Goal: Task Accomplishment & Management: Manage account settings

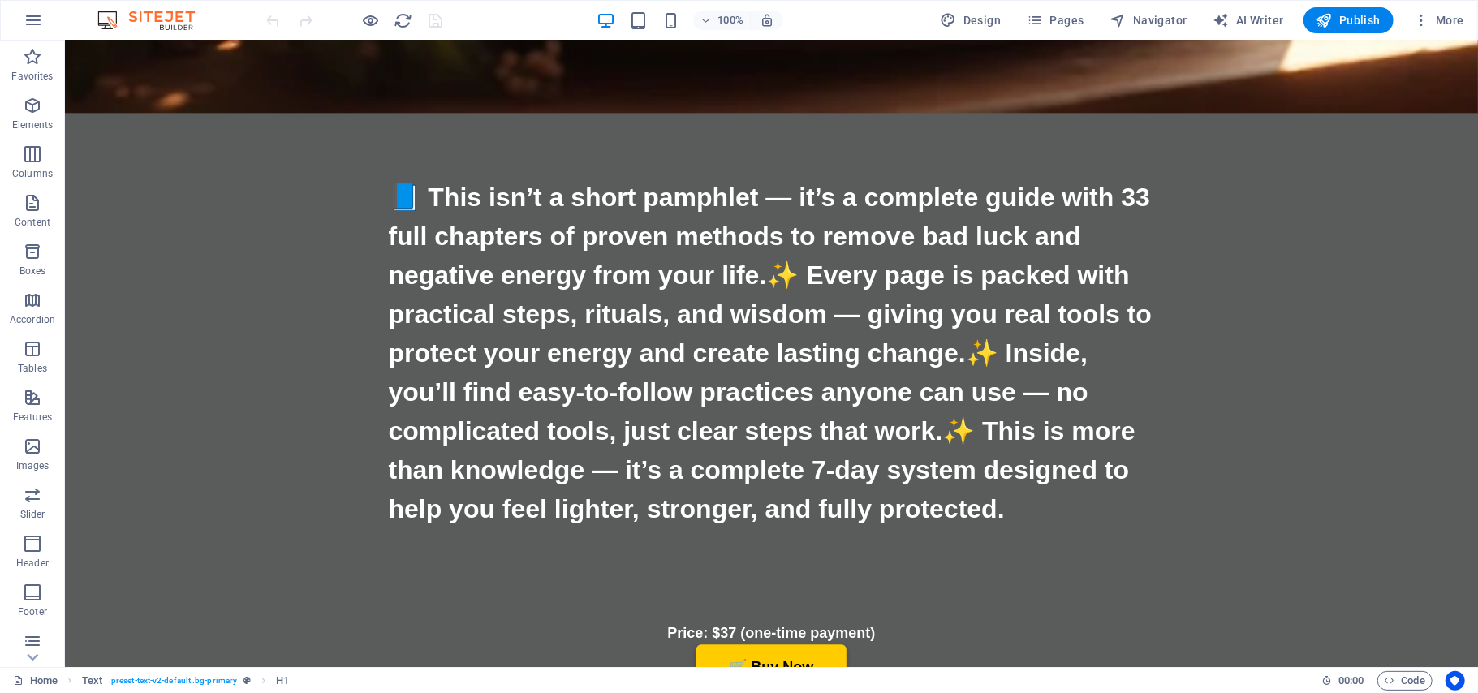
scroll to position [7446, 0]
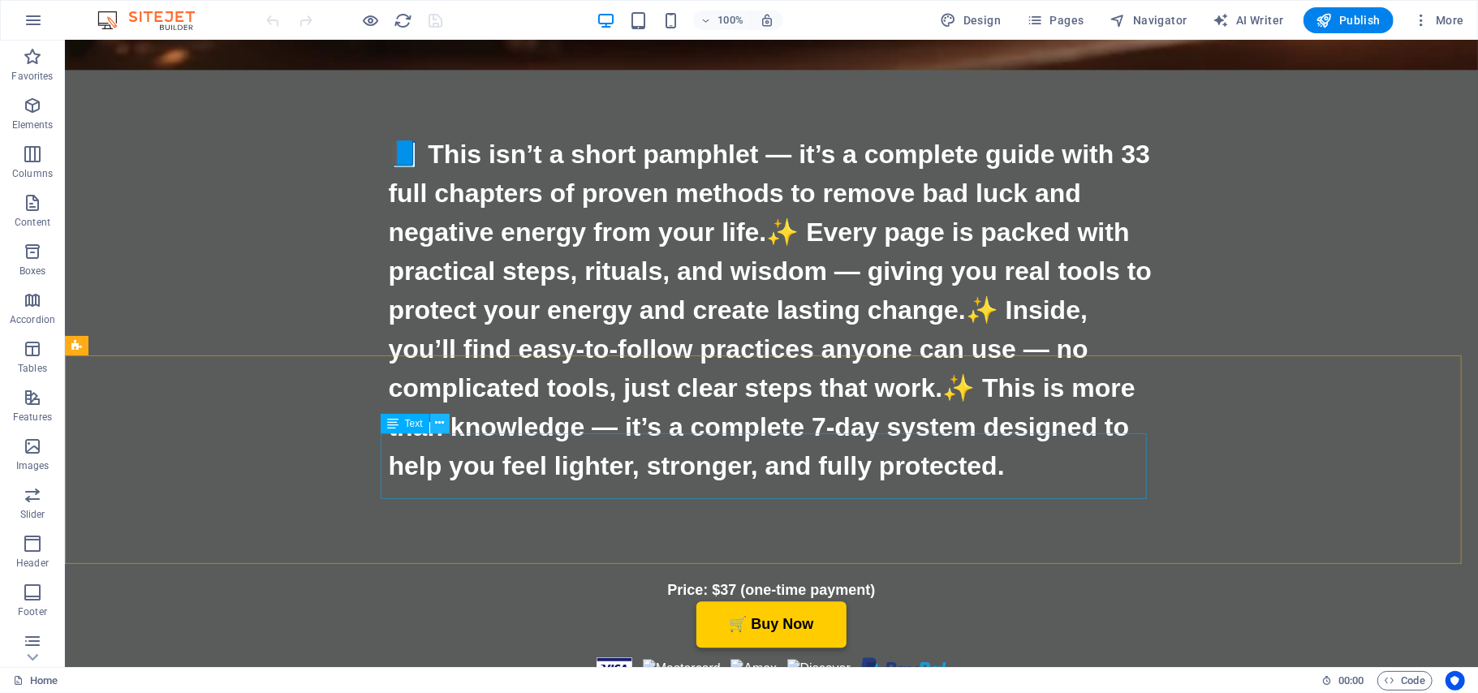
click at [440, 424] on icon at bounding box center [439, 423] width 9 height 17
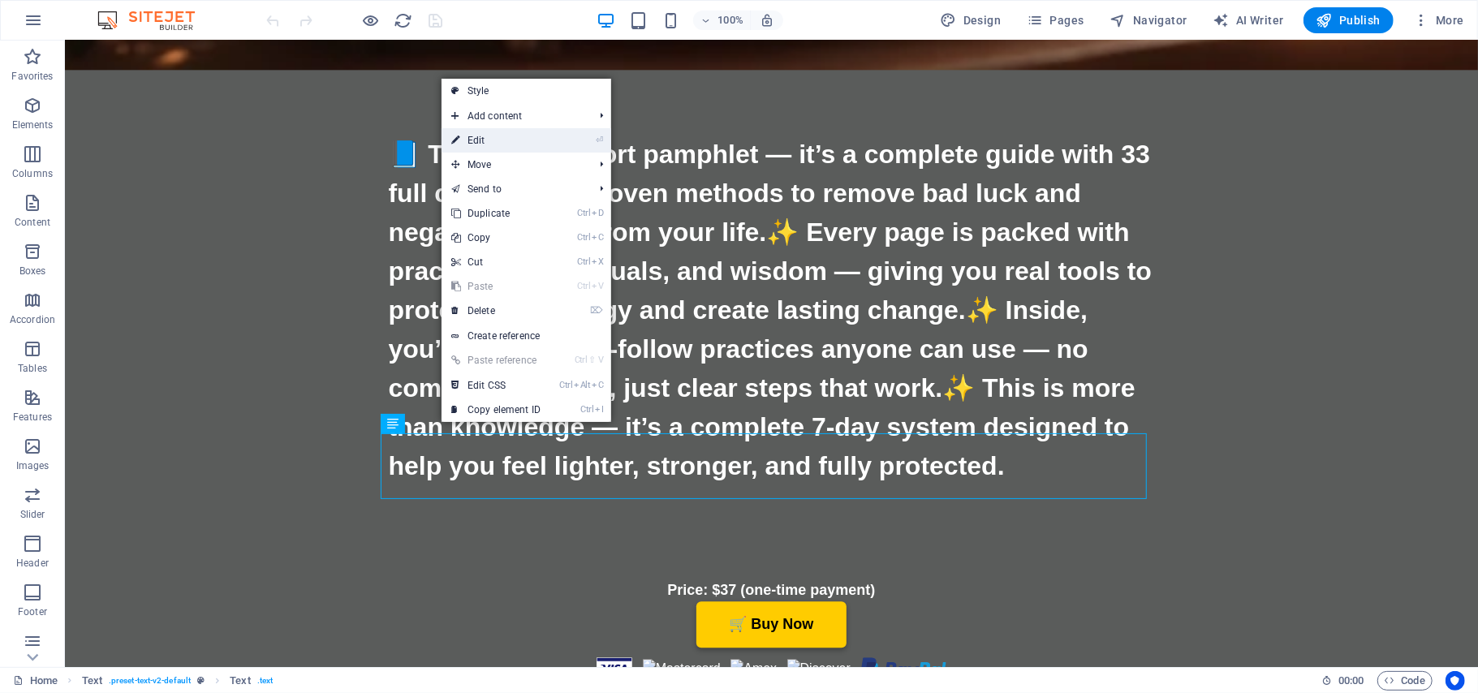
click at [495, 137] on link "⏎ Edit" at bounding box center [496, 140] width 109 height 24
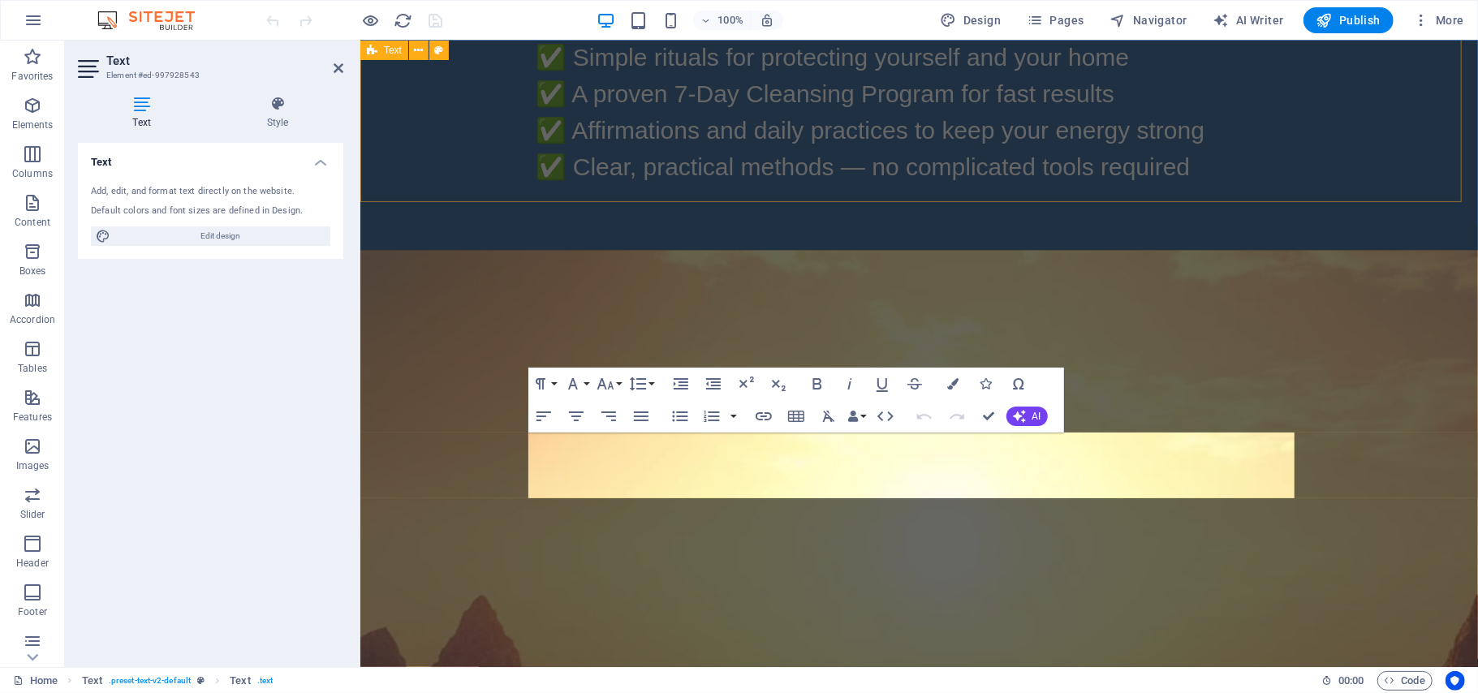
scroll to position [6124, 0]
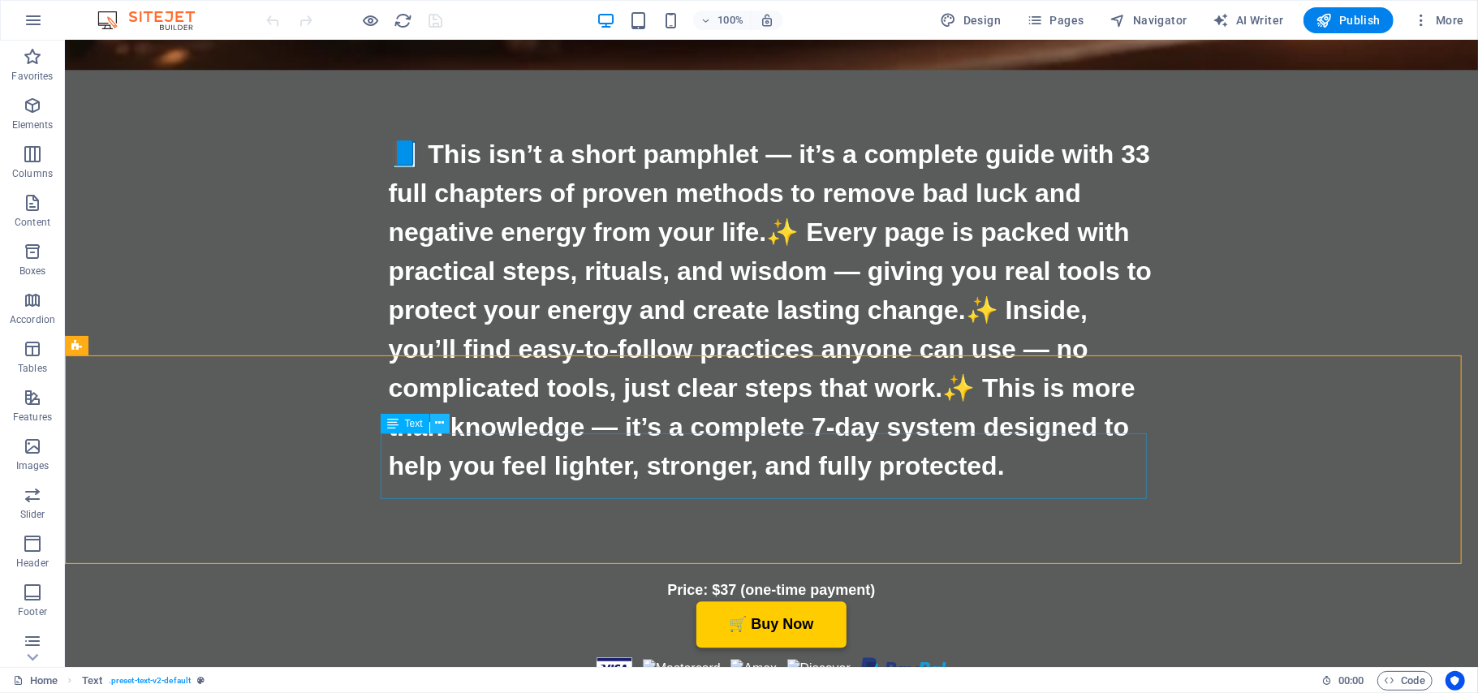
click at [438, 419] on icon at bounding box center [439, 423] width 9 height 17
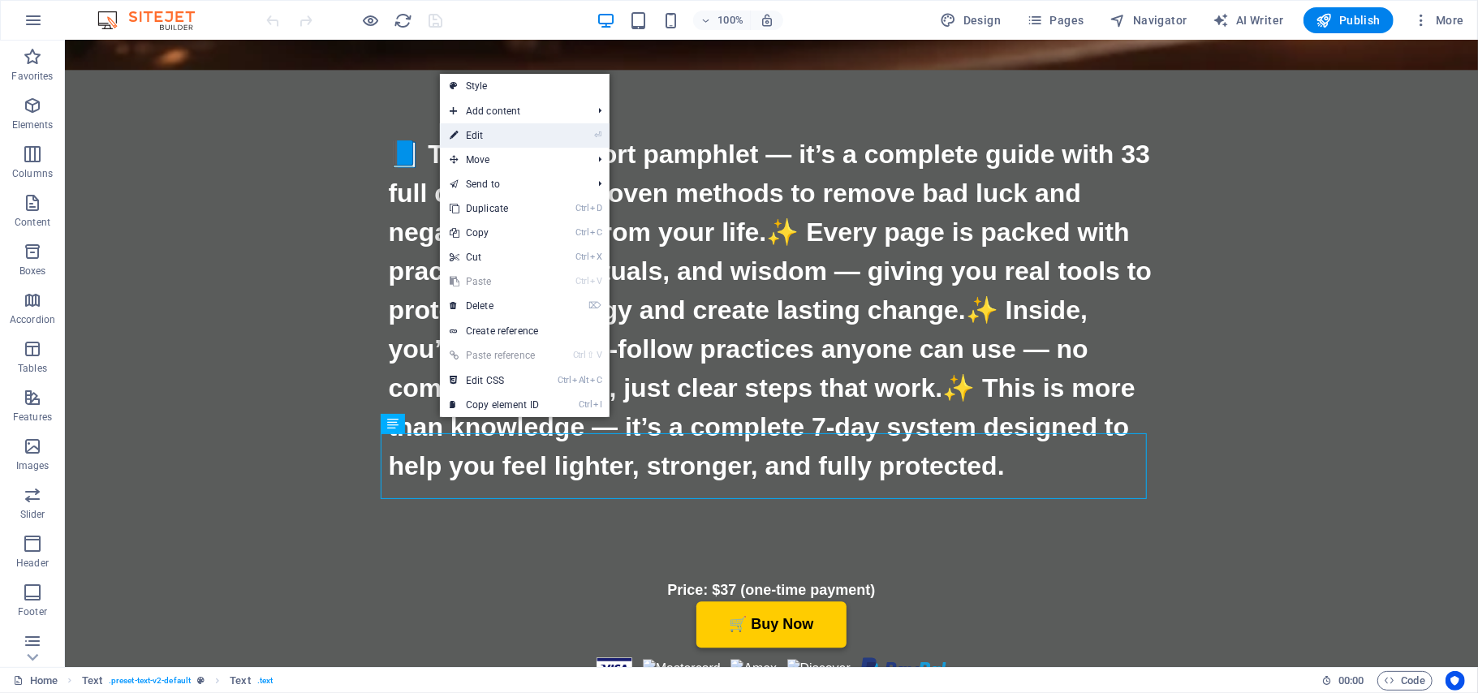
click at [476, 144] on link "⏎ Edit" at bounding box center [494, 135] width 109 height 24
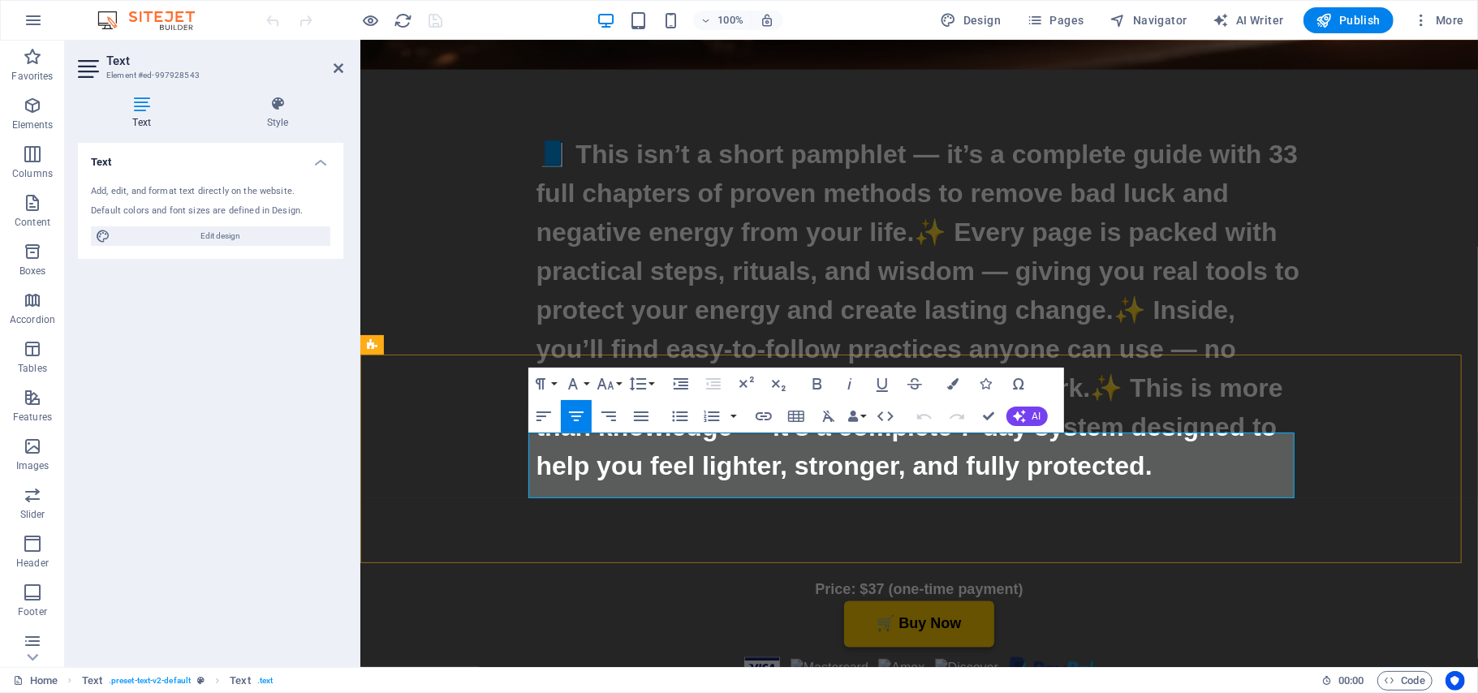
drag, startPoint x: 1092, startPoint y: 446, endPoint x: 727, endPoint y: 441, distance: 364.4
click at [617, 380] on button "Font Size" at bounding box center [608, 384] width 31 height 32
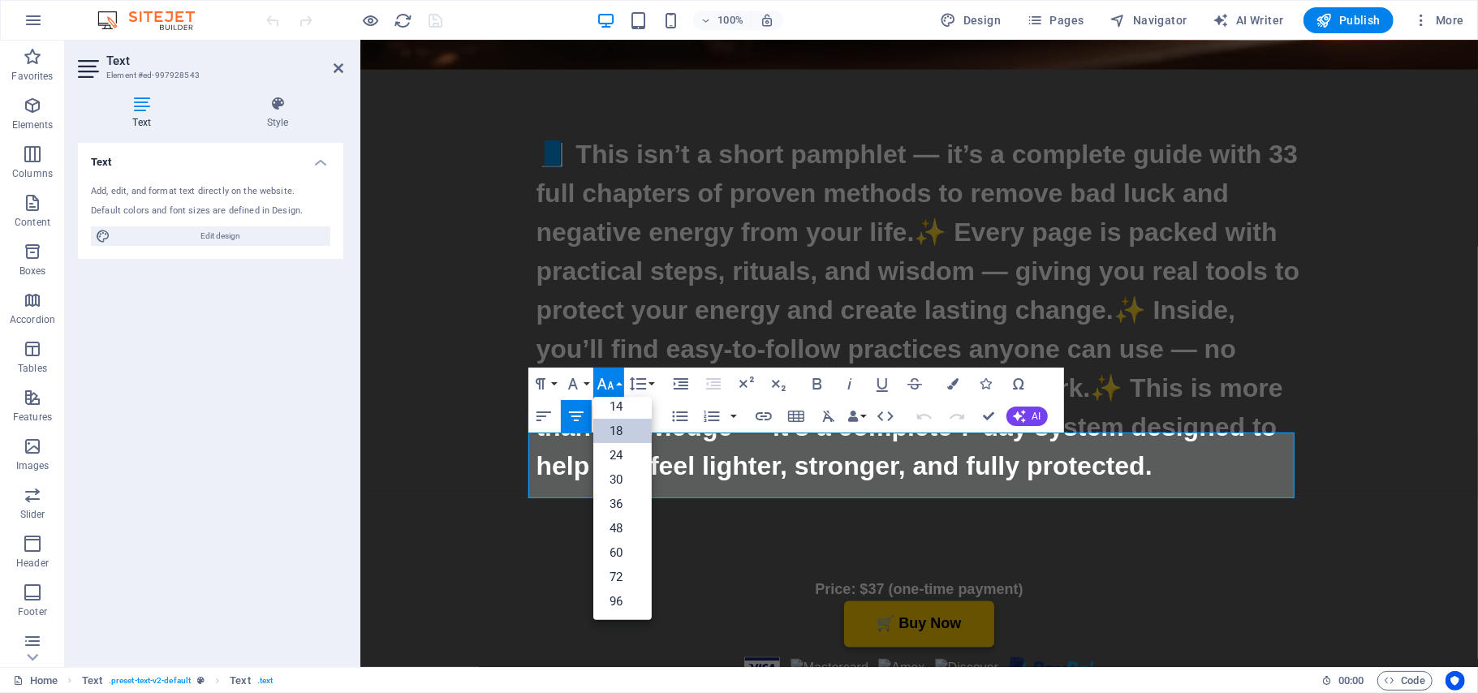
scroll to position [131, 0]
click at [621, 529] on link "48" at bounding box center [622, 528] width 58 height 24
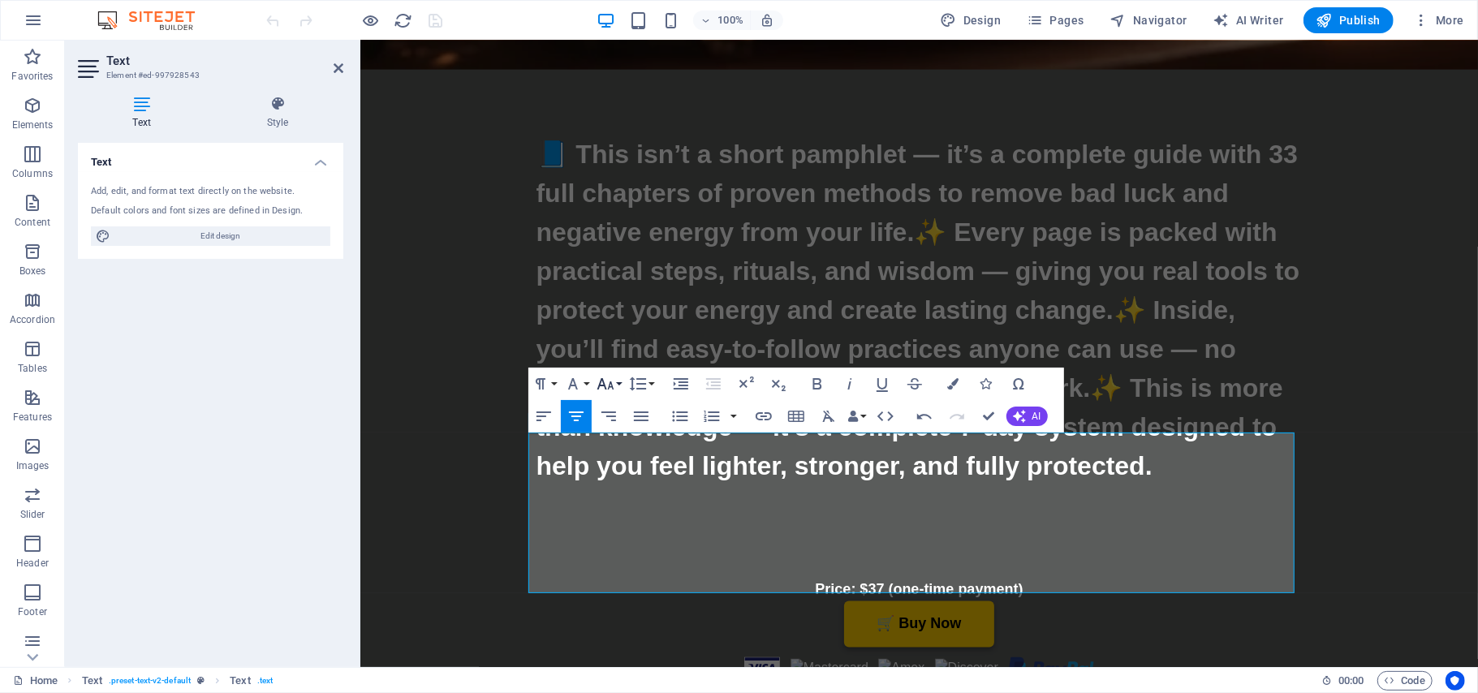
click at [620, 383] on button "Font Size" at bounding box center [608, 384] width 31 height 32
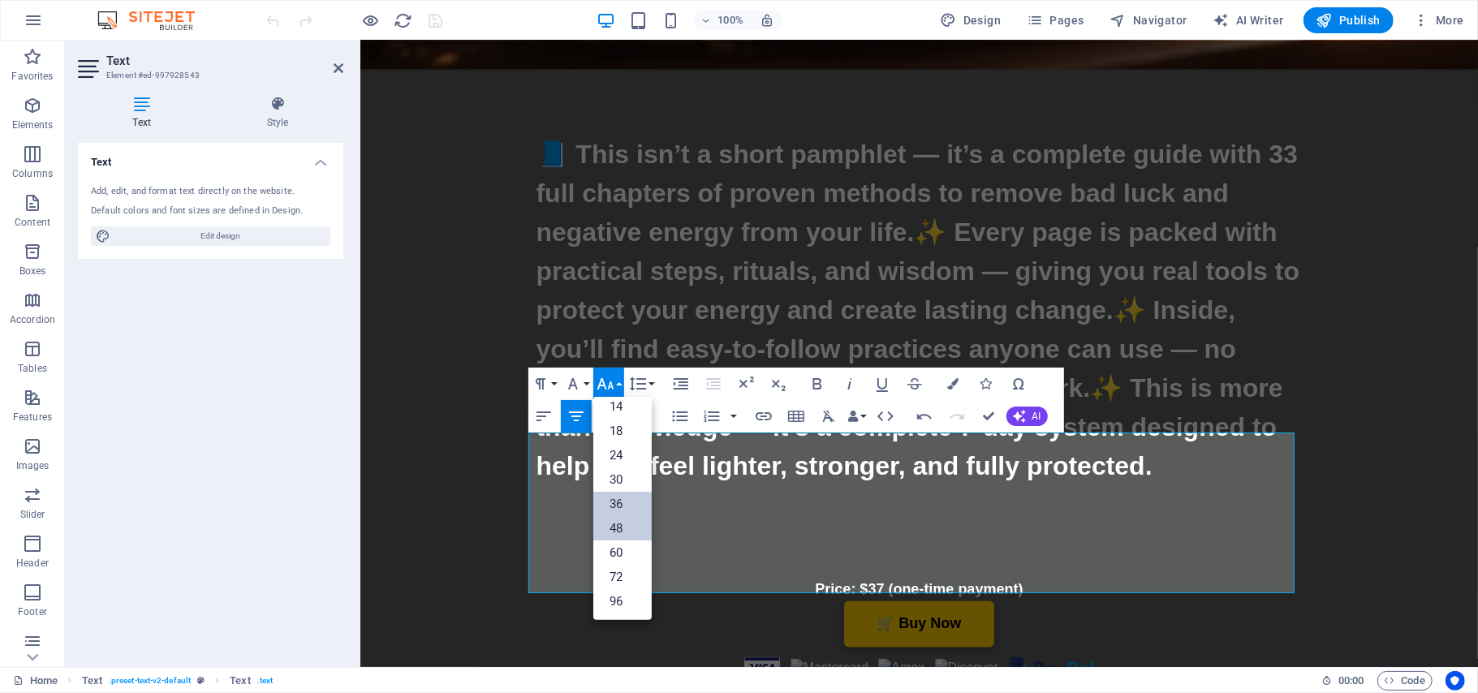
click at [617, 501] on link "36" at bounding box center [622, 504] width 58 height 24
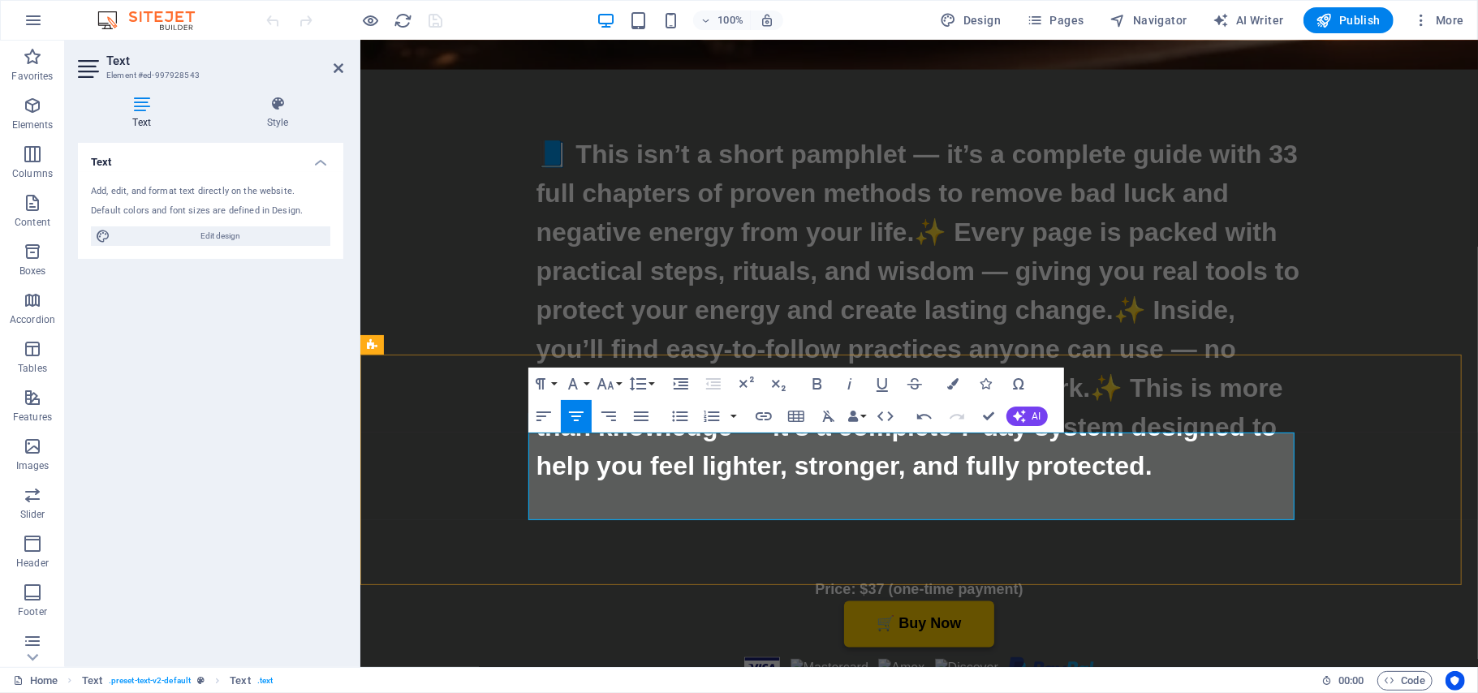
drag, startPoint x: 1101, startPoint y: 502, endPoint x: 736, endPoint y: 509, distance: 365.3
click at [618, 388] on button "Font Size" at bounding box center [608, 384] width 31 height 32
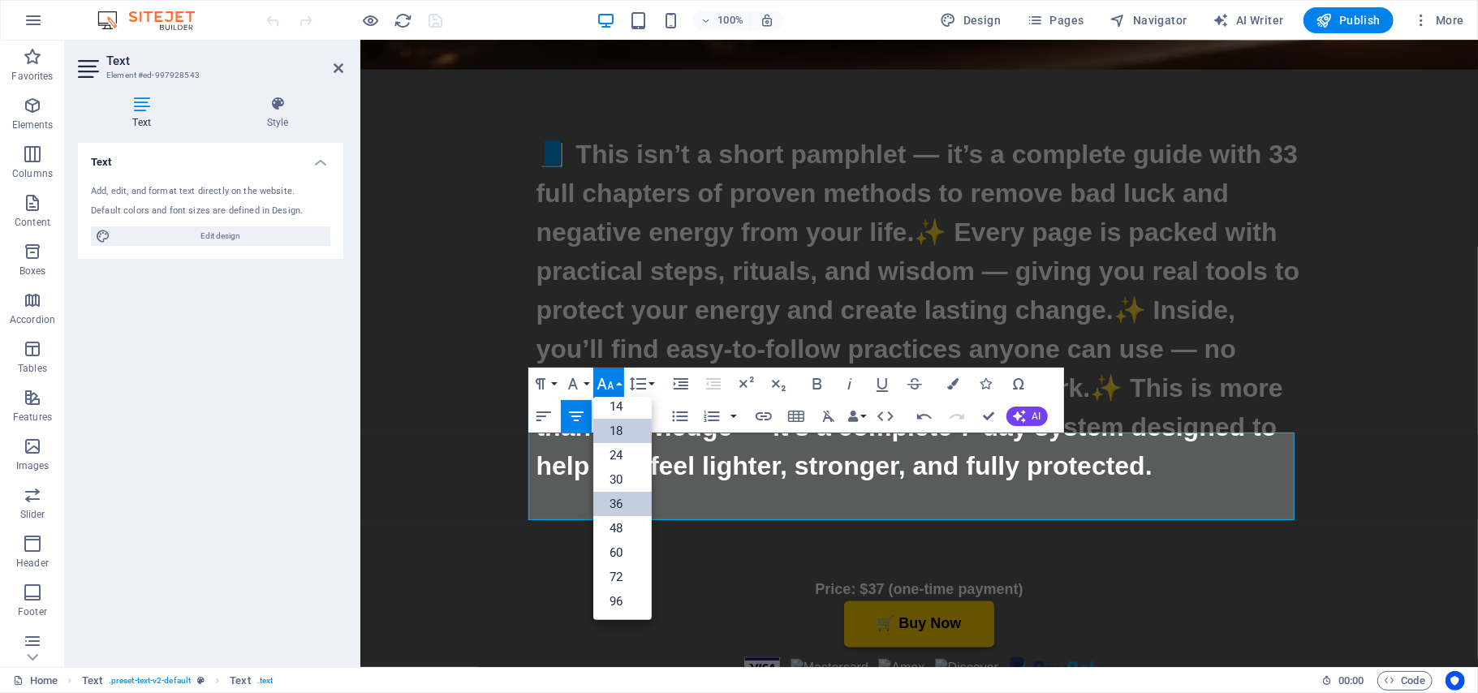
click at [622, 504] on link "36" at bounding box center [622, 504] width 58 height 24
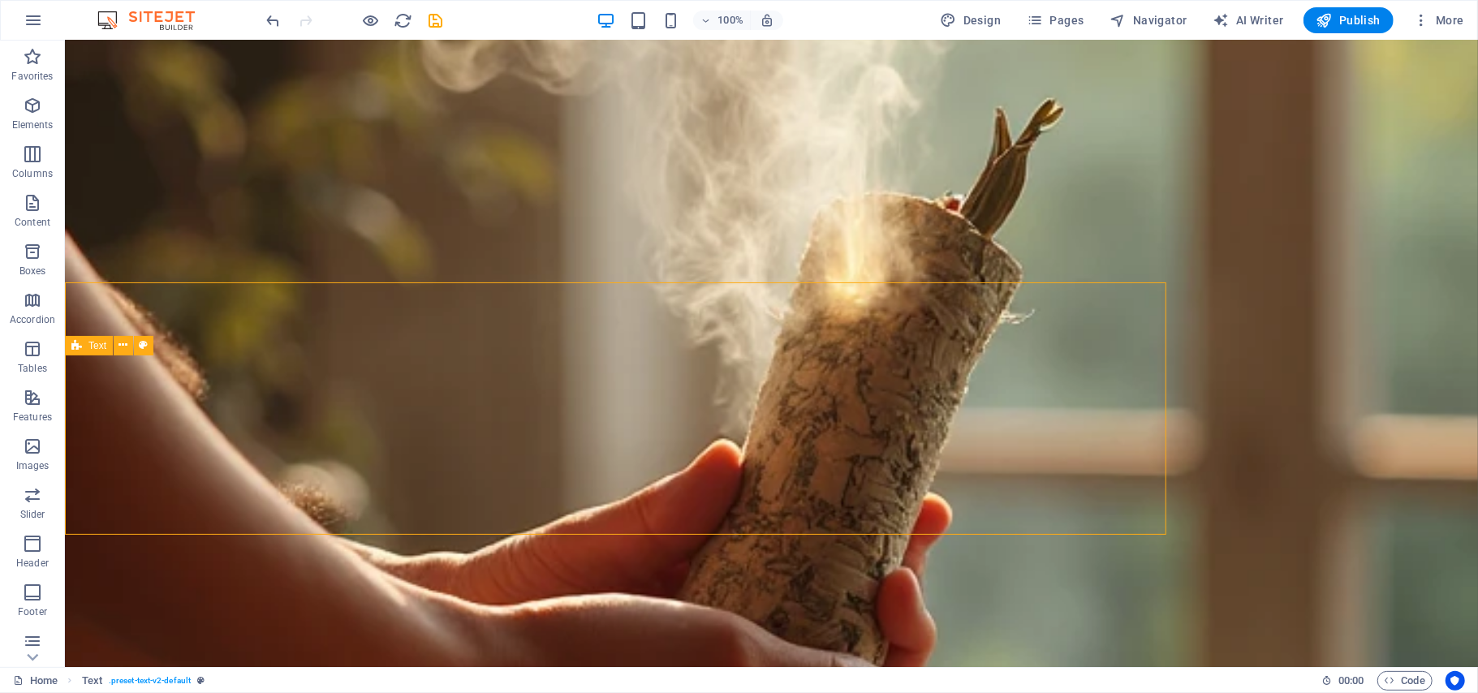
scroll to position [7446, 0]
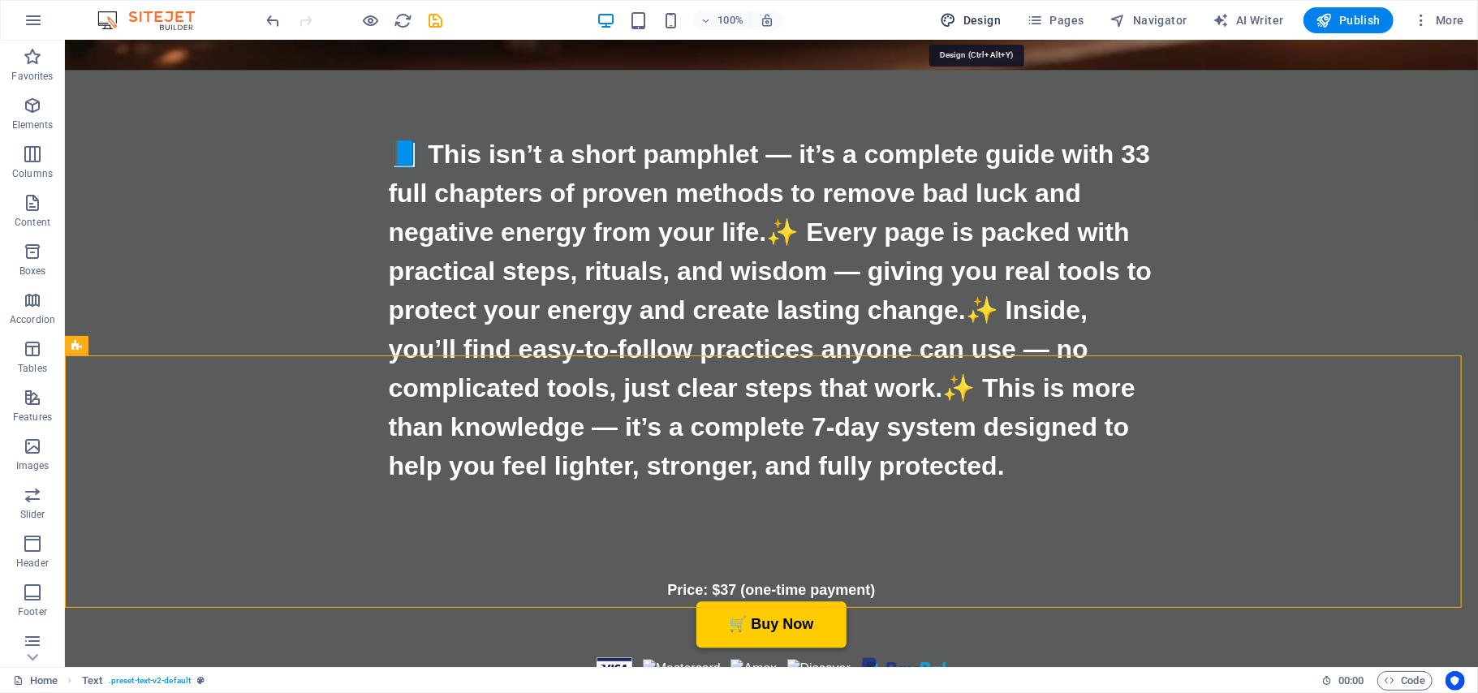
click at [971, 17] on span "Design" at bounding box center [971, 20] width 61 height 16
select select "px"
select select "400"
select select "px"
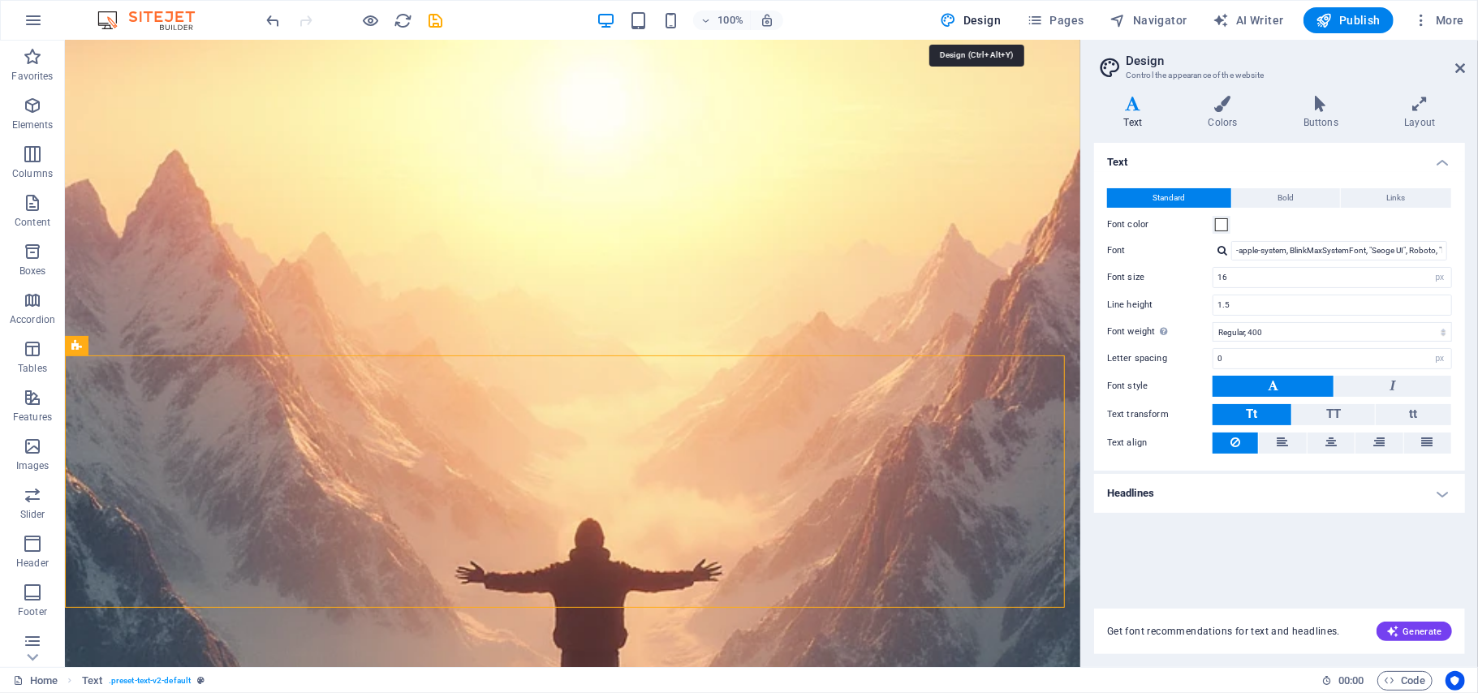
scroll to position [5668, 0]
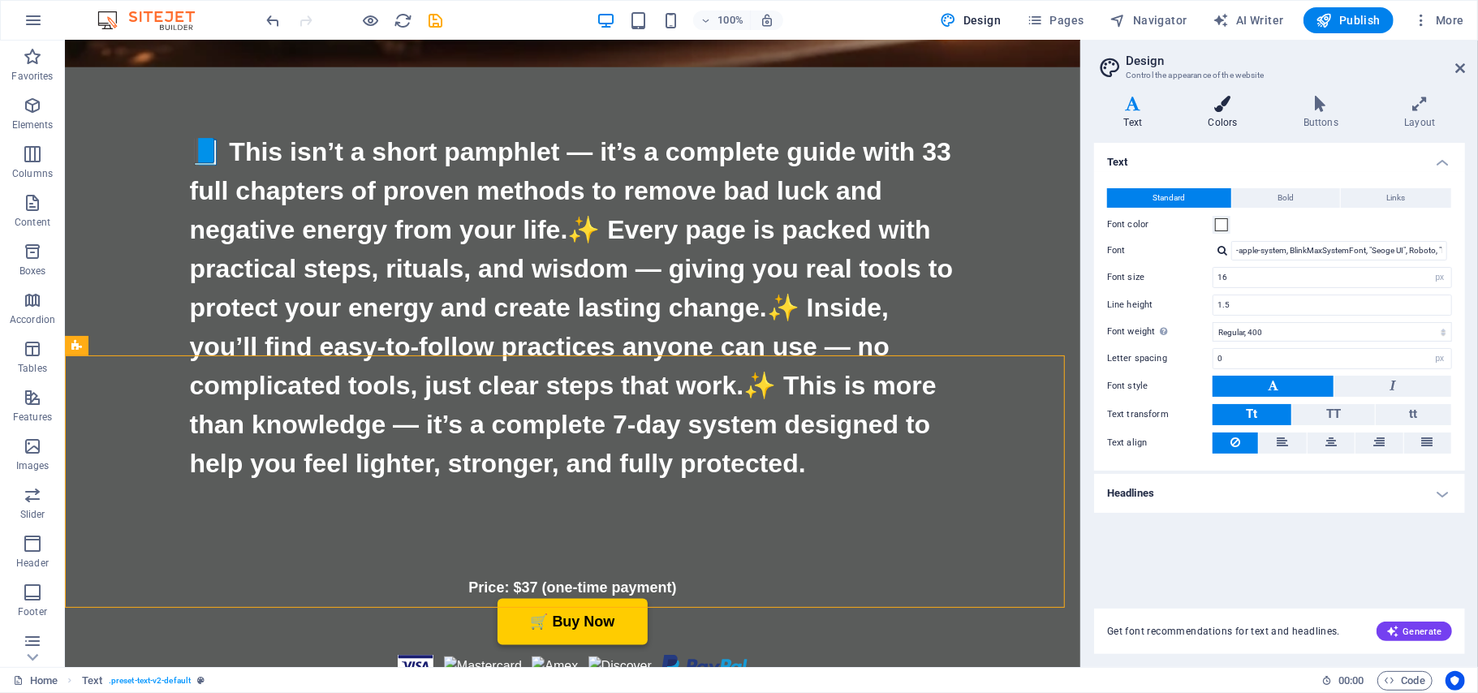
click at [1222, 106] on icon at bounding box center [1222, 104] width 88 height 16
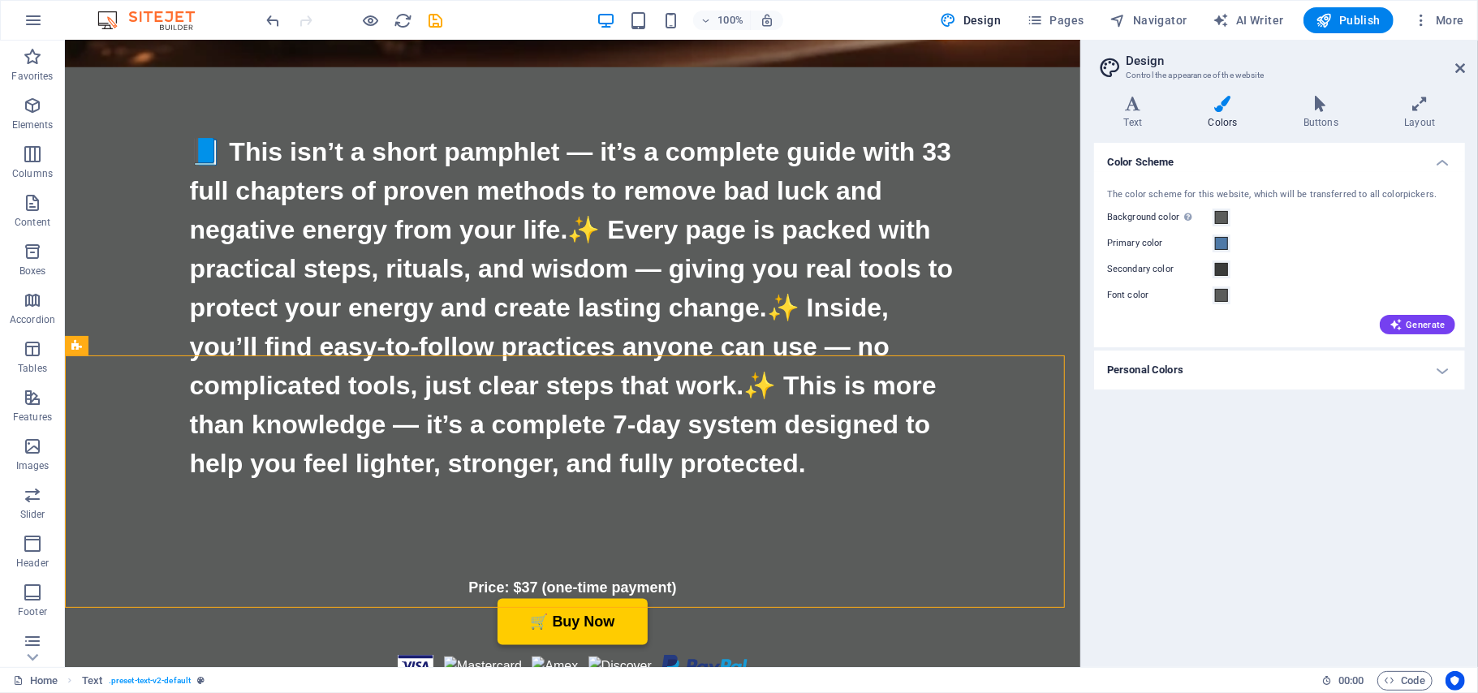
click at [1176, 368] on h4 "Personal Colors" at bounding box center [1279, 370] width 371 height 39
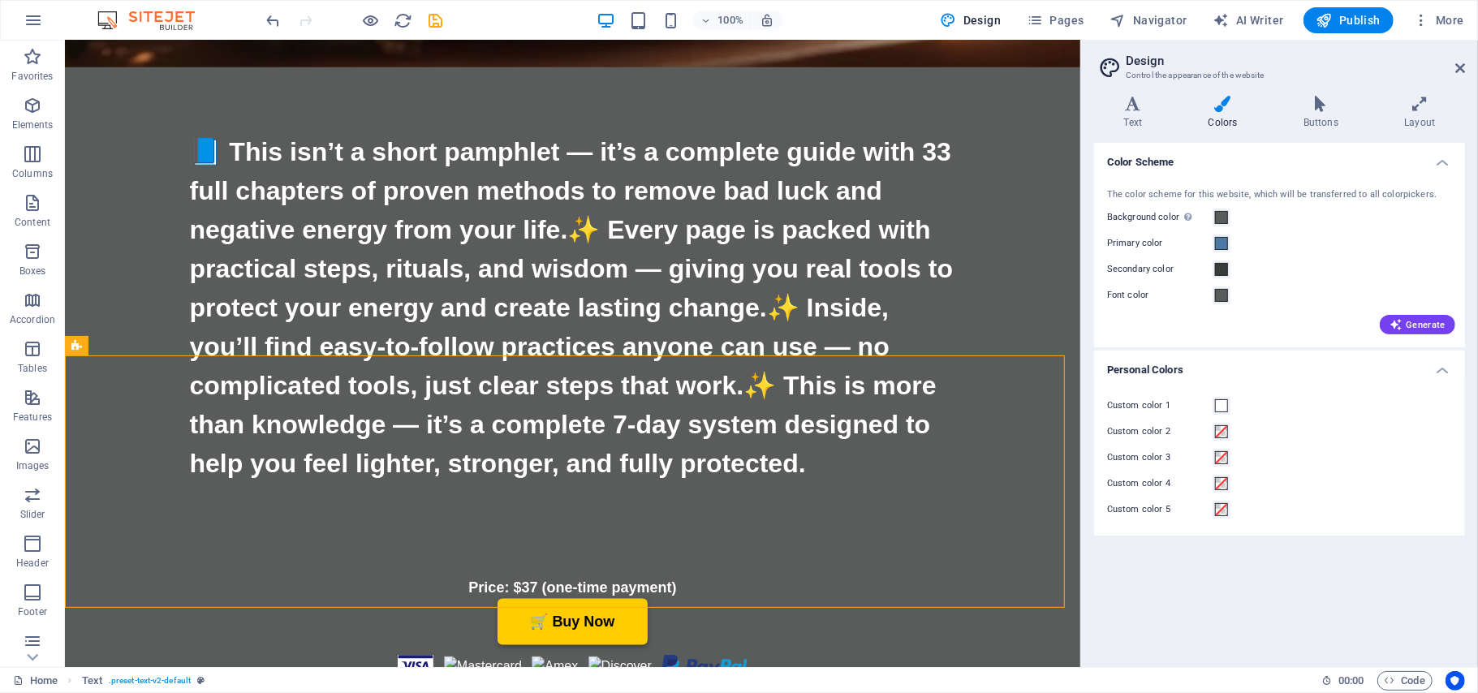
click at [1146, 435] on label "Custom color 2" at bounding box center [1160, 431] width 106 height 19
click at [1213, 435] on button "Custom color 2" at bounding box center [1222, 432] width 18 height 18
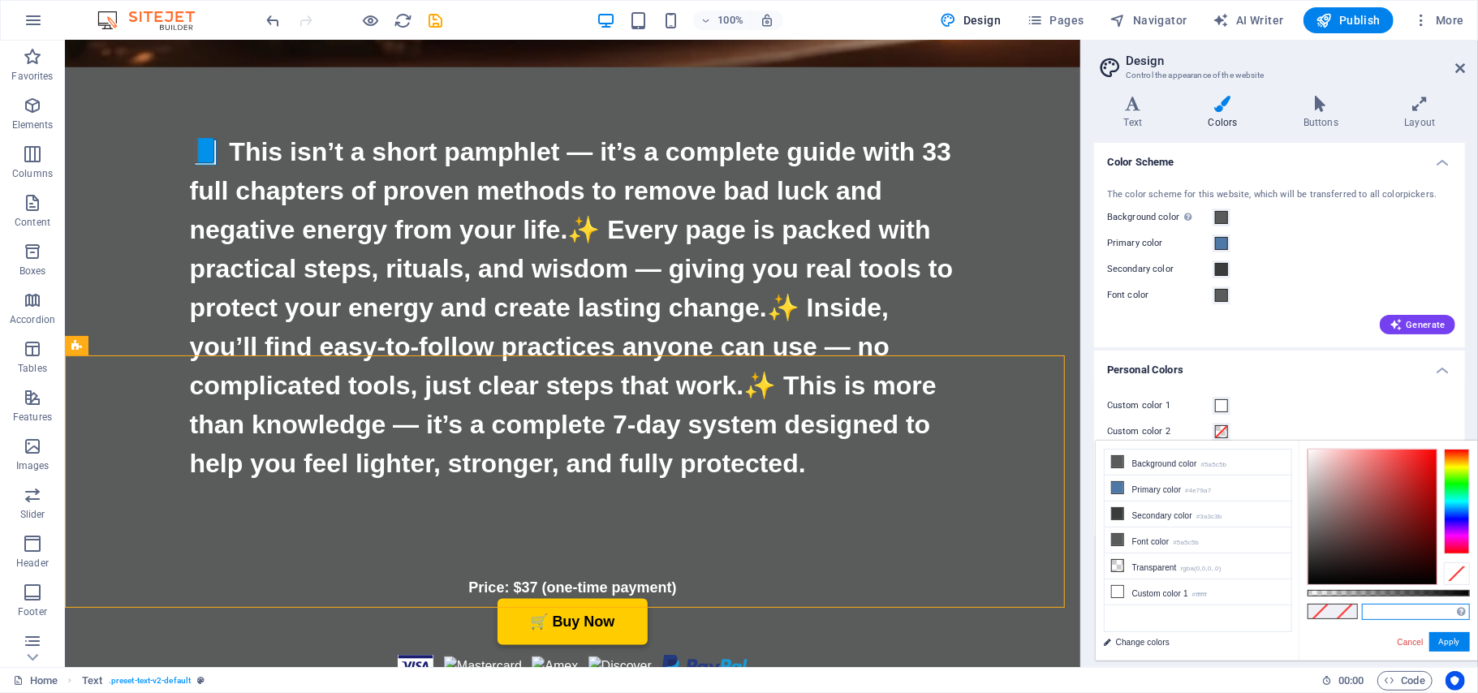
click at [1399, 611] on input "text" at bounding box center [1416, 612] width 108 height 16
paste input "#FFFF00"
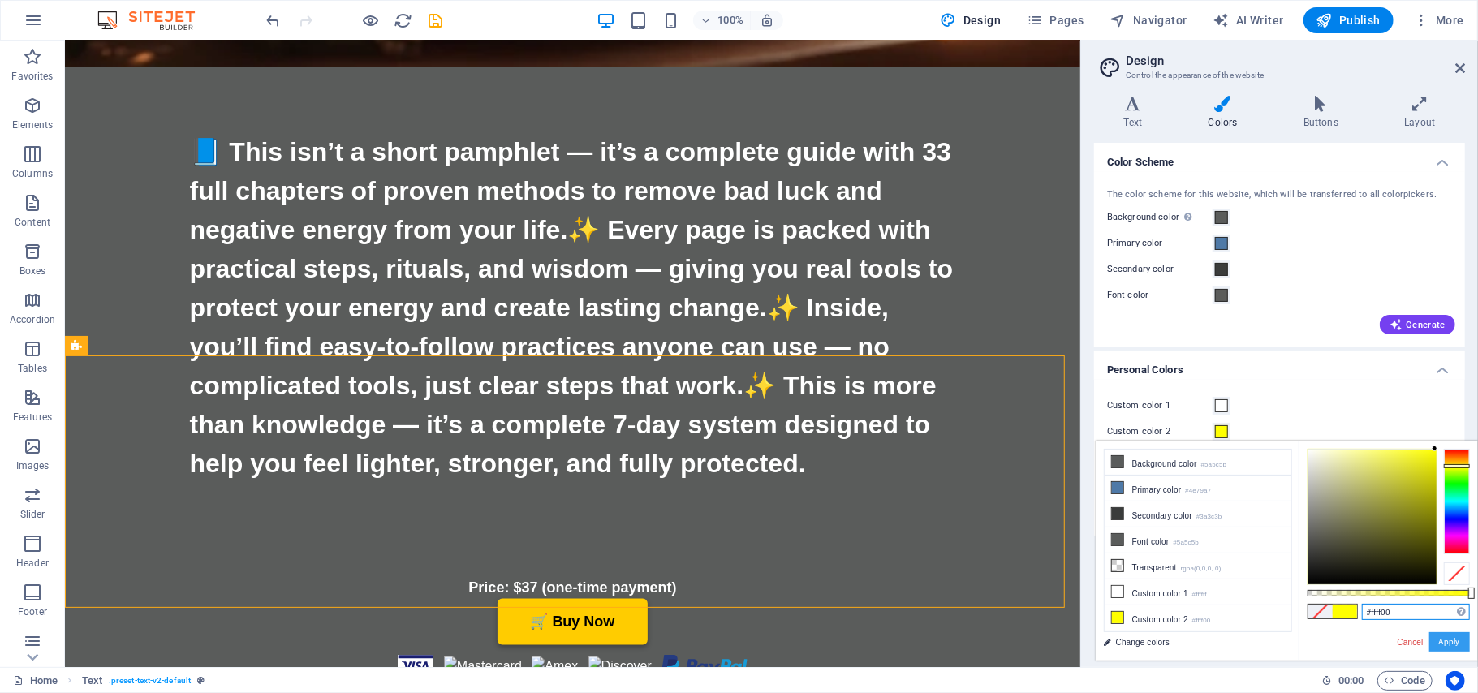
type input "#ffff00"
click at [1452, 643] on button "Apply" at bounding box center [1449, 641] width 41 height 19
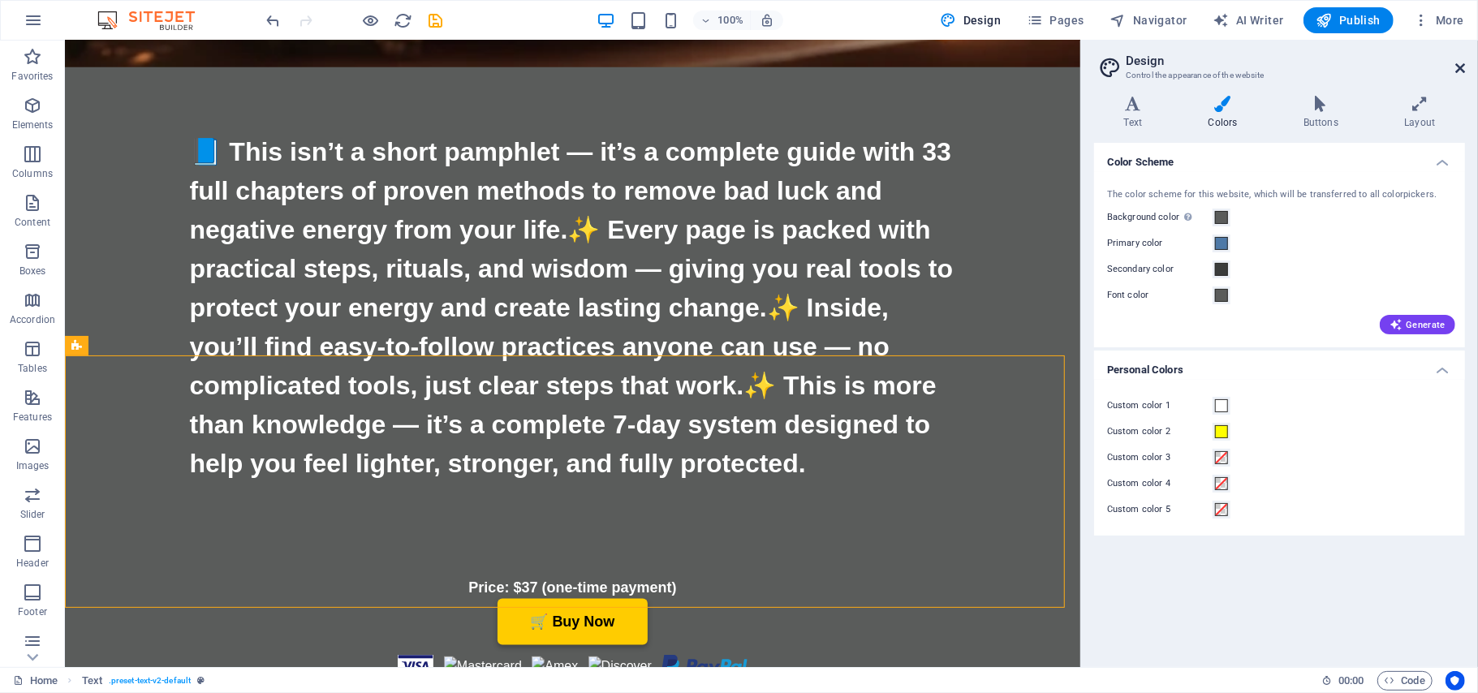
click at [1458, 67] on icon at bounding box center [1460, 68] width 10 height 13
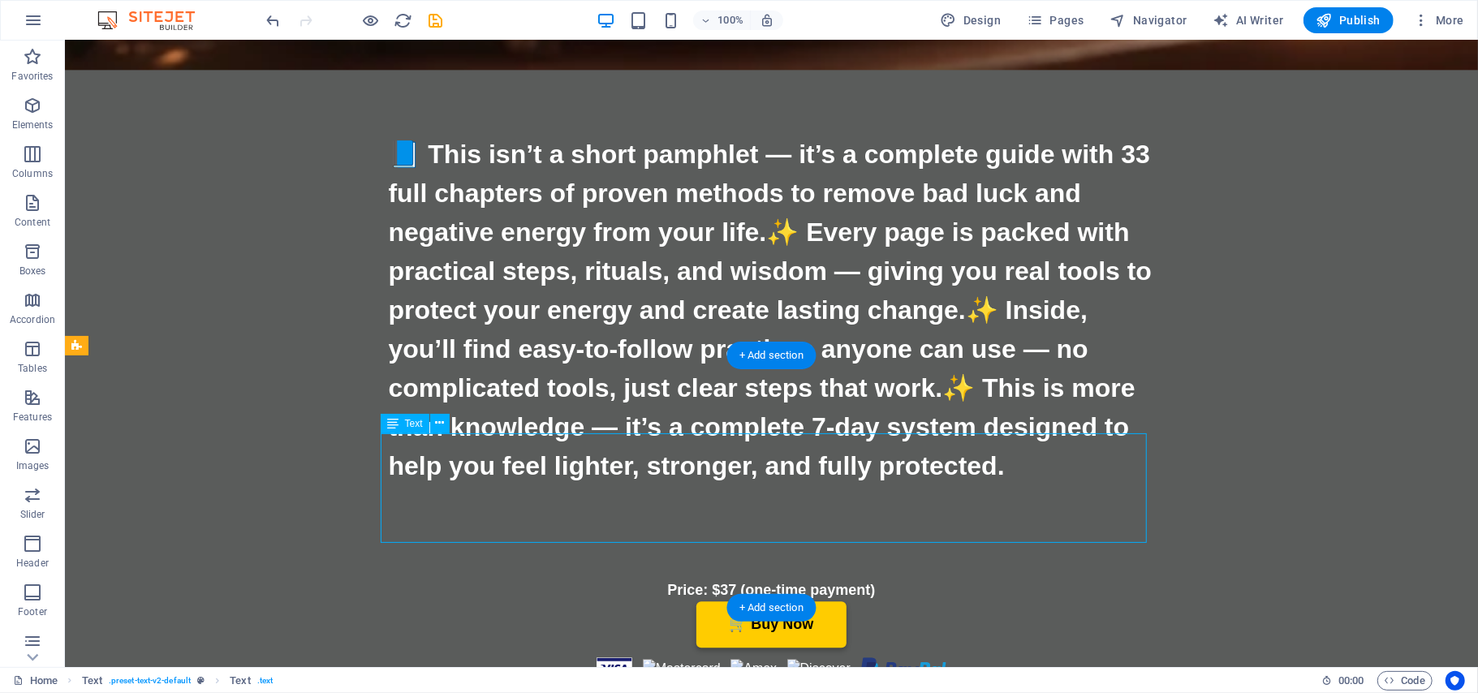
drag, startPoint x: 1106, startPoint y: 448, endPoint x: 1012, endPoint y: 452, distance: 94.2
click at [439, 420] on icon at bounding box center [439, 423] width 9 height 17
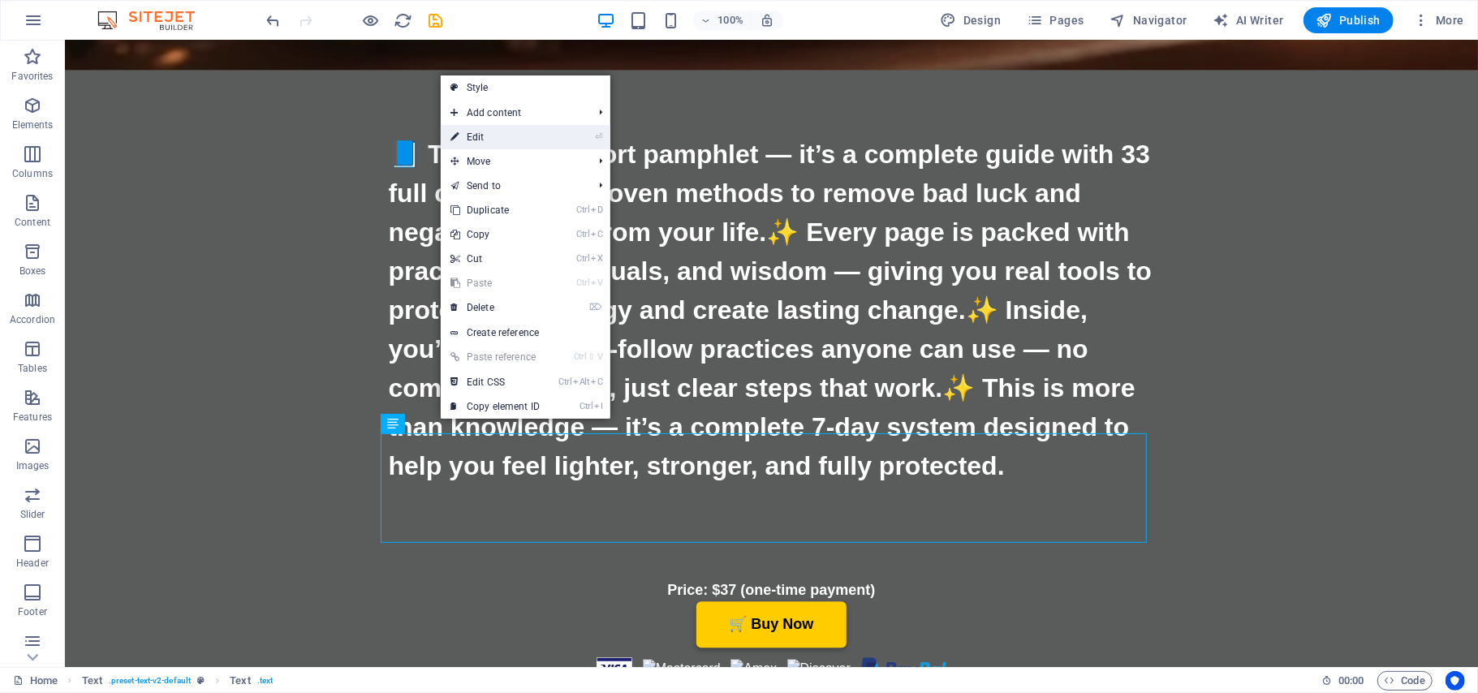
click at [471, 137] on link "⏎ Edit" at bounding box center [495, 137] width 109 height 24
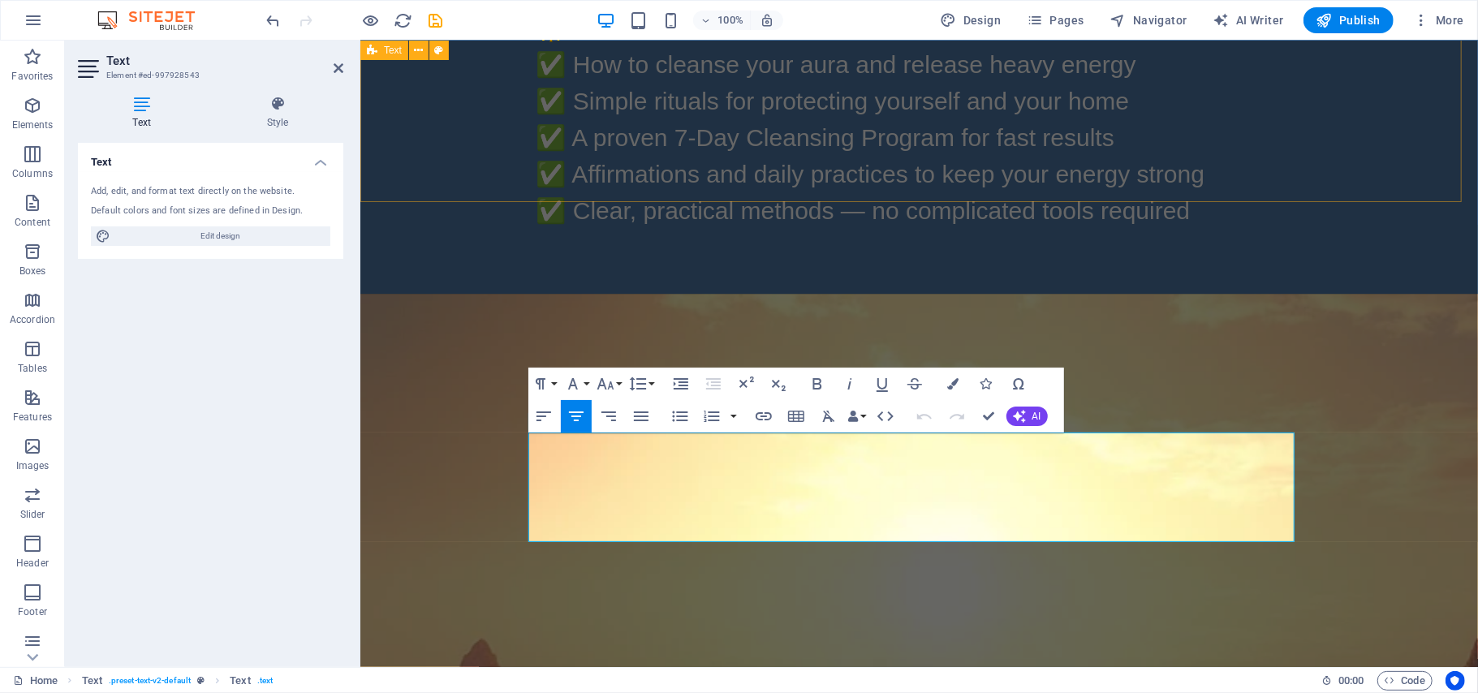
scroll to position [6124, 0]
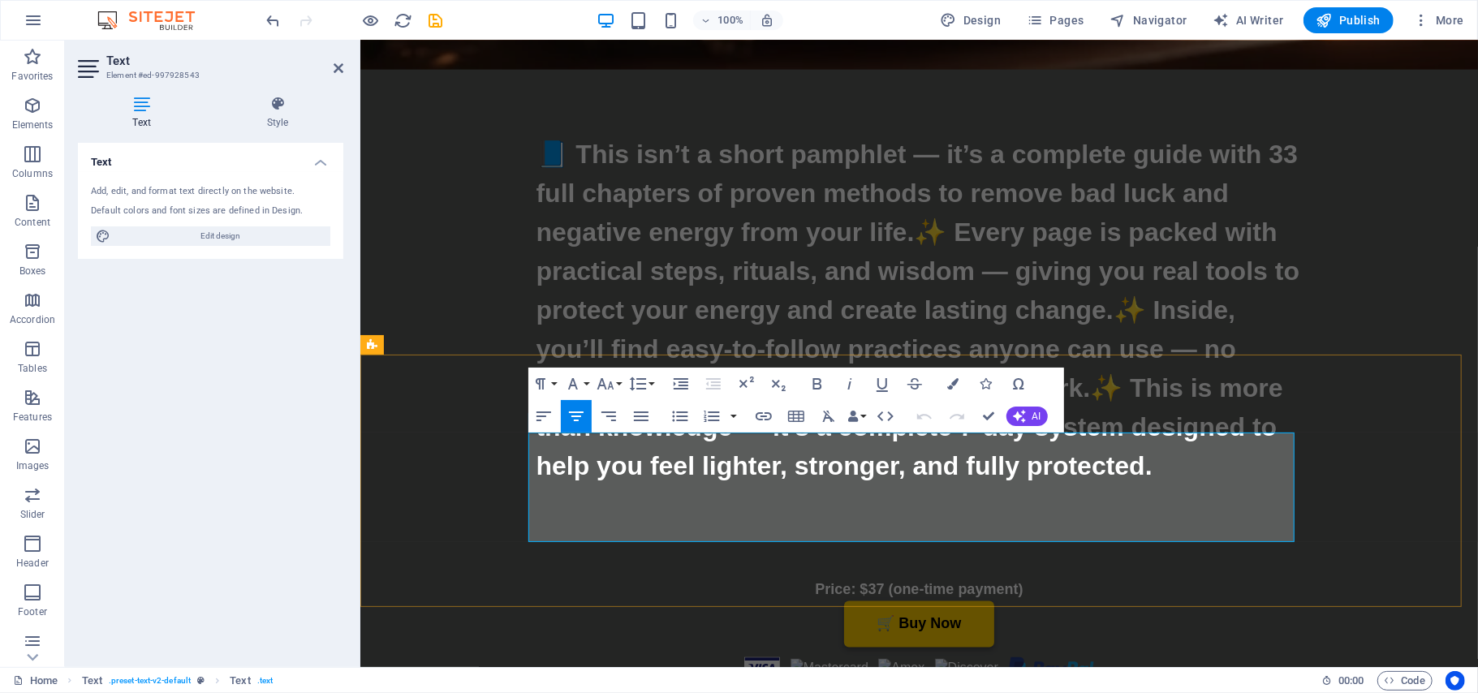
drag, startPoint x: 1276, startPoint y: 444, endPoint x: 1169, endPoint y: 448, distance: 107.2
click at [953, 381] on icon "button" at bounding box center [953, 383] width 11 height 11
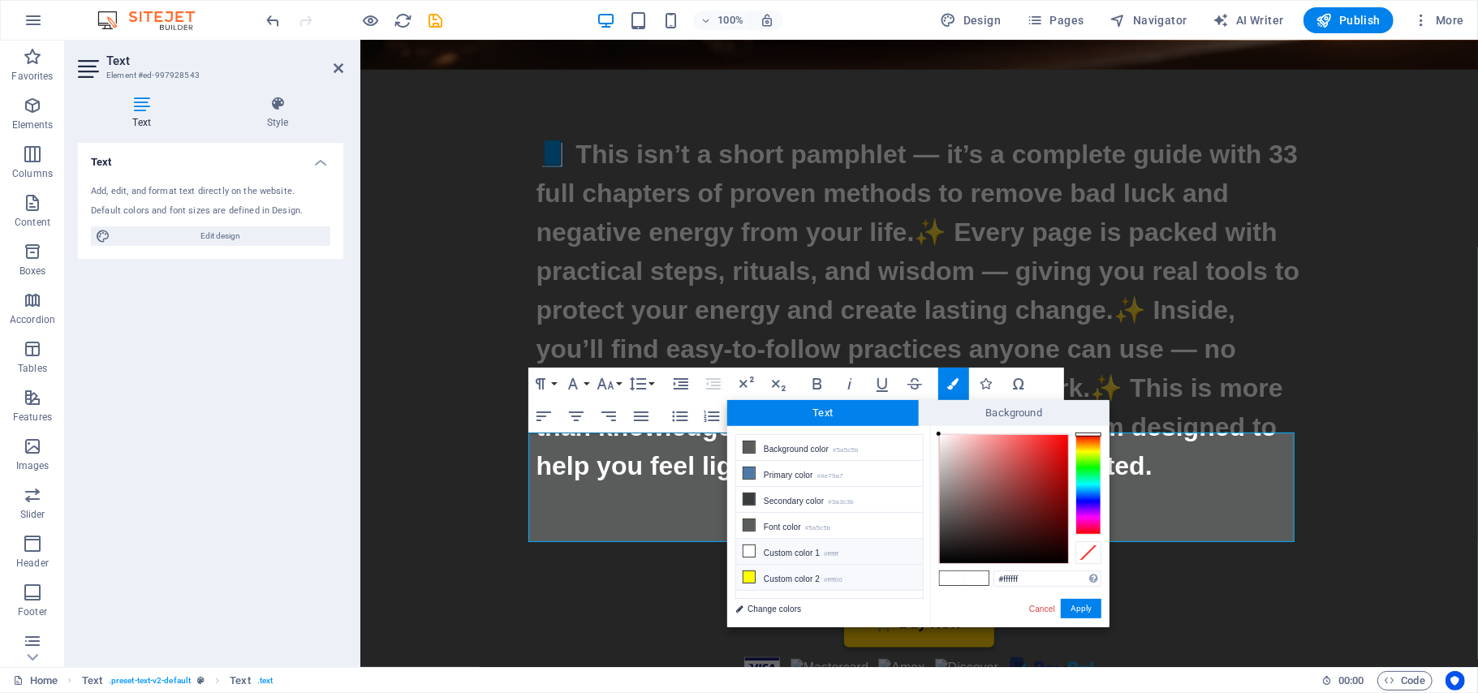
click at [748, 579] on icon at bounding box center [748, 576] width 11 height 11
type input "#ffff00"
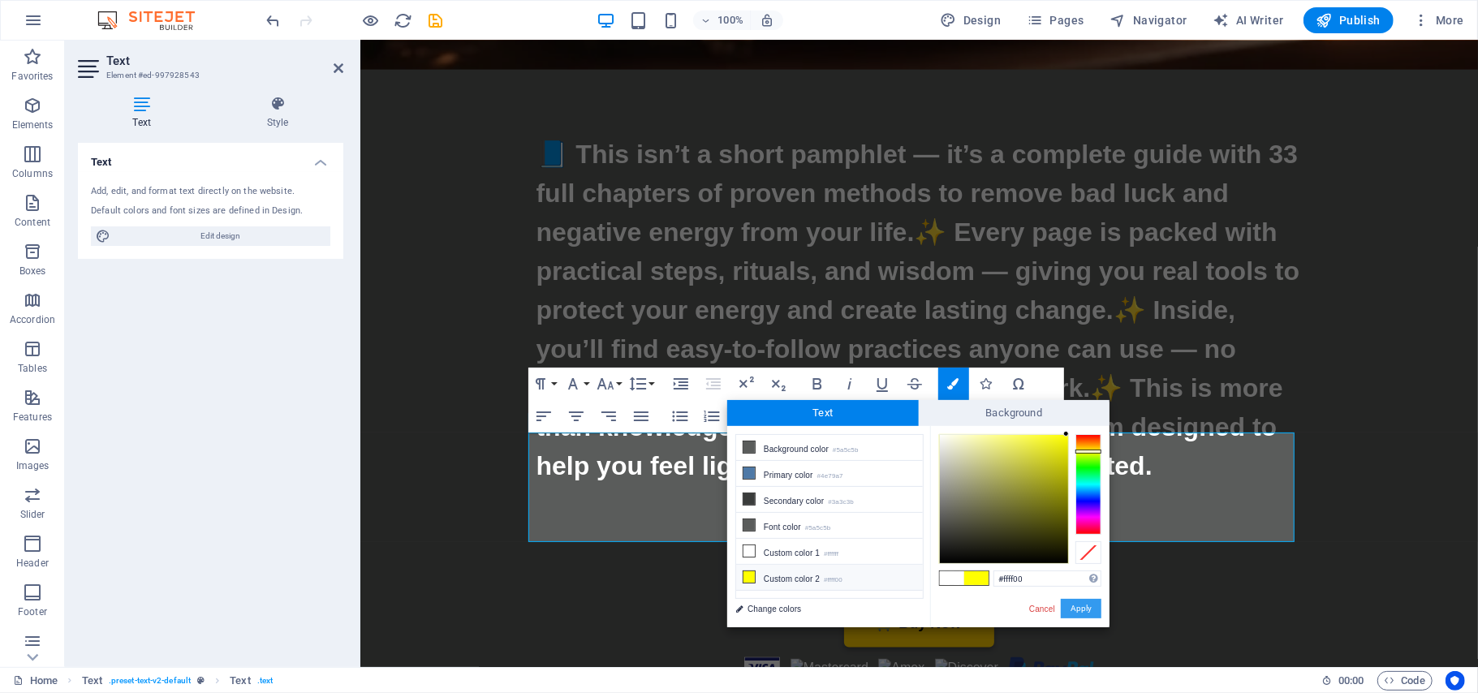
click at [1088, 604] on button "Apply" at bounding box center [1081, 608] width 41 height 19
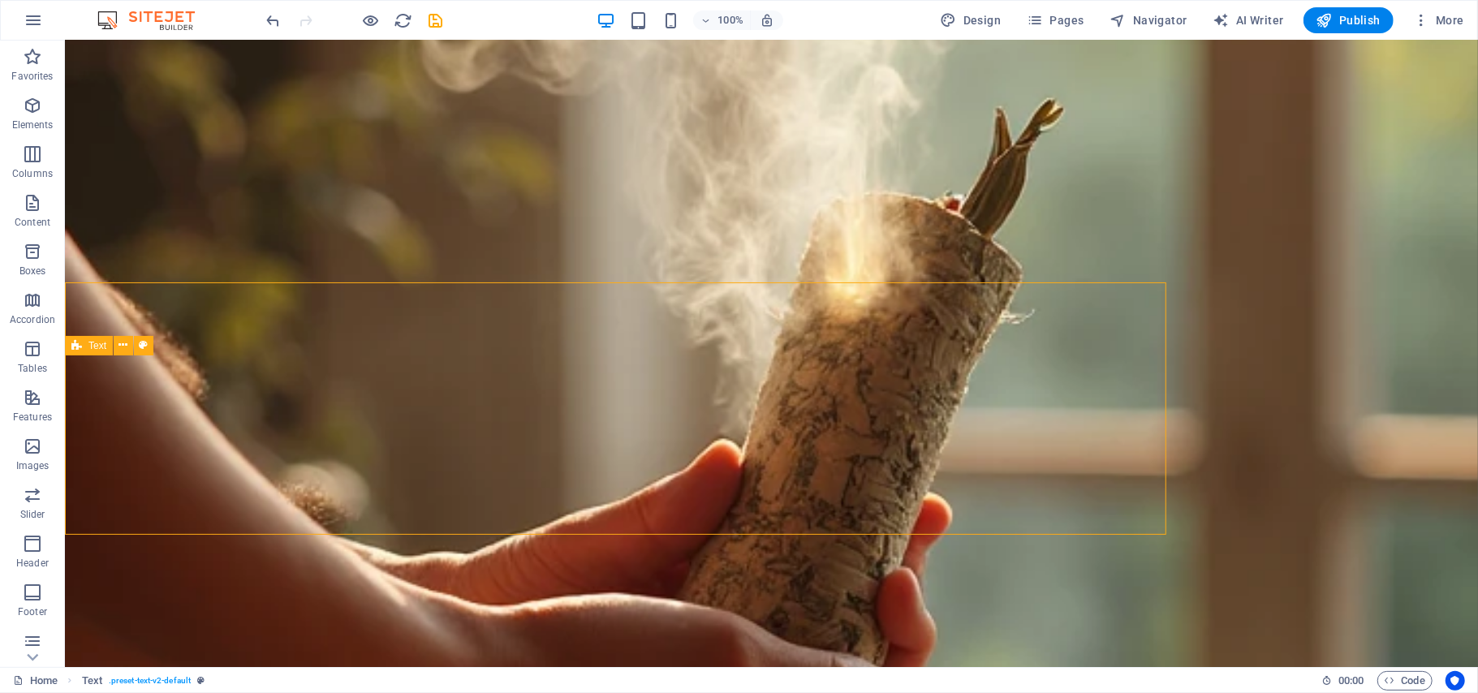
scroll to position [7446, 0]
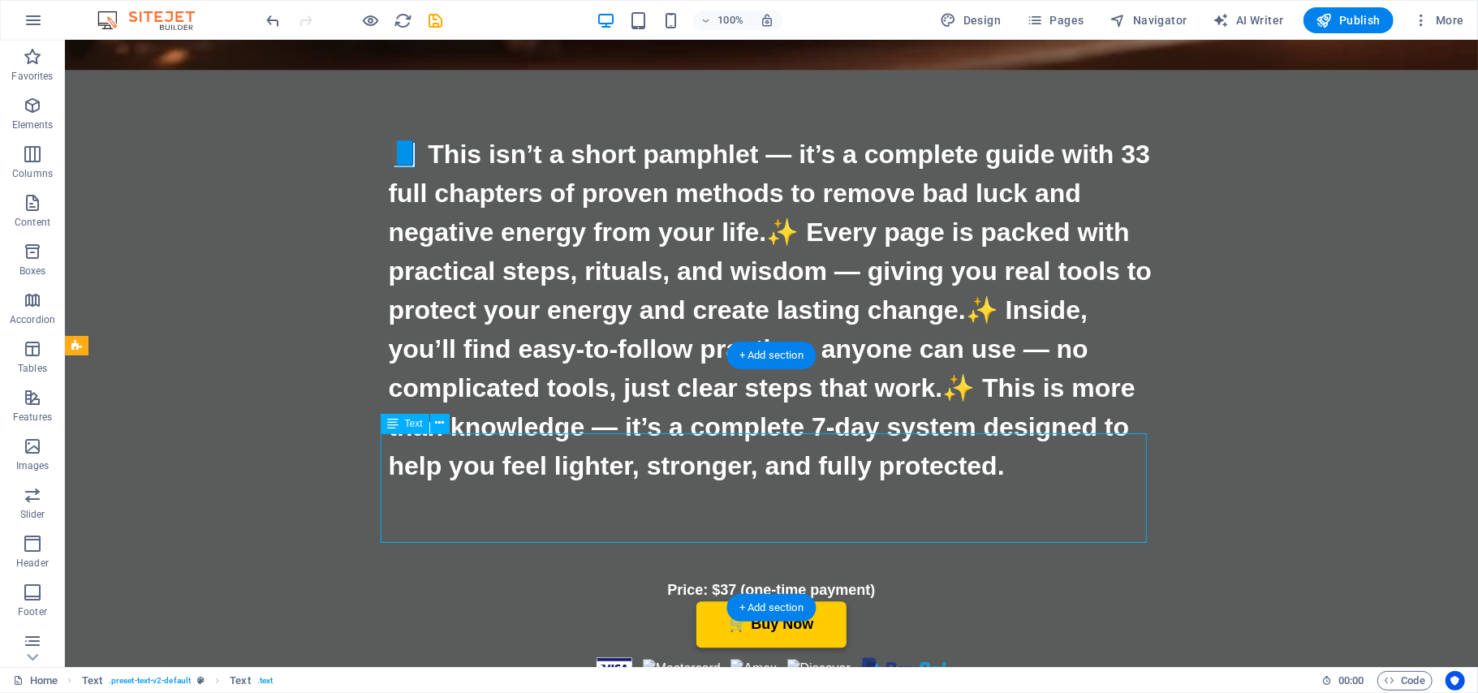
drag, startPoint x: 1114, startPoint y: 447, endPoint x: 1019, endPoint y: 454, distance: 95.2
drag, startPoint x: 1111, startPoint y: 442, endPoint x: 1042, endPoint y: 452, distance: 69.7
click at [439, 420] on icon at bounding box center [439, 423] width 9 height 17
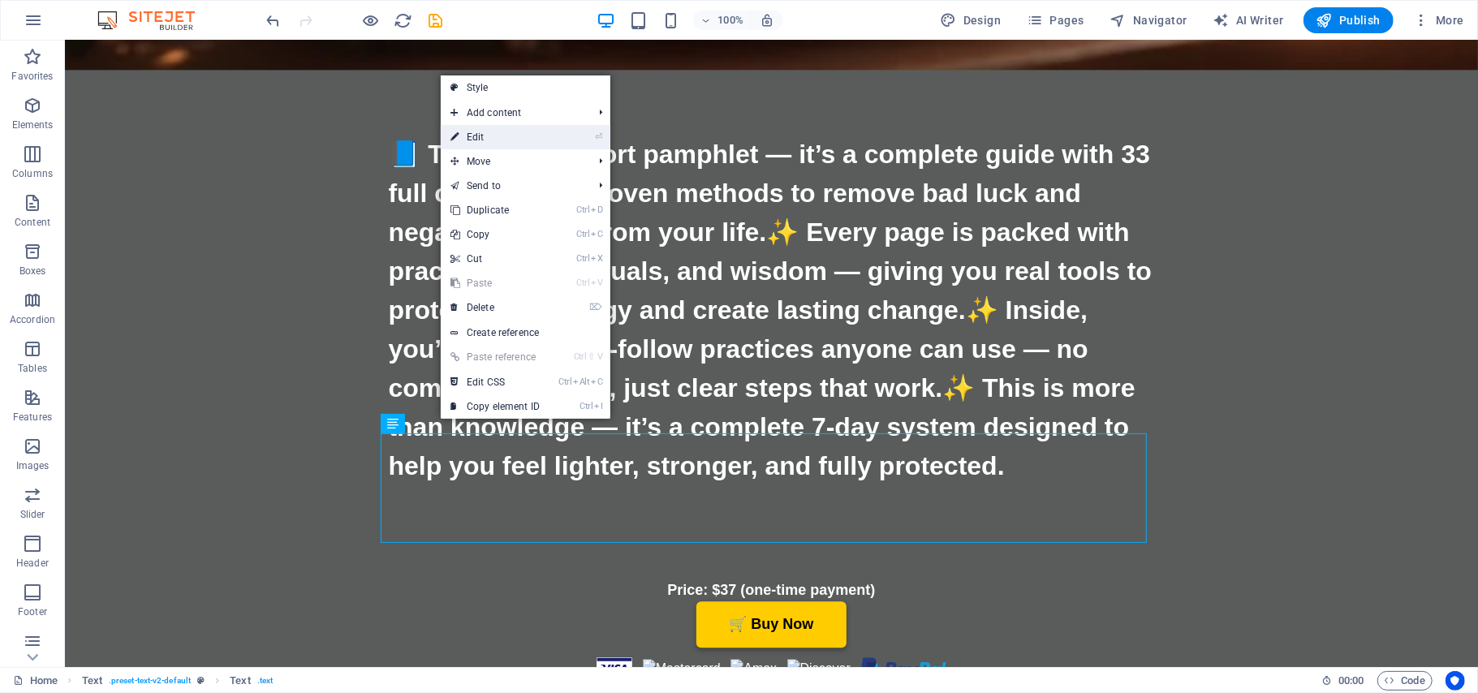
click at [478, 138] on link "⏎ Edit" at bounding box center [495, 137] width 109 height 24
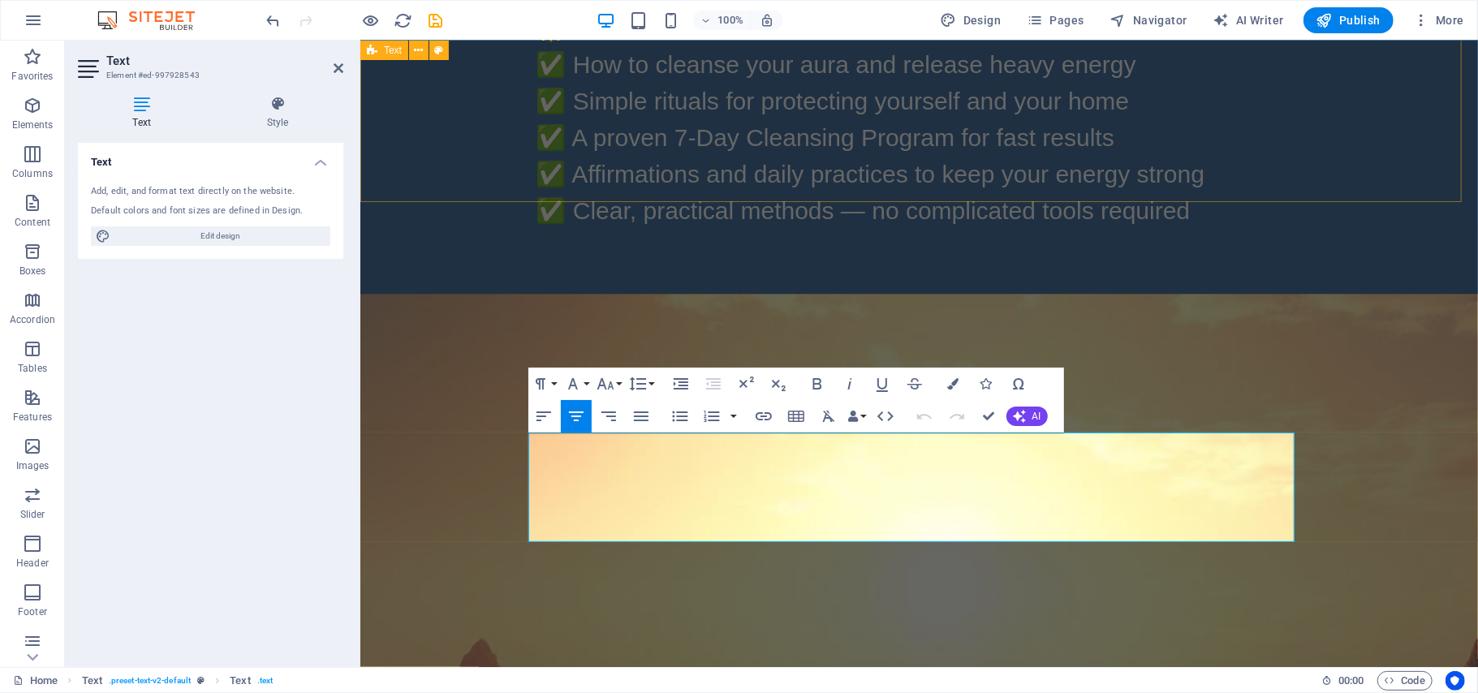
scroll to position [6124, 0]
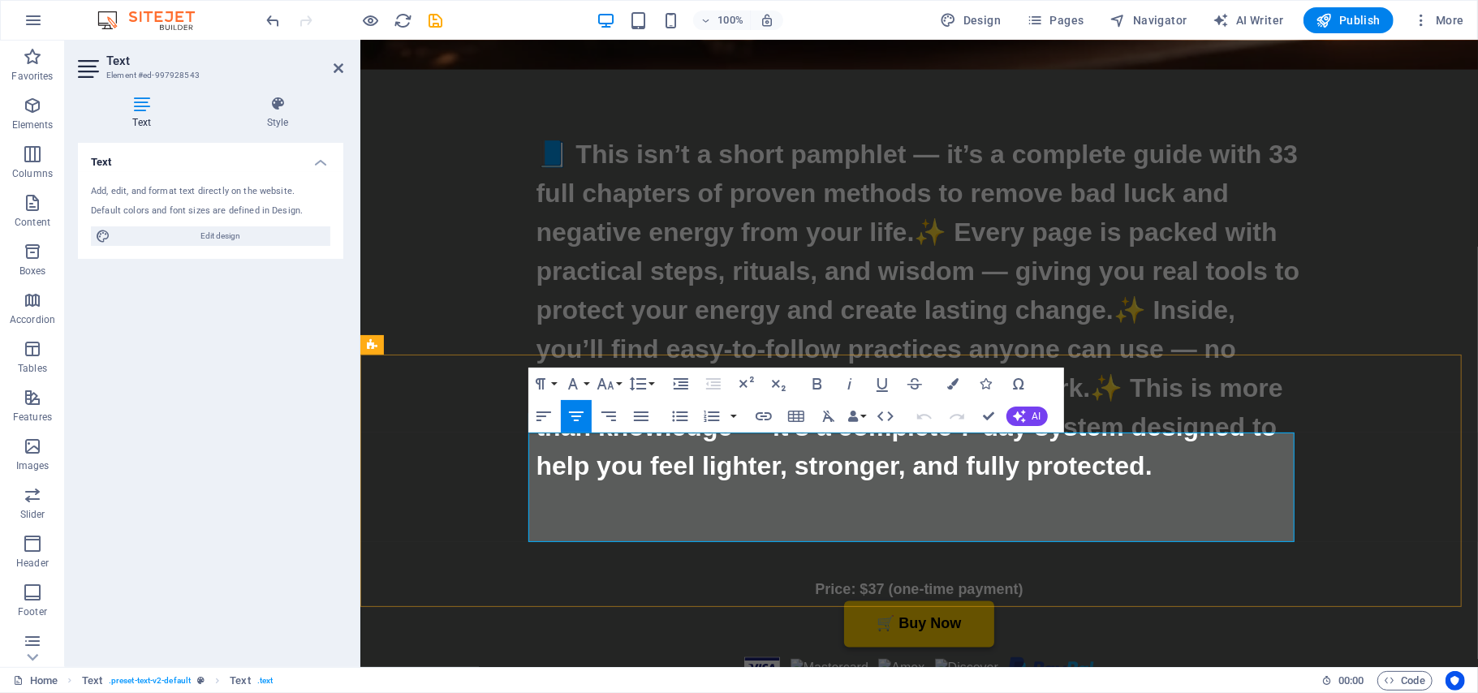
drag, startPoint x: 1267, startPoint y: 449, endPoint x: 1169, endPoint y: 446, distance: 98.3
click at [761, 422] on icon "button" at bounding box center [763, 416] width 19 height 19
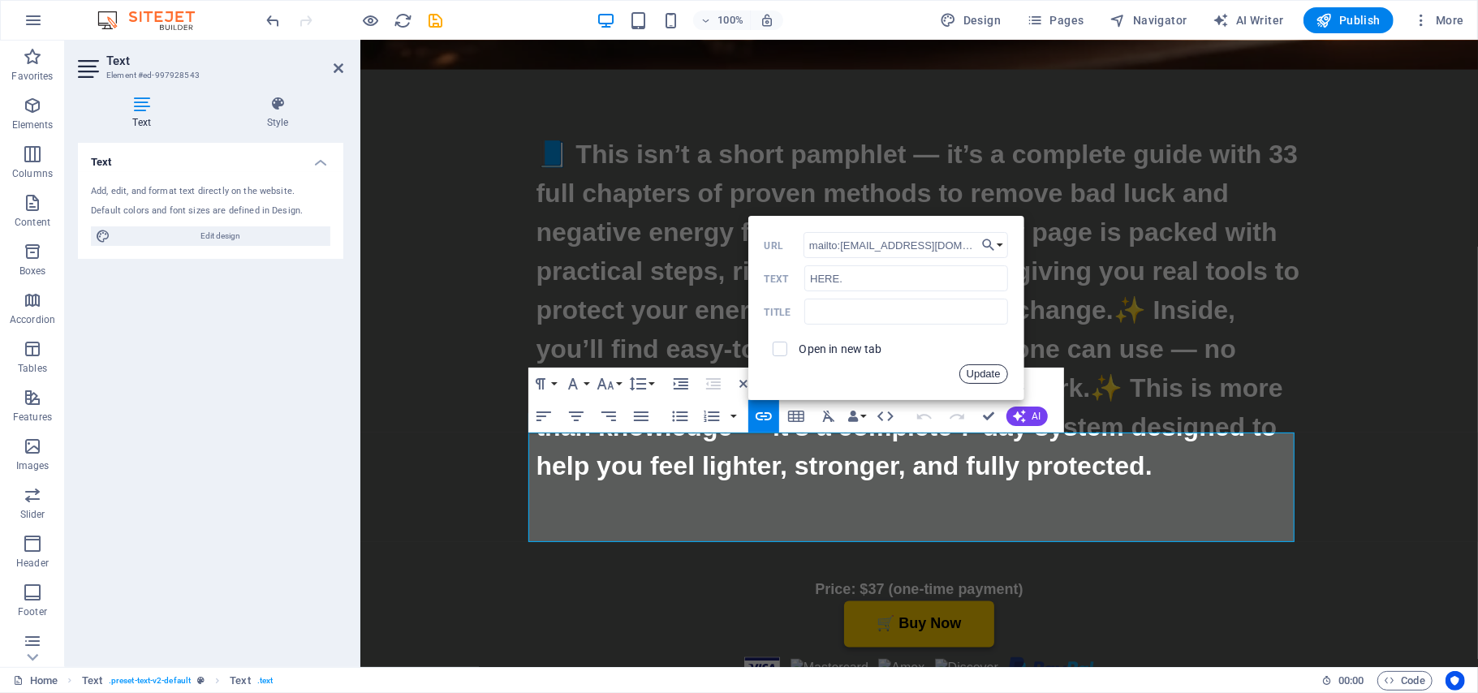
click at [987, 373] on button "Update" at bounding box center [983, 373] width 49 height 19
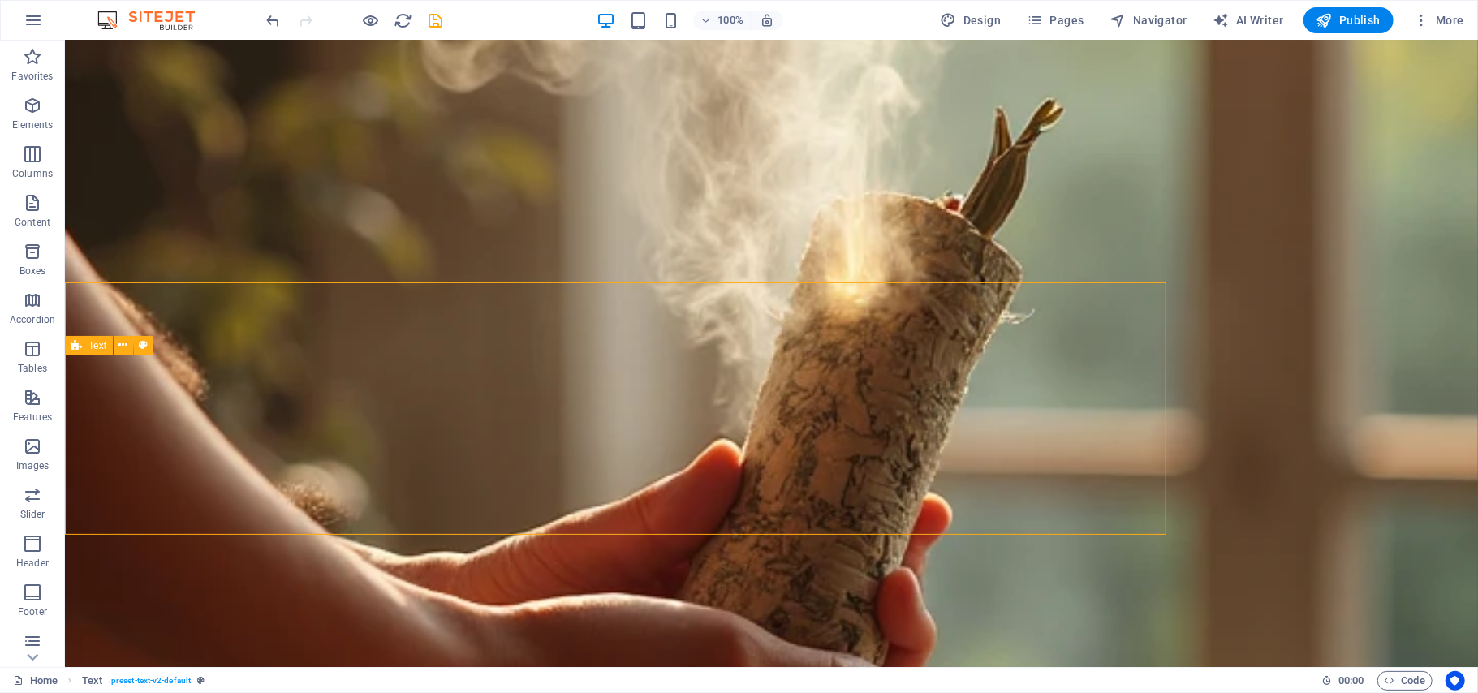
scroll to position [7446, 0]
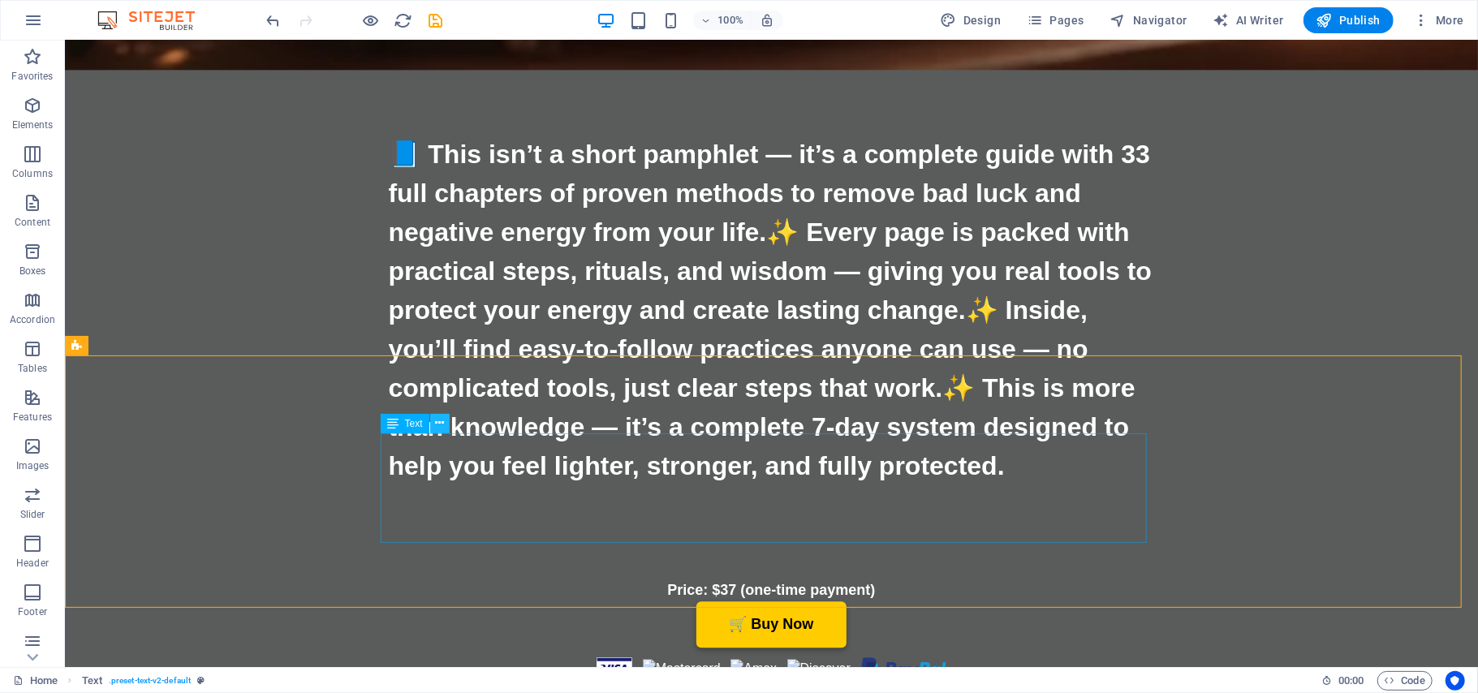
click at [438, 422] on icon at bounding box center [439, 423] width 9 height 17
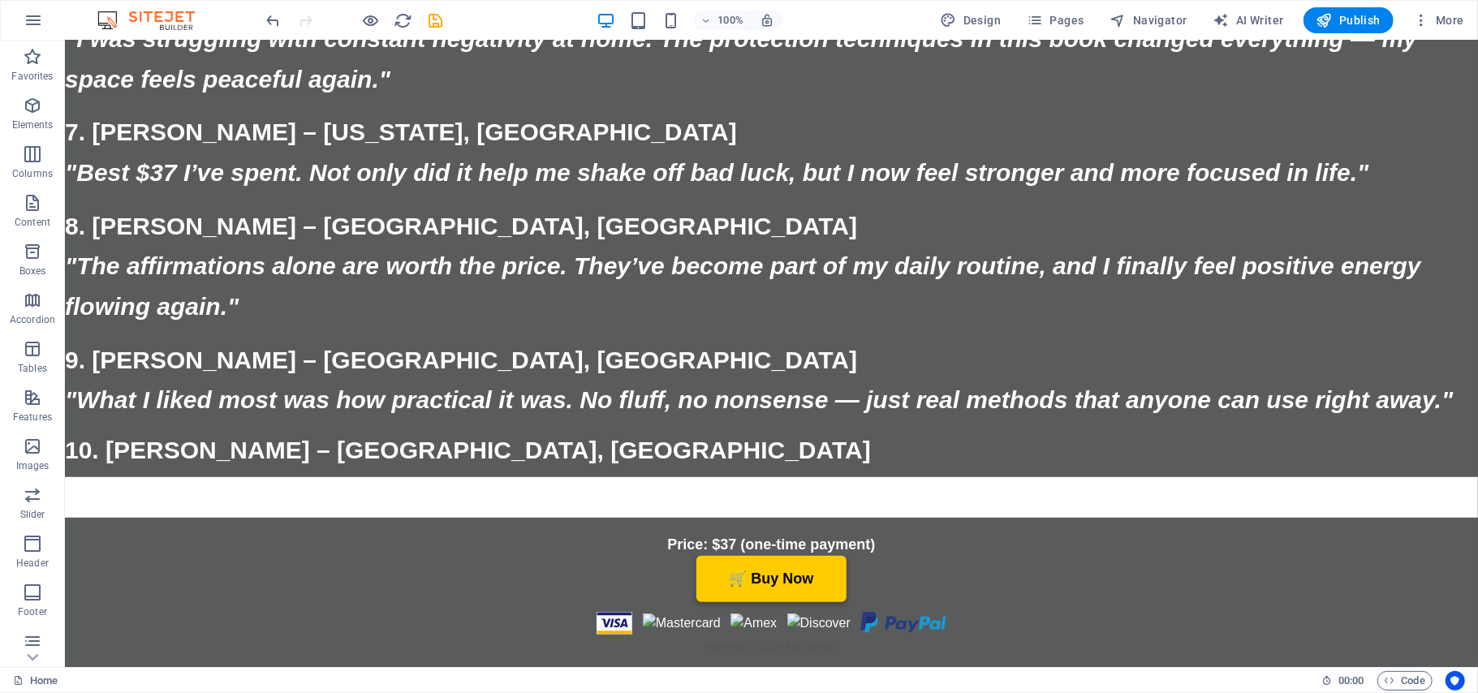
scroll to position [18191, 0]
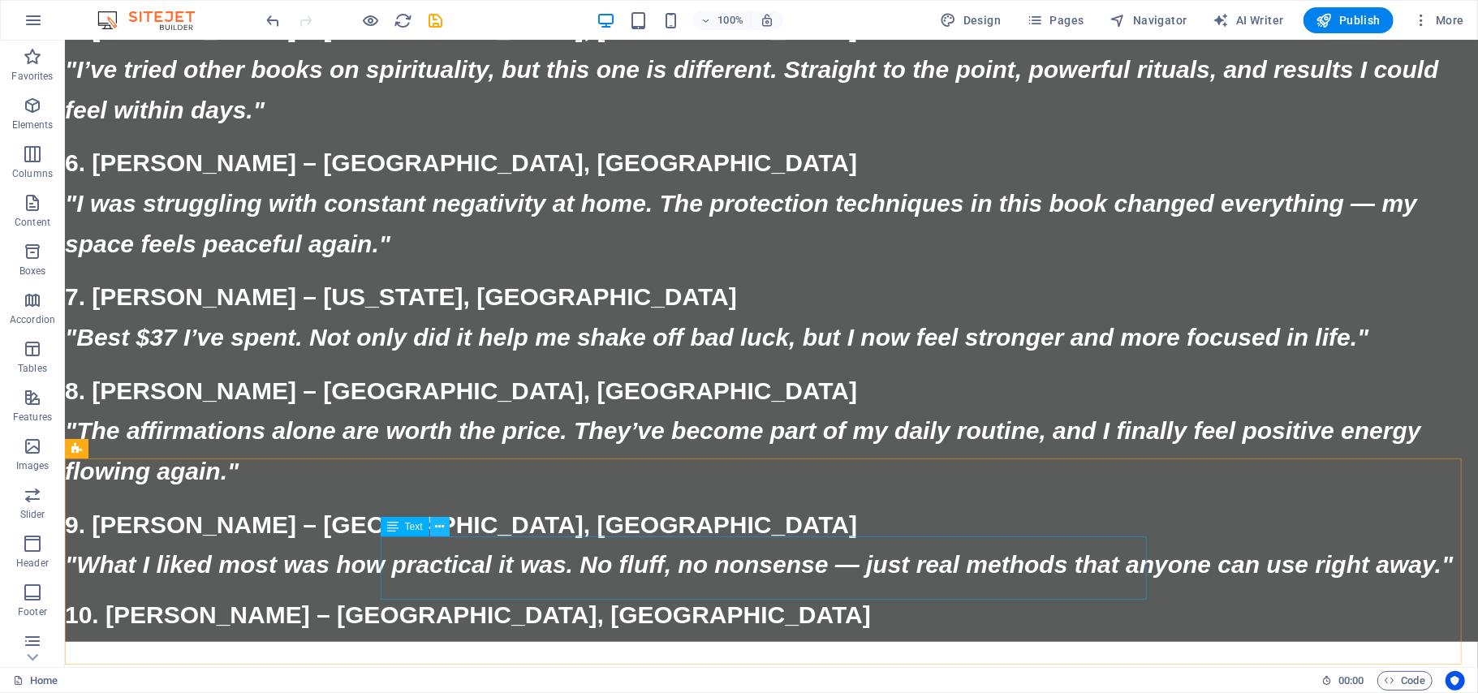
click at [437, 528] on icon at bounding box center [439, 527] width 9 height 17
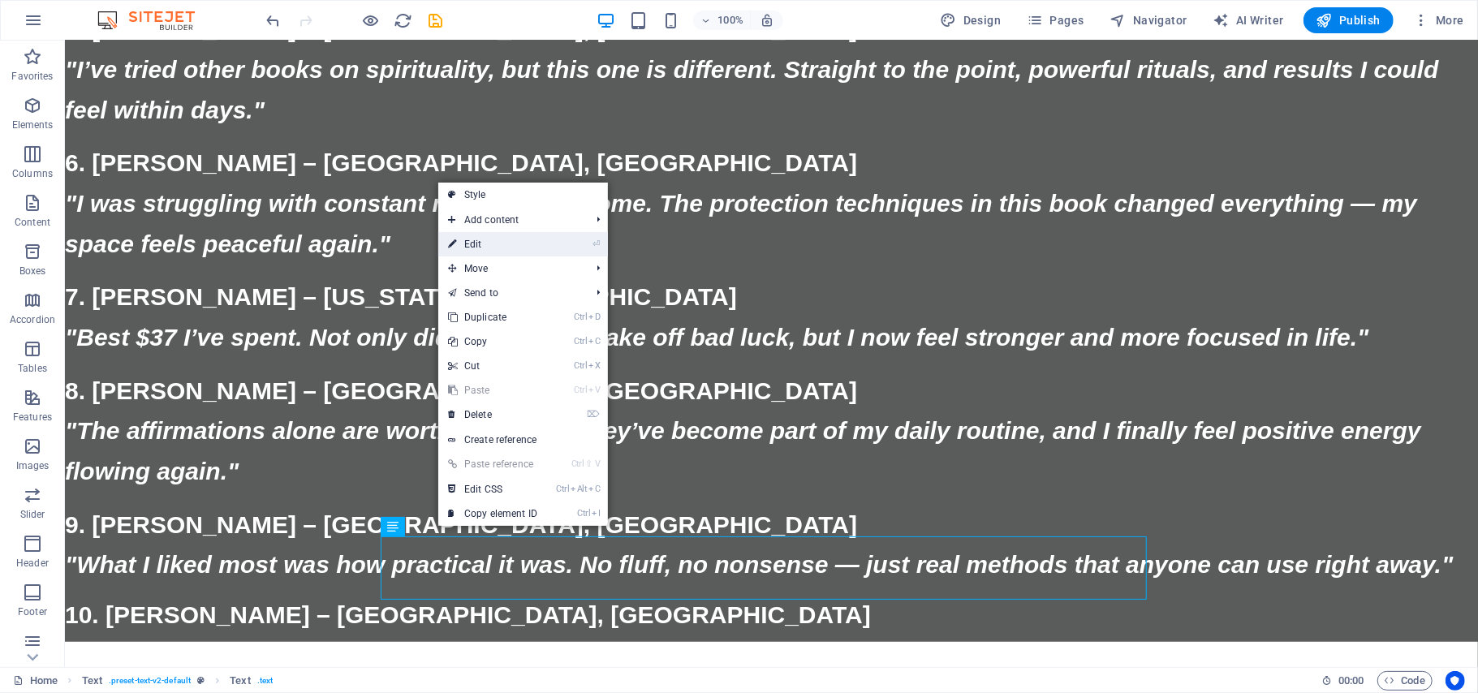
click at [472, 241] on link "⏎ Edit" at bounding box center [492, 244] width 109 height 24
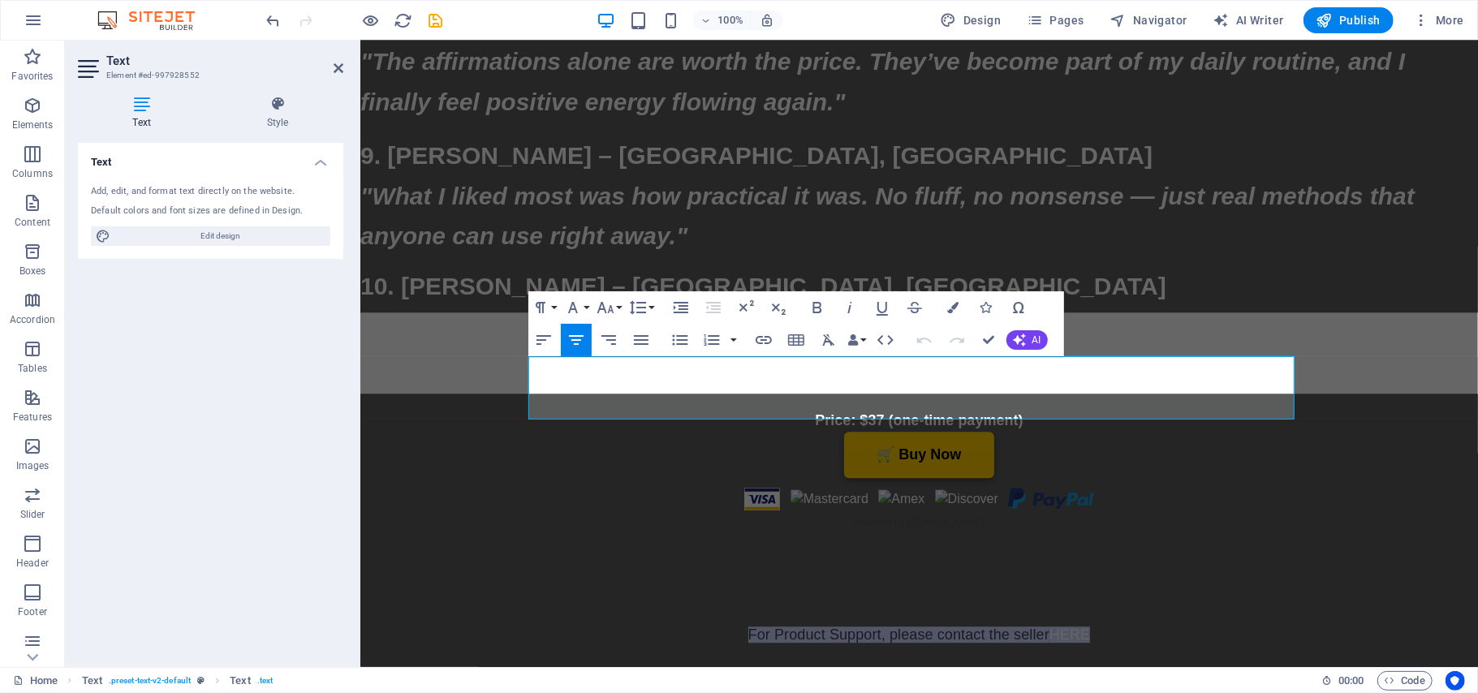
scroll to position [16139, 0]
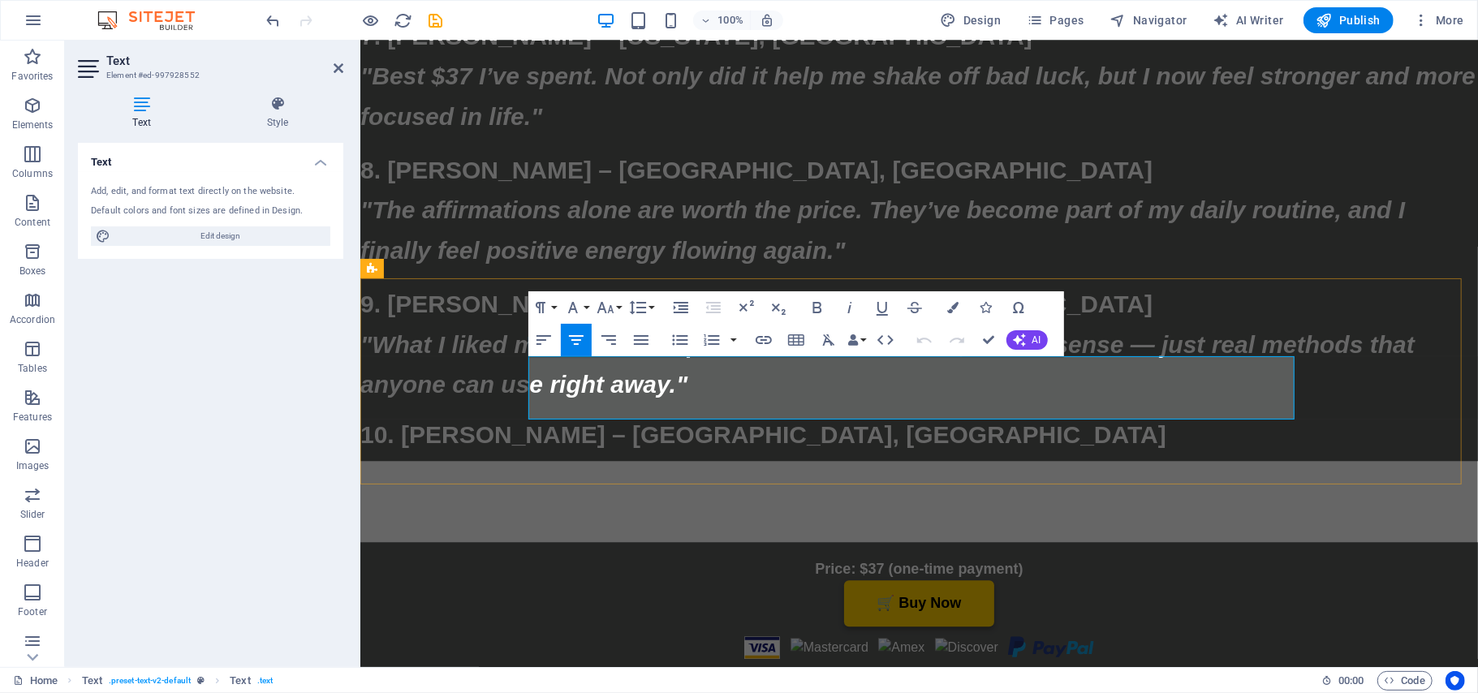
drag, startPoint x: 1105, startPoint y: 363, endPoint x: 723, endPoint y: 369, distance: 381.5
click at [615, 305] on button "Font Size" at bounding box center [608, 307] width 31 height 32
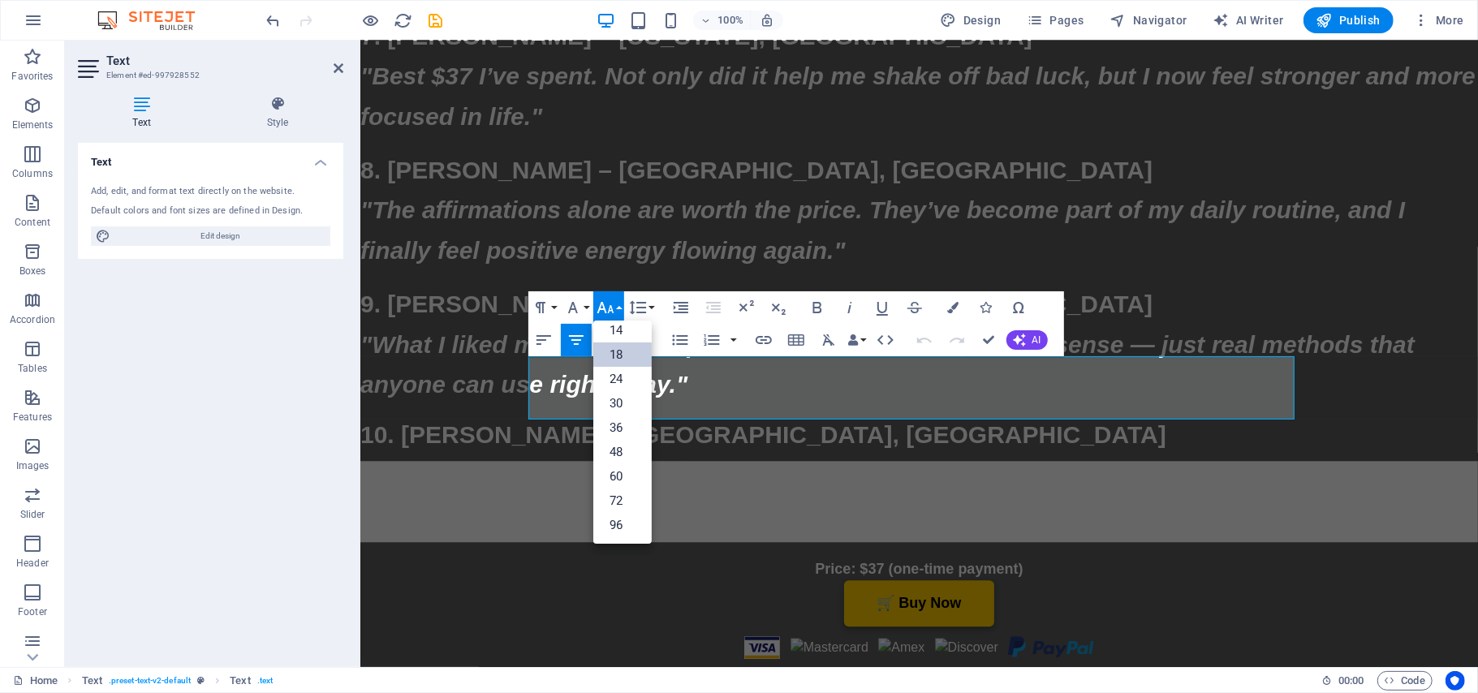
scroll to position [131, 0]
click at [611, 435] on link "36" at bounding box center [622, 428] width 58 height 24
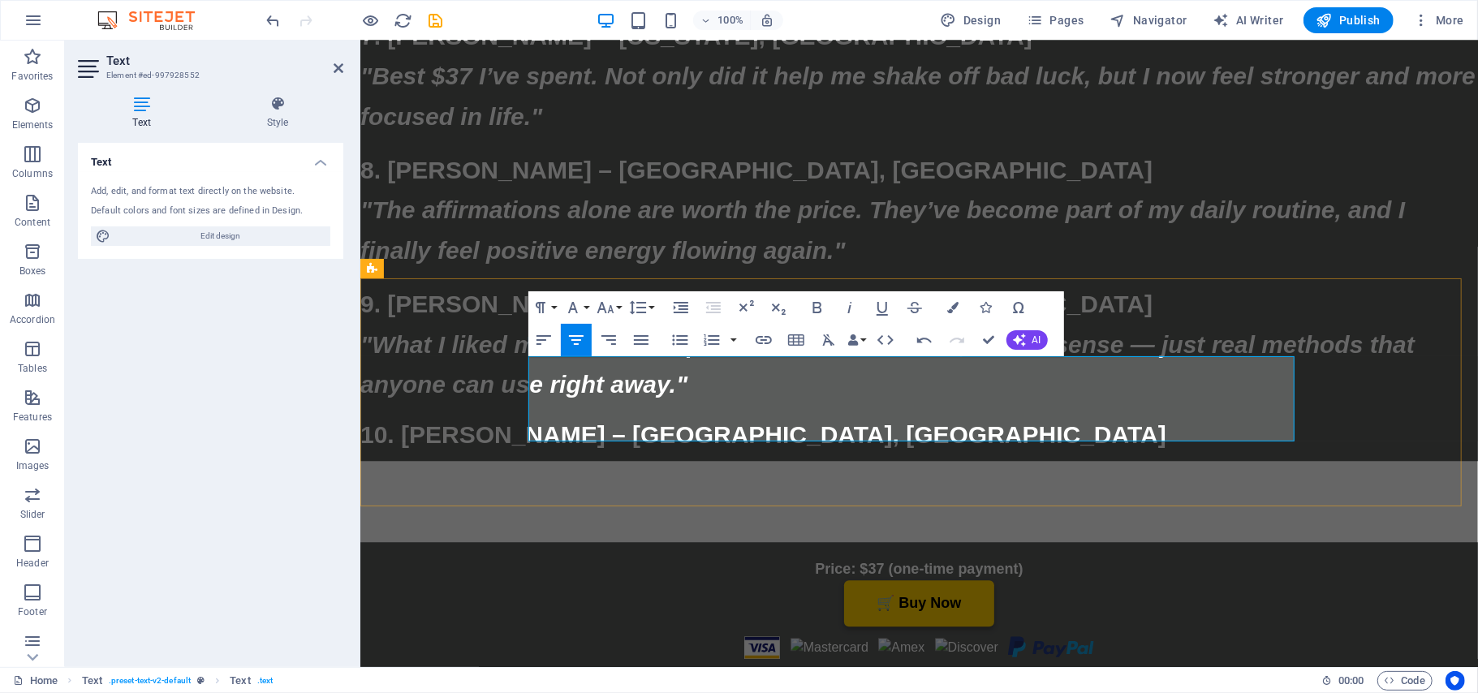
drag, startPoint x: 1100, startPoint y: 431, endPoint x: 733, endPoint y: 431, distance: 366.8
click at [615, 312] on button "Font Size" at bounding box center [608, 307] width 31 height 32
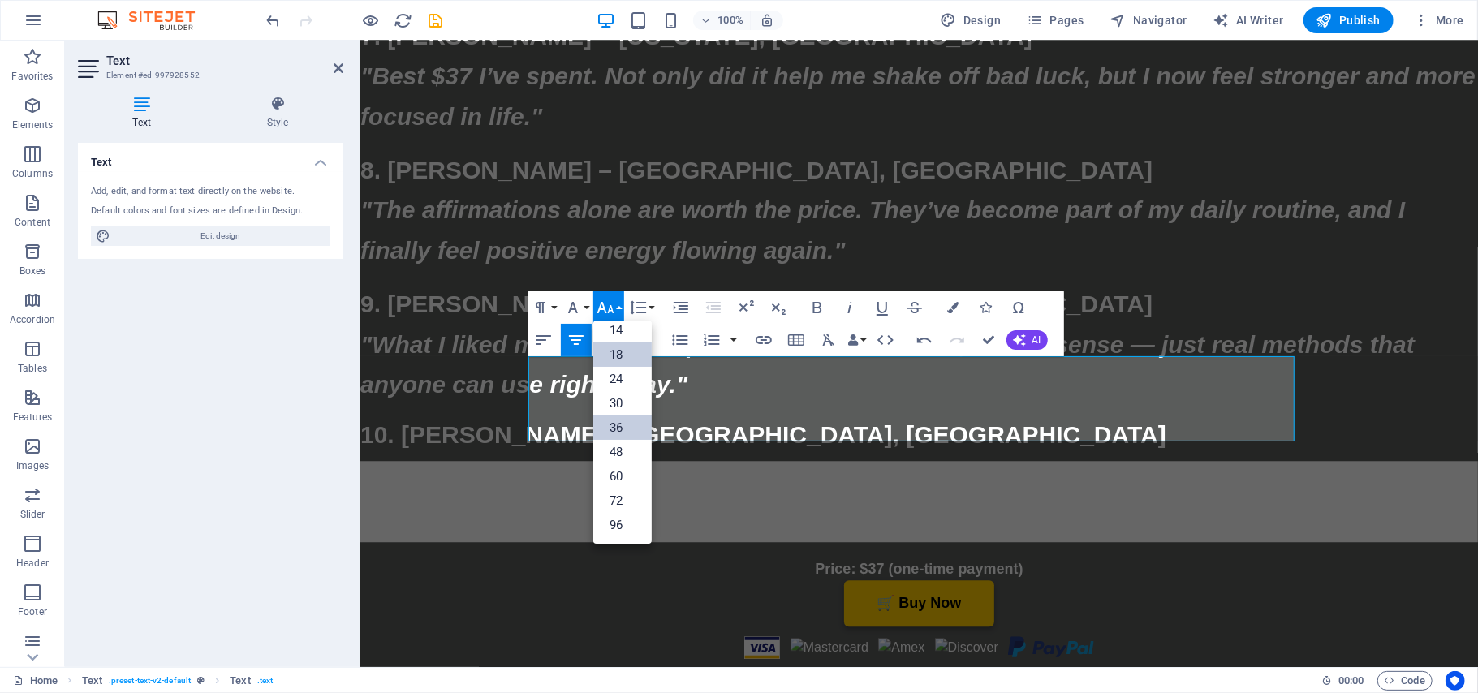
click at [615, 432] on link "36" at bounding box center [622, 428] width 58 height 24
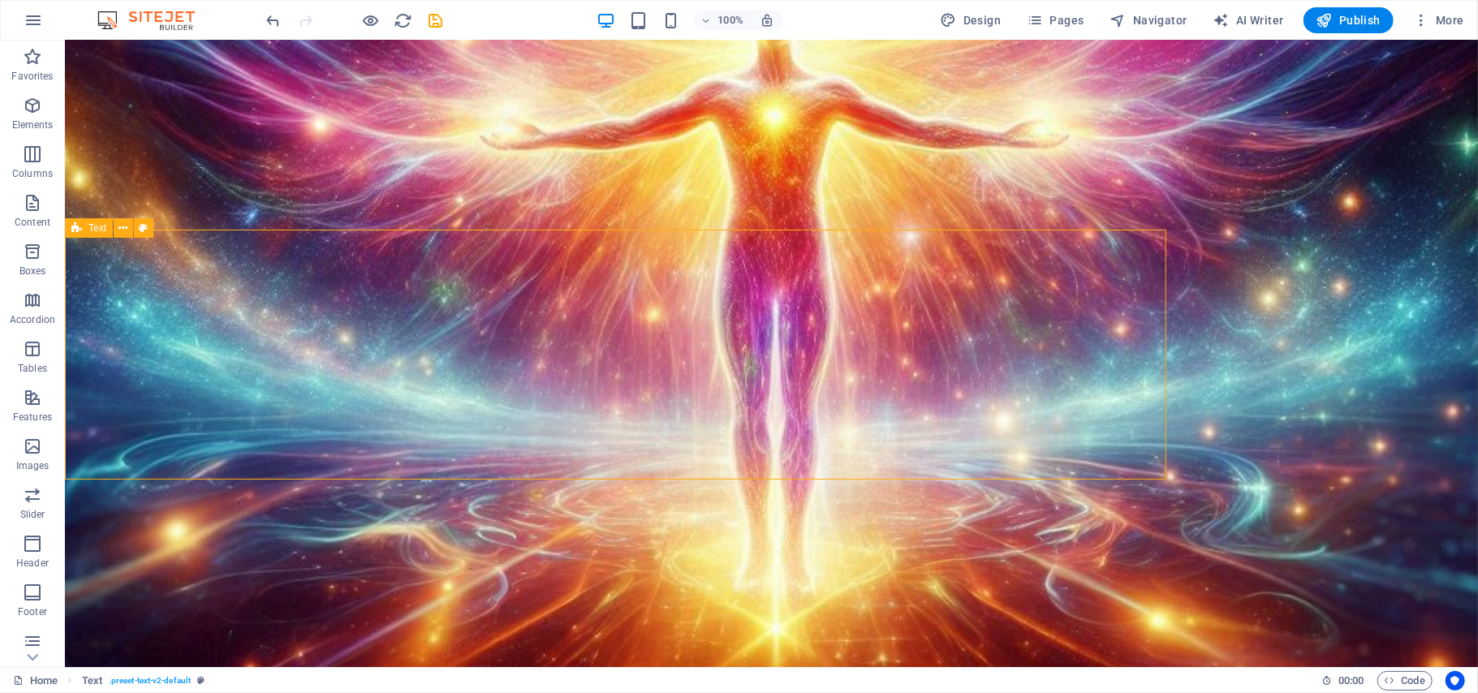
scroll to position [18411, 0]
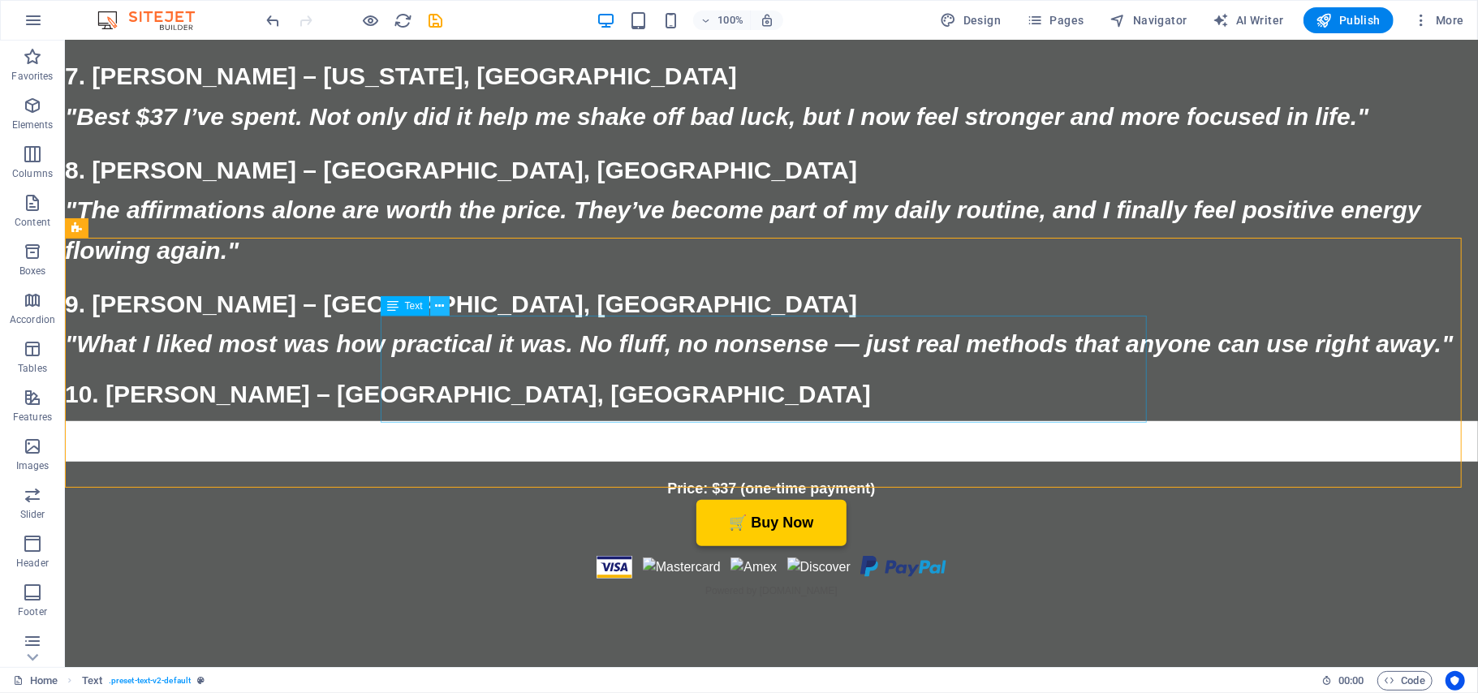
click at [440, 304] on icon at bounding box center [439, 306] width 9 height 17
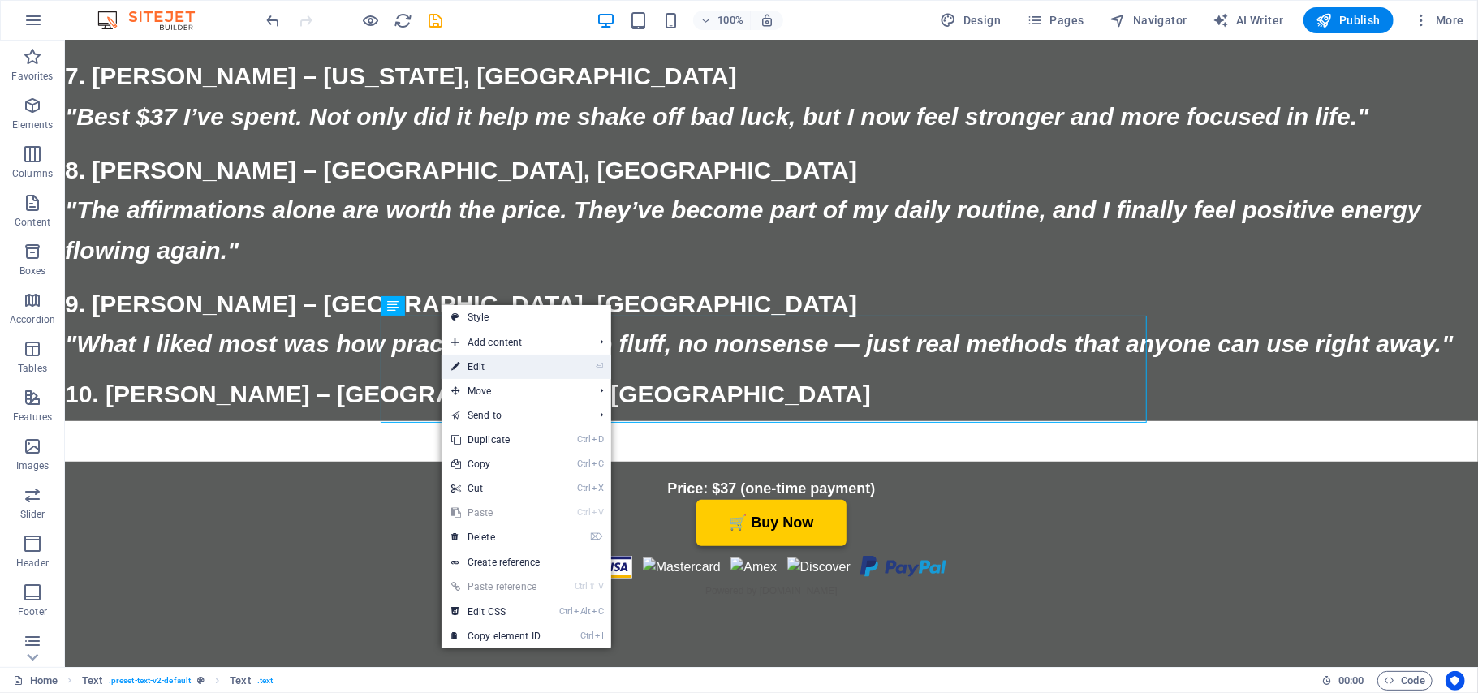
click at [469, 367] on link "⏎ Edit" at bounding box center [496, 367] width 109 height 24
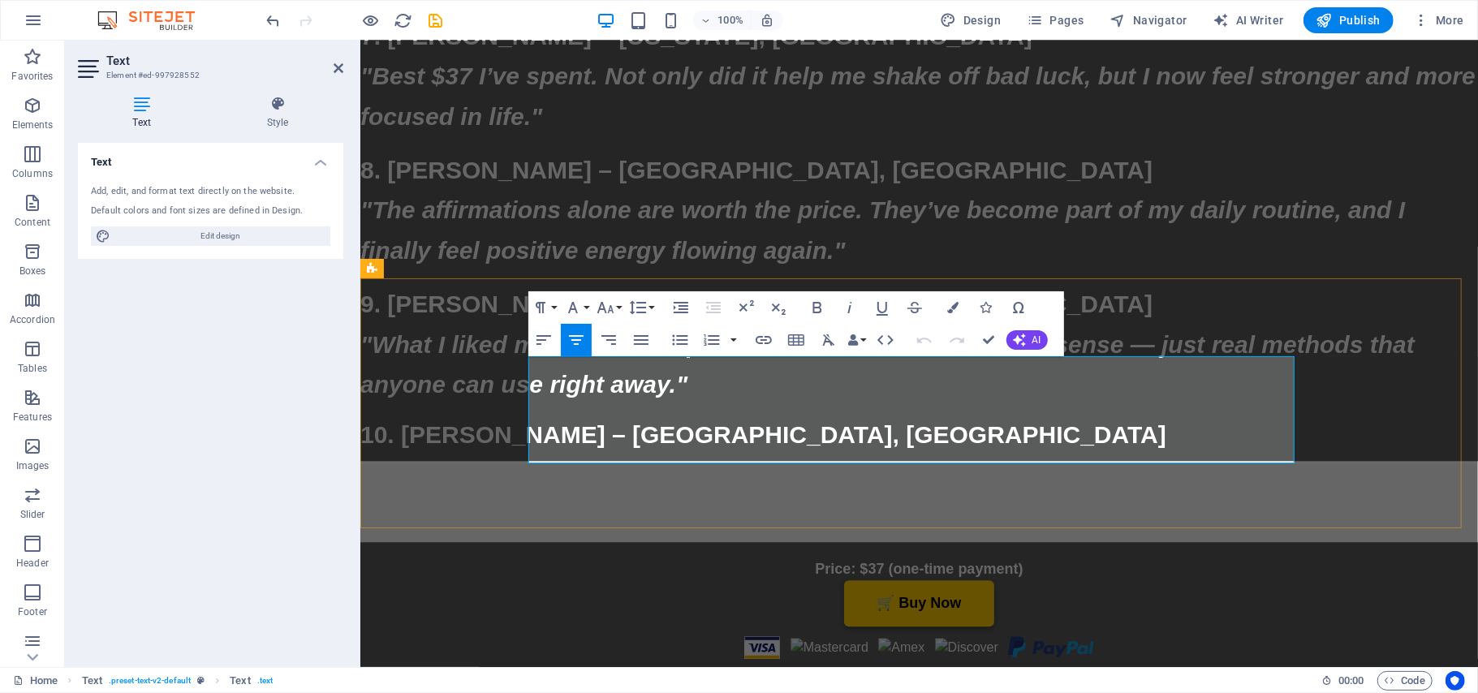
drag, startPoint x: 1260, startPoint y: 376, endPoint x: 1173, endPoint y: 376, distance: 86.8
click at [950, 304] on icon "button" at bounding box center [953, 307] width 11 height 11
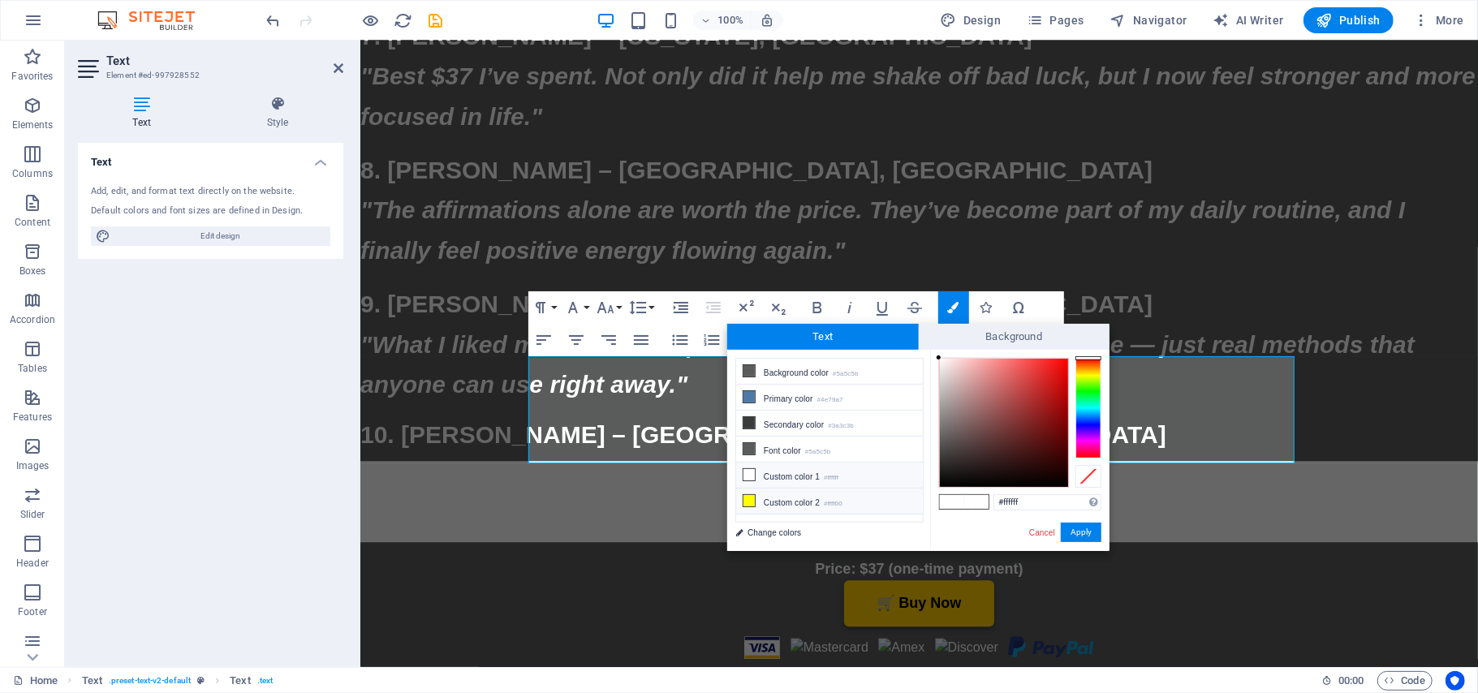
click at [750, 505] on icon at bounding box center [748, 500] width 11 height 11
type input "#ffff00"
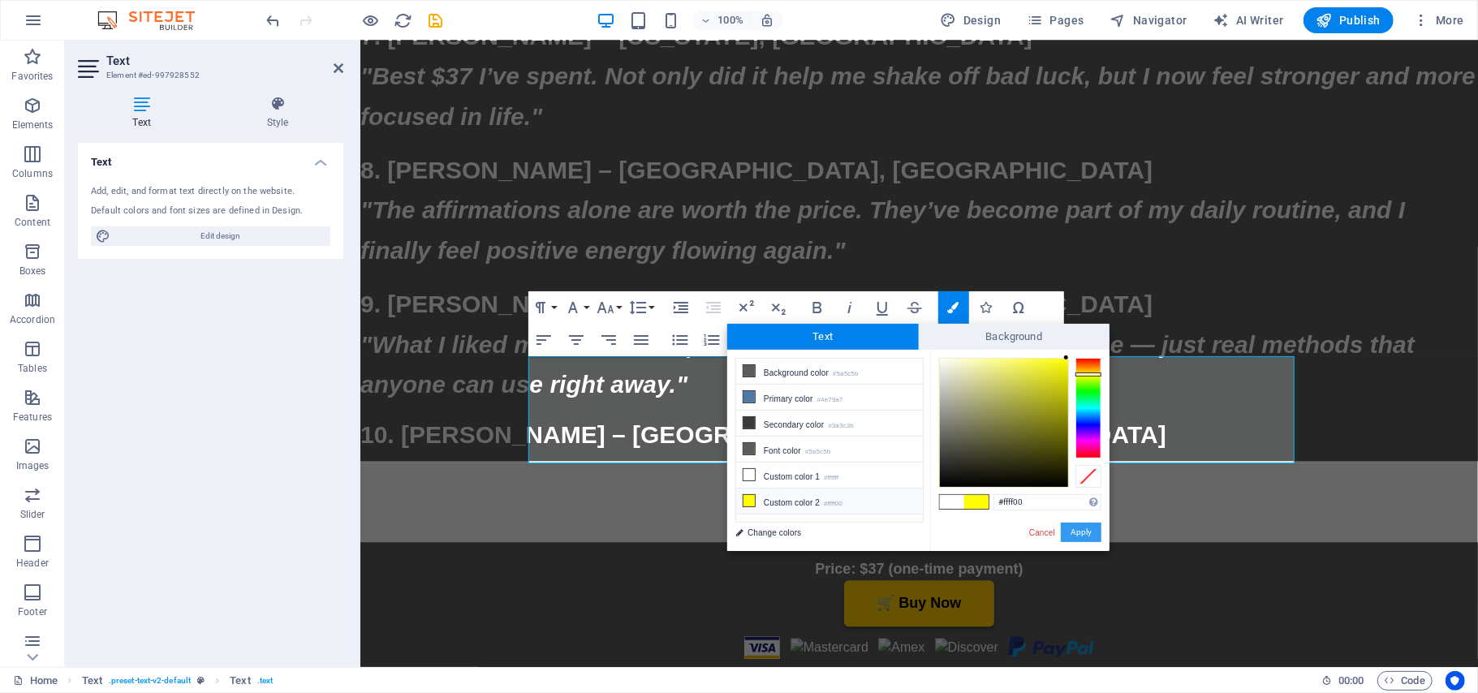
click at [1088, 532] on button "Apply" at bounding box center [1081, 532] width 41 height 19
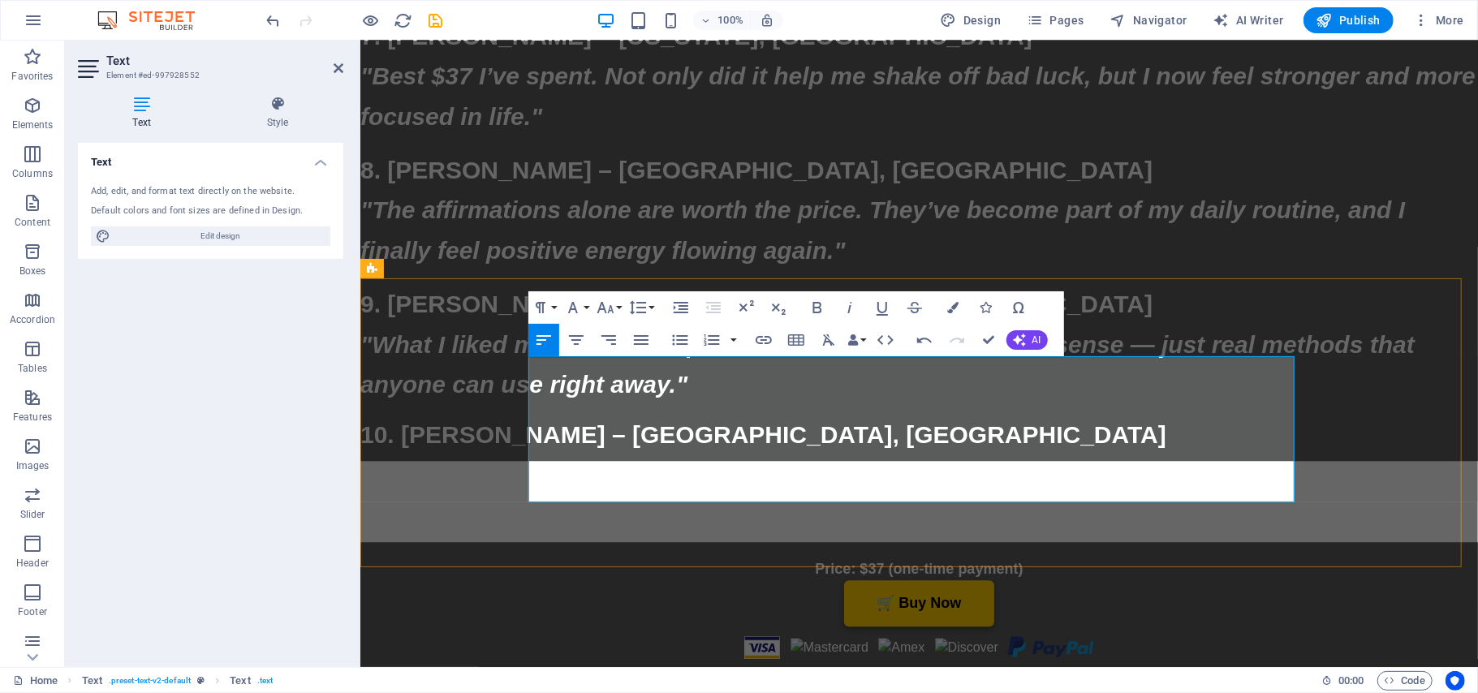
drag, startPoint x: 1270, startPoint y: 371, endPoint x: 1176, endPoint y: 371, distance: 94.1
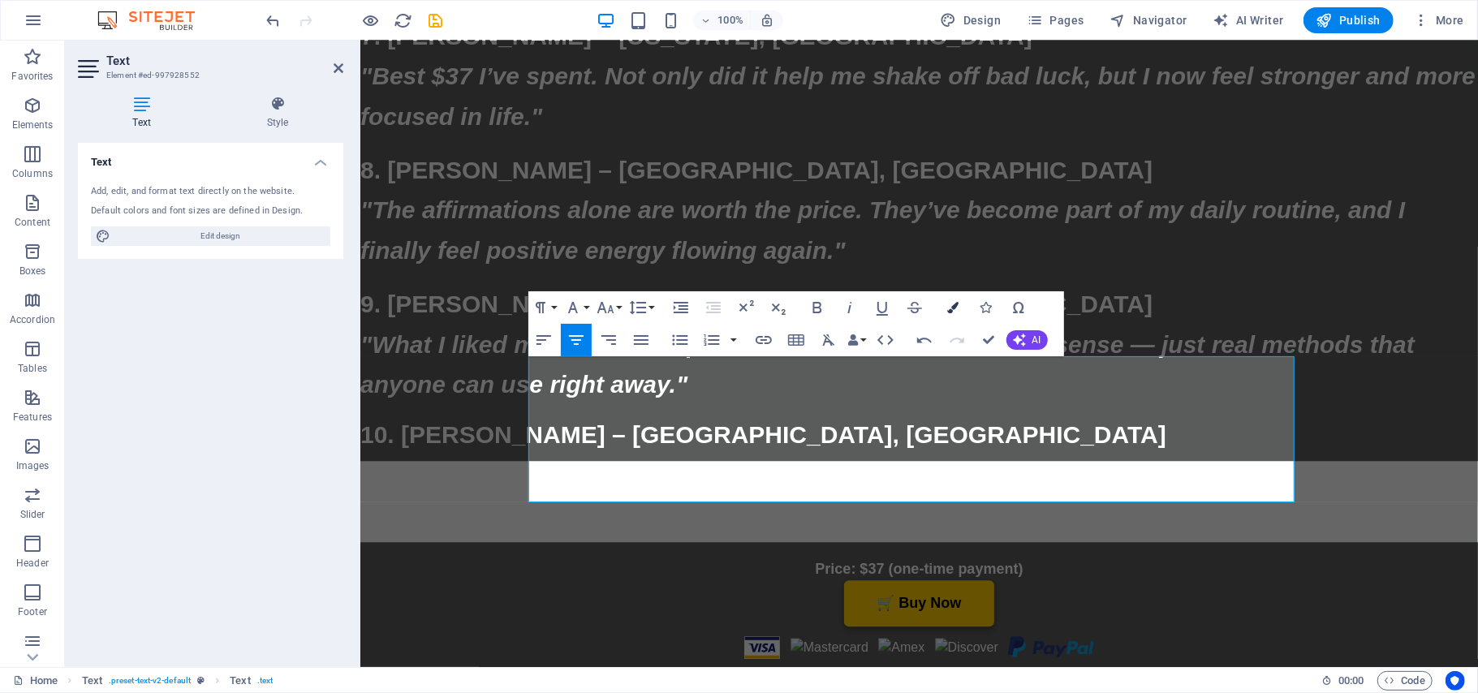
click at [953, 304] on icon "button" at bounding box center [953, 307] width 11 height 11
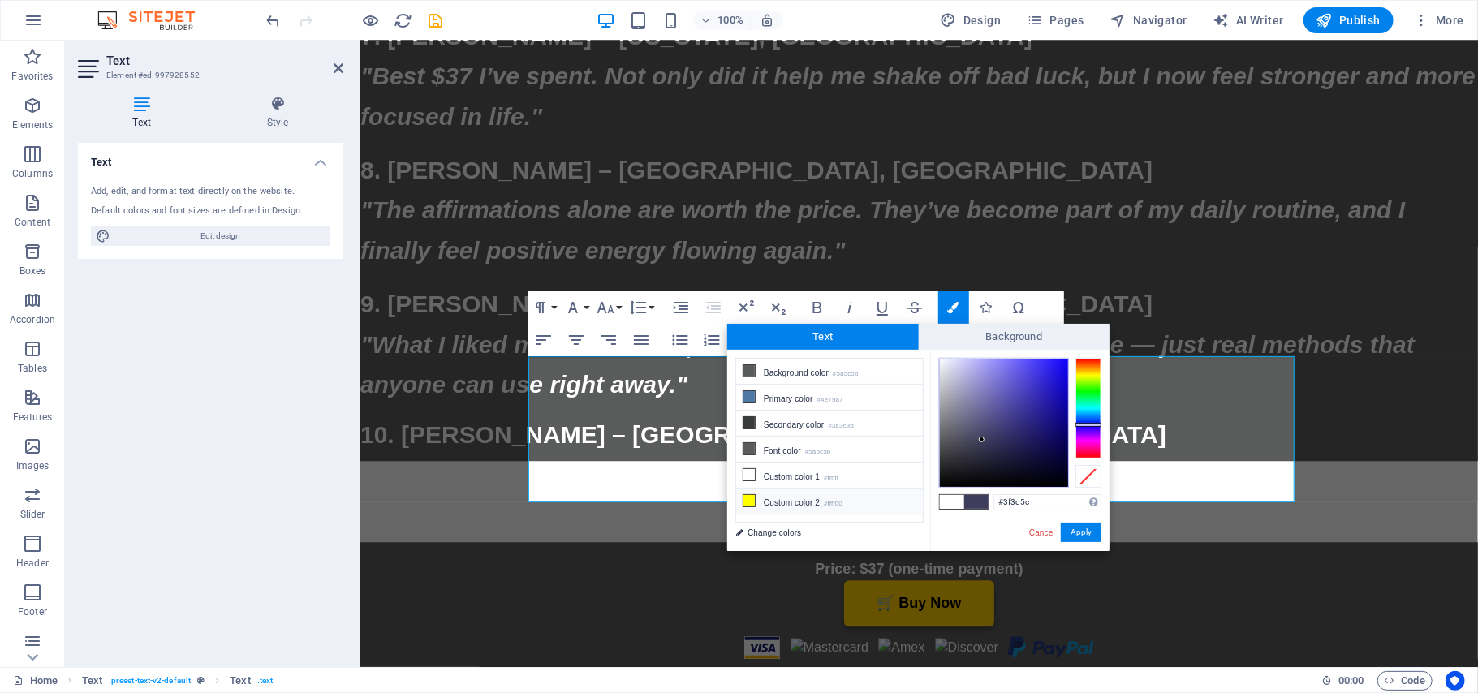
click at [747, 505] on icon at bounding box center [748, 500] width 11 height 11
type input "#ffff00"
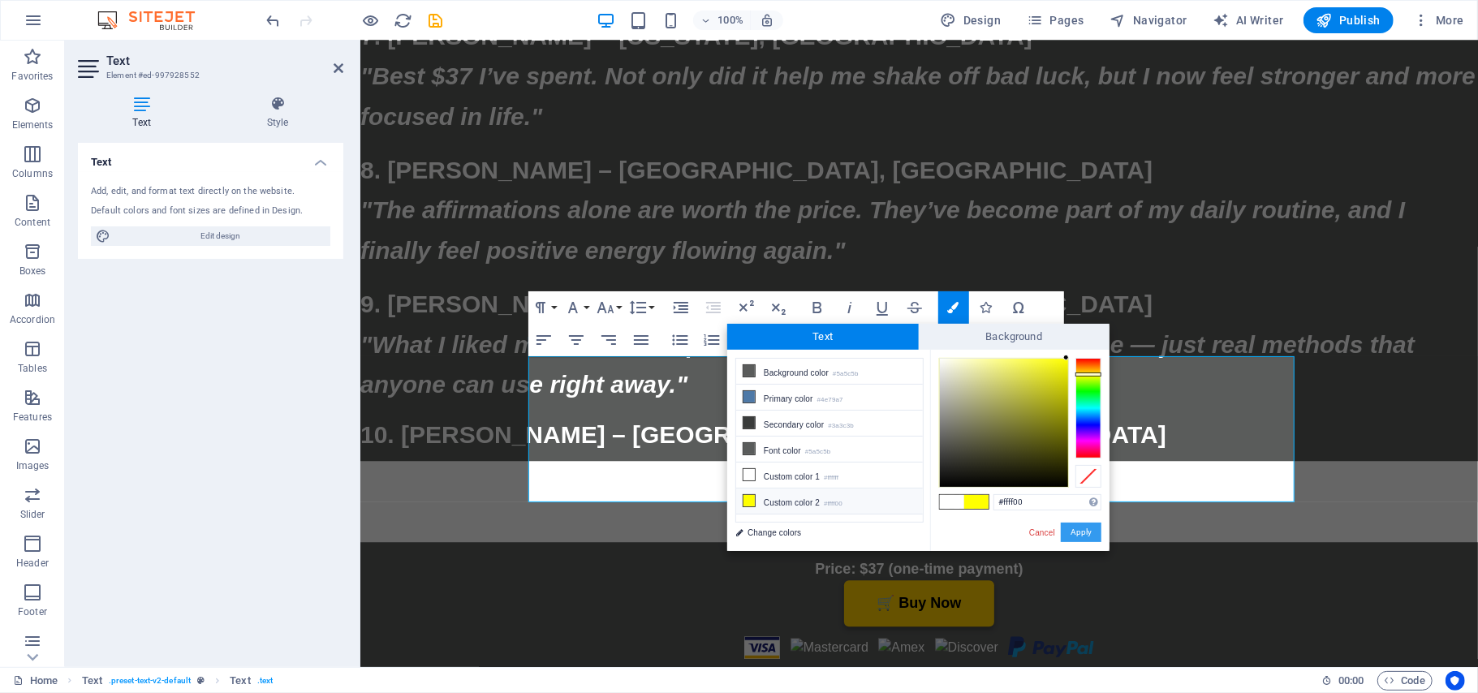
click at [1081, 532] on button "Apply" at bounding box center [1081, 532] width 41 height 19
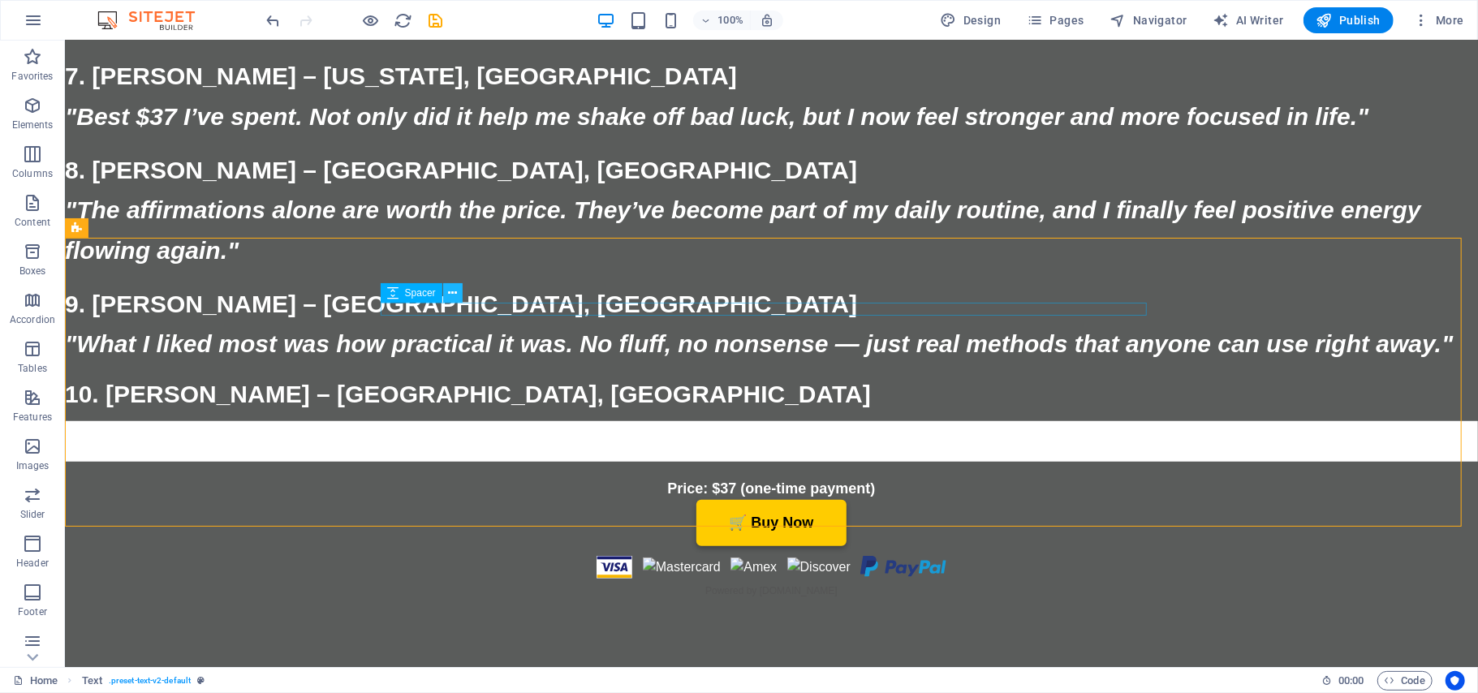
click at [449, 292] on icon at bounding box center [452, 293] width 9 height 17
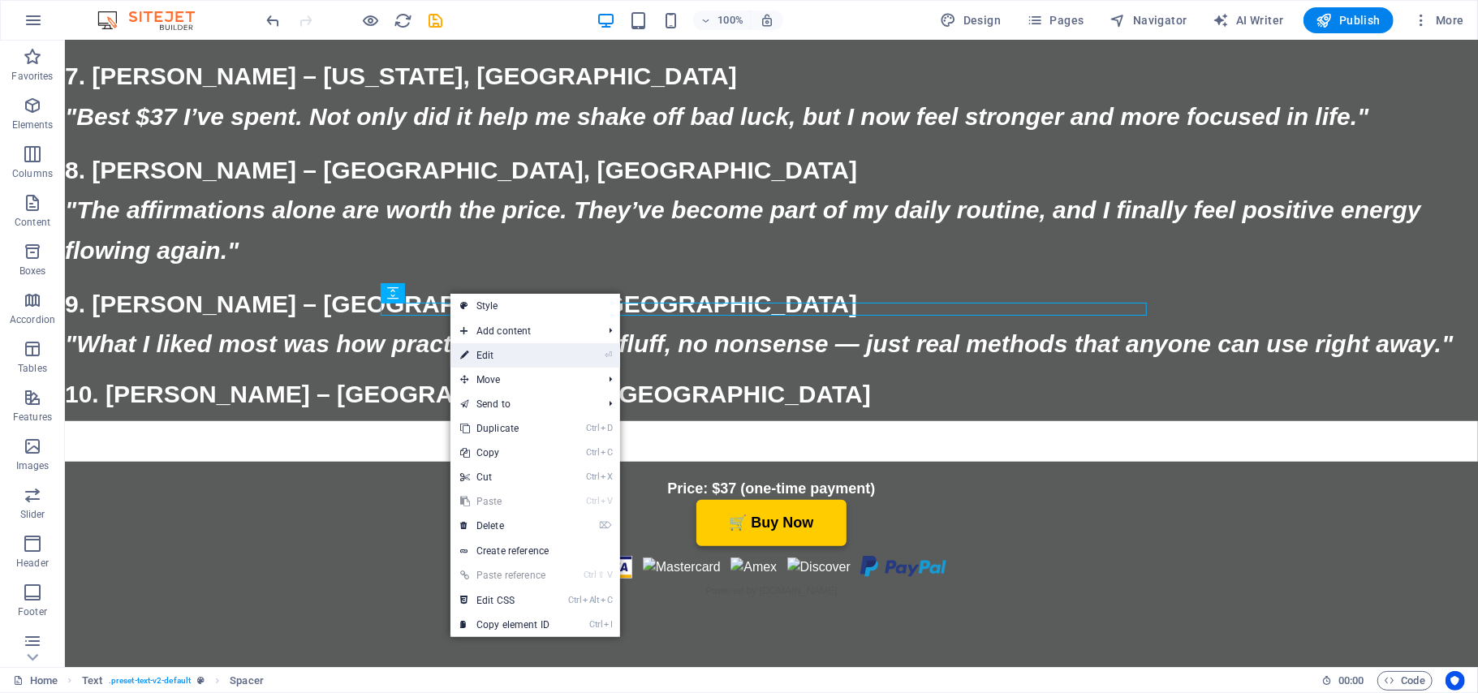
drag, startPoint x: 478, startPoint y: 358, endPoint x: 258, endPoint y: 330, distance: 221.8
click at [478, 358] on link "⏎ Edit" at bounding box center [504, 355] width 109 height 24
select select "rem"
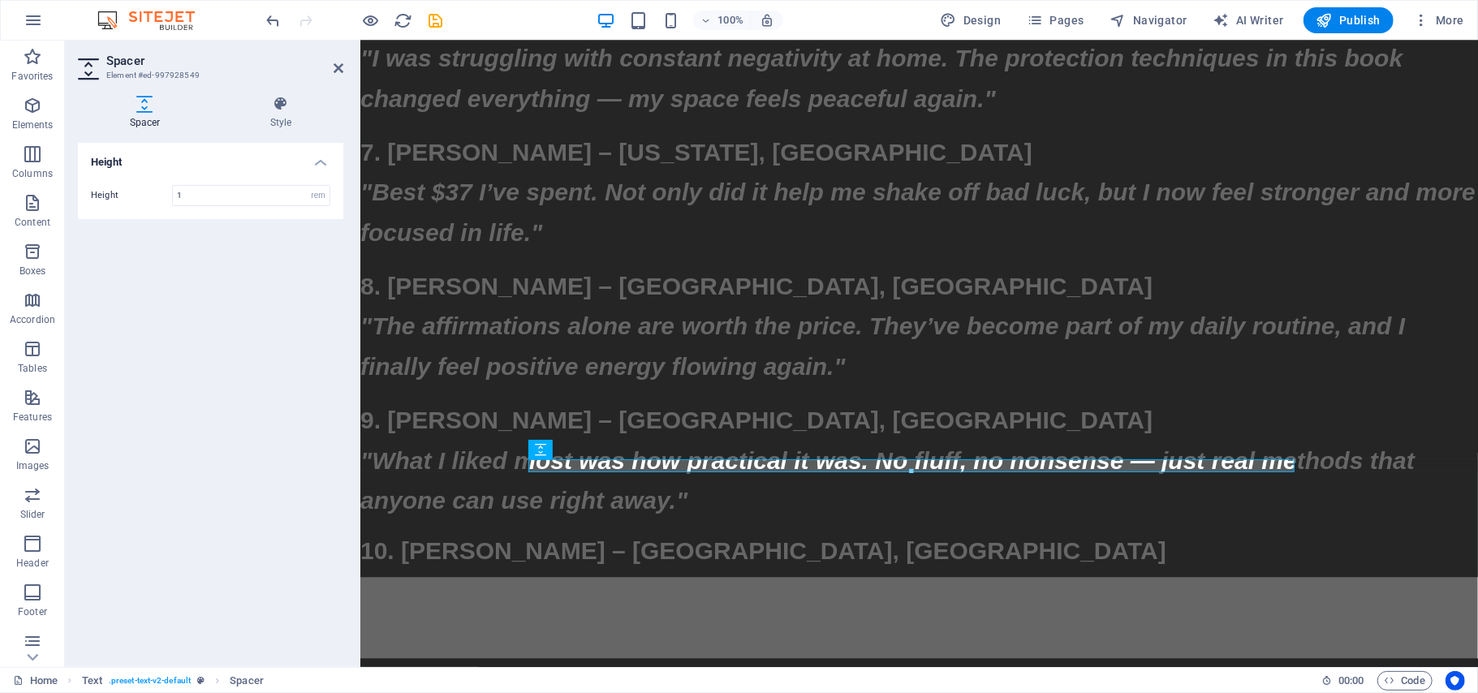
scroll to position [16097, 0]
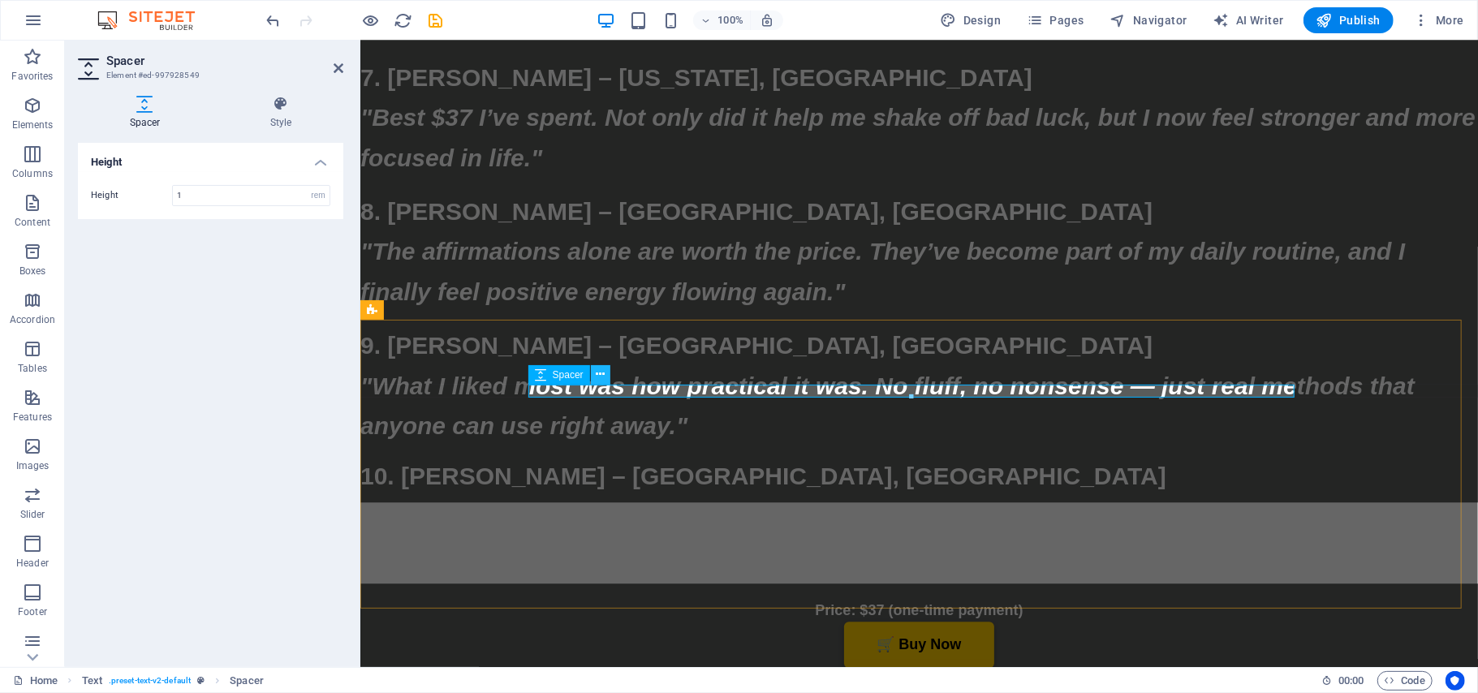
click at [601, 377] on icon at bounding box center [600, 374] width 9 height 17
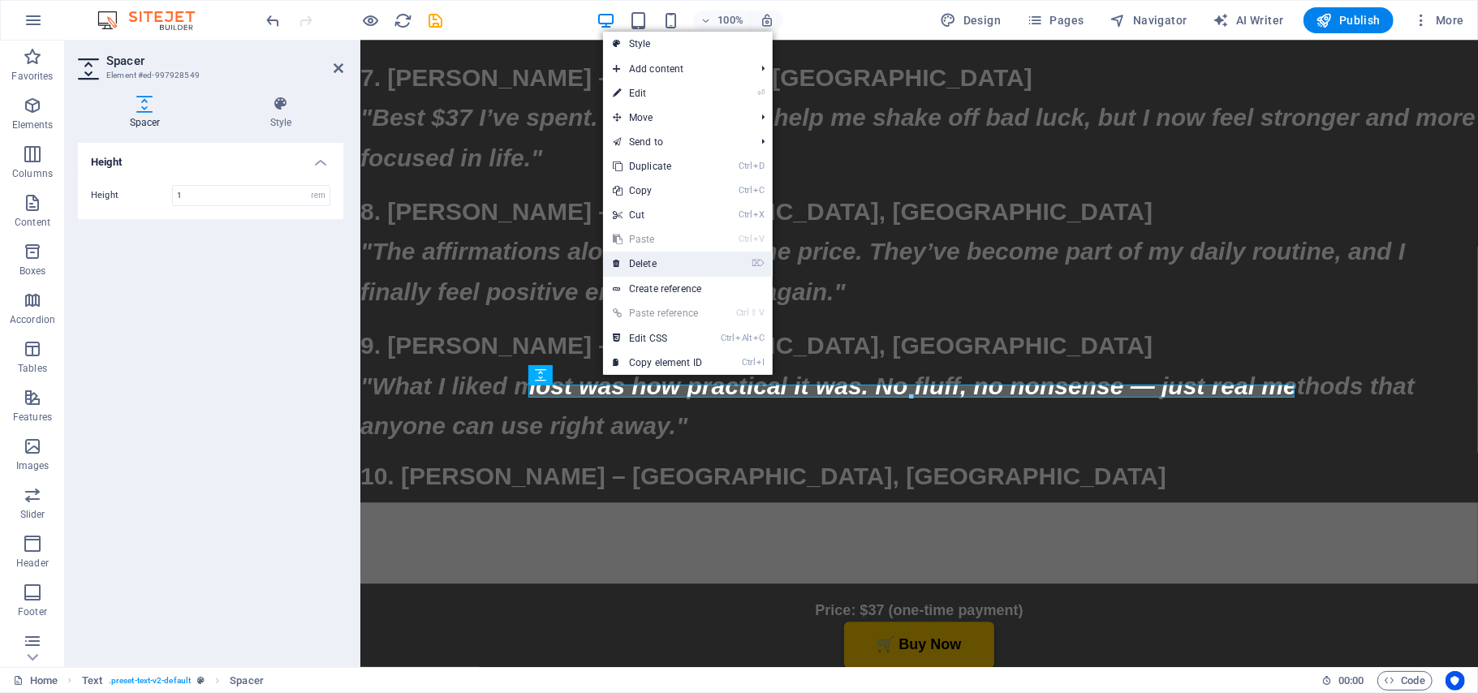
click at [648, 258] on link "⌦ Delete" at bounding box center [657, 264] width 109 height 24
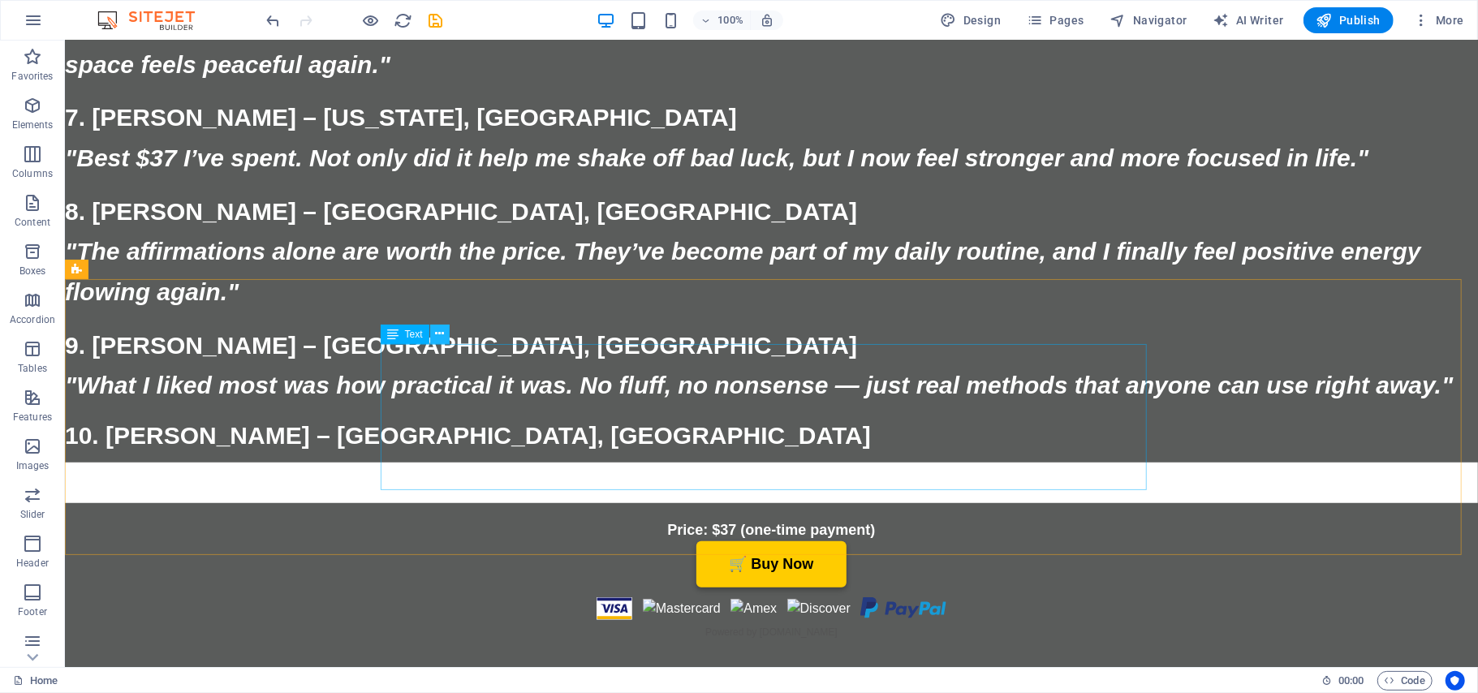
click at [436, 332] on icon at bounding box center [439, 333] width 9 height 17
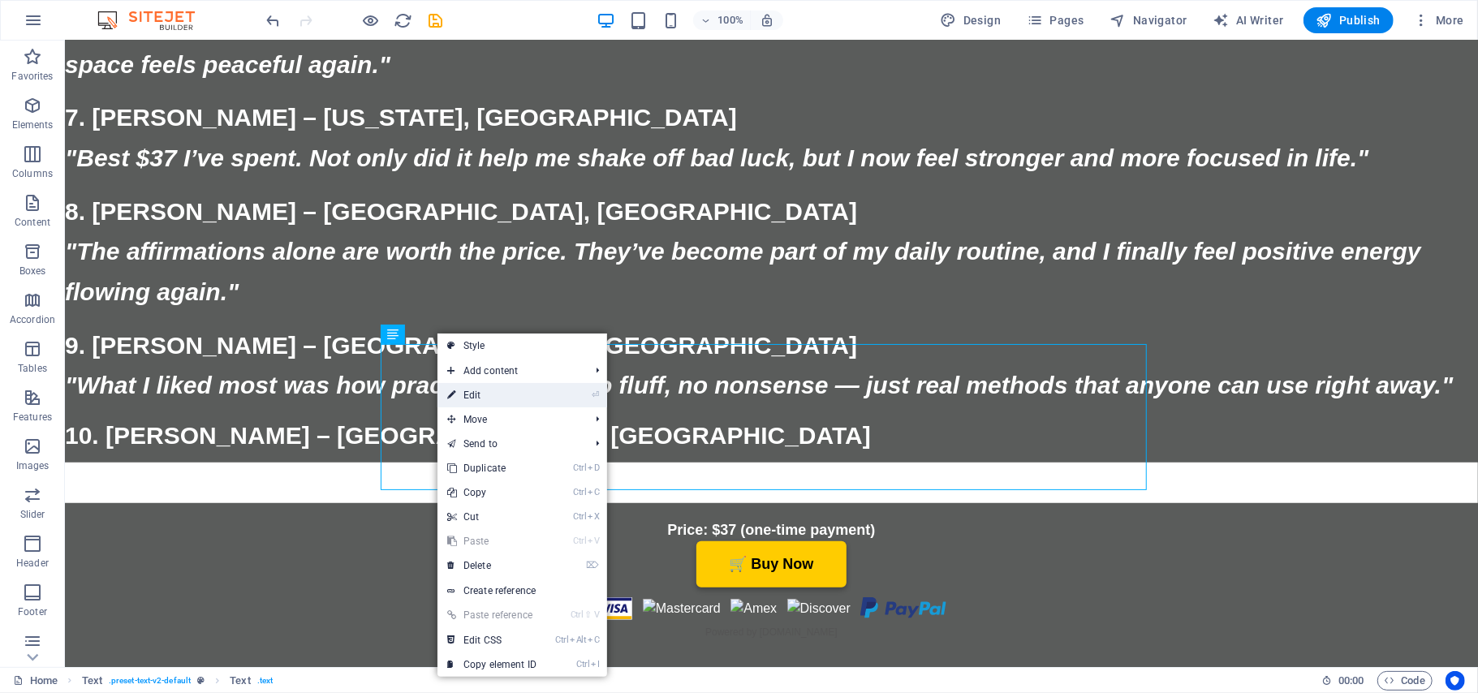
click at [472, 397] on link "⏎ Edit" at bounding box center [491, 395] width 109 height 24
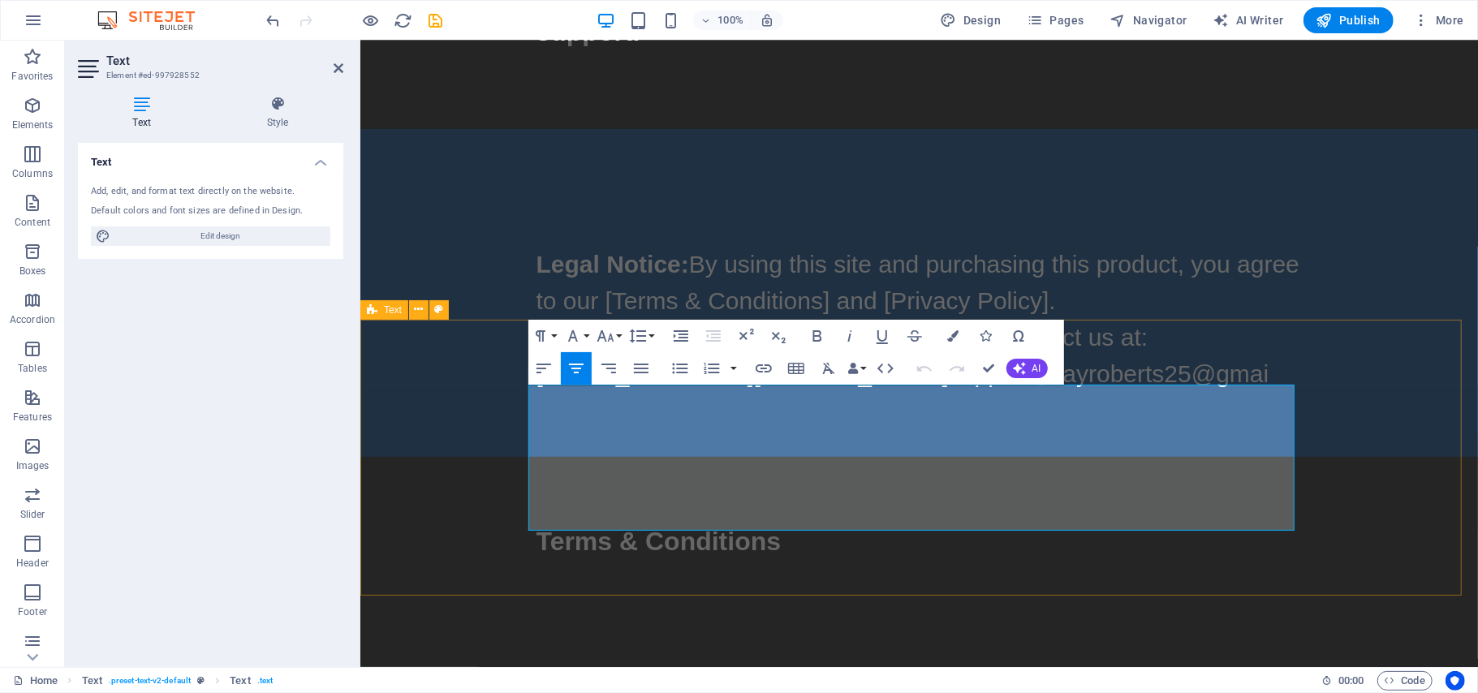
scroll to position [16097, 0]
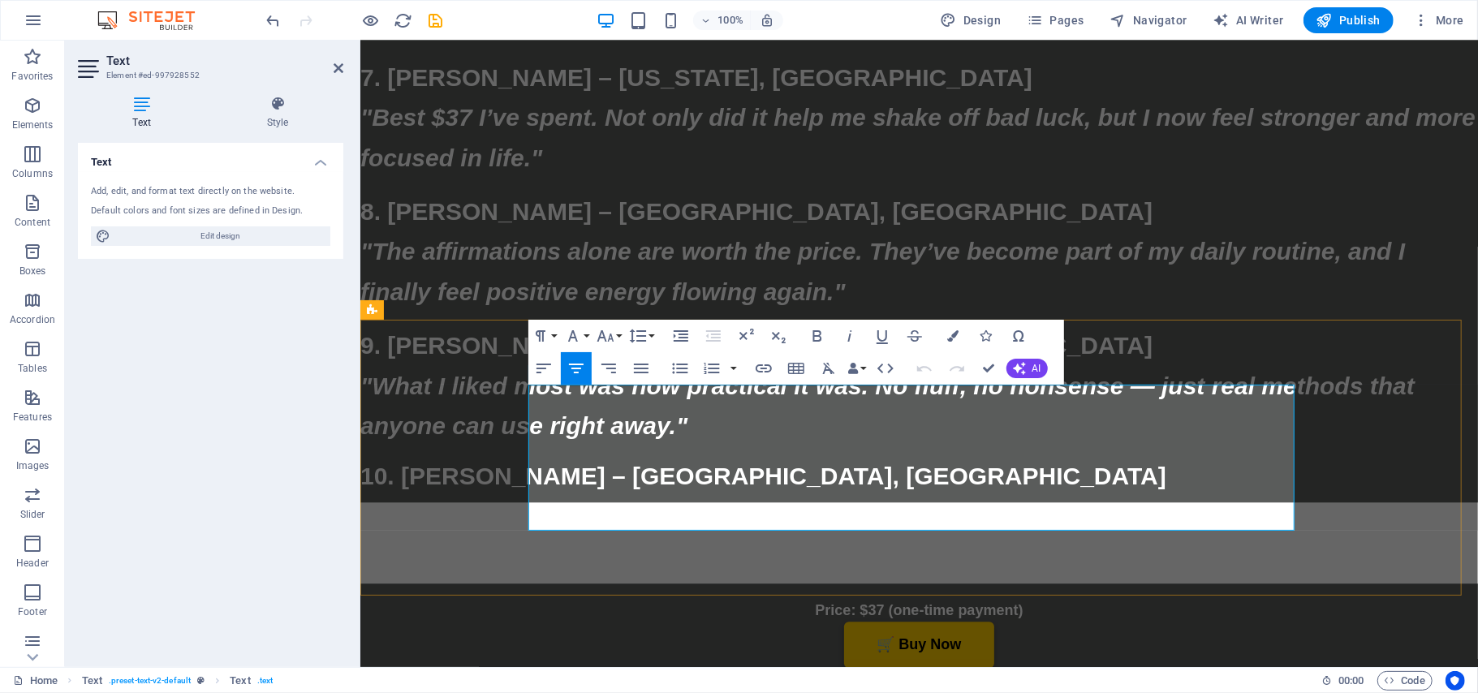
drag, startPoint x: 1260, startPoint y: 405, endPoint x: 1178, endPoint y: 403, distance: 81.2
click at [763, 364] on icon "button" at bounding box center [763, 368] width 19 height 19
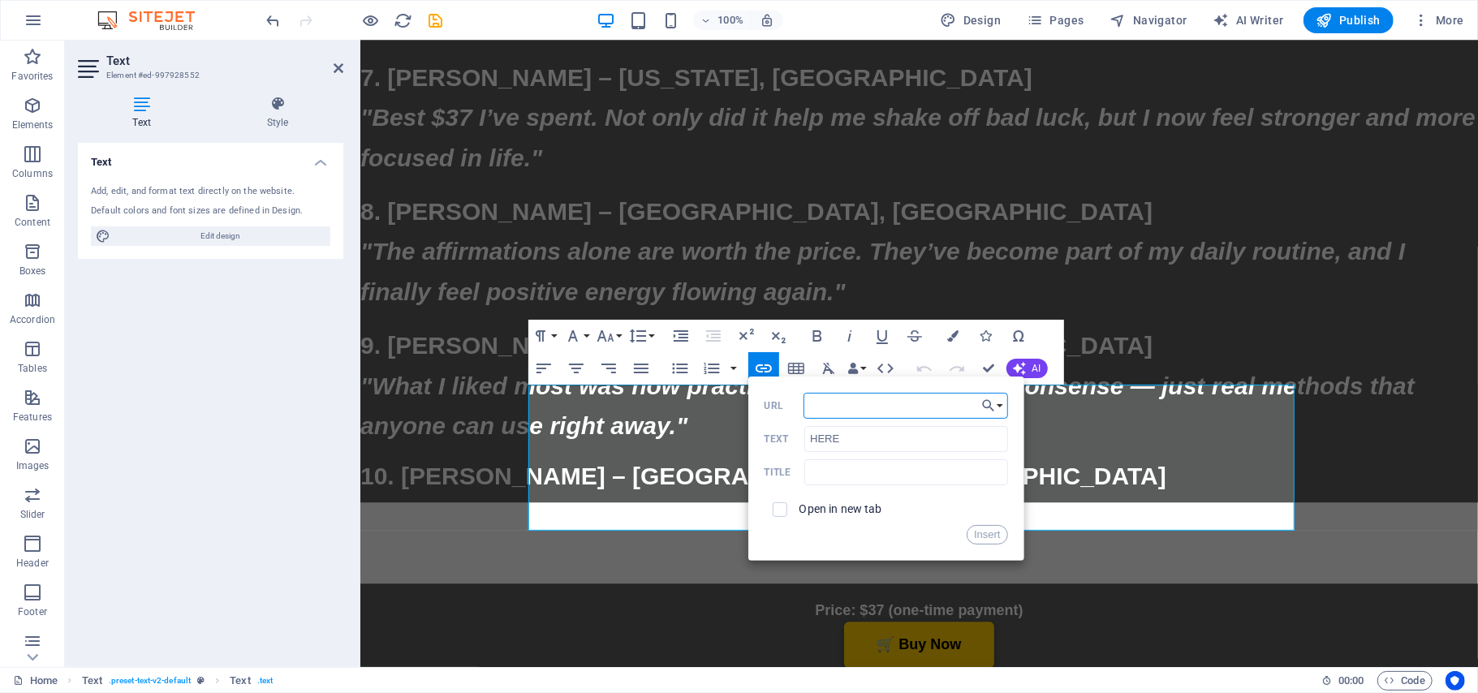
paste input "mailto:[EMAIL_ADDRESS][DOMAIN_NAME]"
type input "mailto:[EMAIL_ADDRESS][DOMAIN_NAME]"
click at [985, 537] on button "Insert" at bounding box center [987, 534] width 41 height 19
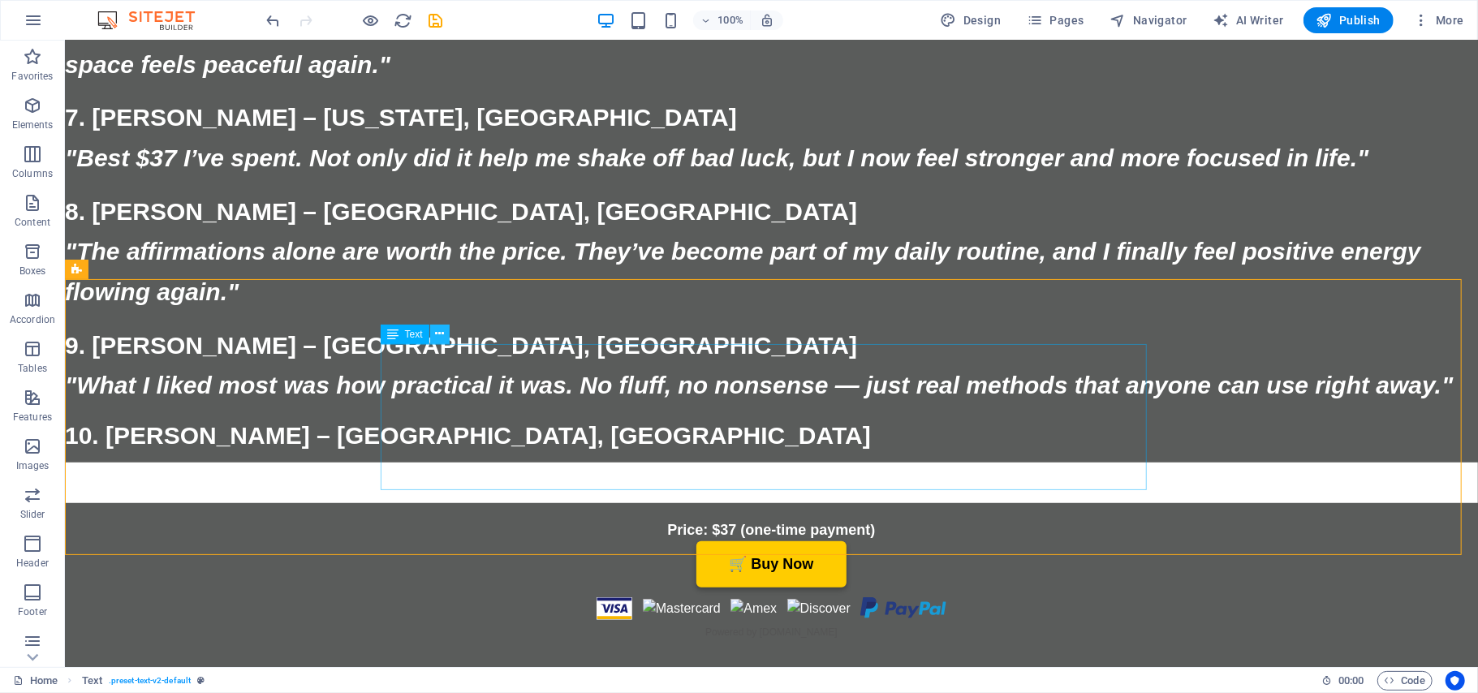
click at [440, 333] on icon at bounding box center [439, 333] width 9 height 17
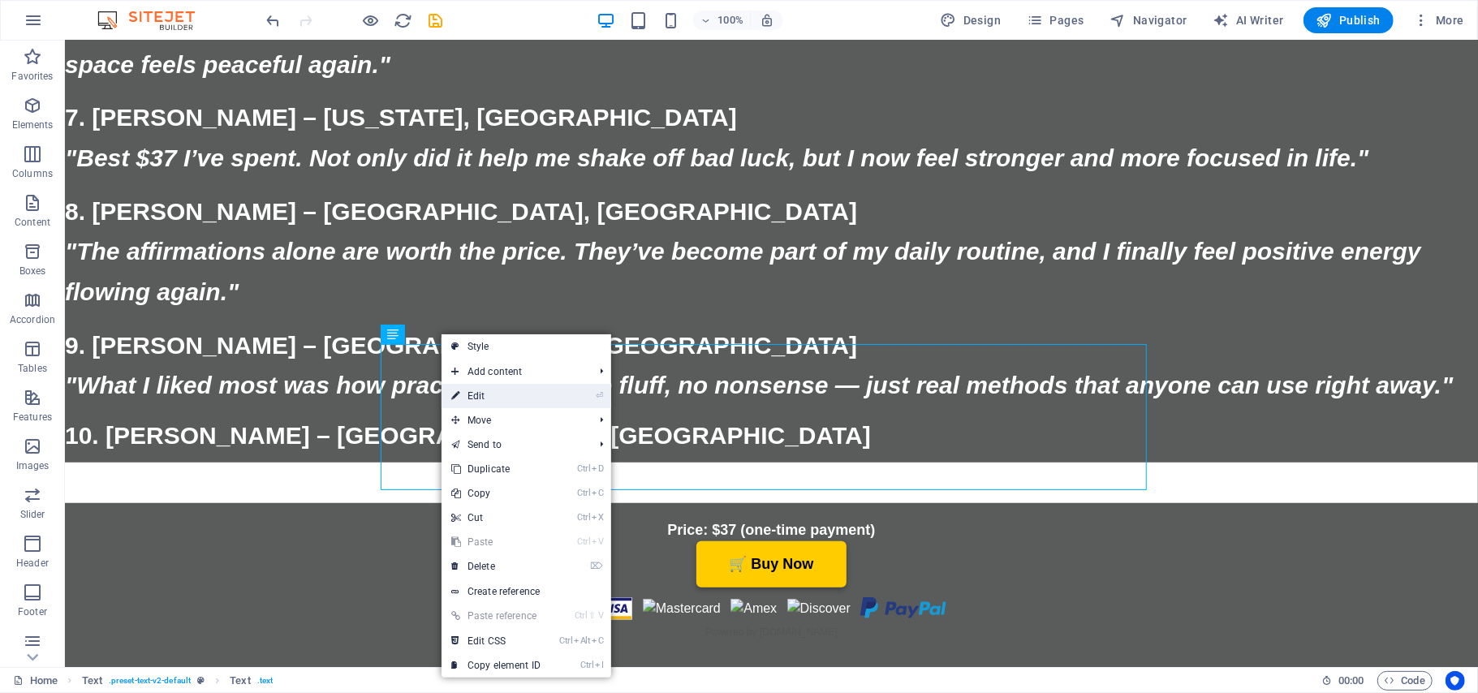
click at [479, 390] on link "⏎ Edit" at bounding box center [496, 396] width 109 height 24
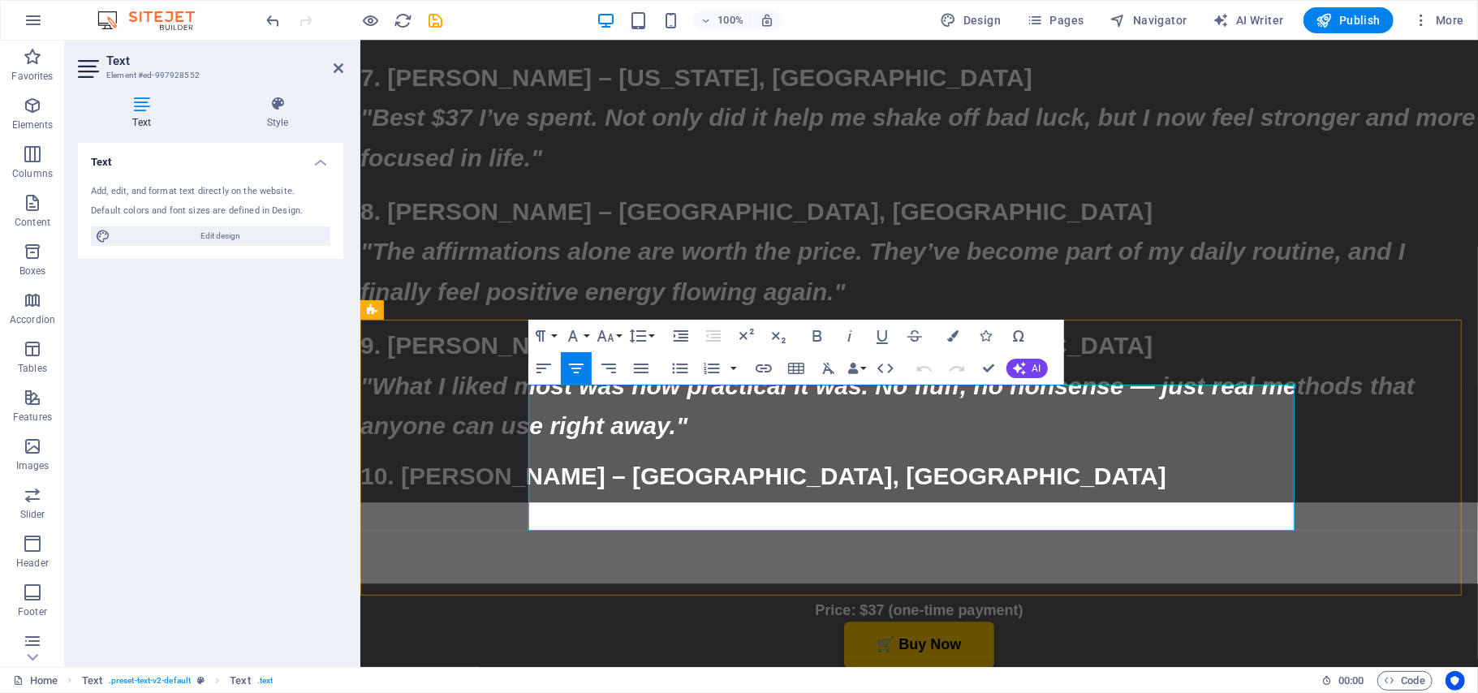
drag, startPoint x: 1260, startPoint y: 403, endPoint x: 1169, endPoint y: 400, distance: 91.0
click at [958, 330] on icon "button" at bounding box center [953, 335] width 11 height 11
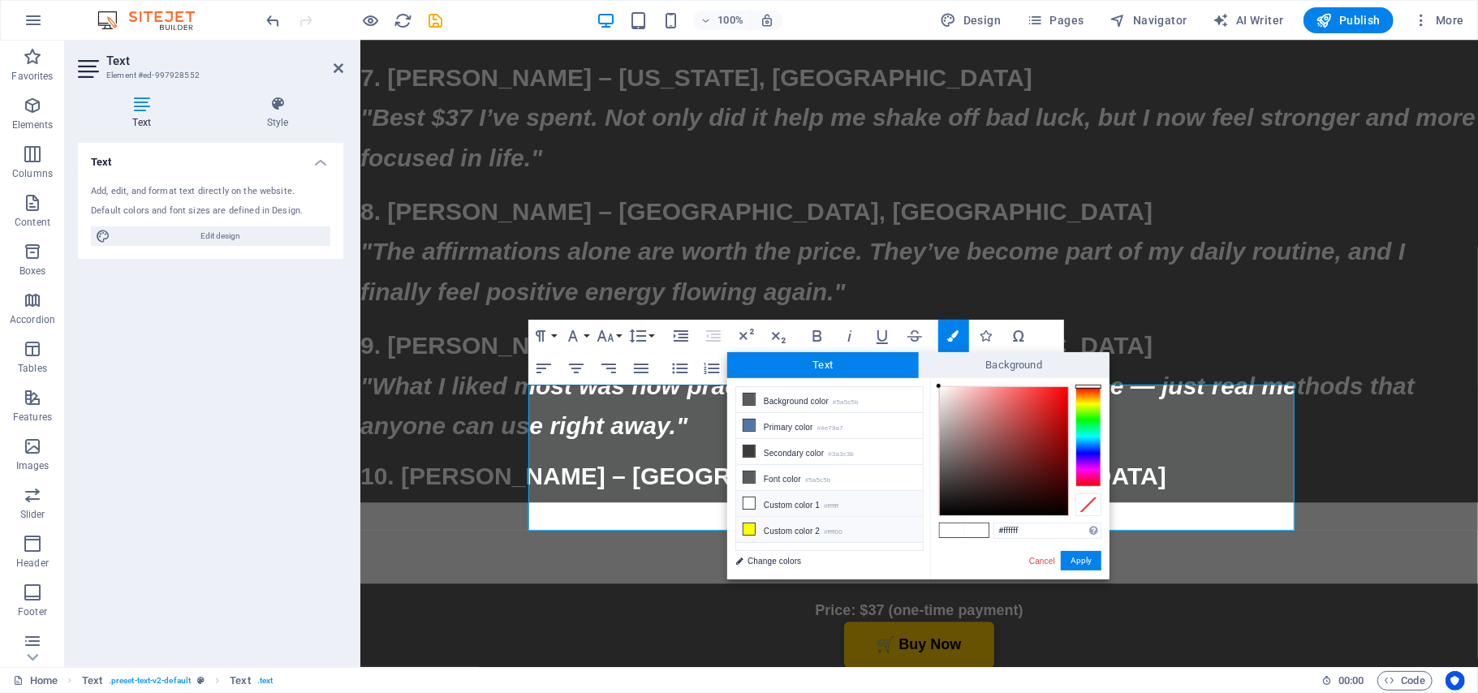
click at [754, 529] on icon at bounding box center [748, 528] width 11 height 11
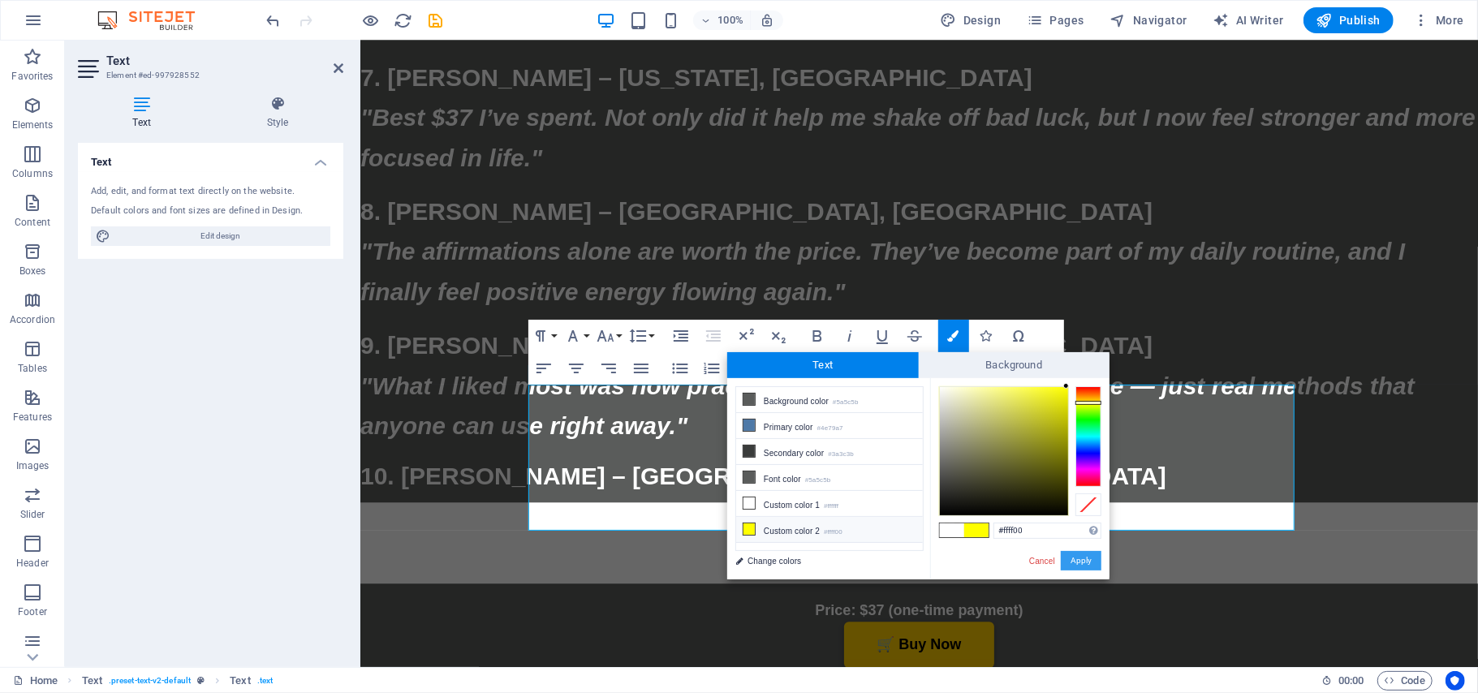
click at [1079, 562] on button "Apply" at bounding box center [1081, 560] width 41 height 19
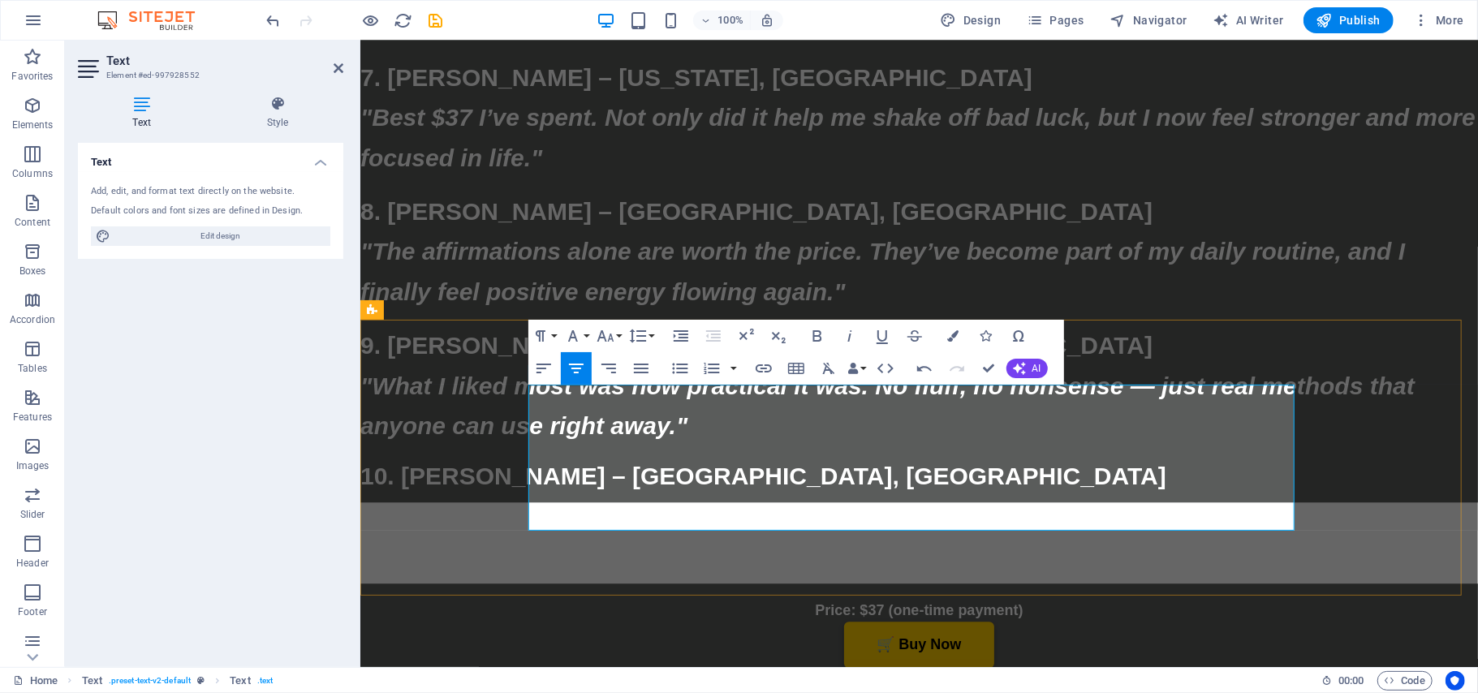
drag, startPoint x: 1233, startPoint y: 410, endPoint x: 1195, endPoint y: 403, distance: 38.7
click at [621, 335] on button "Font Size" at bounding box center [608, 336] width 31 height 32
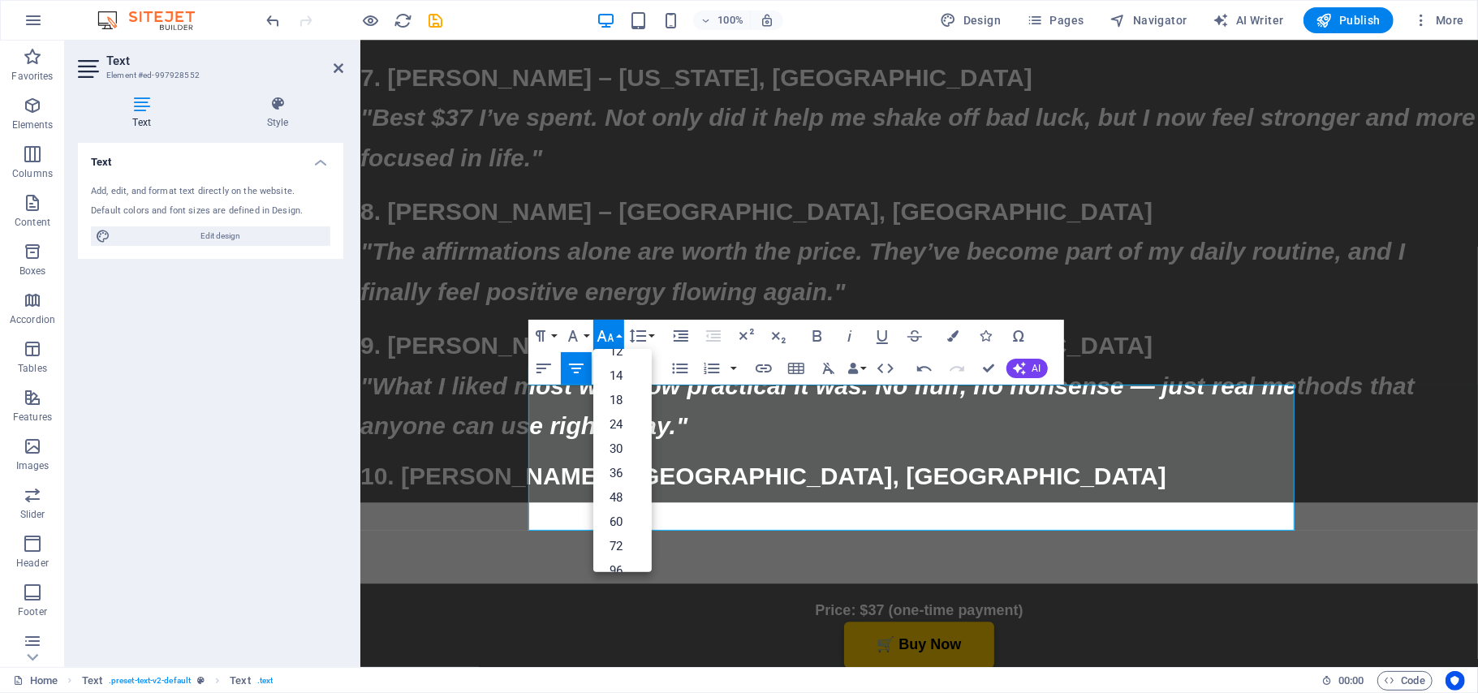
scroll to position [110, 0]
click at [622, 476] on link "36" at bounding box center [622, 476] width 58 height 24
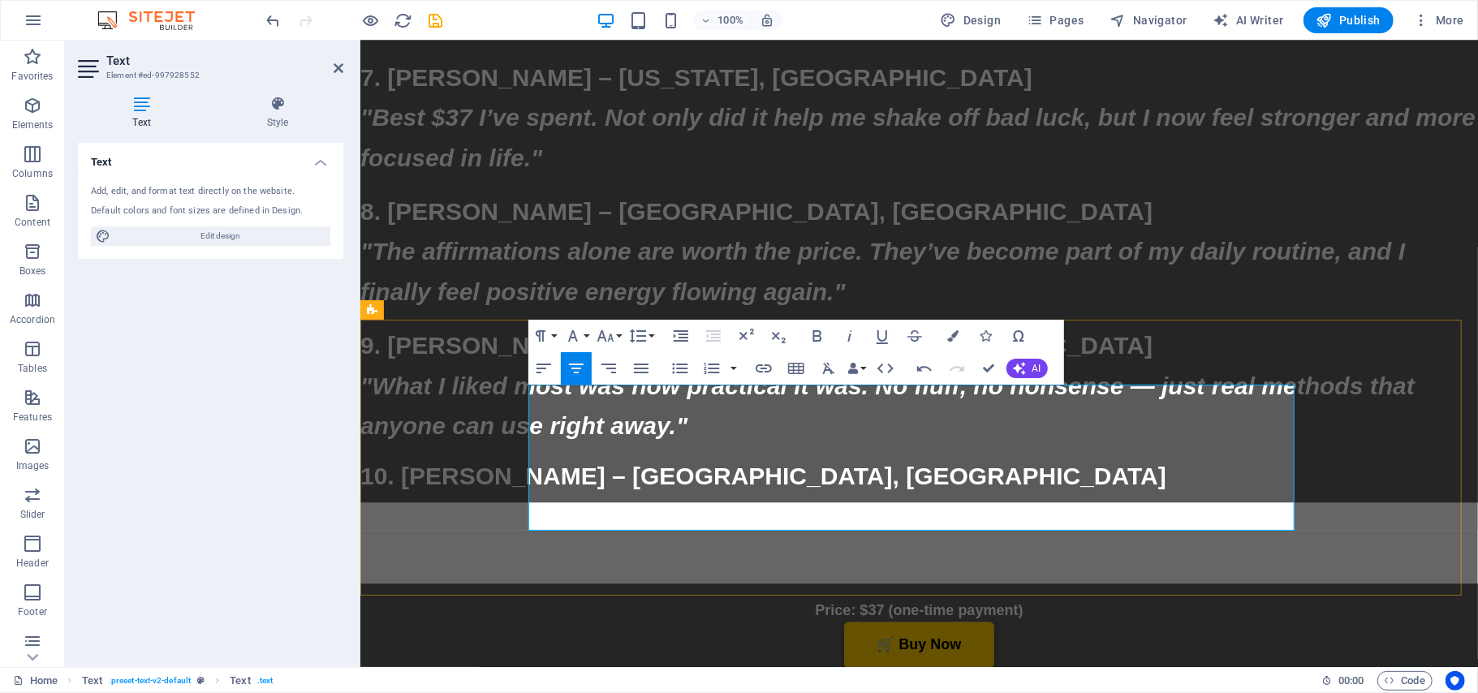
drag, startPoint x: 1253, startPoint y: 405, endPoint x: 1176, endPoint y: 400, distance: 77.3
click at [948, 333] on icon "button" at bounding box center [953, 335] width 11 height 11
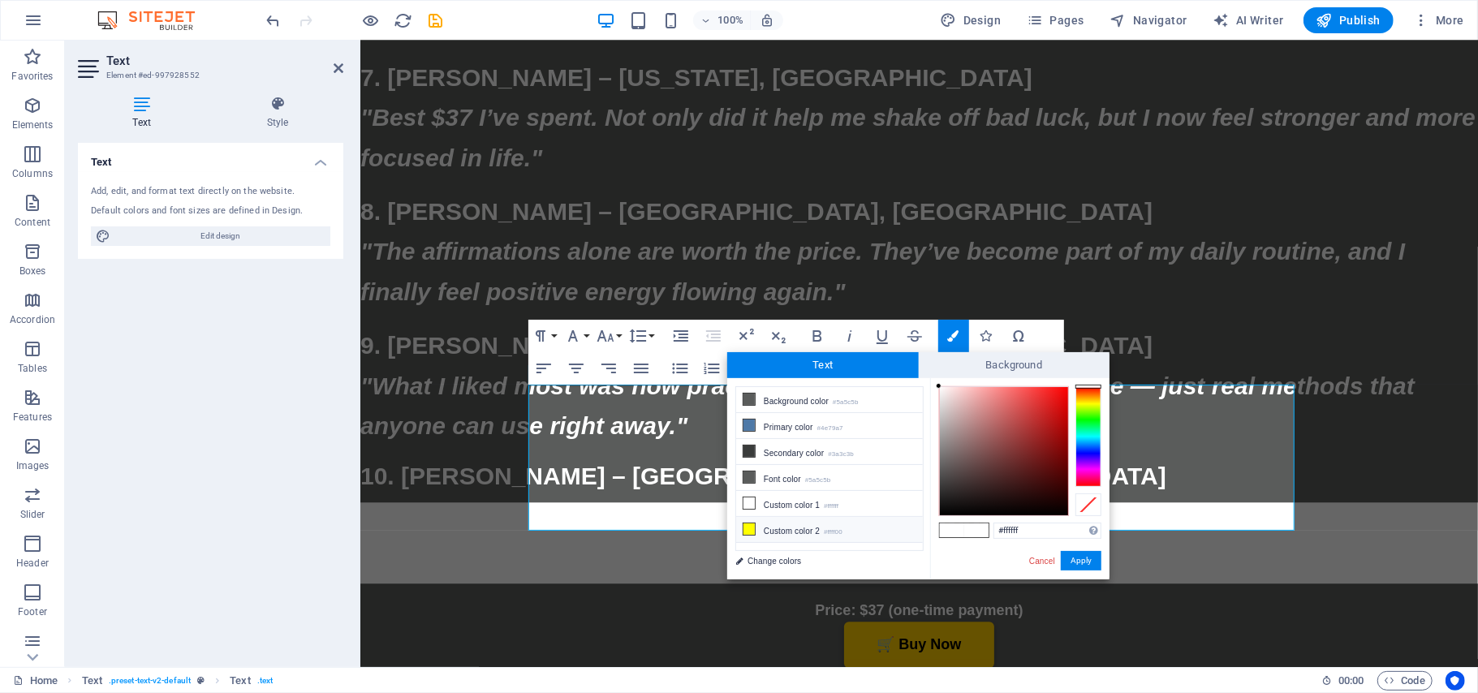
click at [748, 533] on icon at bounding box center [748, 528] width 11 height 11
type input "#ffff00"
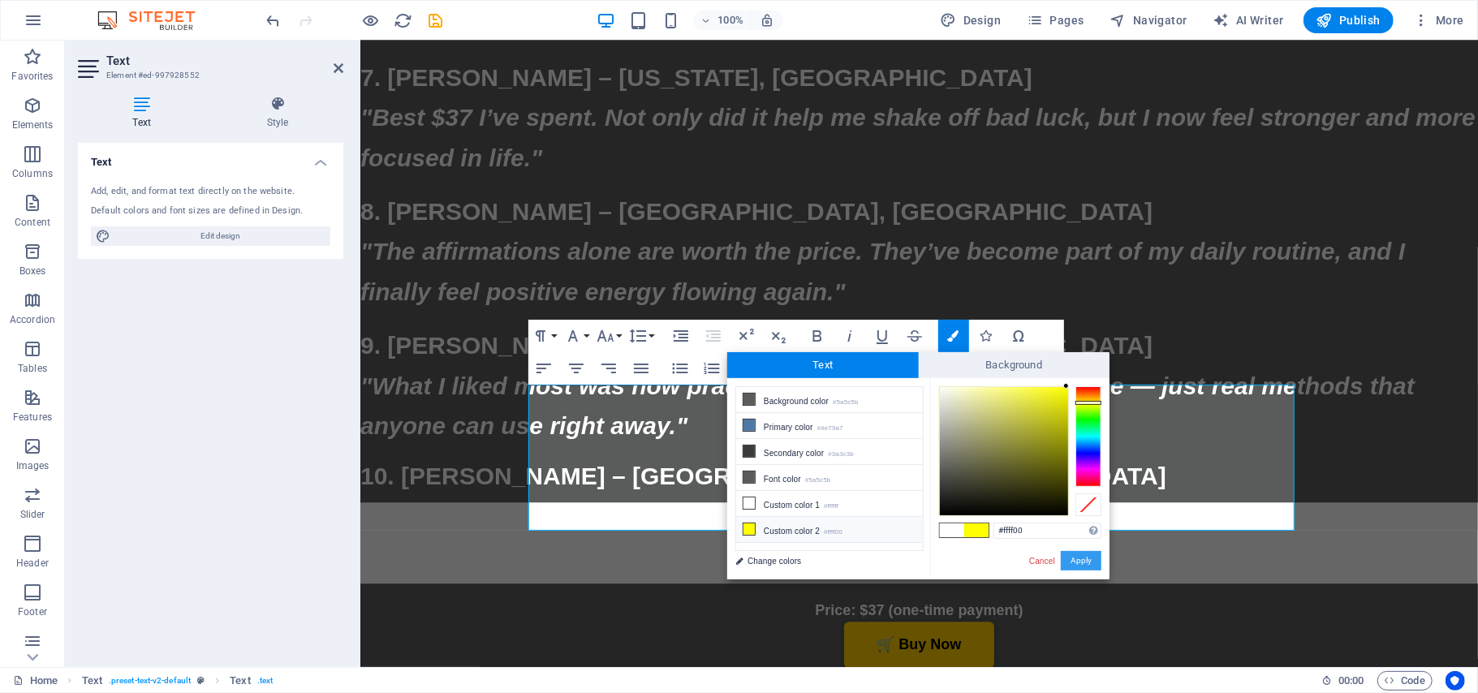
click at [1076, 563] on button "Apply" at bounding box center [1081, 560] width 41 height 19
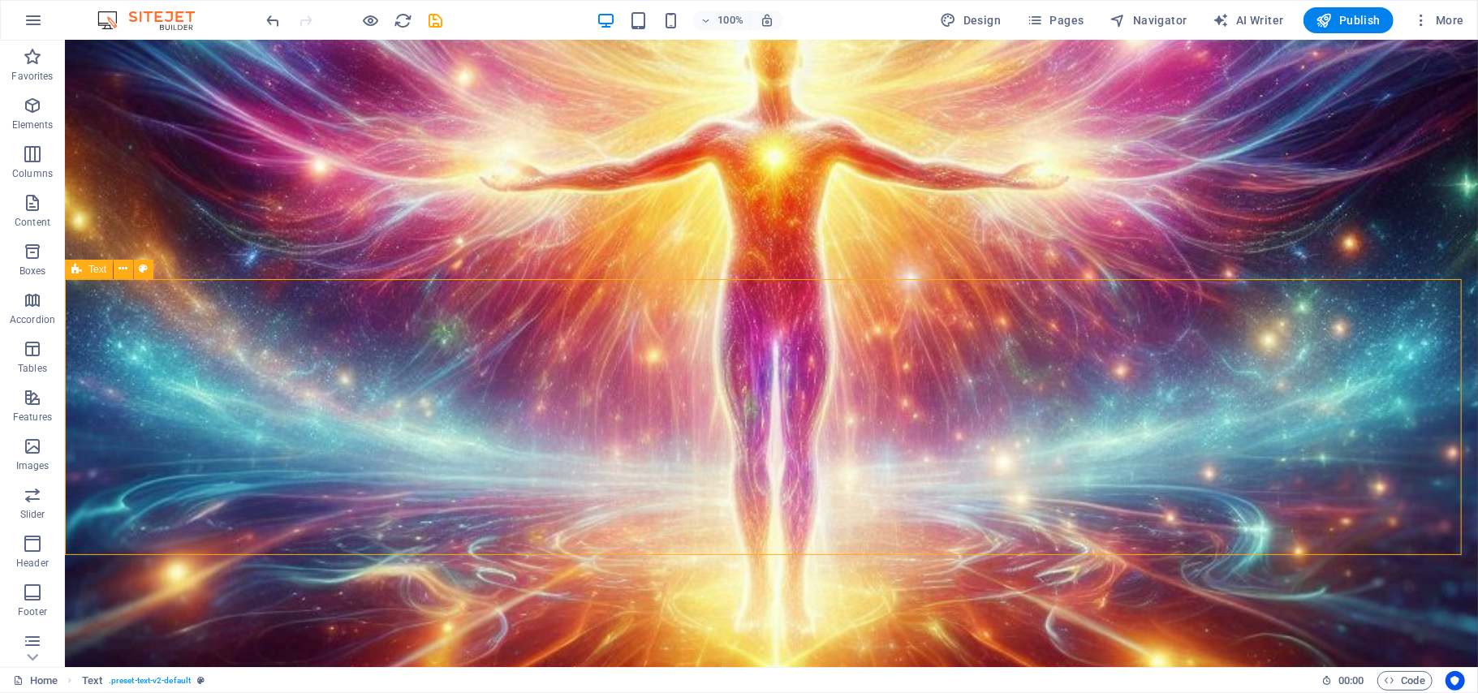
scroll to position [18370, 0]
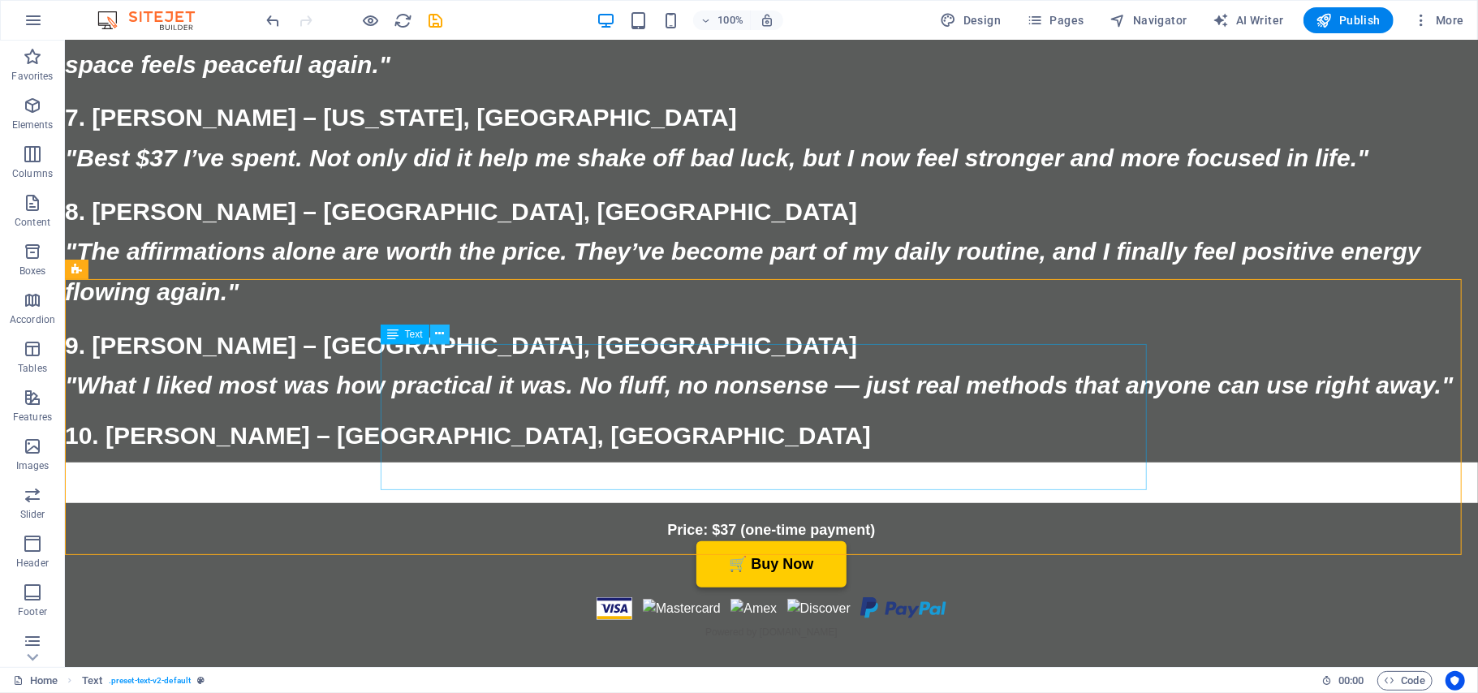
click at [442, 334] on icon at bounding box center [439, 333] width 9 height 17
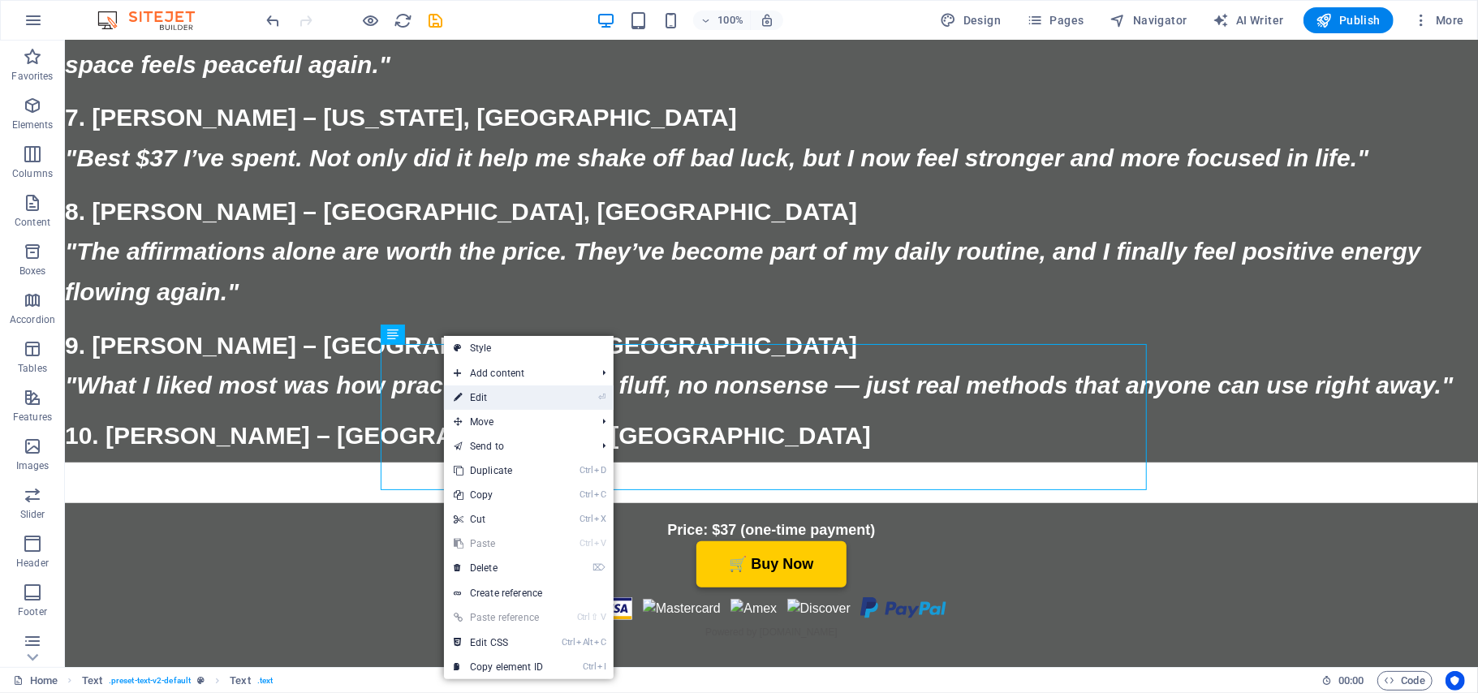
click at [478, 397] on link "⏎ Edit" at bounding box center [498, 398] width 109 height 24
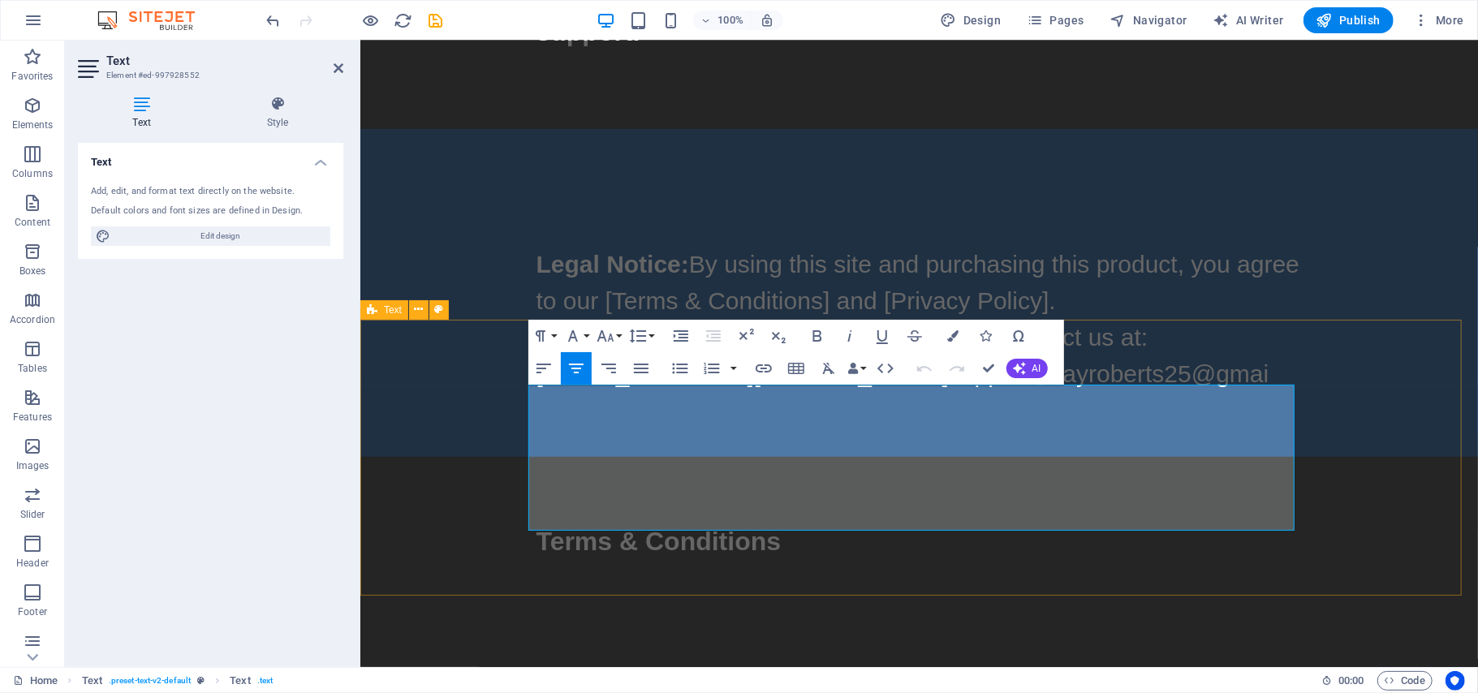
scroll to position [16097, 0]
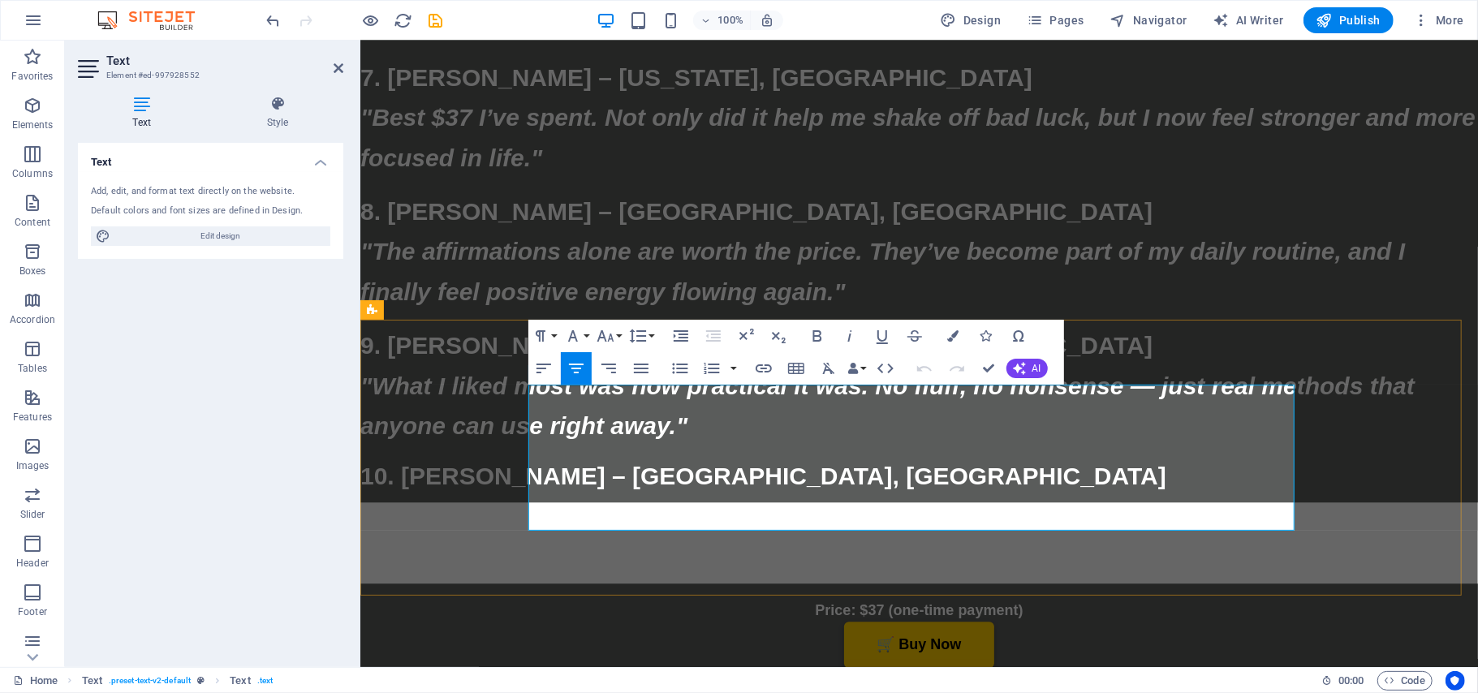
drag, startPoint x: 1273, startPoint y: 506, endPoint x: 1165, endPoint y: 500, distance: 108.1
click at [767, 368] on icon "button" at bounding box center [763, 368] width 19 height 19
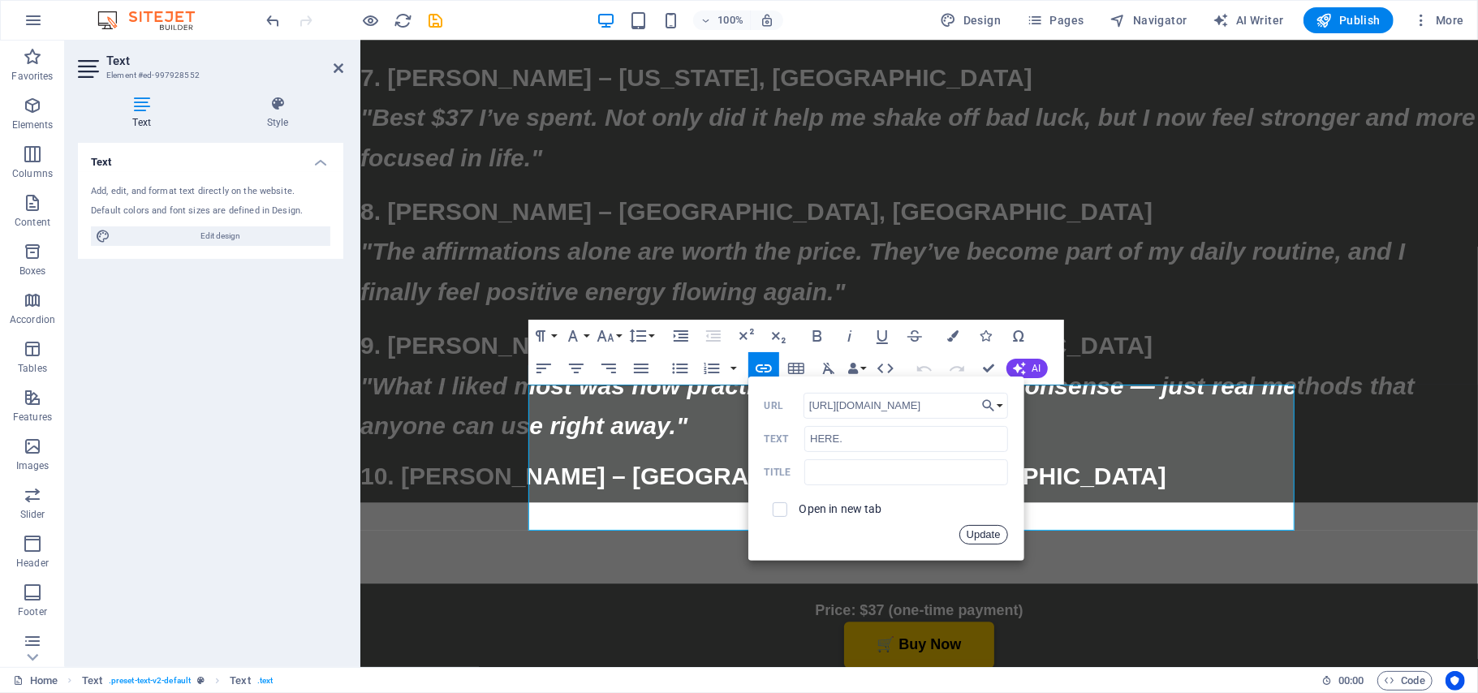
click at [984, 534] on button "Update" at bounding box center [983, 534] width 49 height 19
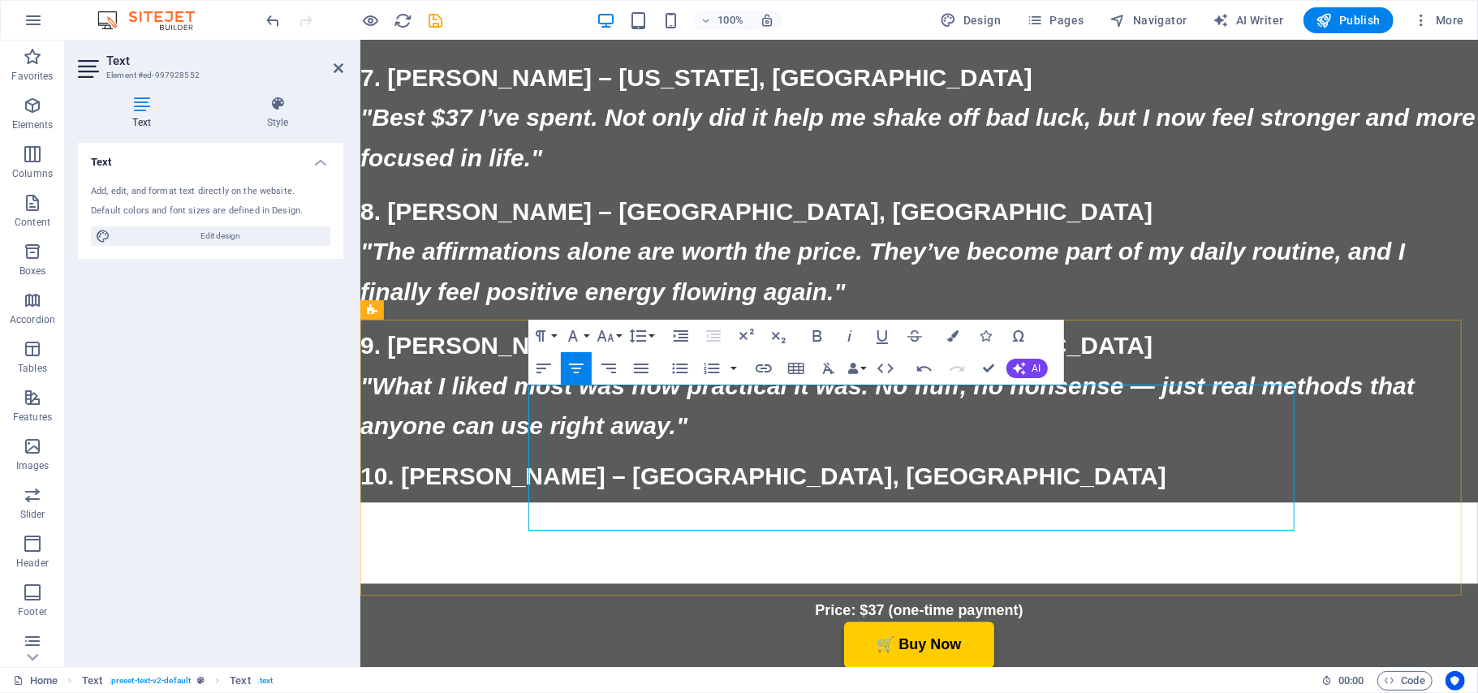
drag, startPoint x: 1253, startPoint y: 504, endPoint x: 1184, endPoint y: 500, distance: 69.1
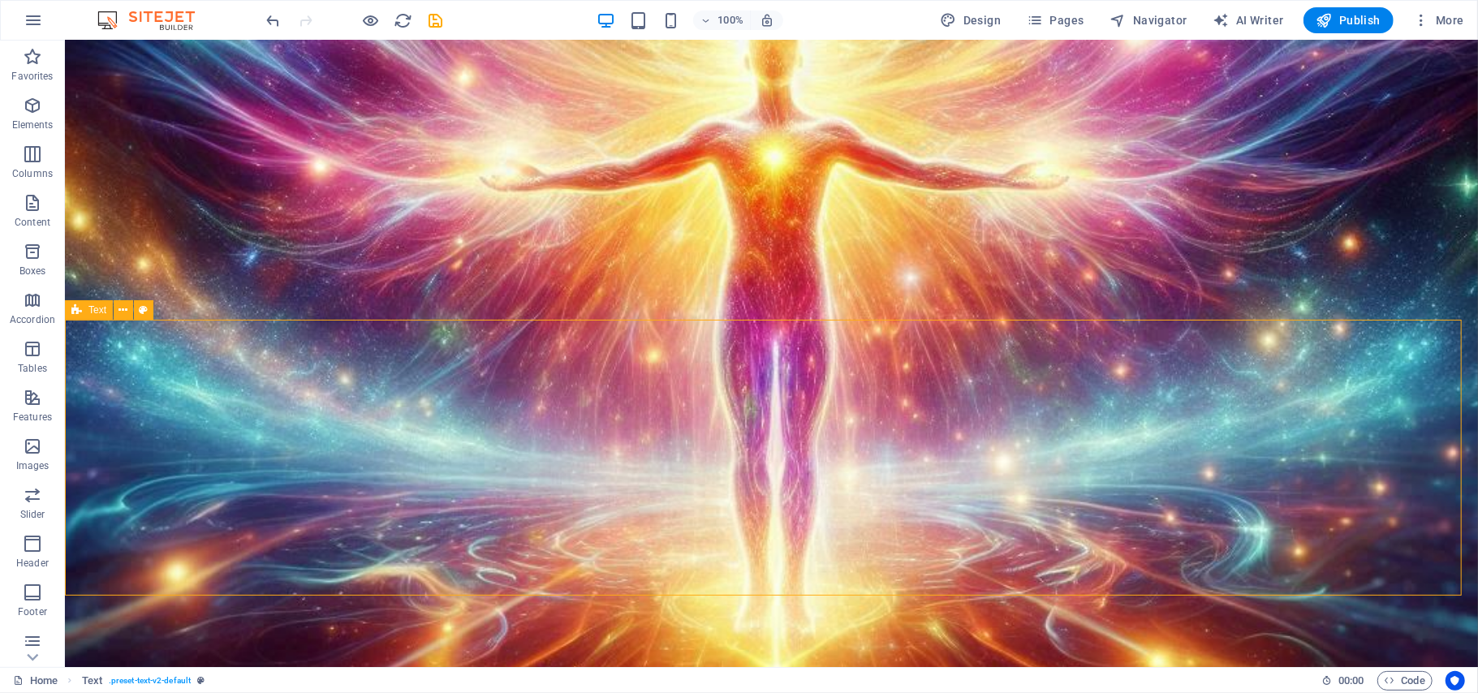
scroll to position [18329, 0]
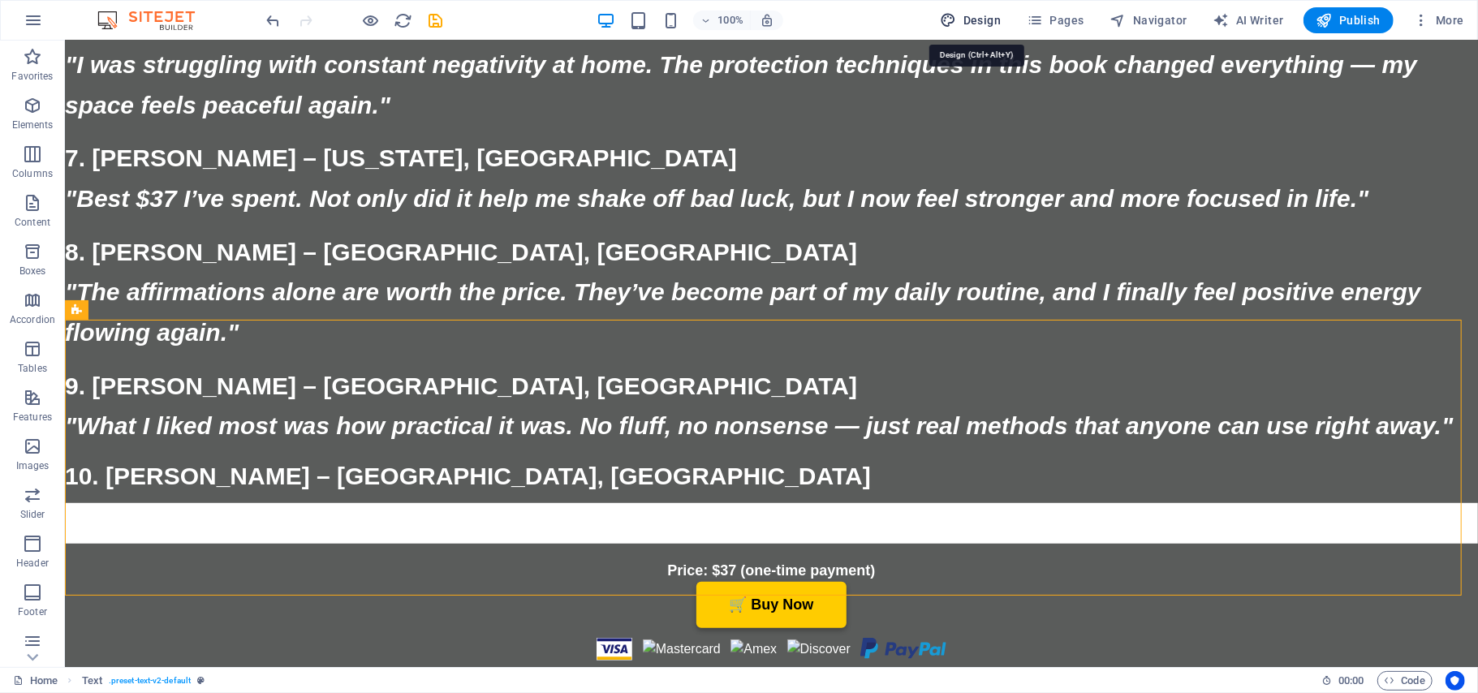
click at [975, 16] on span "Design" at bounding box center [971, 20] width 61 height 16
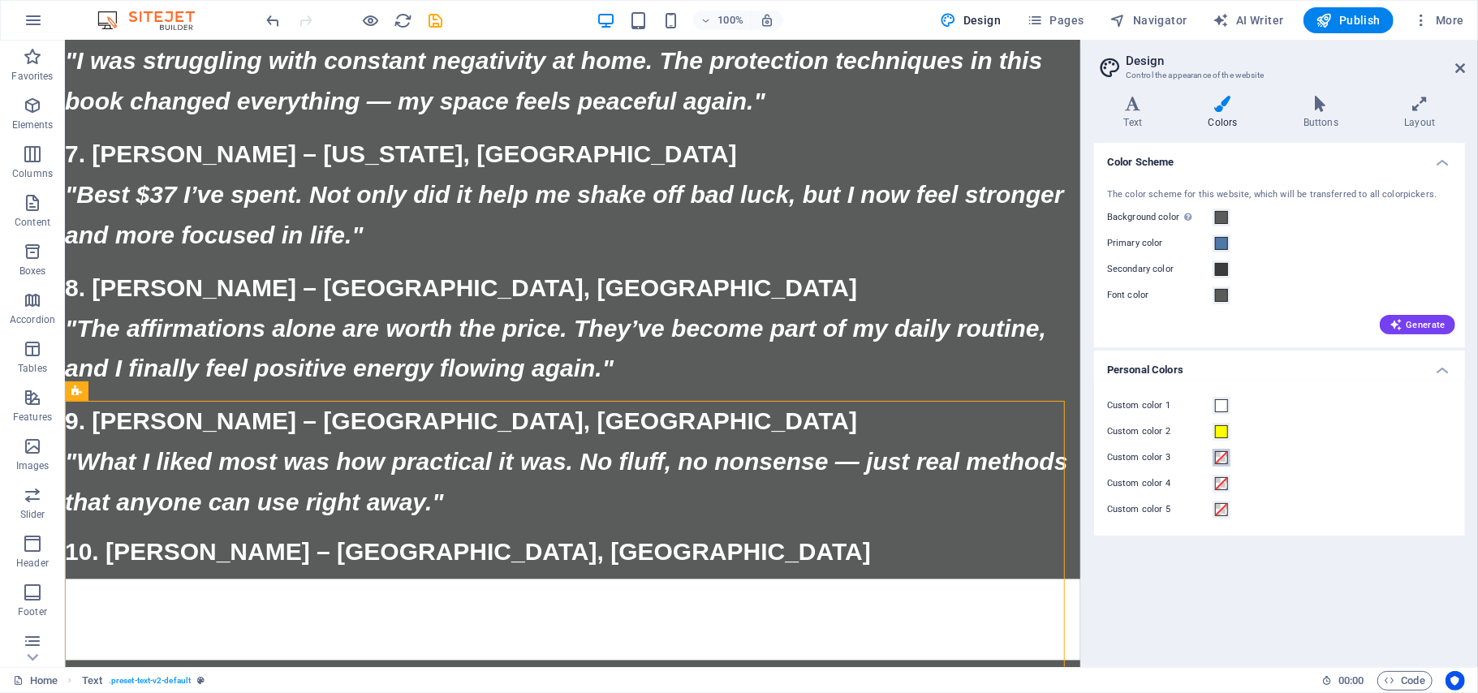
click at [1221, 455] on span at bounding box center [1221, 457] width 13 height 13
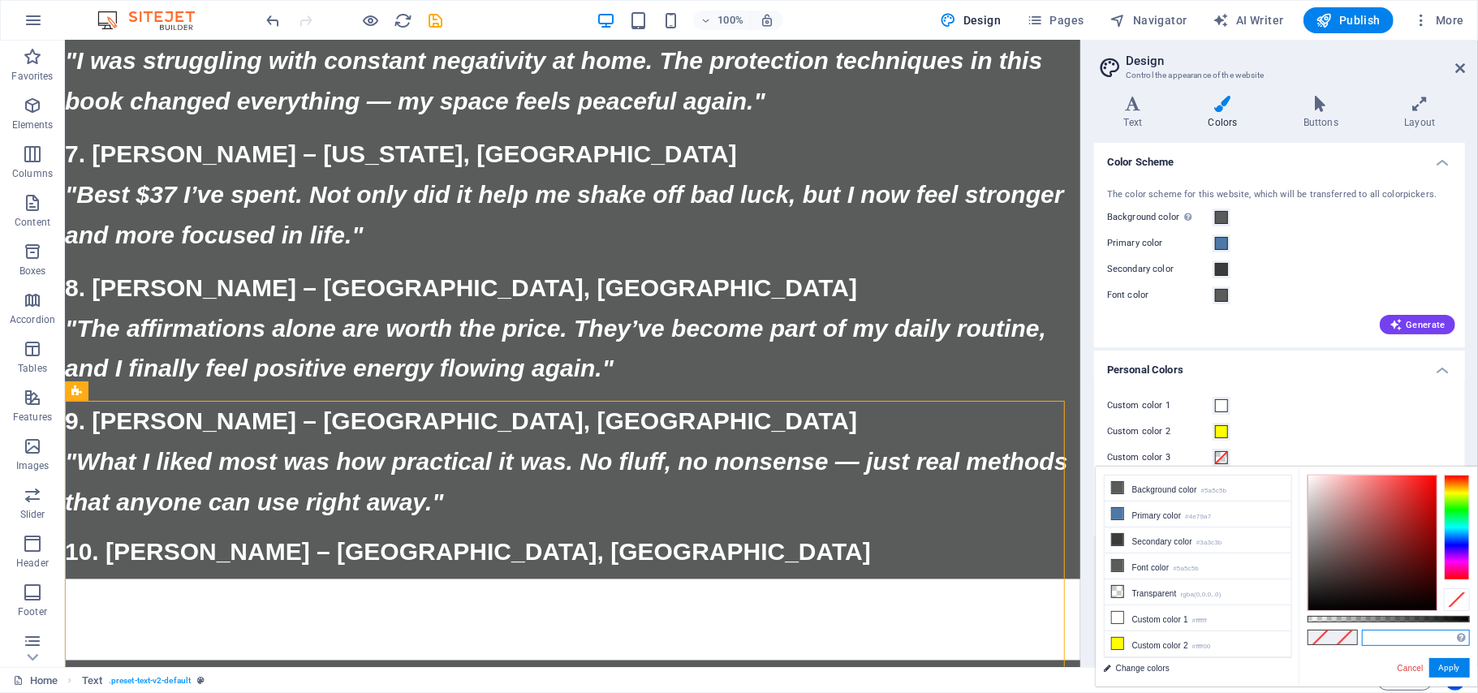
click at [1368, 638] on input "text" at bounding box center [1416, 638] width 108 height 16
paste input "#FF0000"
type input "#ff0000"
click at [1454, 664] on button "Apply" at bounding box center [1449, 667] width 41 height 19
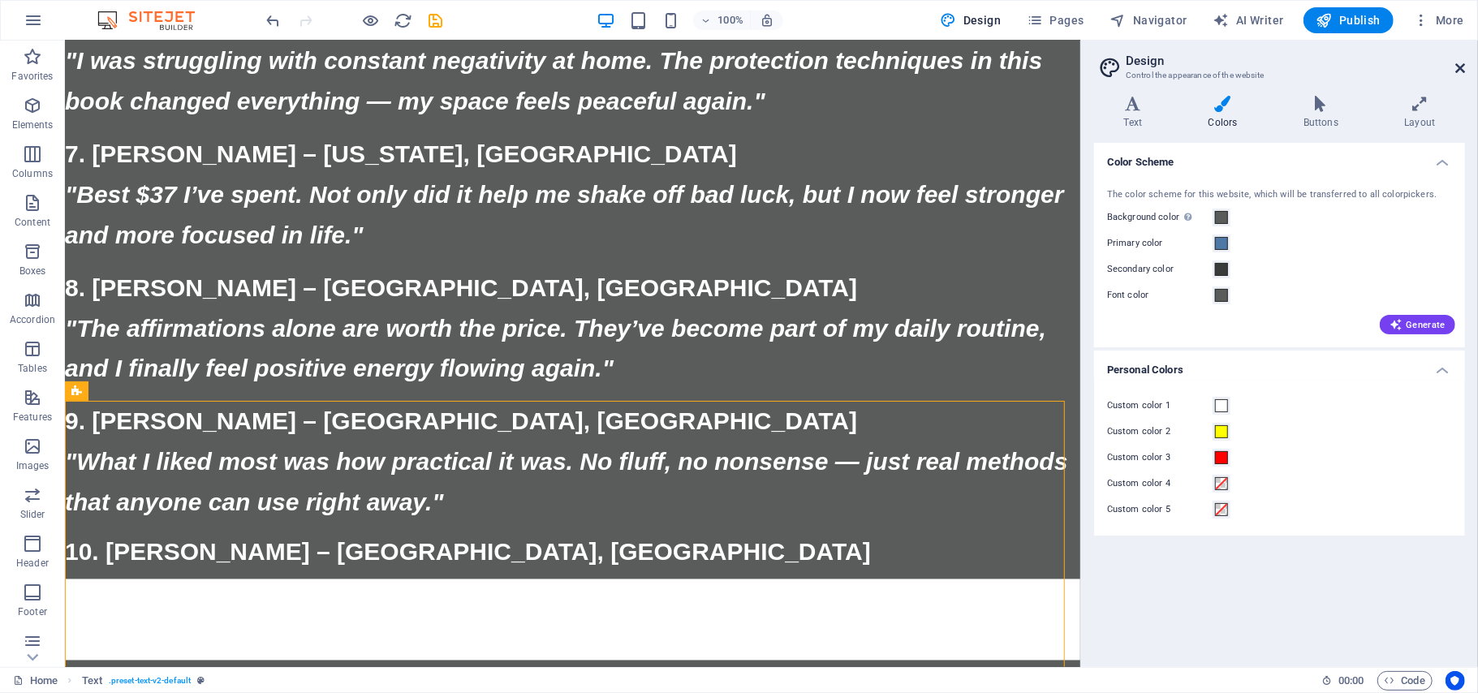
click at [1458, 65] on icon at bounding box center [1460, 68] width 10 height 13
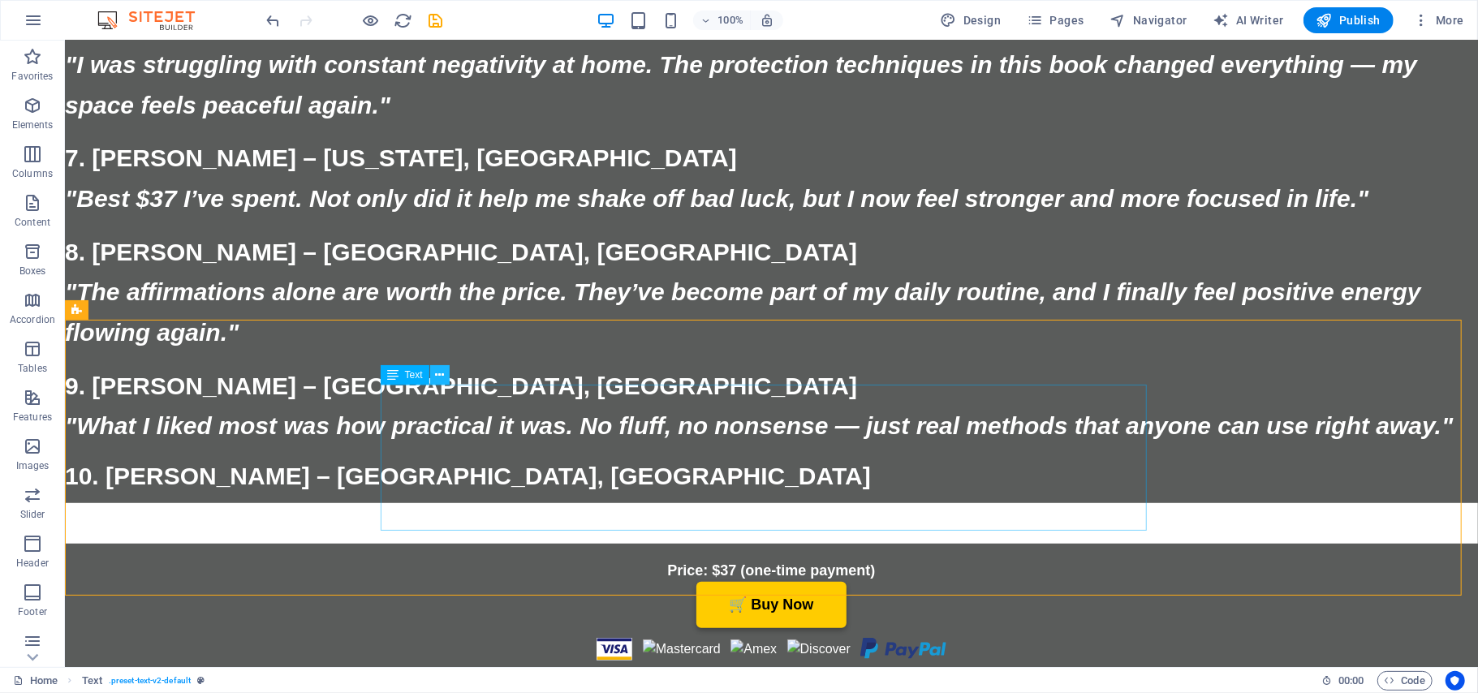
click at [440, 373] on icon at bounding box center [439, 375] width 9 height 17
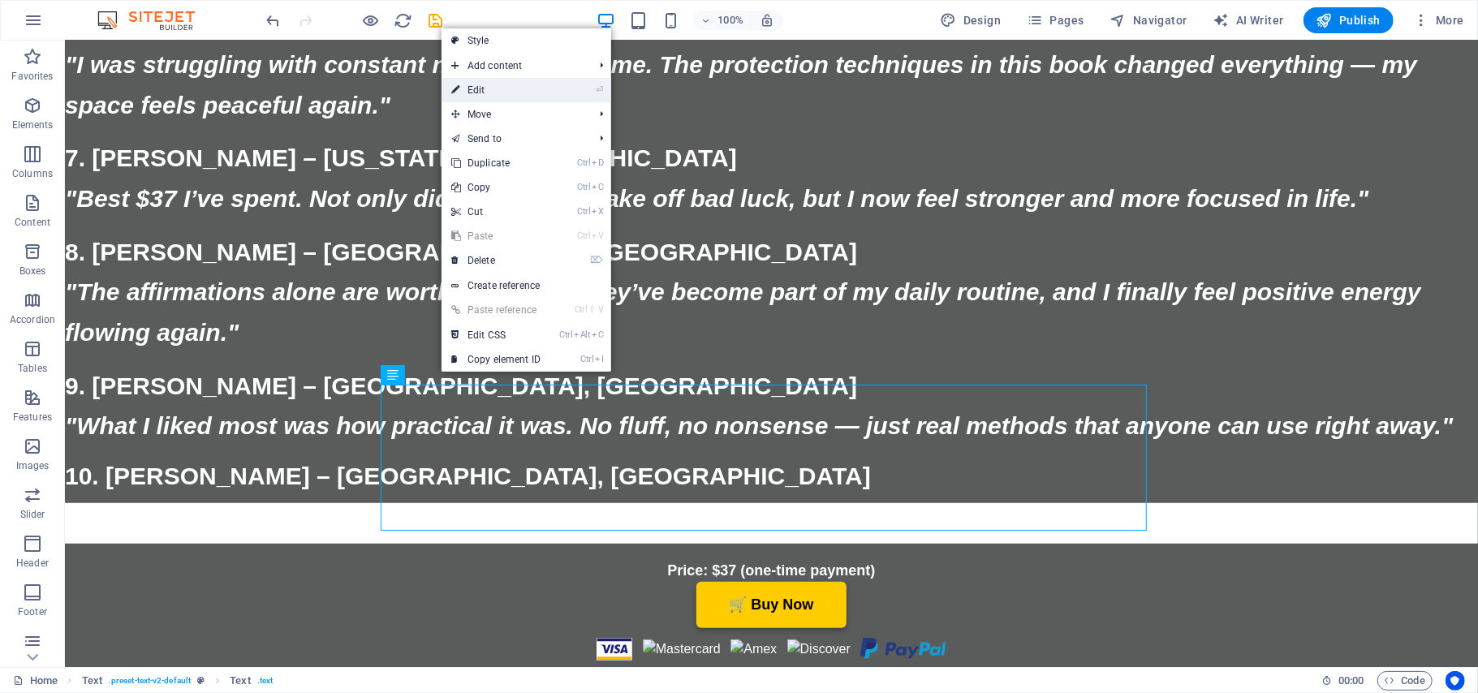
click at [482, 92] on link "⏎ Edit" at bounding box center [496, 90] width 109 height 24
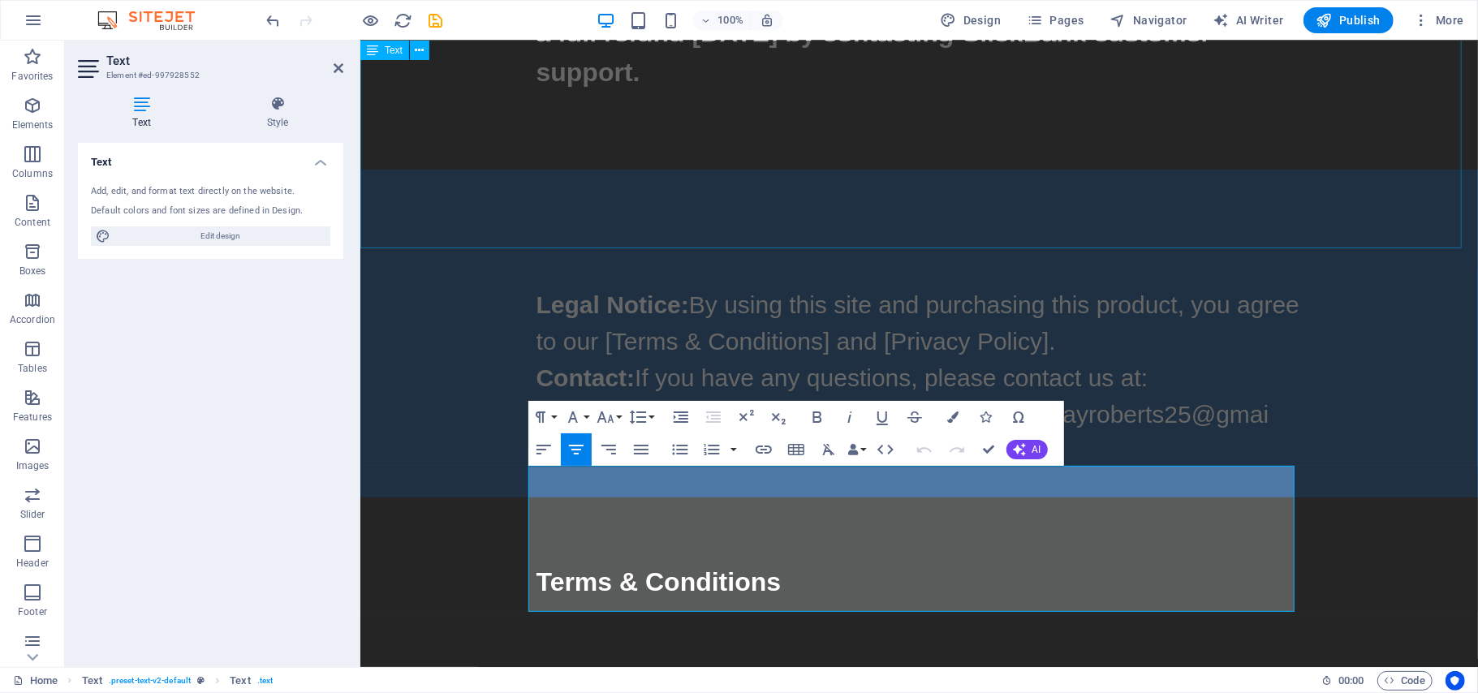
scroll to position [16016, 0]
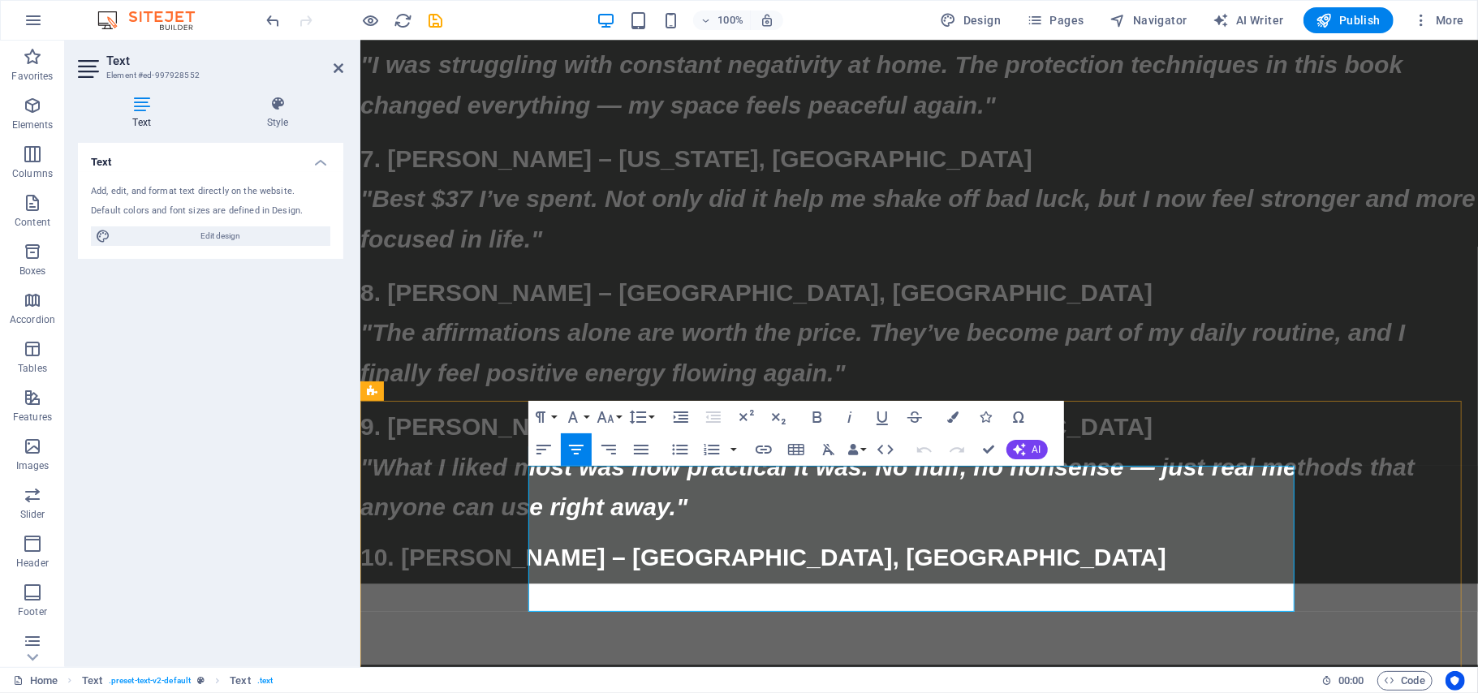
drag, startPoint x: 1253, startPoint y: 588, endPoint x: 1166, endPoint y: 582, distance: 87.1
click at [954, 414] on icon "button" at bounding box center [953, 416] width 11 height 11
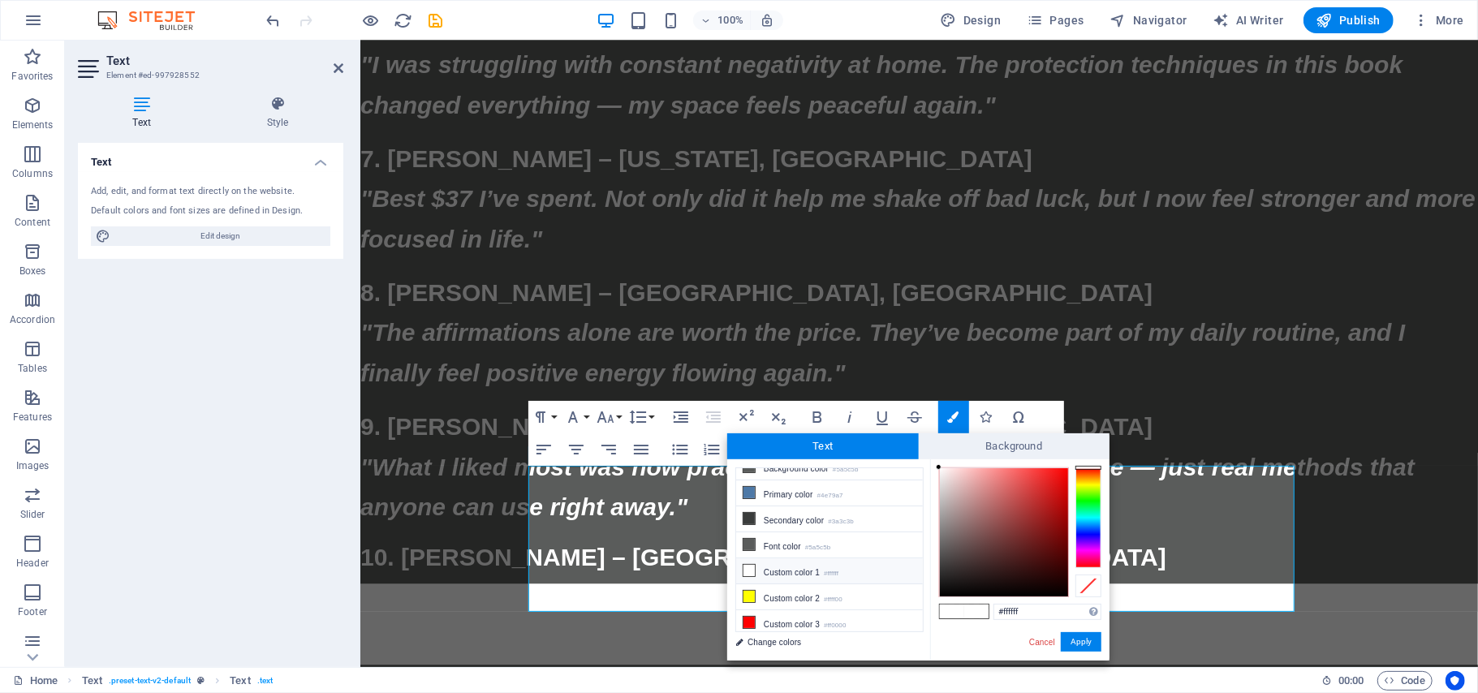
scroll to position [23, 0]
click at [747, 615] on icon at bounding box center [748, 617] width 11 height 11
type input "#ff0000"
click at [1075, 644] on button "Apply" at bounding box center [1081, 641] width 41 height 19
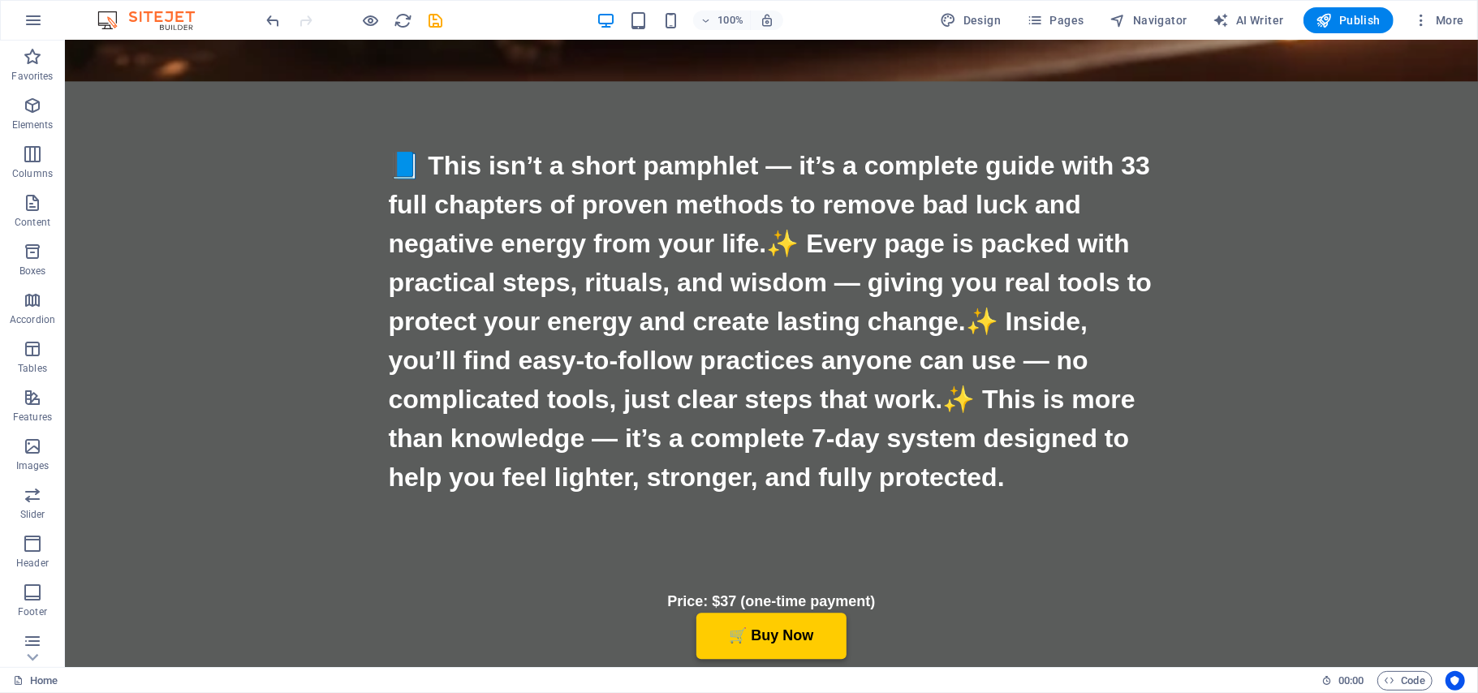
scroll to position [7516, 0]
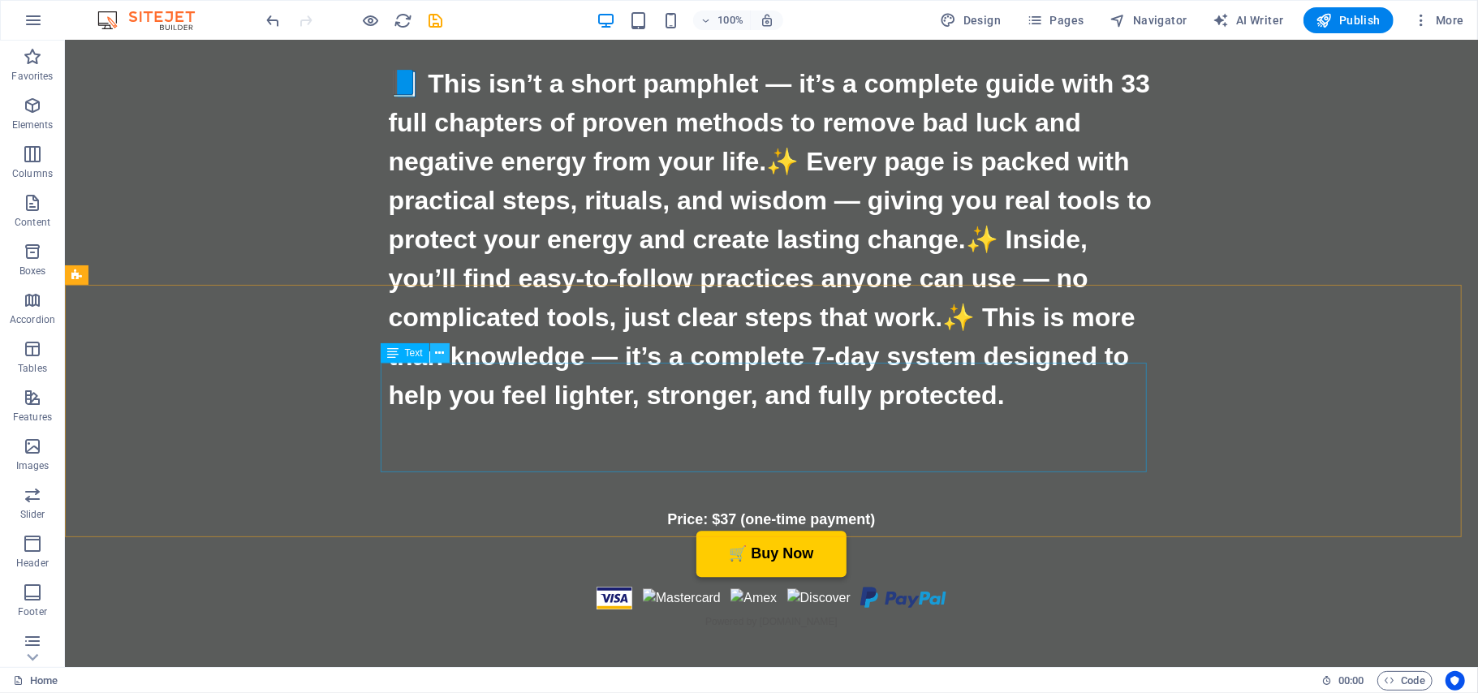
click at [440, 355] on icon at bounding box center [439, 353] width 9 height 17
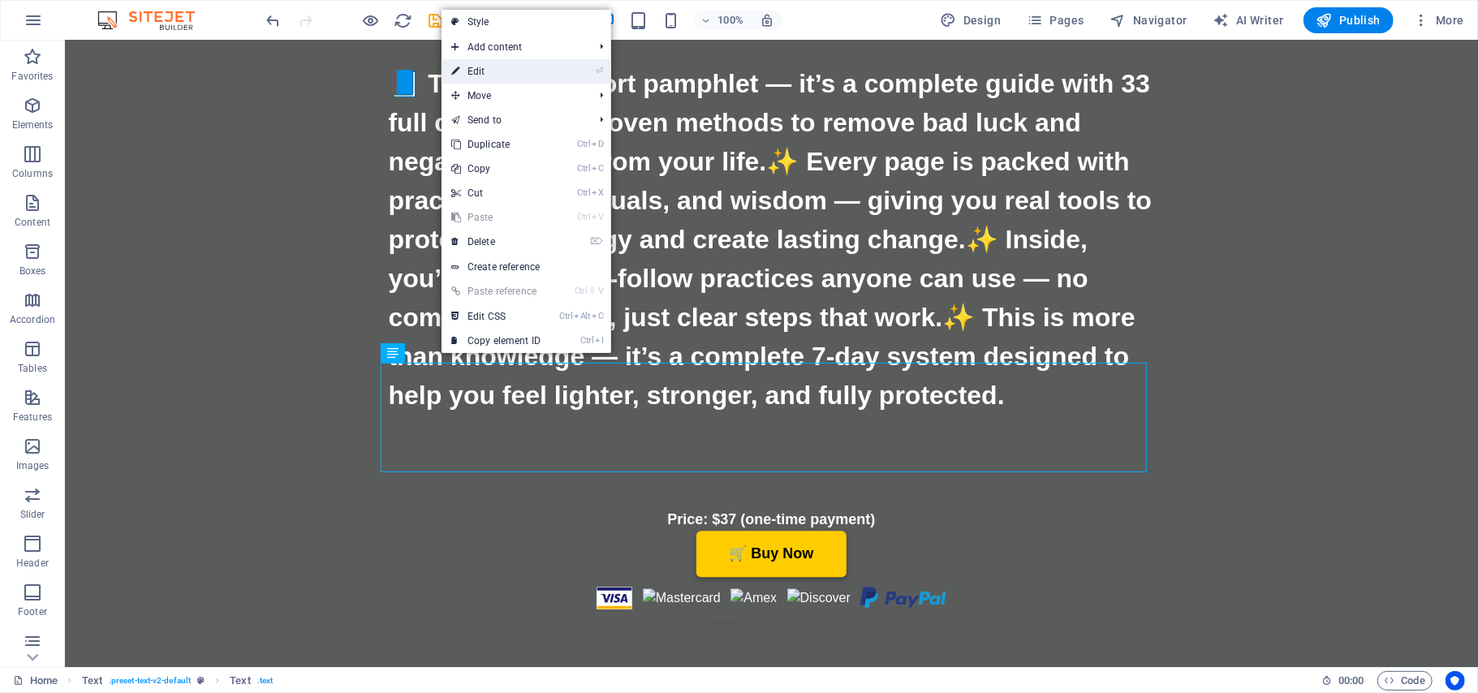
click at [491, 73] on link "⏎ Edit" at bounding box center [496, 71] width 109 height 24
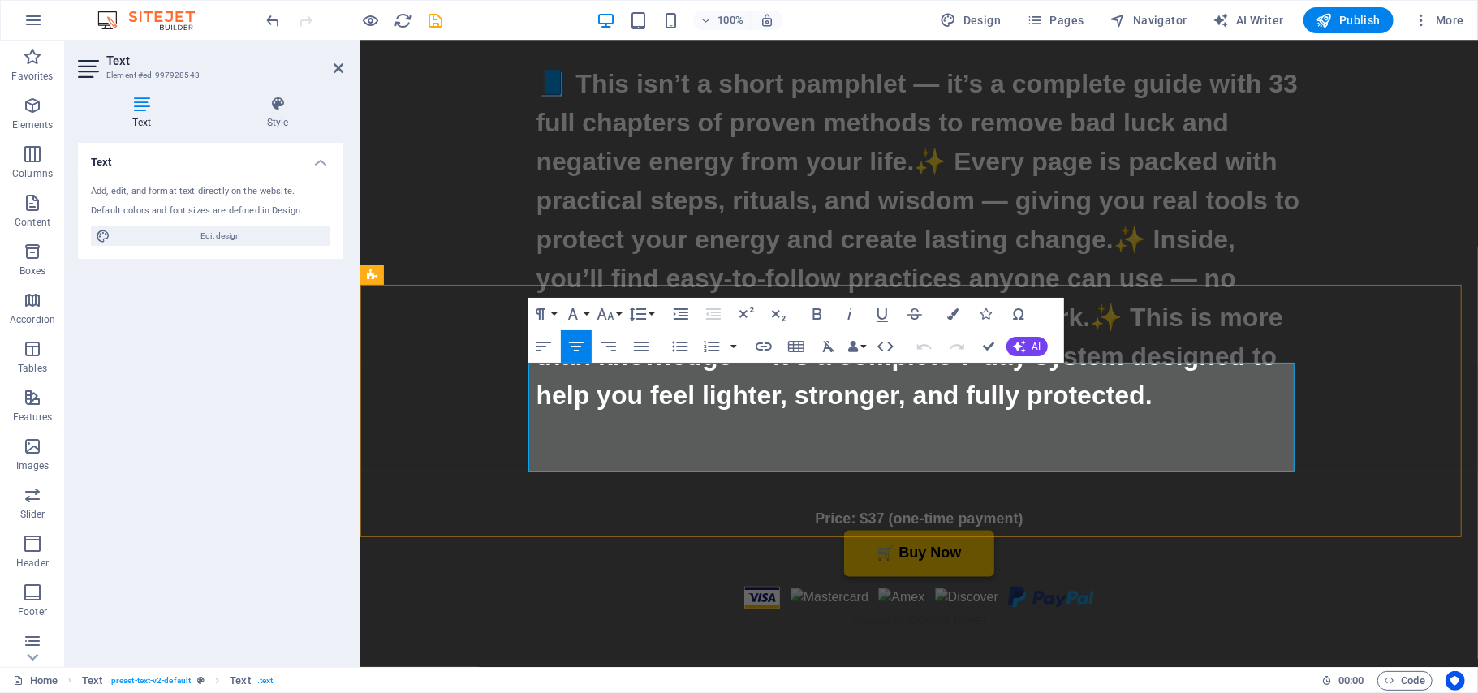
drag, startPoint x: 1257, startPoint y: 444, endPoint x: 1165, endPoint y: 446, distance: 91.7
click at [764, 351] on icon "button" at bounding box center [763, 346] width 19 height 19
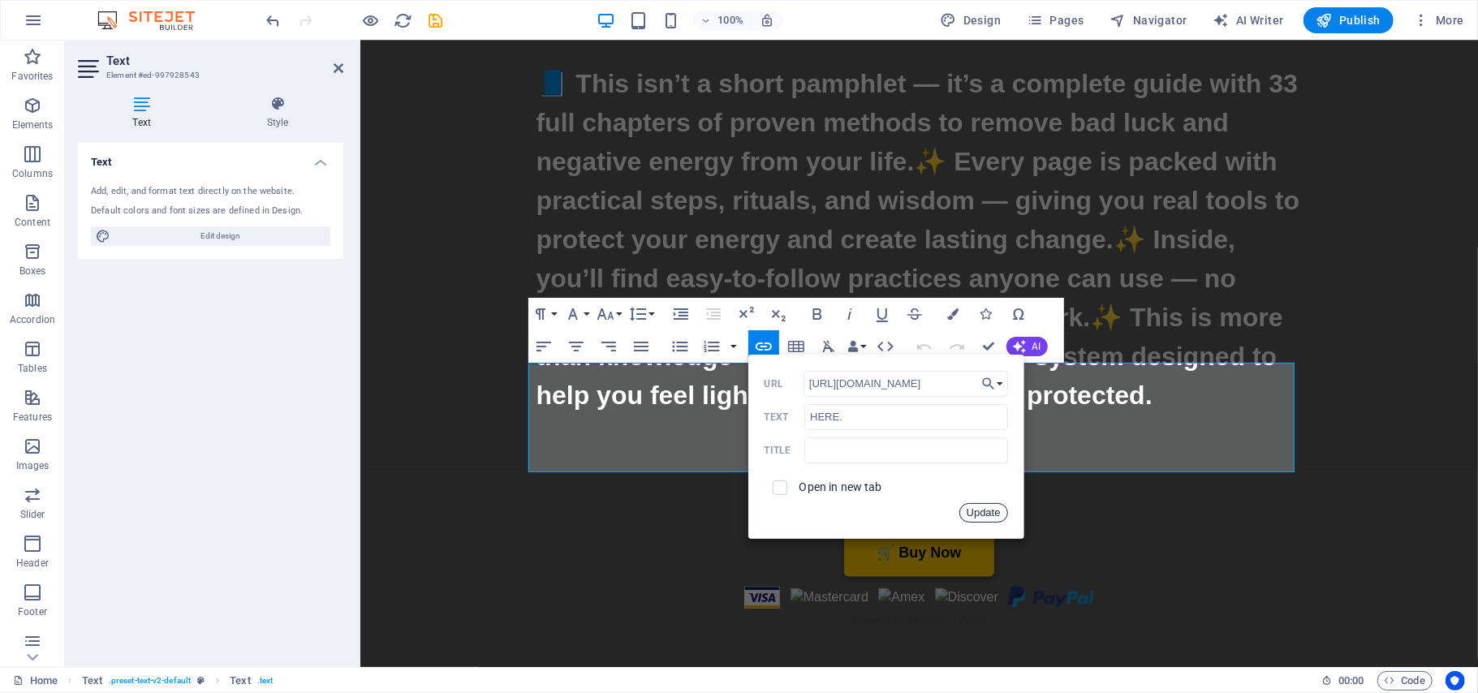
click at [991, 511] on button "Update" at bounding box center [983, 512] width 49 height 19
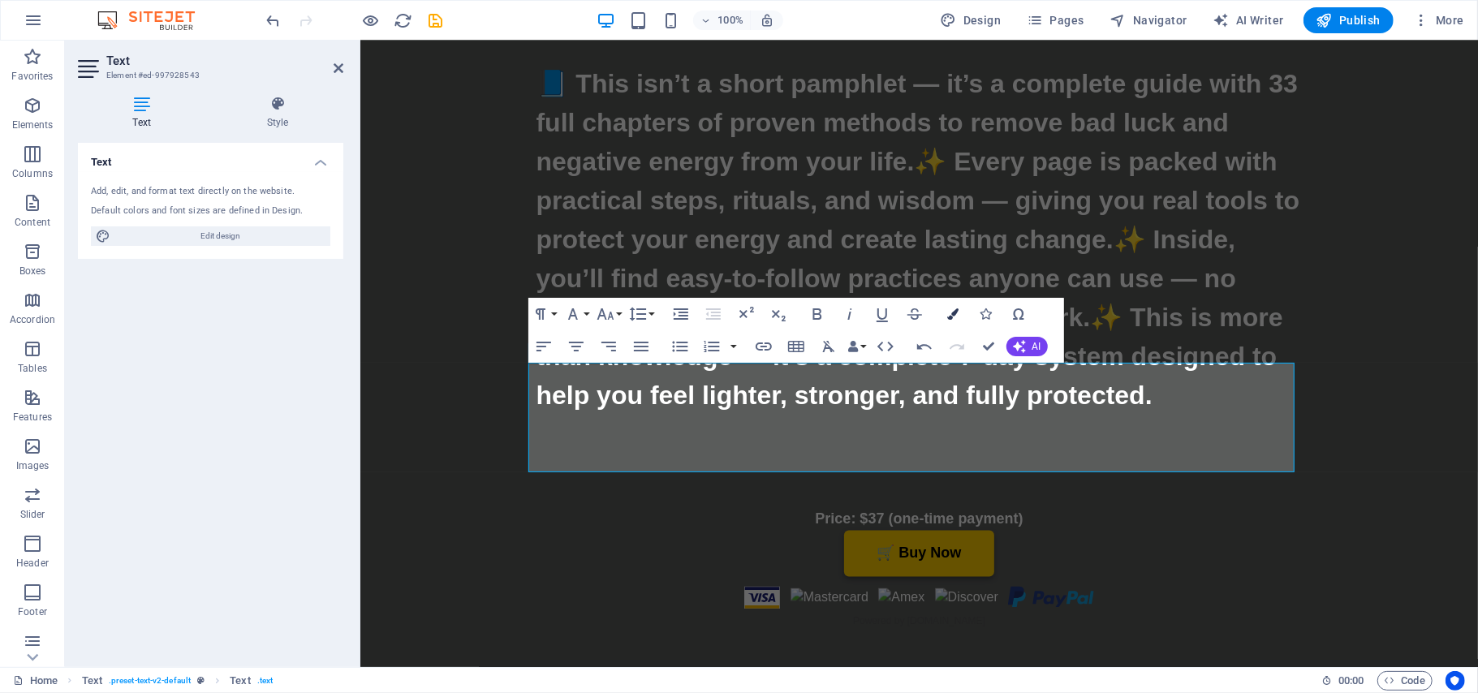
click at [950, 316] on icon "button" at bounding box center [953, 313] width 11 height 11
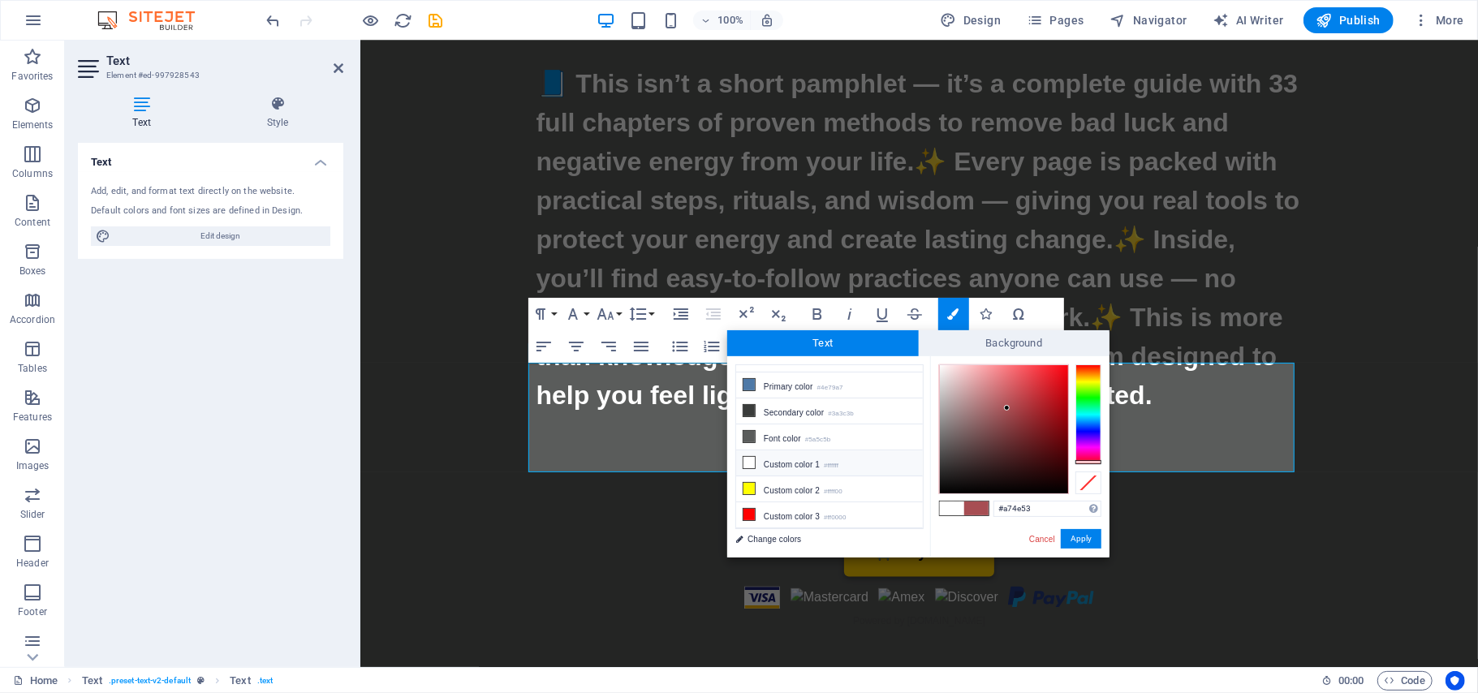
scroll to position [23, 0]
click at [747, 515] on icon at bounding box center [748, 514] width 11 height 11
type input "#ff0000"
click at [1079, 539] on button "Apply" at bounding box center [1081, 538] width 41 height 19
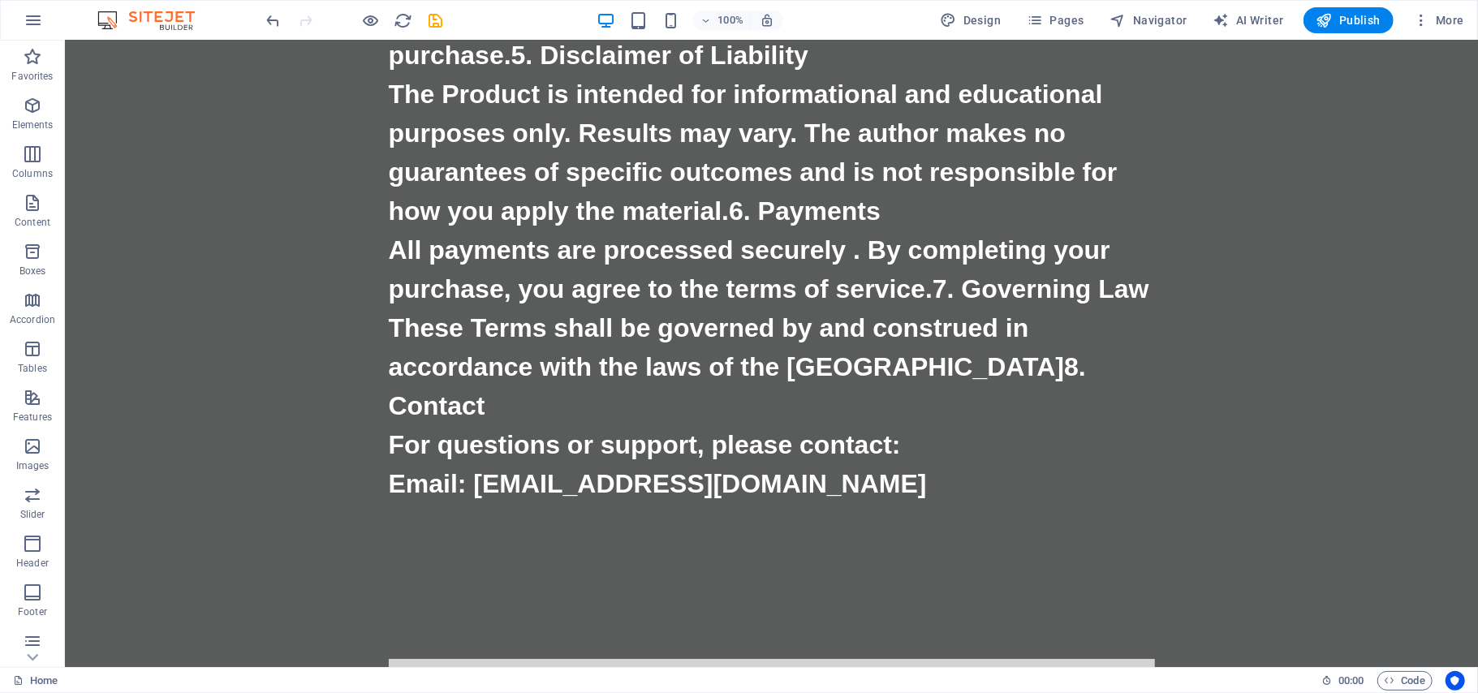
scroll to position [21765, 0]
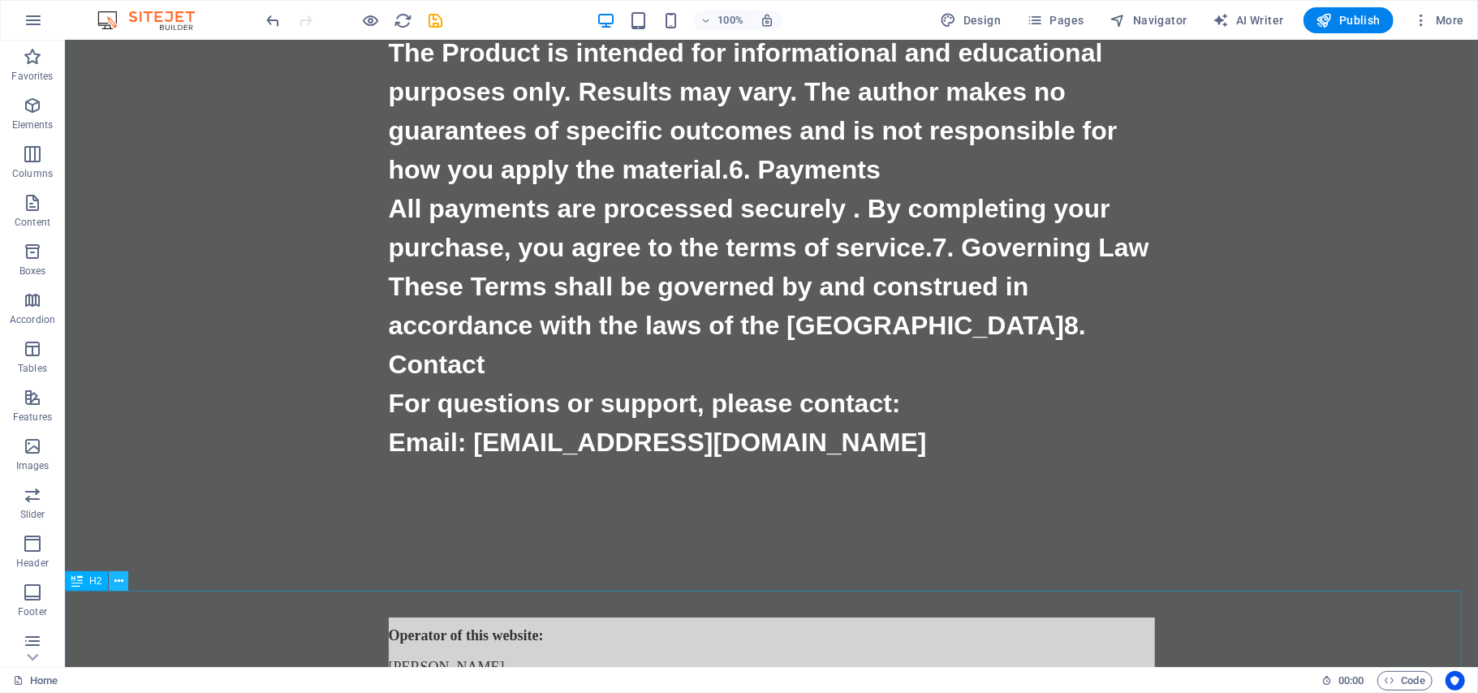
click at [118, 581] on icon at bounding box center [118, 581] width 9 height 17
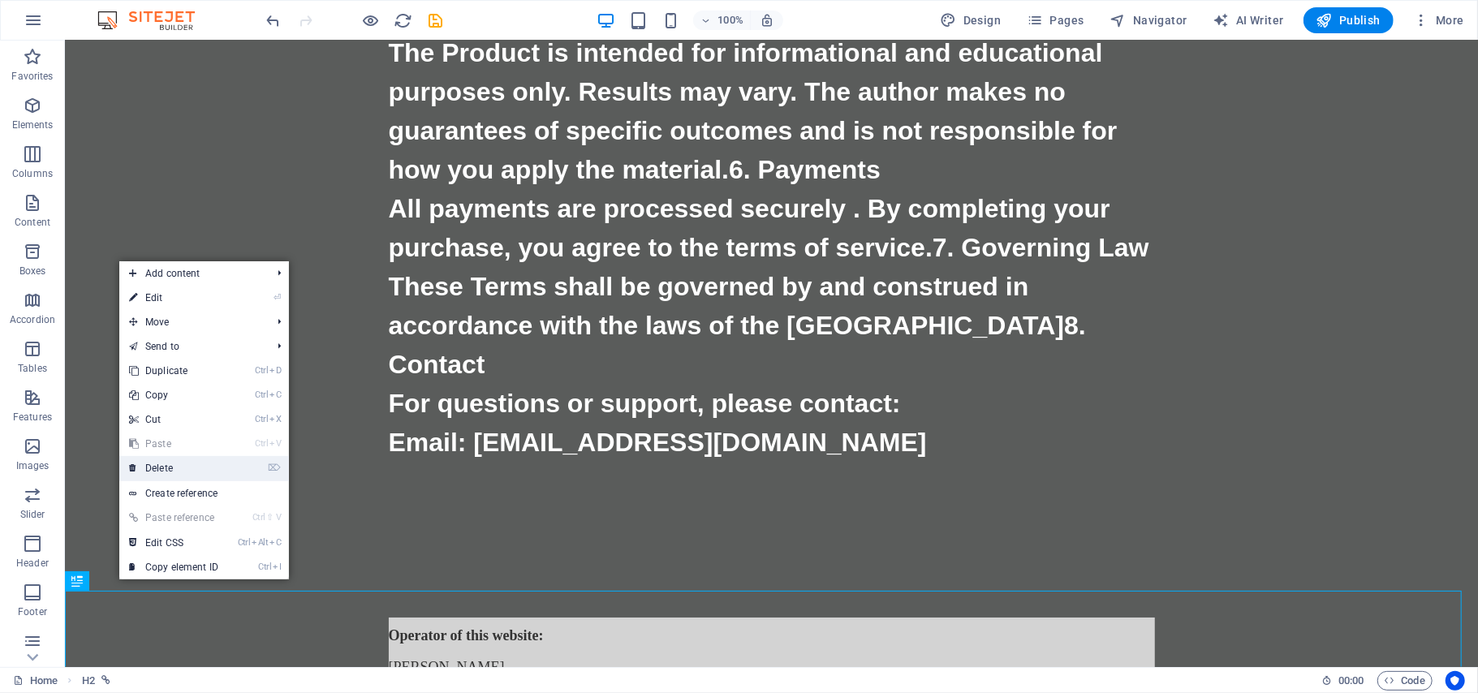
click at [149, 469] on link "⌦ Delete" at bounding box center [173, 468] width 109 height 24
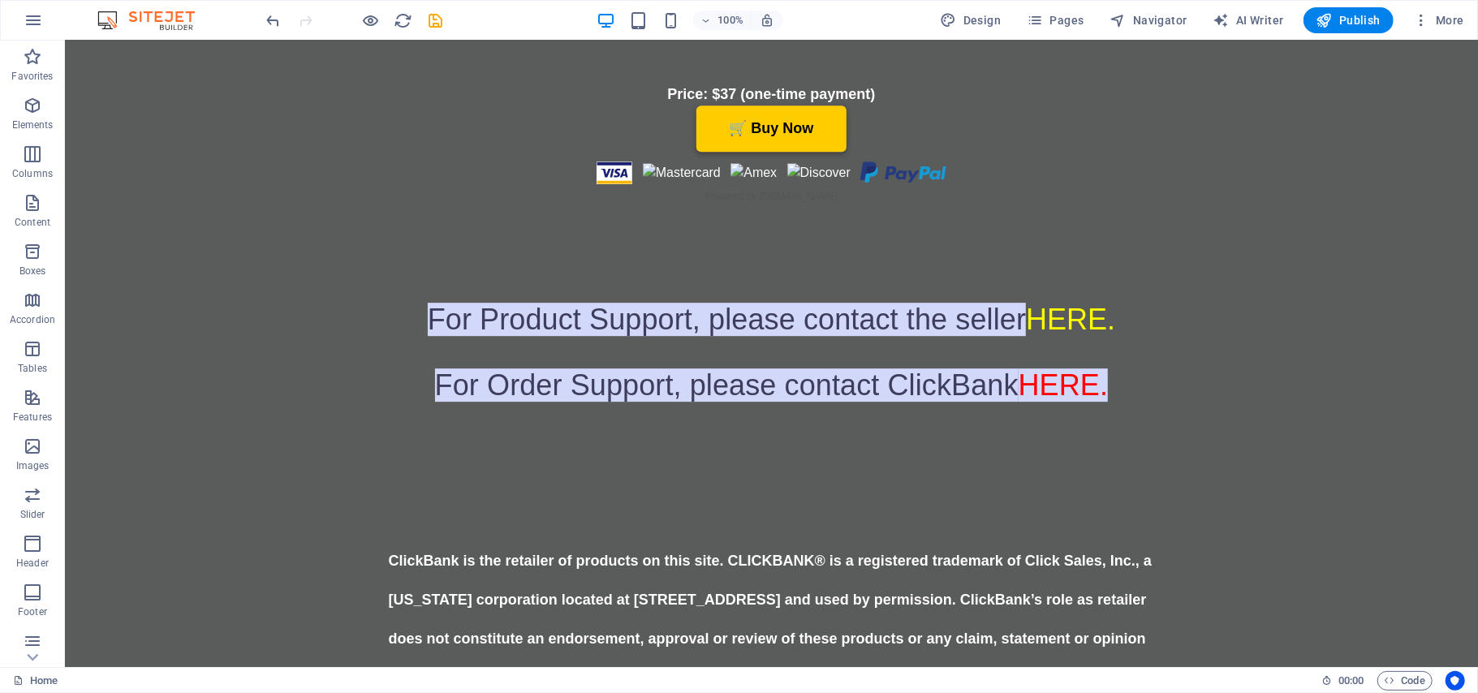
scroll to position [0, 0]
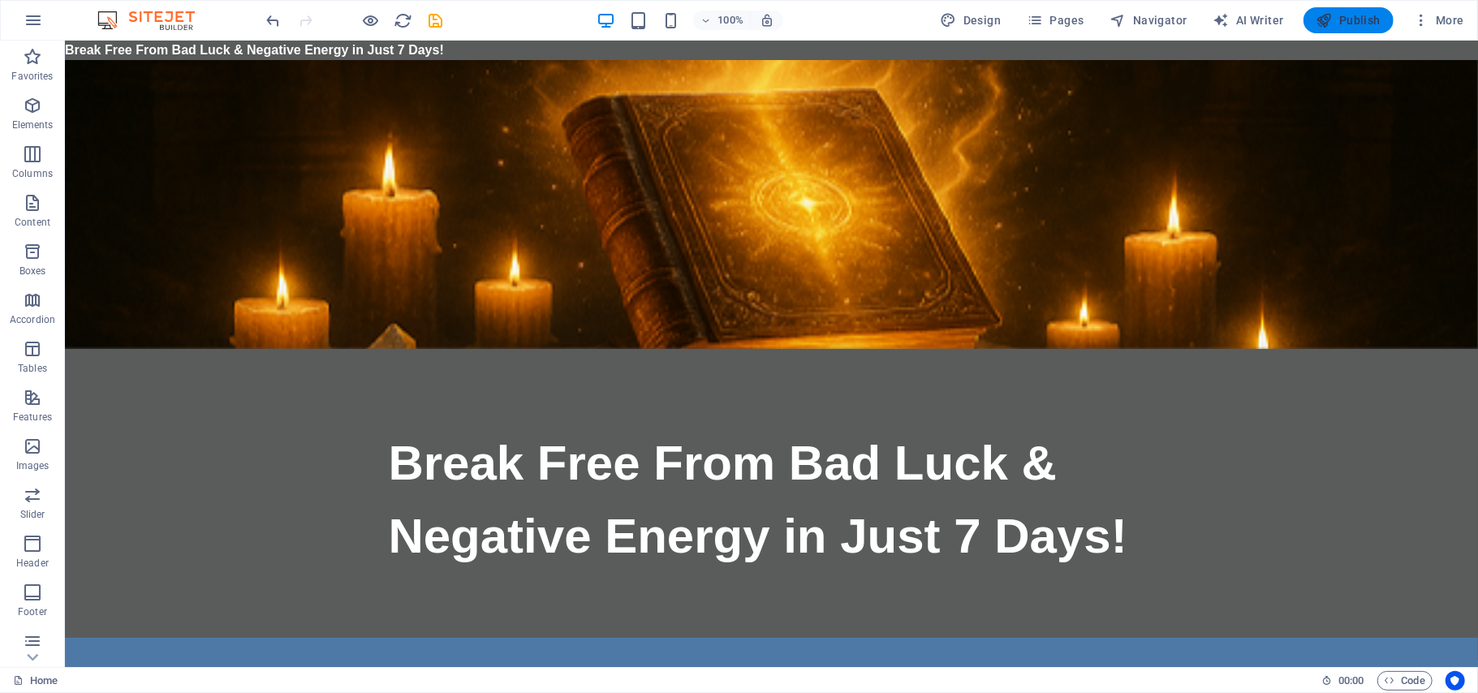
click at [1338, 24] on span "Publish" at bounding box center [1348, 20] width 64 height 16
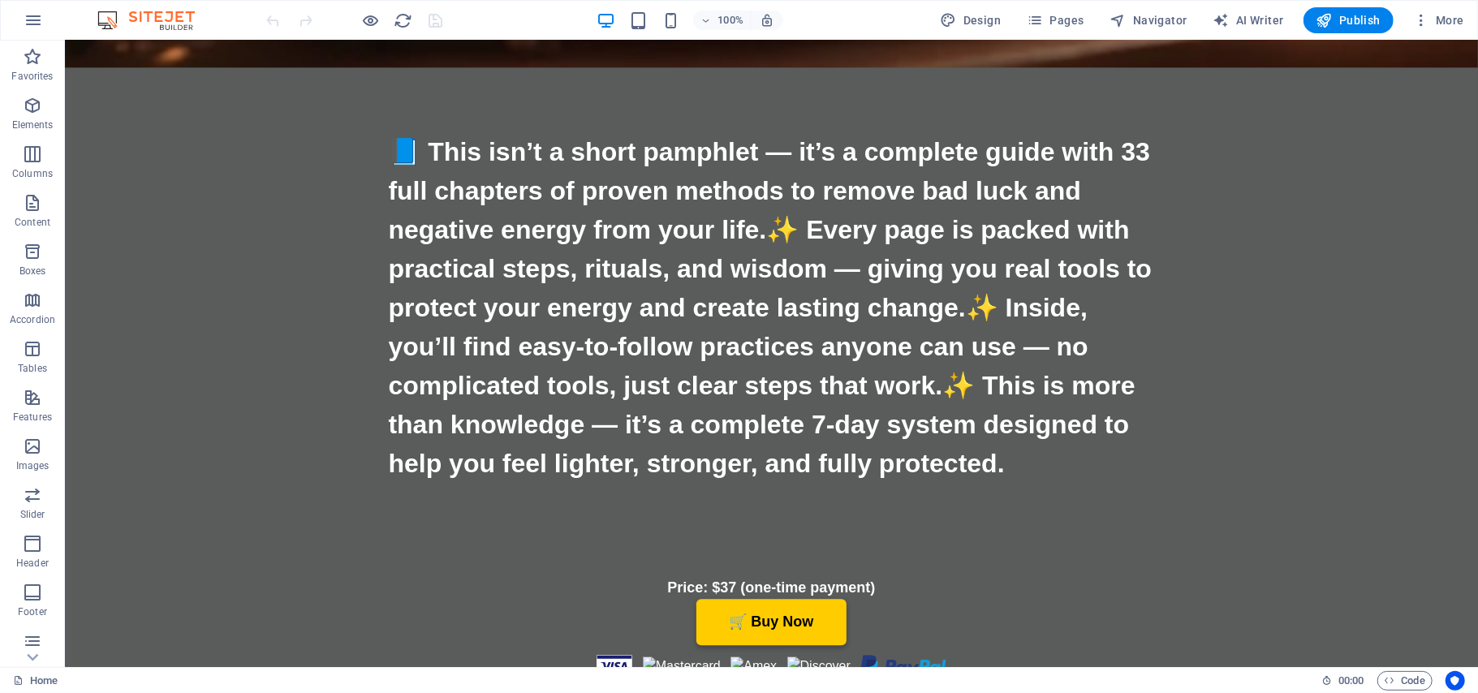
scroll to position [7490, 0]
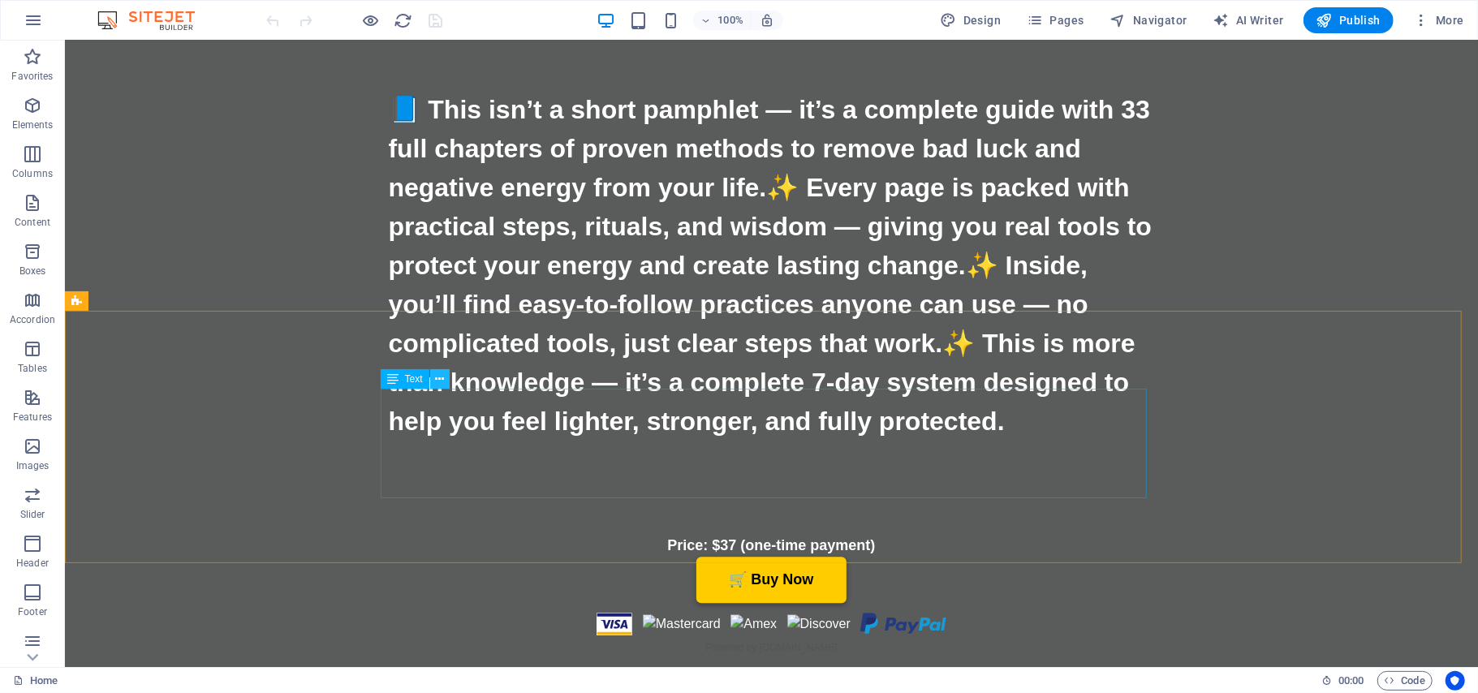
click at [443, 378] on icon at bounding box center [439, 379] width 9 height 17
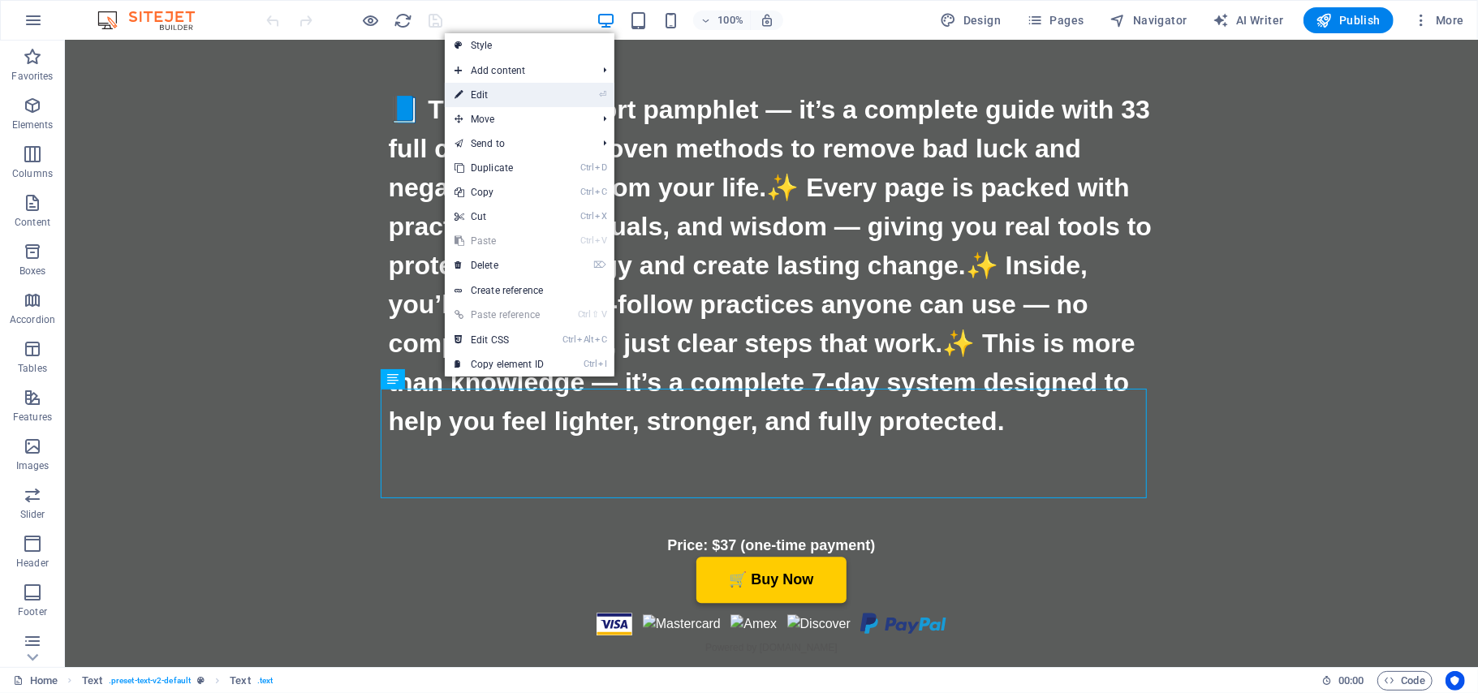
click at [495, 102] on link "⏎ Edit" at bounding box center [499, 95] width 109 height 24
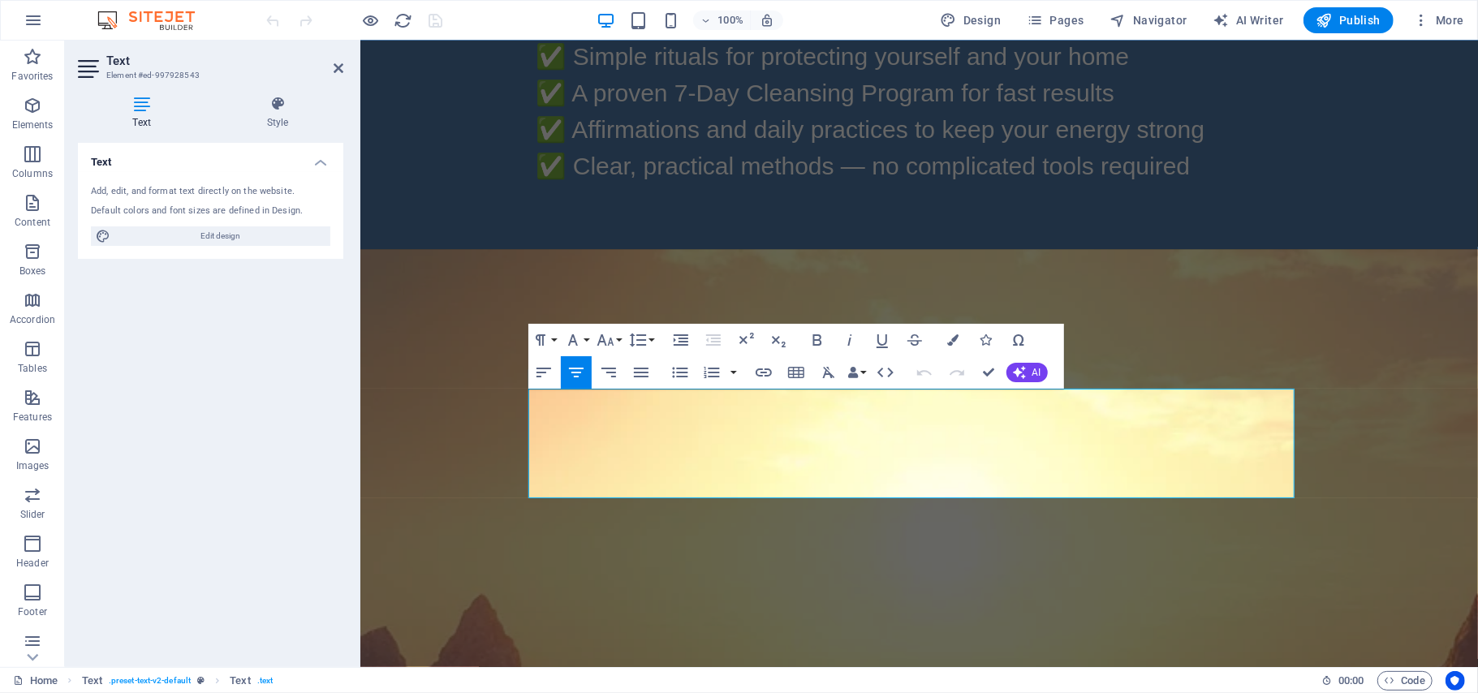
scroll to position [6168, 0]
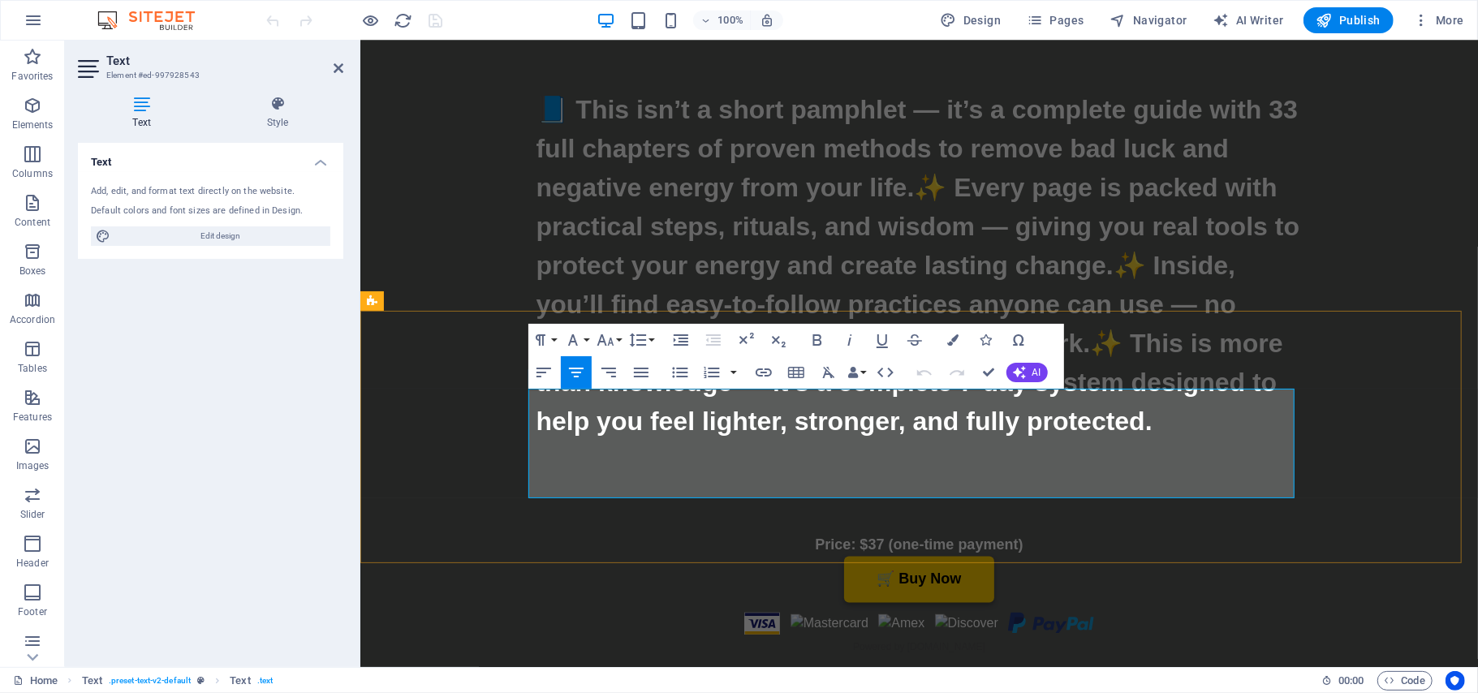
drag, startPoint x: 1263, startPoint y: 411, endPoint x: 1172, endPoint y: 405, distance: 91.1
click at [338, 75] on header "Text Element #ed-997928543" at bounding box center [210, 62] width 265 height 42
click at [338, 68] on icon at bounding box center [339, 68] width 10 height 13
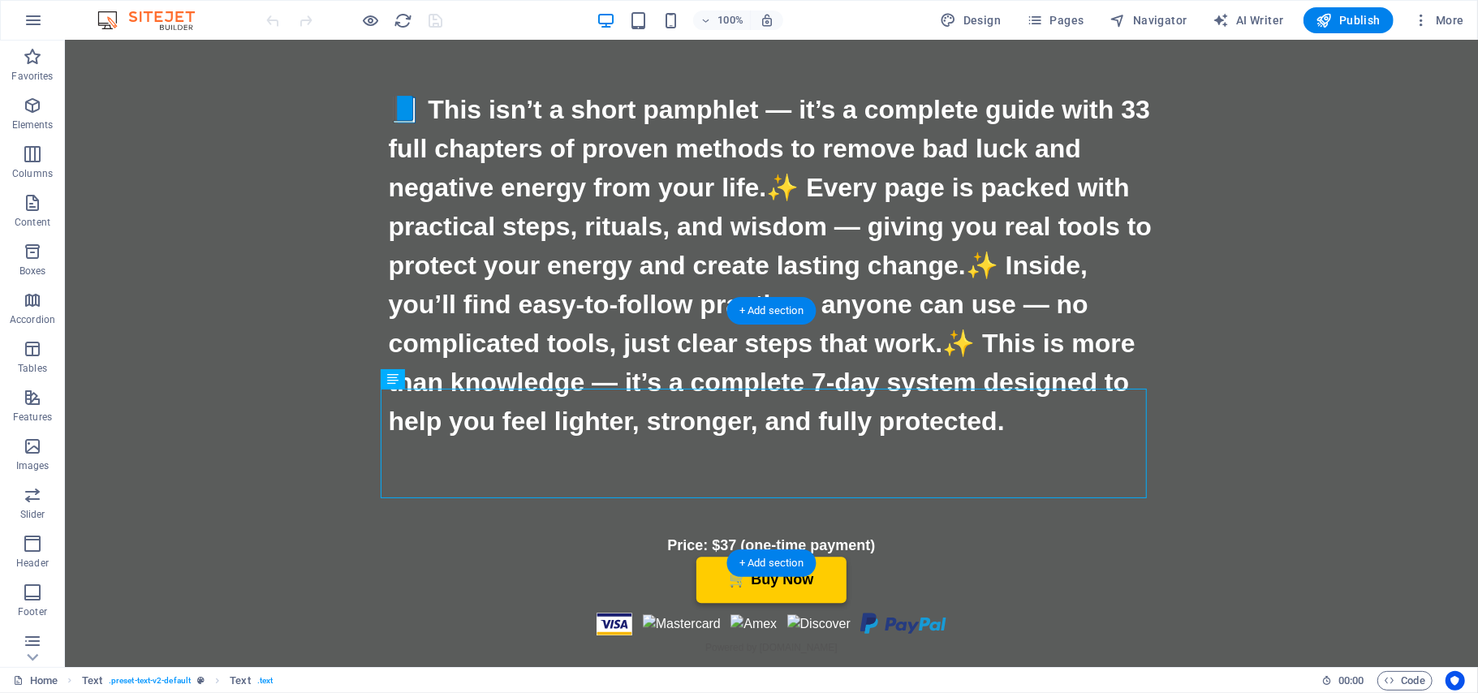
drag, startPoint x: 1114, startPoint y: 474, endPoint x: 635, endPoint y: 487, distance: 479.0
click at [439, 380] on icon at bounding box center [439, 379] width 9 height 17
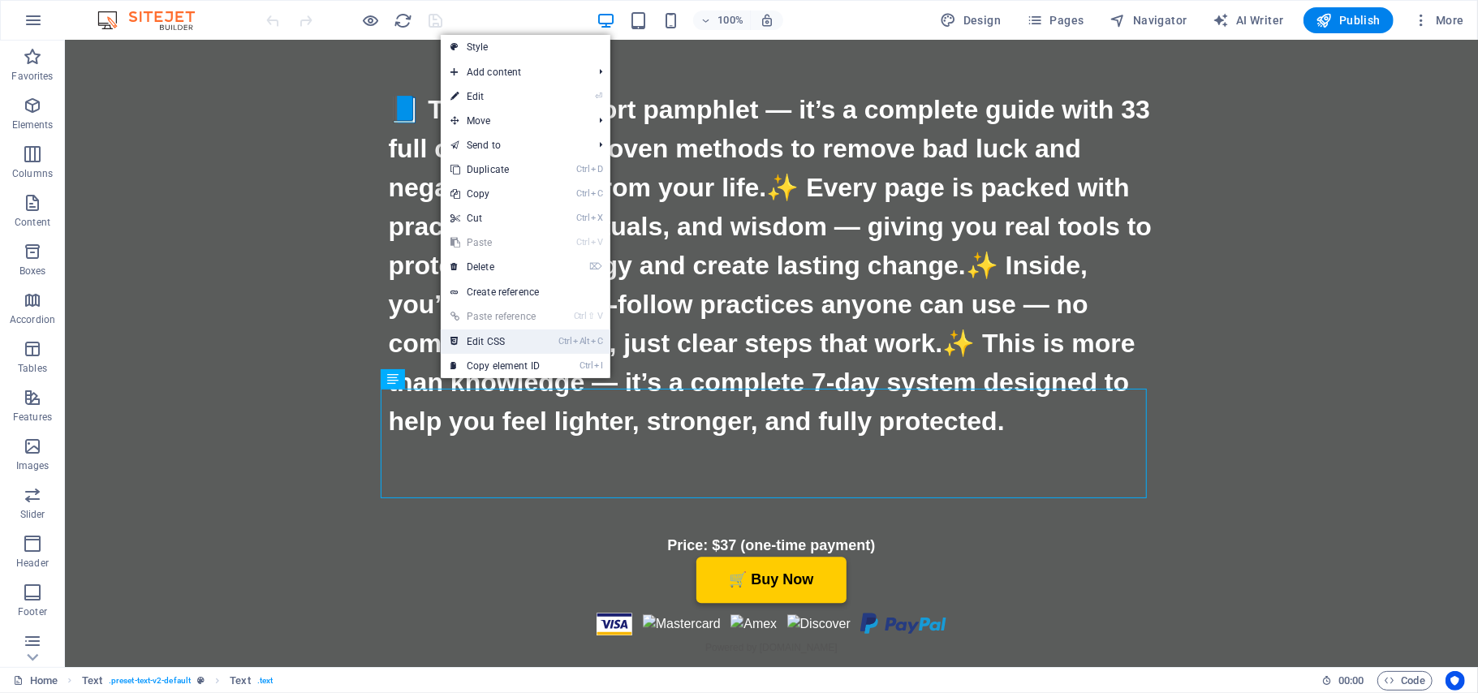
click at [491, 341] on link "Ctrl Alt C Edit CSS" at bounding box center [495, 342] width 109 height 24
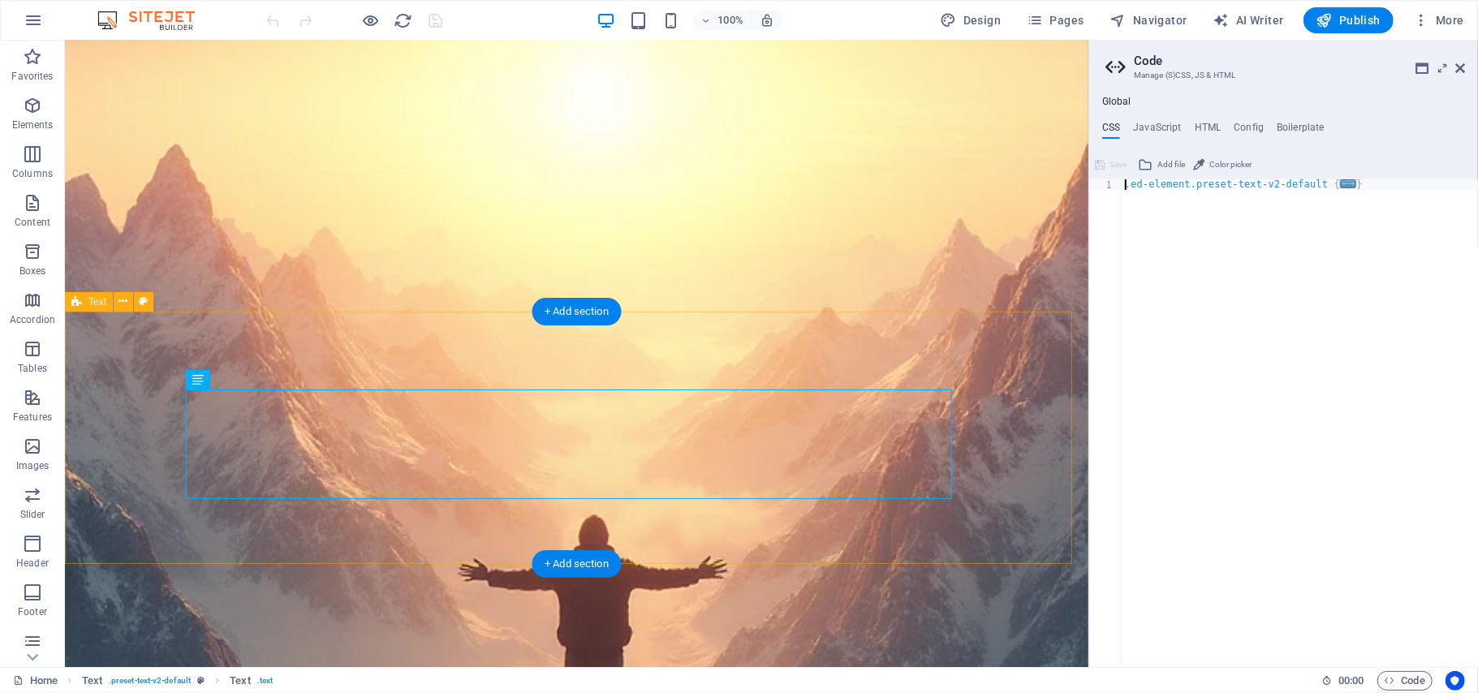
scroll to position [5746, 0]
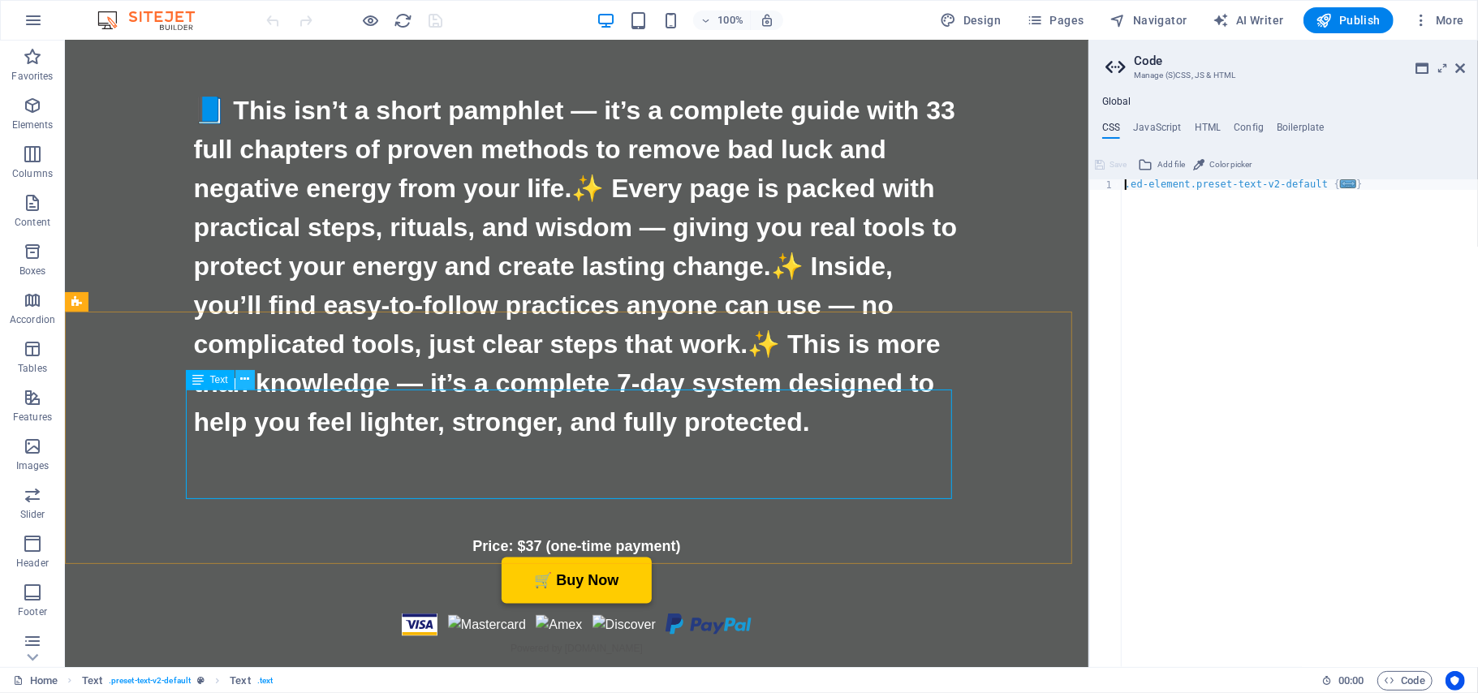
click at [247, 375] on icon at bounding box center [244, 379] width 9 height 17
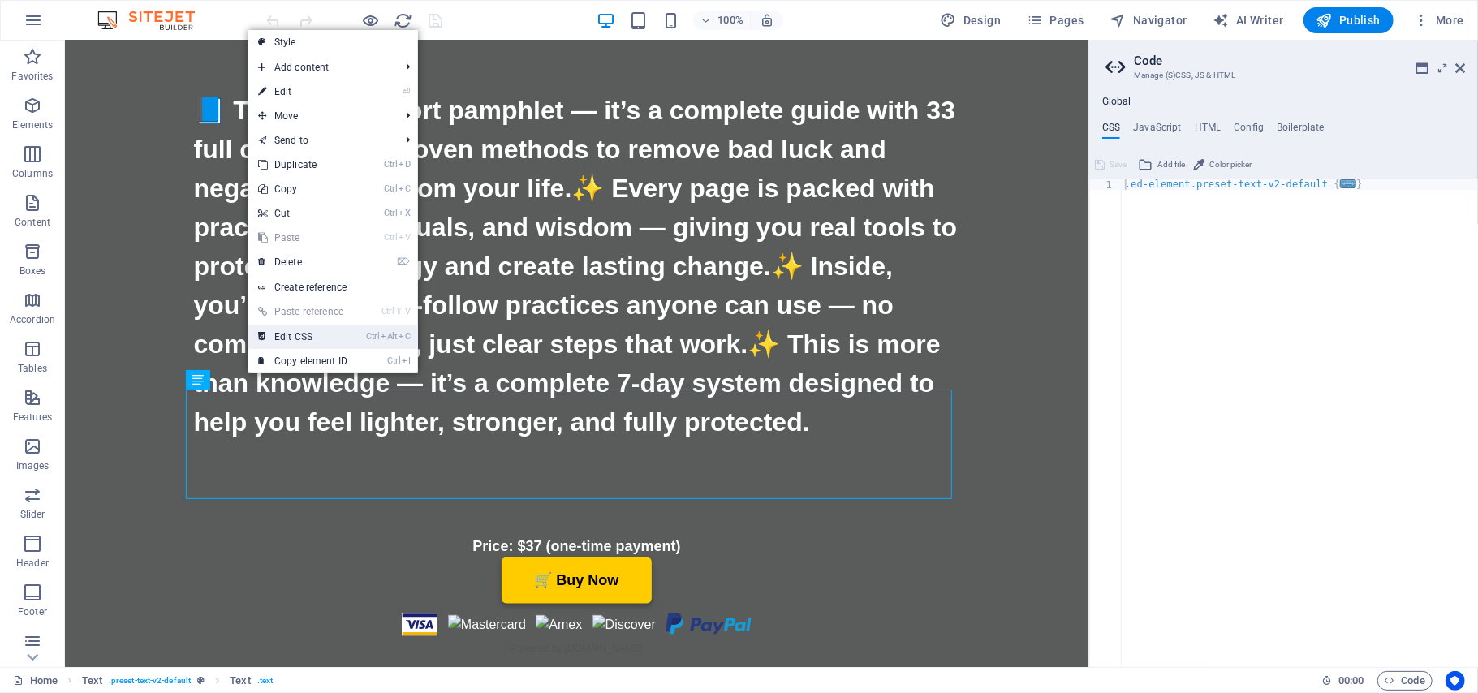
click at [306, 338] on link "Ctrl Alt C Edit CSS" at bounding box center [302, 337] width 109 height 24
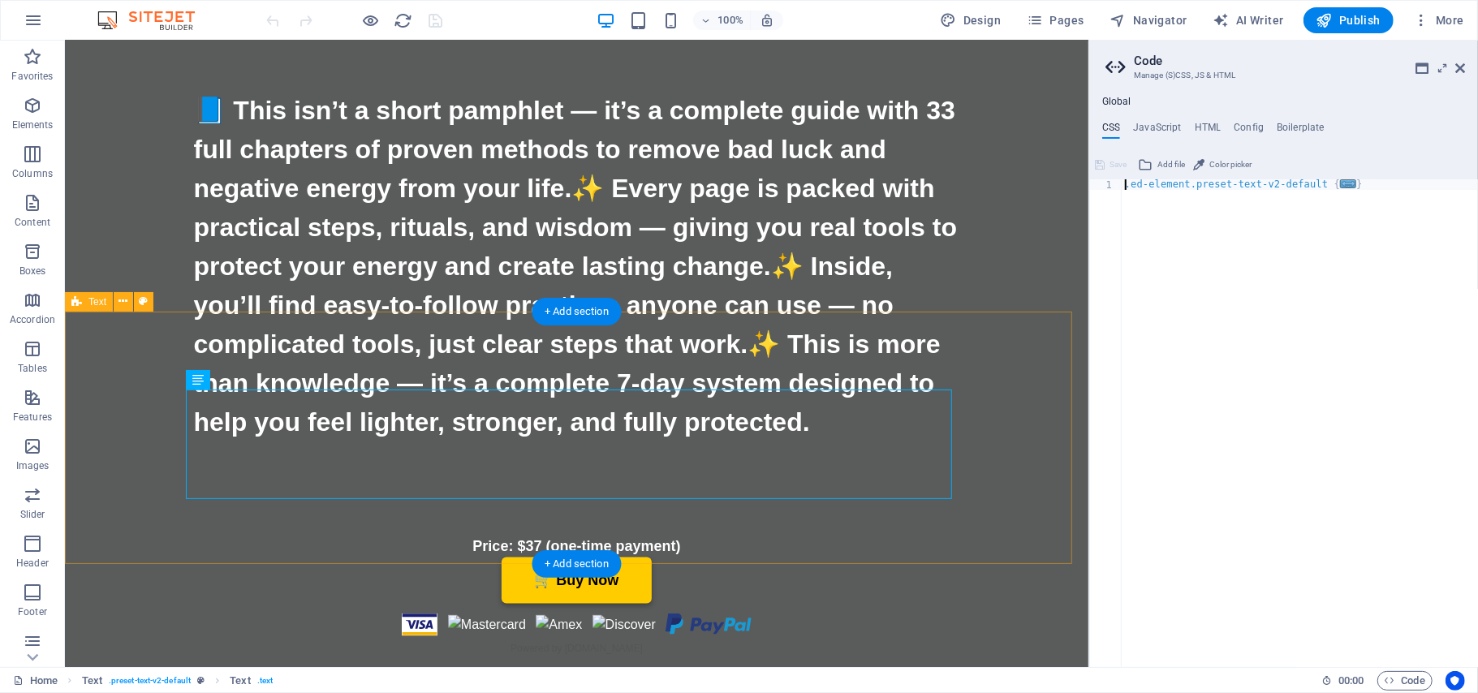
drag, startPoint x: 370, startPoint y: 378, endPoint x: 305, endPoint y: 338, distance: 76.6
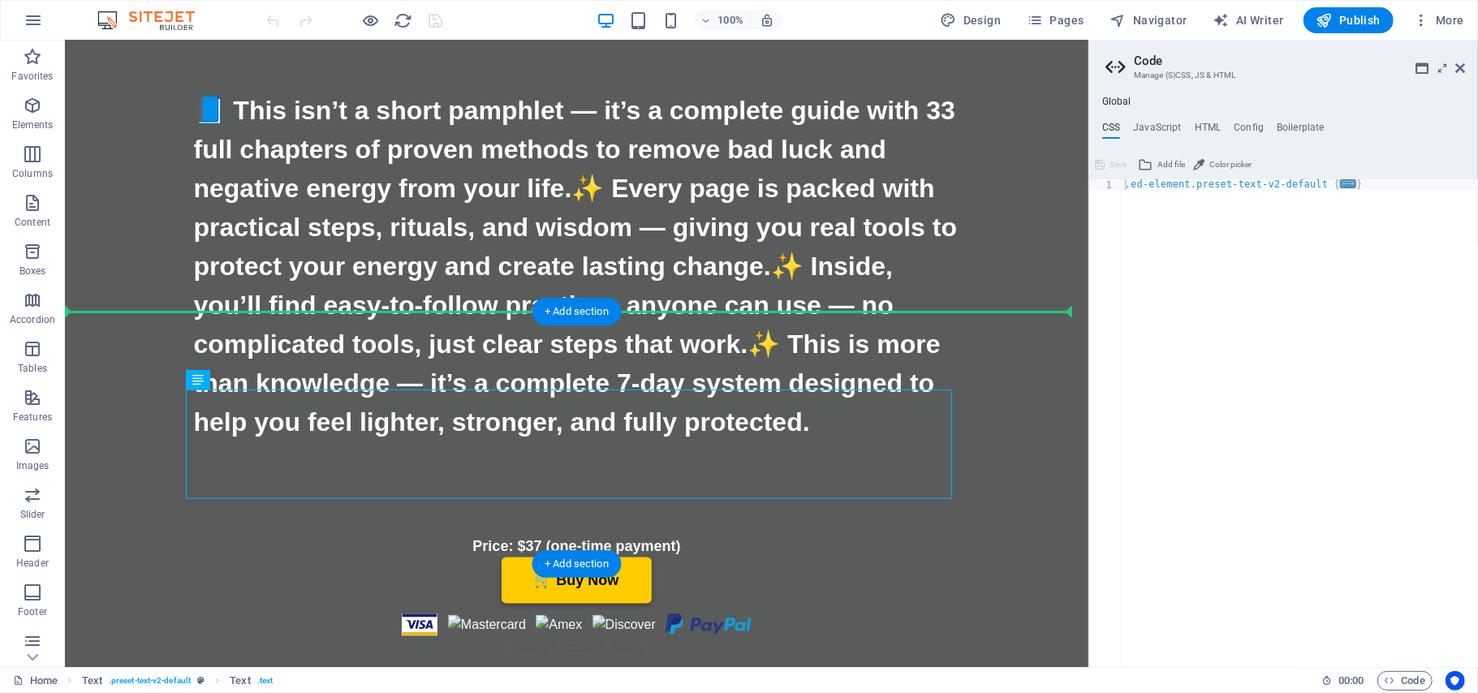
drag, startPoint x: 817, startPoint y: 397, endPoint x: 954, endPoint y: 368, distance: 139.4
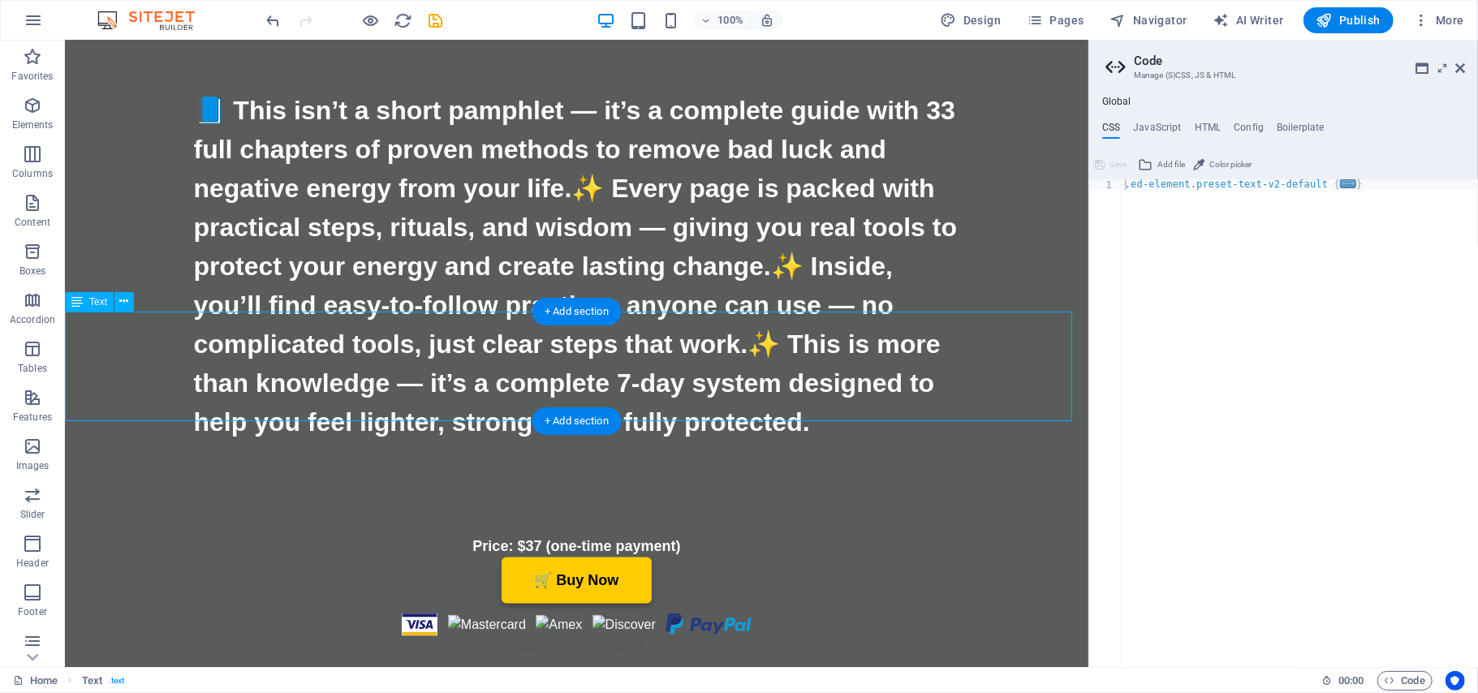
drag, startPoint x: 872, startPoint y: 315, endPoint x: 858, endPoint y: 315, distance: 14.6
click at [115, 297] on button at bounding box center [123, 301] width 19 height 19
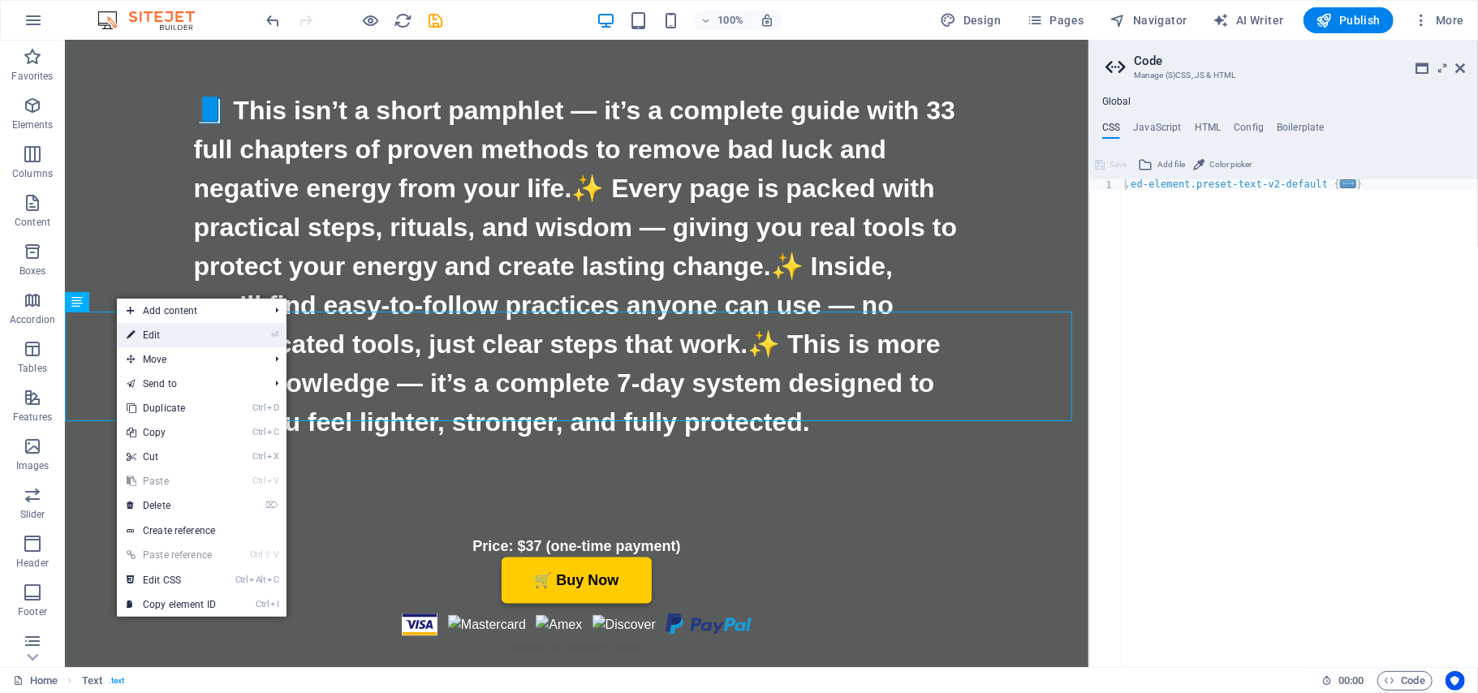
click at [156, 329] on link "⏎ Edit" at bounding box center [171, 335] width 109 height 24
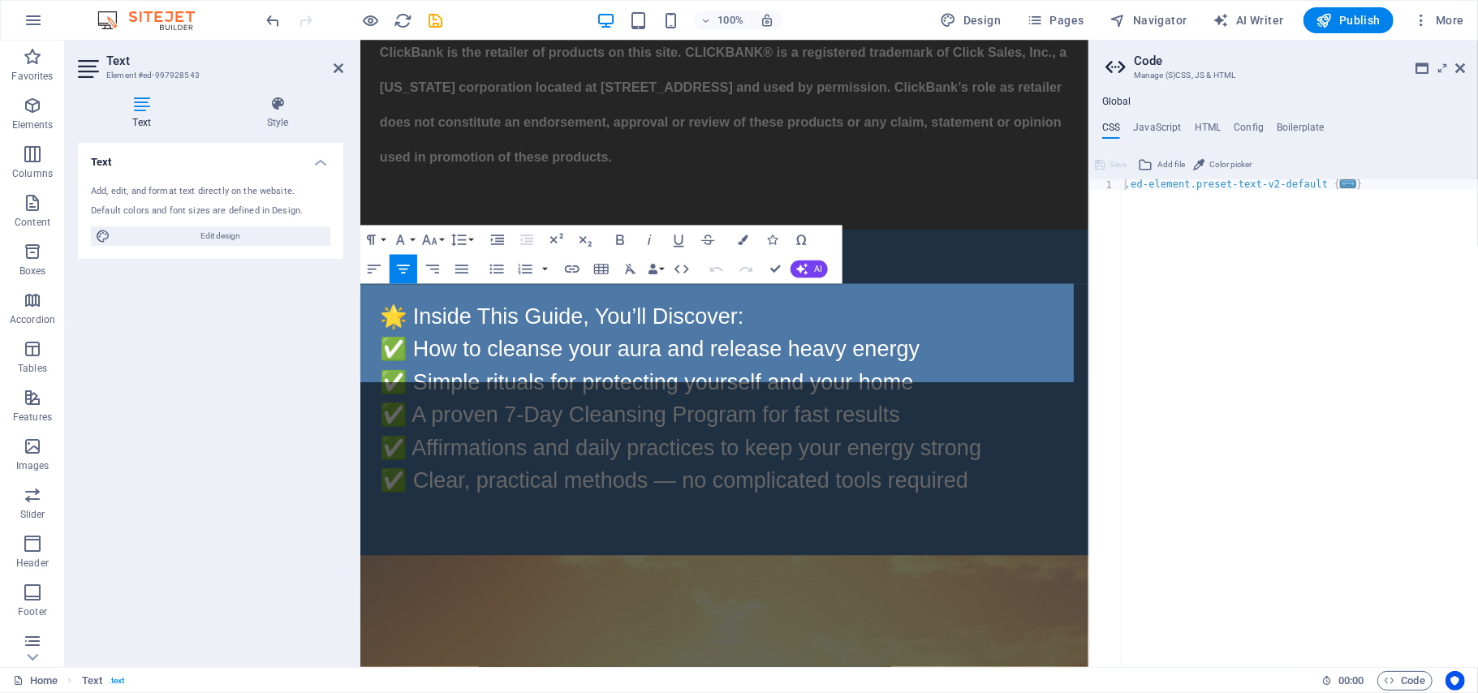
scroll to position [4787, 0]
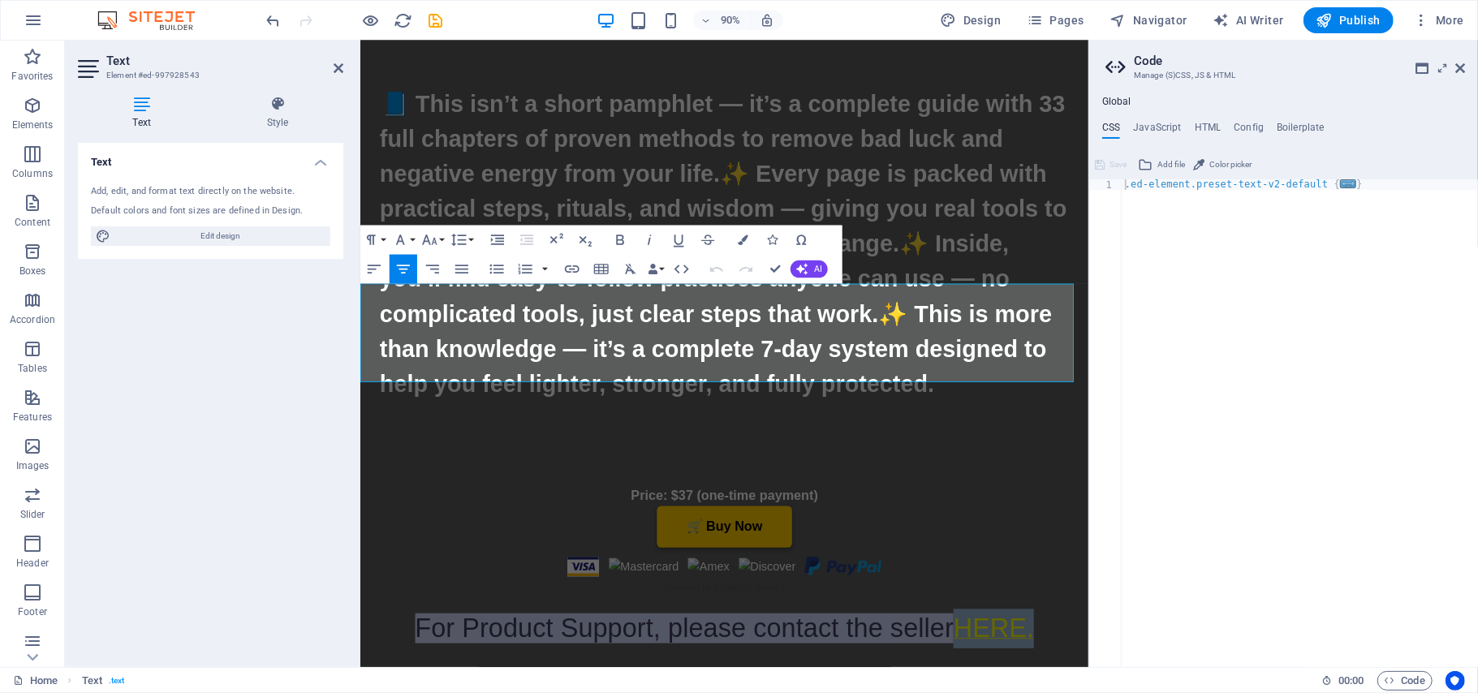
drag, startPoint x: 1102, startPoint y: 332, endPoint x: 1018, endPoint y: 325, distance: 84.7
click at [1019, 677] on span "HERE." at bounding box center [1063, 693] width 89 height 33
type textarea "}"
click at [1164, 209] on div ".ed-element.preset-text-v2-default { ... }" at bounding box center [1300, 434] width 356 height 510
paste textarea
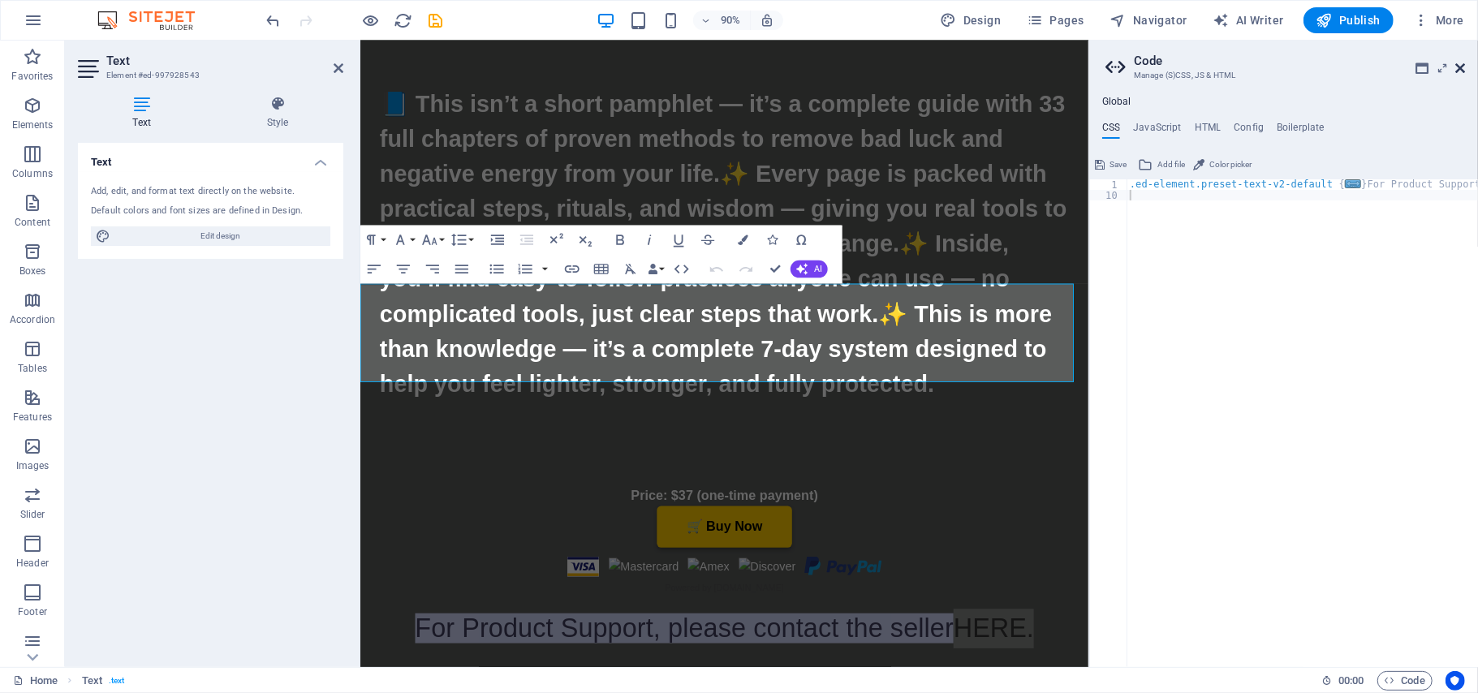
click at [1463, 66] on icon at bounding box center [1460, 68] width 10 height 13
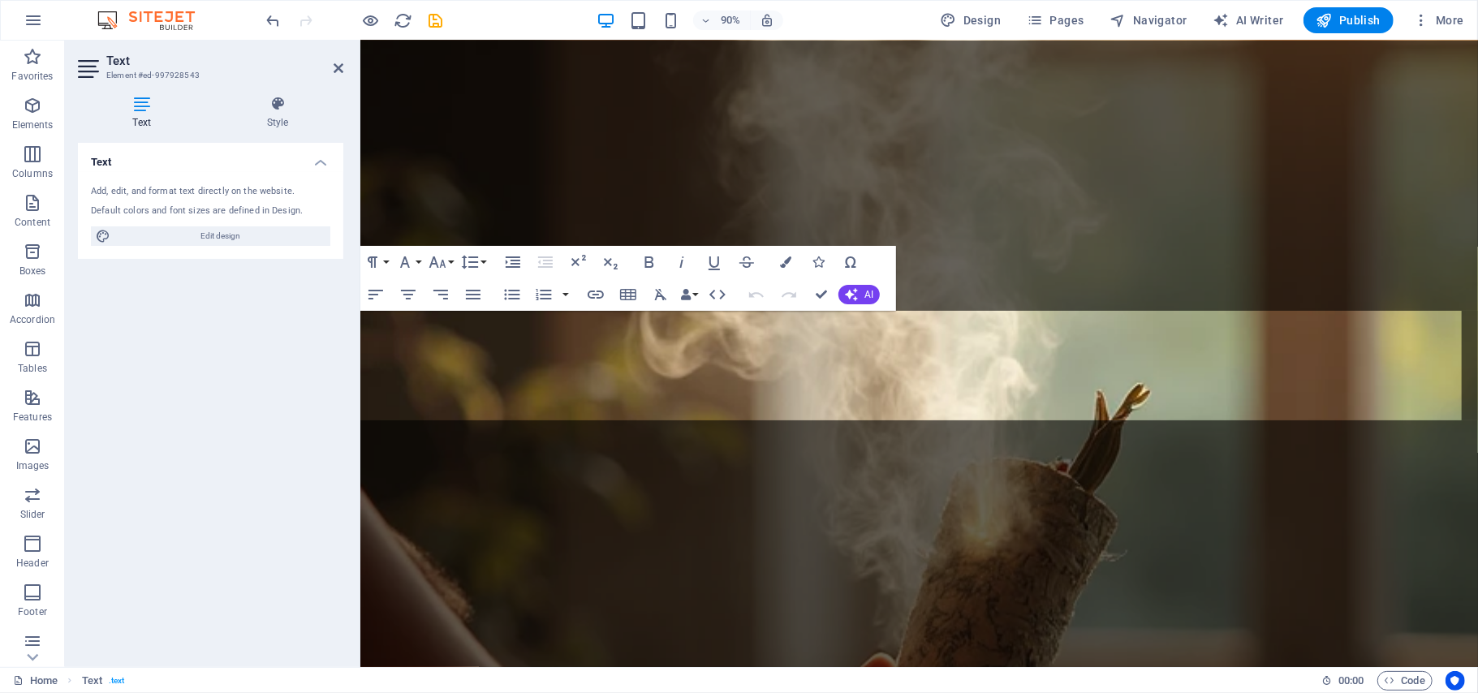
scroll to position [6168, 0]
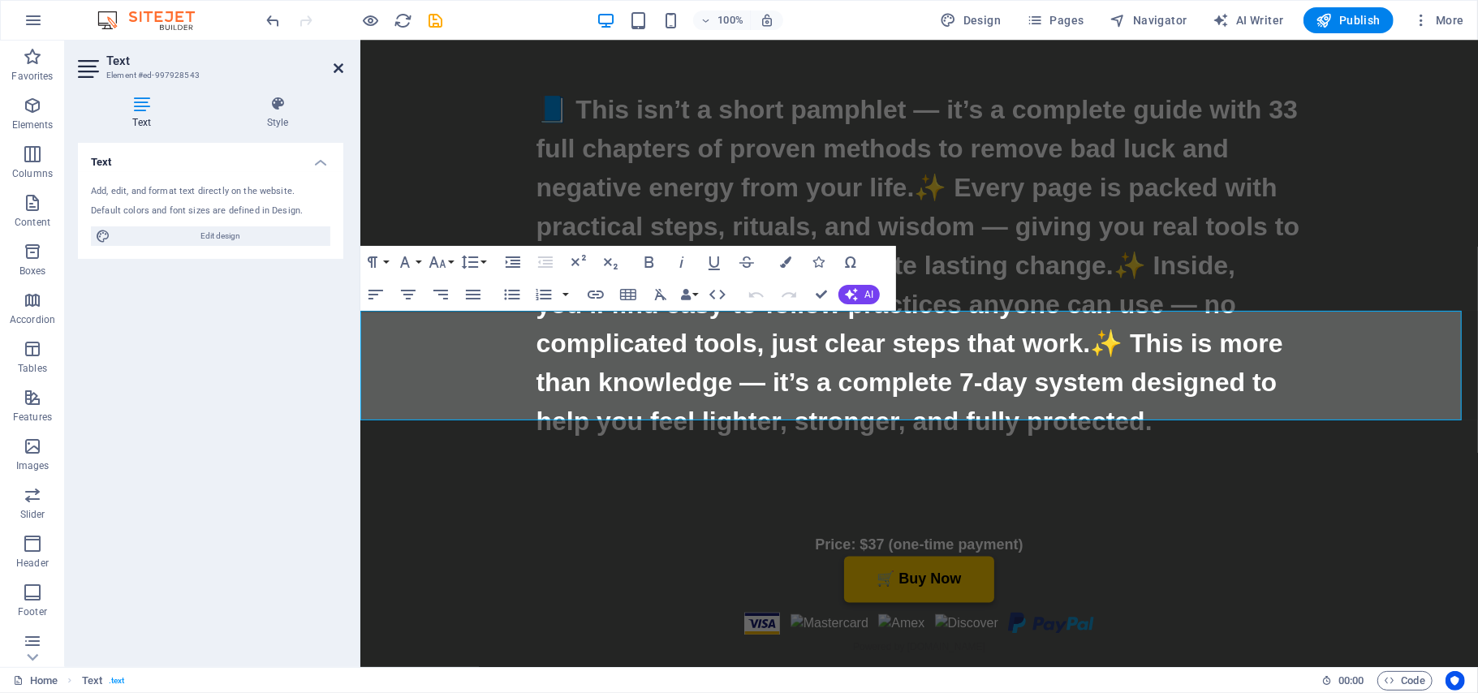
click at [342, 71] on icon at bounding box center [339, 68] width 10 height 13
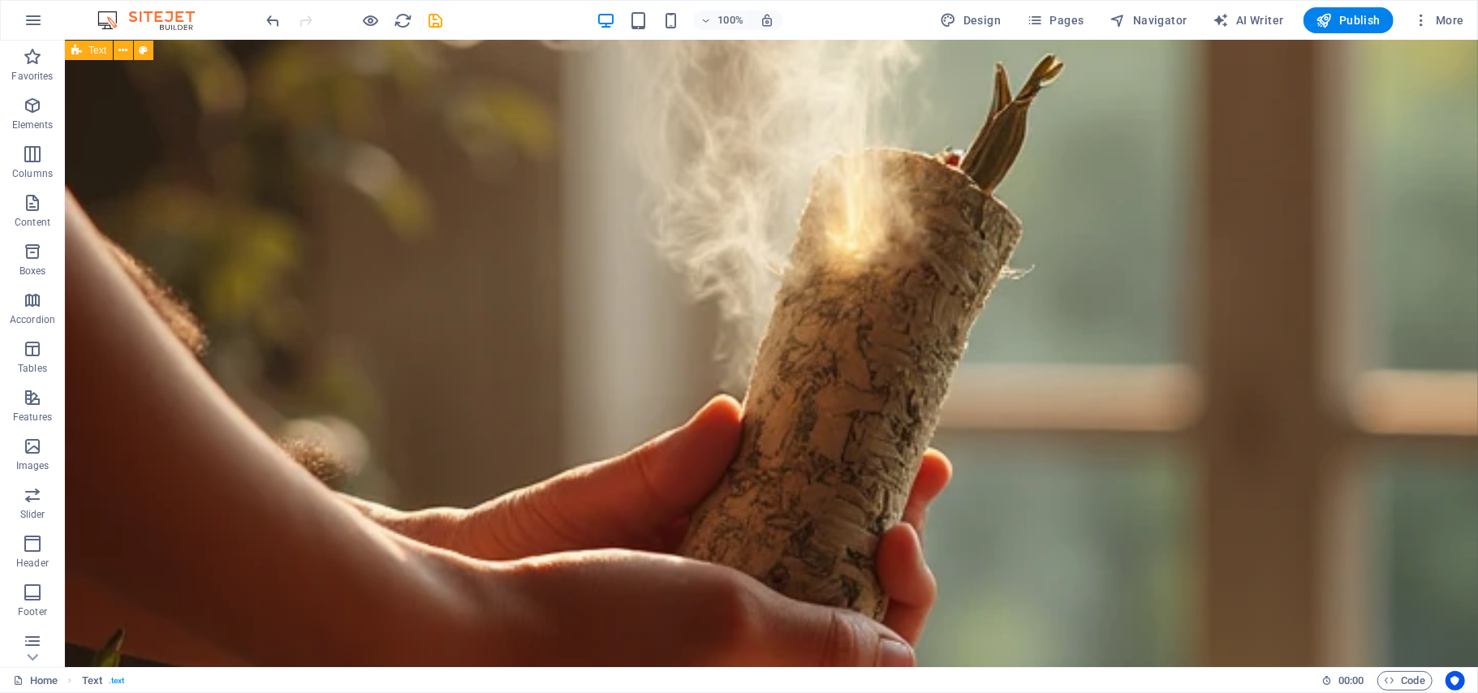
scroll to position [7490, 0]
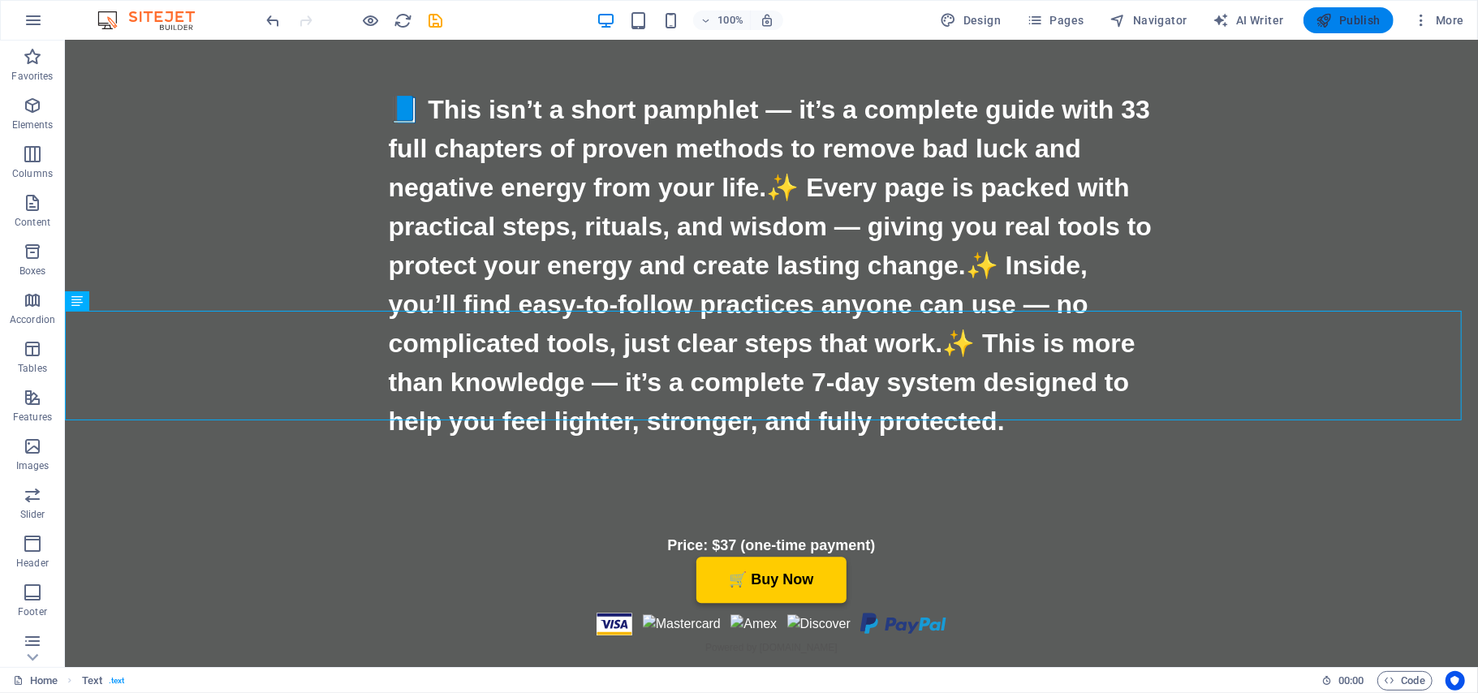
click at [1348, 27] on span "Publish" at bounding box center [1348, 20] width 64 height 16
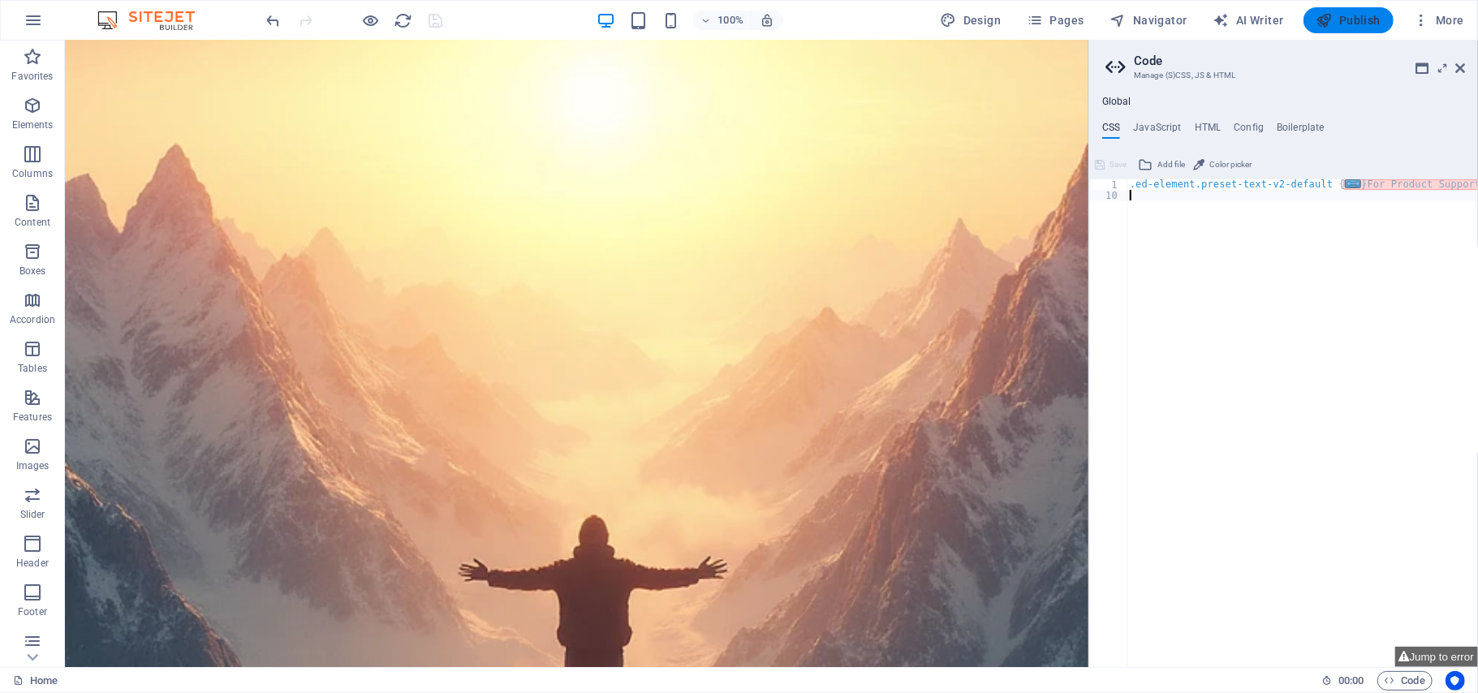
scroll to position [5746, 0]
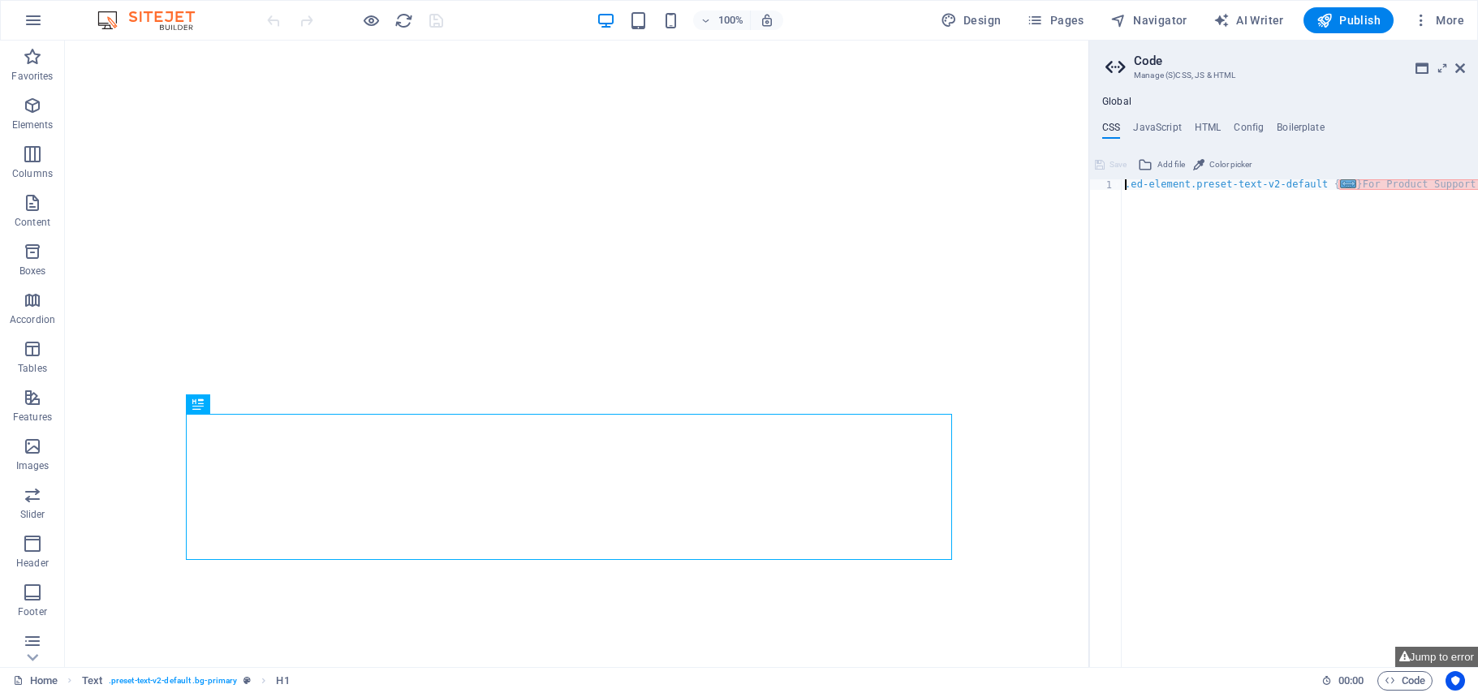
type textarea ".ed-element.preset-text-v2-default {"
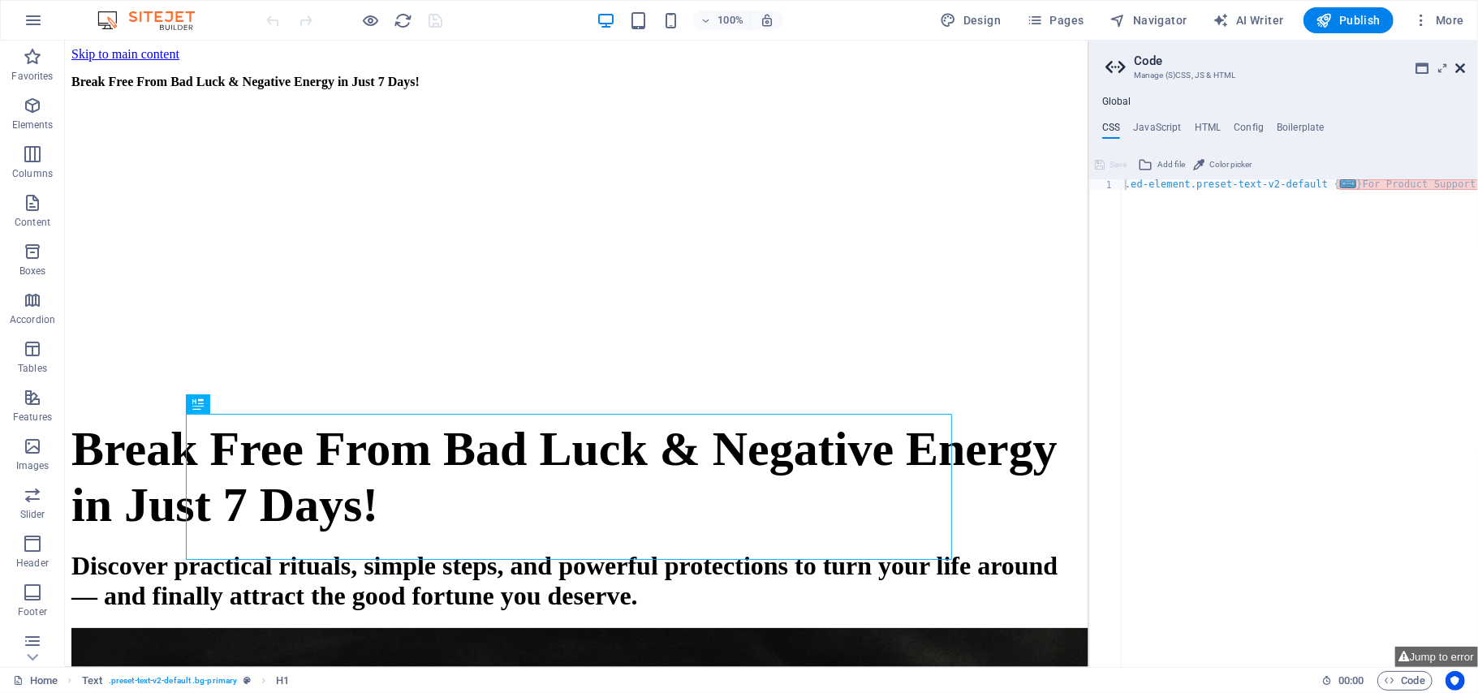
click at [1458, 73] on icon at bounding box center [1460, 68] width 10 height 13
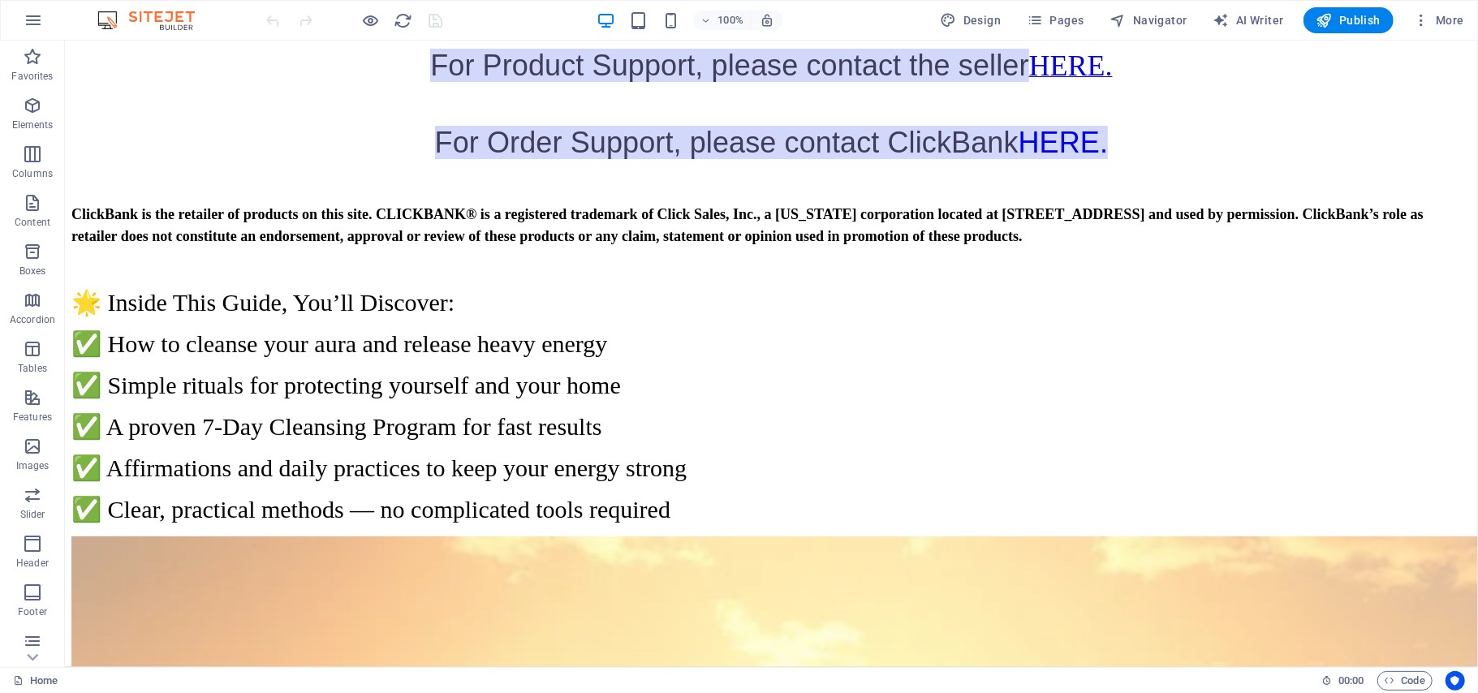
scroll to position [7366, 0]
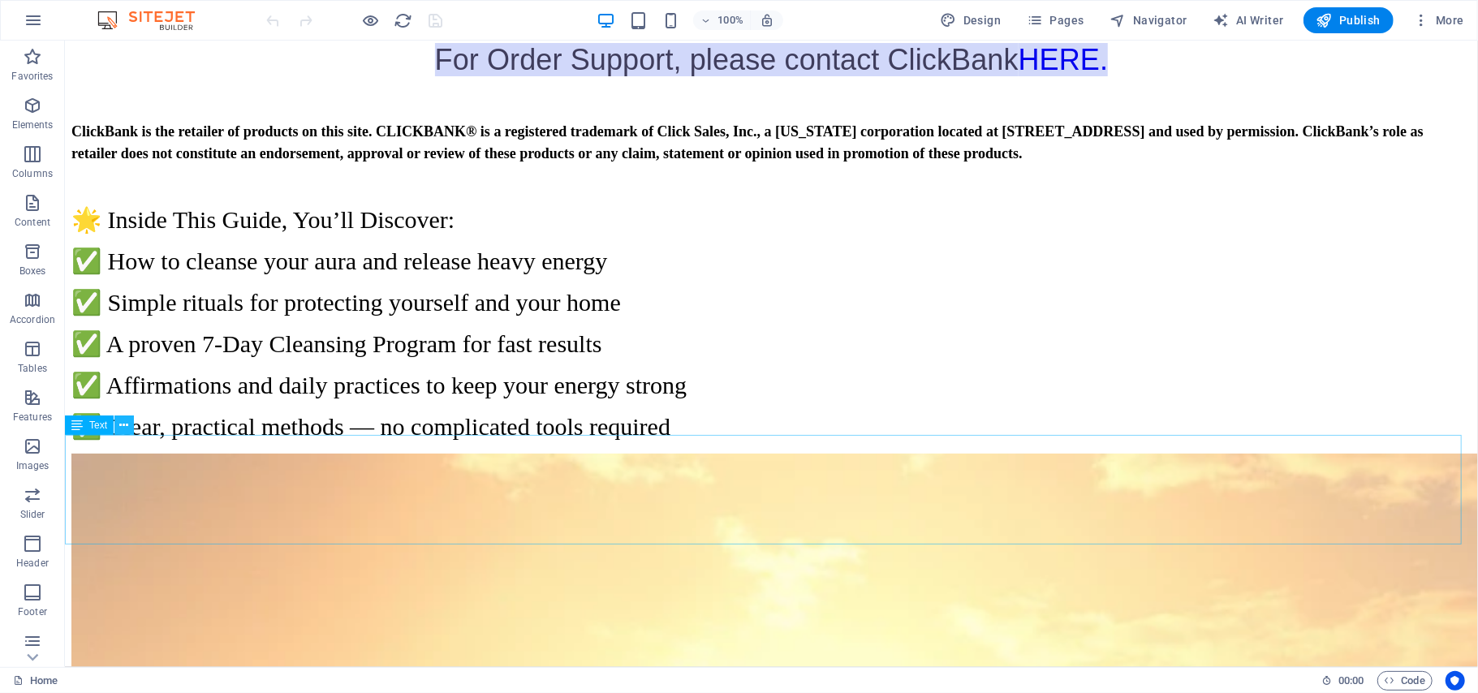
click at [128, 430] on button at bounding box center [123, 425] width 19 height 19
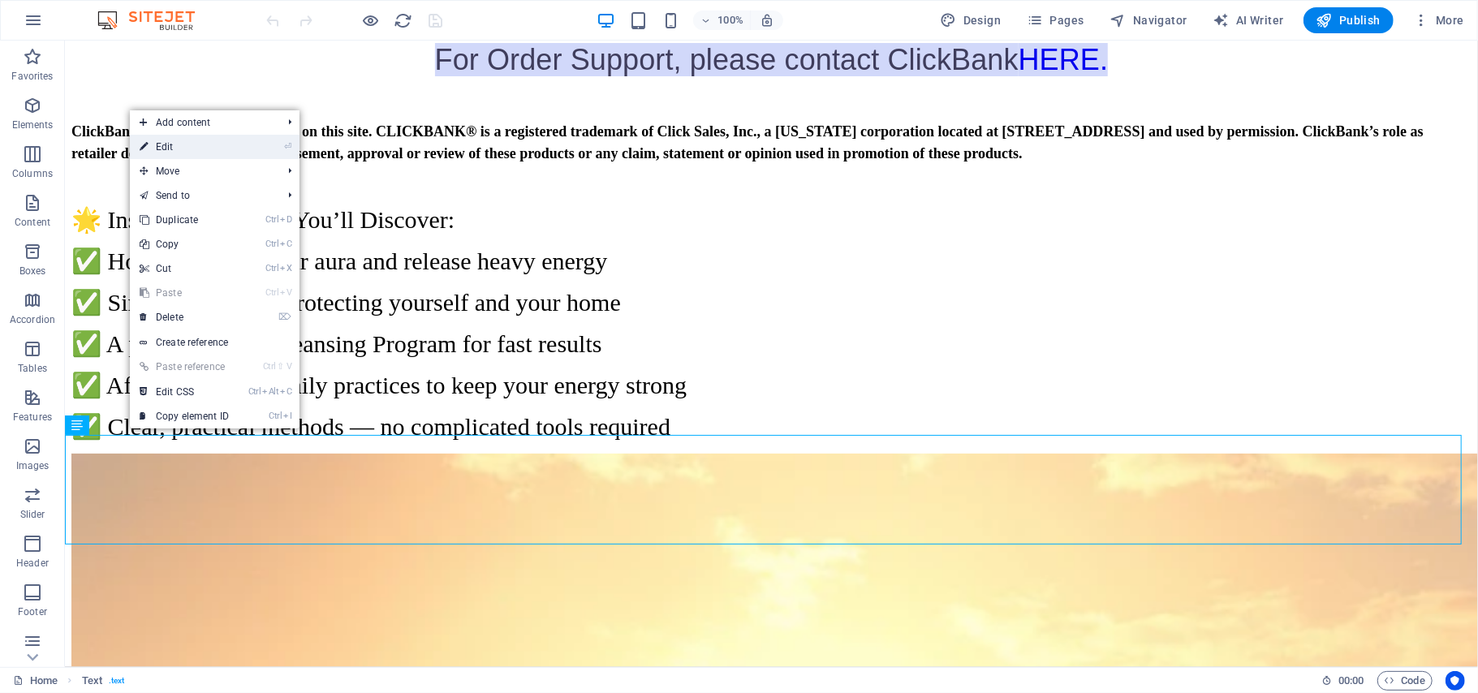
click at [202, 154] on link "⏎ Edit" at bounding box center [184, 147] width 109 height 24
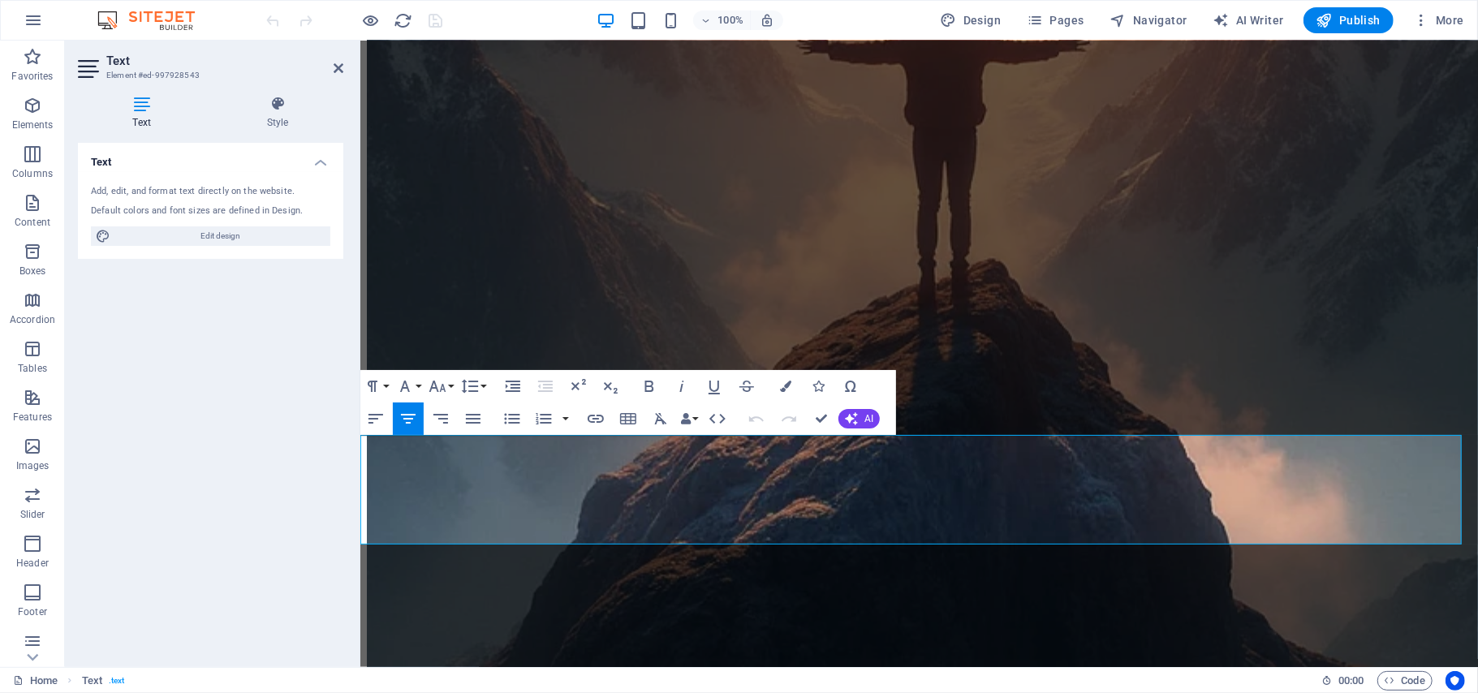
scroll to position [6043, 0]
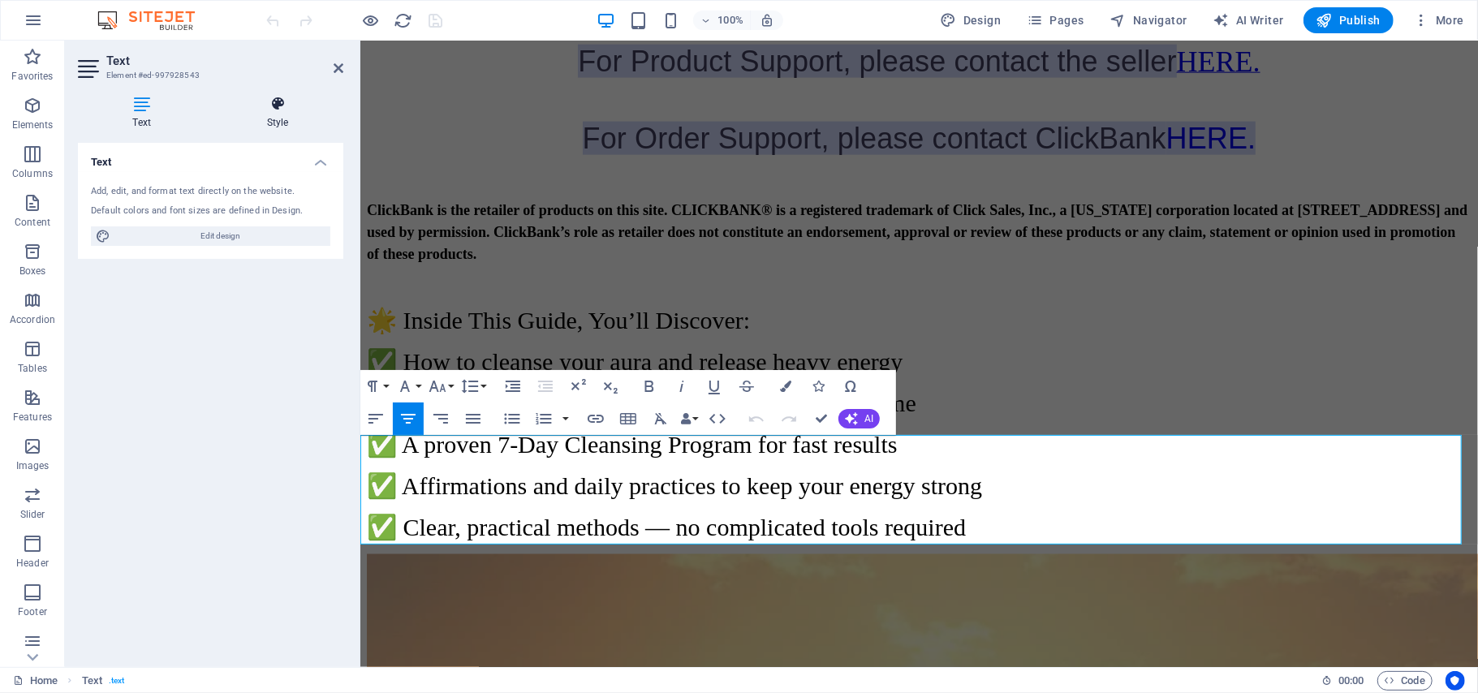
click at [277, 107] on icon at bounding box center [277, 104] width 131 height 16
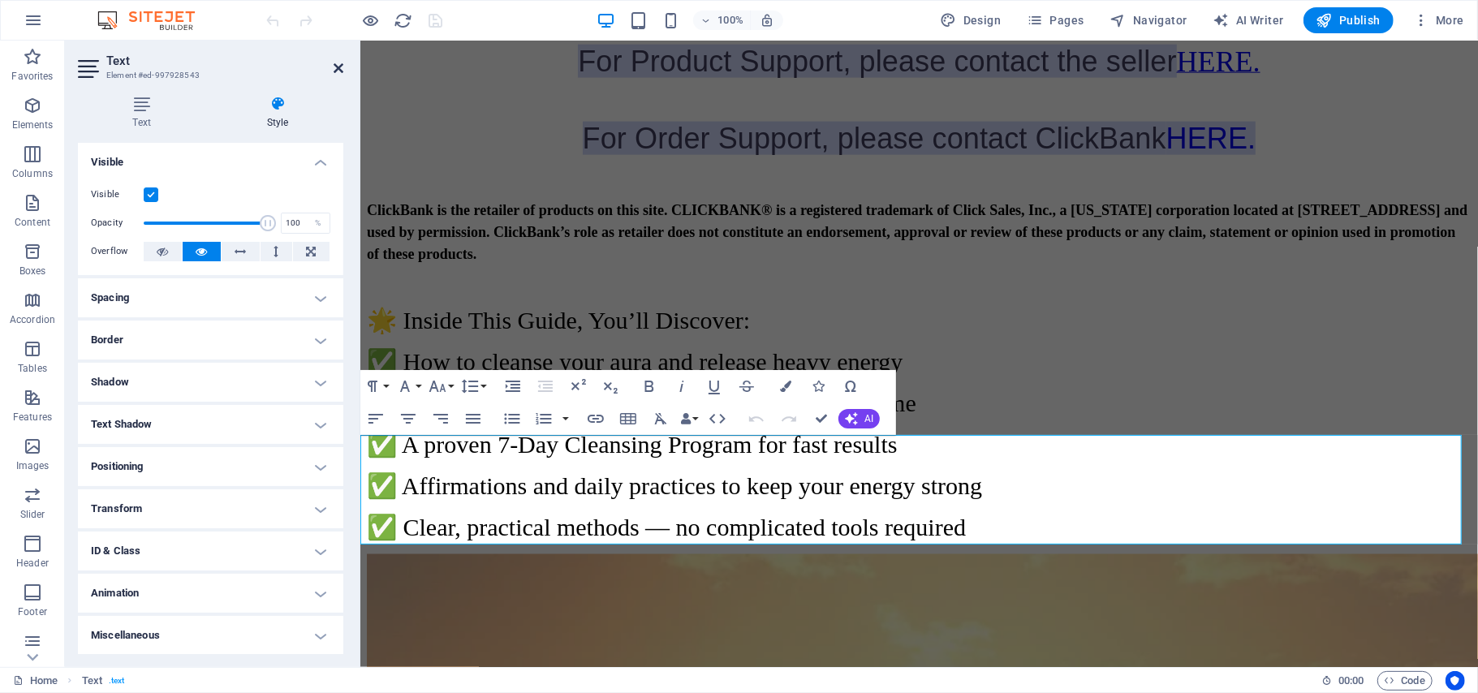
click at [335, 67] on icon at bounding box center [339, 68] width 10 height 13
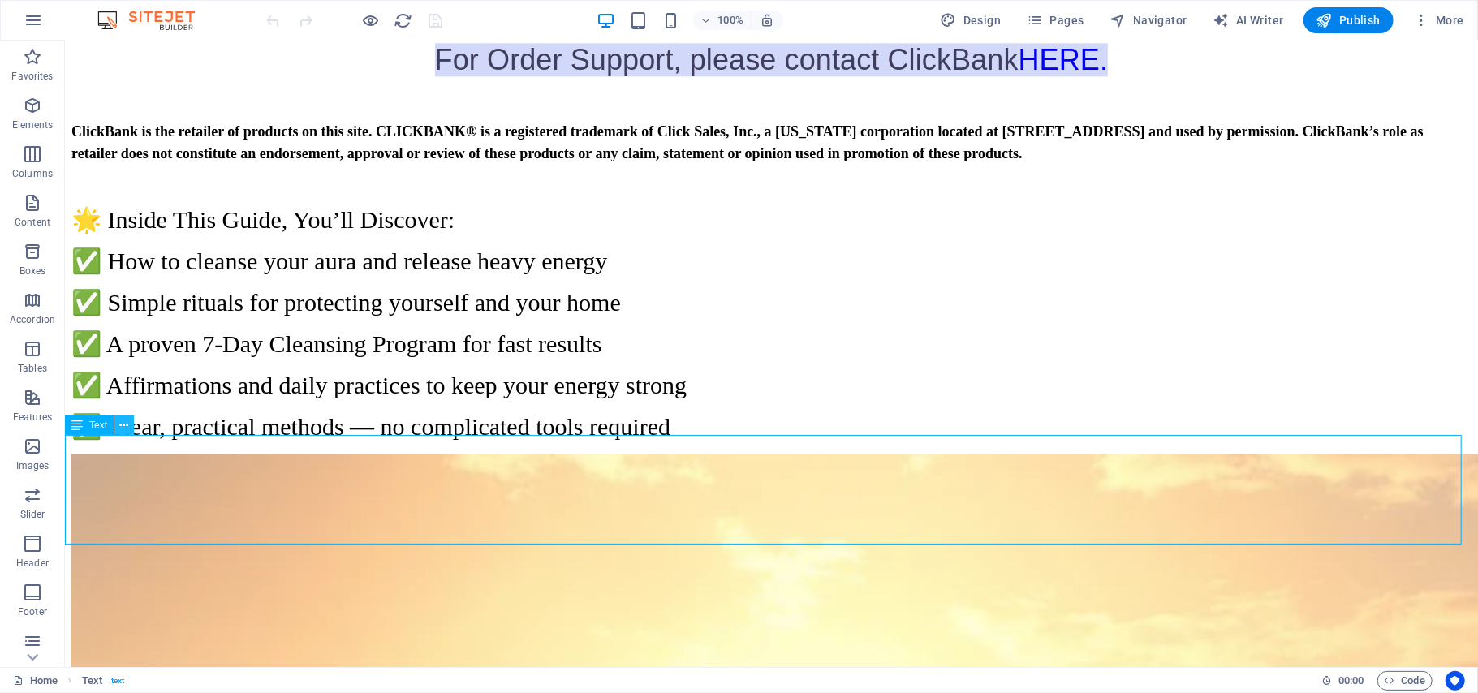
click at [128, 425] on button at bounding box center [123, 425] width 19 height 19
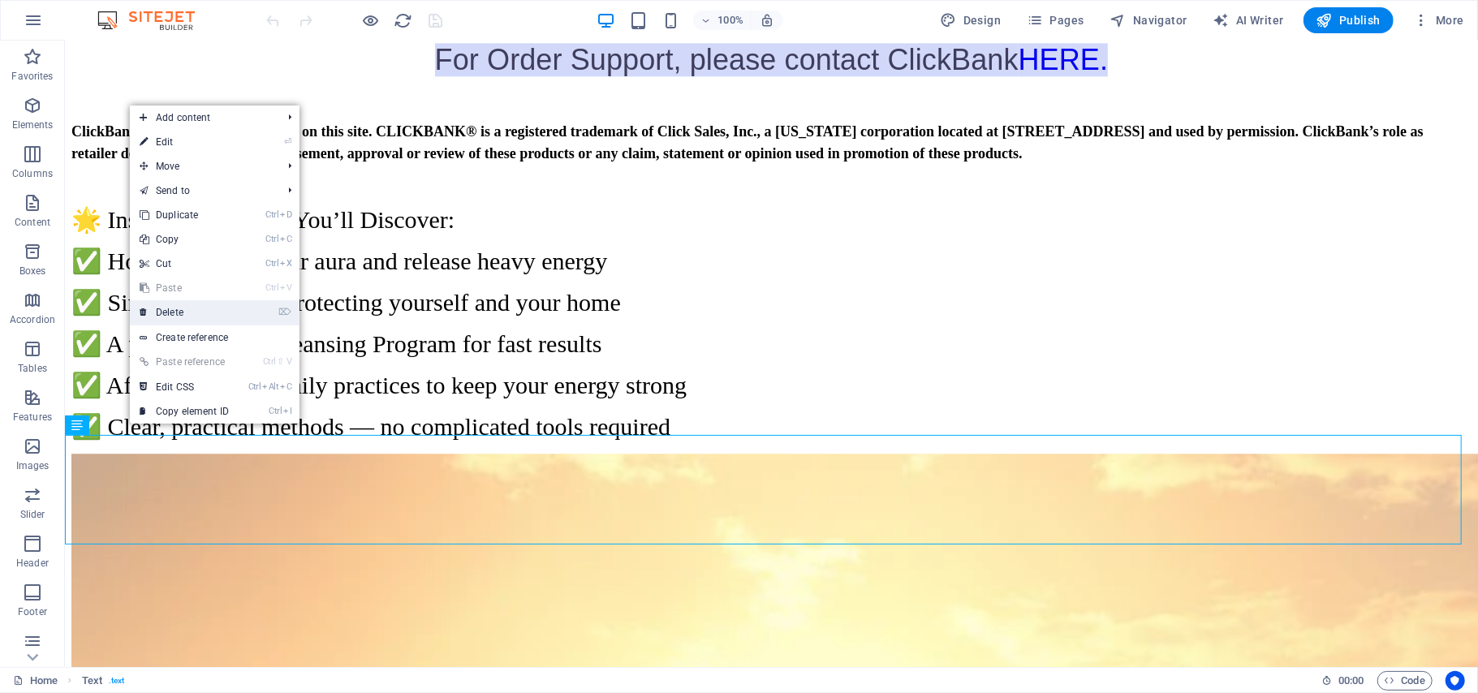
click at [175, 312] on link "⌦ Delete" at bounding box center [184, 312] width 109 height 24
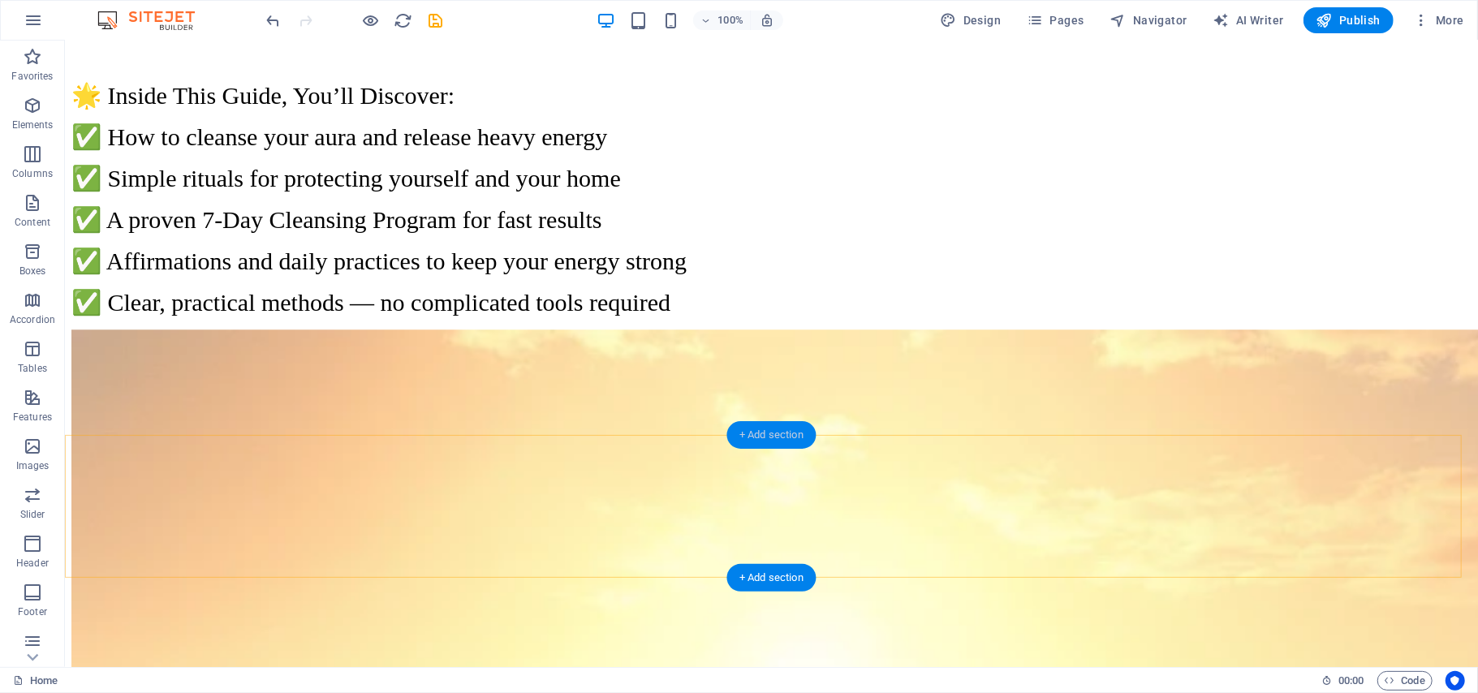
click at [767, 439] on div "+ Add section" at bounding box center [771, 435] width 90 height 28
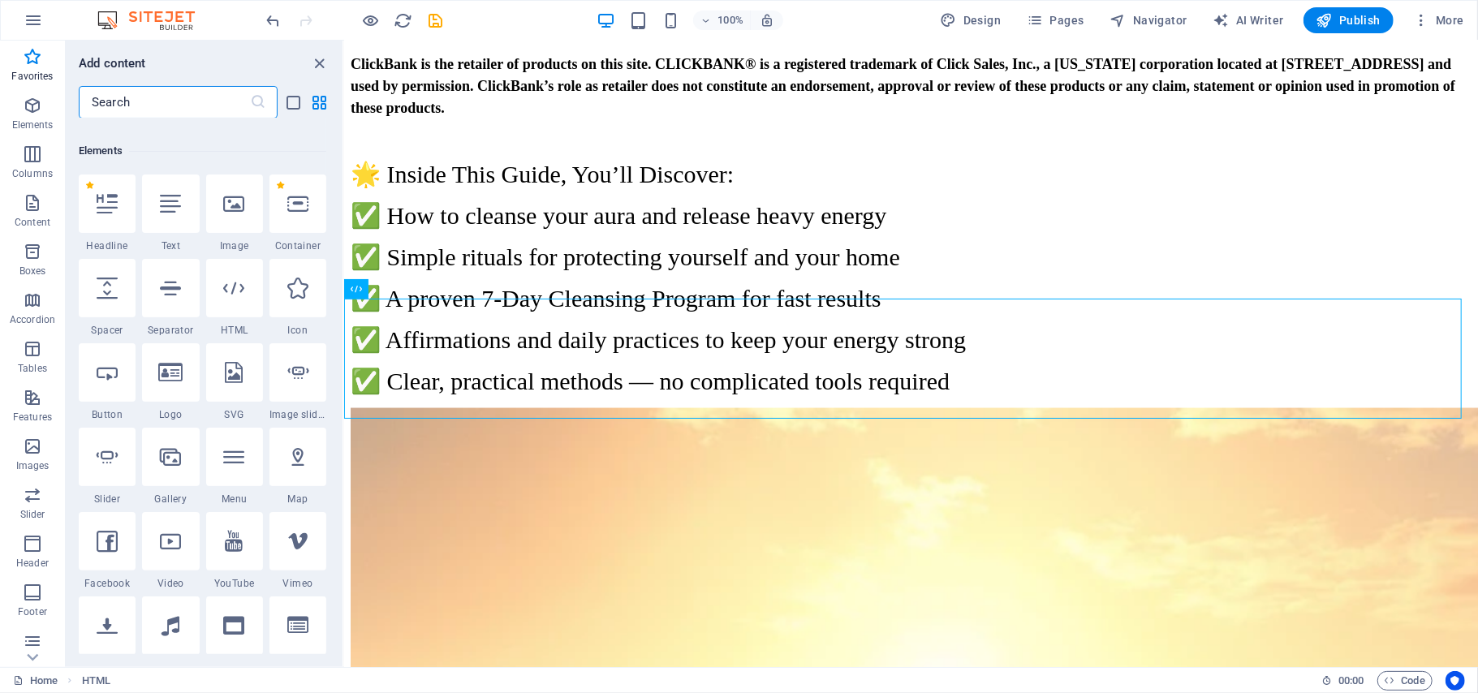
scroll to position [65, 0]
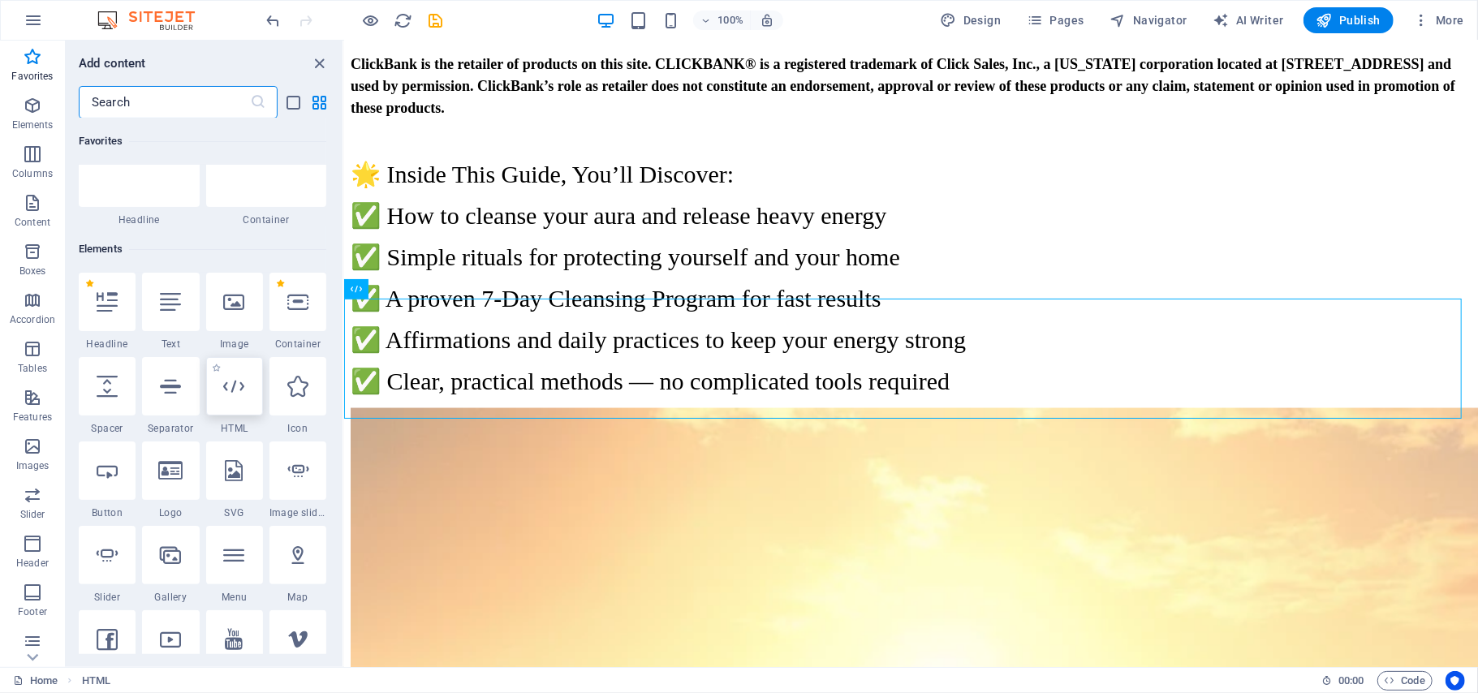
click at [234, 394] on icon at bounding box center [234, 386] width 21 height 21
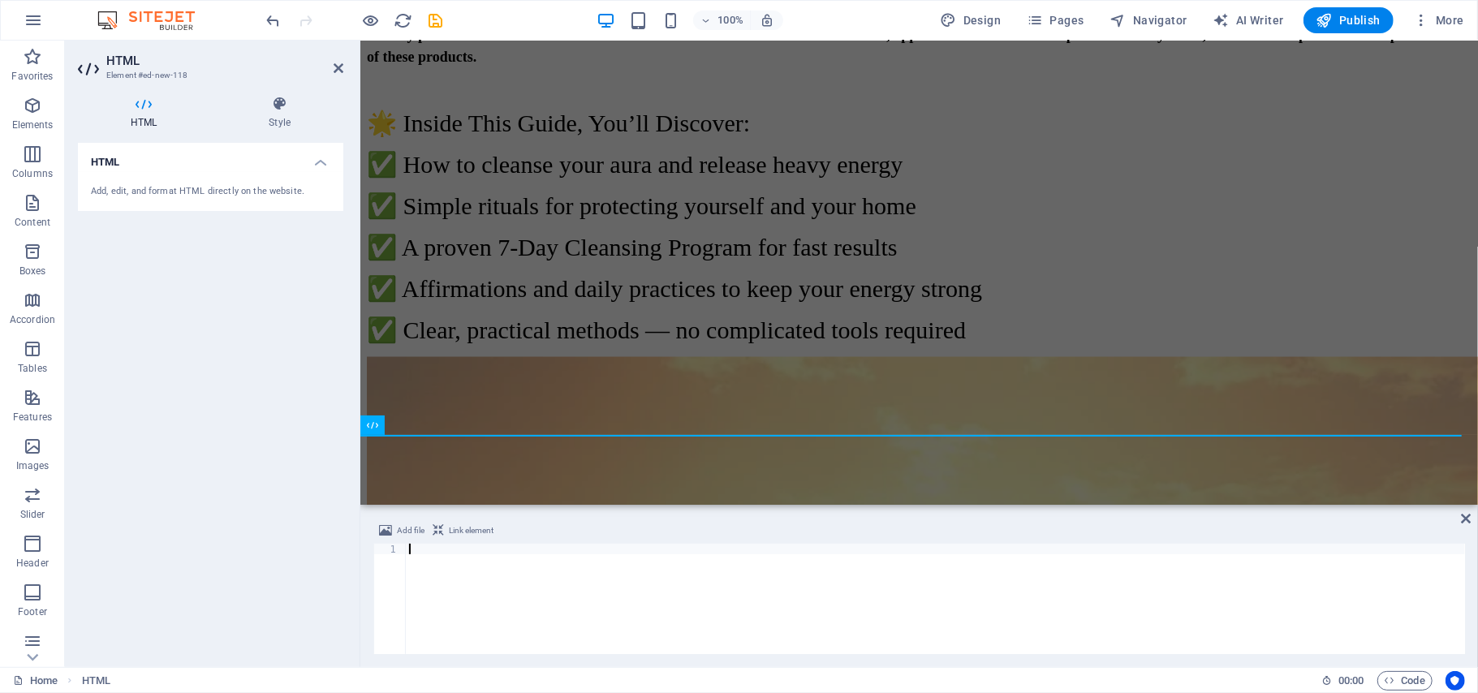
scroll to position [6043, 0]
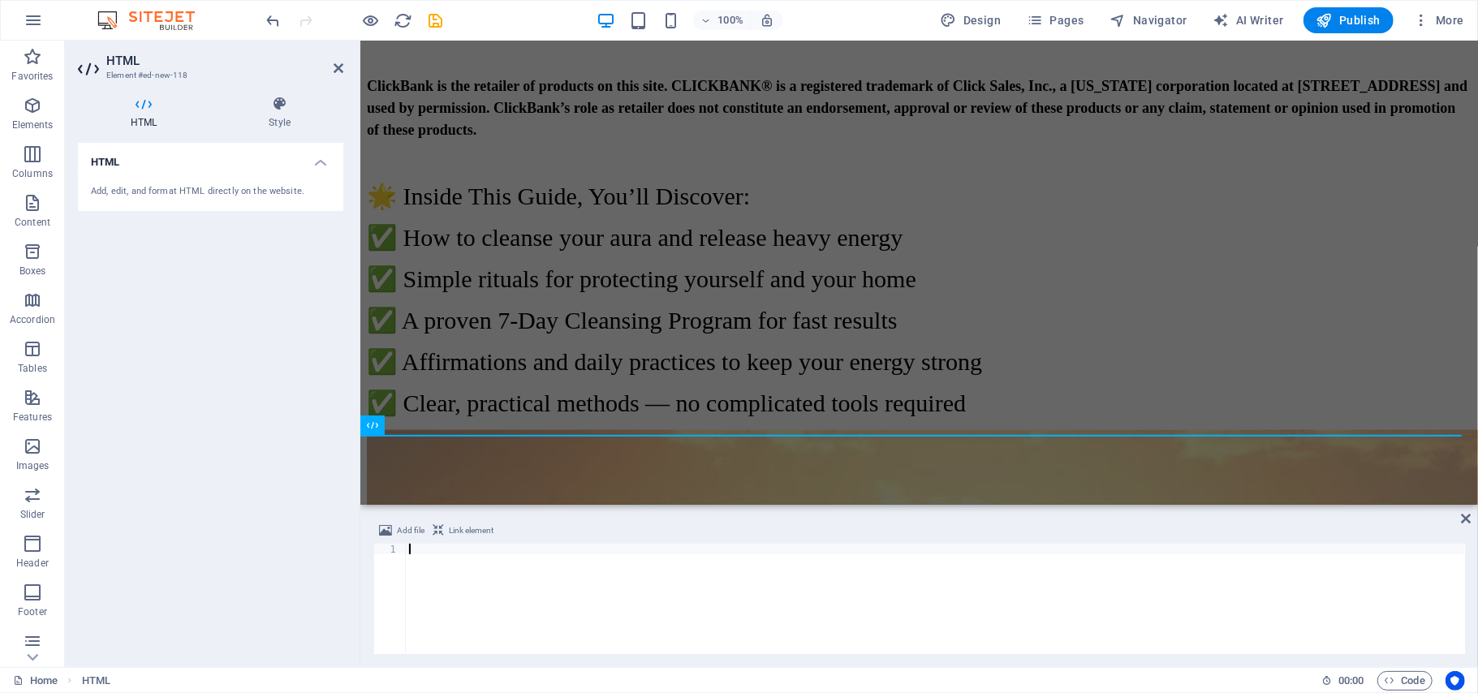
type textarea "For Order Support, please contact ClickBank HERE."
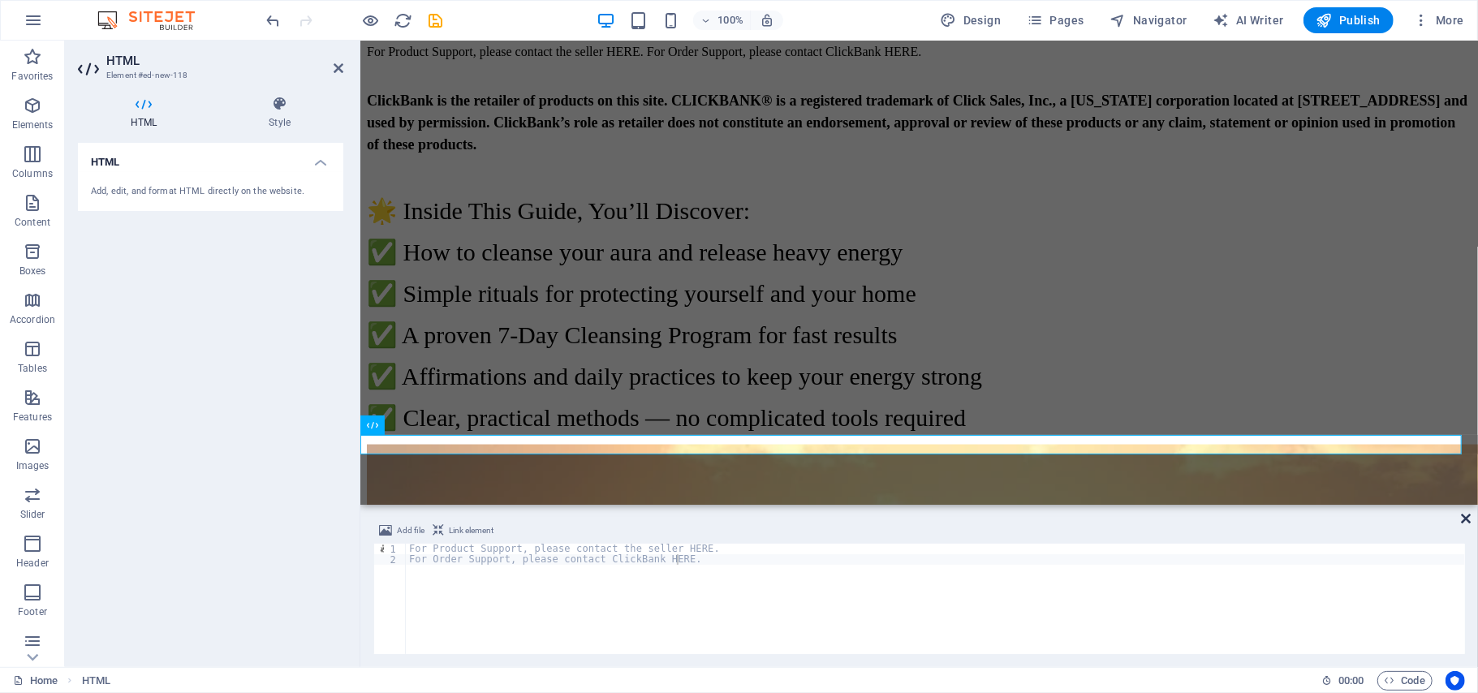
click at [1464, 518] on icon at bounding box center [1466, 518] width 10 height 13
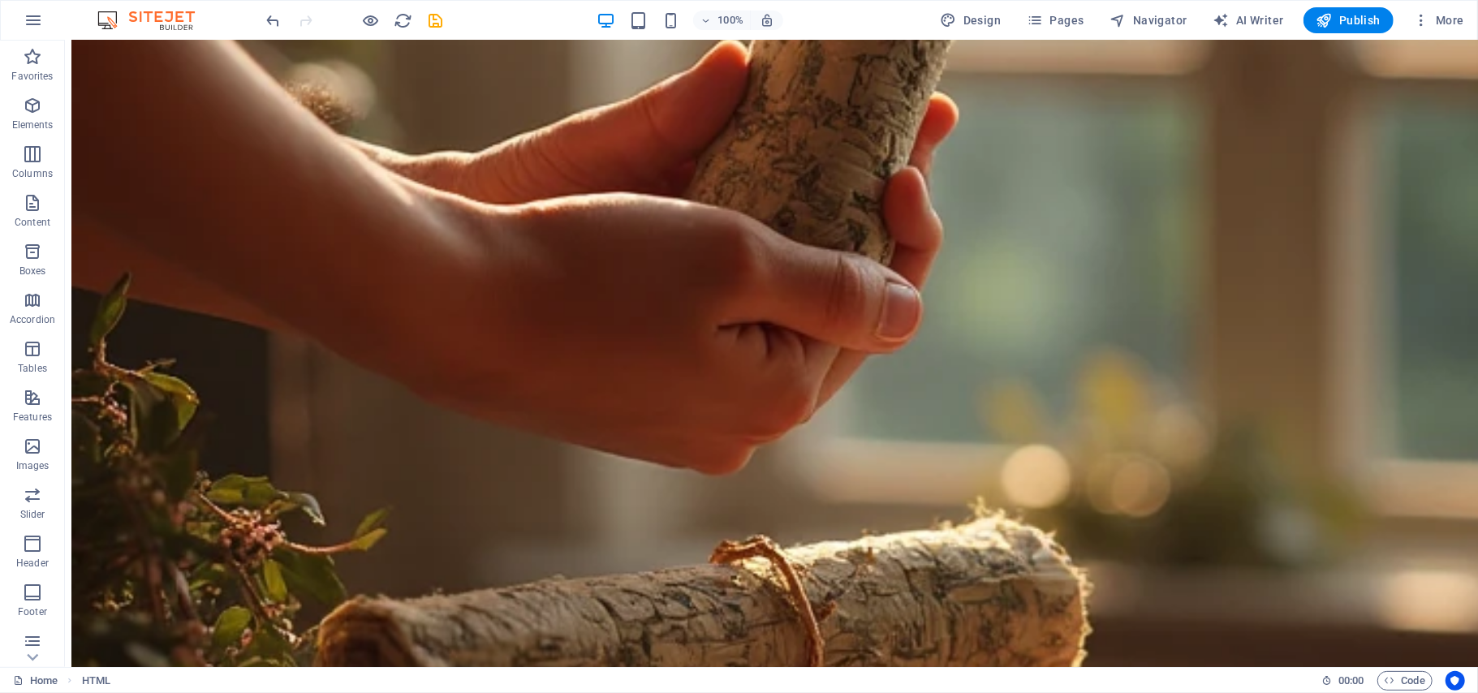
scroll to position [7366, 0]
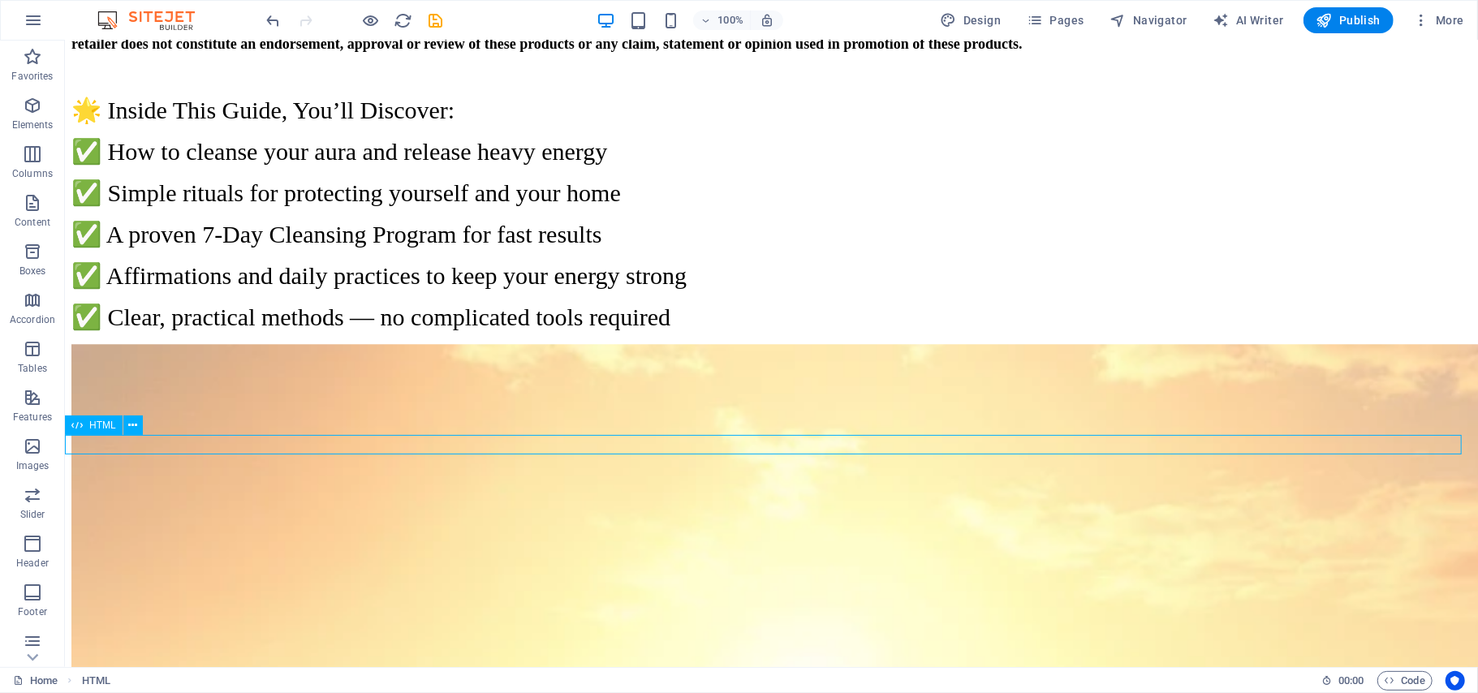
click at [137, 424] on button at bounding box center [132, 425] width 19 height 19
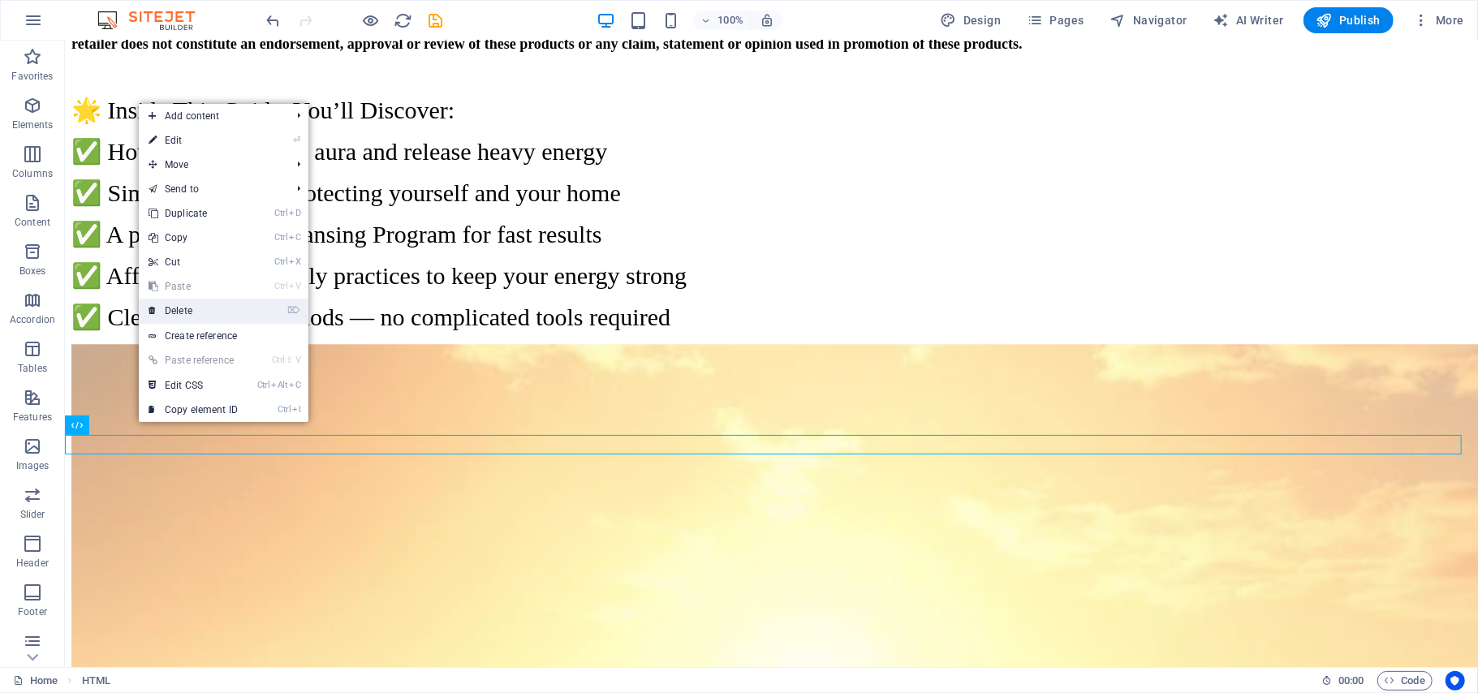
click at [196, 307] on link "⌦ Delete" at bounding box center [193, 311] width 109 height 24
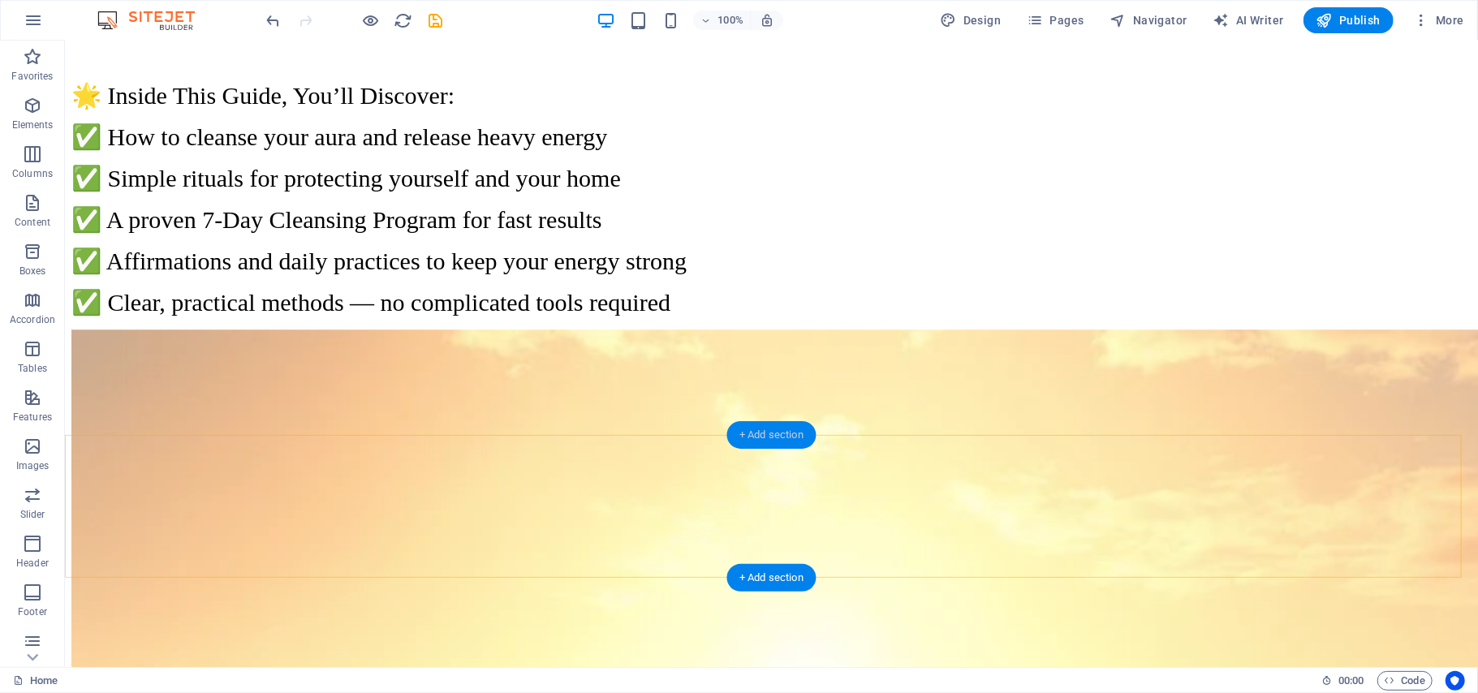
click at [778, 437] on div "+ Add section" at bounding box center [771, 435] width 90 height 28
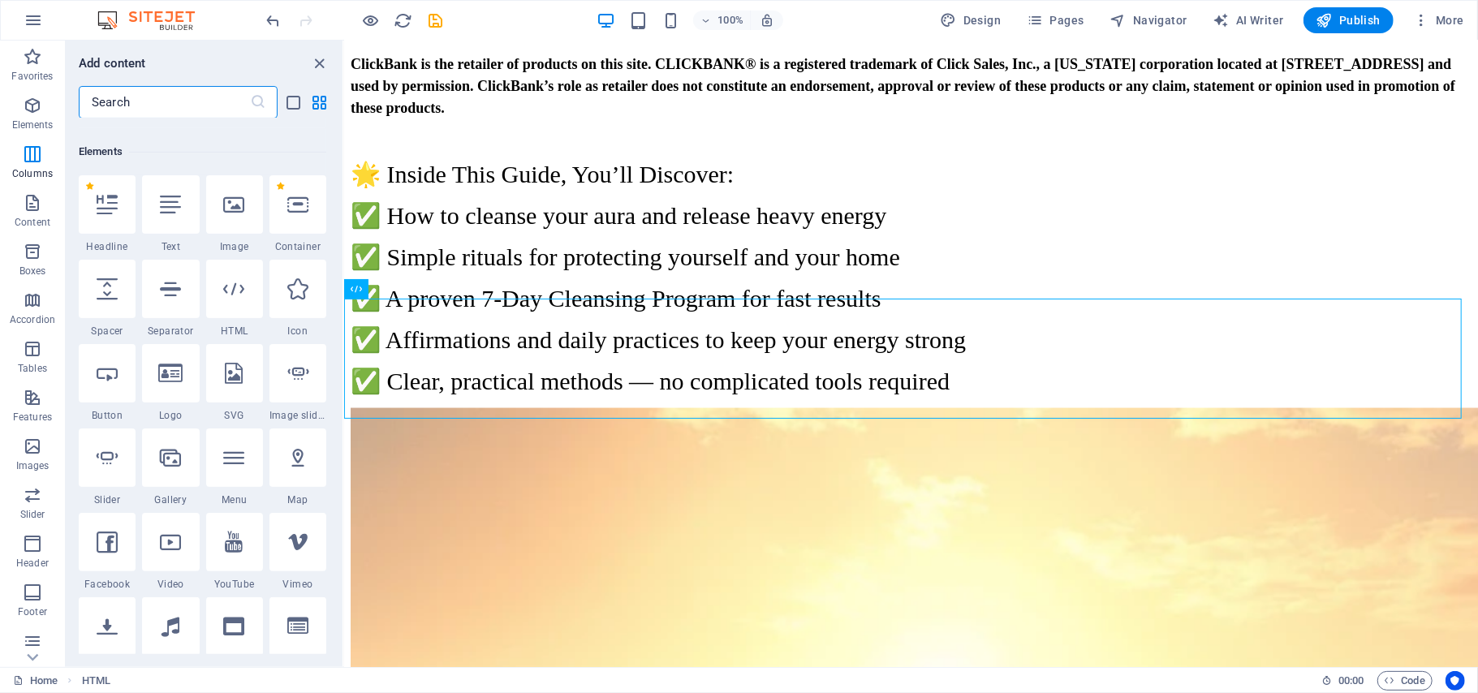
scroll to position [0, 0]
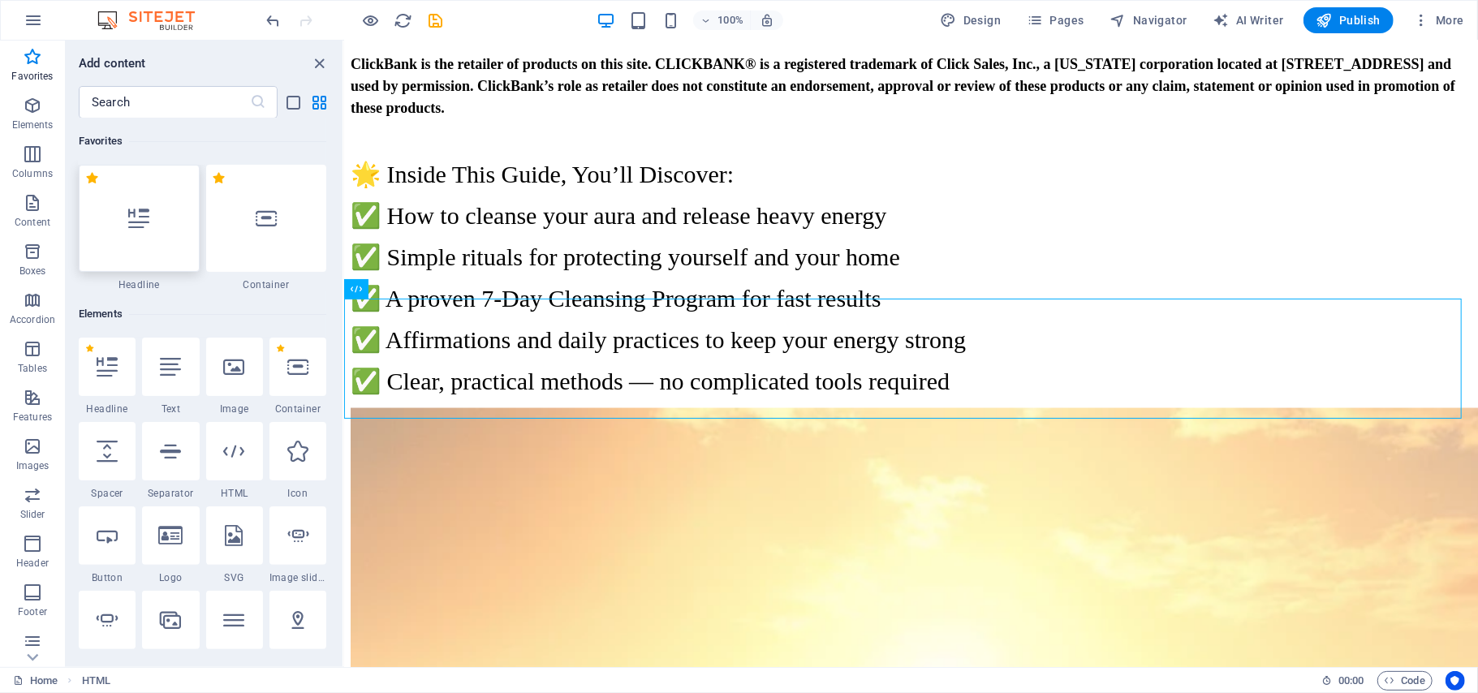
click at [149, 212] on icon at bounding box center [138, 218] width 21 height 21
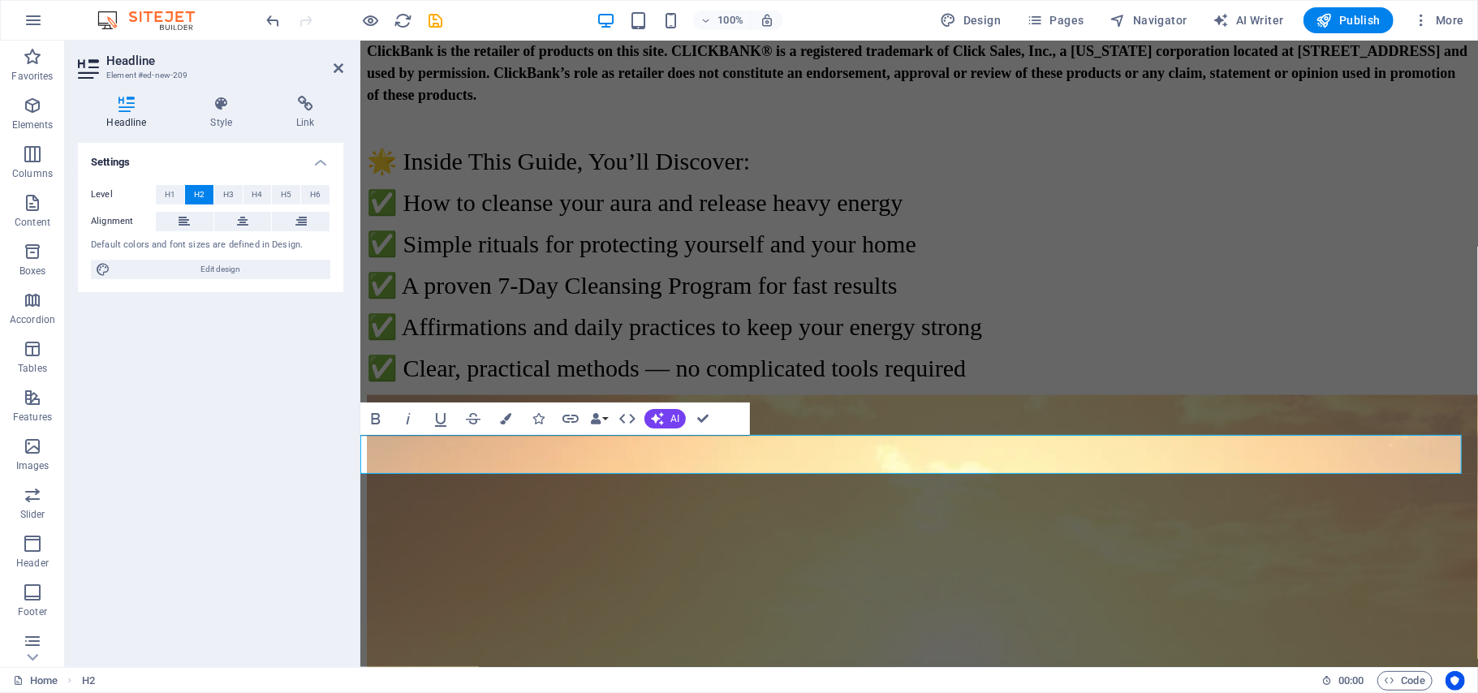
scroll to position [6043, 0]
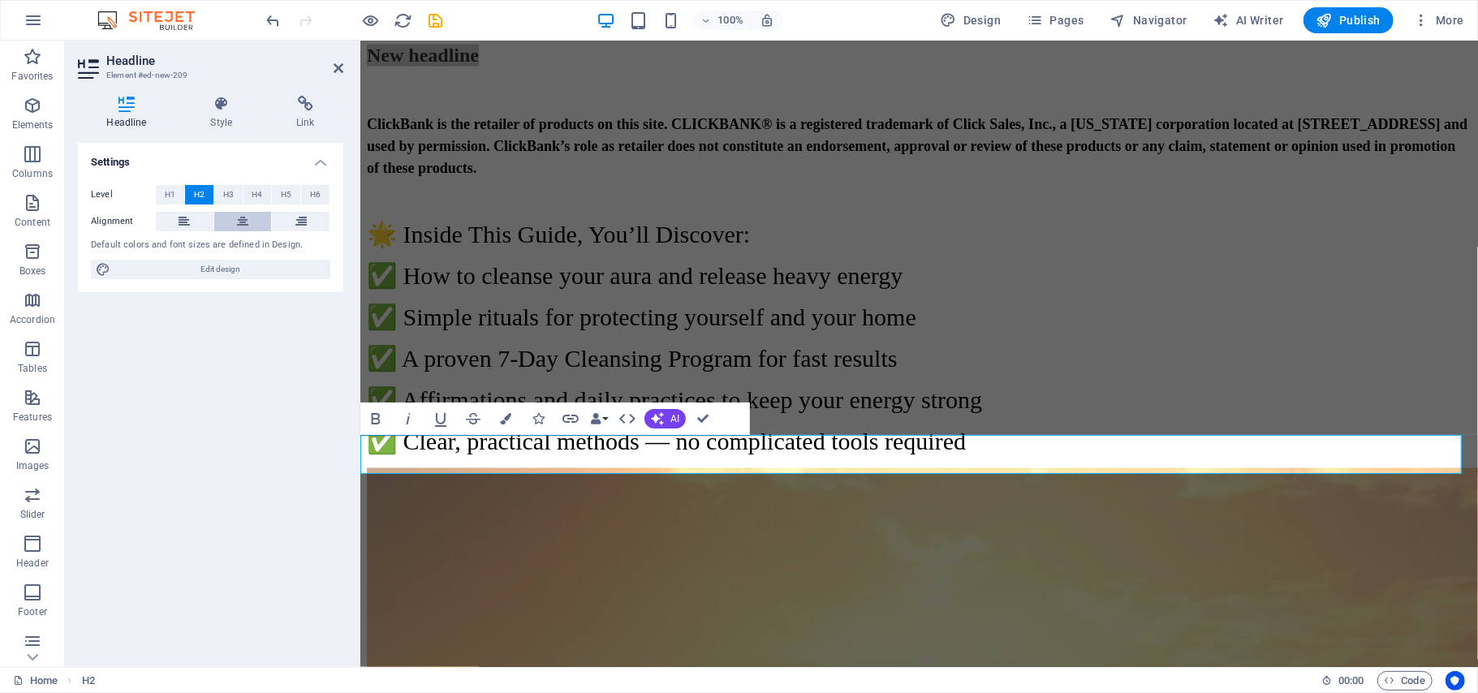
click at [244, 214] on icon at bounding box center [242, 221] width 11 height 19
click at [960, 66] on h2 "New headline" at bounding box center [918, 55] width 1105 height 22
click at [1006, 66] on h2 "New headline" at bounding box center [918, 55] width 1105 height 22
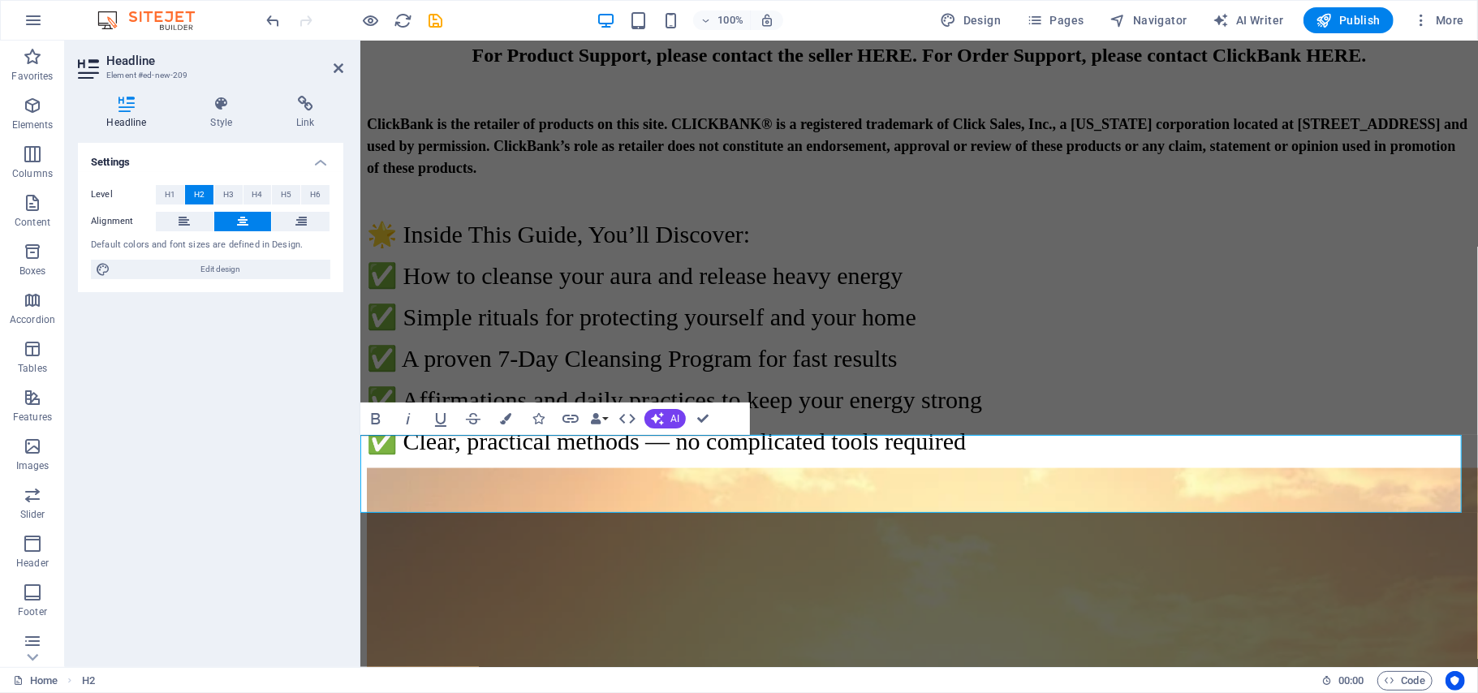
click at [1026, 66] on h2 "​For Product Support, please contact the seller HERE. For Order Support, please…" at bounding box center [918, 55] width 1105 height 22
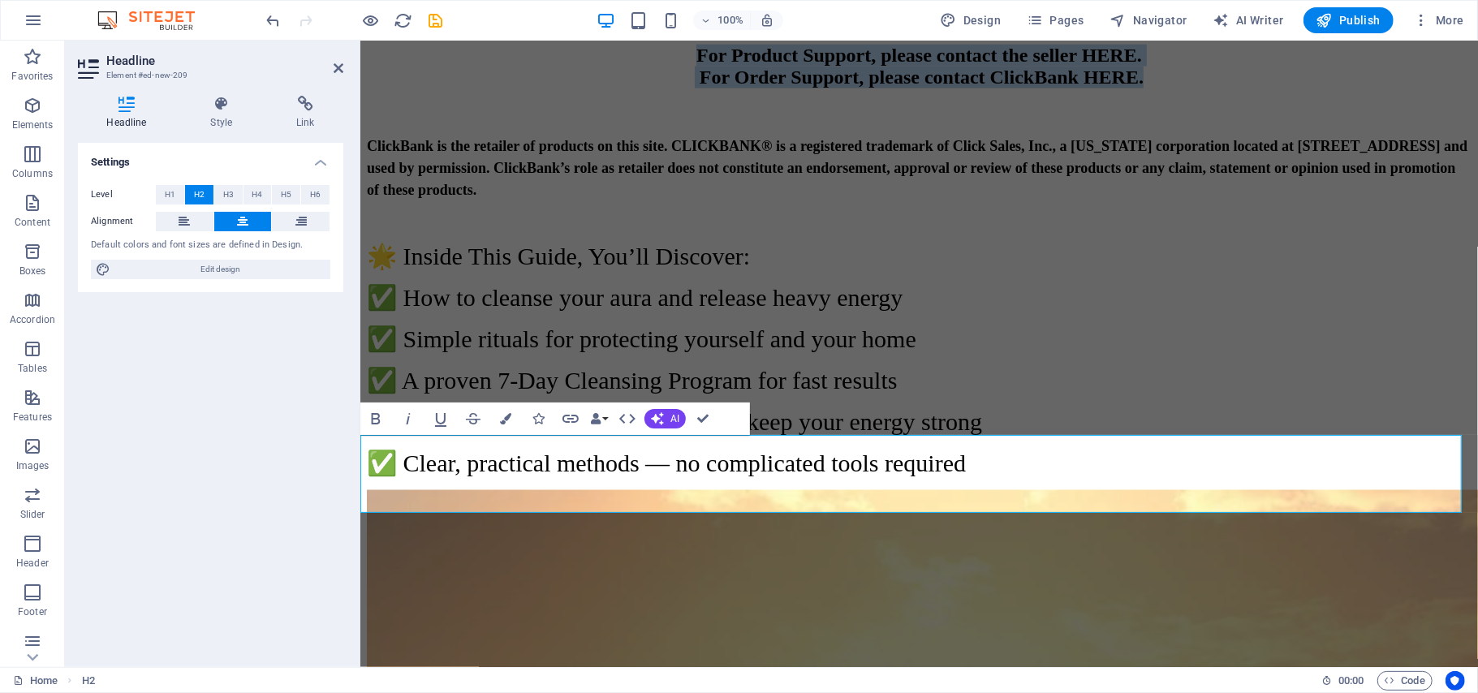
drag, startPoint x: 1238, startPoint y: 493, endPoint x: 582, endPoint y: 457, distance: 656.8
click at [582, 88] on h2 "For Product Support, please contact the seller HERE. ‌ For Order Support, pleas…" at bounding box center [918, 66] width 1105 height 44
click at [503, 423] on icon "button" at bounding box center [505, 418] width 11 height 11
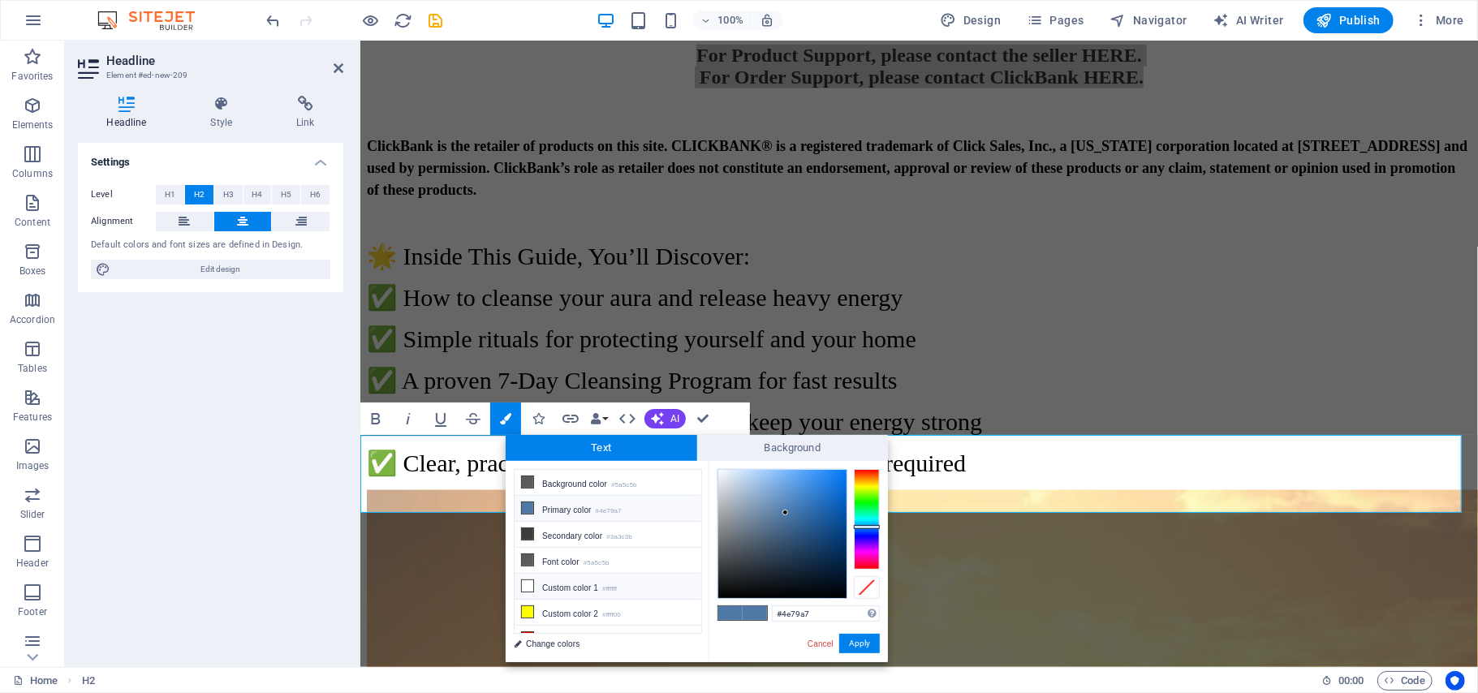
click at [526, 589] on icon at bounding box center [527, 585] width 11 height 11
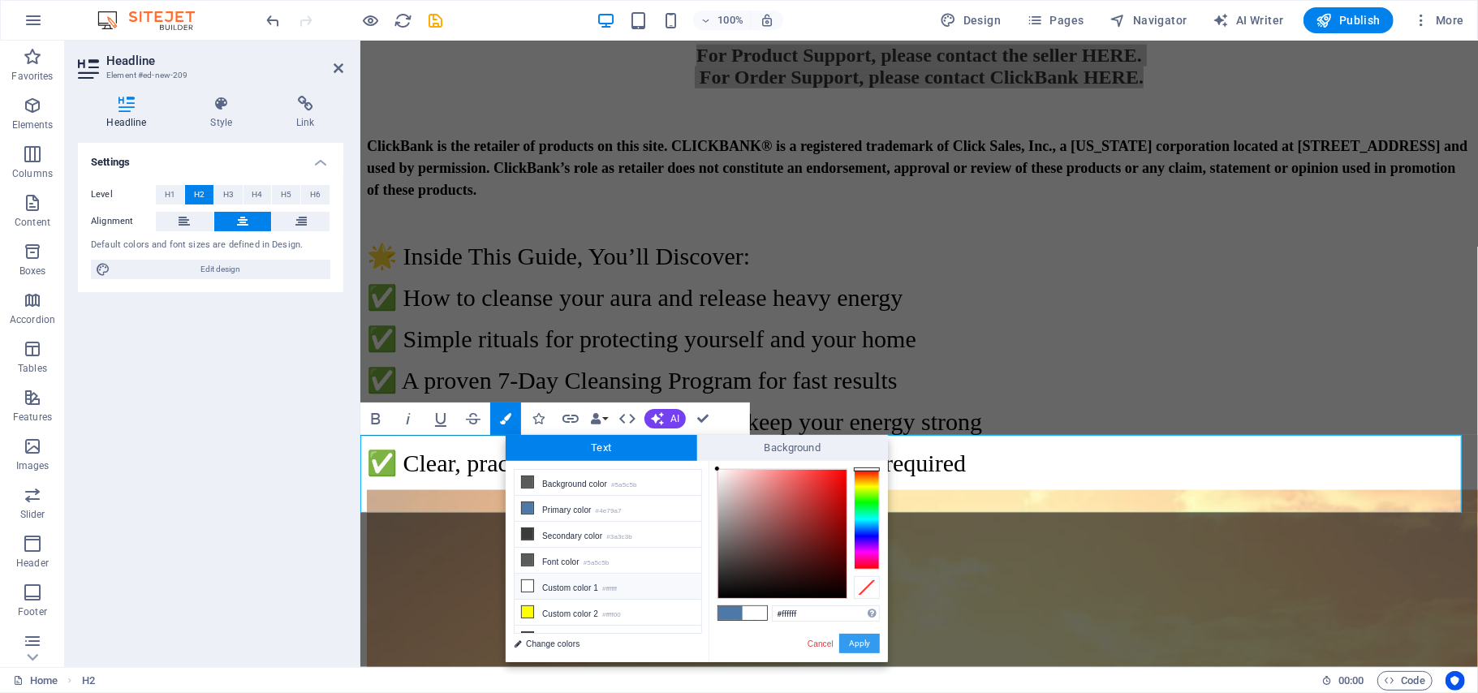
click at [847, 644] on button "Apply" at bounding box center [859, 643] width 41 height 19
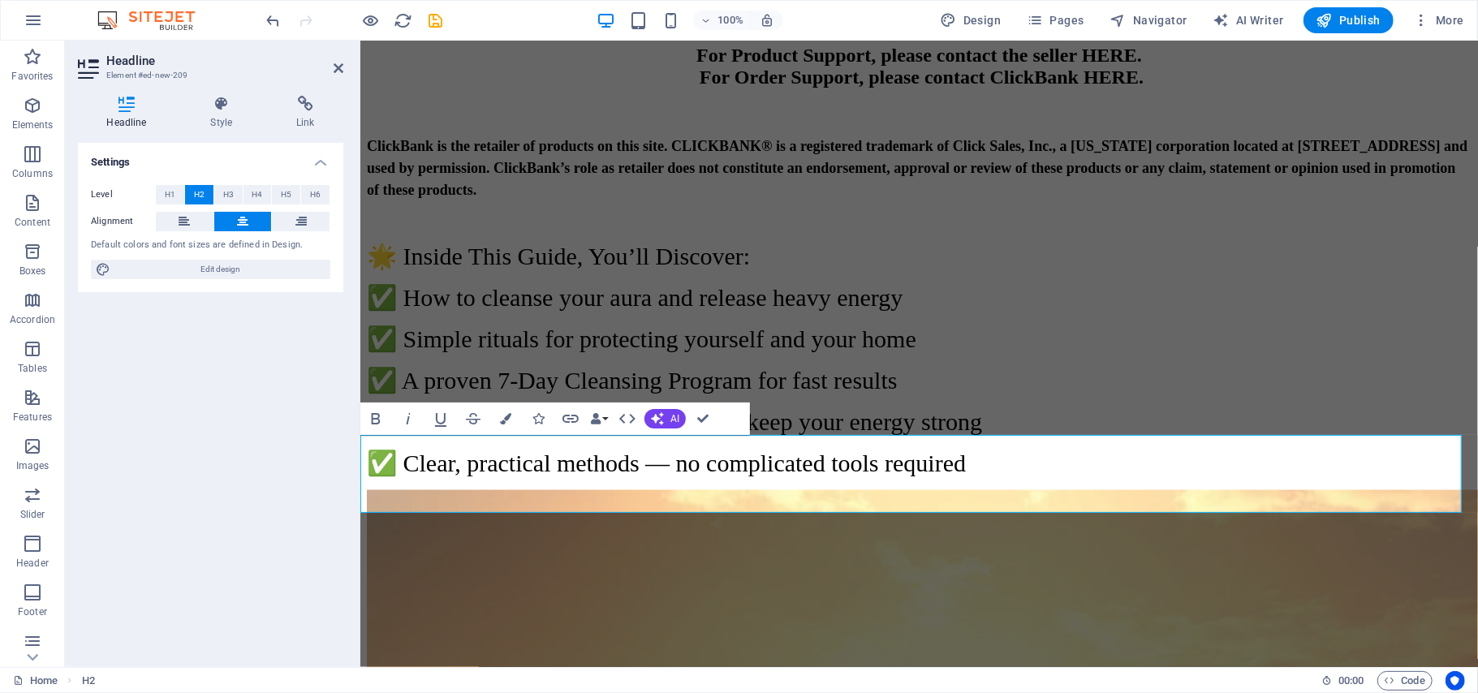
click at [1239, 88] on h2 "For Product Support, please contact the seller HERE. ‌ For Order Support, pleas…" at bounding box center [918, 66] width 1105 height 44
drag, startPoint x: 1239, startPoint y: 448, endPoint x: 1157, endPoint y: 449, distance: 82.8
click at [1157, 88] on h2 "For Product Support, please contact the seller HERE. ‌ For Order Support, pleas…" at bounding box center [918, 66] width 1105 height 44
click at [502, 414] on icon "button" at bounding box center [505, 418] width 11 height 11
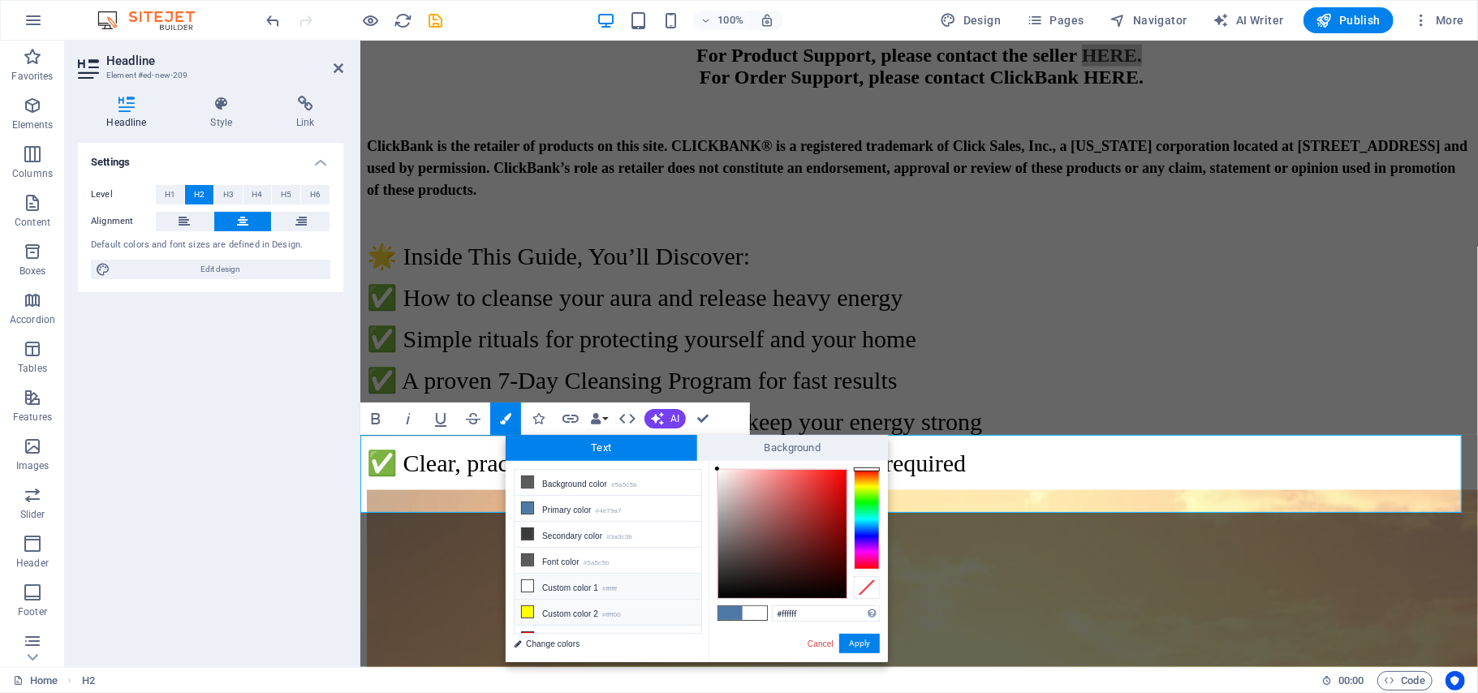
click at [524, 615] on icon at bounding box center [527, 611] width 11 height 11
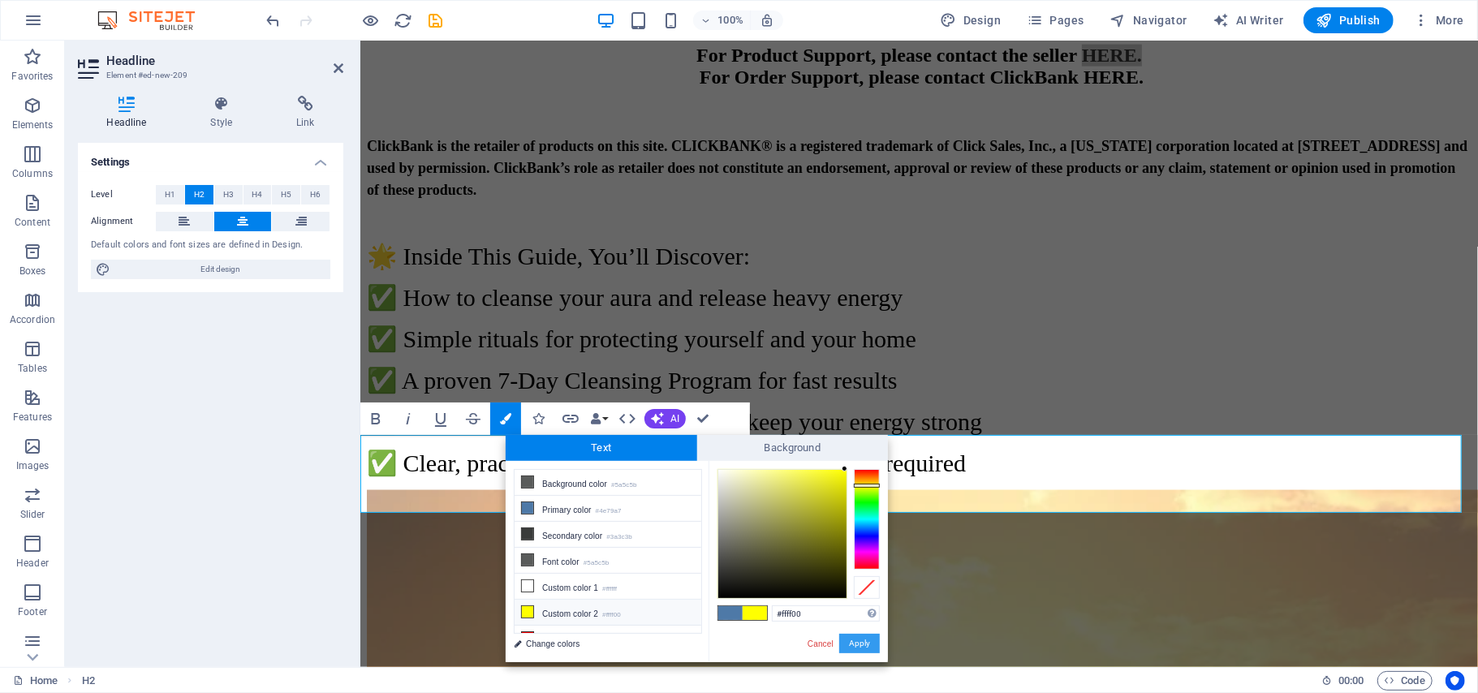
click at [858, 640] on button "Apply" at bounding box center [859, 643] width 41 height 19
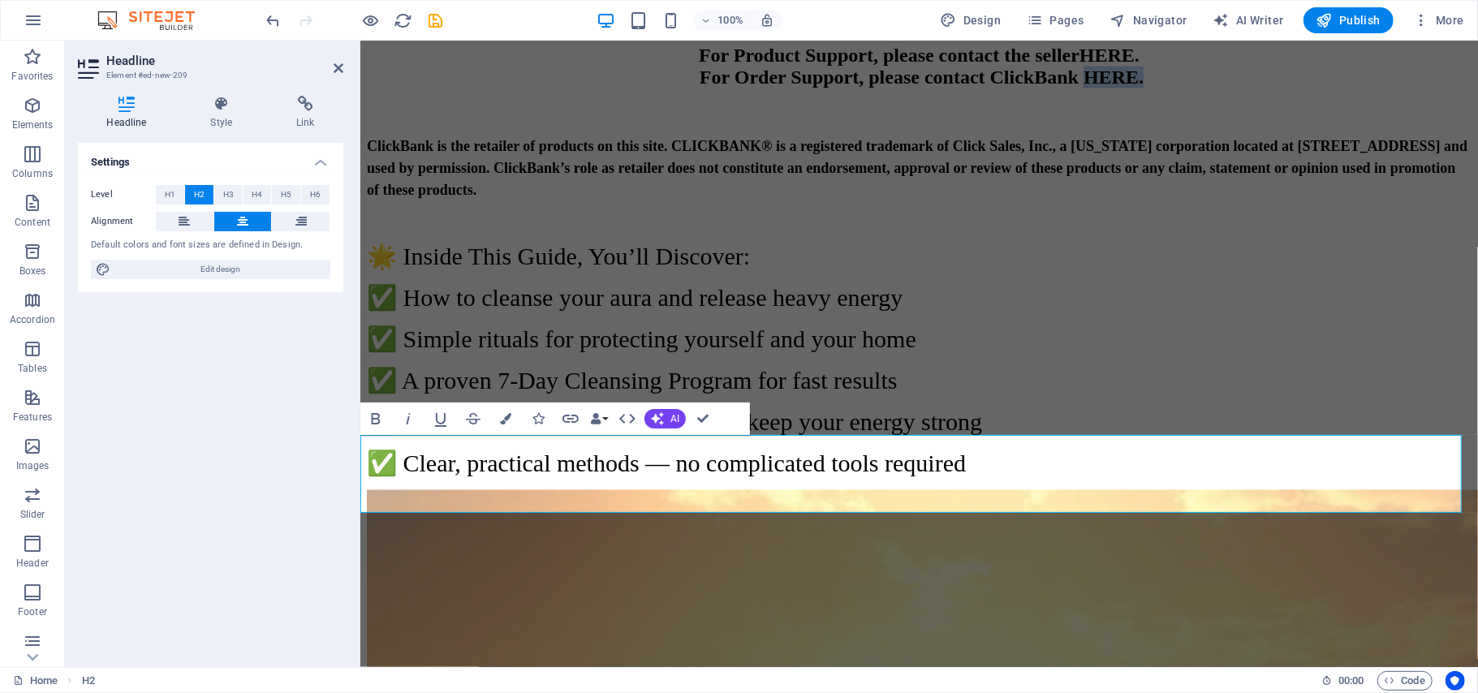
drag, startPoint x: 1250, startPoint y: 493, endPoint x: 1159, endPoint y: 491, distance: 90.9
click at [1159, 88] on h2 "For Product Support, please contact the seller HERE. ‌ For Order Support, pleas…" at bounding box center [918, 66] width 1105 height 44
click at [508, 420] on icon "button" at bounding box center [505, 418] width 11 height 11
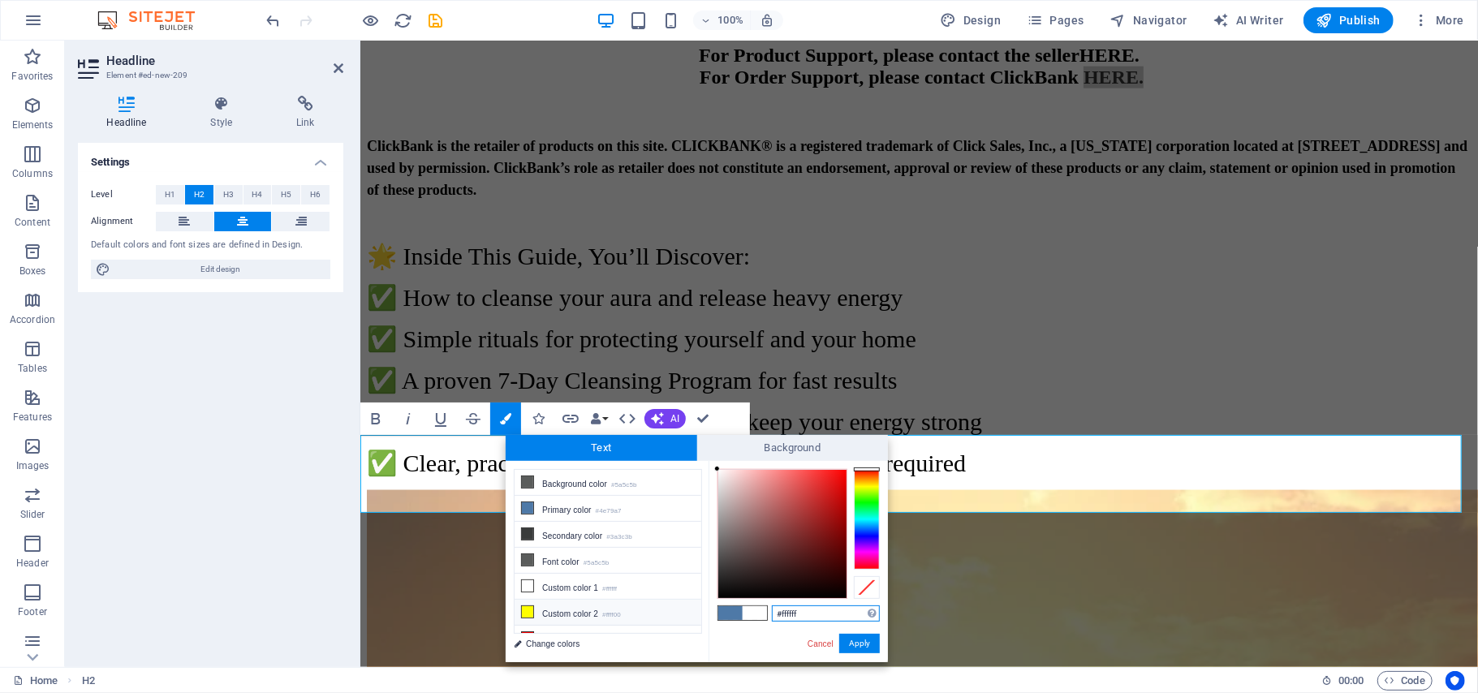
scroll to position [23, 0]
click at [527, 614] on icon at bounding box center [527, 619] width 11 height 11
type input "#ff0000"
click at [855, 643] on button "Apply" at bounding box center [859, 643] width 41 height 19
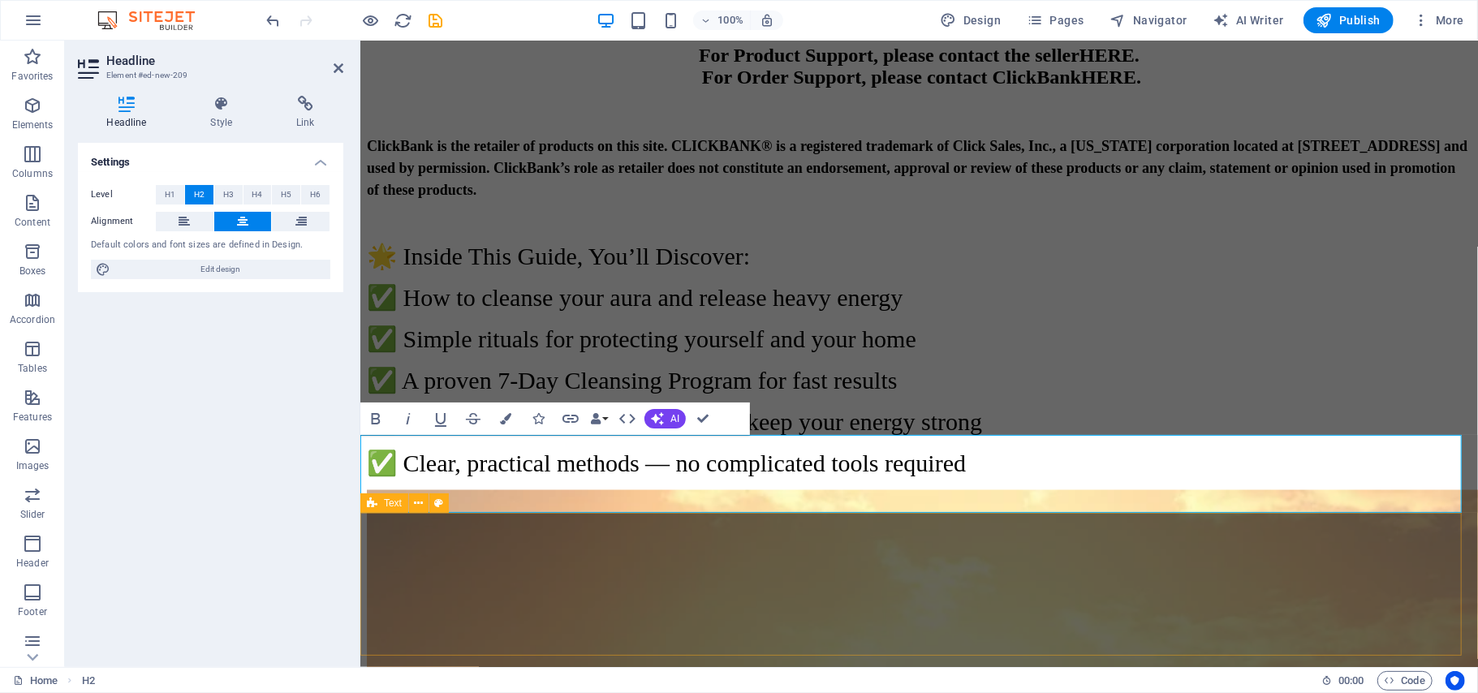
click at [1228, 117] on div at bounding box center [918, 110] width 1105 height 13
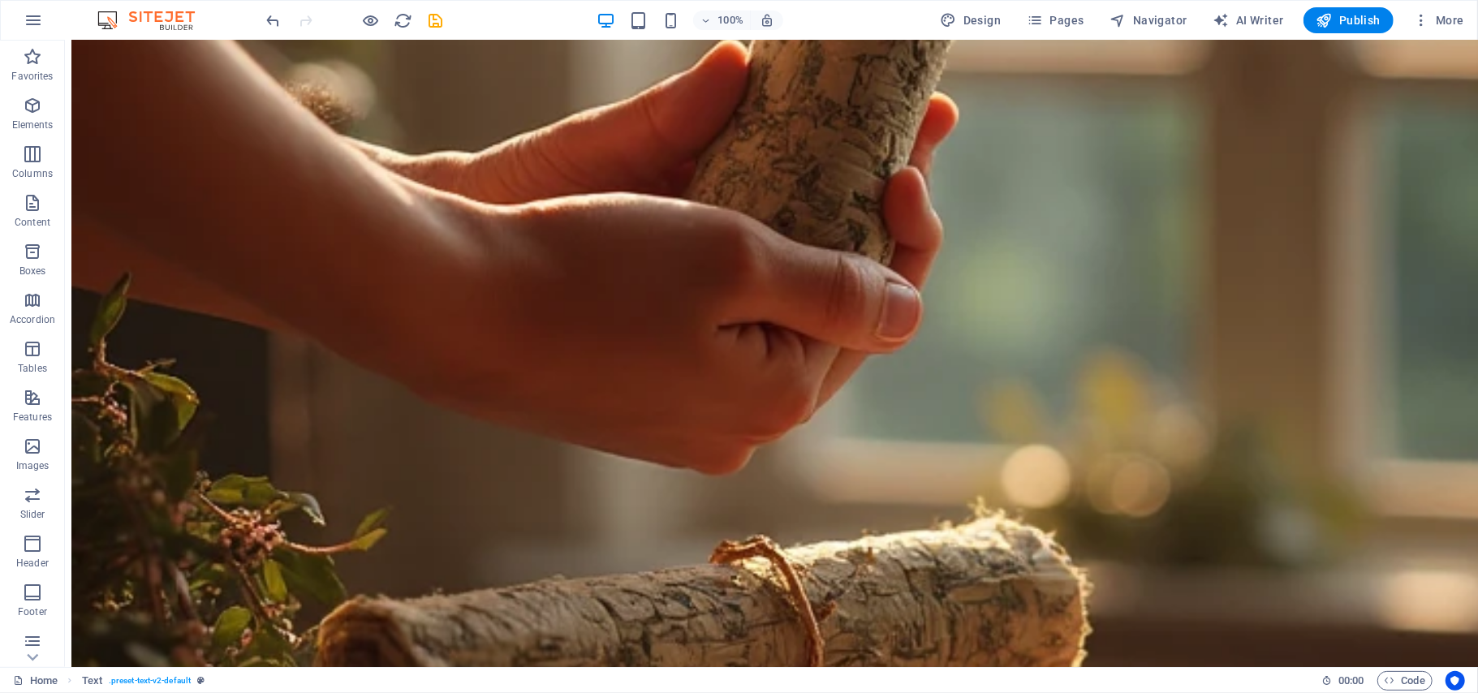
scroll to position [7366, 0]
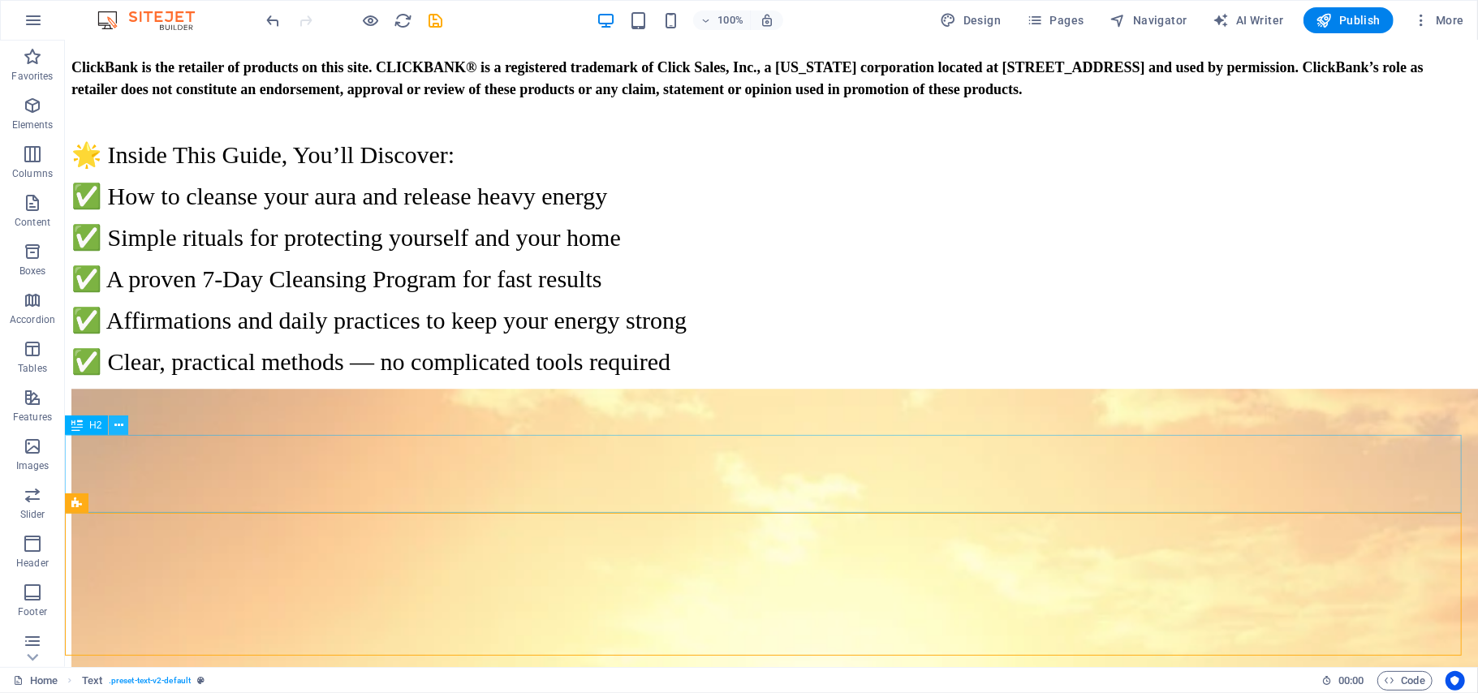
click at [118, 427] on icon at bounding box center [118, 425] width 9 height 17
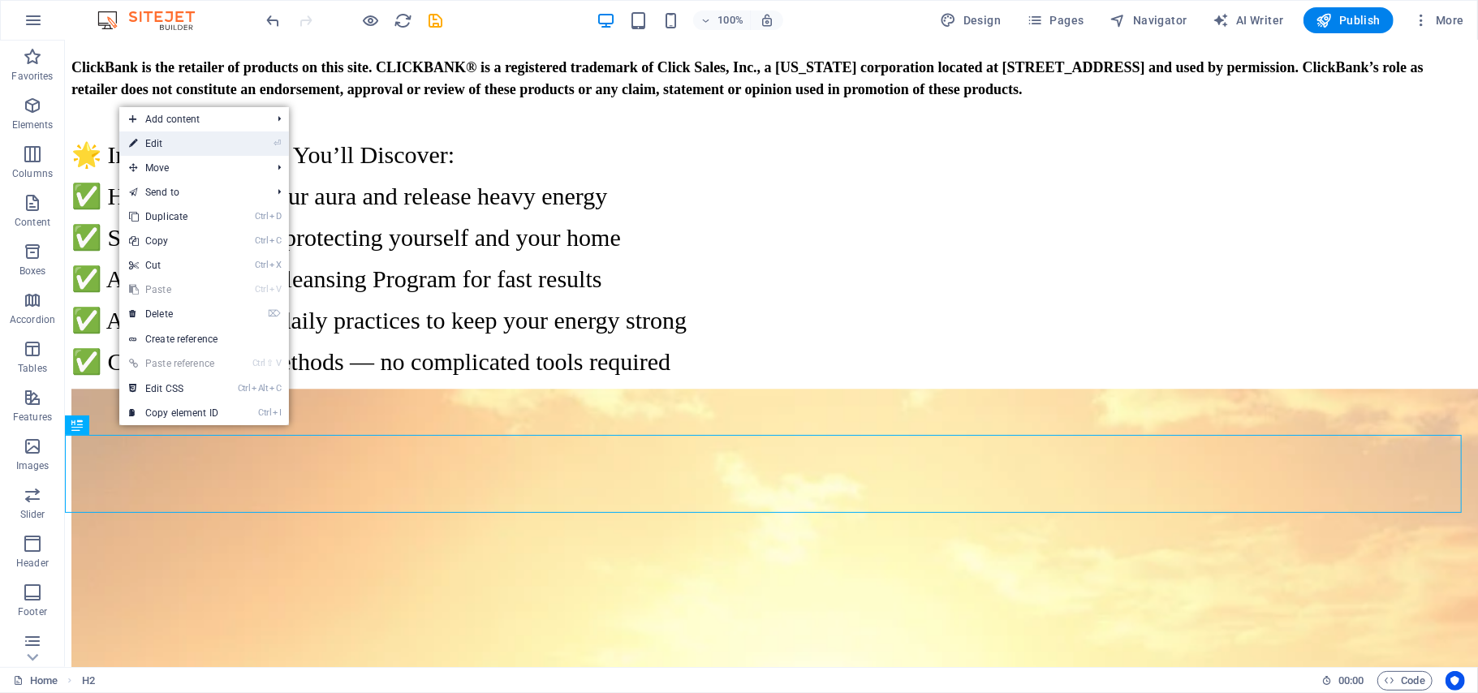
click at [174, 146] on link "⏎ Edit" at bounding box center [173, 143] width 109 height 24
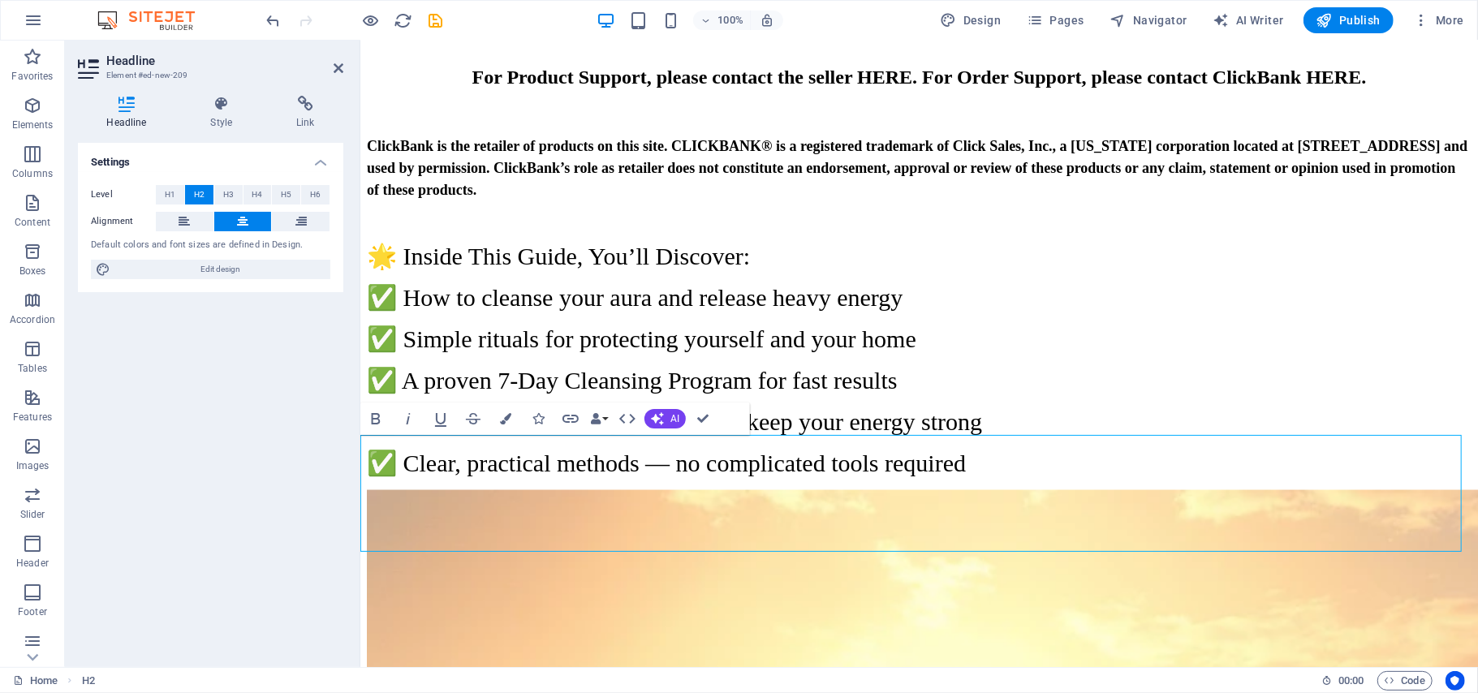
click at [1025, 87] on span "For Product Support, please contact the seller HERE. For Order Support, please …" at bounding box center [919, 76] width 894 height 21
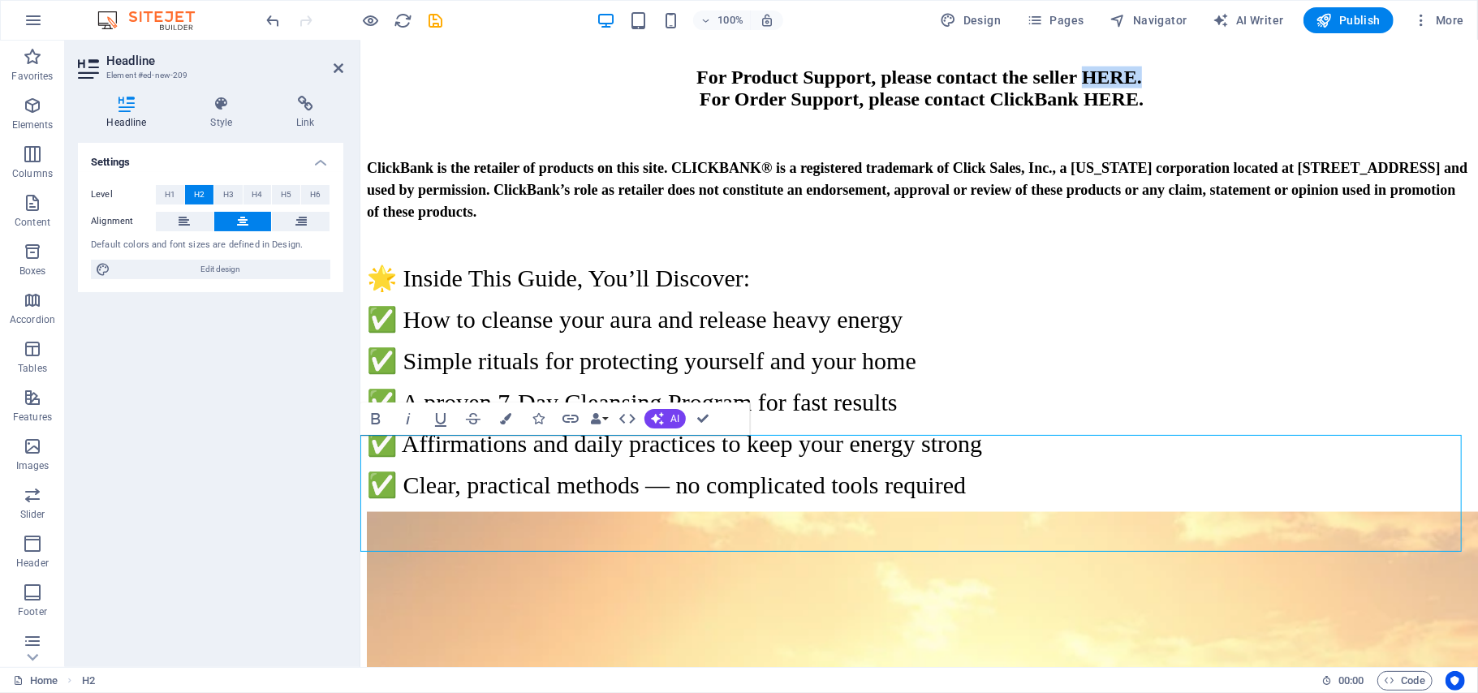
drag, startPoint x: 1239, startPoint y: 490, endPoint x: 1162, endPoint y: 493, distance: 77.1
click at [1162, 110] on h2 "For Product Support, please contact the seller HERE. ‌ For Order Support, pleas…" at bounding box center [918, 77] width 1105 height 66
click at [225, 104] on icon at bounding box center [222, 104] width 80 height 16
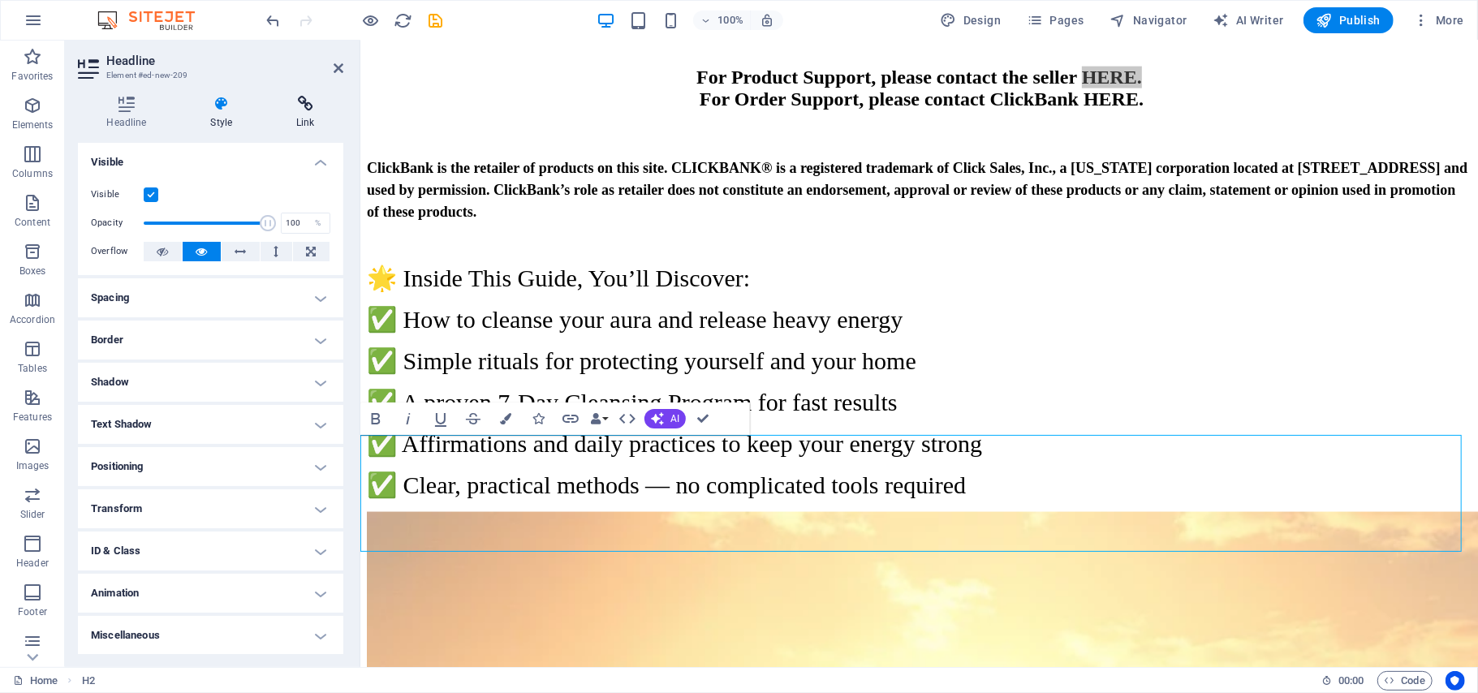
click at [303, 105] on icon at bounding box center [305, 104] width 75 height 16
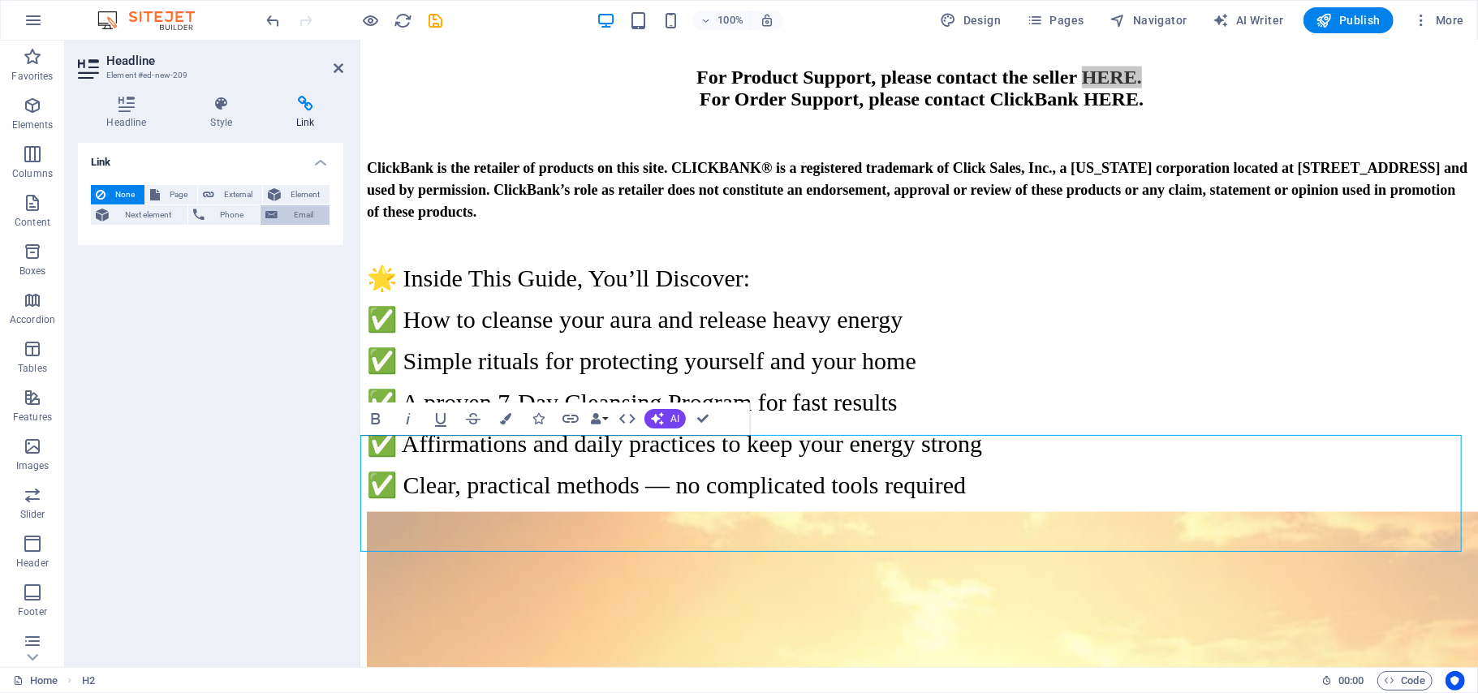
click at [299, 214] on span "Email" at bounding box center [303, 214] width 42 height 19
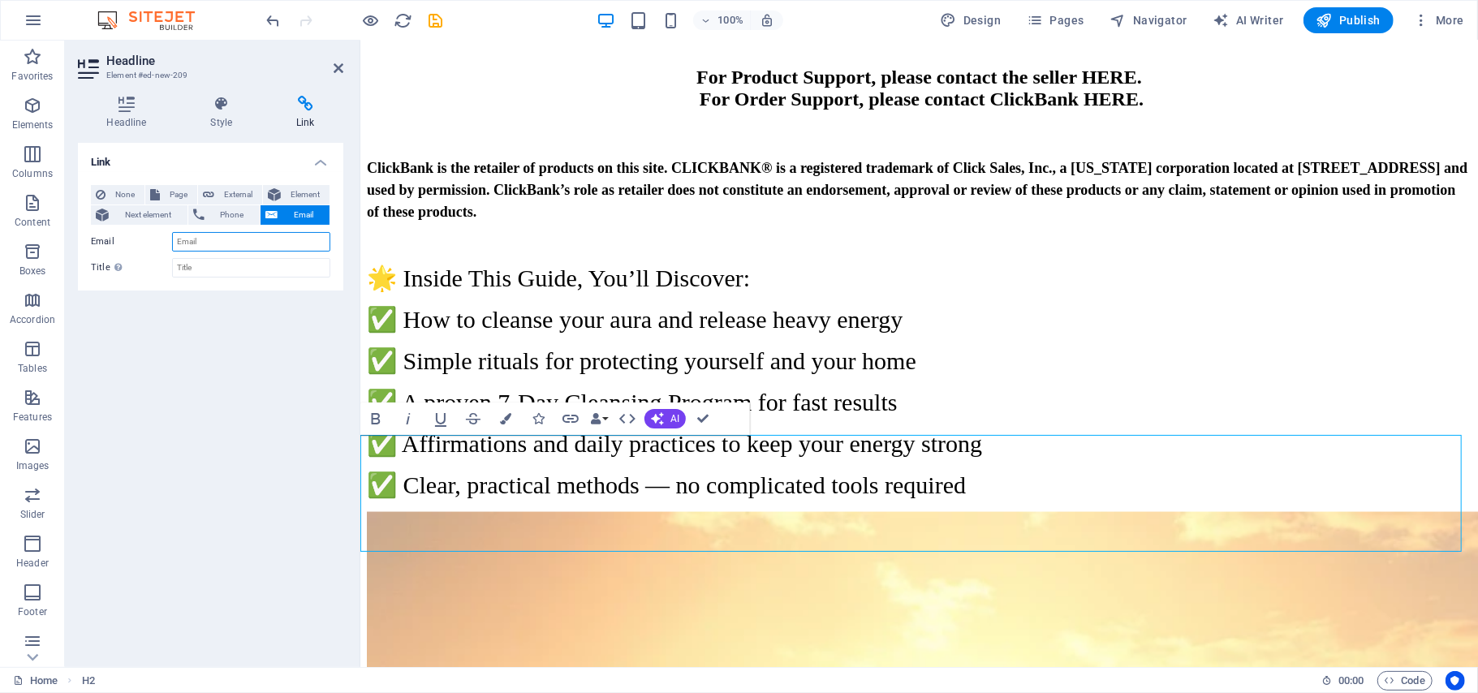
paste input "For Product Support, please contact the seller <a href="https://mail.google.com…"
type input "F"
click at [121, 104] on icon at bounding box center [126, 104] width 97 height 16
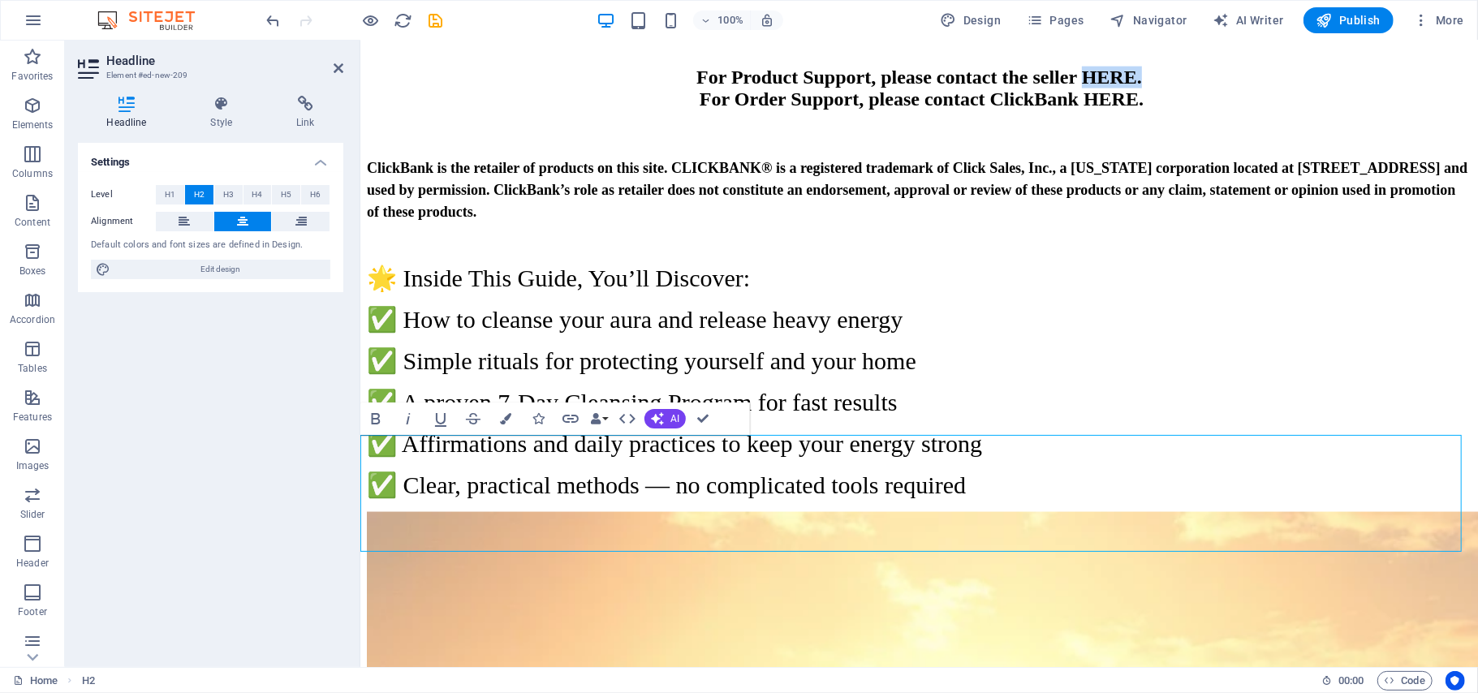
drag, startPoint x: 1237, startPoint y: 489, endPoint x: 1162, endPoint y: 493, distance: 74.8
click at [1143, 109] on span "For Product Support, please contact the seller HERE. ‌ For Order Support, pleas…" at bounding box center [918, 87] width 449 height 43
click at [305, 108] on icon at bounding box center [305, 104] width 75 height 16
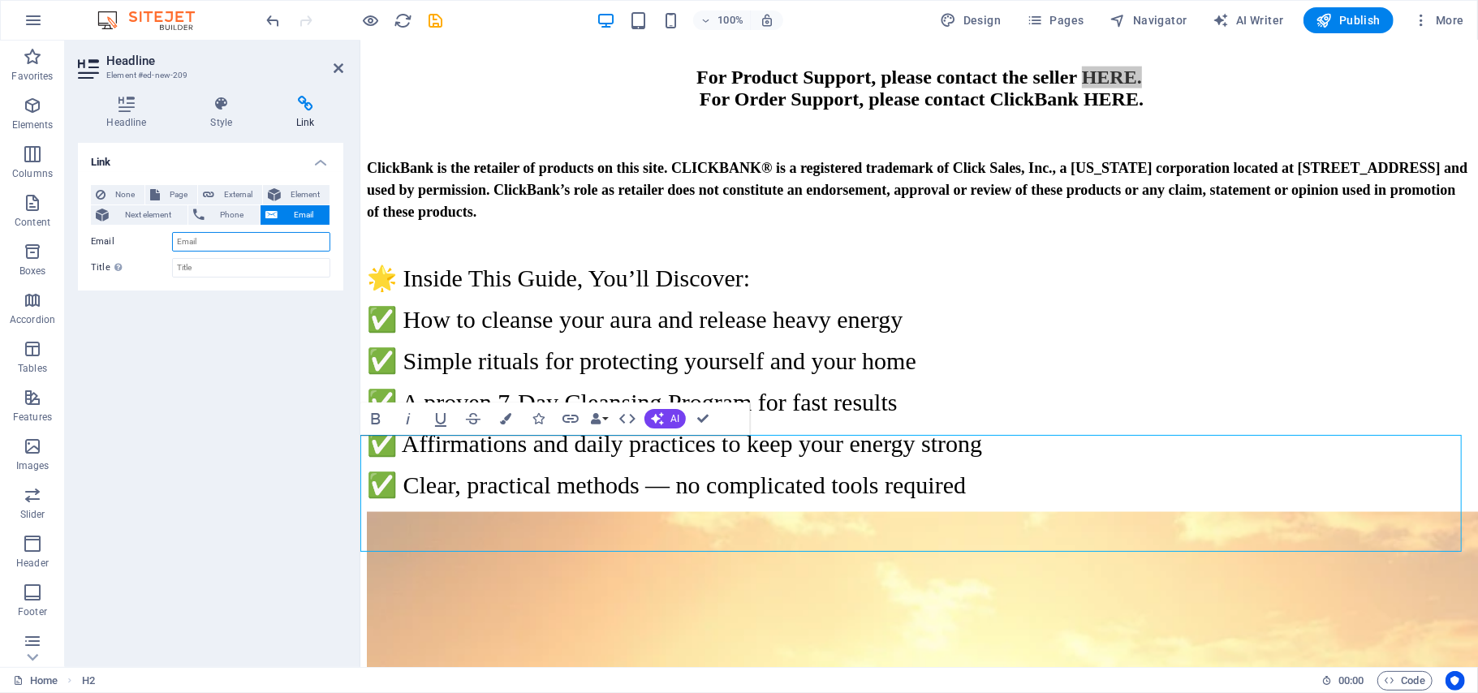
click at [235, 239] on input "Email" at bounding box center [251, 241] width 158 height 19
copy span "HERE."
click at [215, 237] on input "Email" at bounding box center [251, 241] width 158 height 19
paste input "mailto:[EMAIL_ADDRESS][DOMAIN_NAME]"
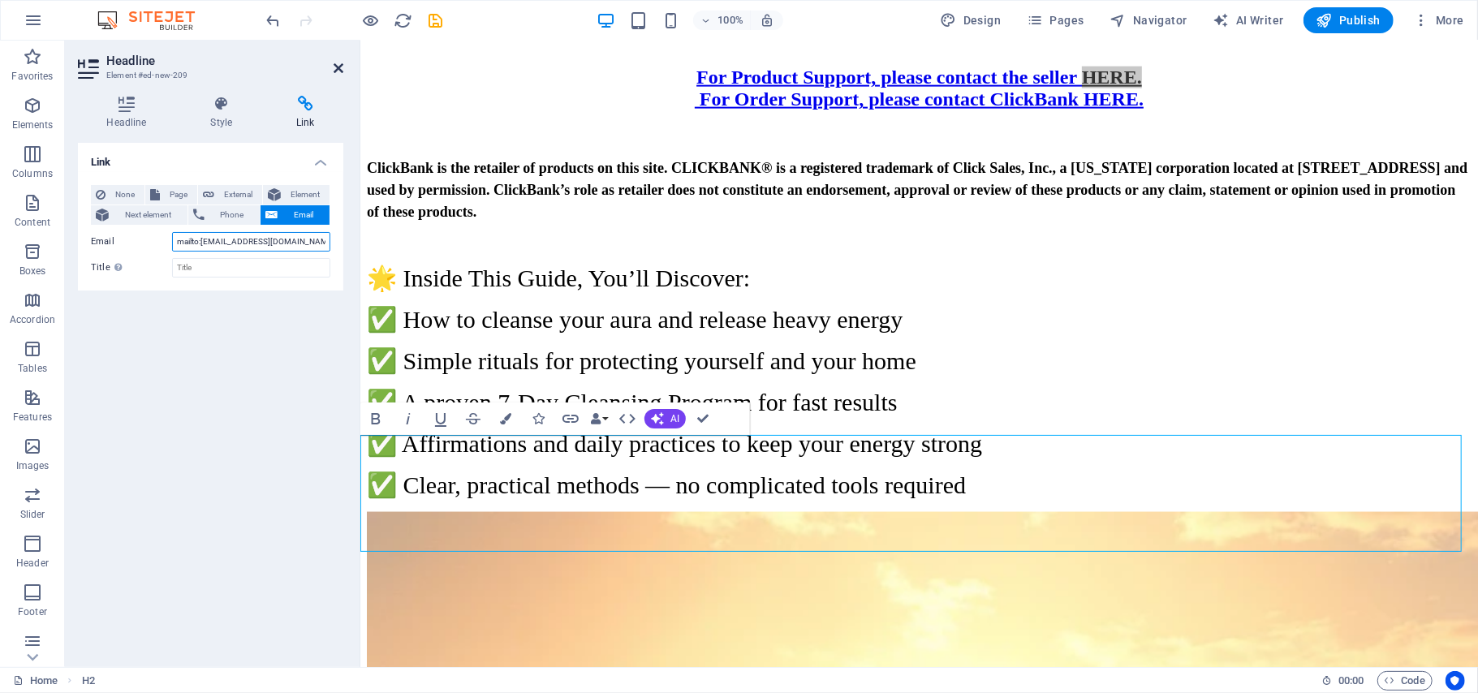
type input "mailto:[EMAIL_ADDRESS][DOMAIN_NAME]"
click at [335, 65] on icon at bounding box center [339, 68] width 10 height 13
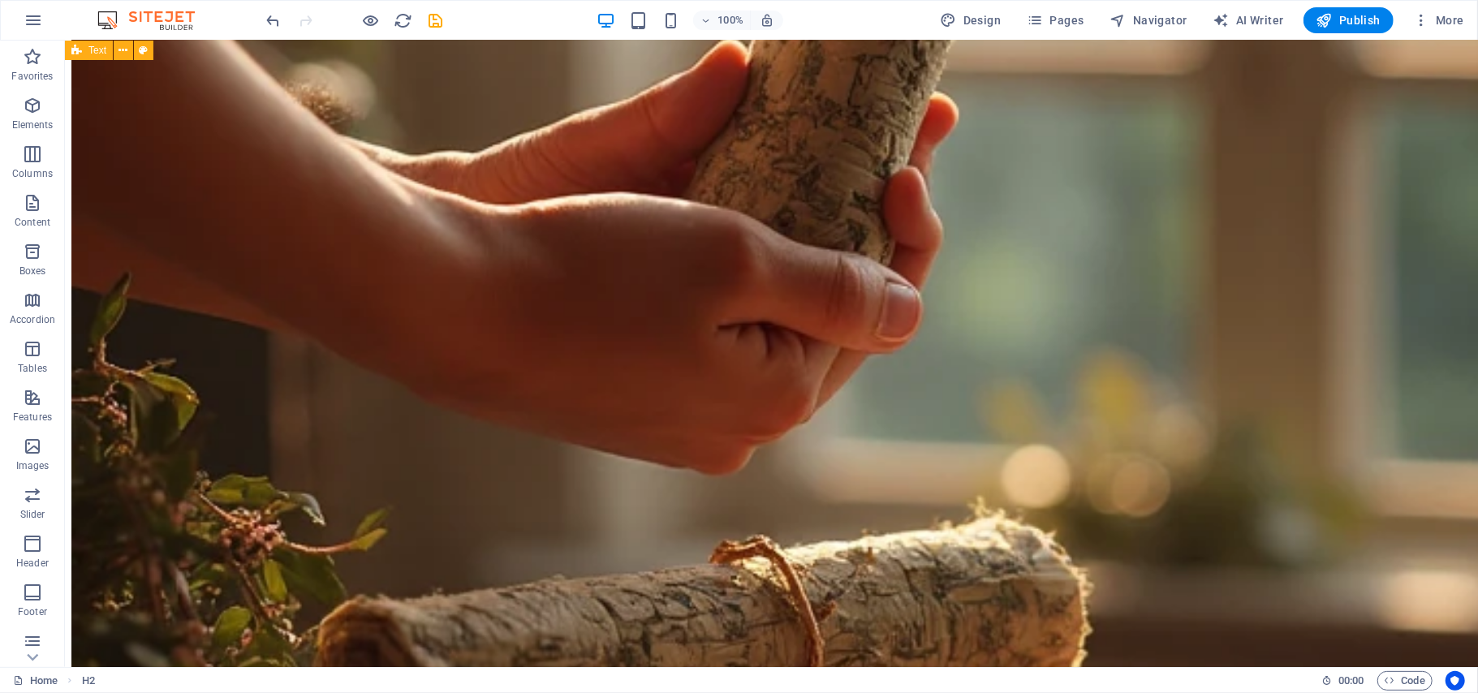
scroll to position [7366, 0]
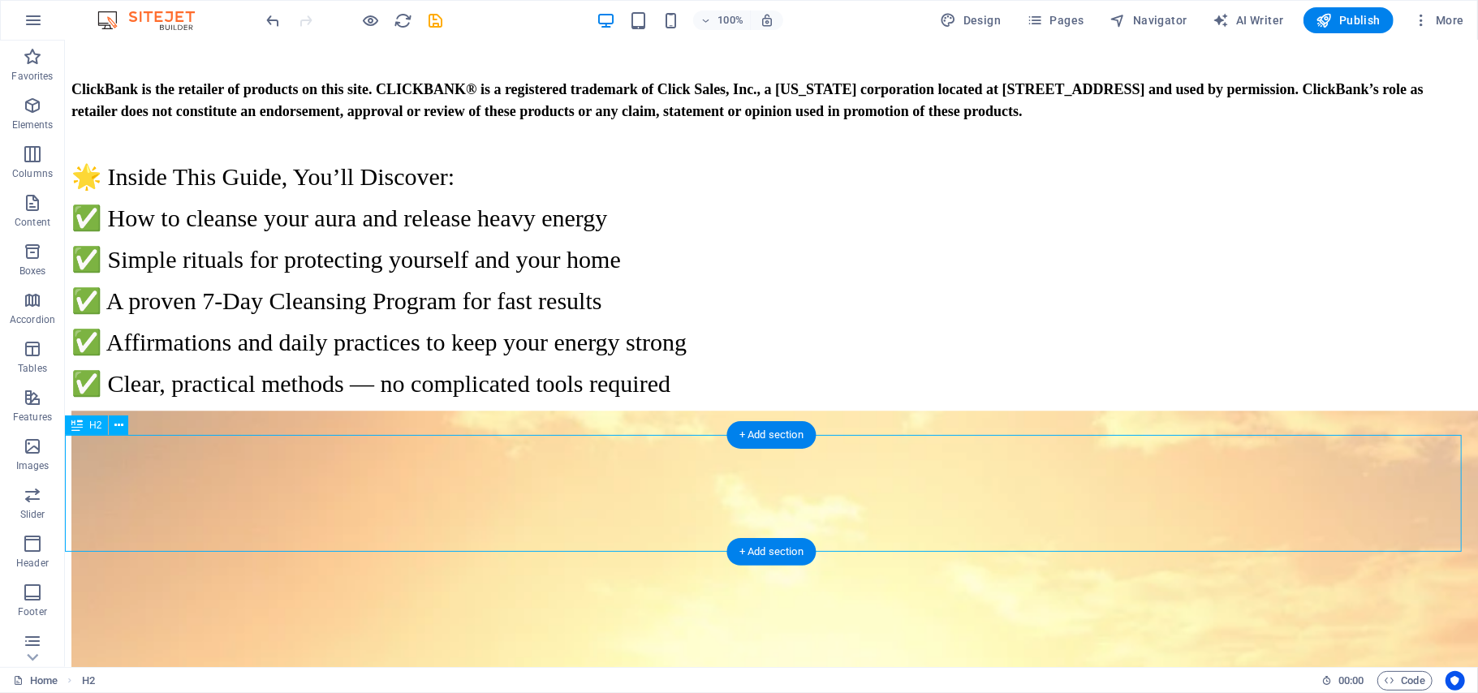
drag, startPoint x: 1097, startPoint y: 493, endPoint x: 1036, endPoint y: 488, distance: 61.1
click at [117, 427] on icon at bounding box center [118, 425] width 9 height 17
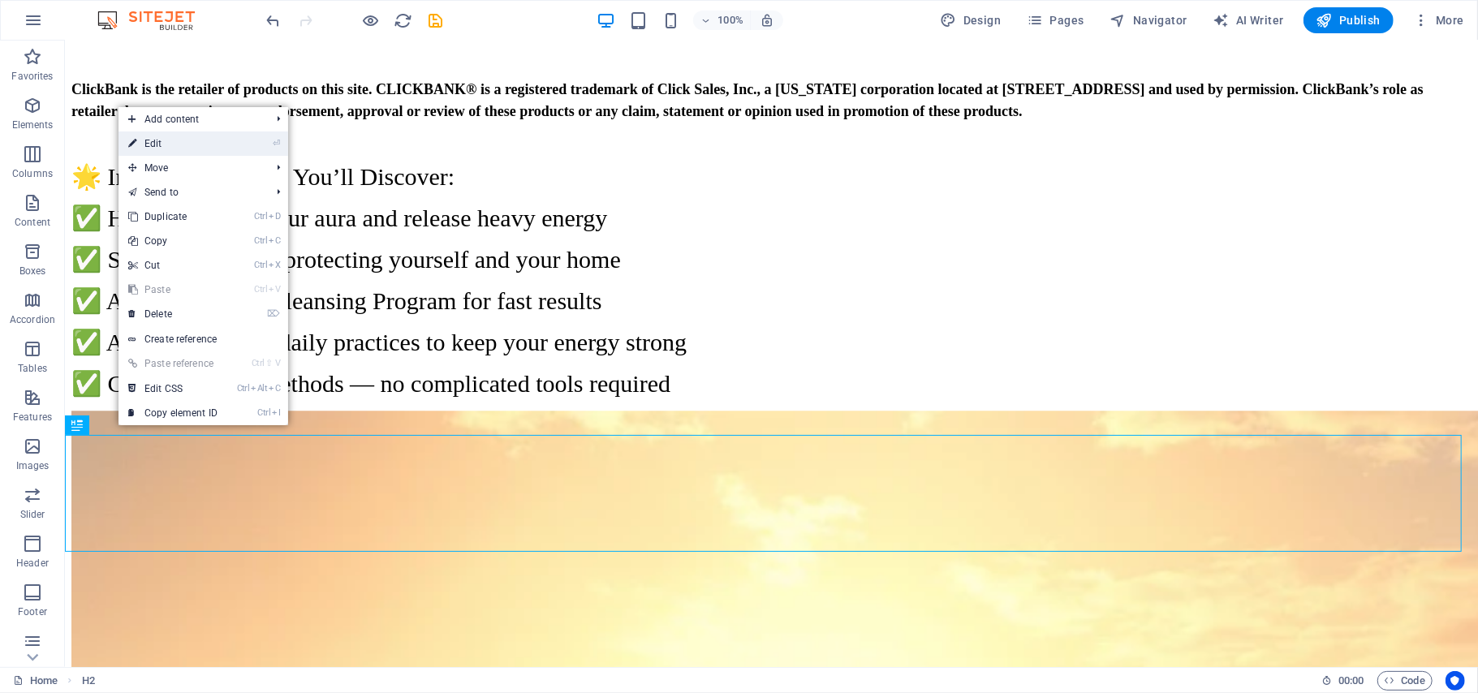
click at [162, 150] on link "⏎ Edit" at bounding box center [172, 143] width 109 height 24
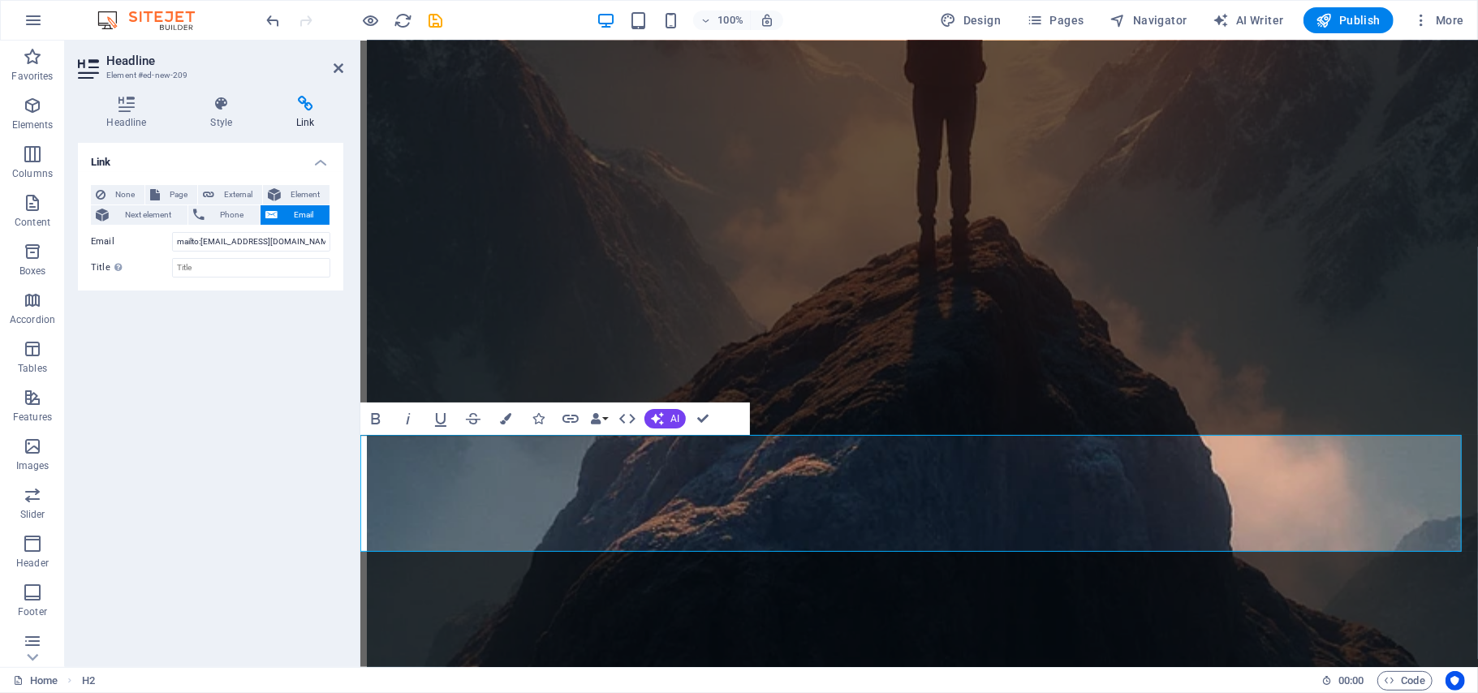
scroll to position [6043, 0]
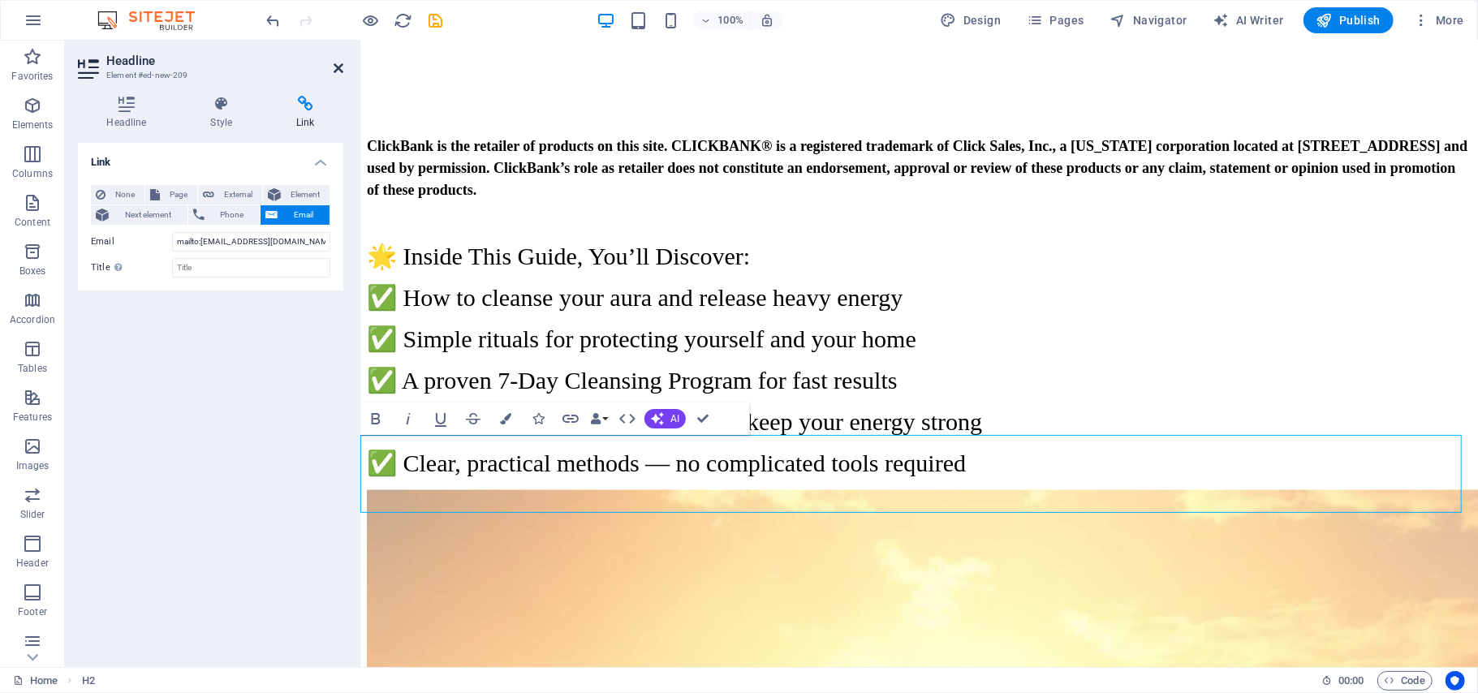
click at [342, 71] on icon at bounding box center [339, 68] width 10 height 13
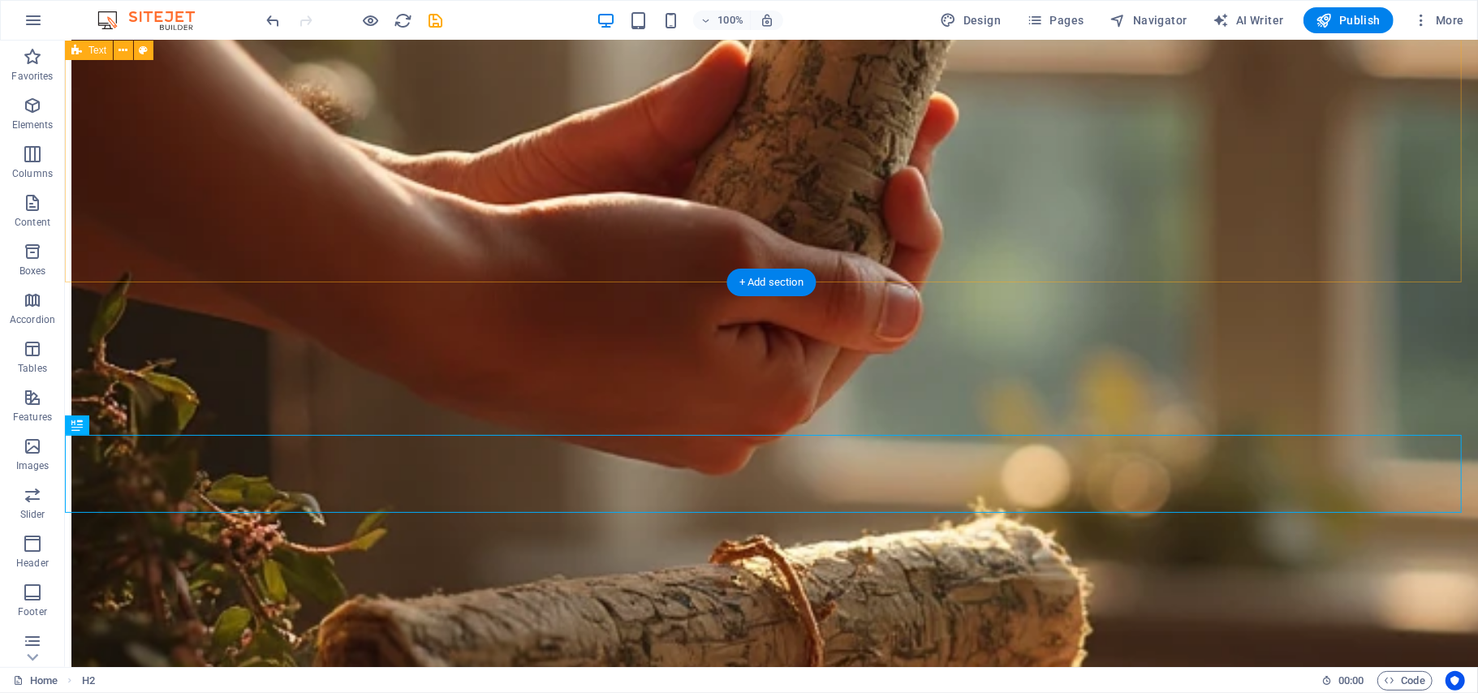
scroll to position [7366, 0]
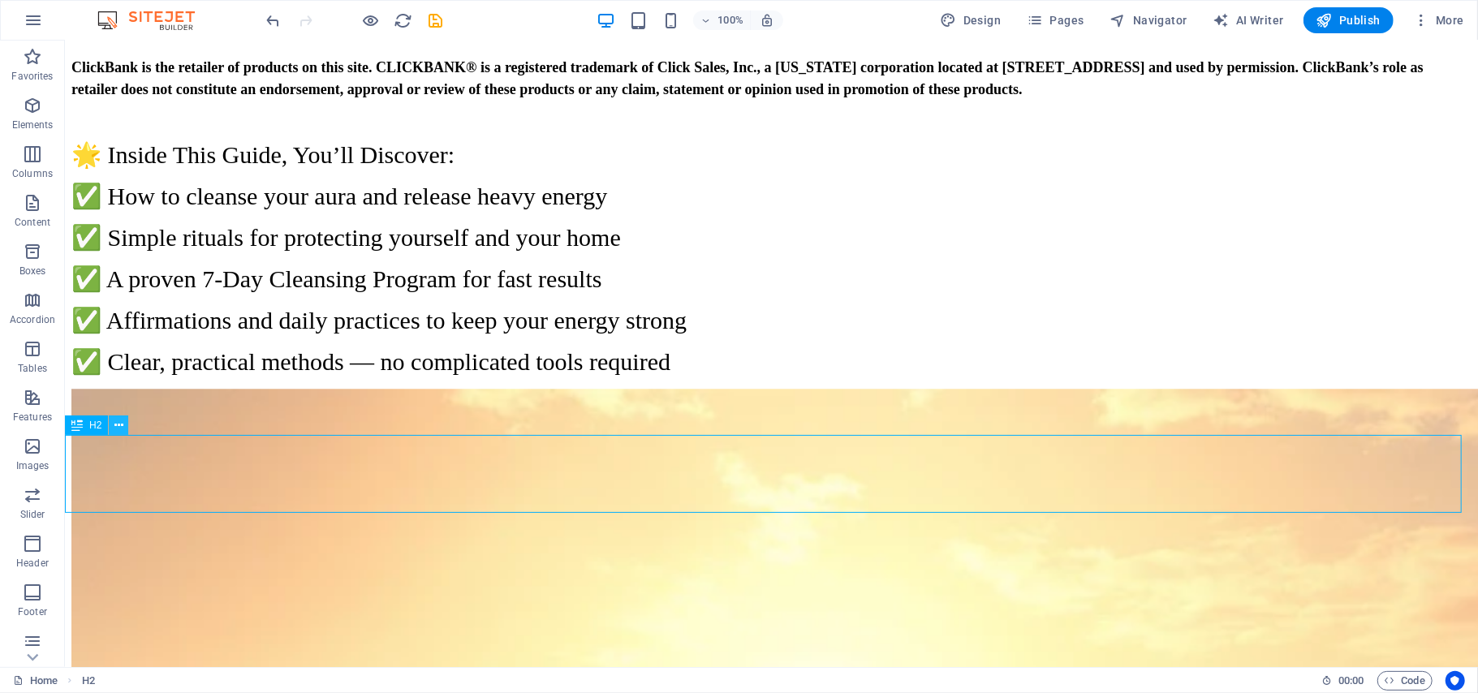
click at [118, 419] on icon at bounding box center [118, 425] width 9 height 17
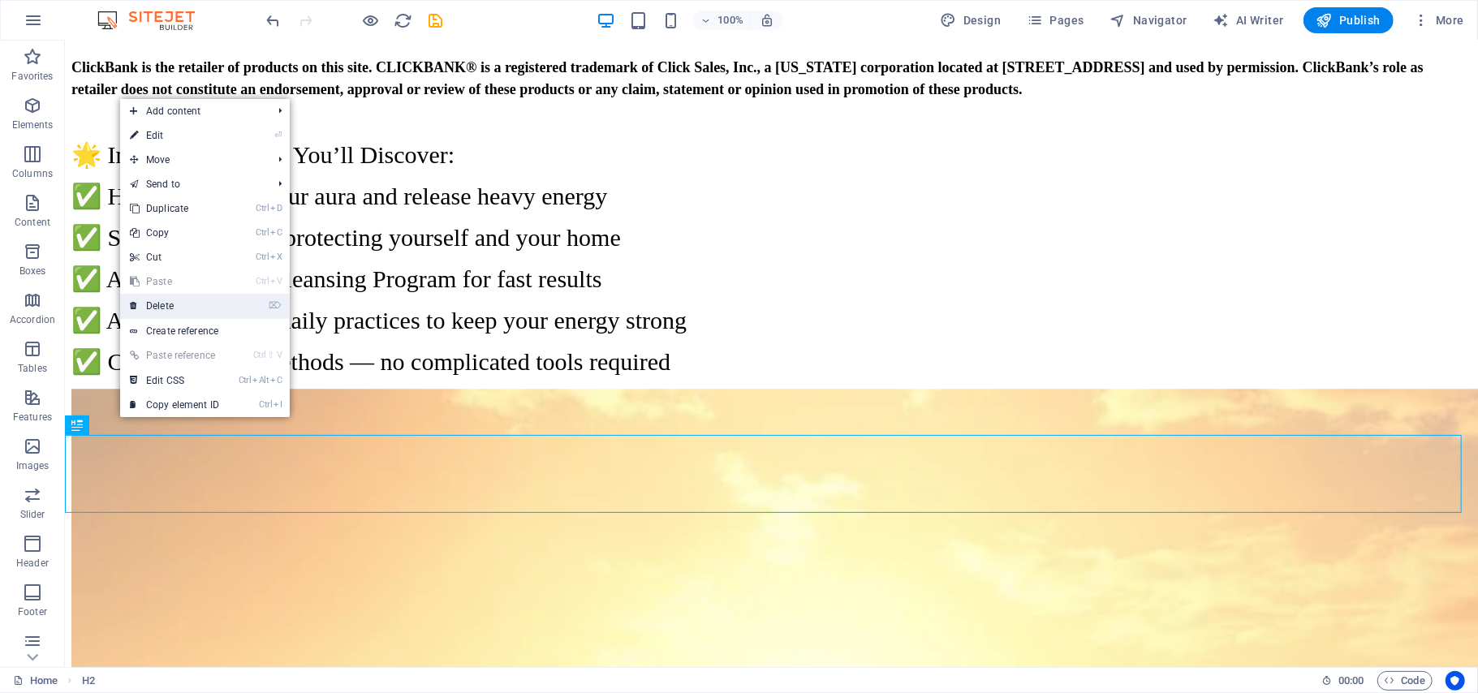
drag, startPoint x: 96, startPoint y: 263, endPoint x: 161, endPoint y: 304, distance: 76.6
click at [161, 304] on link "⌦ Delete" at bounding box center [174, 306] width 109 height 24
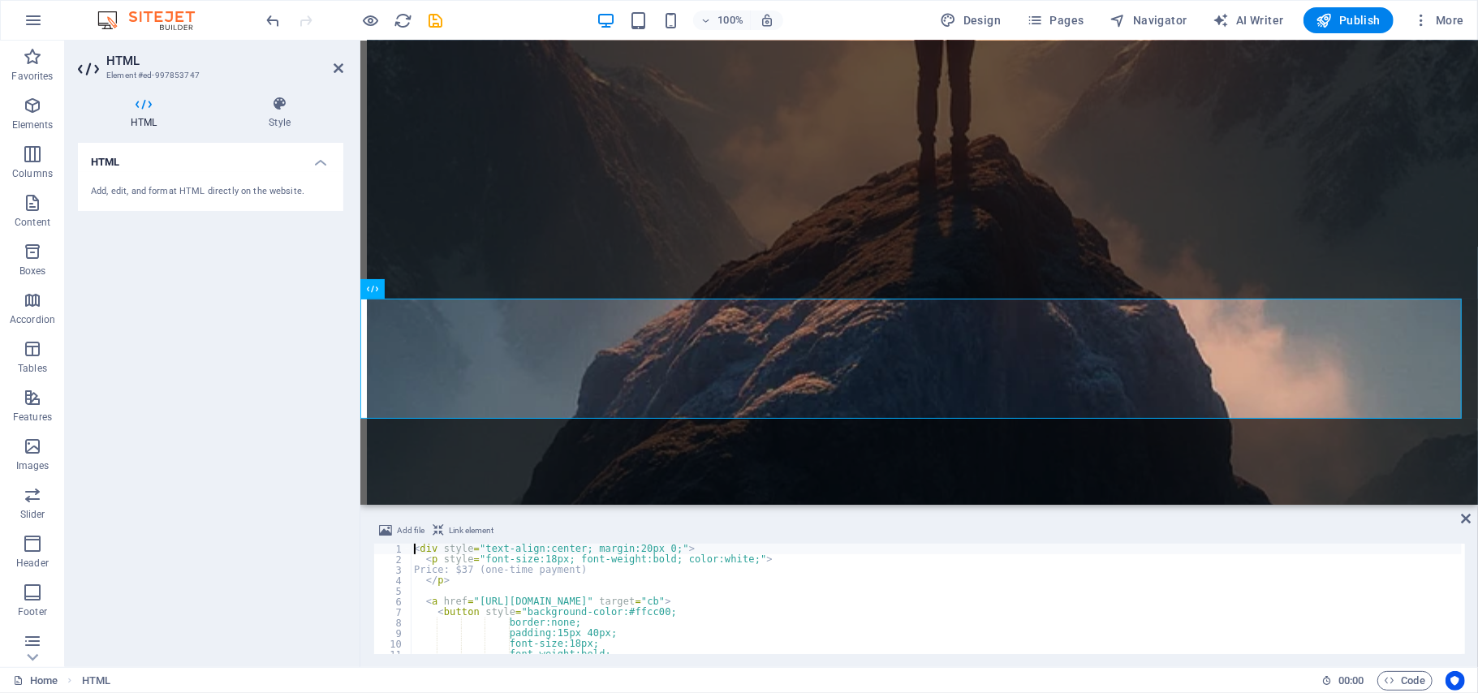
scroll to position [6043, 0]
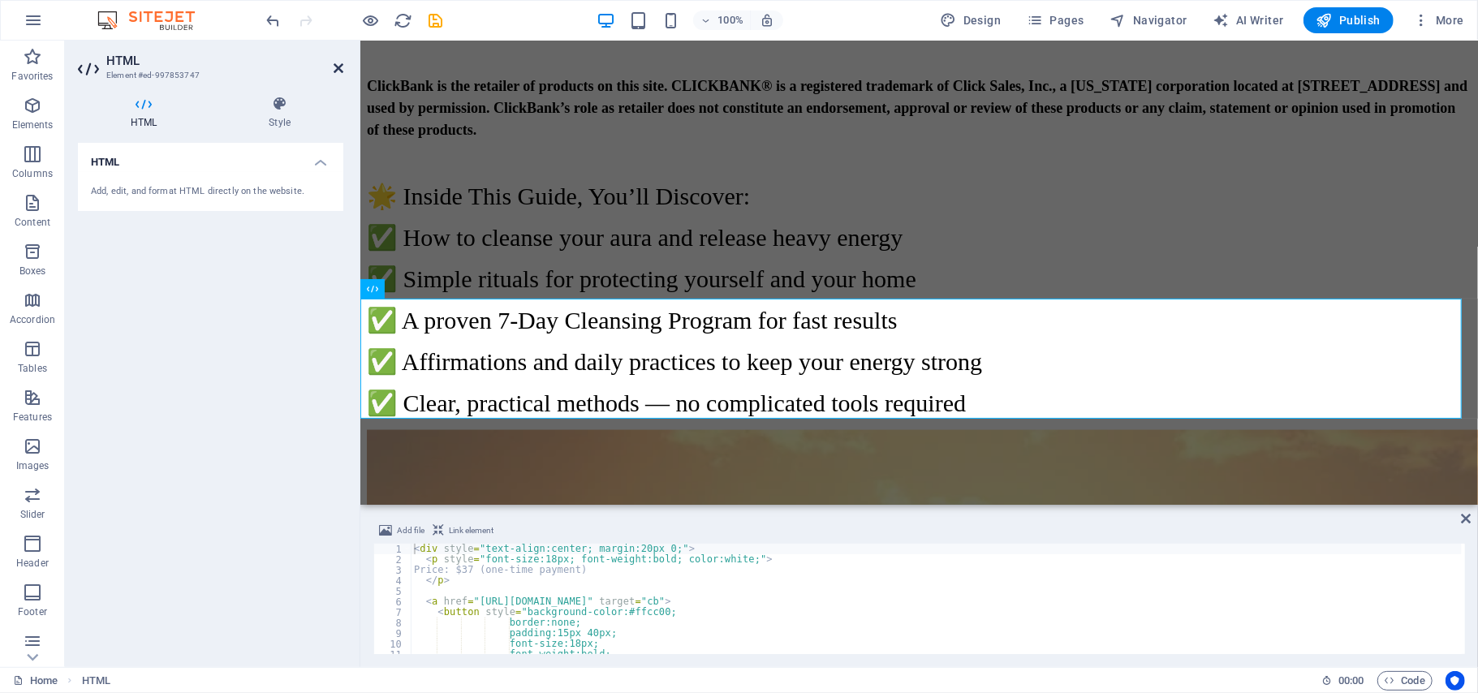
click at [338, 65] on icon at bounding box center [339, 68] width 10 height 13
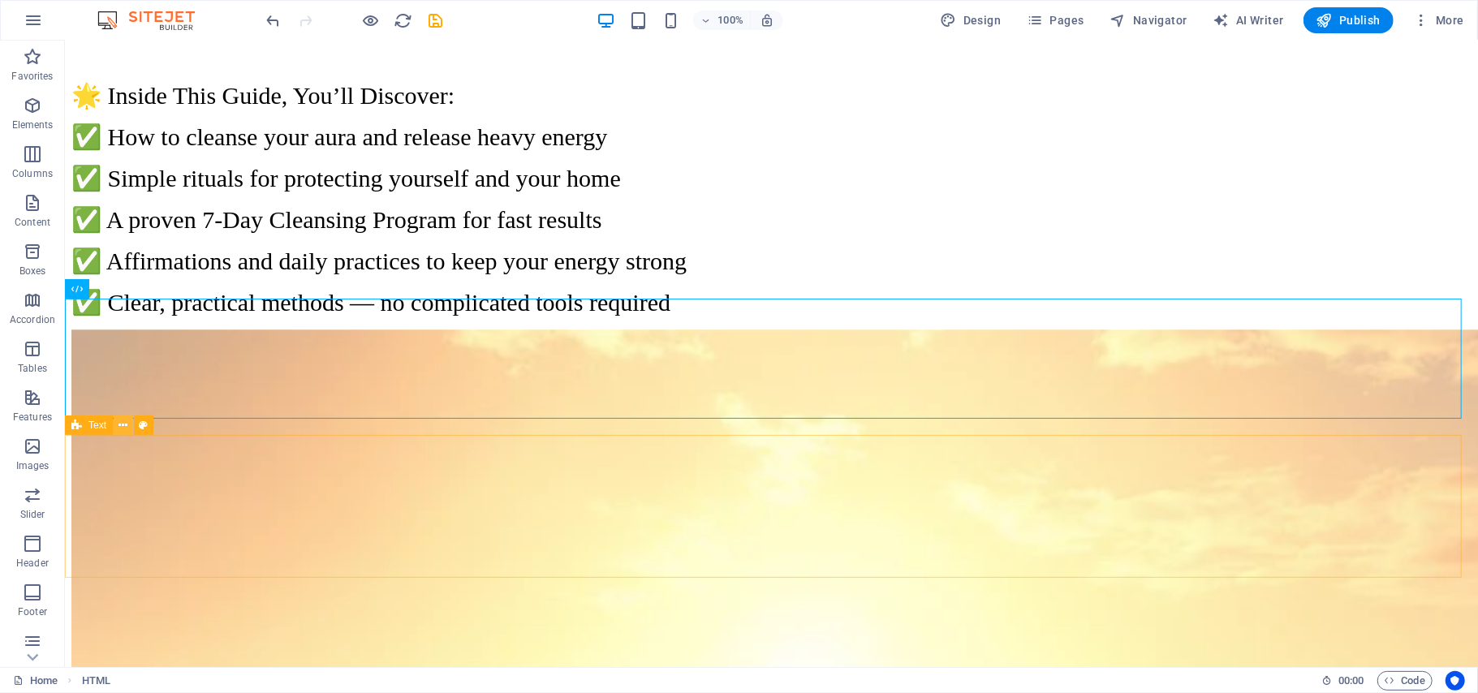
click at [122, 426] on icon at bounding box center [123, 425] width 9 height 17
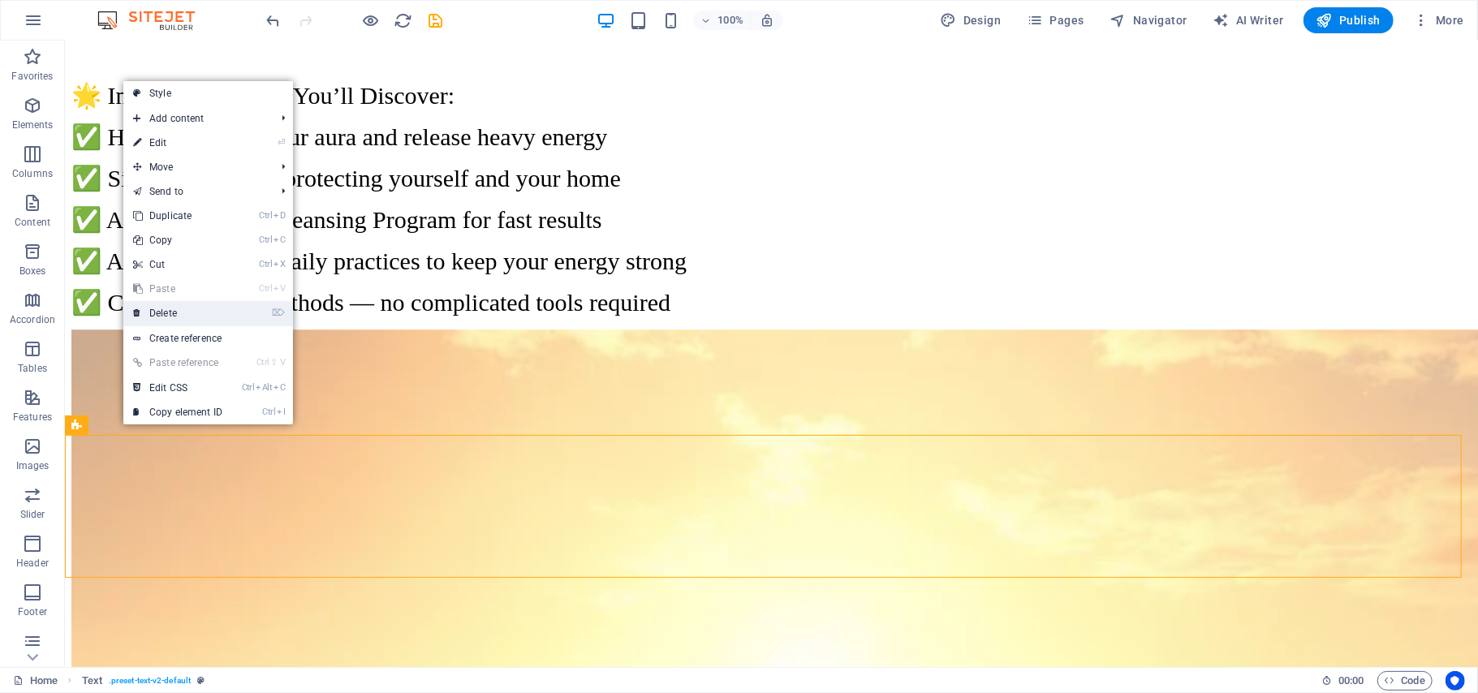
click at [161, 309] on link "⌦ Delete" at bounding box center [177, 313] width 109 height 24
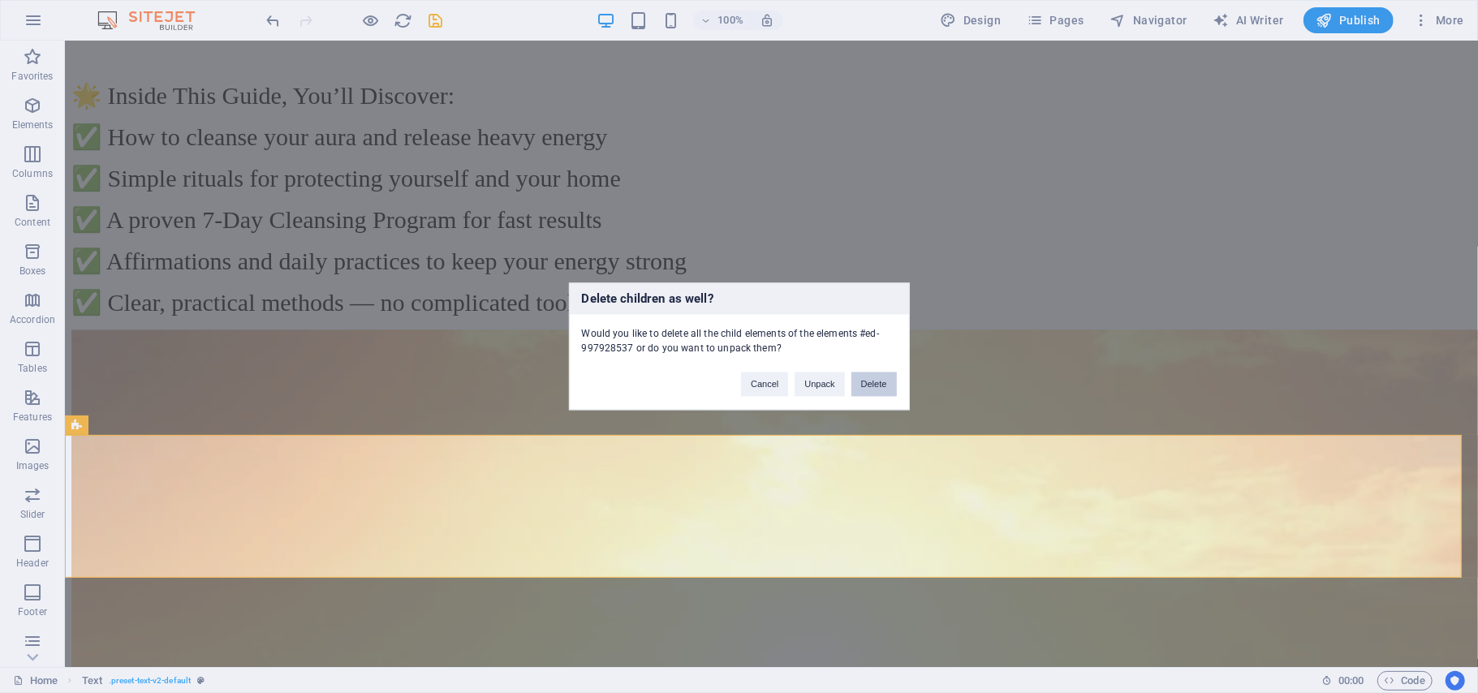
click at [860, 383] on button "Delete" at bounding box center [873, 385] width 45 height 24
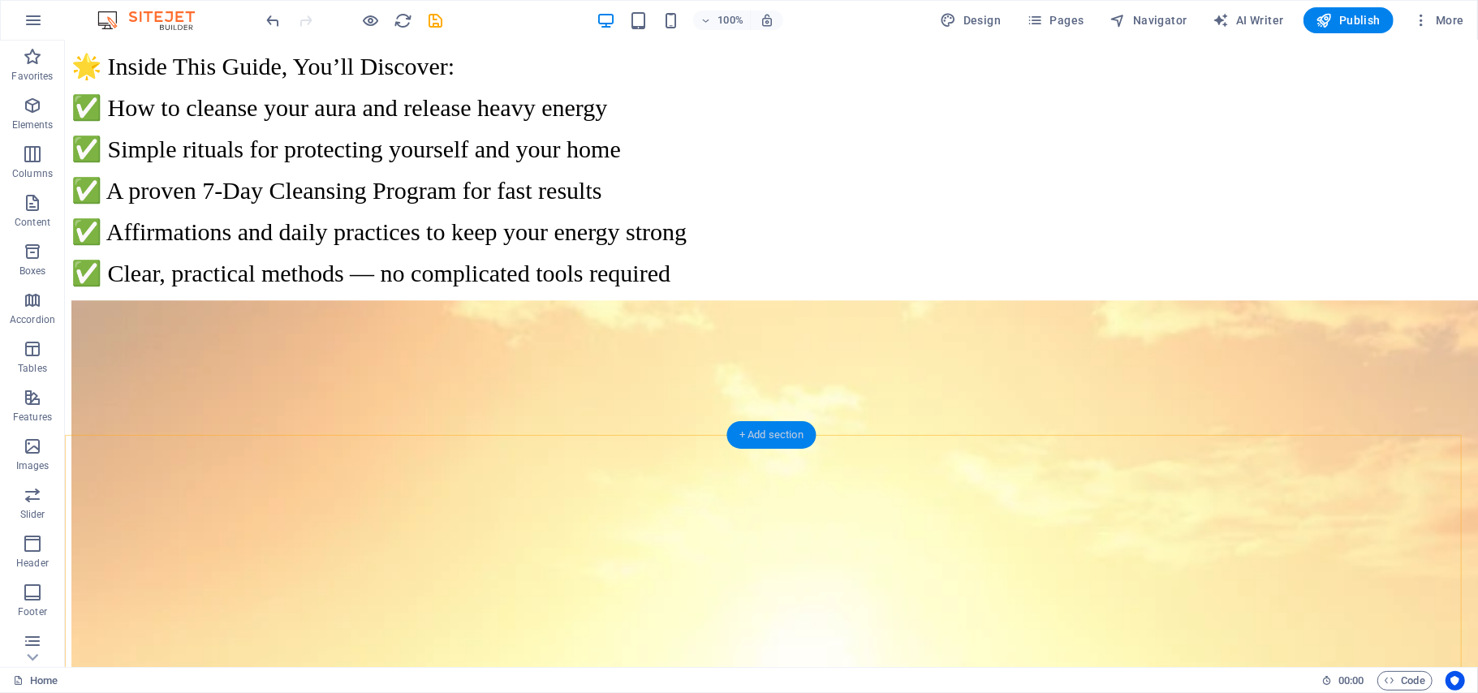
click at [760, 430] on div "+ Add section" at bounding box center [771, 435] width 90 height 28
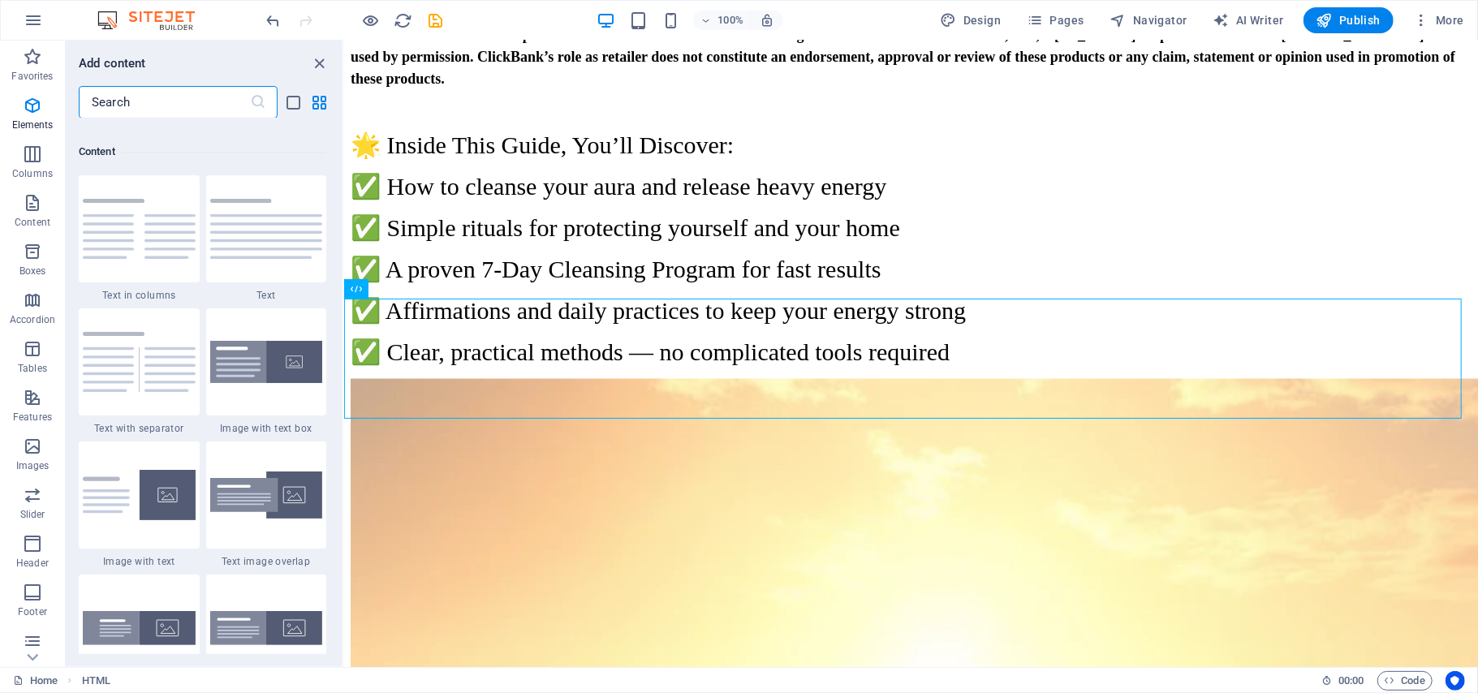
scroll to position [2839, 0]
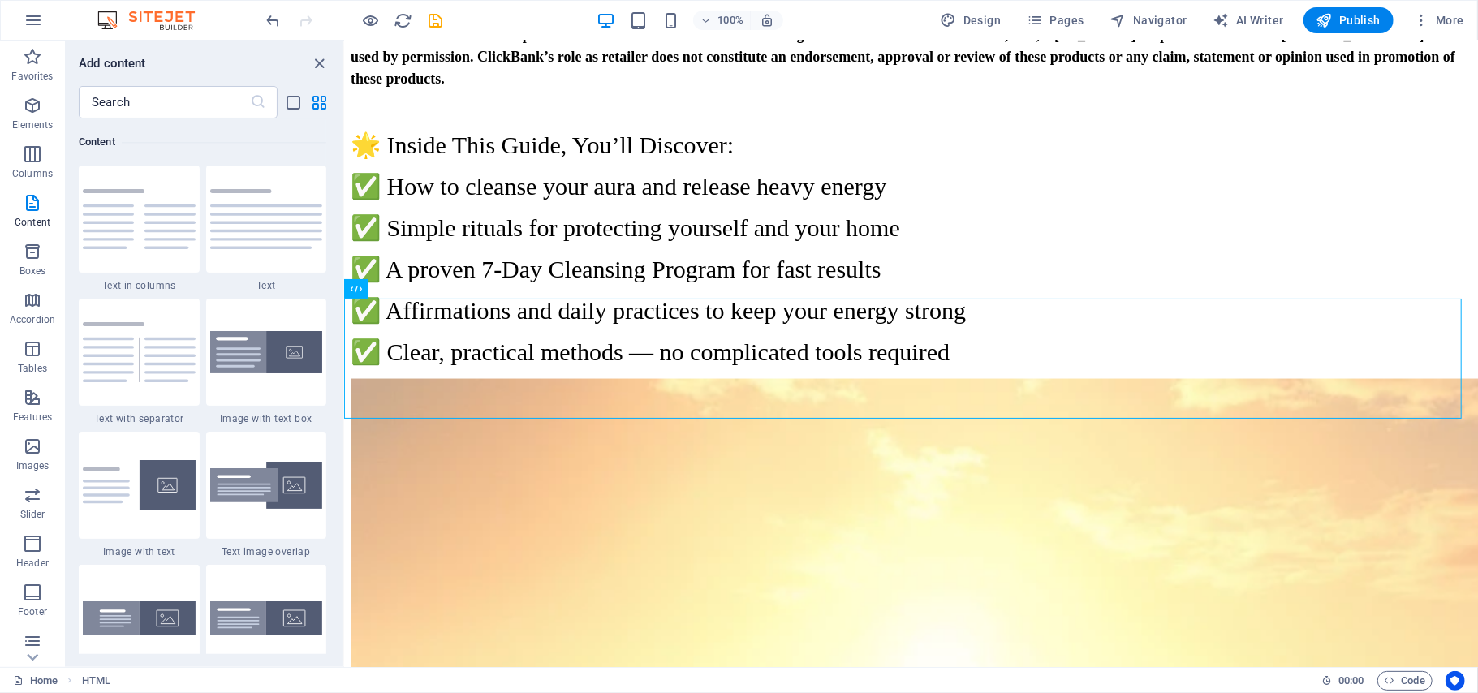
drag, startPoint x: 338, startPoint y: 224, endPoint x: 338, endPoint y: 201, distance: 22.7
click at [338, 195] on div "Favorites 1 Star Headline 1 Star Container Elements 1 Star Headline 1 Star Text…" at bounding box center [204, 386] width 277 height 536
click at [261, 225] on img at bounding box center [266, 219] width 113 height 60
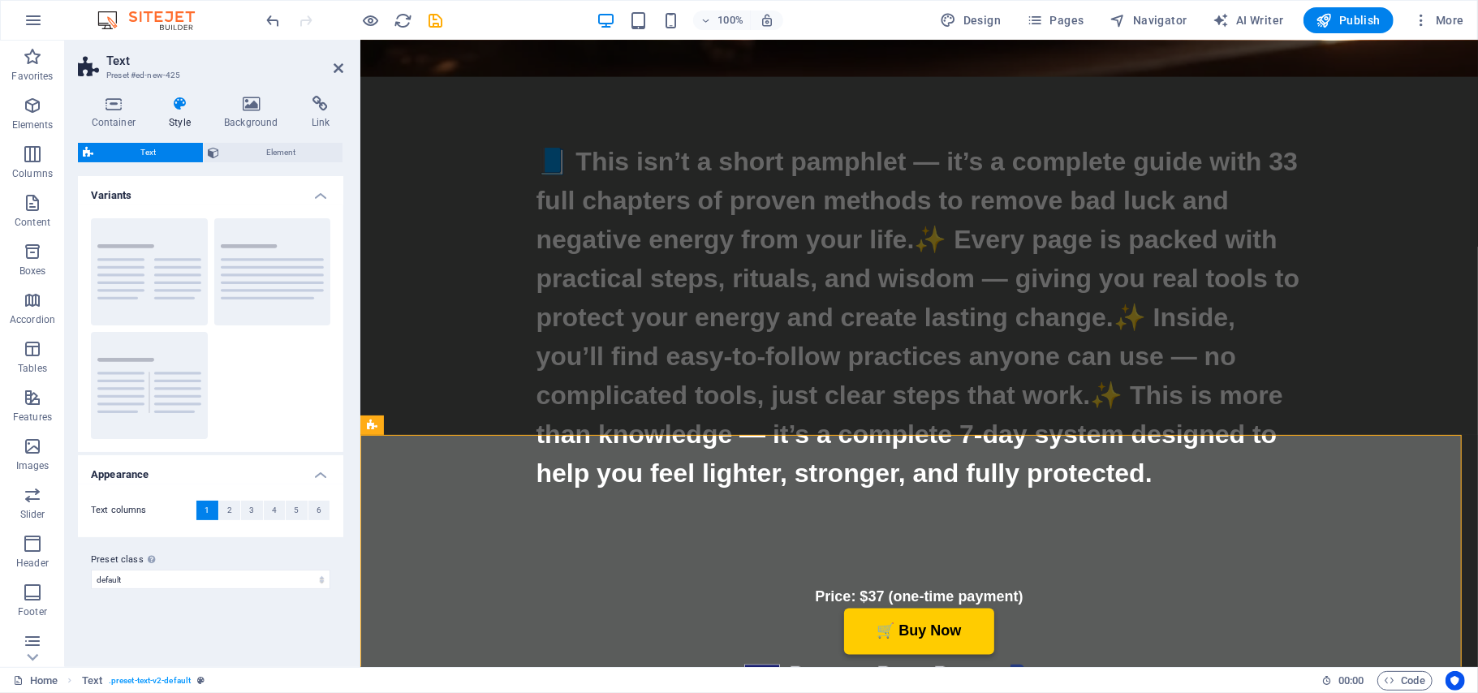
scroll to position [6043, 0]
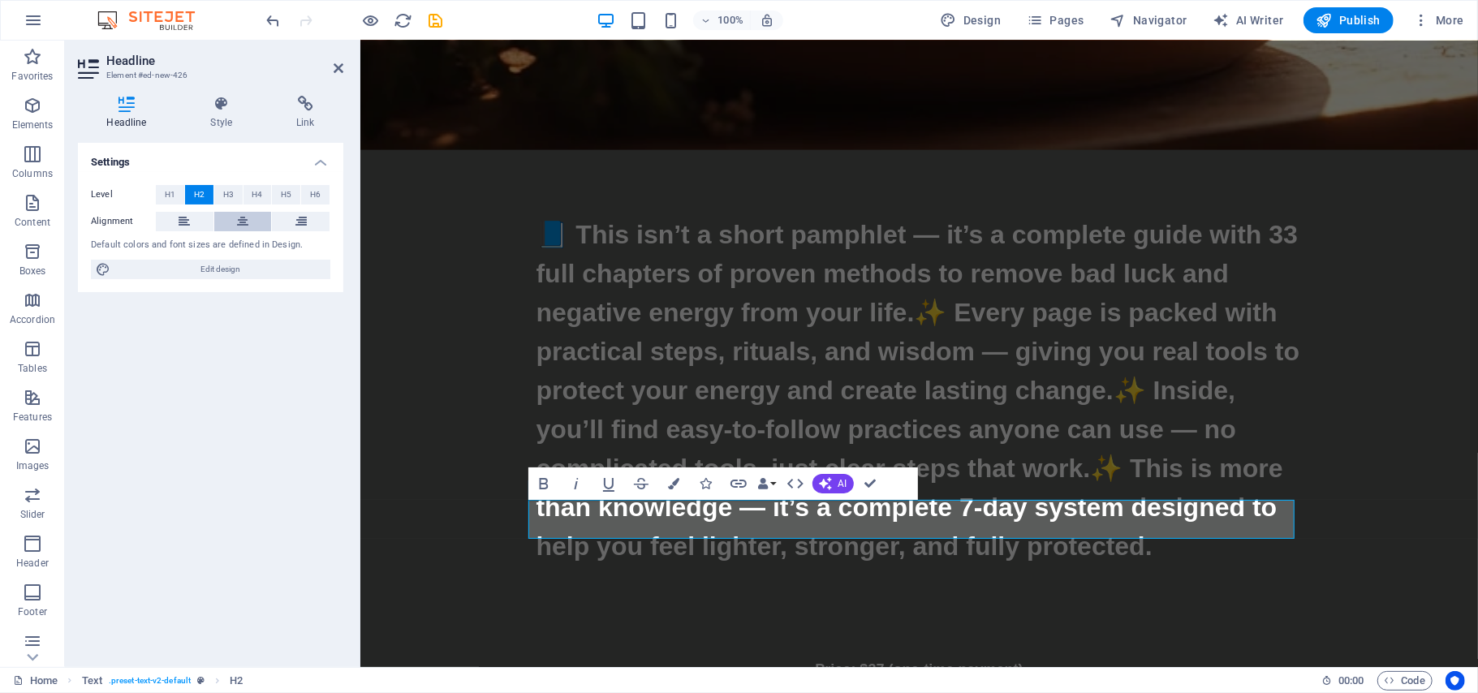
click at [238, 225] on icon at bounding box center [242, 221] width 11 height 19
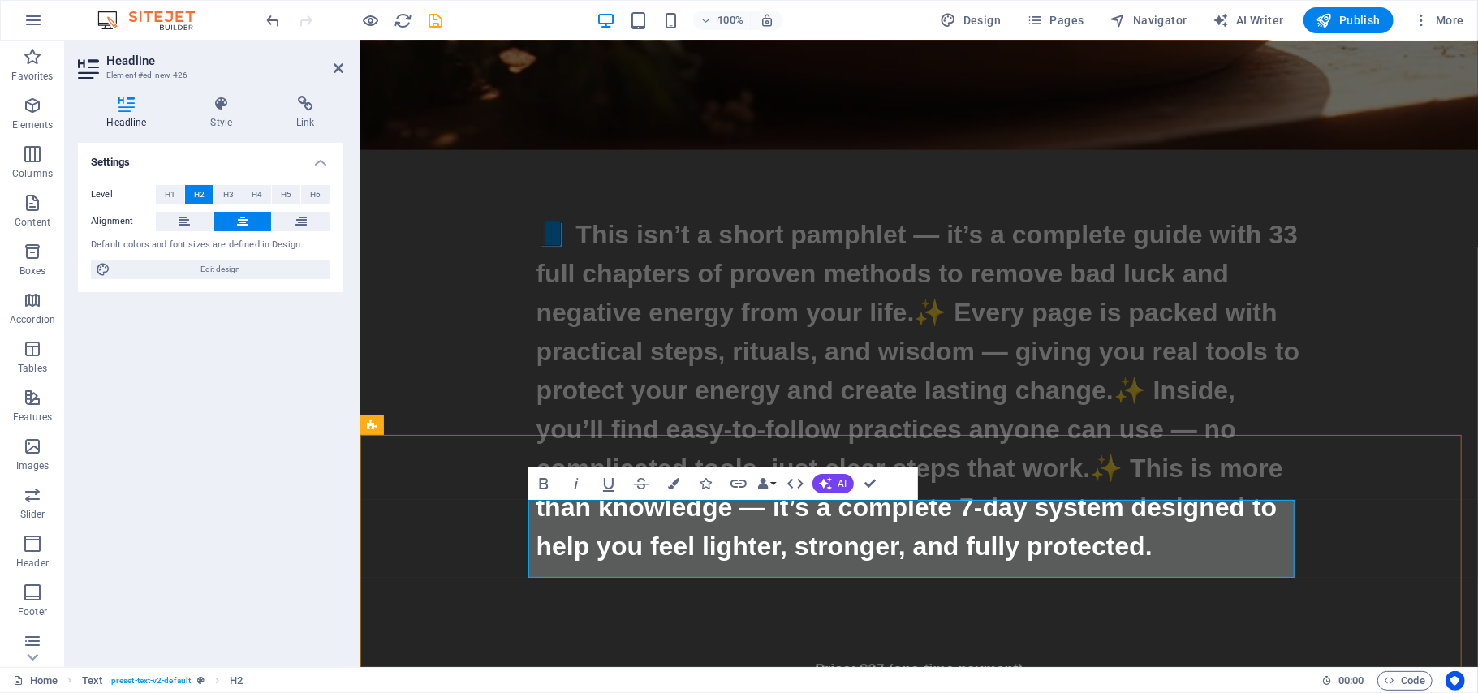
drag, startPoint x: 1247, startPoint y: 561, endPoint x: 579, endPoint y: 522, distance: 669.9
click at [675, 484] on icon "button" at bounding box center [673, 483] width 11 height 11
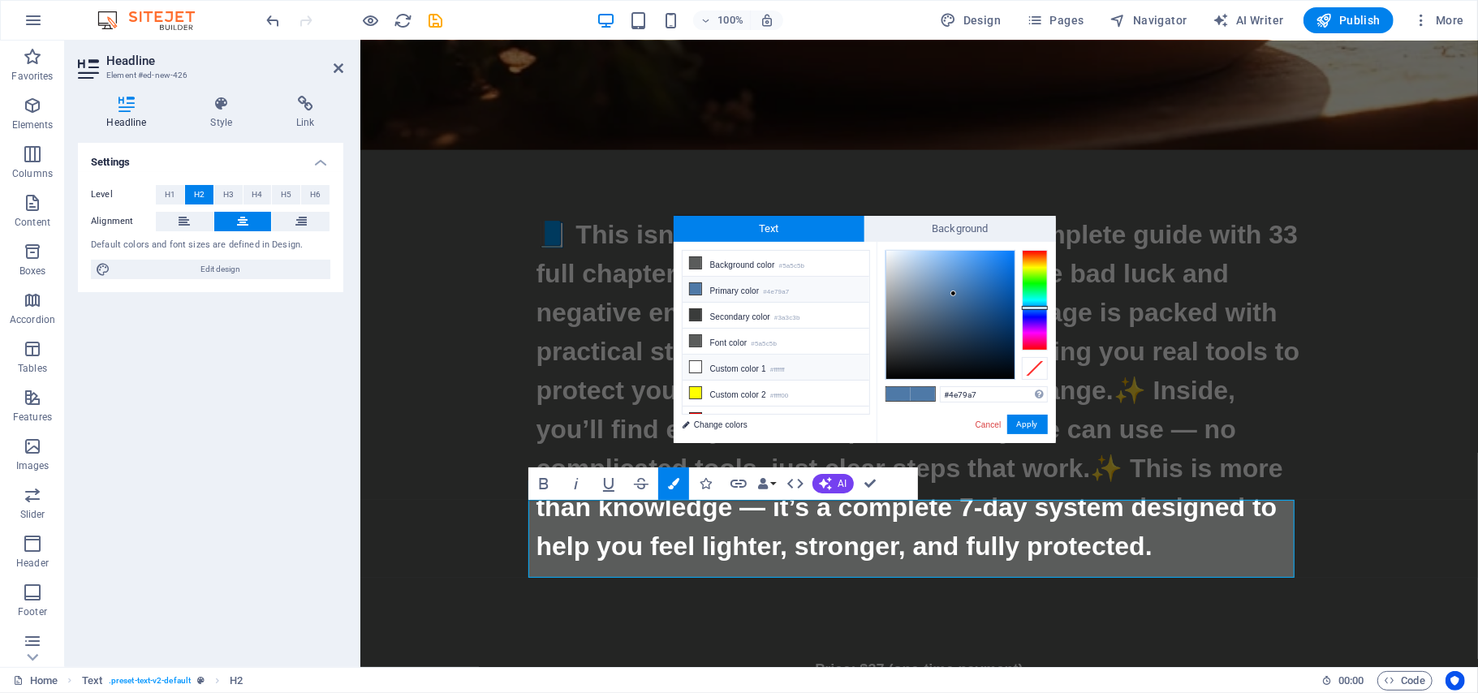
click at [690, 365] on icon at bounding box center [695, 366] width 11 height 11
type input "#ffffff"
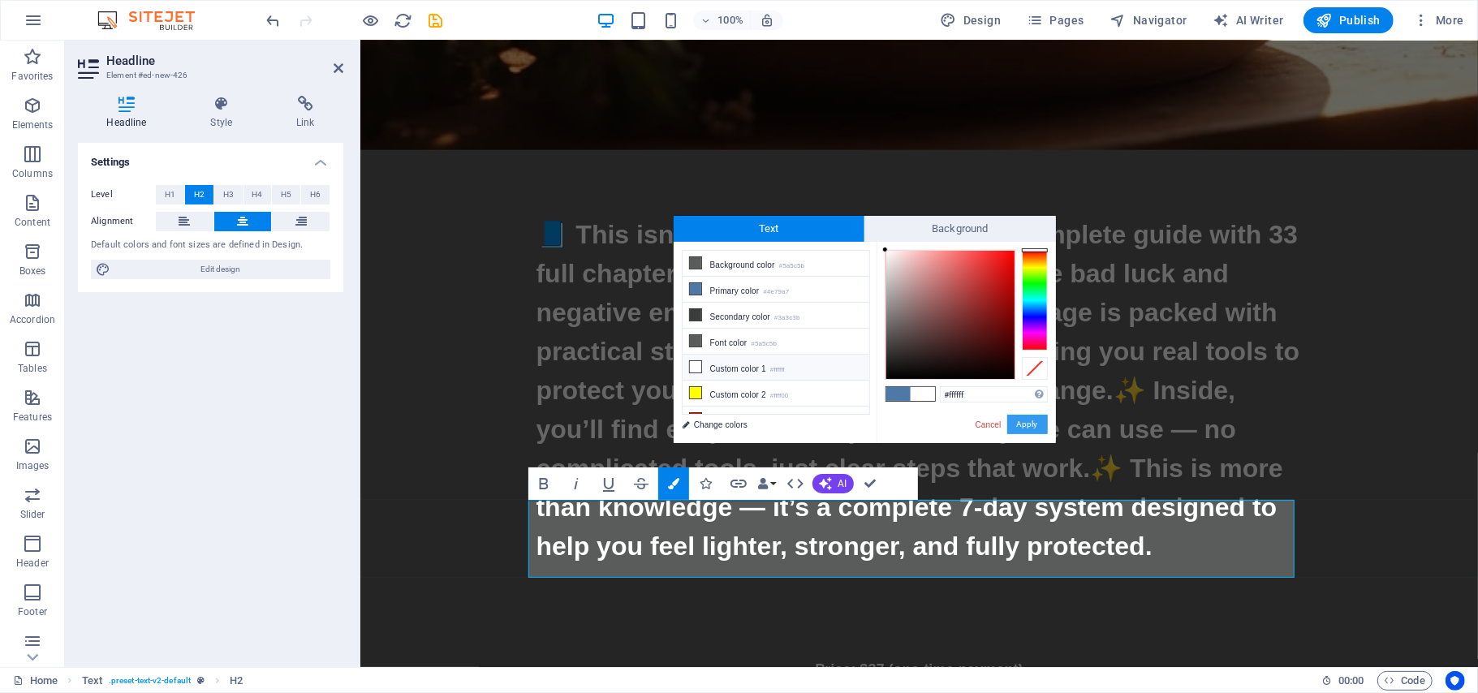
click at [1016, 422] on button "Apply" at bounding box center [1027, 424] width 41 height 19
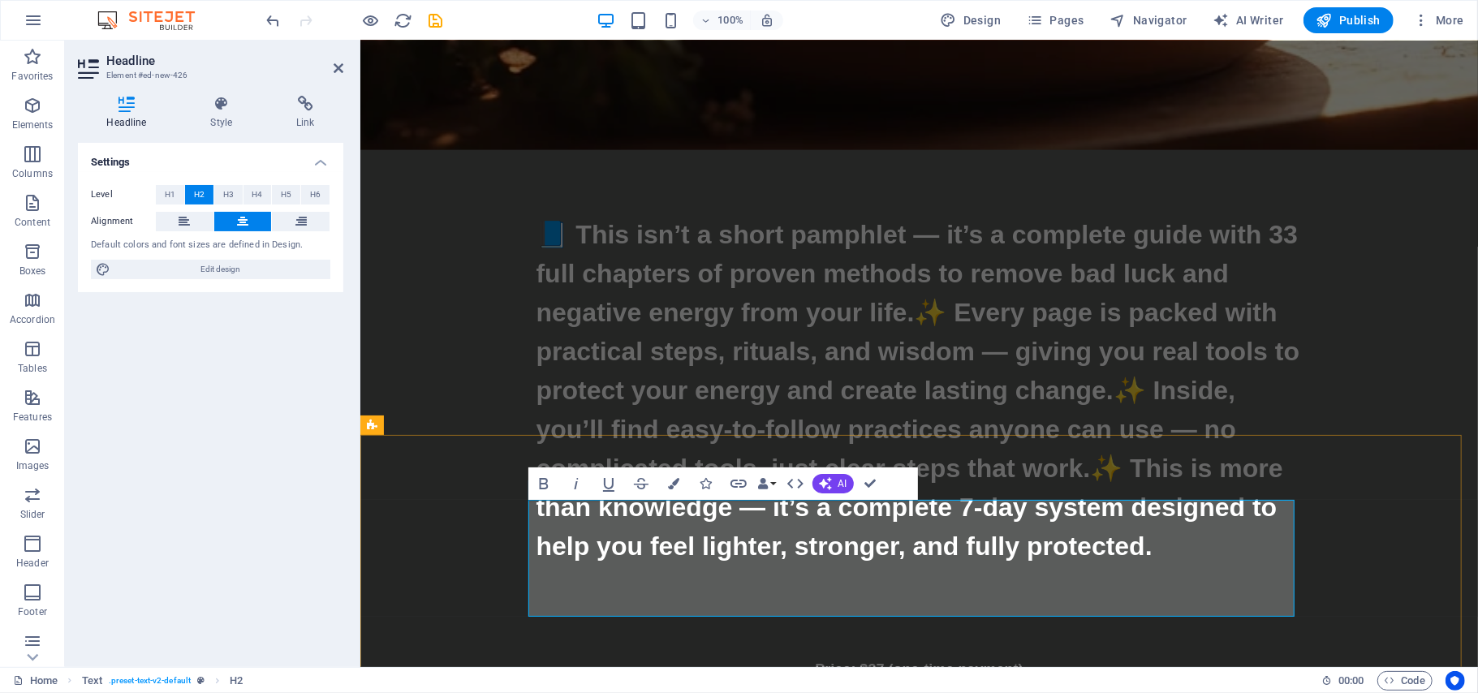
drag, startPoint x: 1241, startPoint y: 558, endPoint x: 1158, endPoint y: 555, distance: 82.8
click at [309, 106] on icon at bounding box center [305, 104] width 75 height 16
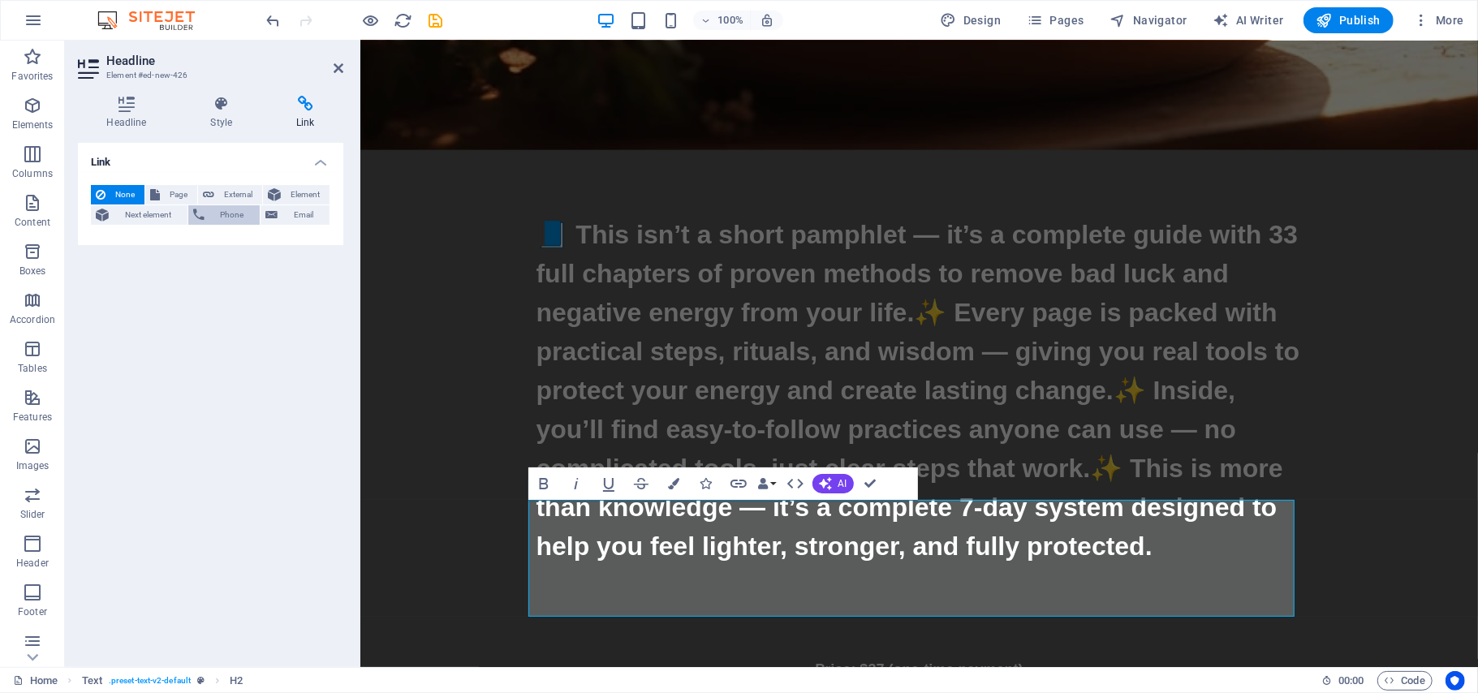
click at [229, 213] on span "Phone" at bounding box center [232, 214] width 46 height 19
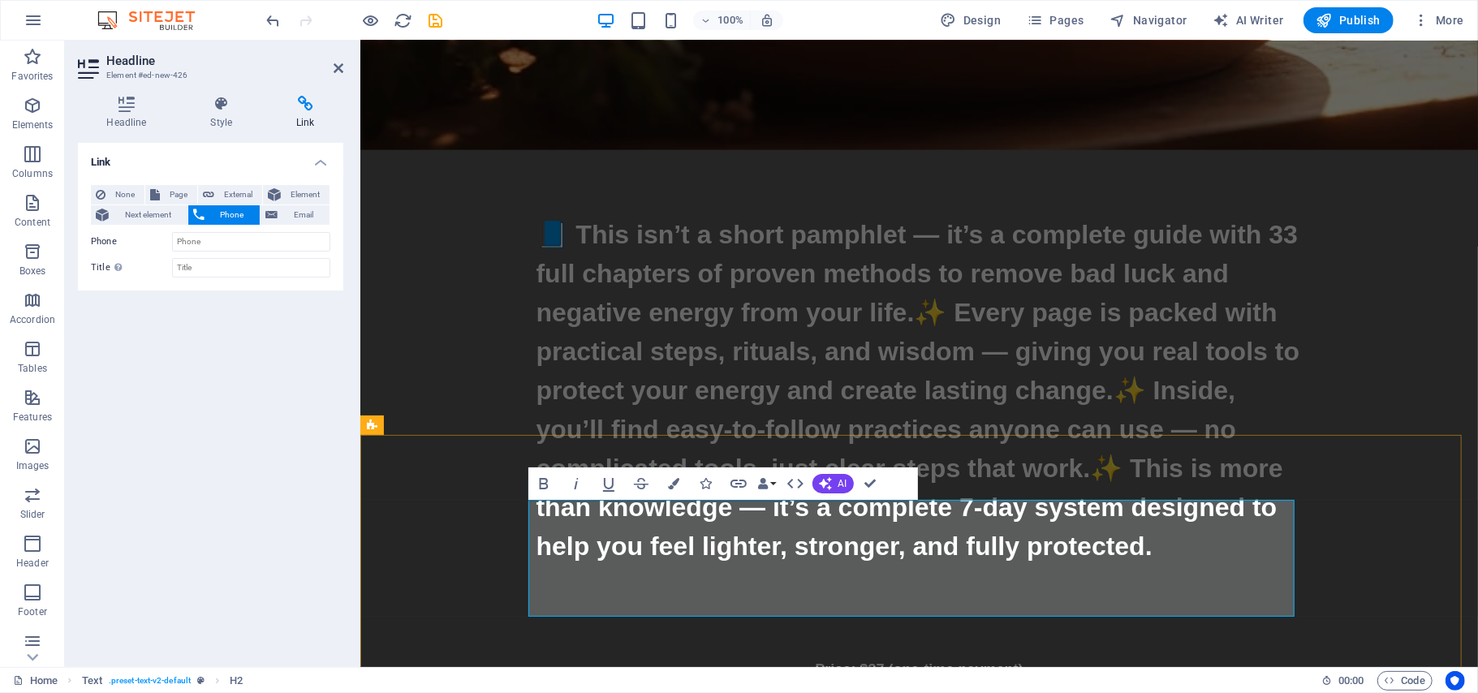
drag, startPoint x: 1240, startPoint y: 548, endPoint x: 1159, endPoint y: 555, distance: 81.5
click at [294, 215] on span "Email" at bounding box center [303, 214] width 42 height 19
drag, startPoint x: 1238, startPoint y: 549, endPoint x: 1160, endPoint y: 555, distance: 78.1
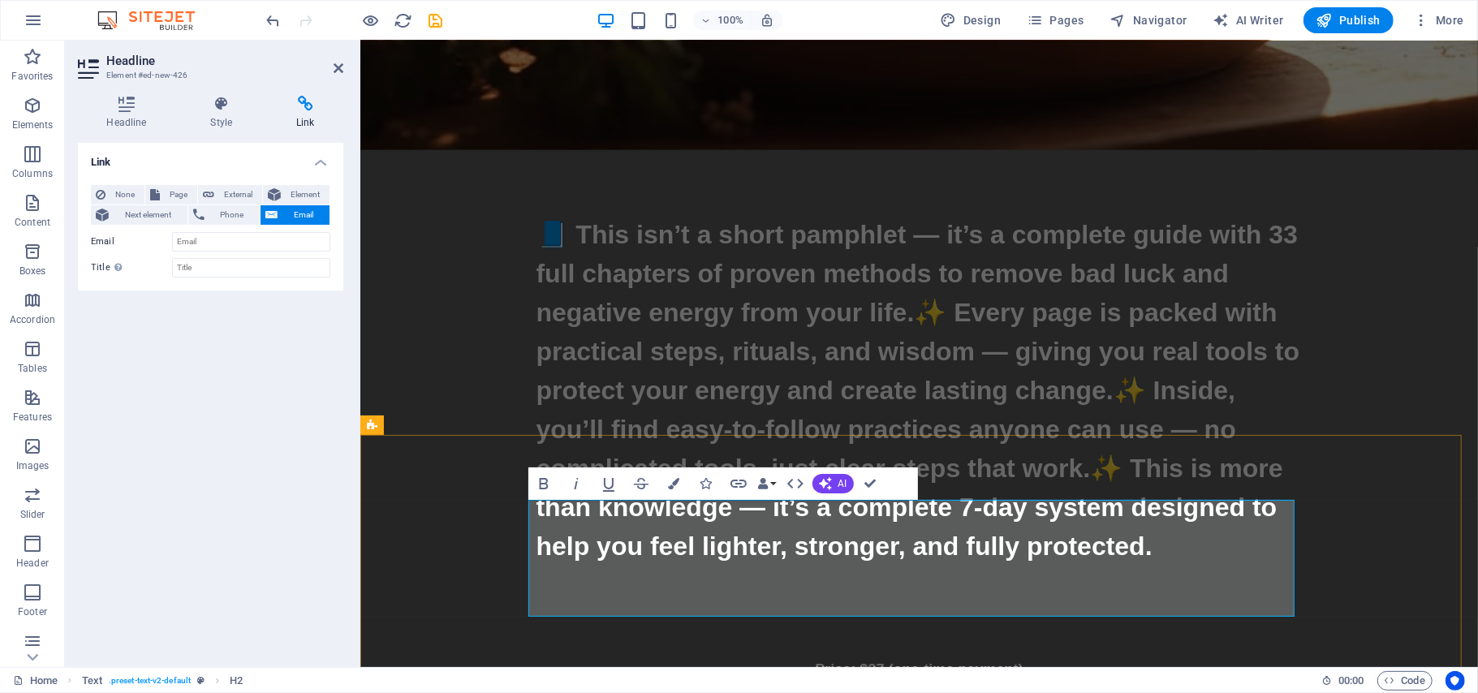
drag, startPoint x: 1153, startPoint y: 552, endPoint x: 1240, endPoint y: 551, distance: 86.8
click at [218, 237] on input "Email" at bounding box center [251, 241] width 158 height 19
paste input "mailto:[EMAIL_ADDRESS][DOMAIN_NAME]"
type input "mailto:[EMAIL_ADDRESS][DOMAIN_NAME]"
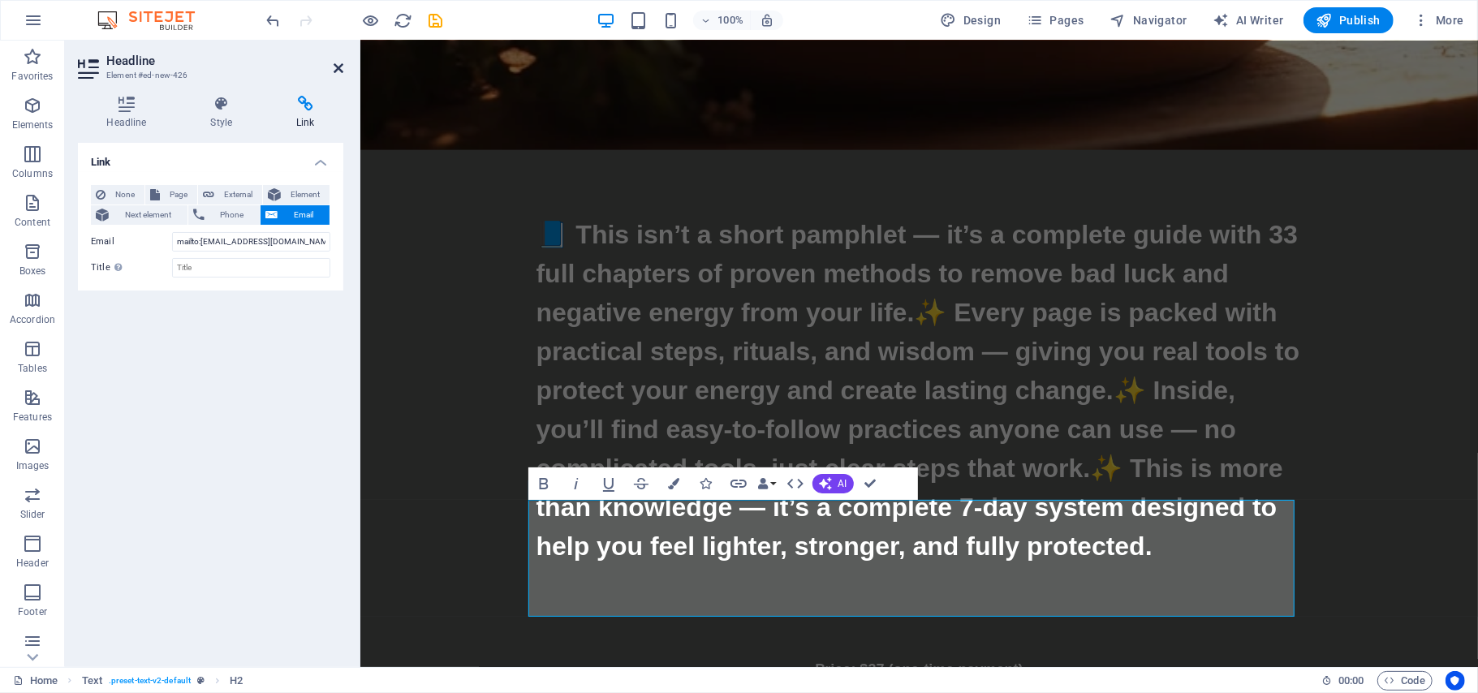
click at [338, 70] on icon at bounding box center [339, 68] width 10 height 13
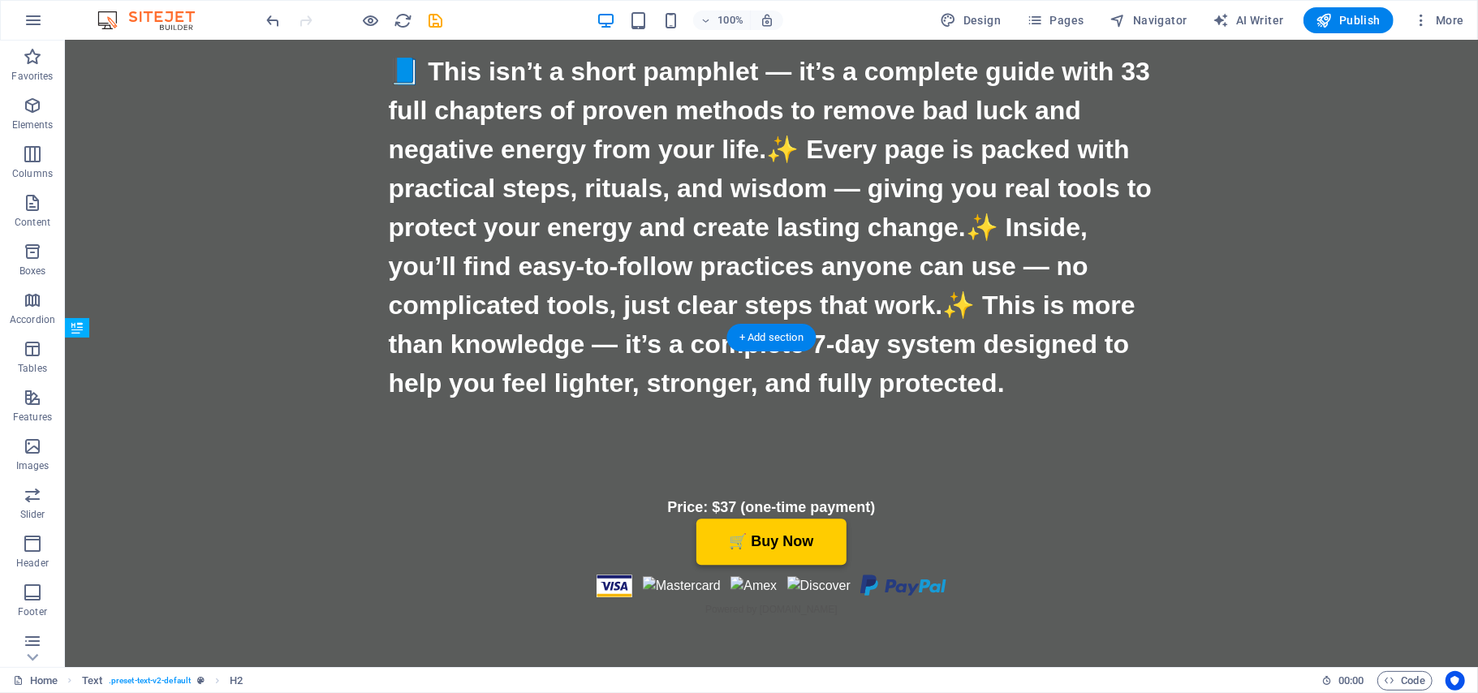
drag, startPoint x: 1067, startPoint y: 597, endPoint x: 1054, endPoint y: 597, distance: 13.0
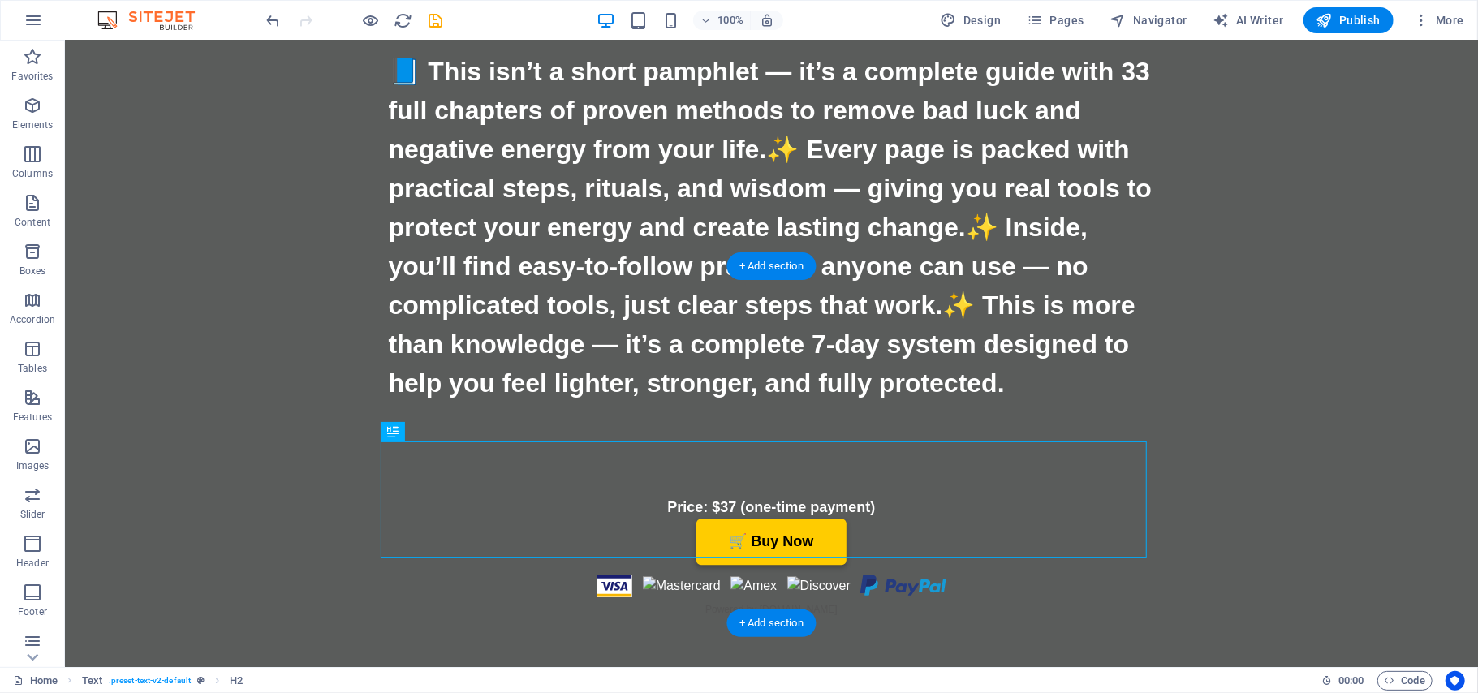
scroll to position [7535, 0]
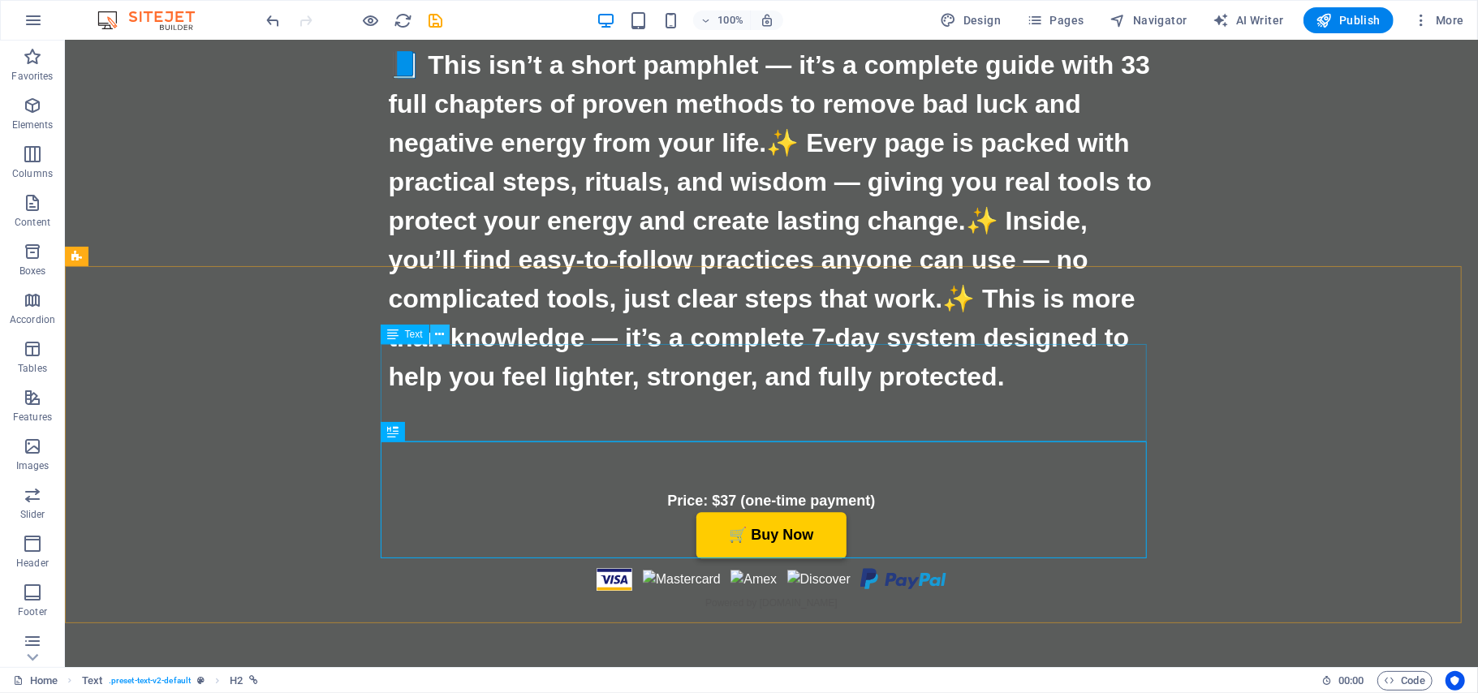
click at [440, 335] on icon at bounding box center [439, 334] width 9 height 17
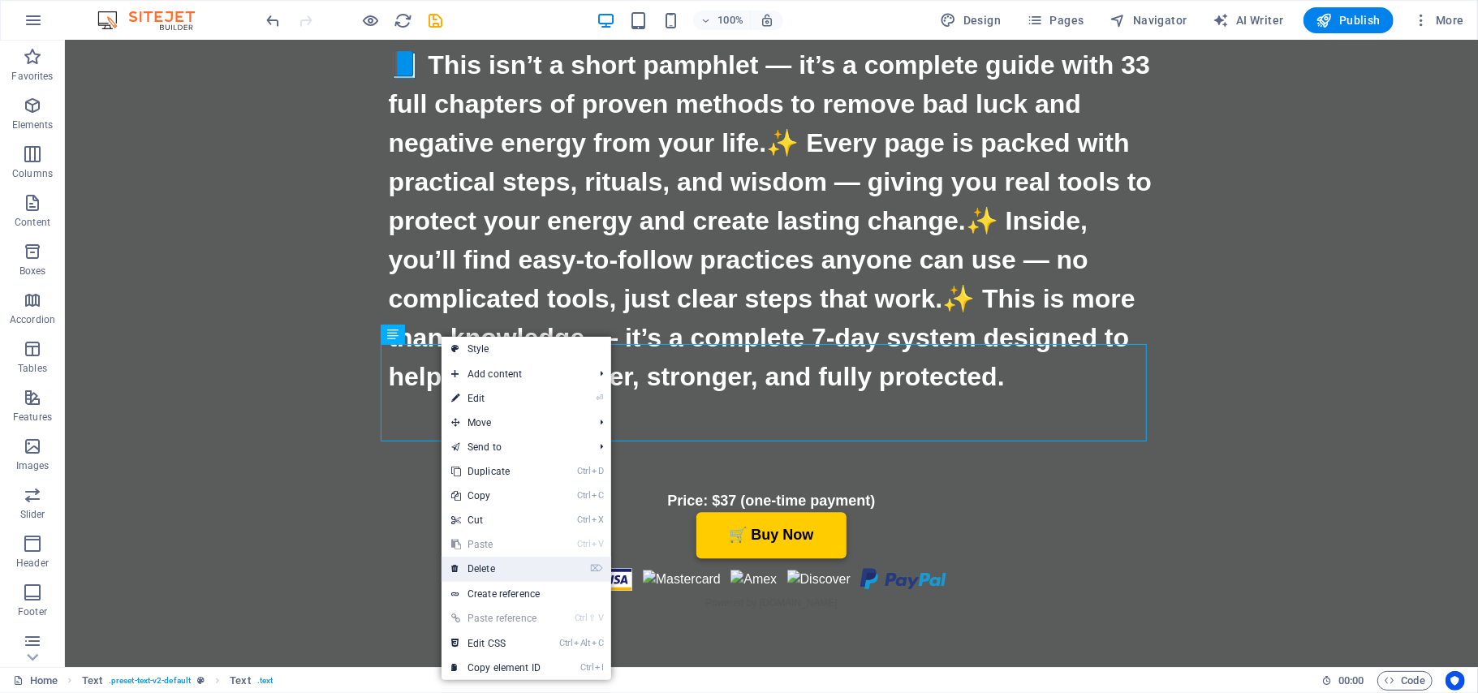
click at [487, 571] on link "⌦ Delete" at bounding box center [496, 569] width 109 height 24
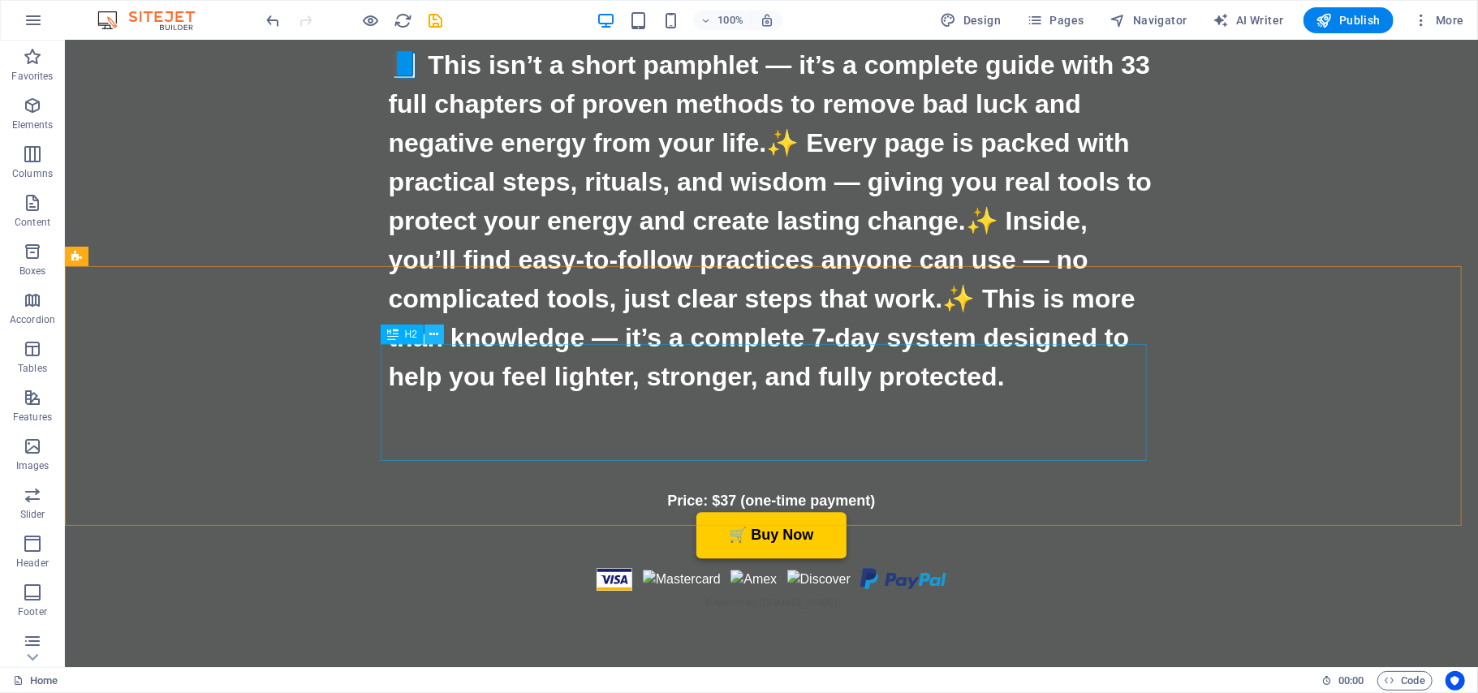
click at [433, 331] on icon at bounding box center [434, 334] width 9 height 17
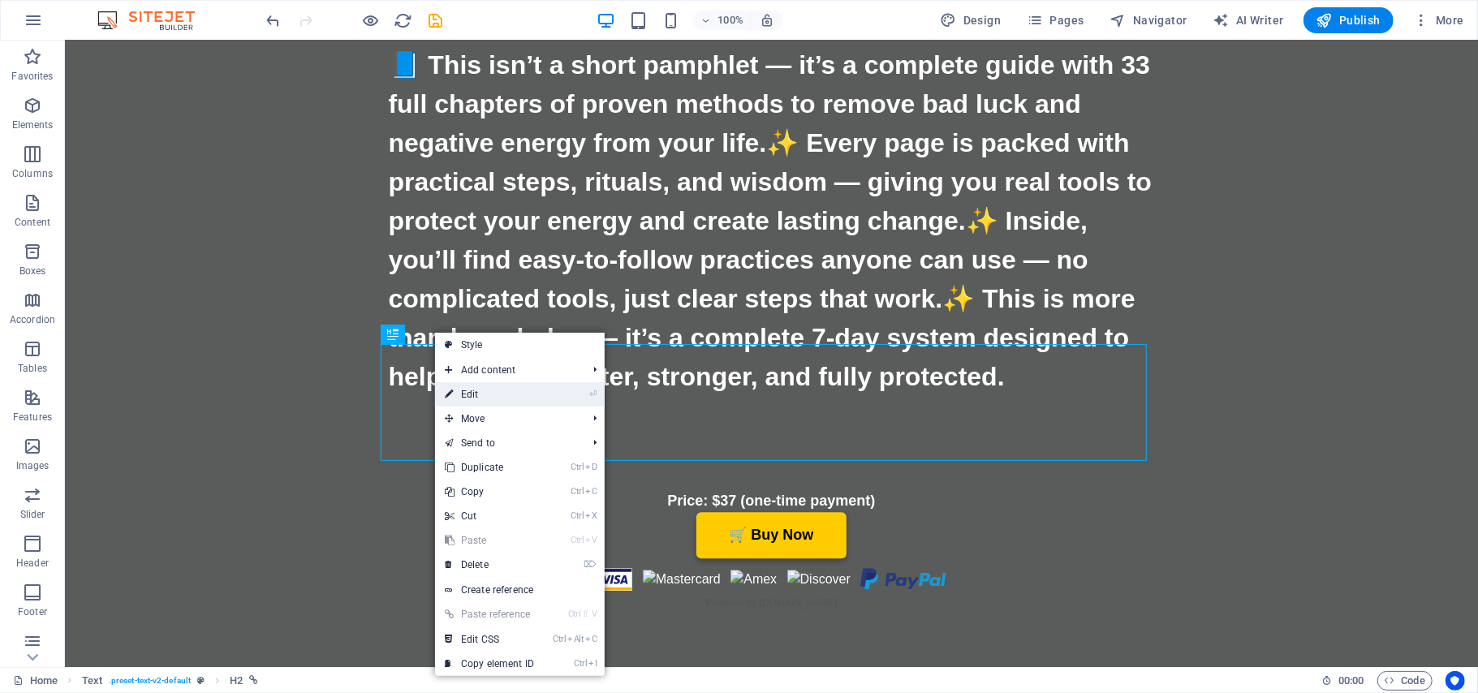
click at [477, 398] on link "⏎ Edit" at bounding box center [489, 394] width 109 height 24
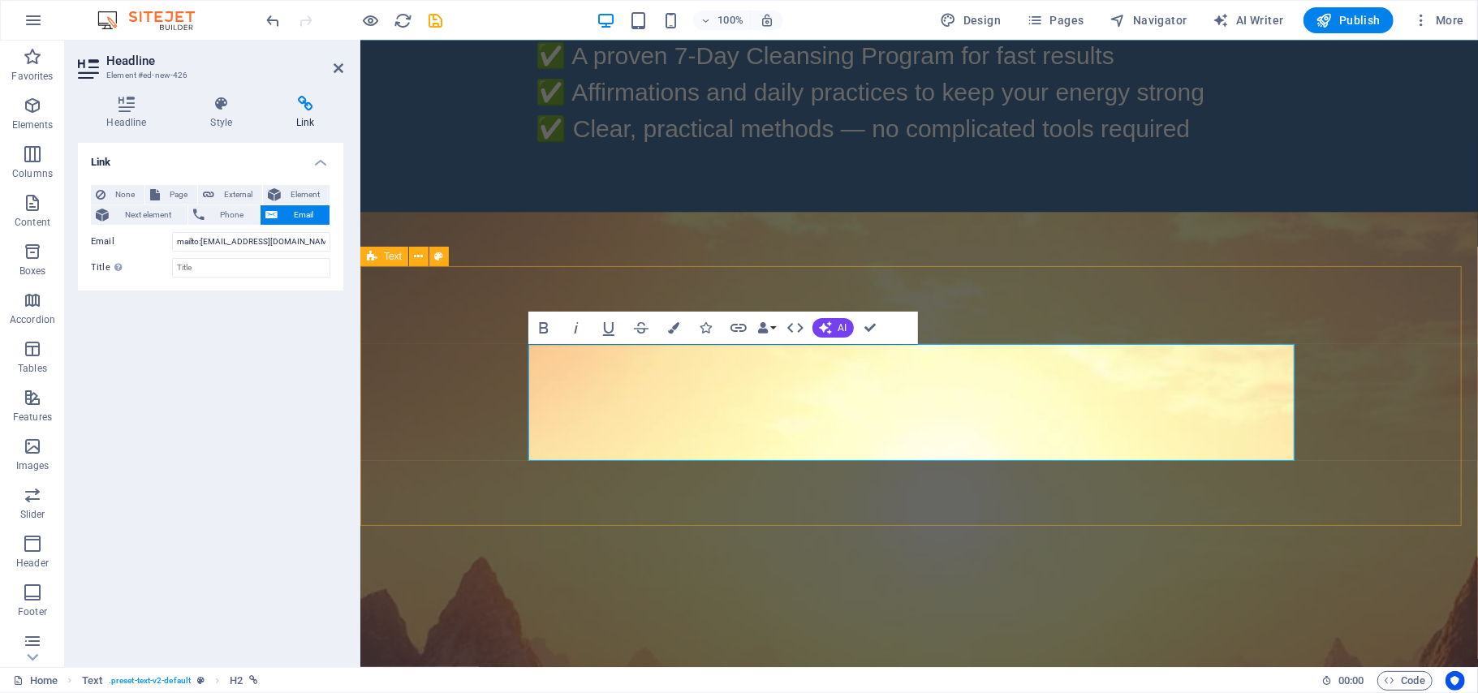
scroll to position [6212, 0]
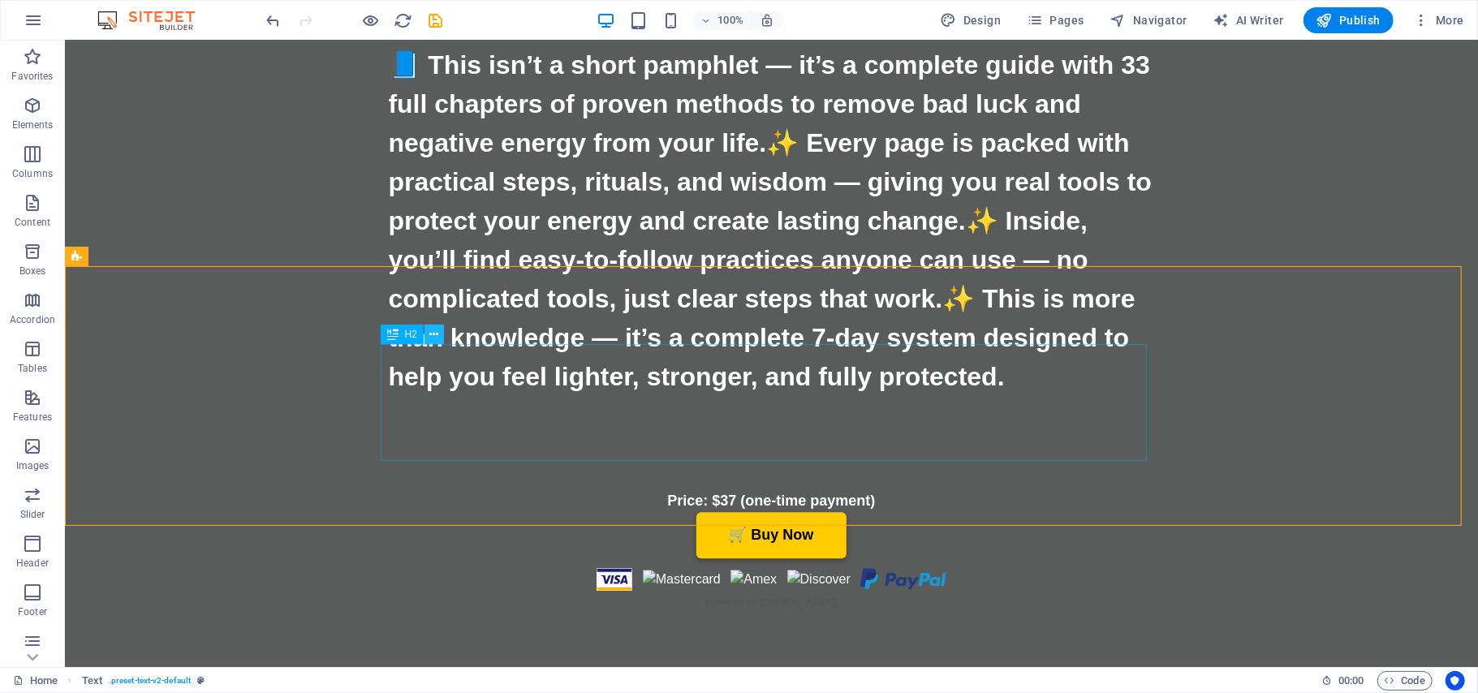
click at [436, 336] on icon at bounding box center [434, 334] width 9 height 17
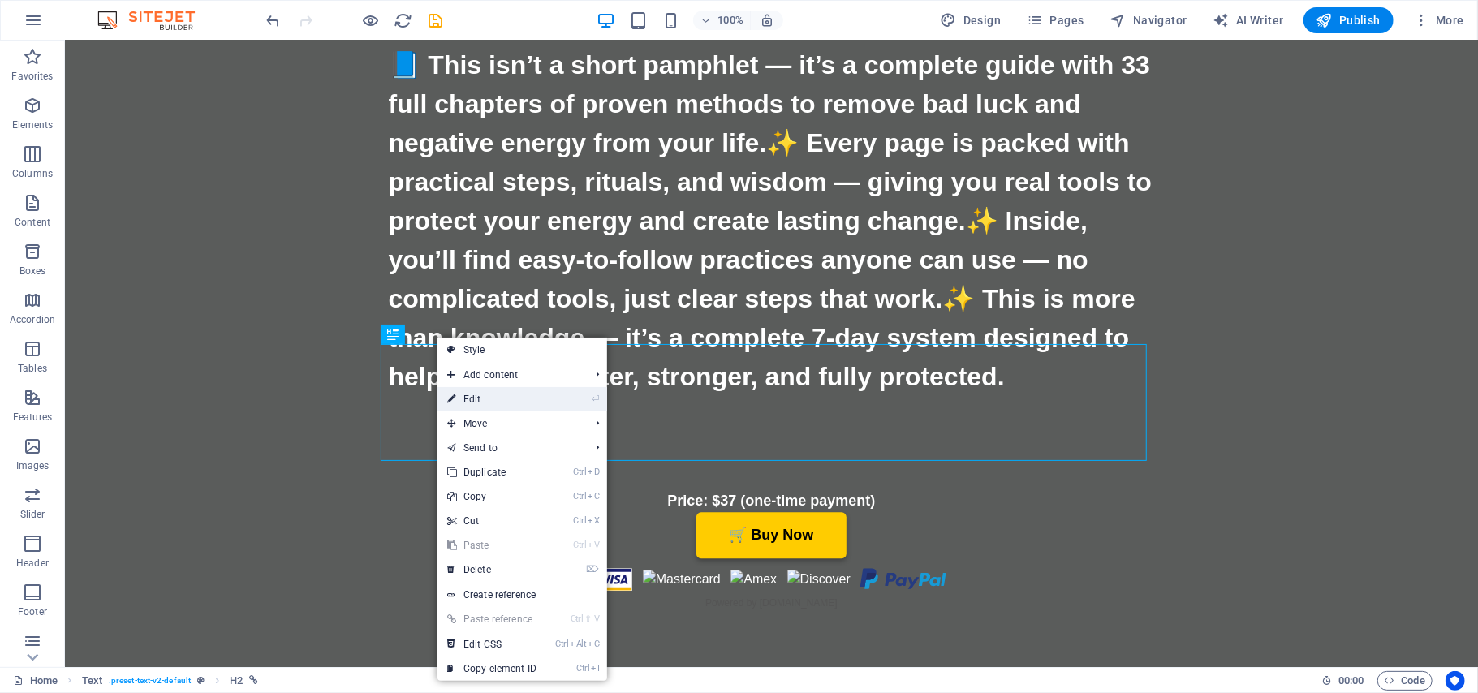
click at [463, 394] on link "⏎ Edit" at bounding box center [491, 399] width 109 height 24
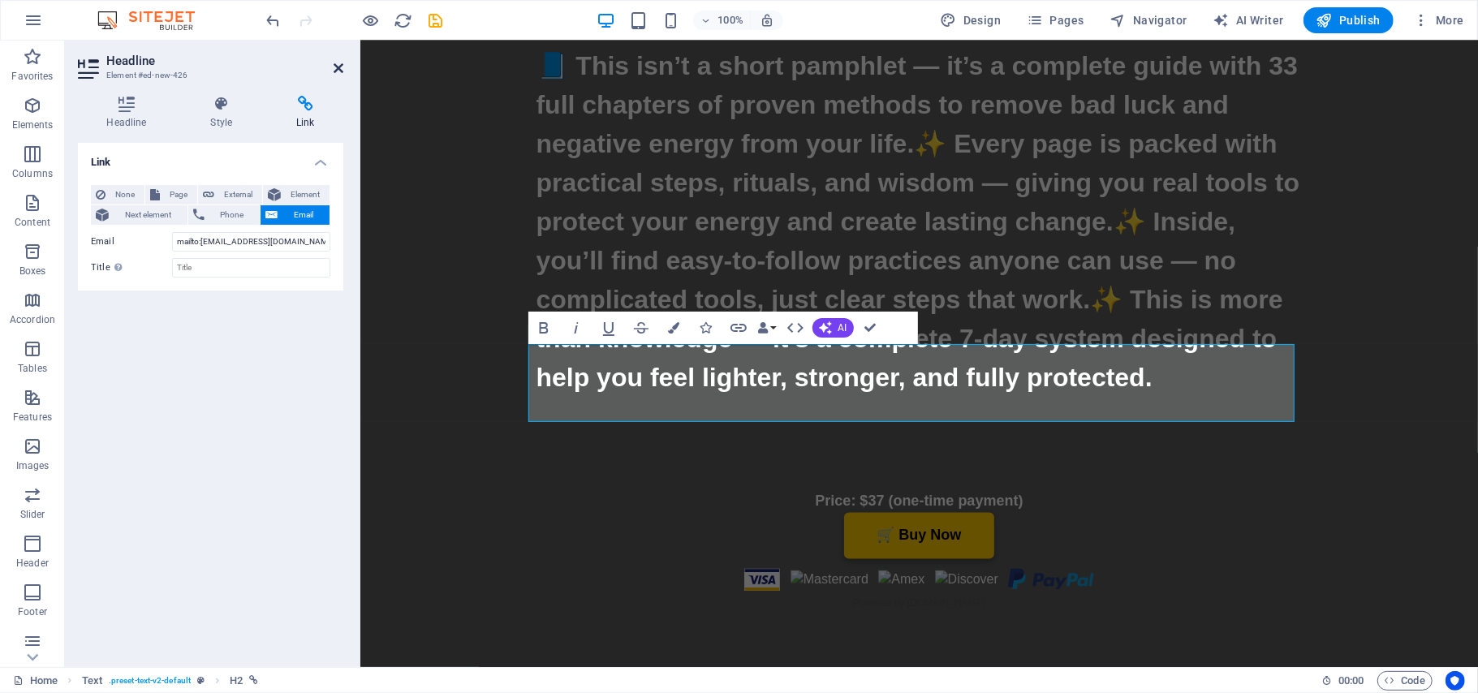
click at [339, 69] on icon at bounding box center [339, 68] width 10 height 13
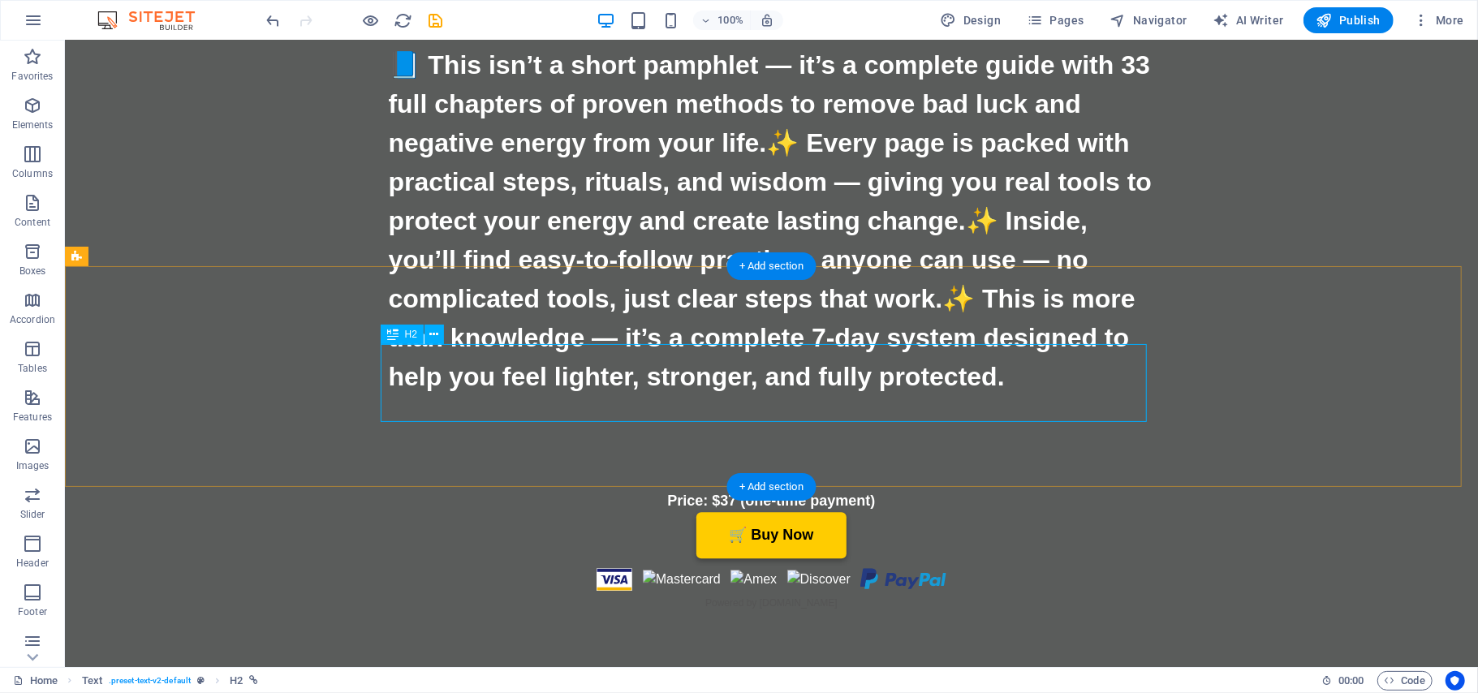
click at [432, 336] on icon at bounding box center [434, 334] width 9 height 17
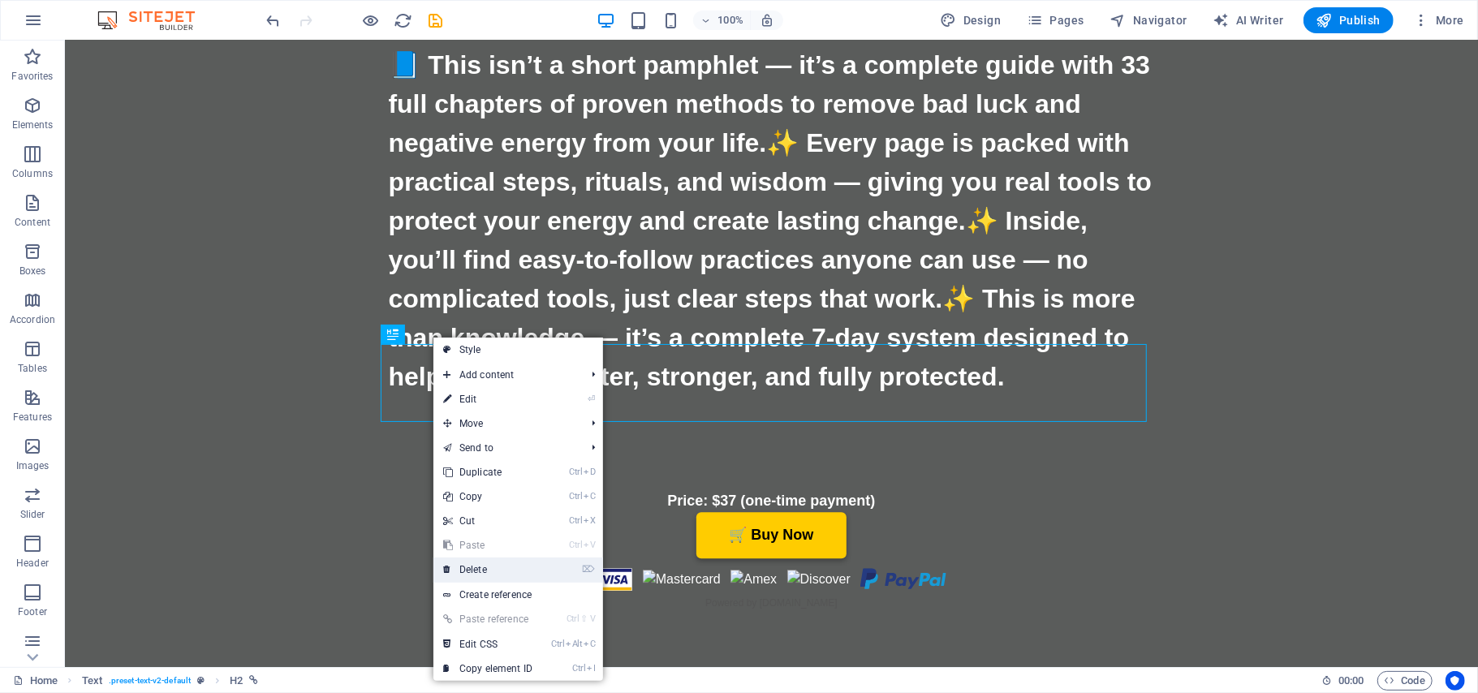
click at [477, 568] on link "⌦ Delete" at bounding box center [487, 570] width 109 height 24
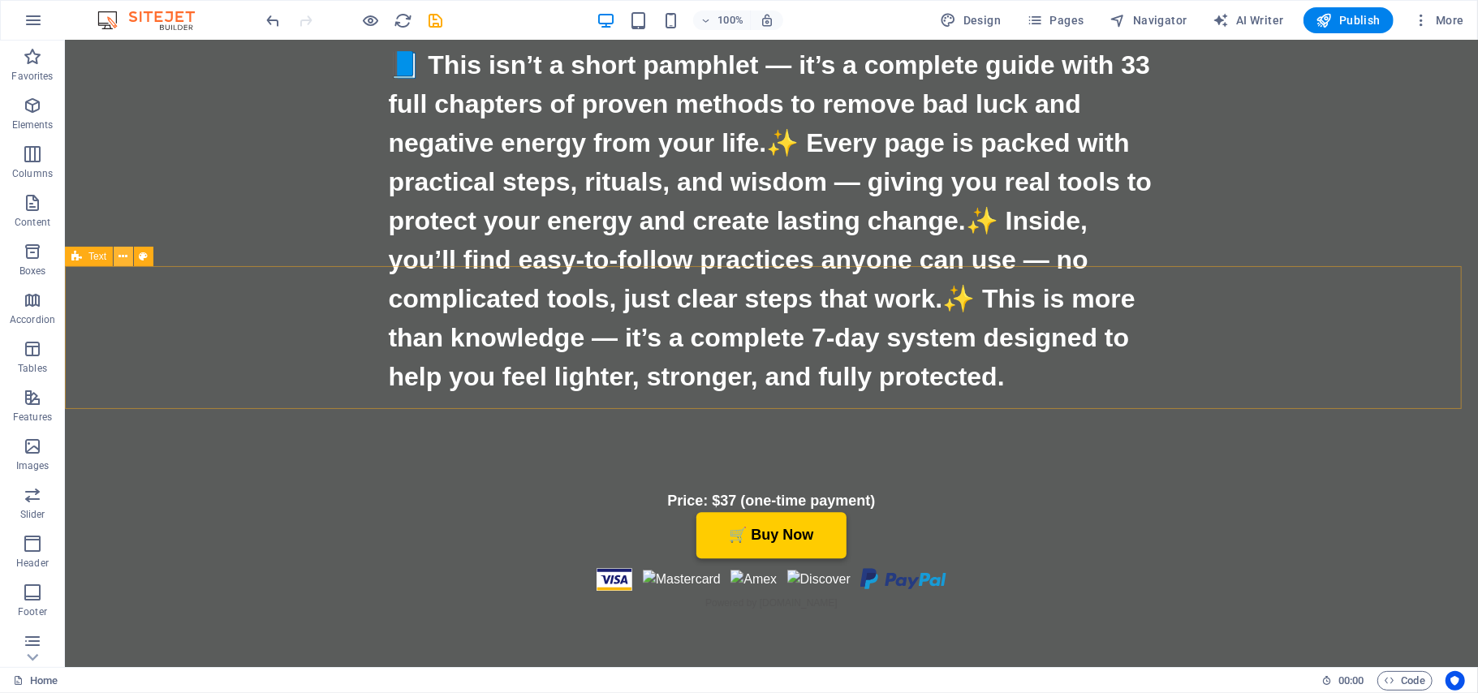
click at [123, 255] on icon at bounding box center [123, 256] width 9 height 17
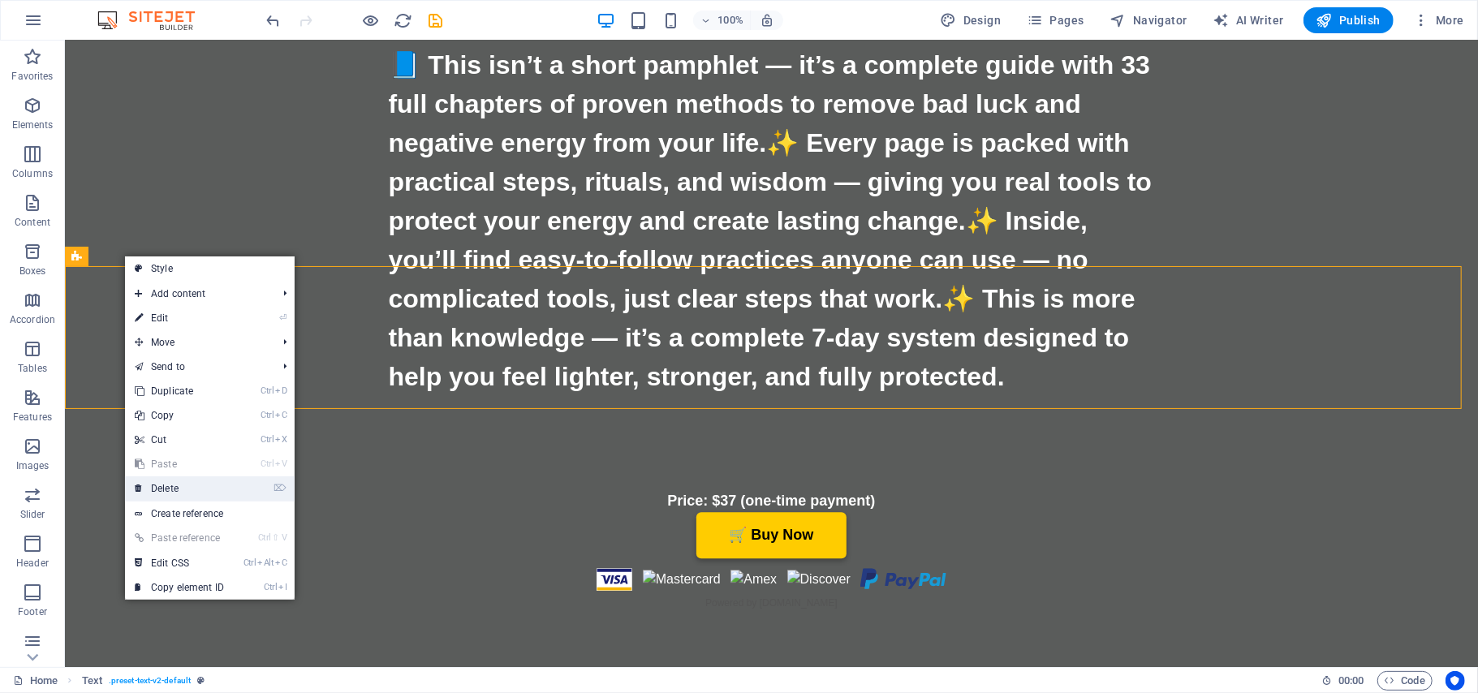
click at [173, 488] on link "⌦ Delete" at bounding box center [179, 488] width 109 height 24
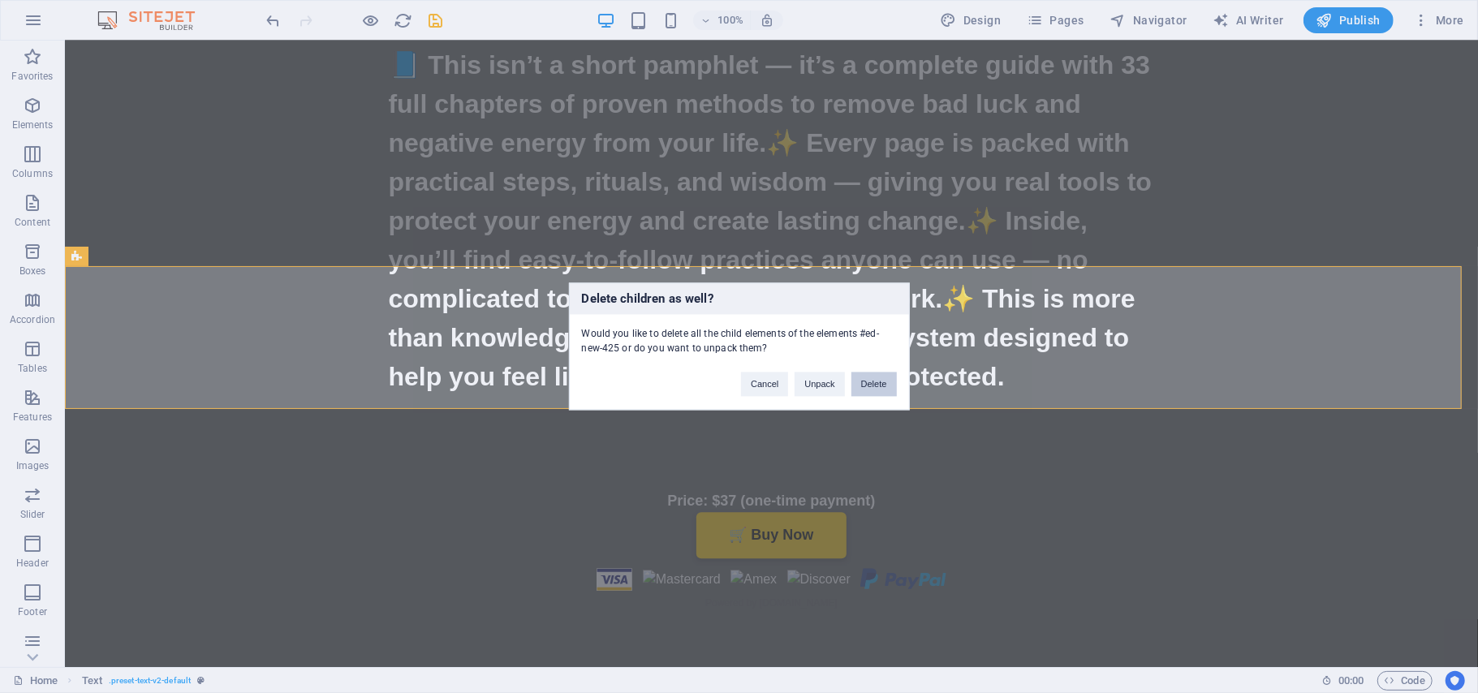
click at [864, 381] on button "Delete" at bounding box center [873, 385] width 45 height 24
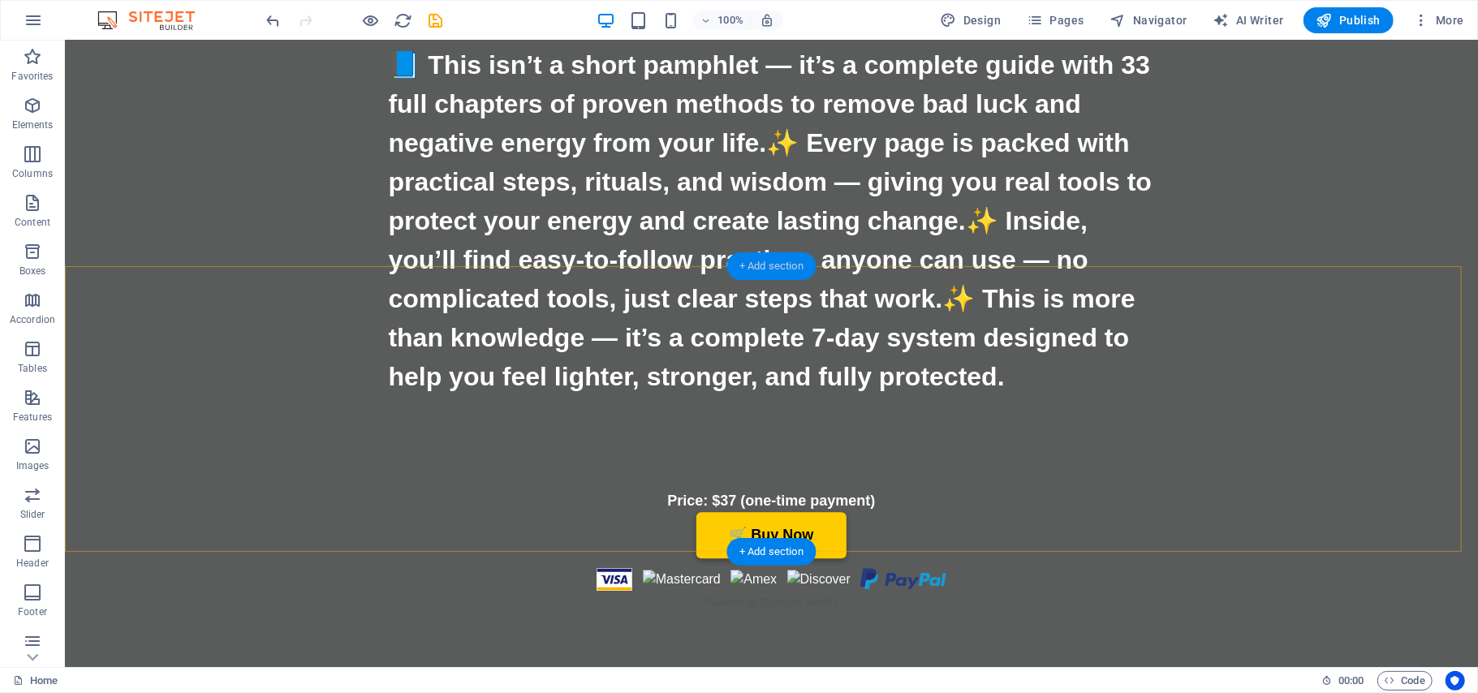
click at [771, 267] on div "+ Add section" at bounding box center [771, 266] width 90 height 28
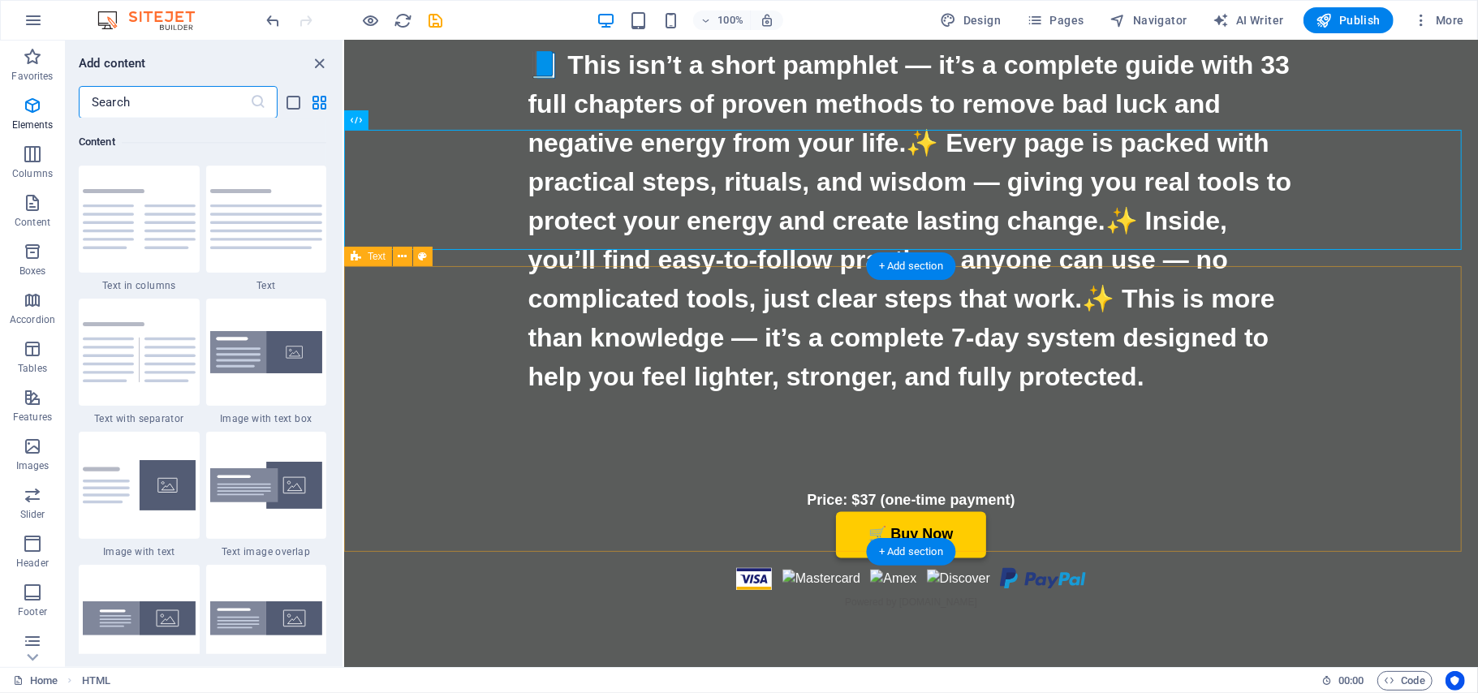
scroll to position [2839, 0]
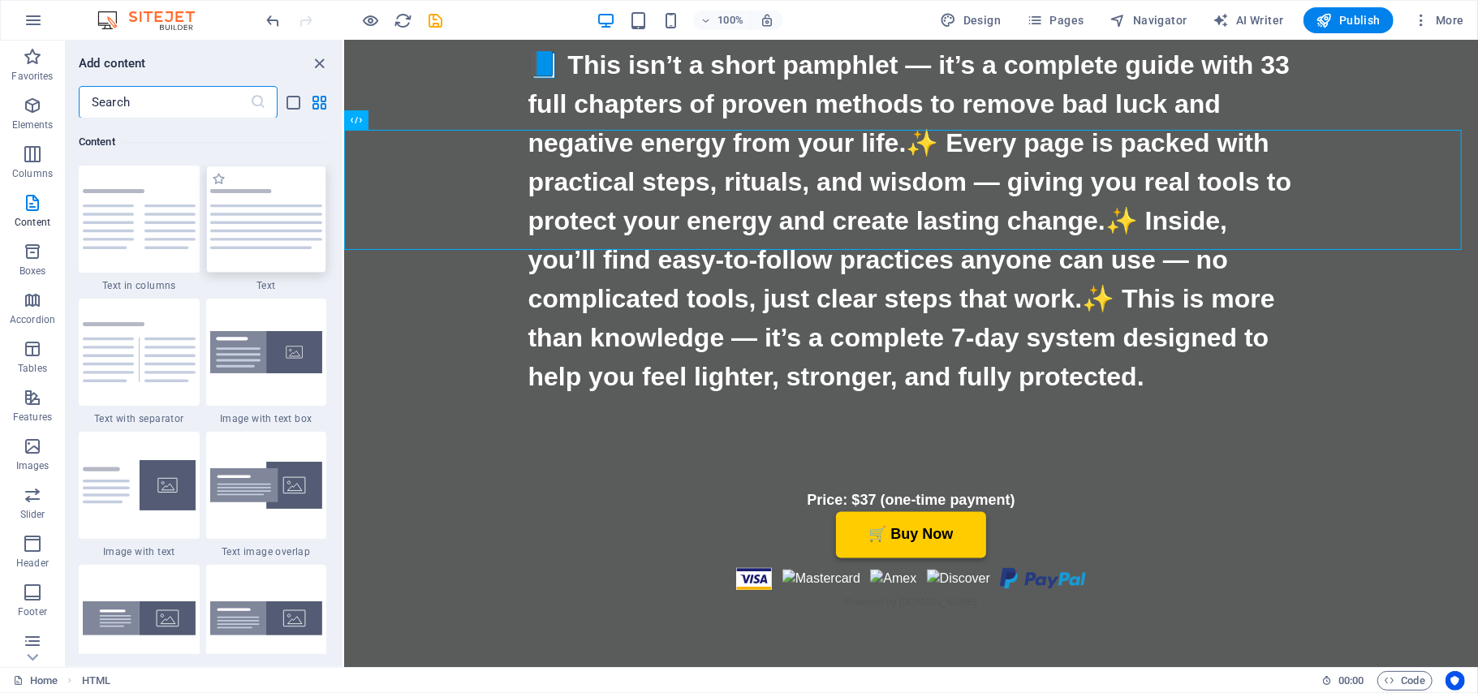
click at [277, 222] on img at bounding box center [266, 219] width 113 height 60
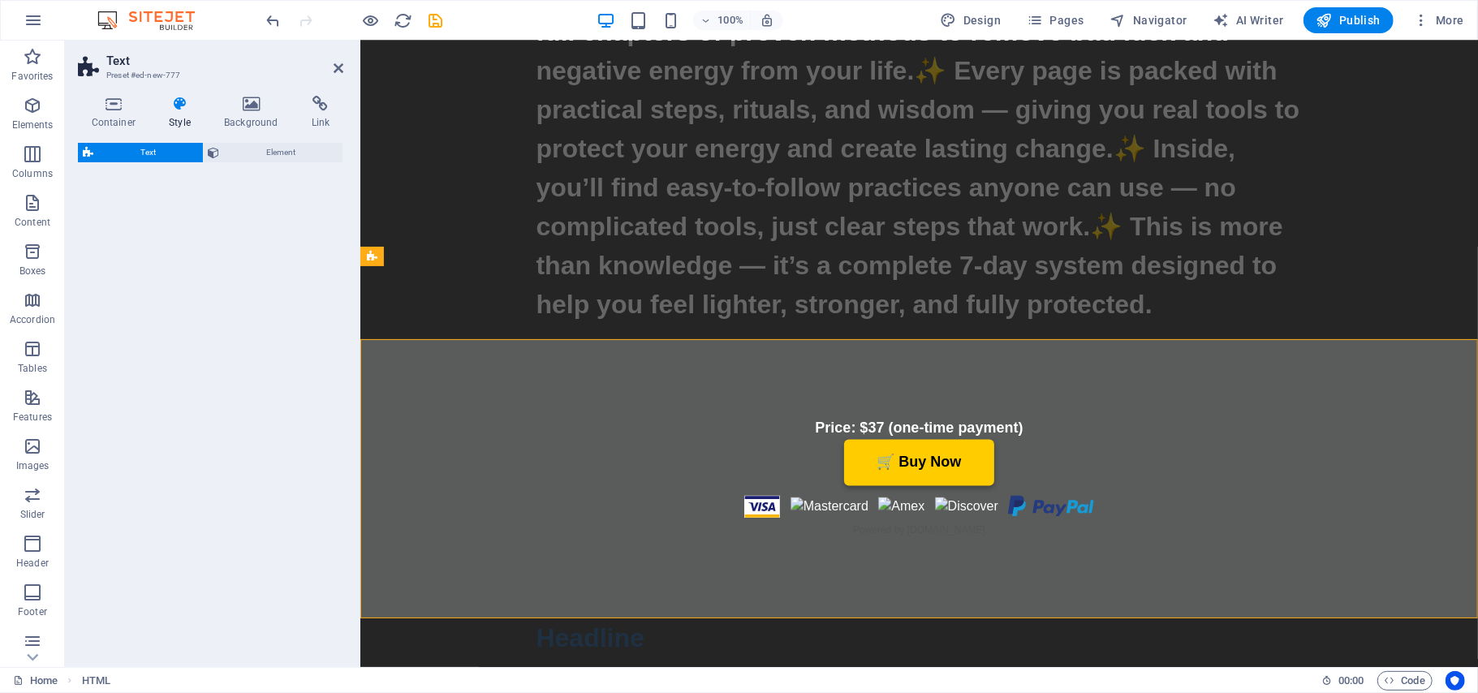
scroll to position [6212, 0]
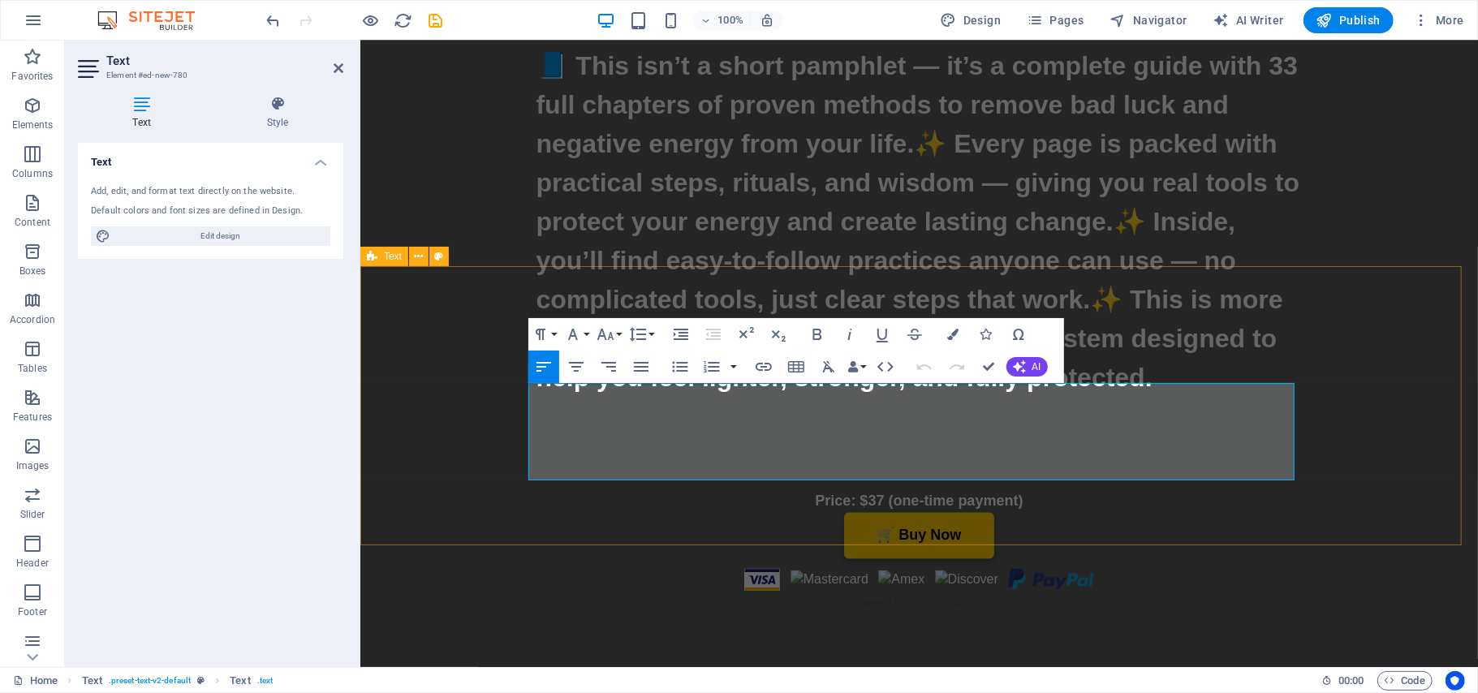
drag, startPoint x: 1020, startPoint y: 467, endPoint x: 523, endPoint y: 386, distance: 504.0
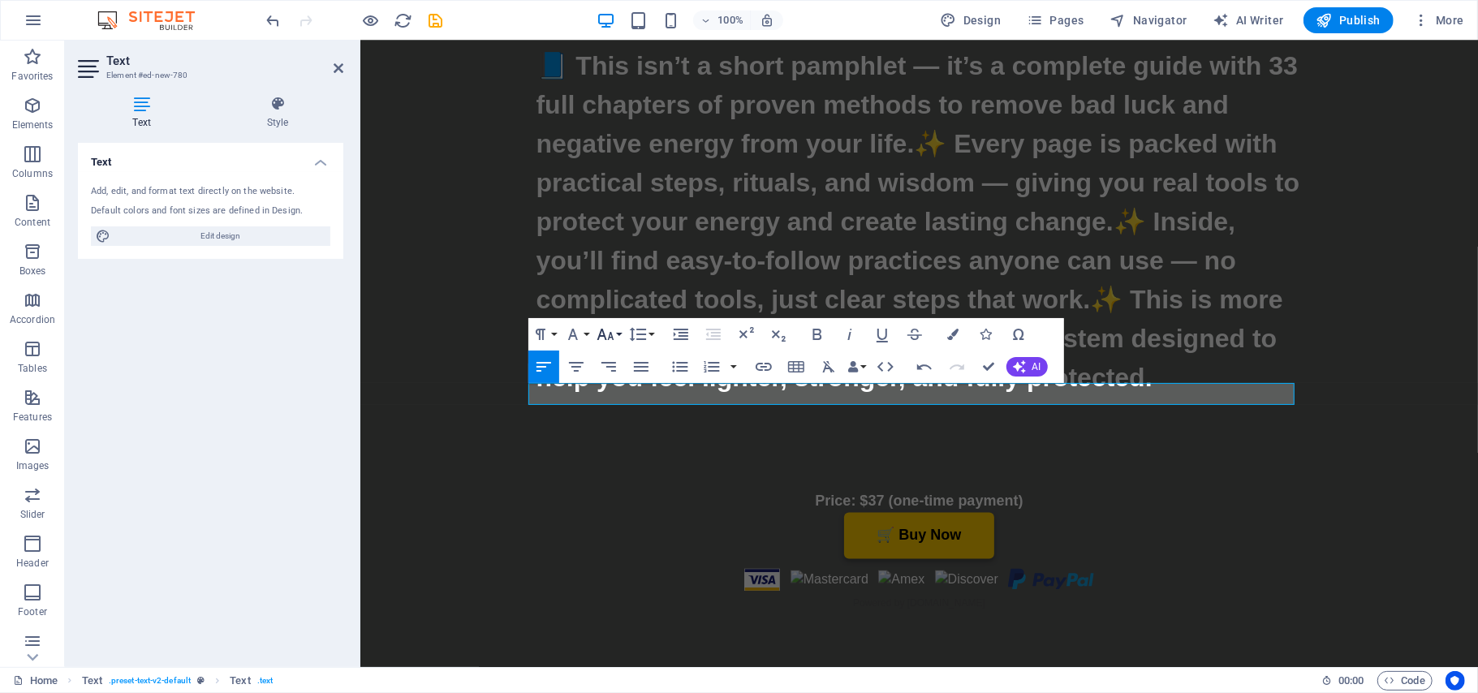
click at [620, 338] on button "Font Size" at bounding box center [608, 334] width 31 height 32
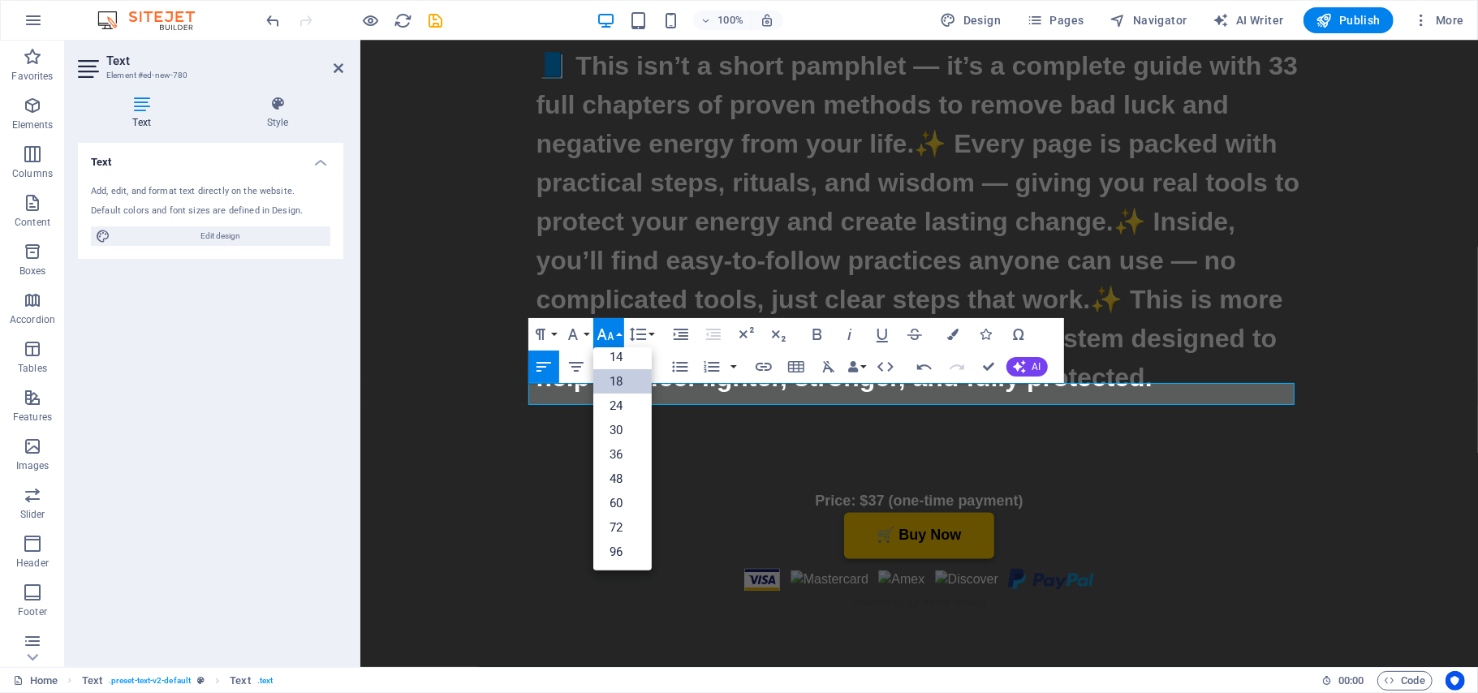
scroll to position [131, 0]
click at [621, 458] on link "36" at bounding box center [622, 454] width 58 height 24
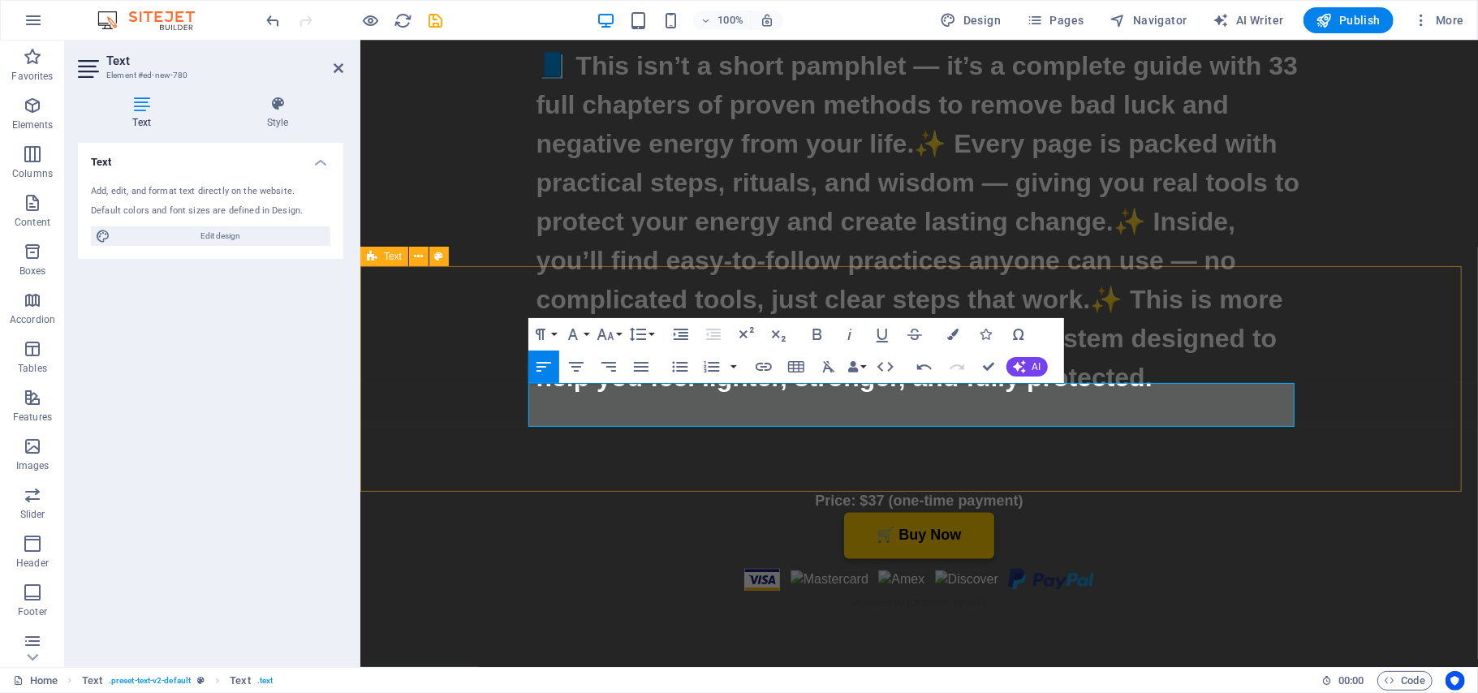
drag, startPoint x: 1240, startPoint y: 410, endPoint x: 526, endPoint y: 410, distance: 714.2
click at [618, 332] on button "Font Size" at bounding box center [608, 334] width 31 height 32
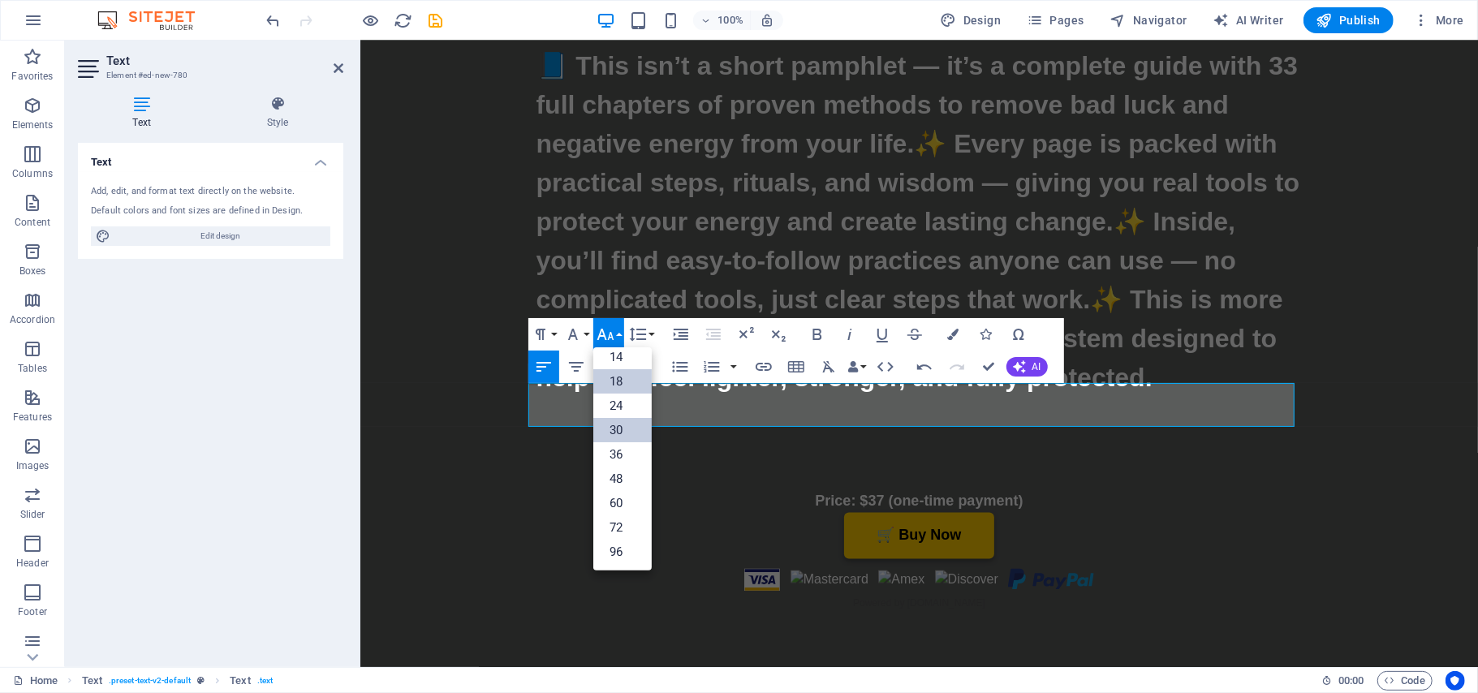
click at [614, 433] on link "30" at bounding box center [622, 430] width 58 height 24
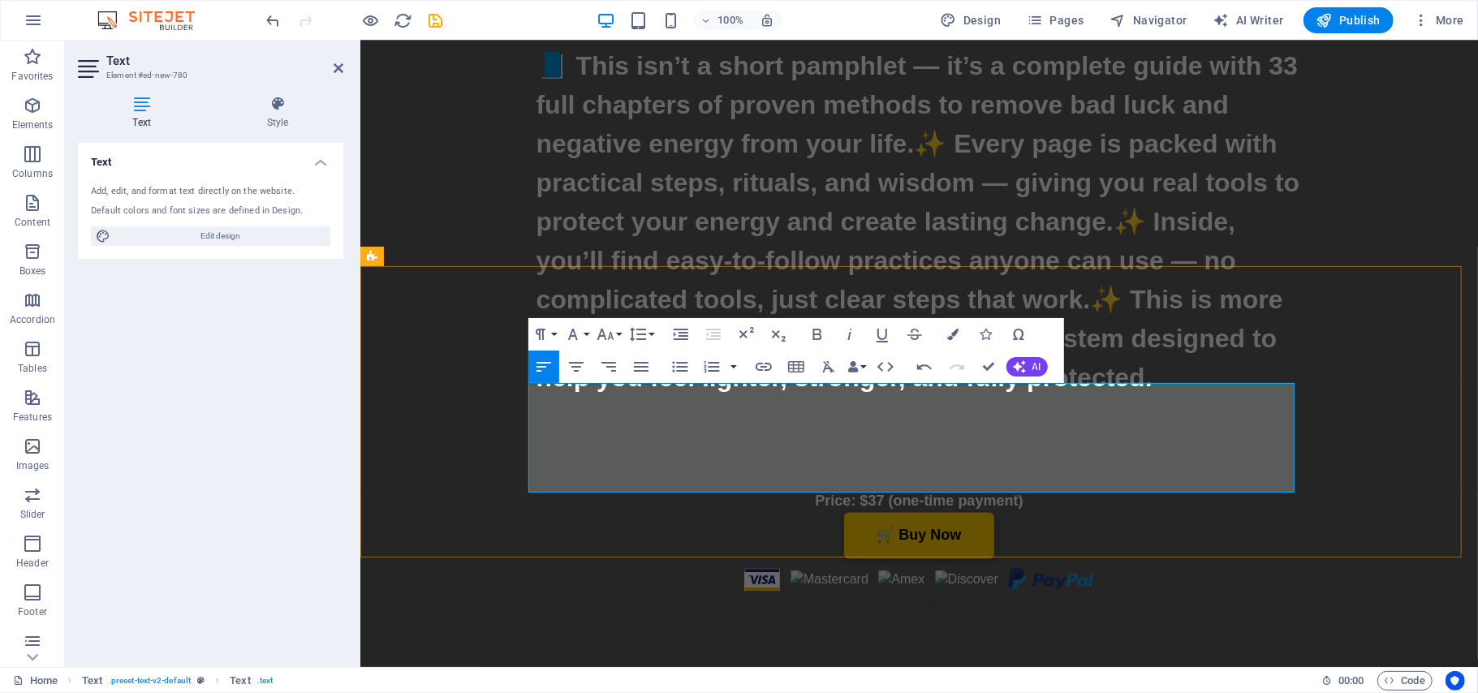
drag, startPoint x: 1103, startPoint y: 394, endPoint x: 1035, endPoint y: 397, distance: 68.3
click at [335, 71] on icon at bounding box center [339, 68] width 10 height 13
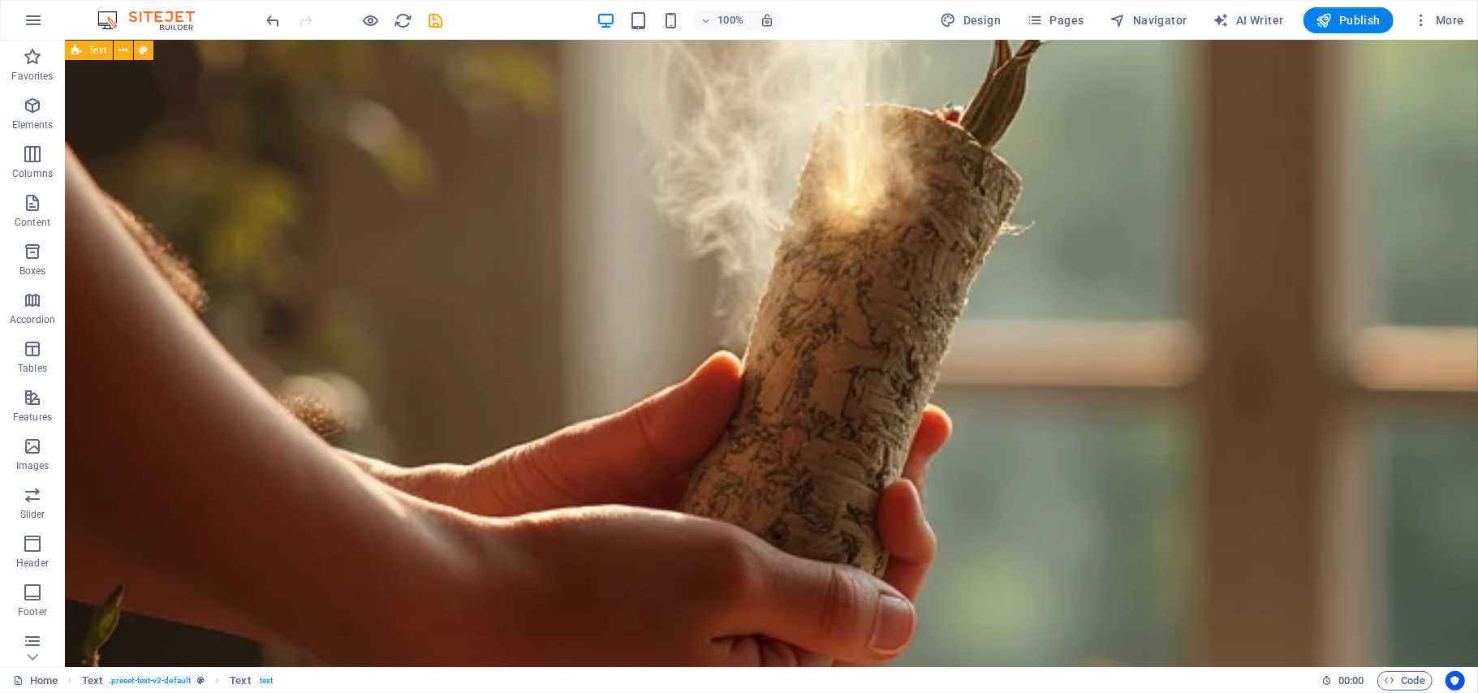
scroll to position [7535, 0]
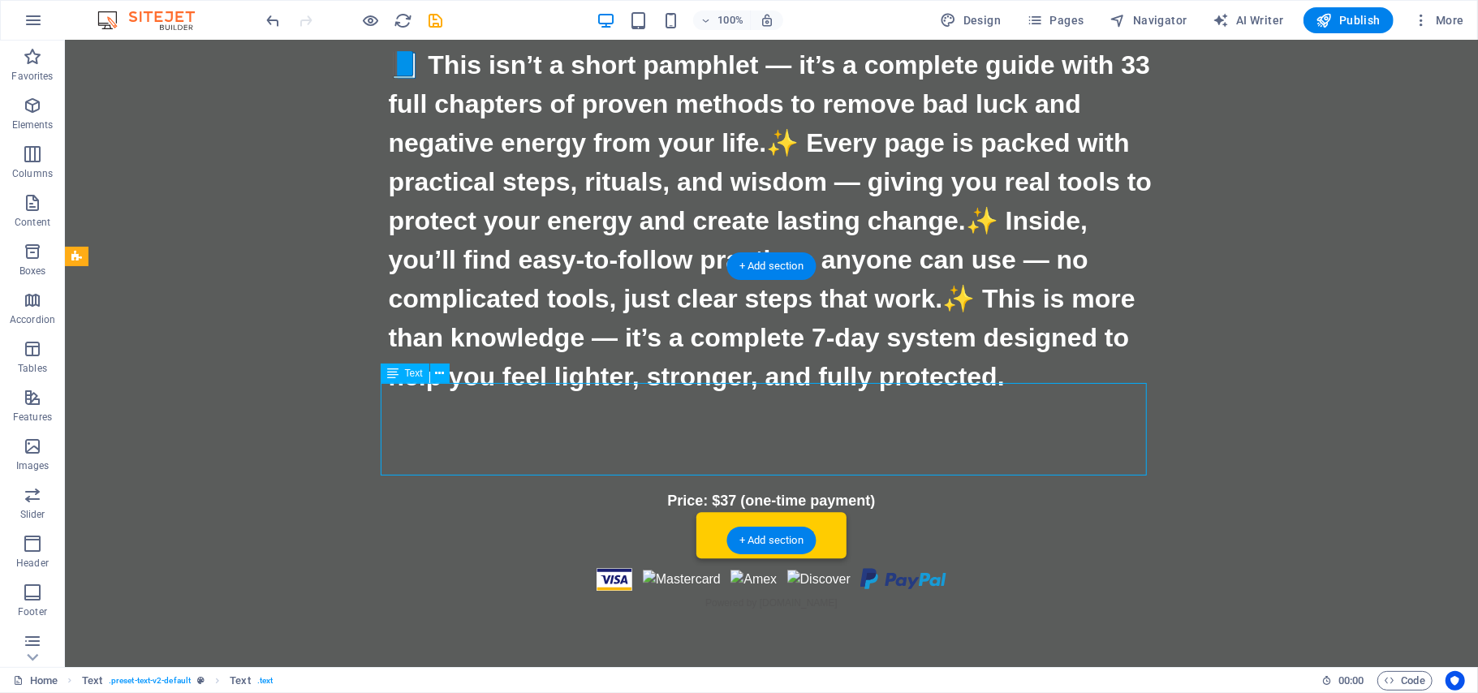
drag, startPoint x: 948, startPoint y: 392, endPoint x: 886, endPoint y: 399, distance: 62.1
click at [437, 371] on icon at bounding box center [439, 373] width 9 height 17
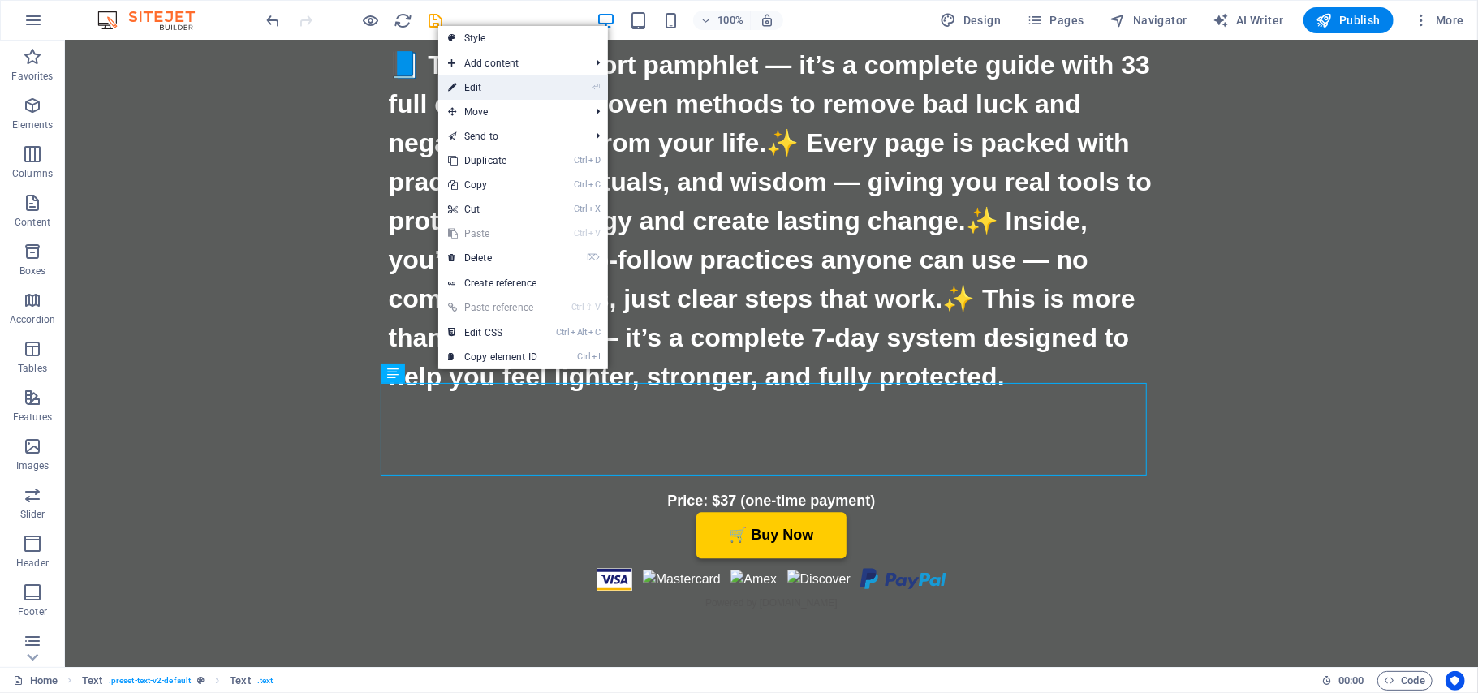
click at [497, 92] on link "⏎ Edit" at bounding box center [492, 87] width 109 height 24
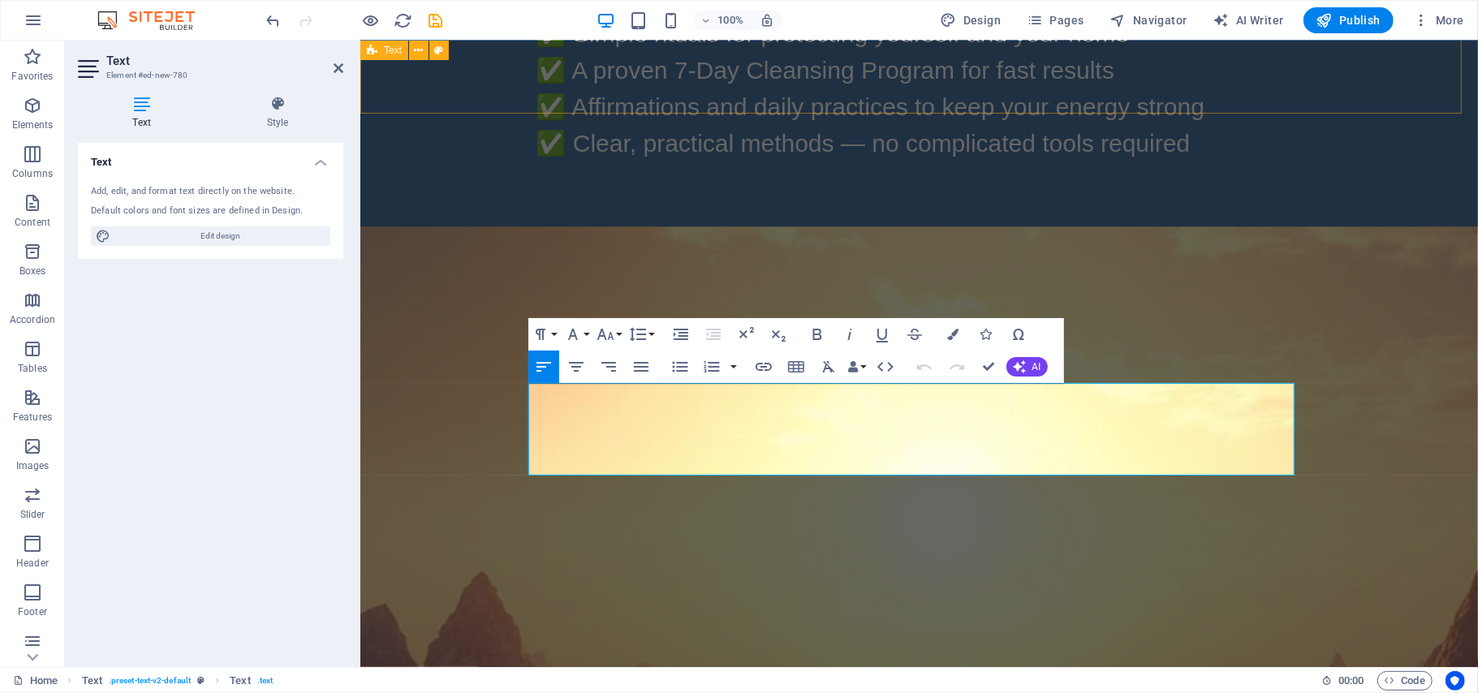
scroll to position [6212, 0]
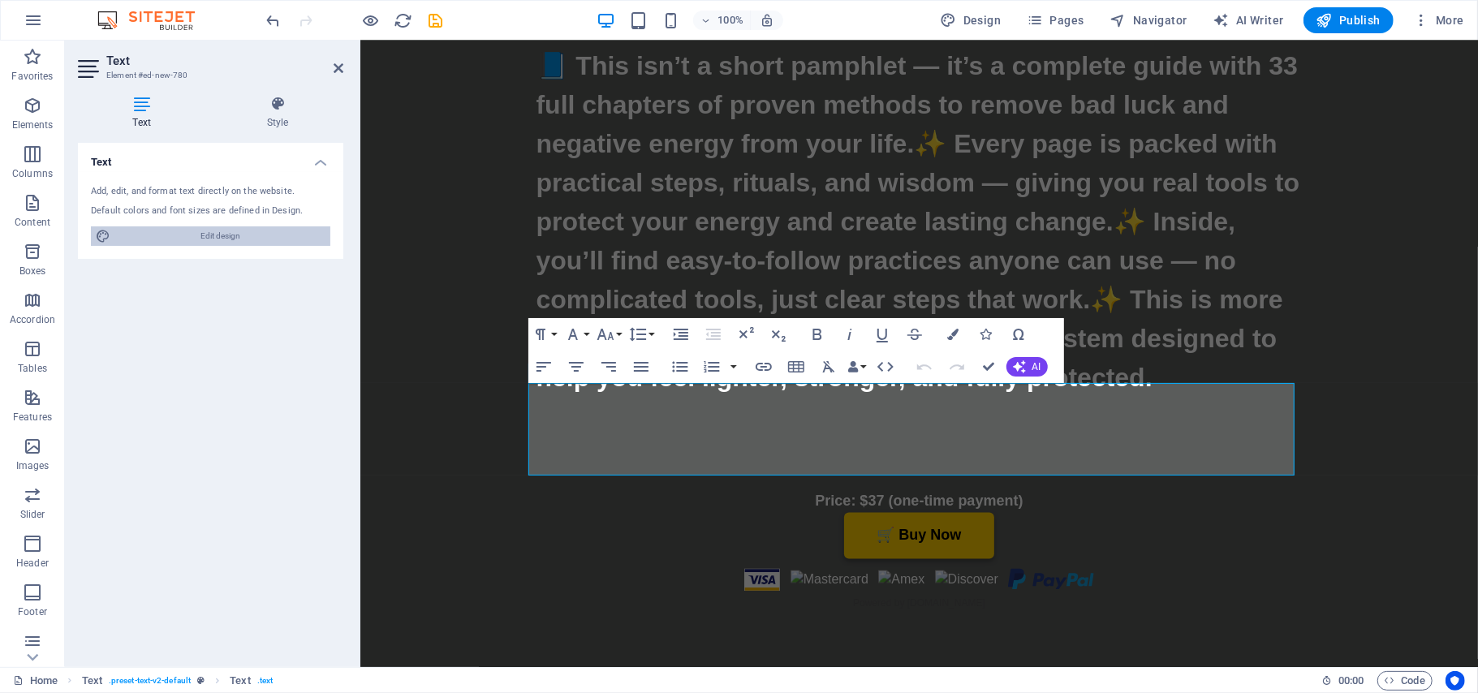
click at [205, 235] on span "Edit design" at bounding box center [220, 235] width 210 height 19
select select "px"
select select "400"
select select "px"
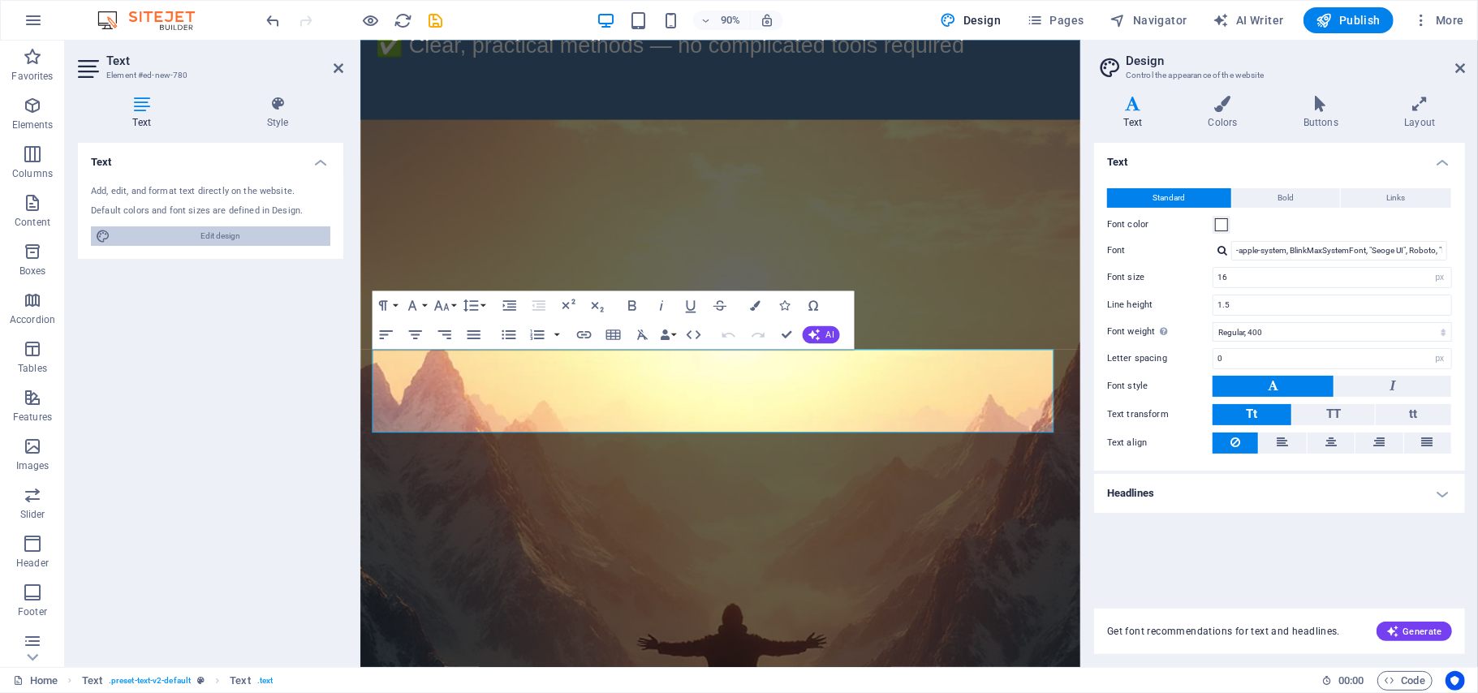
scroll to position [4787, 0]
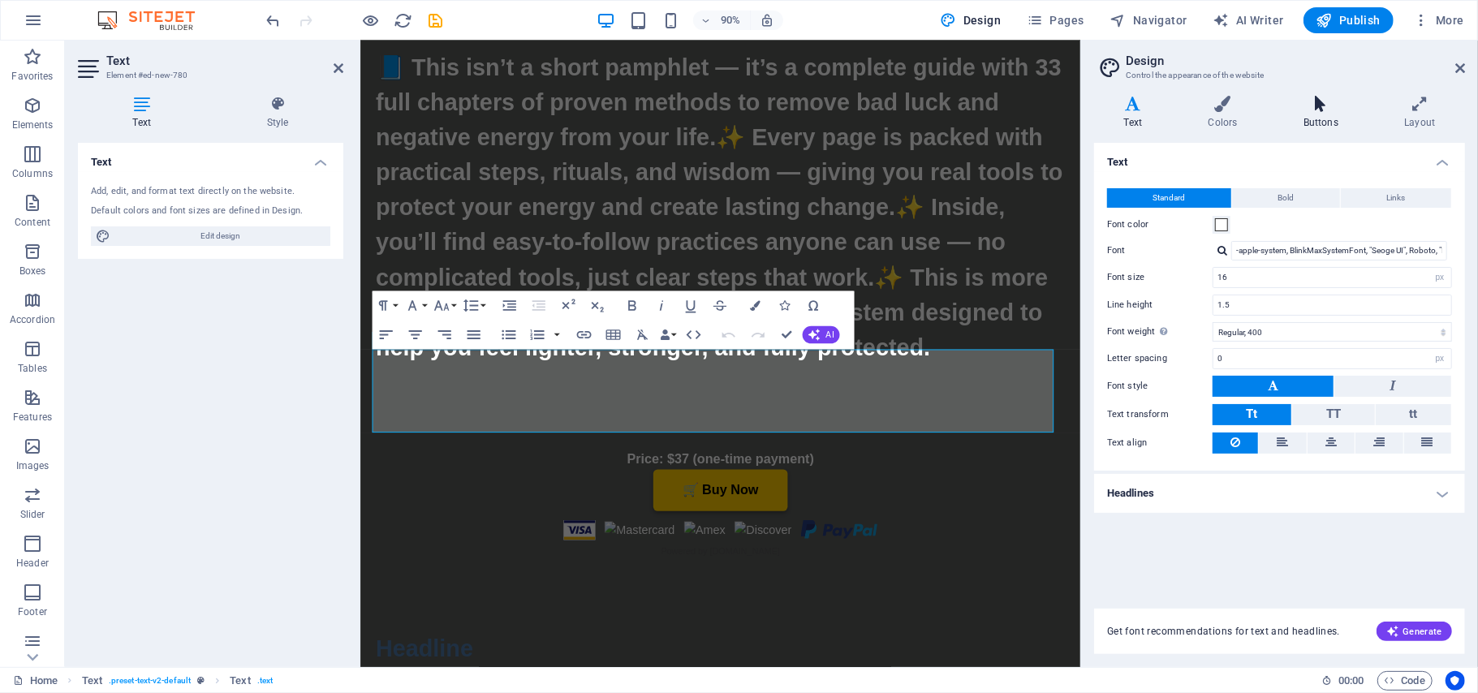
click at [1321, 109] on icon at bounding box center [1320, 104] width 94 height 16
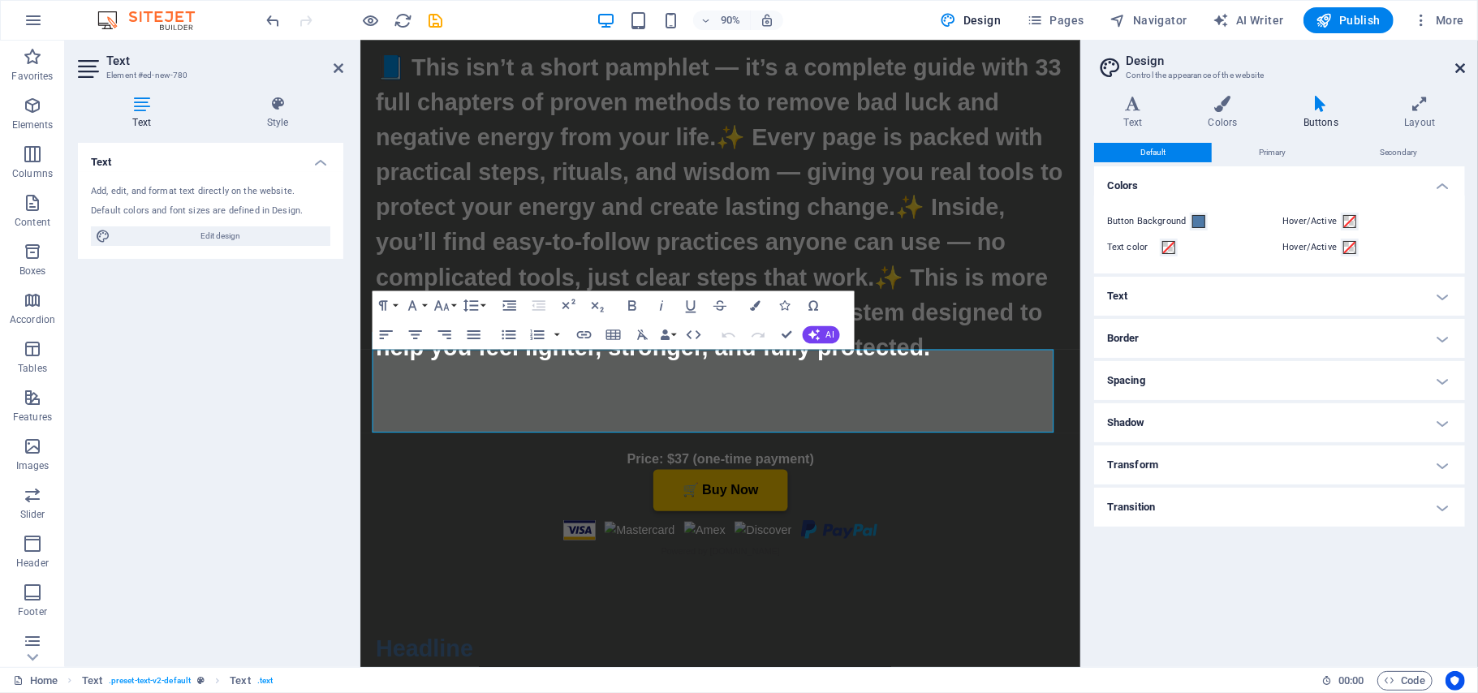
click at [1456, 65] on icon at bounding box center [1460, 68] width 10 height 13
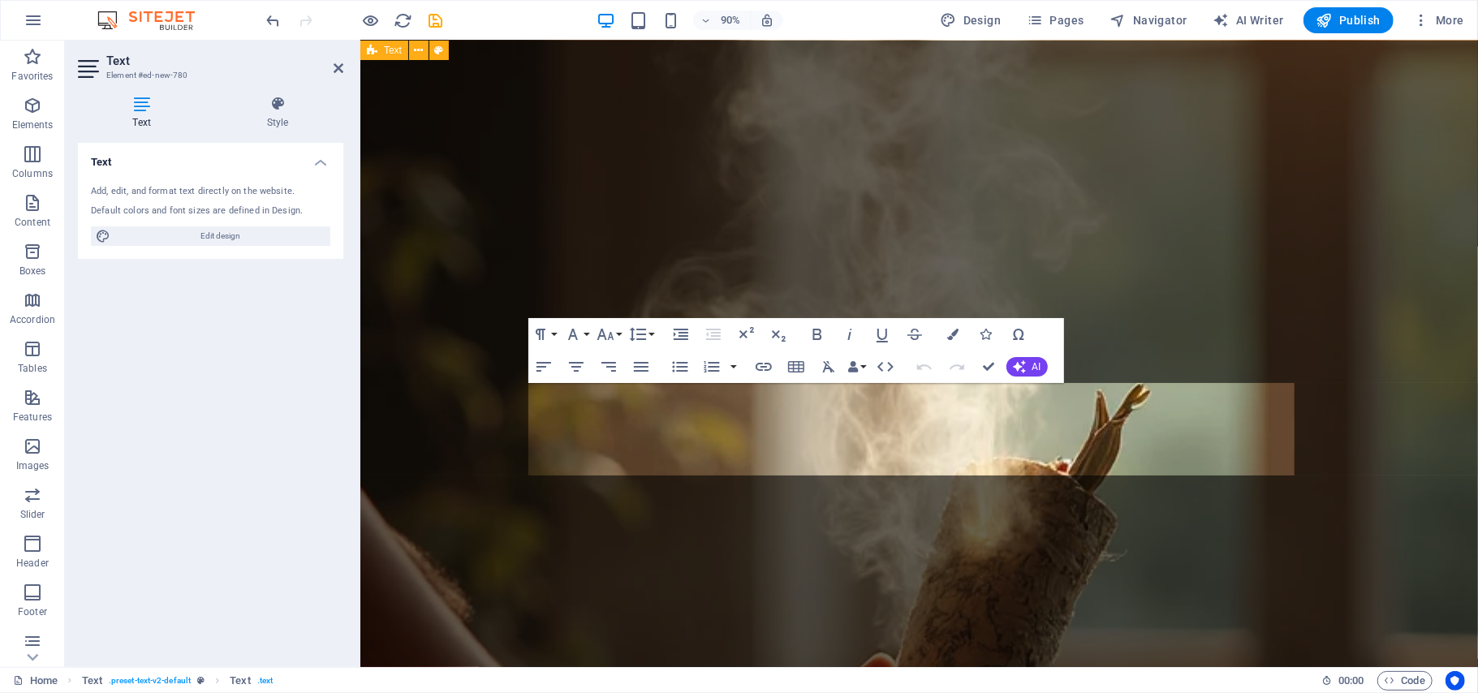
scroll to position [6212, 0]
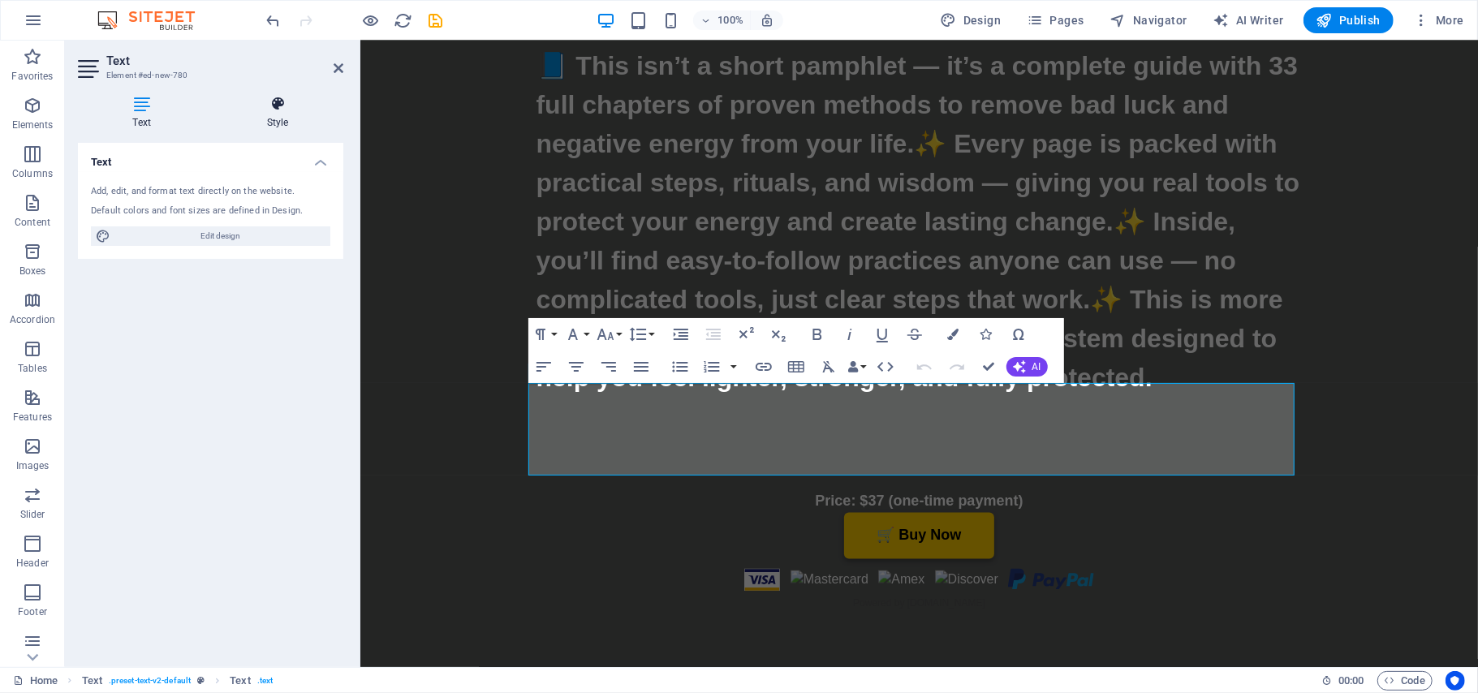
click at [274, 101] on icon at bounding box center [277, 104] width 131 height 16
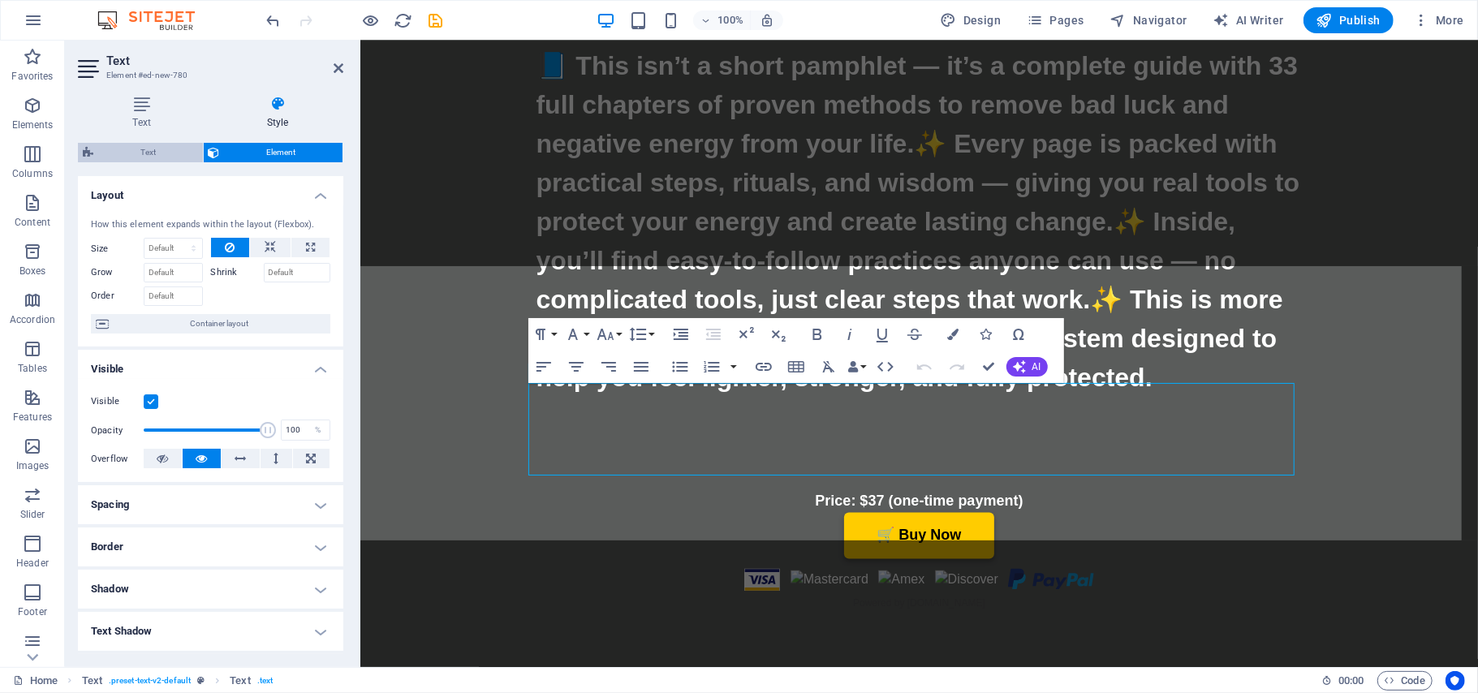
click at [153, 144] on span "Text" at bounding box center [148, 152] width 100 height 19
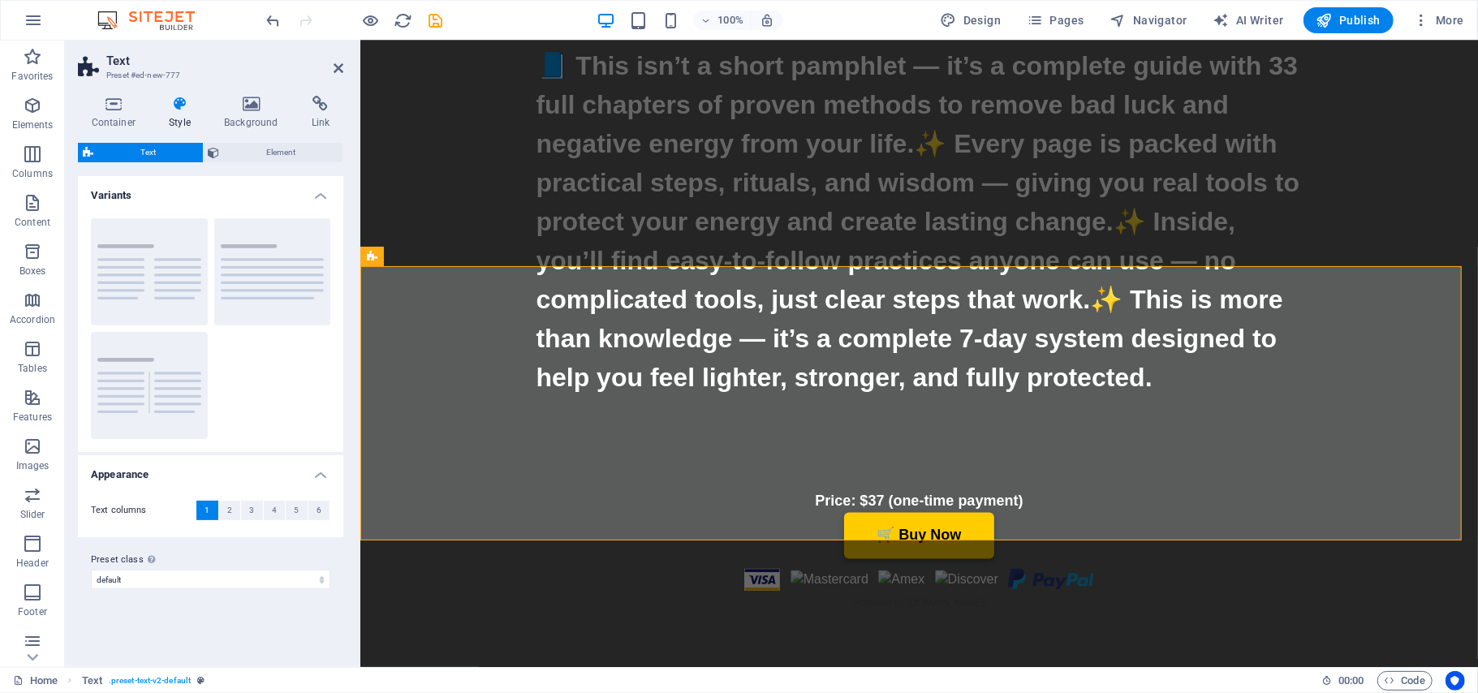
click at [355, 284] on div "Container Style Background Link Size Height Default px rem % vh vw Min. height …" at bounding box center [210, 375] width 291 height 584
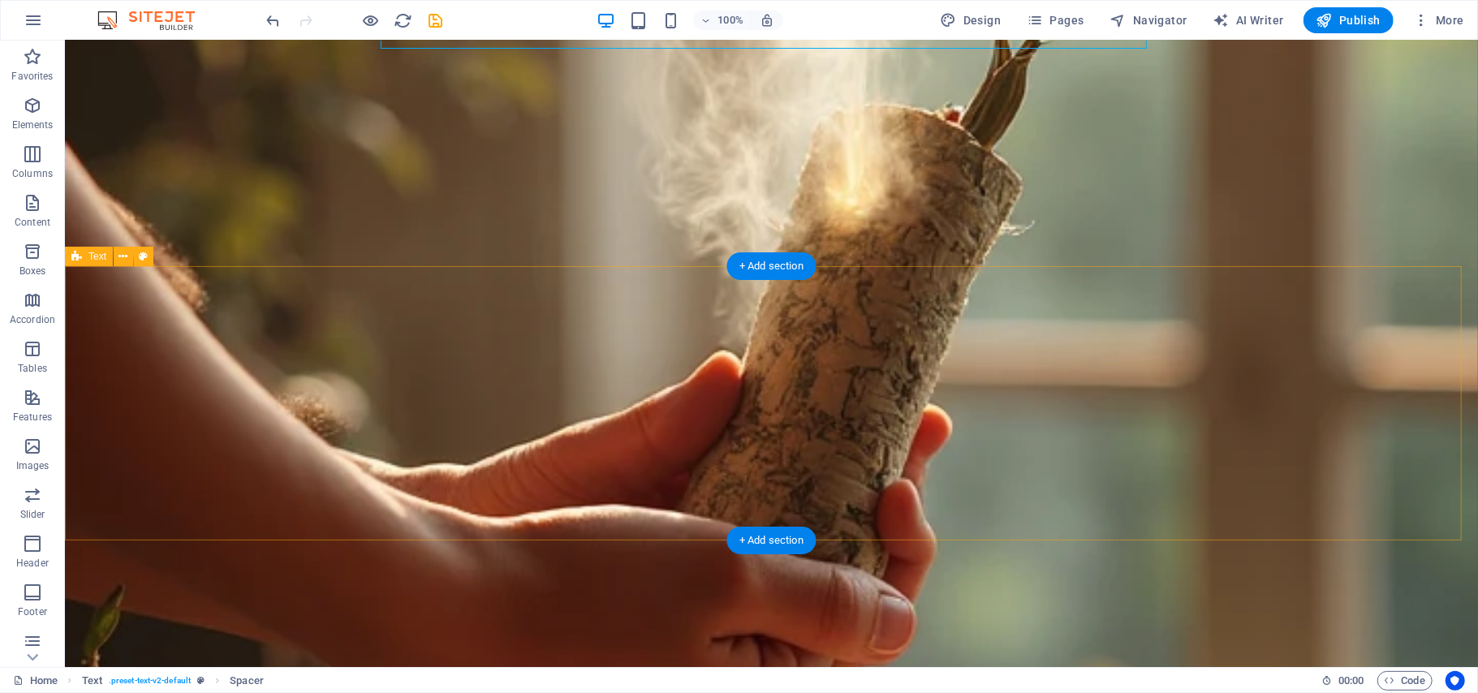
scroll to position [7535, 0]
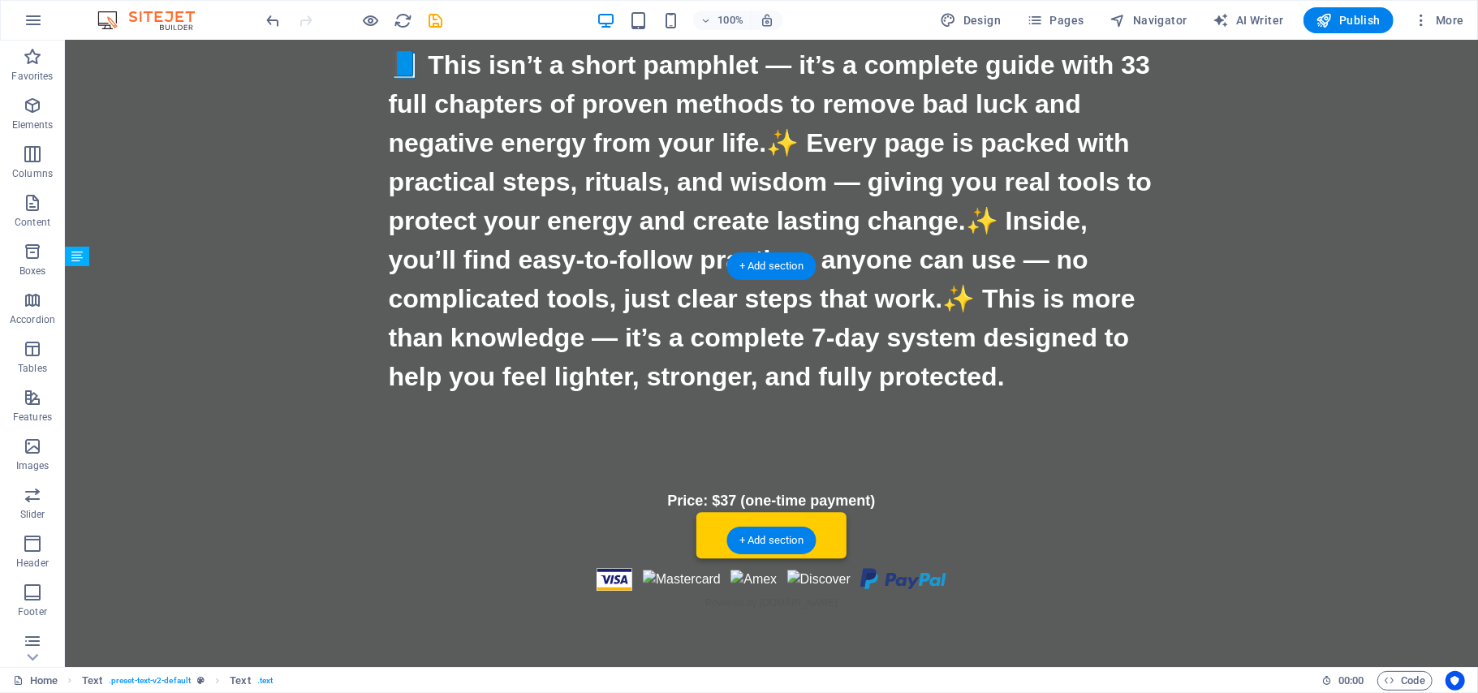
drag, startPoint x: 513, startPoint y: 405, endPoint x: 519, endPoint y: 432, distance: 27.4
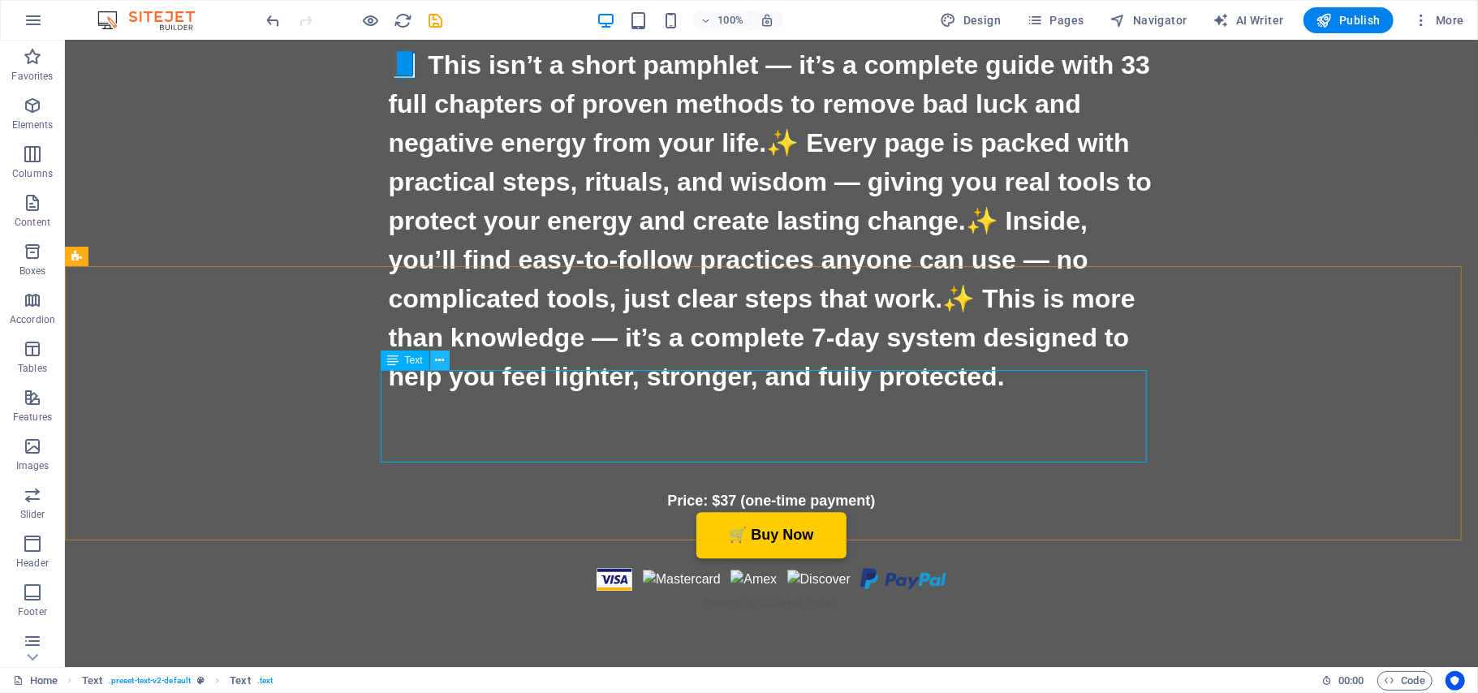
click at [437, 358] on icon at bounding box center [439, 360] width 9 height 17
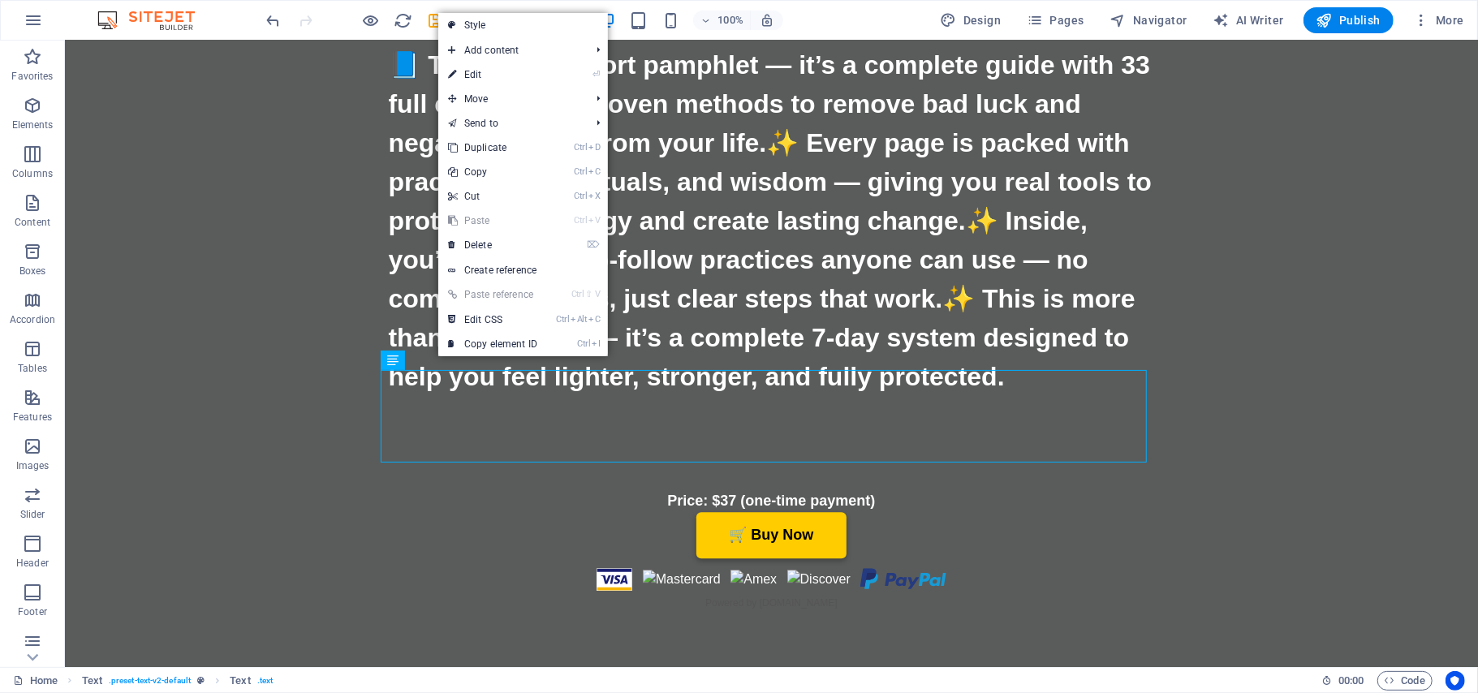
click at [472, 228] on link "Ctrl V Paste" at bounding box center [492, 221] width 109 height 24
click at [479, 241] on link "⌦ Delete" at bounding box center [492, 245] width 109 height 24
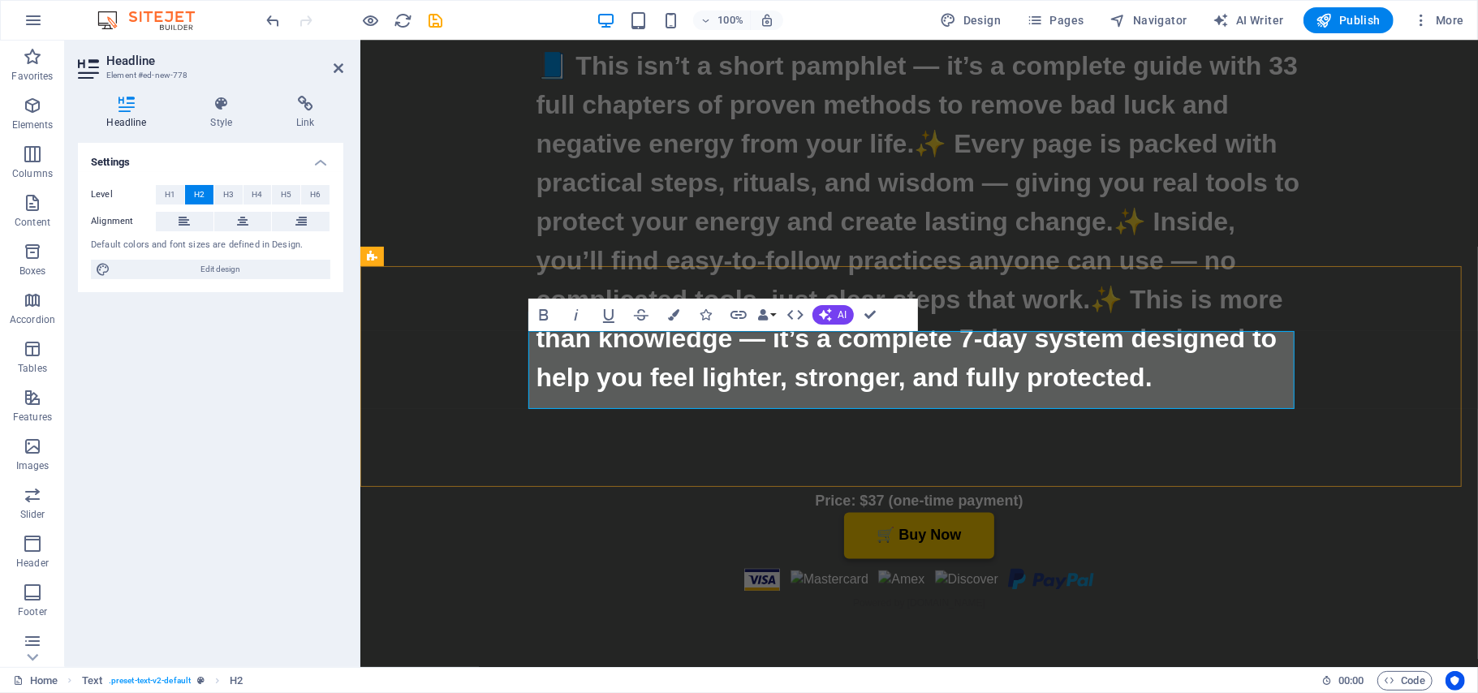
drag, startPoint x: 1178, startPoint y: 384, endPoint x: 526, endPoint y: 350, distance: 653.4
click at [669, 317] on icon "button" at bounding box center [673, 314] width 11 height 11
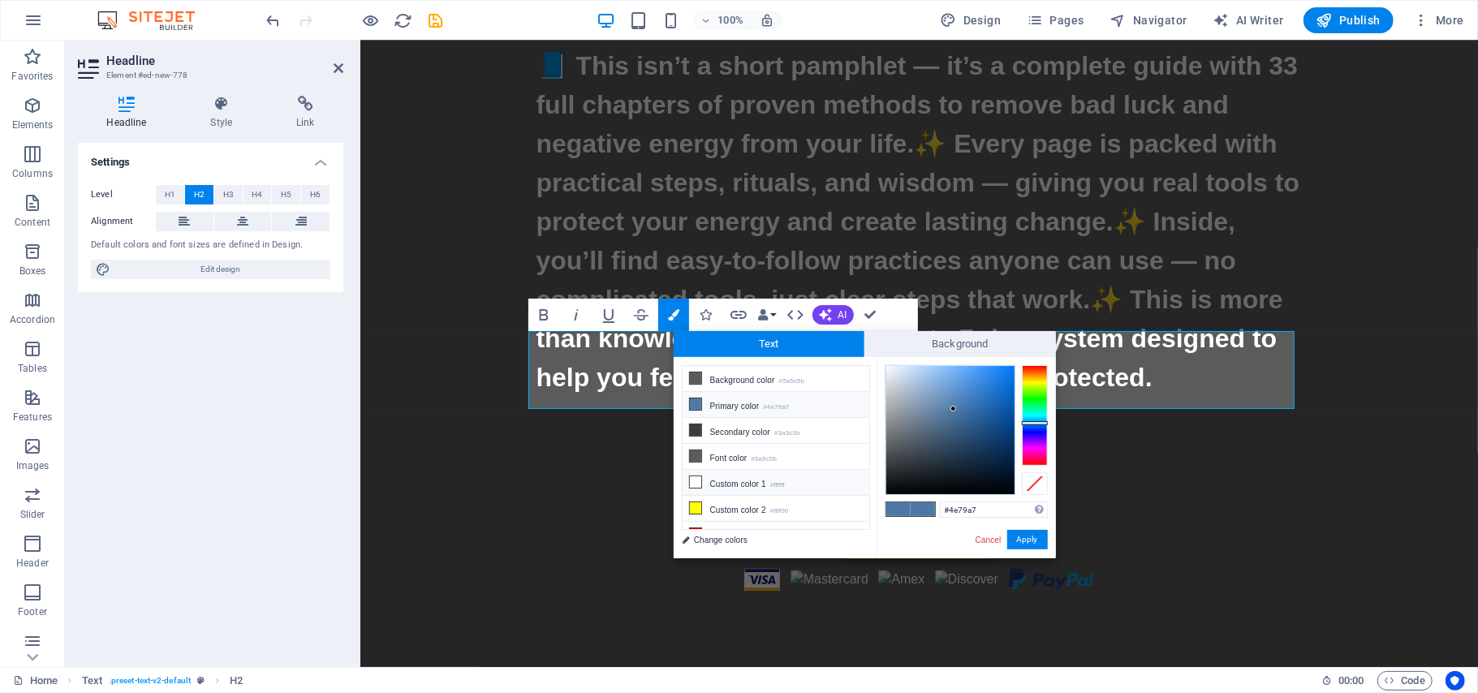
click at [693, 487] on icon at bounding box center [695, 481] width 11 height 11
type input "#ffffff"
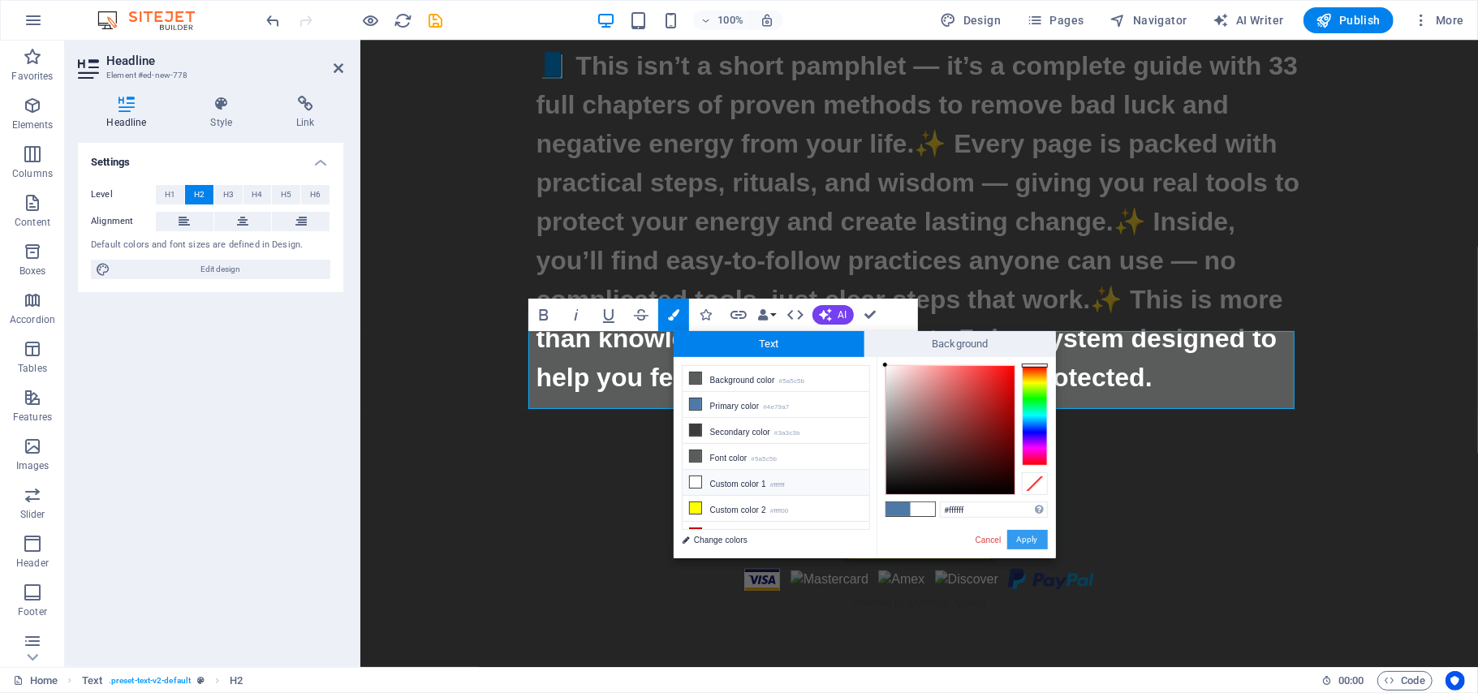
click at [1034, 532] on button "Apply" at bounding box center [1027, 539] width 41 height 19
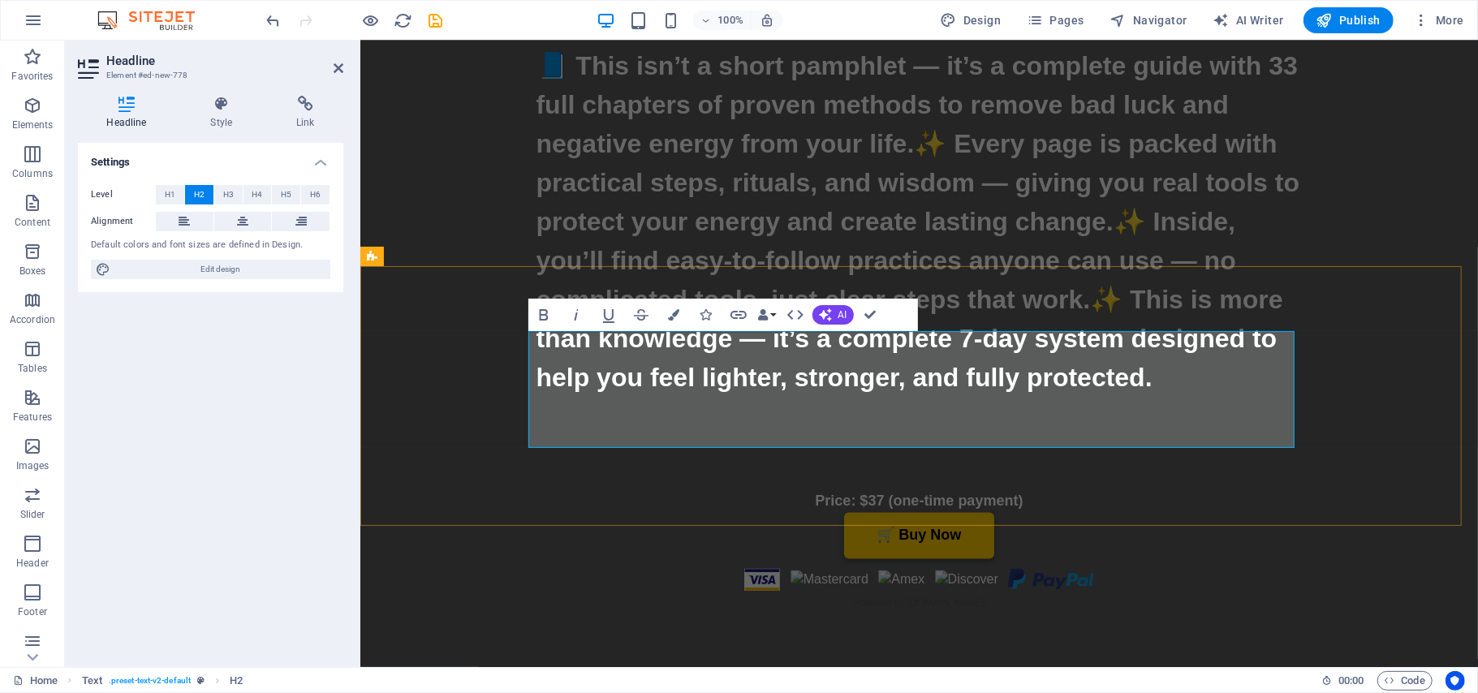
drag, startPoint x: 1168, startPoint y: 389, endPoint x: 1106, endPoint y: 383, distance: 61.9
click at [304, 107] on icon at bounding box center [305, 104] width 75 height 16
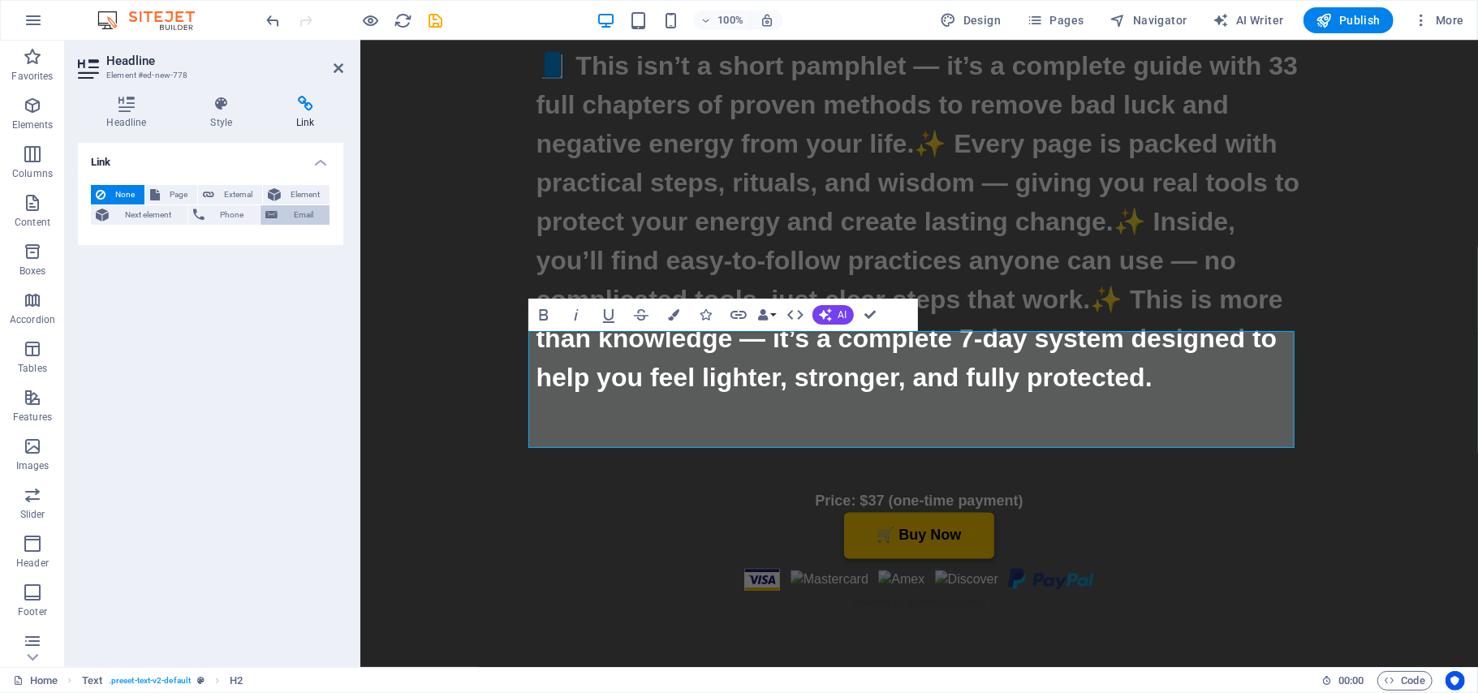
click at [291, 216] on span "Email" at bounding box center [303, 214] width 42 height 19
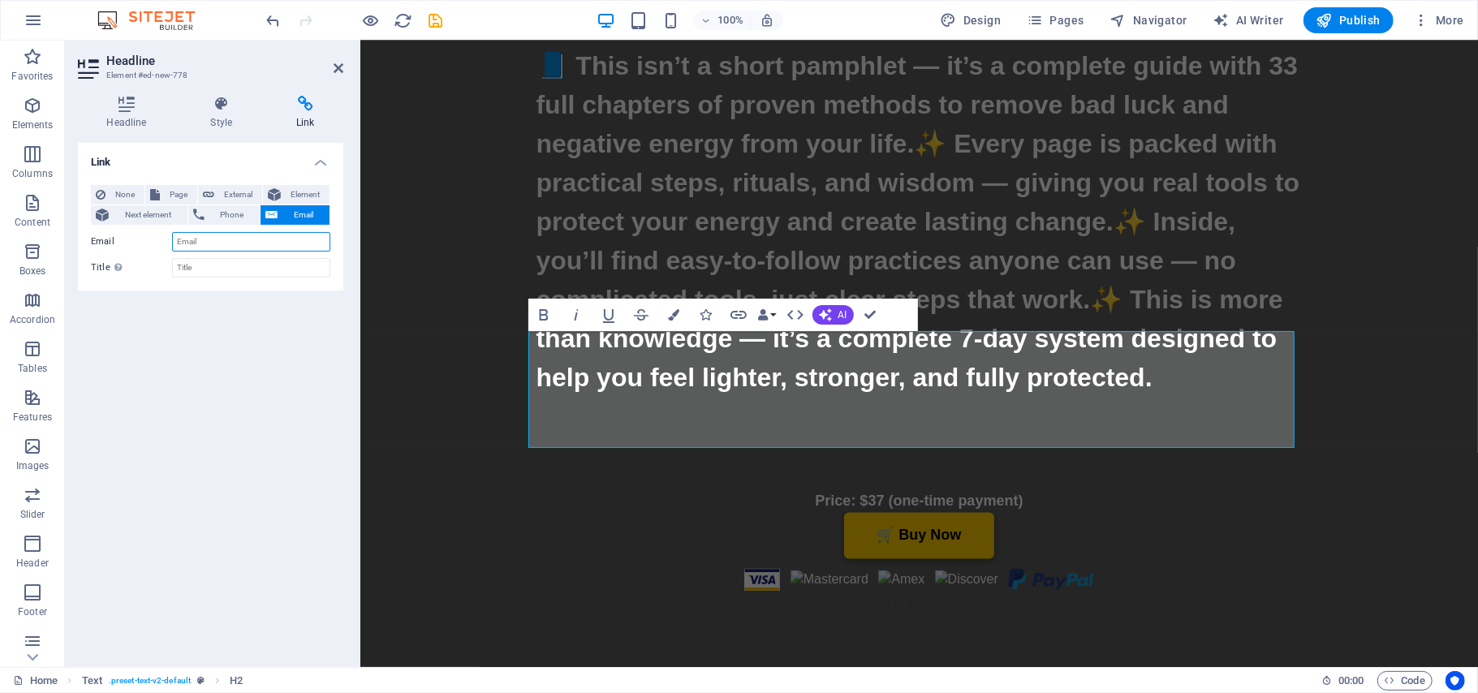
paste input "mailto:[EMAIL_ADDRESS][DOMAIN_NAME]"
type input "mailto:[EMAIL_ADDRESS][DOMAIN_NAME]"
drag, startPoint x: 1185, startPoint y: 384, endPoint x: 1105, endPoint y: 382, distance: 80.4
click at [304, 101] on icon at bounding box center [305, 104] width 75 height 16
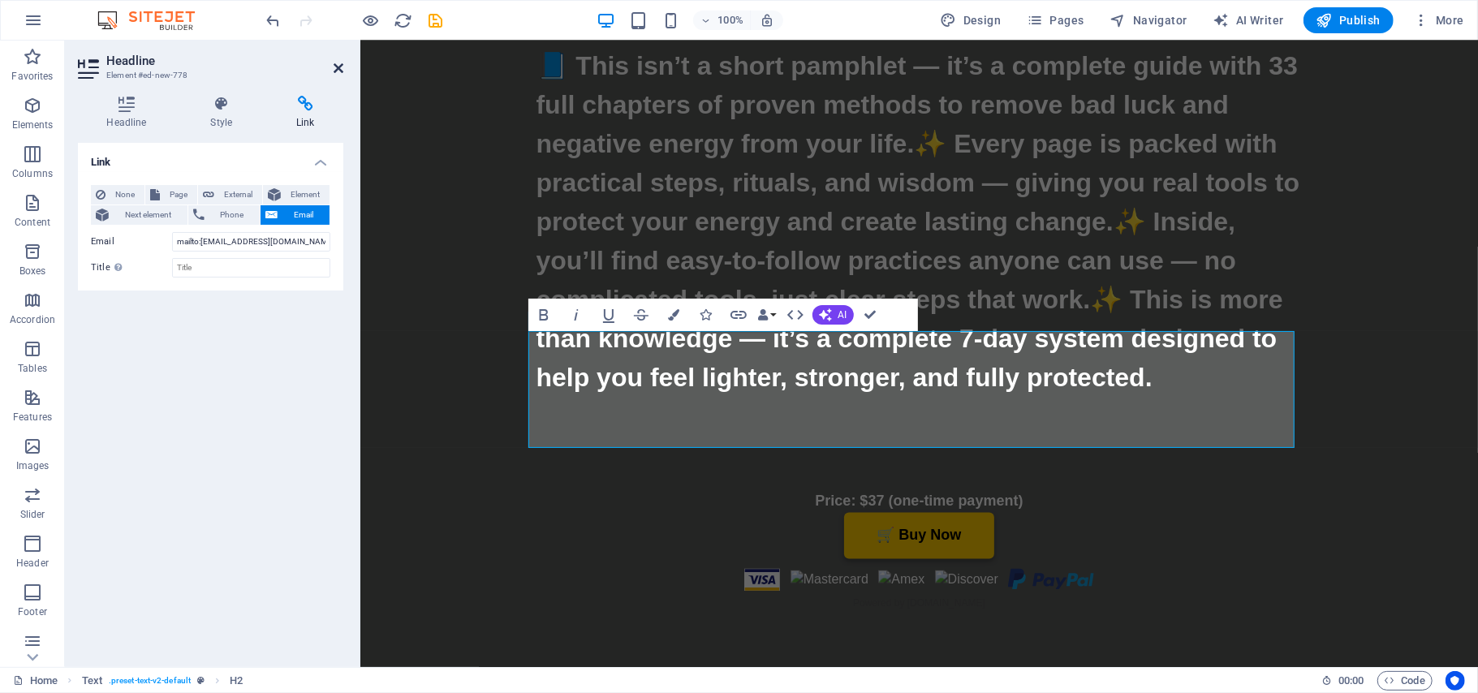
click at [338, 65] on icon at bounding box center [339, 68] width 10 height 13
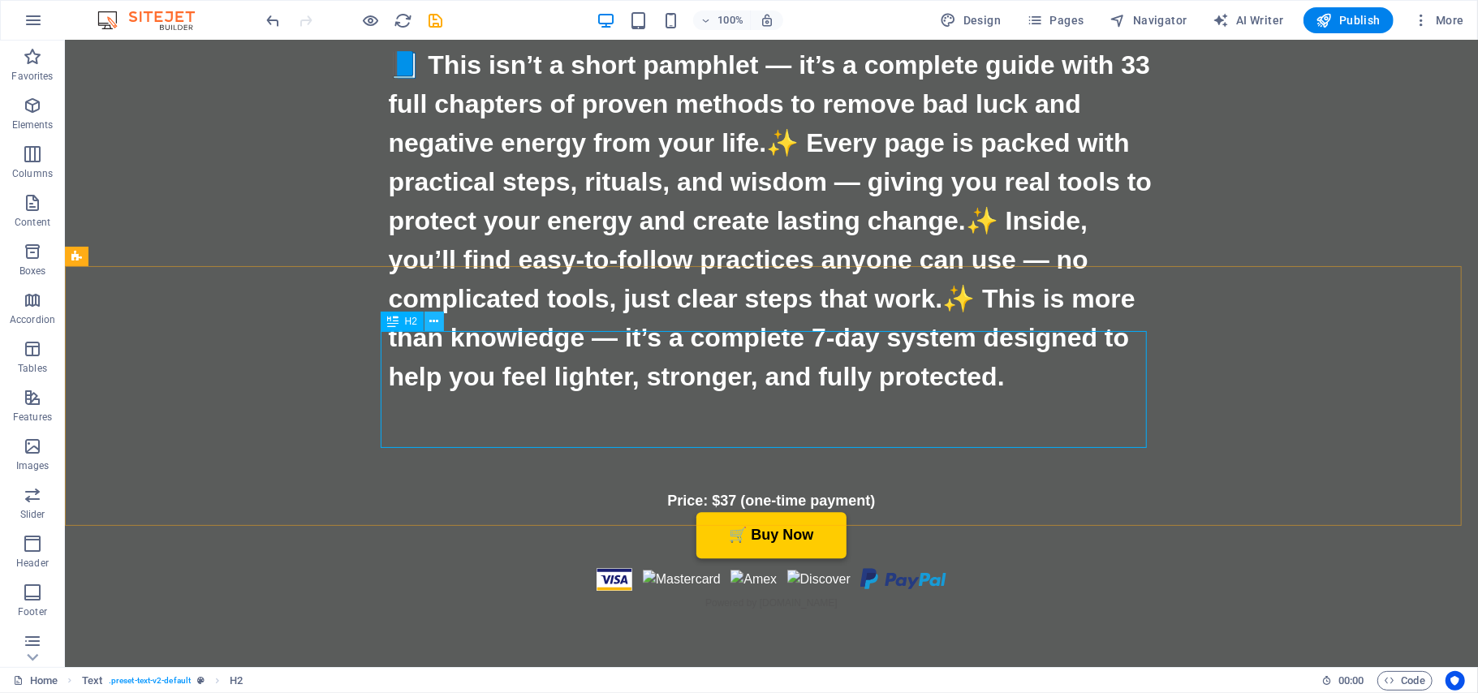
click at [433, 323] on icon at bounding box center [434, 321] width 9 height 17
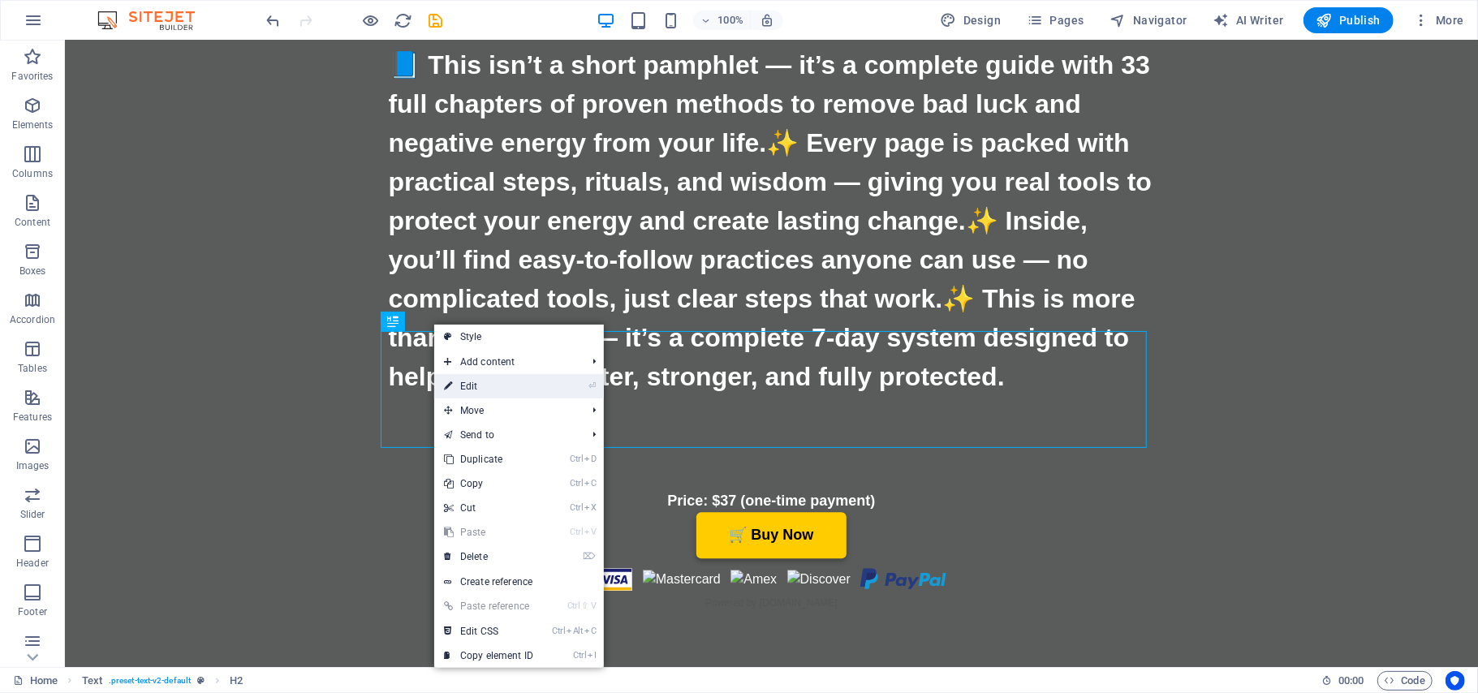
click at [475, 386] on link "⏎ Edit" at bounding box center [488, 386] width 109 height 24
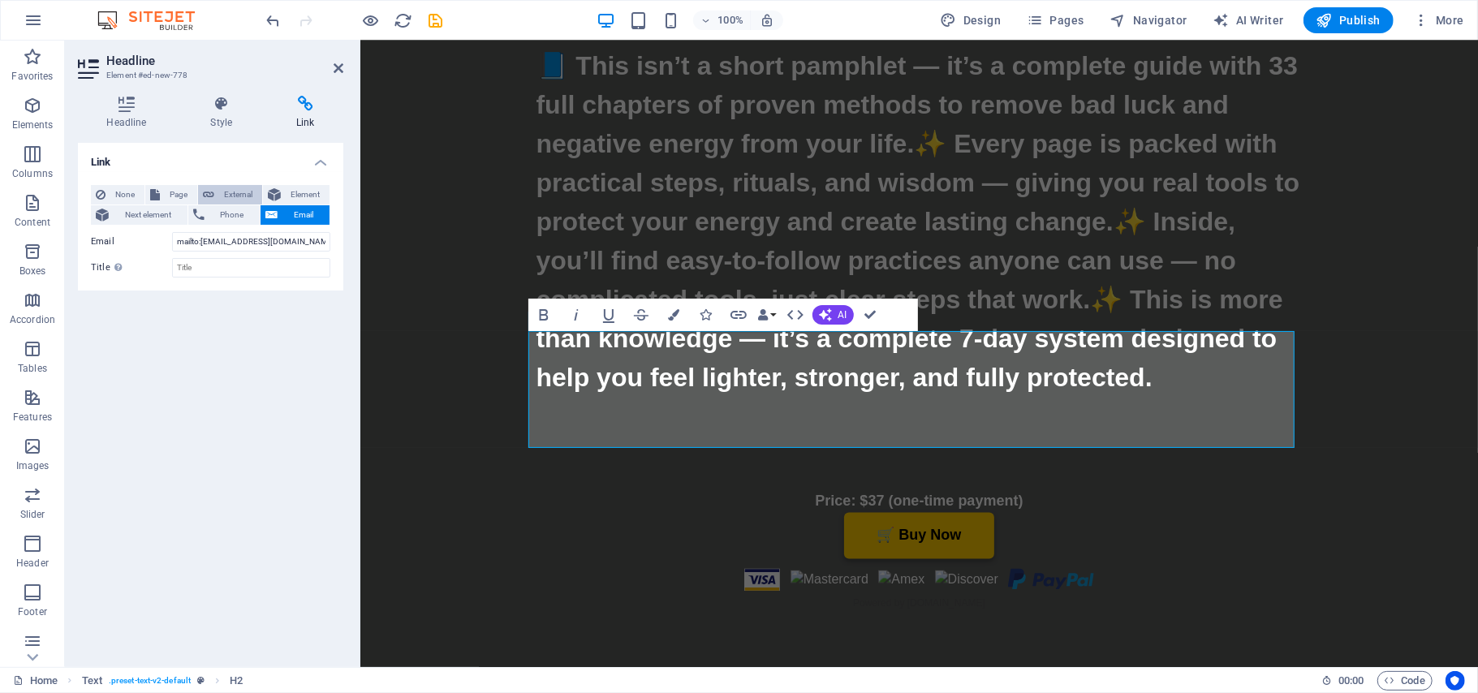
click at [227, 190] on span "External" at bounding box center [238, 194] width 38 height 19
select select "blank"
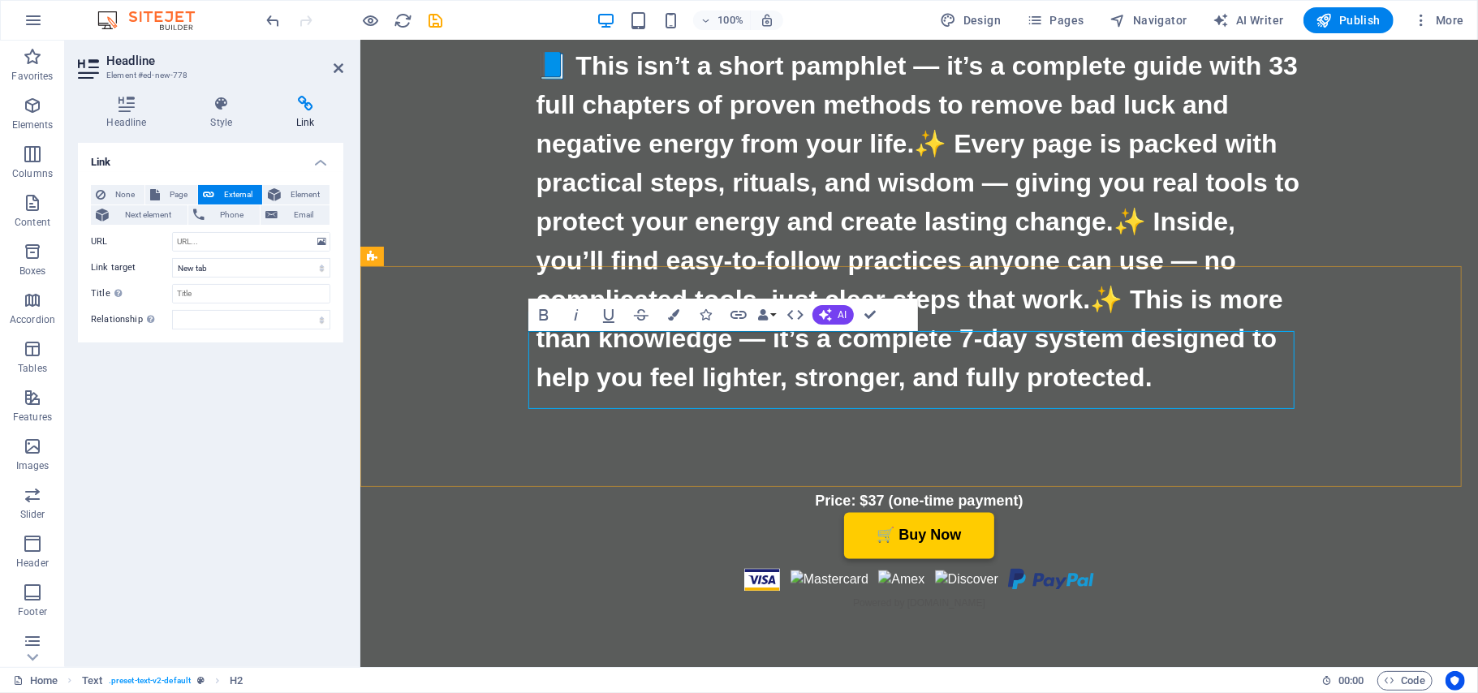
click at [335, 72] on icon at bounding box center [339, 68] width 10 height 13
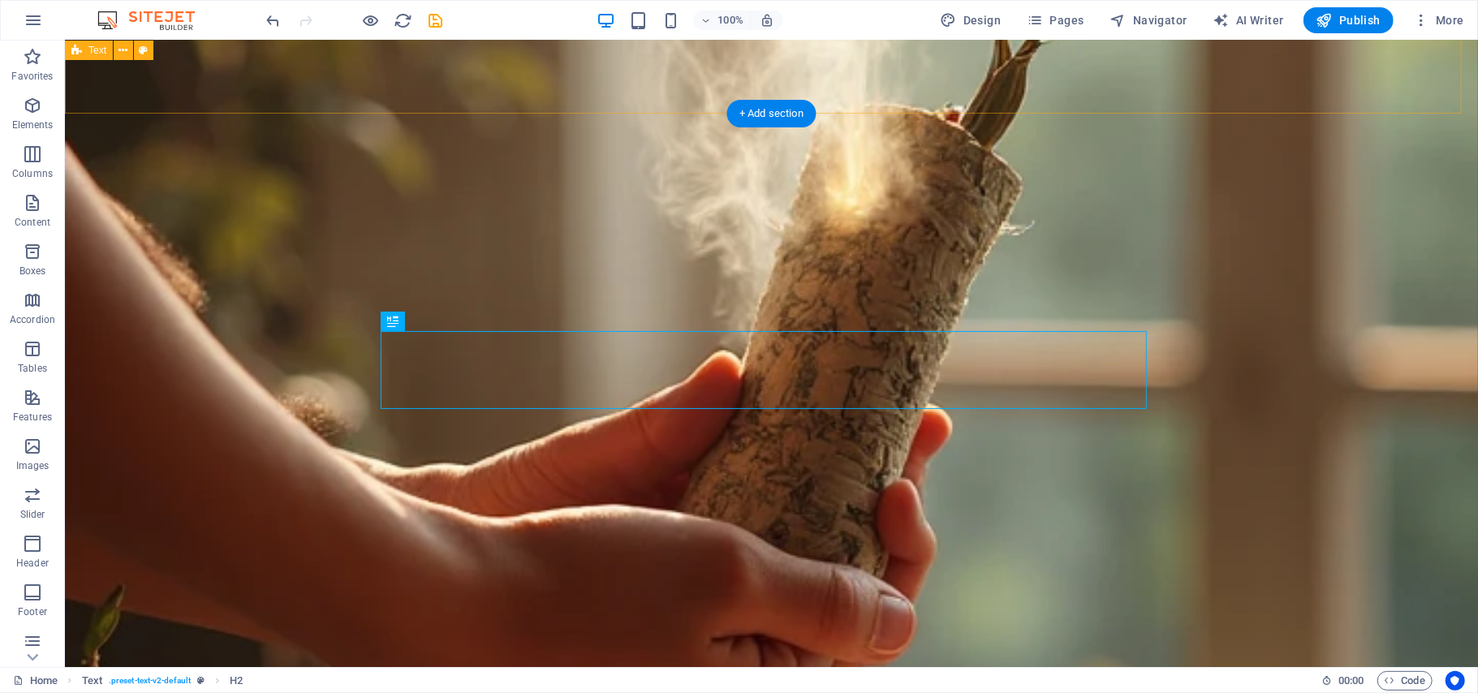
scroll to position [7535, 0]
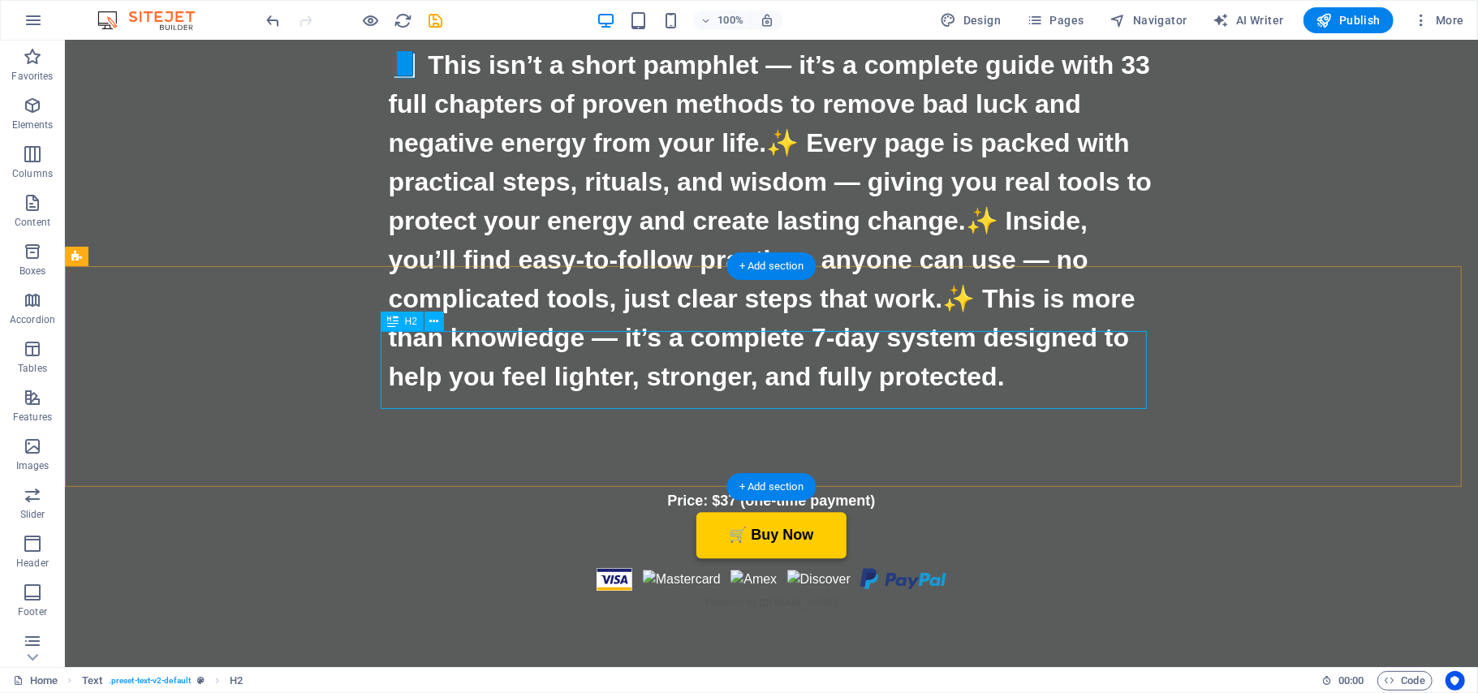
click at [436, 318] on icon at bounding box center [434, 321] width 9 height 17
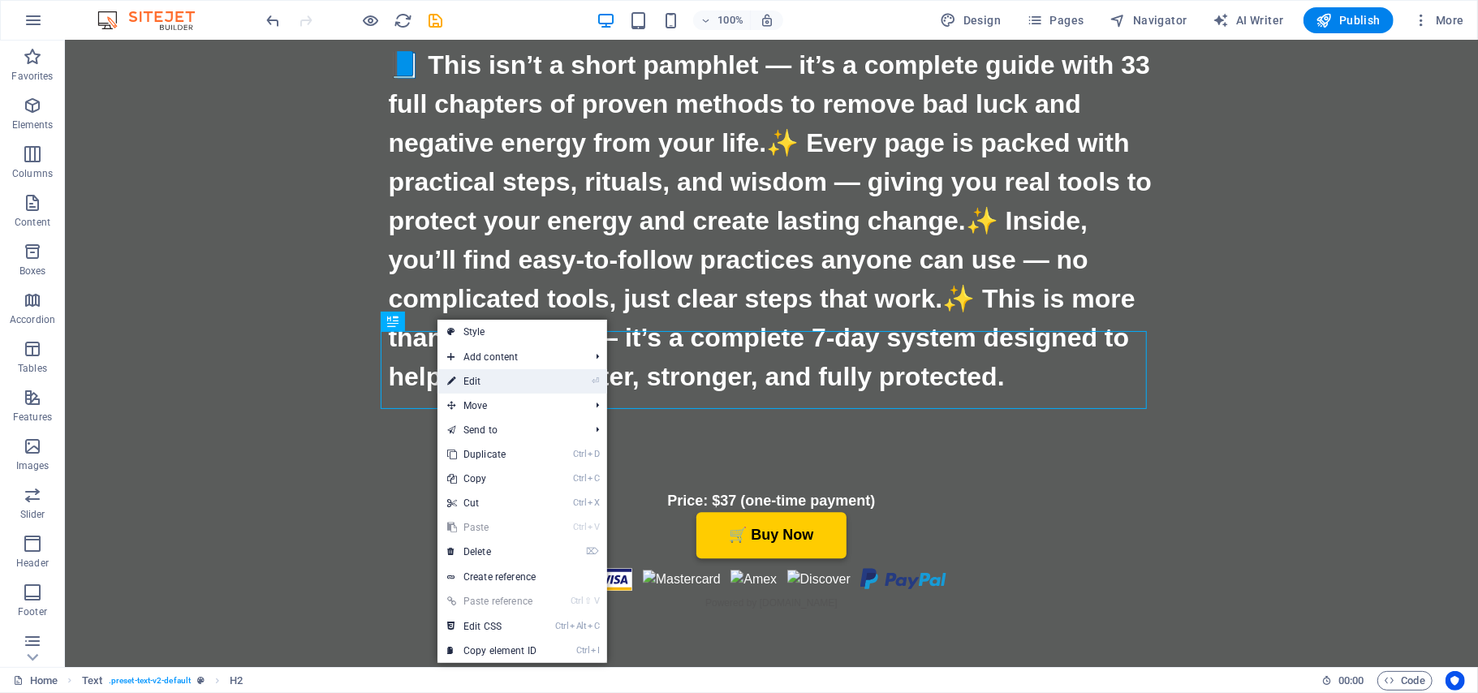
click at [475, 377] on link "⏎ Edit" at bounding box center [491, 381] width 109 height 24
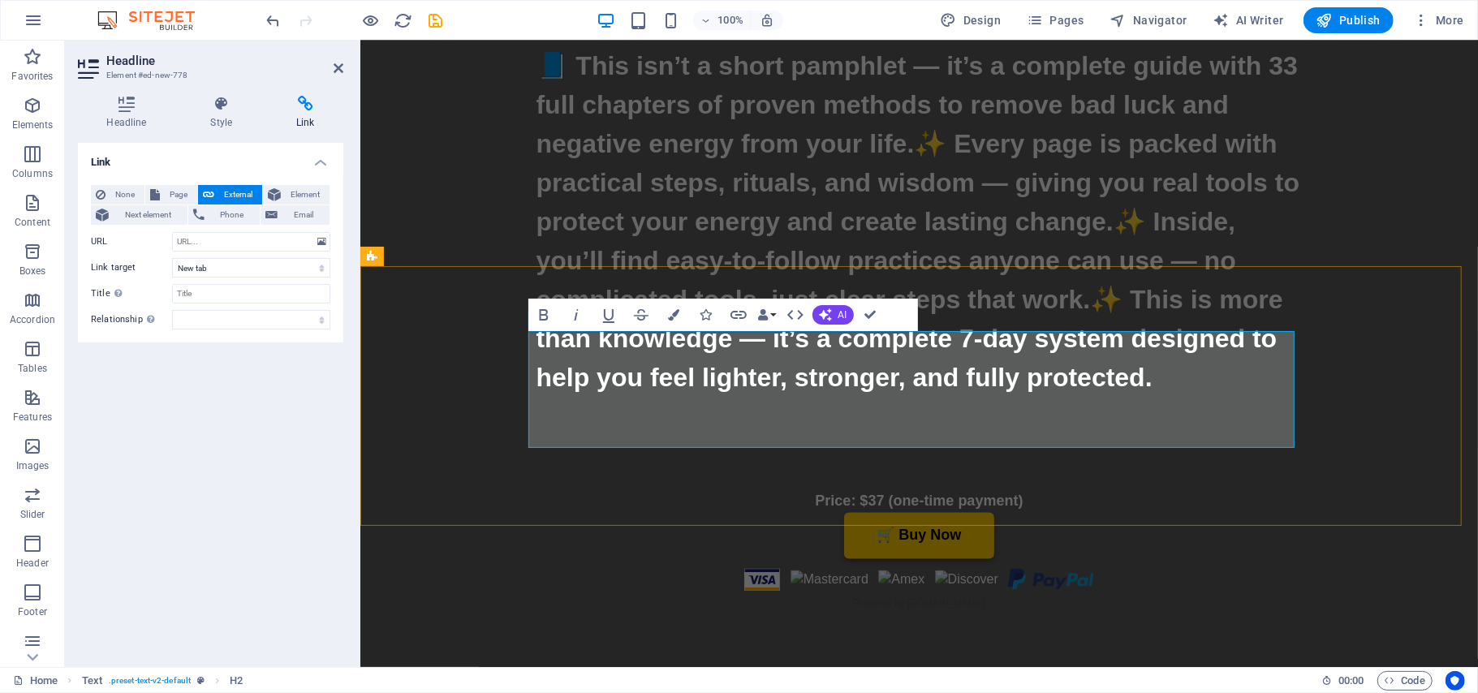
drag, startPoint x: 1182, startPoint y: 347, endPoint x: 1104, endPoint y: 345, distance: 78.0
click at [297, 214] on span "Email" at bounding box center [303, 214] width 42 height 19
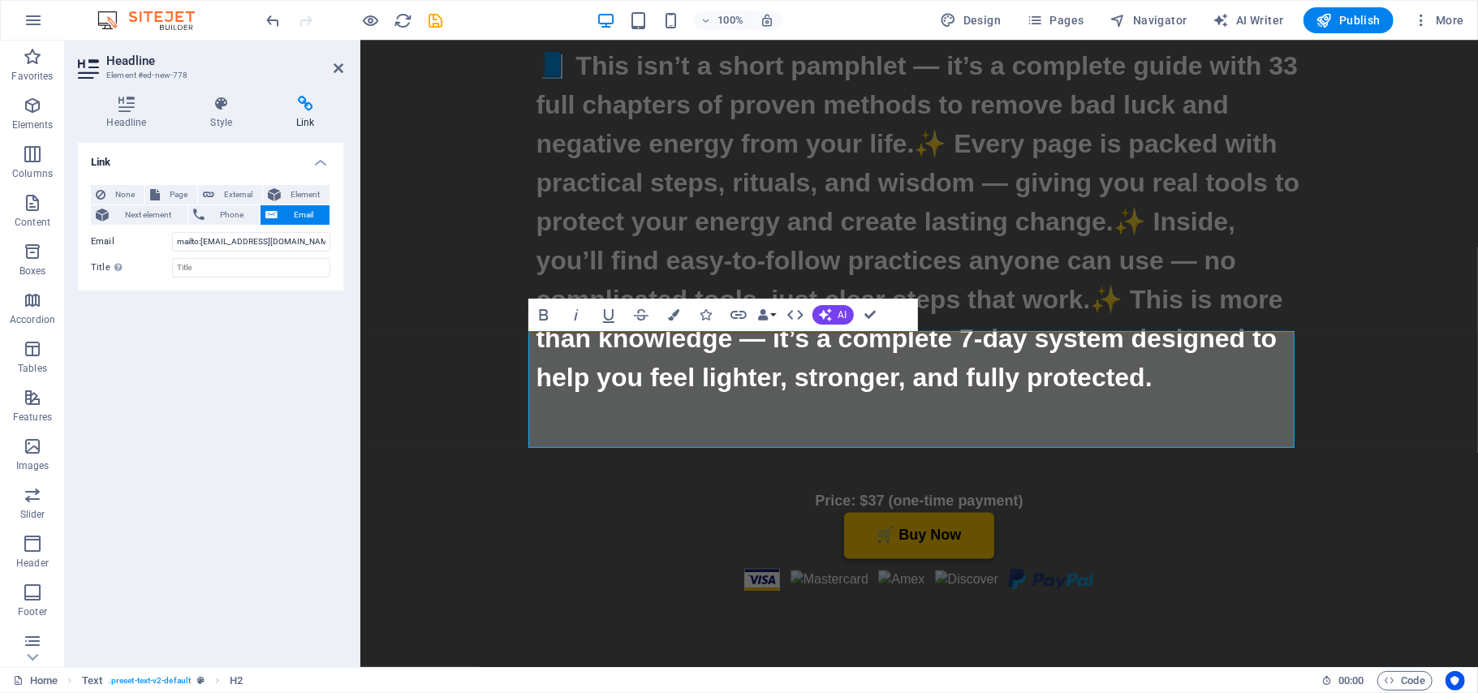
click at [306, 101] on icon at bounding box center [305, 104] width 75 height 16
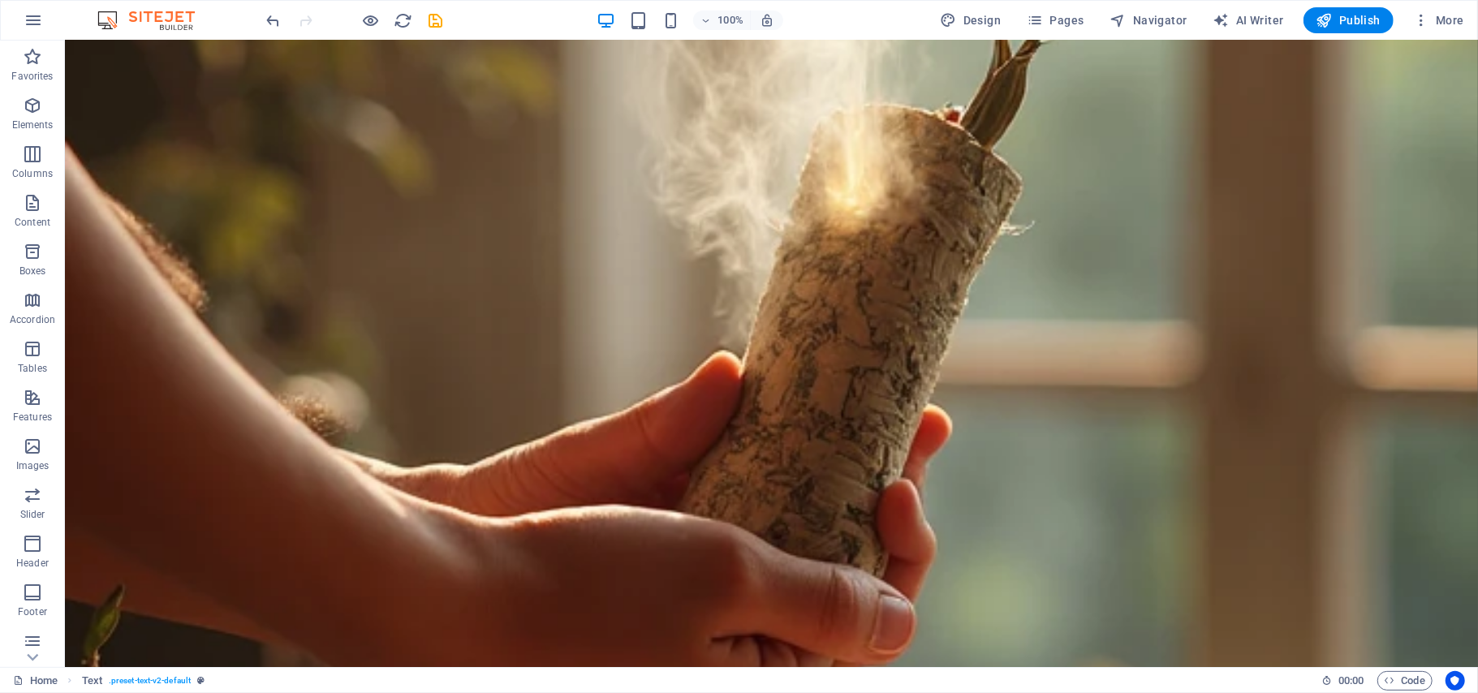
scroll to position [7535, 0]
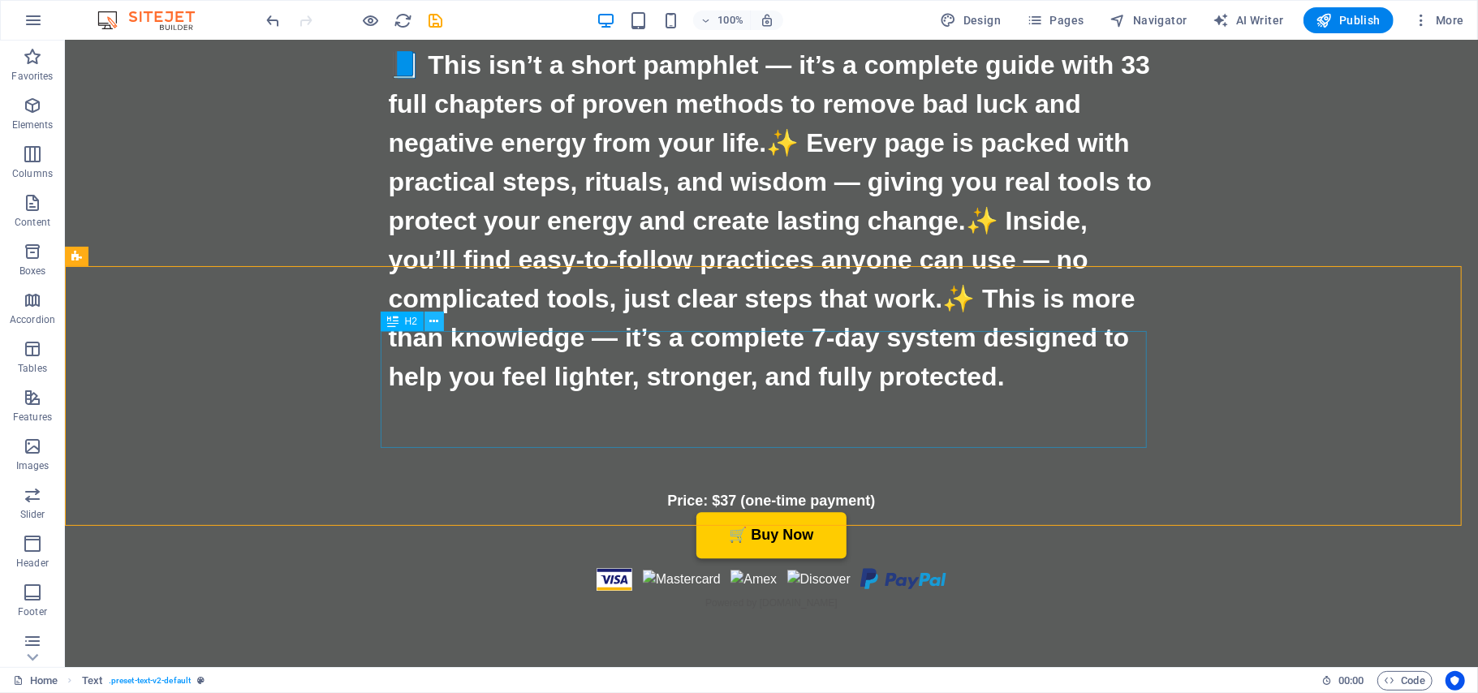
click at [437, 322] on icon at bounding box center [434, 321] width 9 height 17
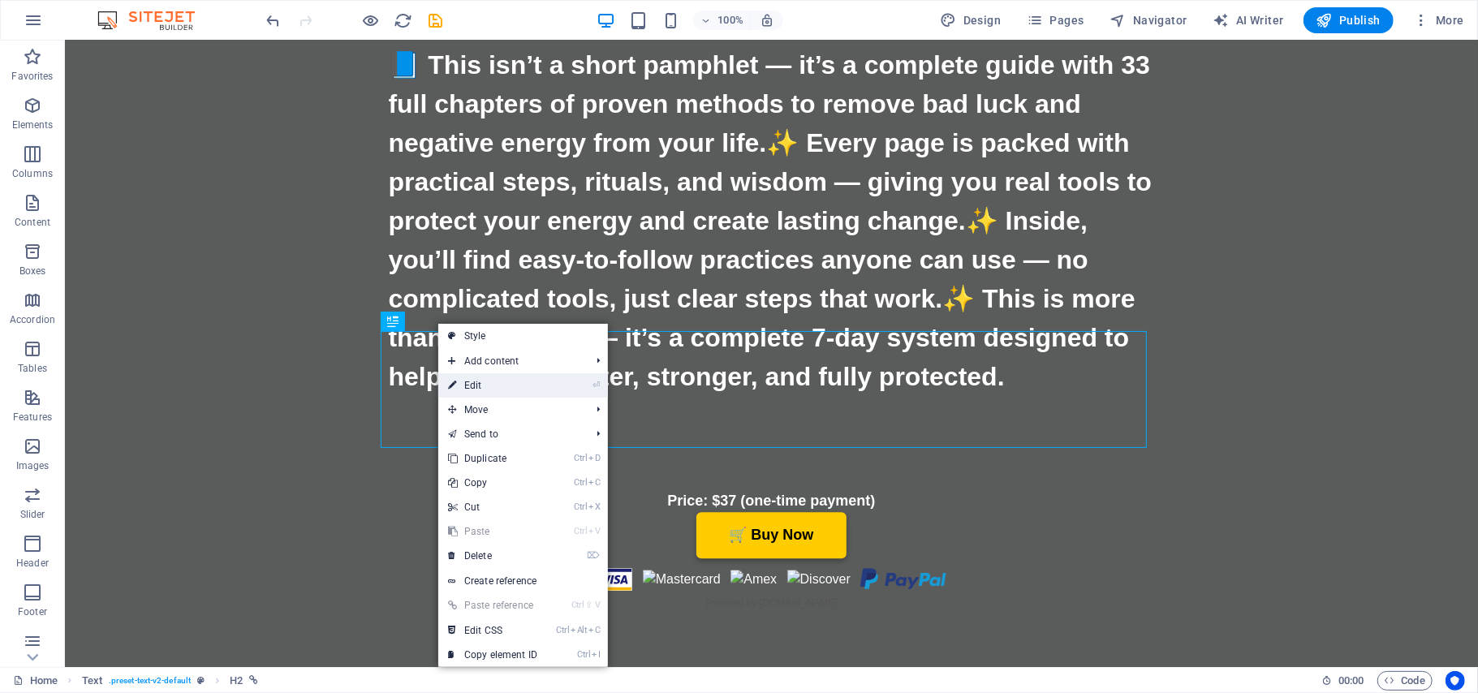
click at [459, 381] on link "⏎ Edit" at bounding box center [492, 385] width 109 height 24
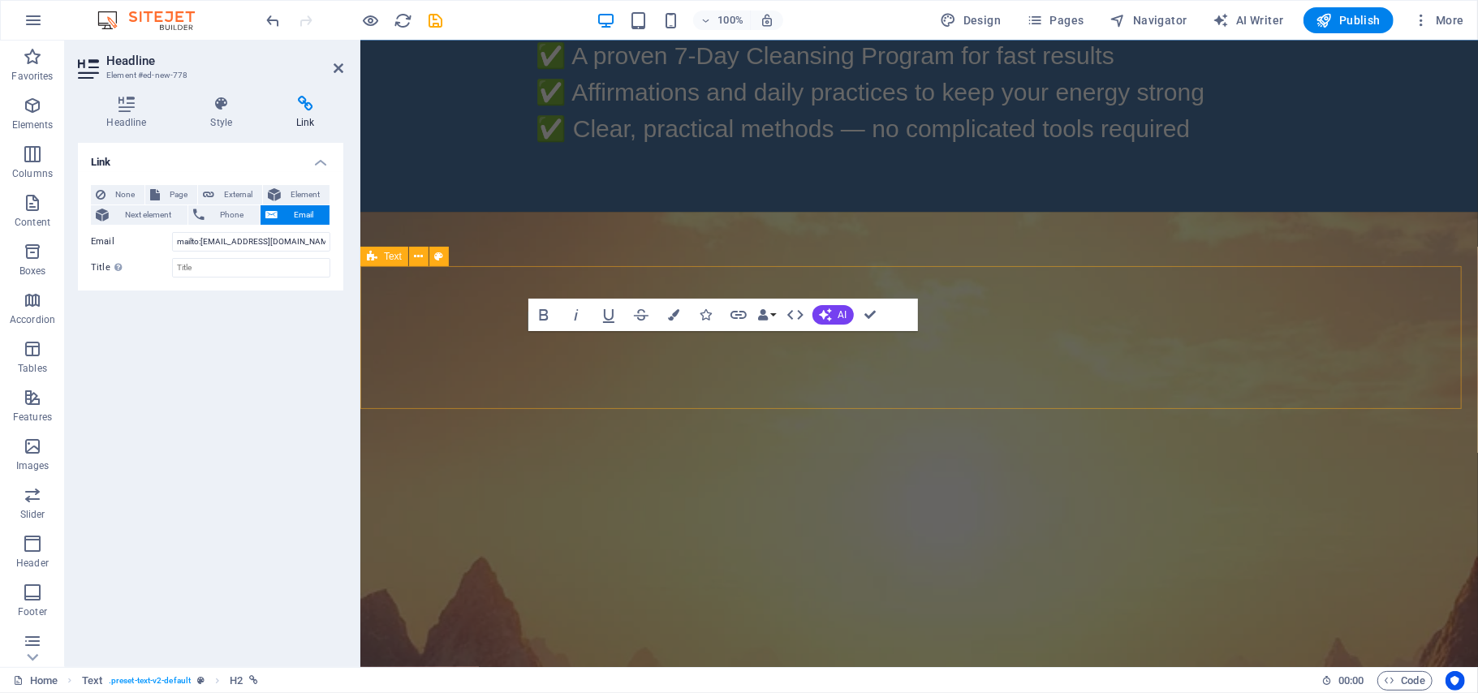
scroll to position [6212, 0]
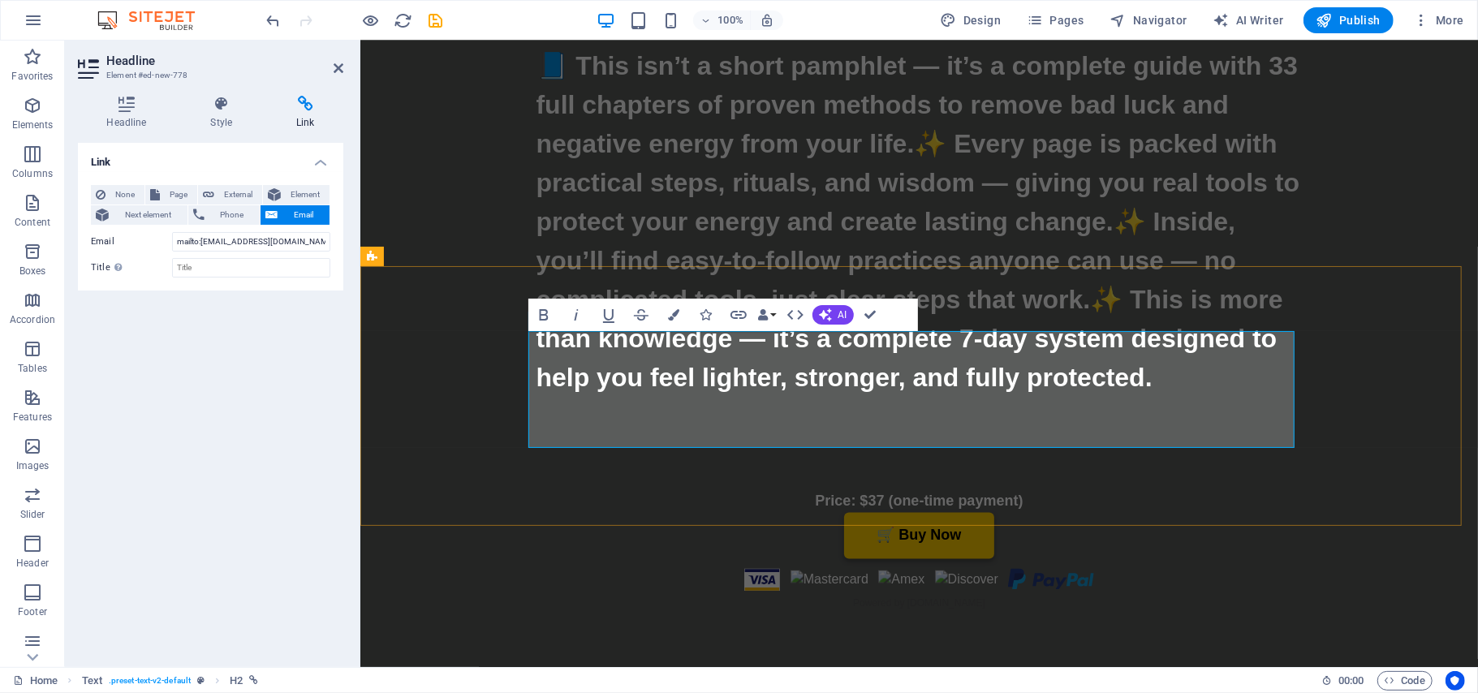
drag, startPoint x: 1093, startPoint y: 384, endPoint x: 1172, endPoint y: 384, distance: 78.7
click at [229, 190] on span "External" at bounding box center [238, 194] width 38 height 19
select select "blank"
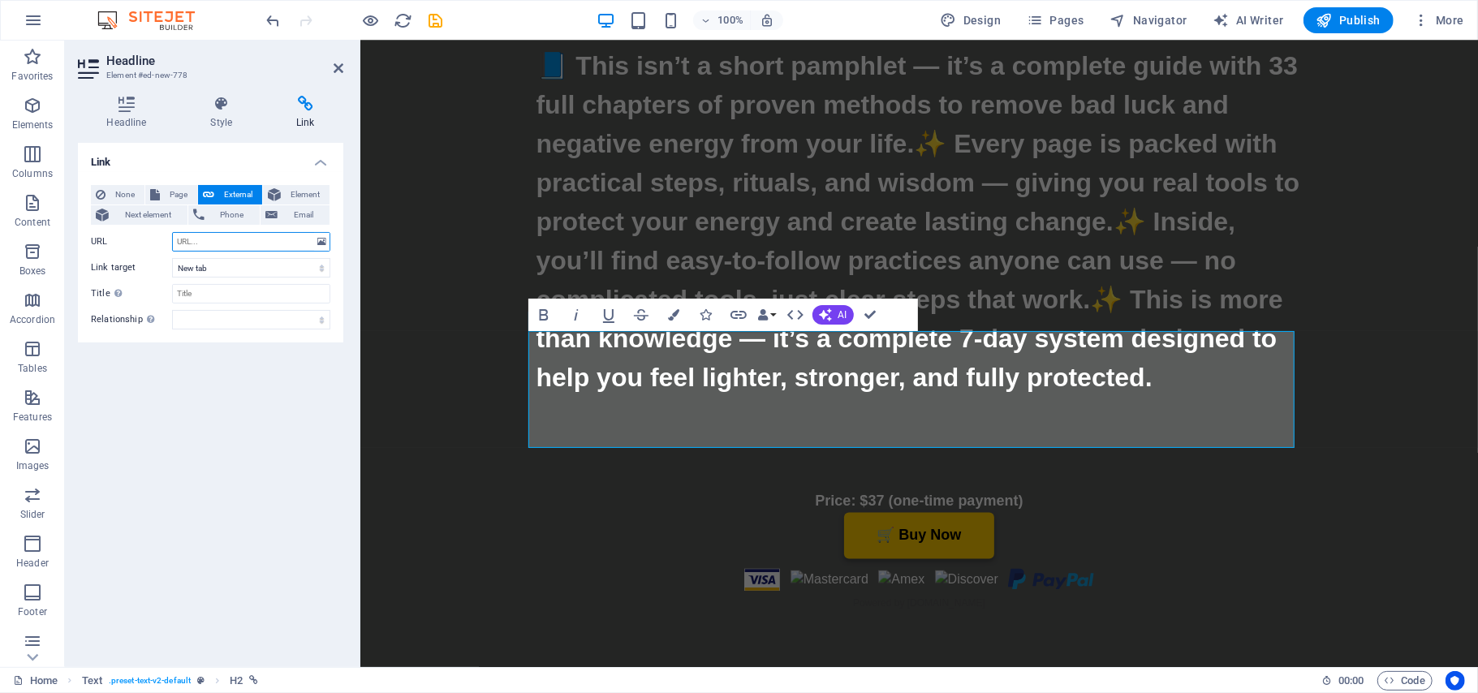
paste input "[URL][DOMAIN_NAME]"
type input "[URL][DOMAIN_NAME]"
click at [302, 104] on icon at bounding box center [305, 104] width 75 height 16
click at [334, 65] on icon at bounding box center [339, 68] width 10 height 13
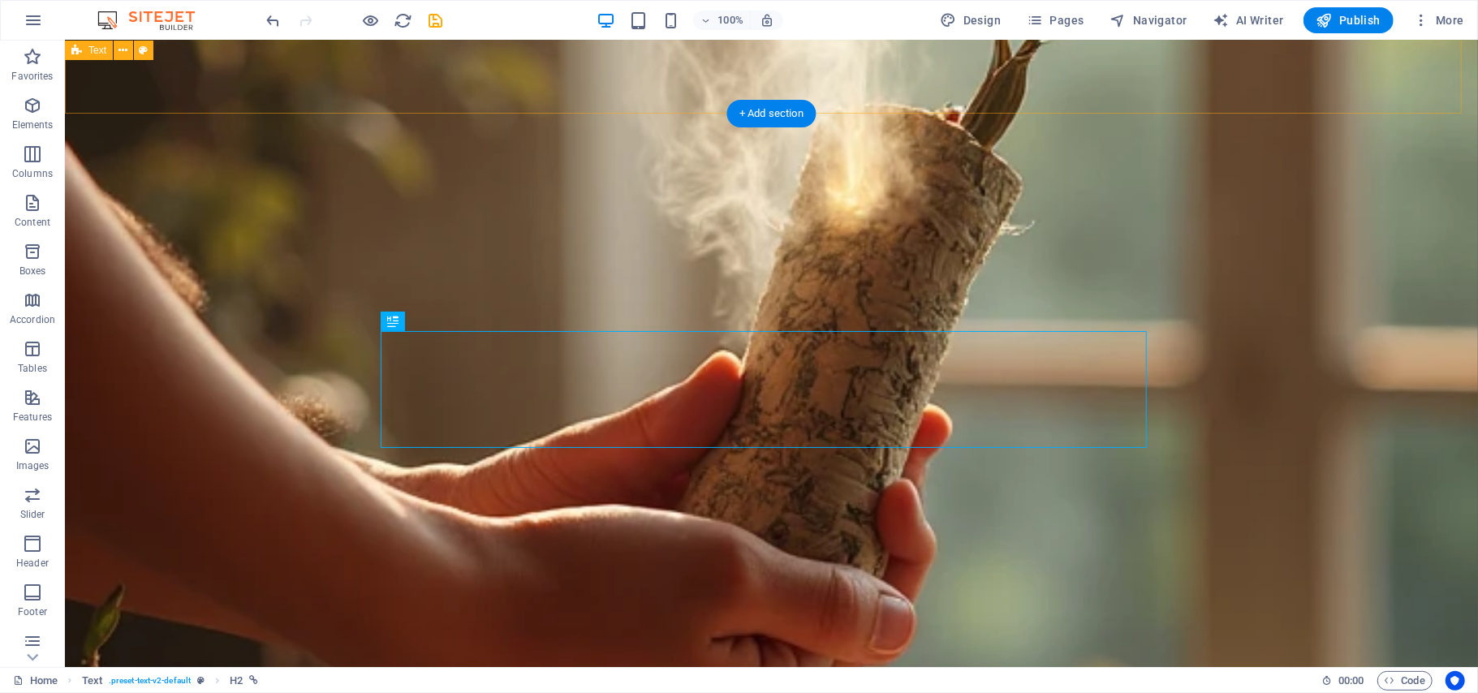
scroll to position [7535, 0]
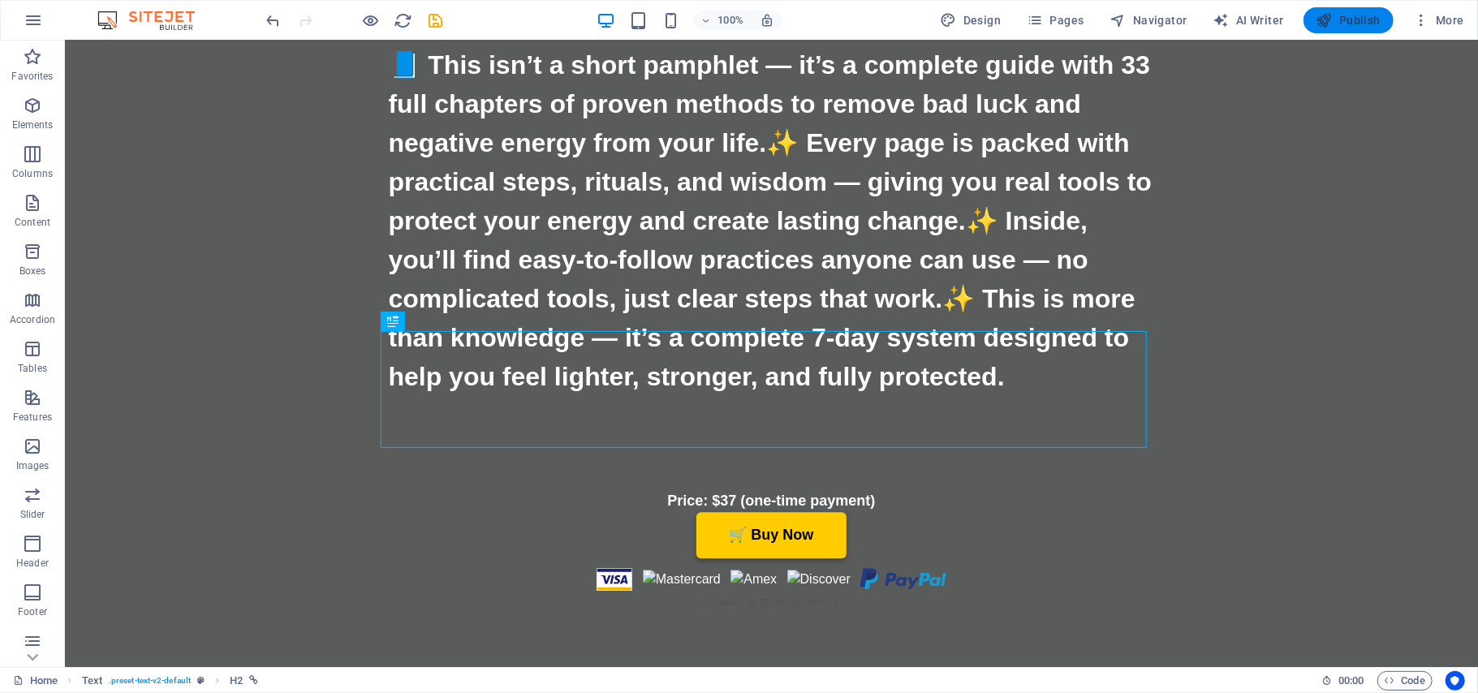
click at [1351, 20] on span "Publish" at bounding box center [1348, 20] width 64 height 16
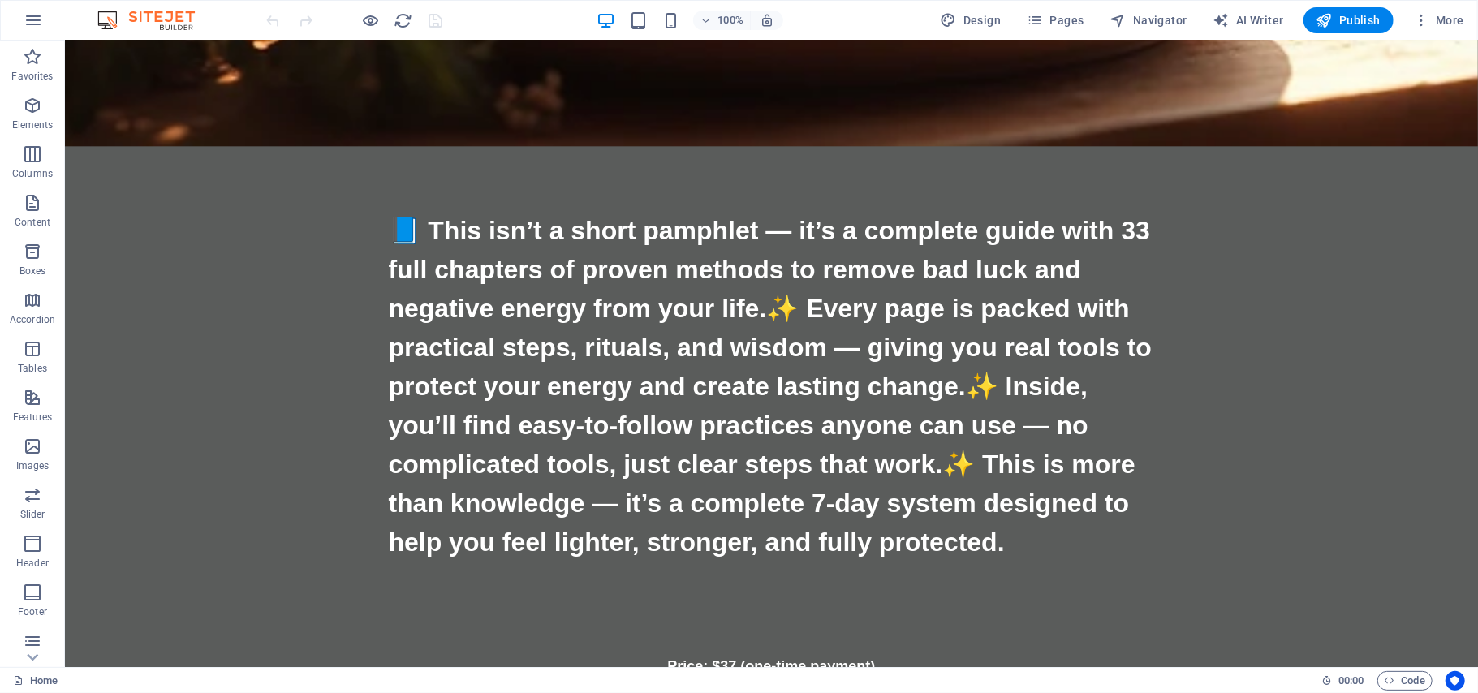
scroll to position [7410, 0]
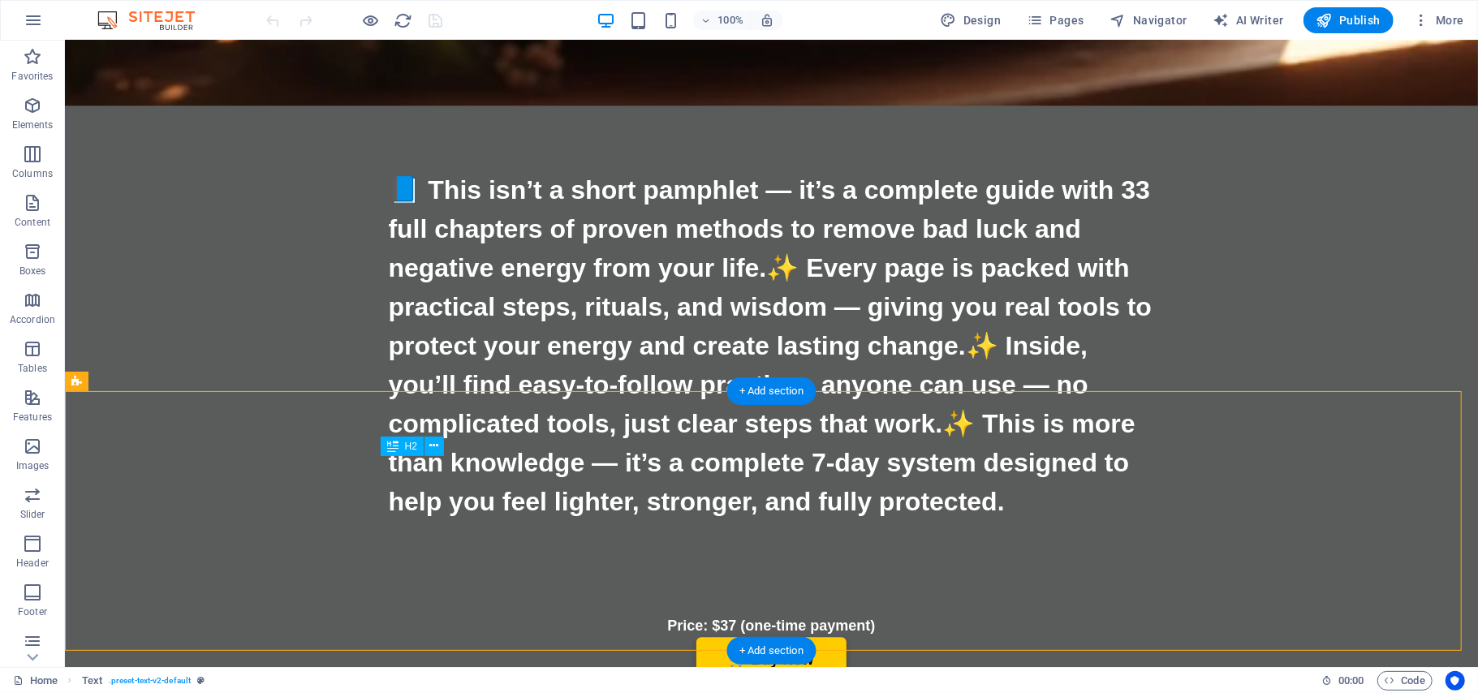
drag, startPoint x: 1046, startPoint y: 470, endPoint x: 983, endPoint y: 477, distance: 63.7
click at [438, 446] on icon at bounding box center [434, 445] width 9 height 17
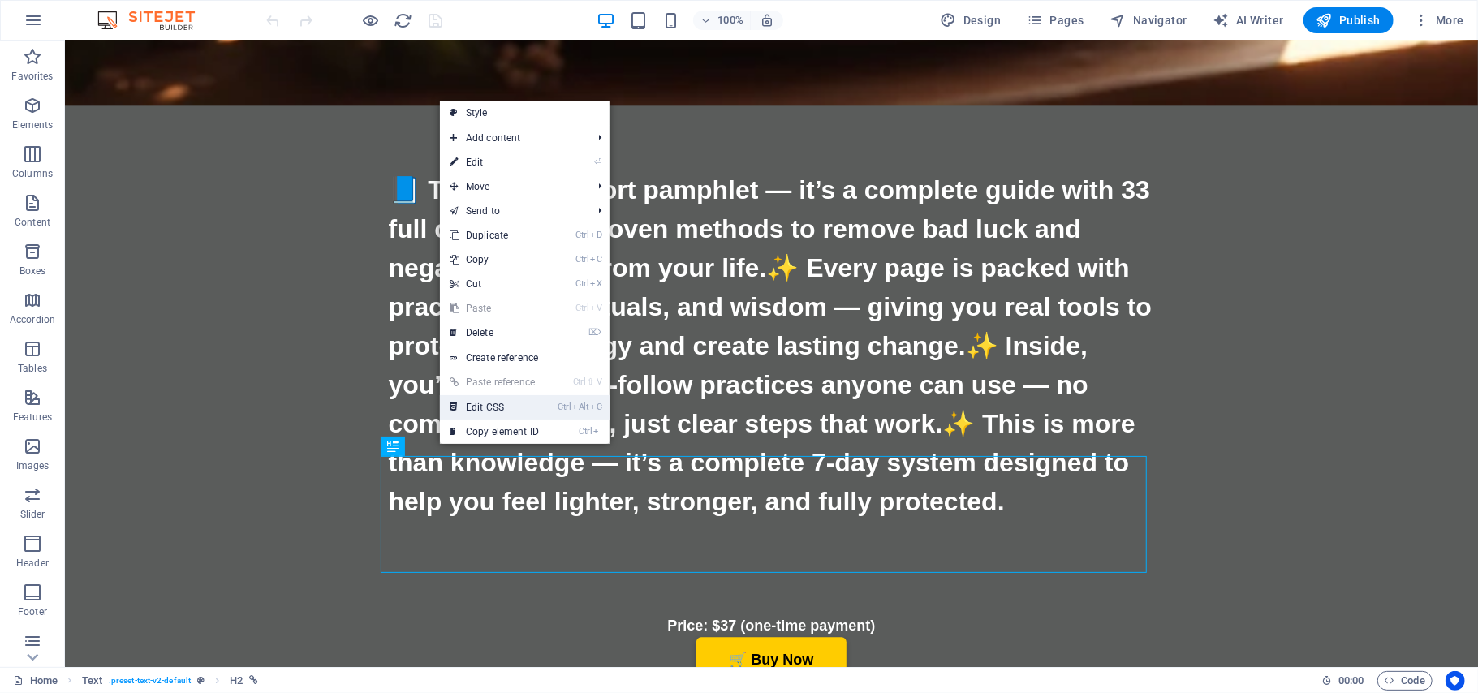
click at [481, 407] on link "Ctrl Alt C Edit CSS" at bounding box center [494, 407] width 109 height 24
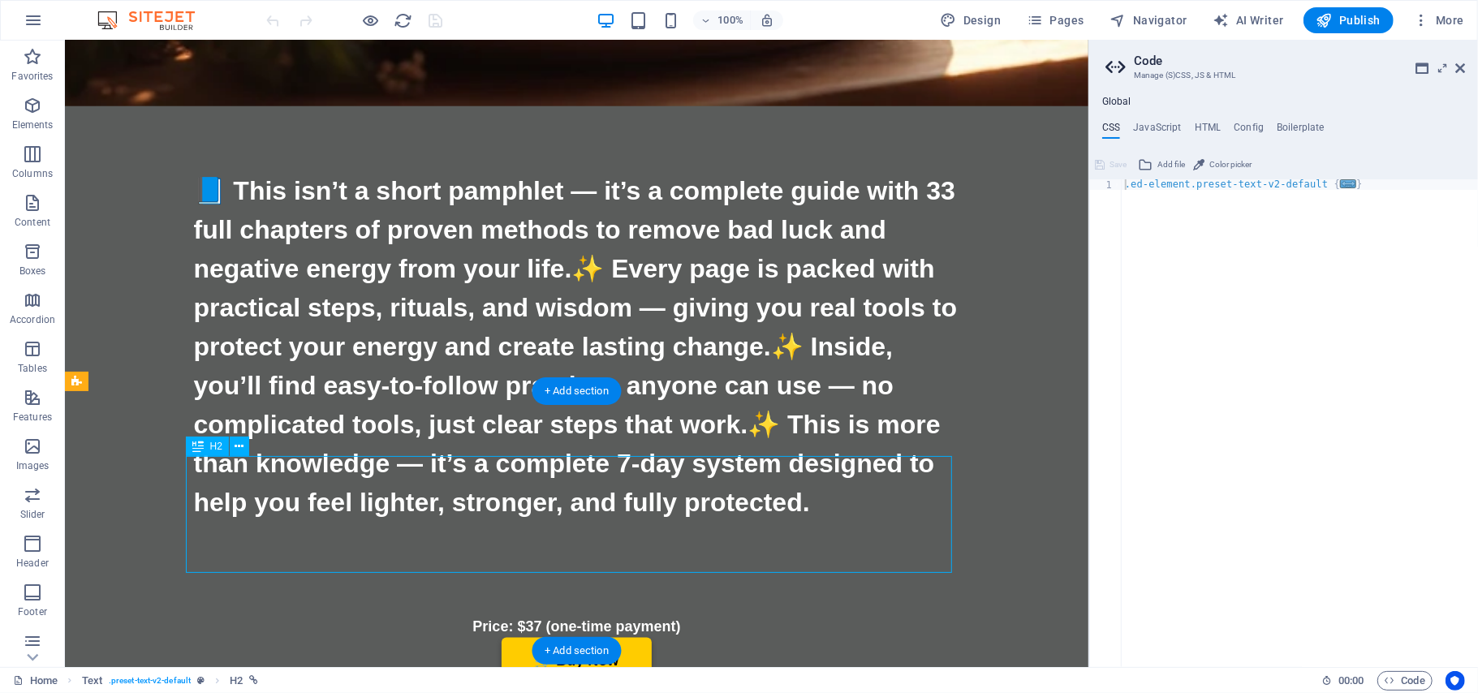
drag, startPoint x: 834, startPoint y: 472, endPoint x: 767, endPoint y: 478, distance: 67.7
drag, startPoint x: 762, startPoint y: 471, endPoint x: 829, endPoint y: 471, distance: 66.6
type textarea "}"
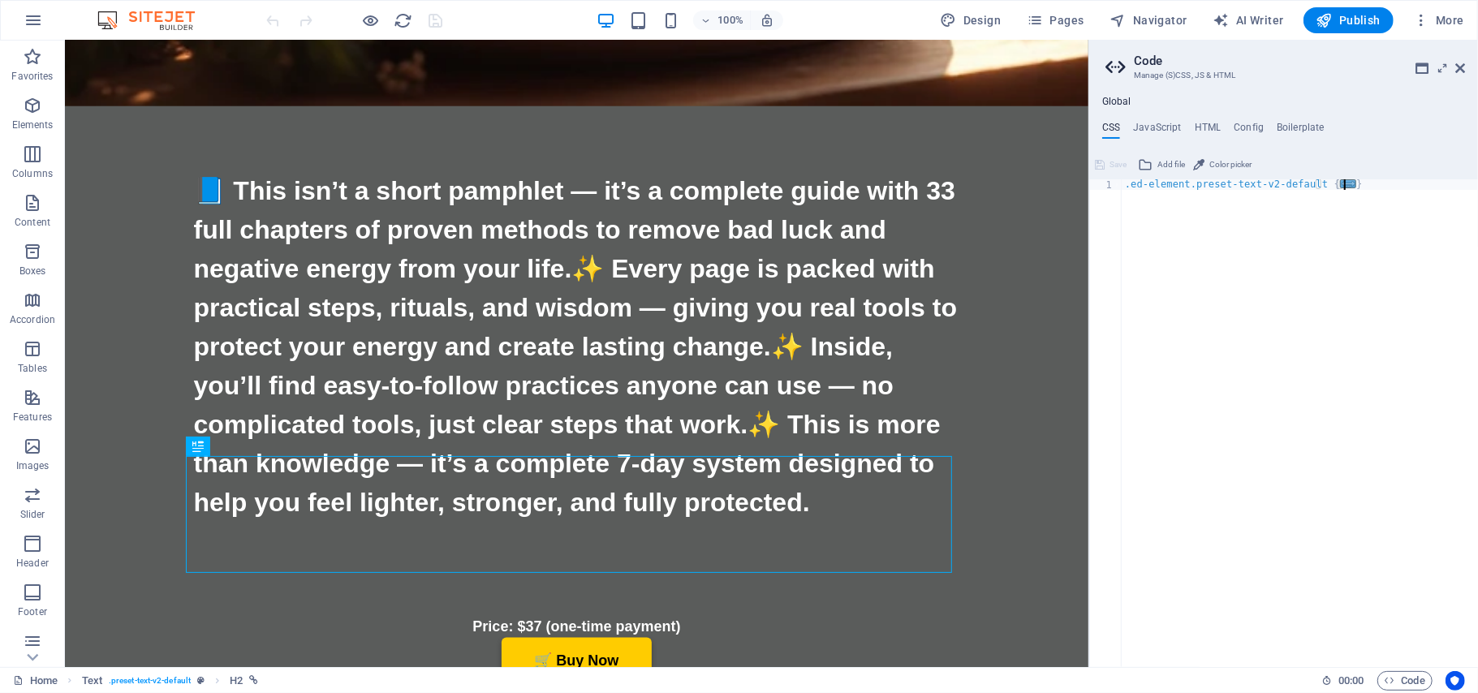
click at [1147, 218] on div ".ed-element.preset-text-v2-default { ... }" at bounding box center [1300, 434] width 356 height 510
paste textarea
click at [1351, 19] on span "Publish" at bounding box center [1348, 20] width 64 height 16
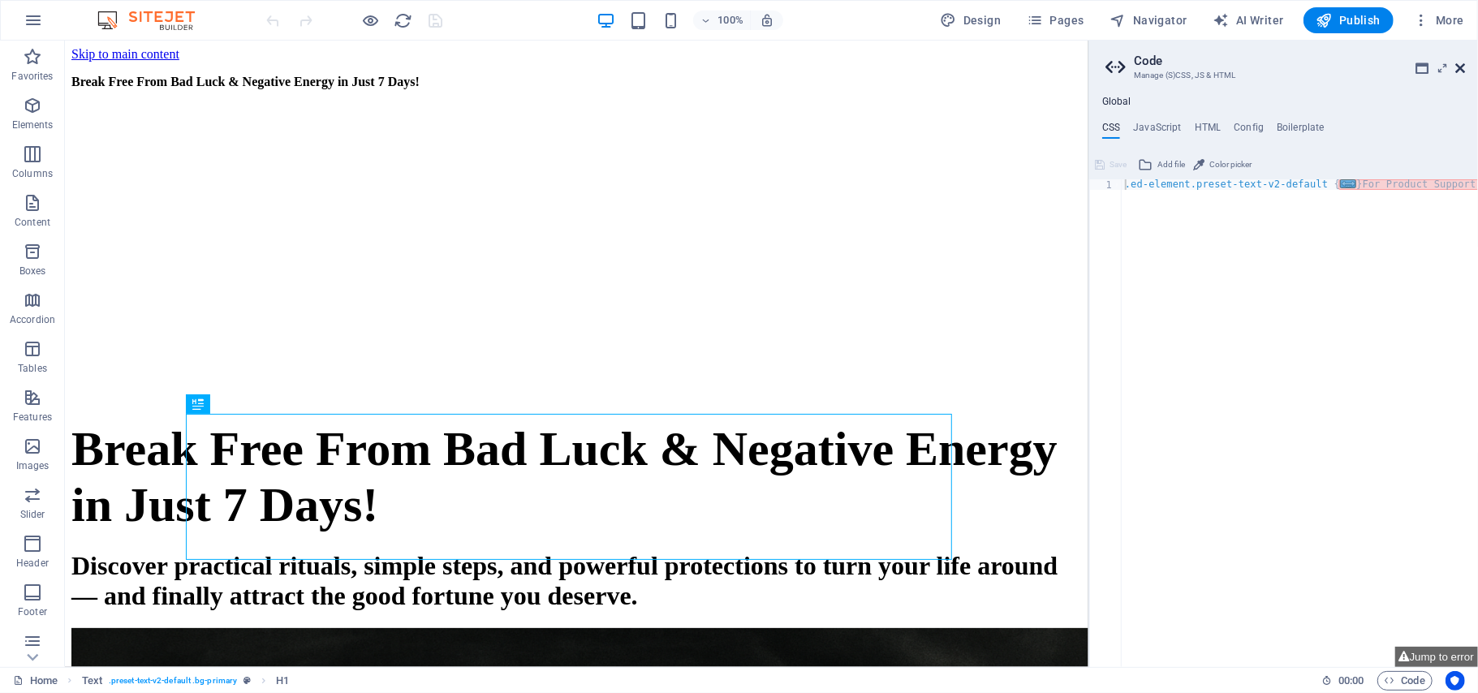
click at [1459, 63] on icon at bounding box center [1460, 68] width 10 height 13
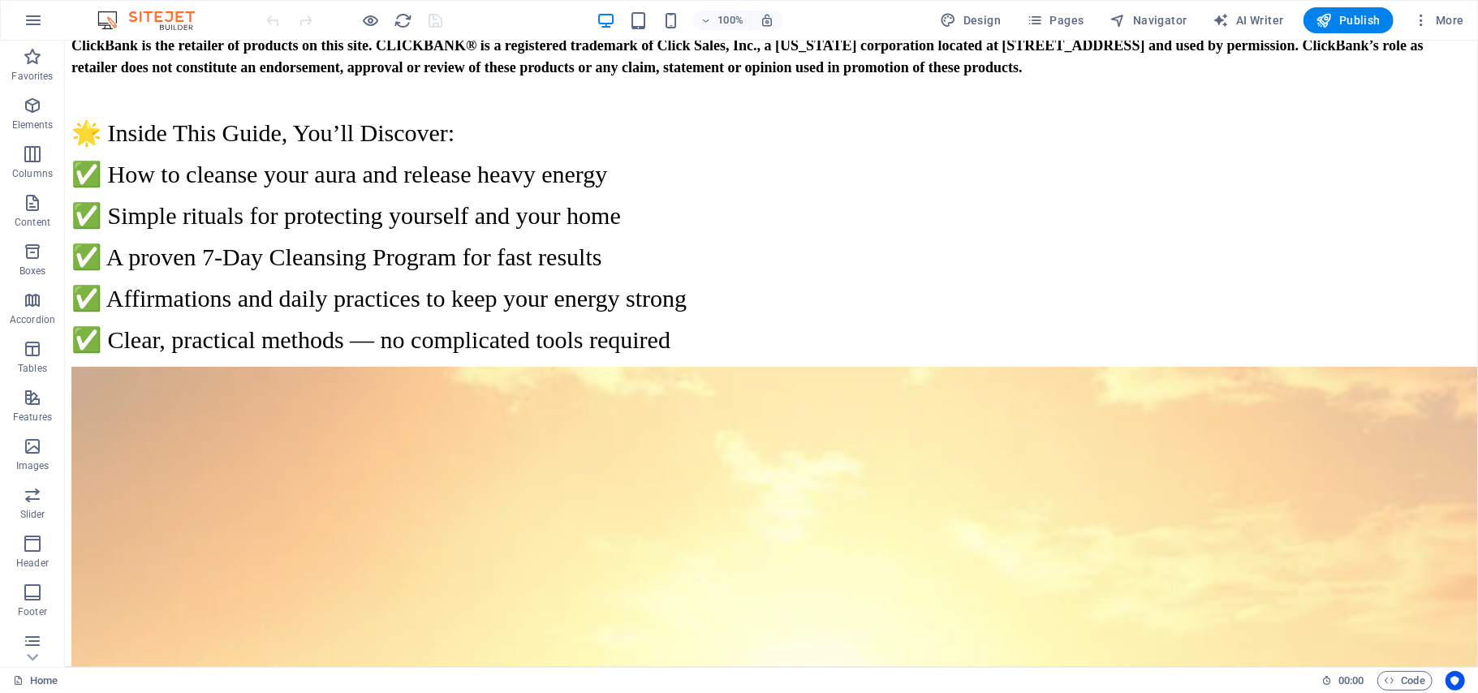
scroll to position [7533, 0]
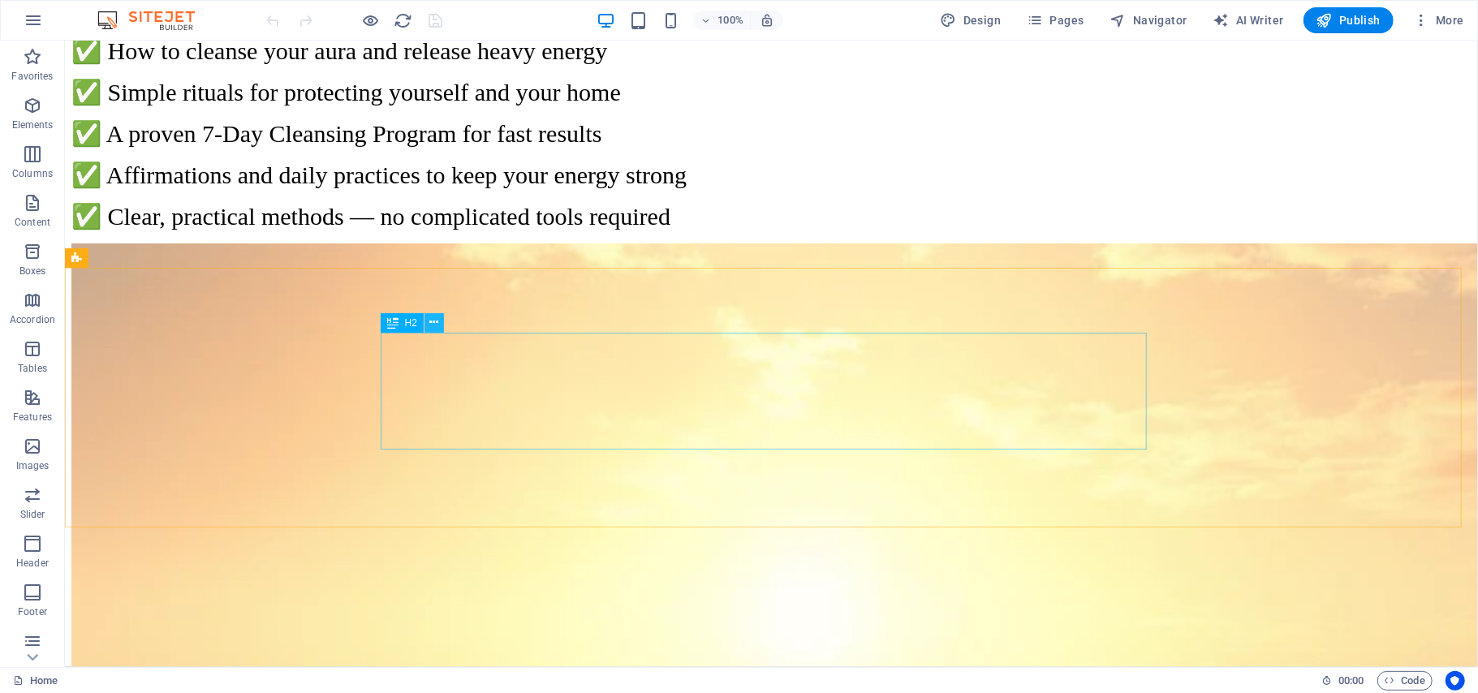
click at [436, 321] on icon at bounding box center [434, 322] width 9 height 17
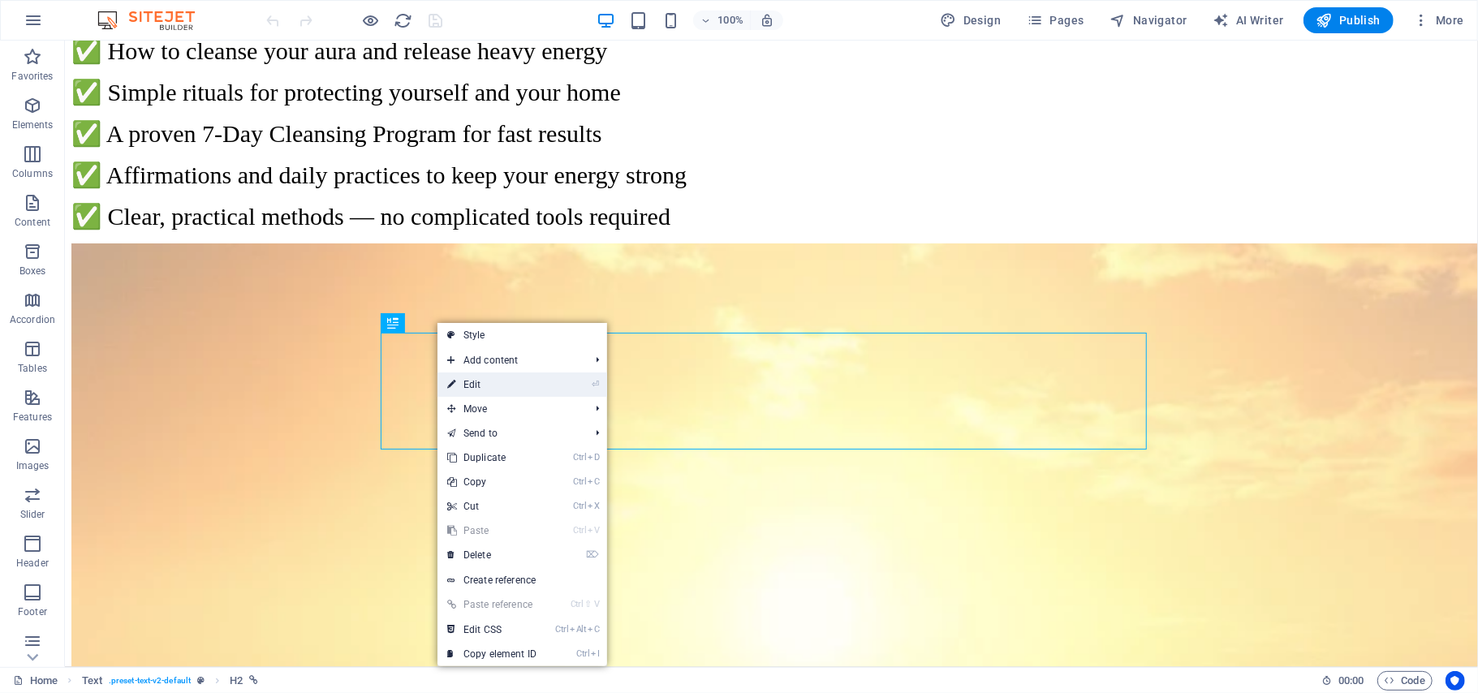
click at [465, 381] on link "⏎ Edit" at bounding box center [491, 385] width 109 height 24
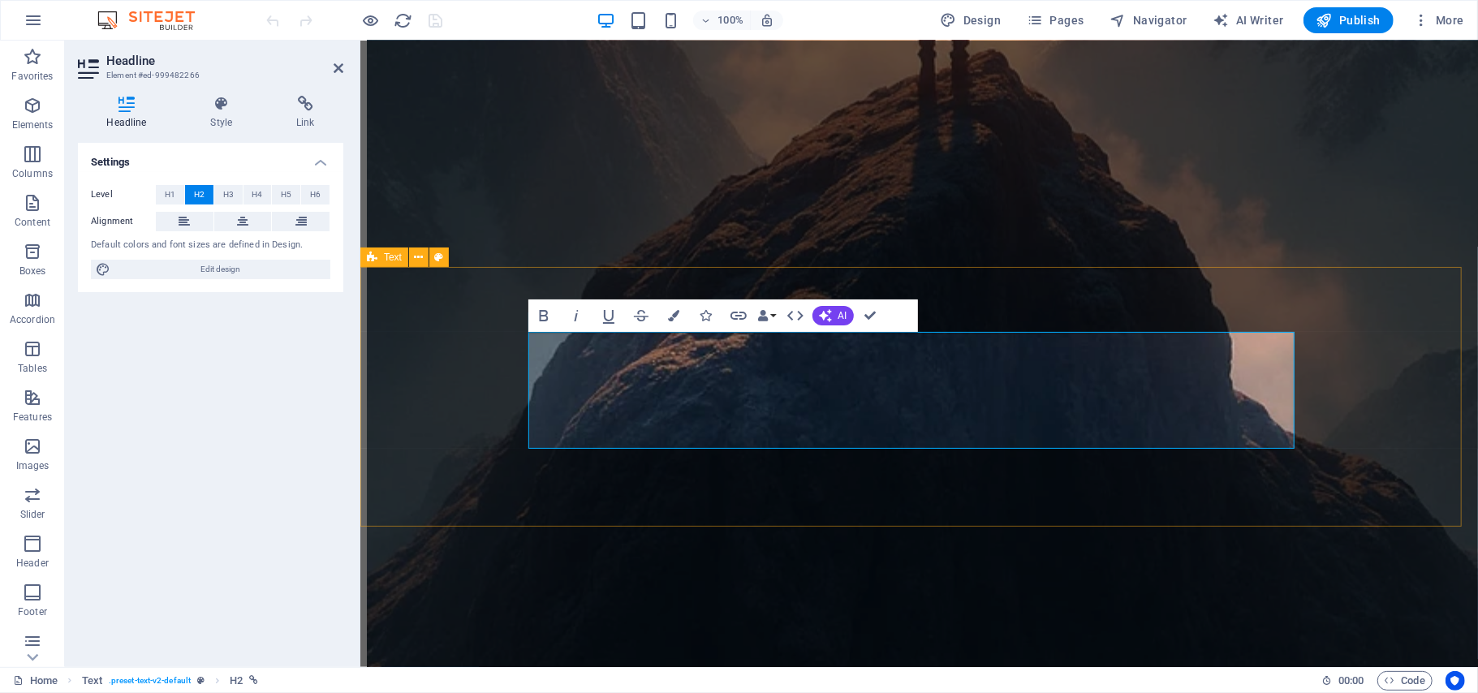
scroll to position [6211, 0]
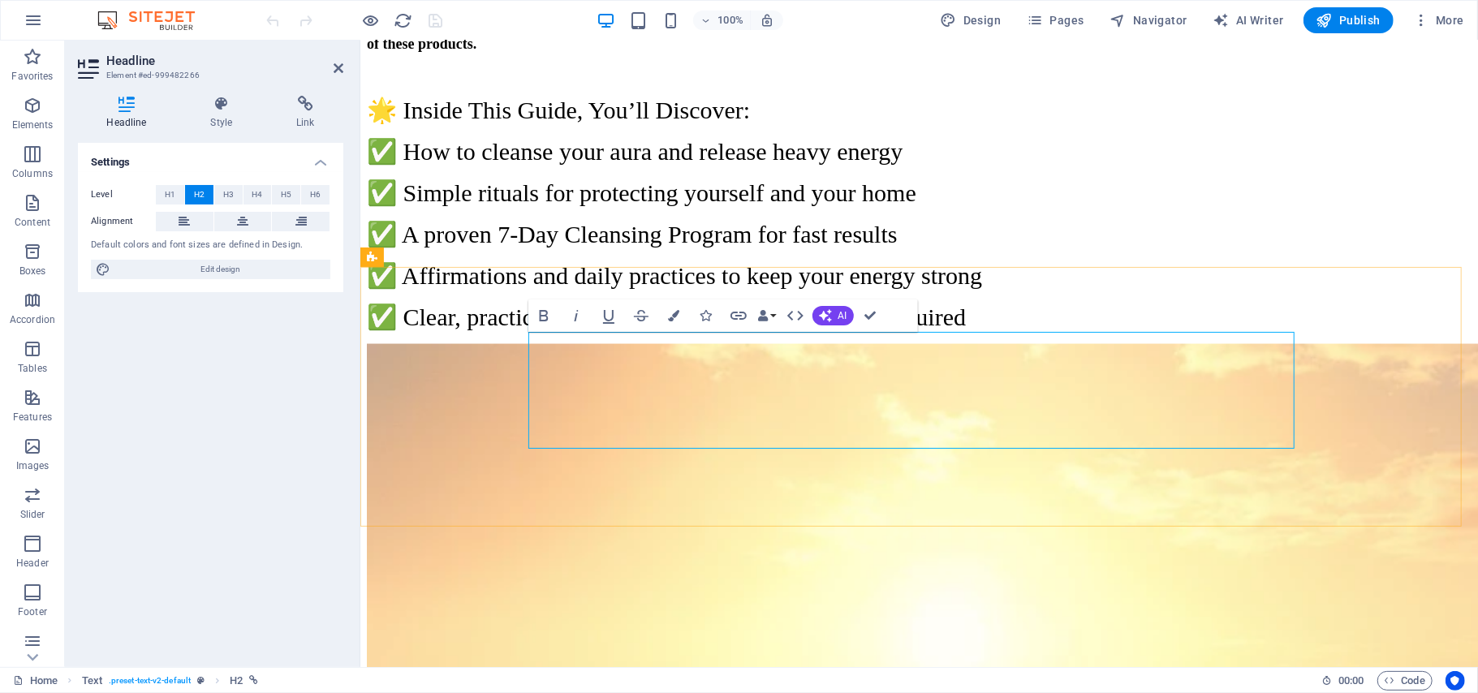
drag, startPoint x: 1100, startPoint y: 345, endPoint x: 1179, endPoint y: 343, distance: 79.6
click at [738, 315] on icon "button" at bounding box center [738, 315] width 19 height 19
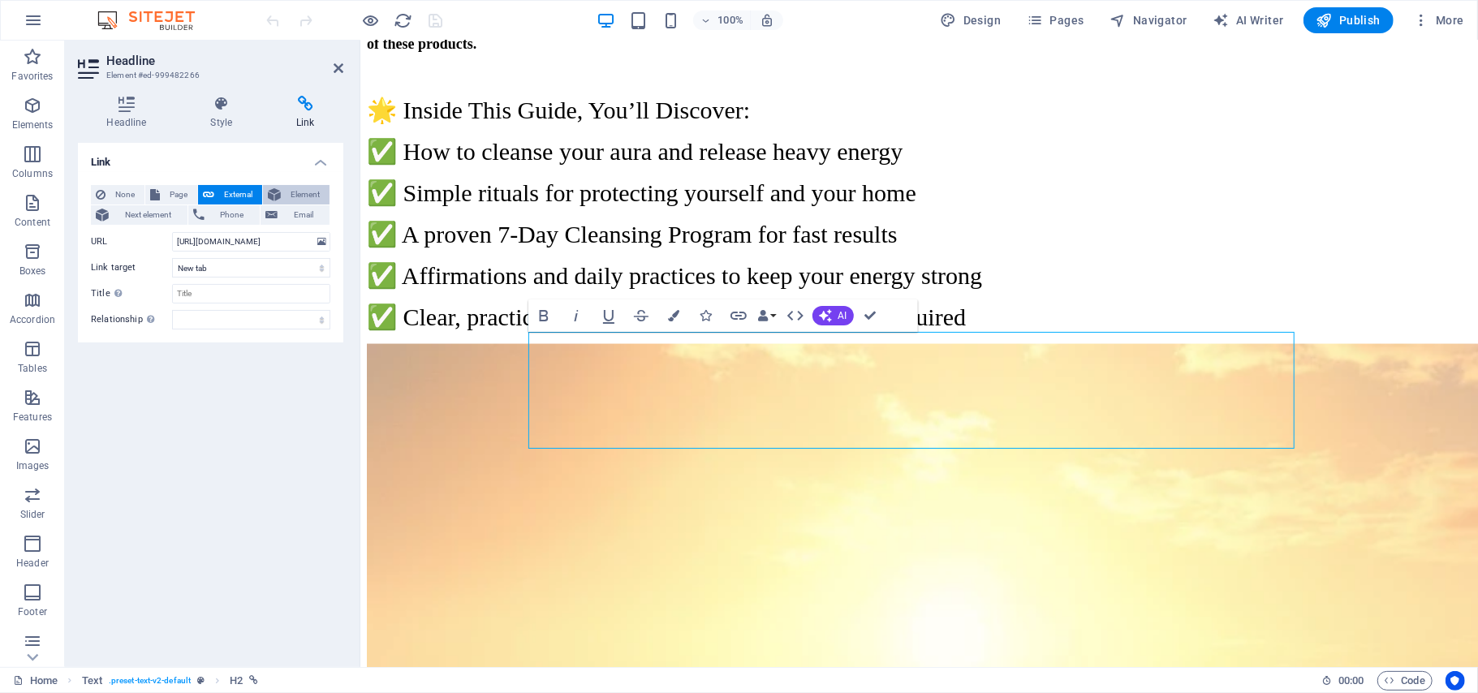
click at [289, 193] on span "Element" at bounding box center [305, 194] width 39 height 19
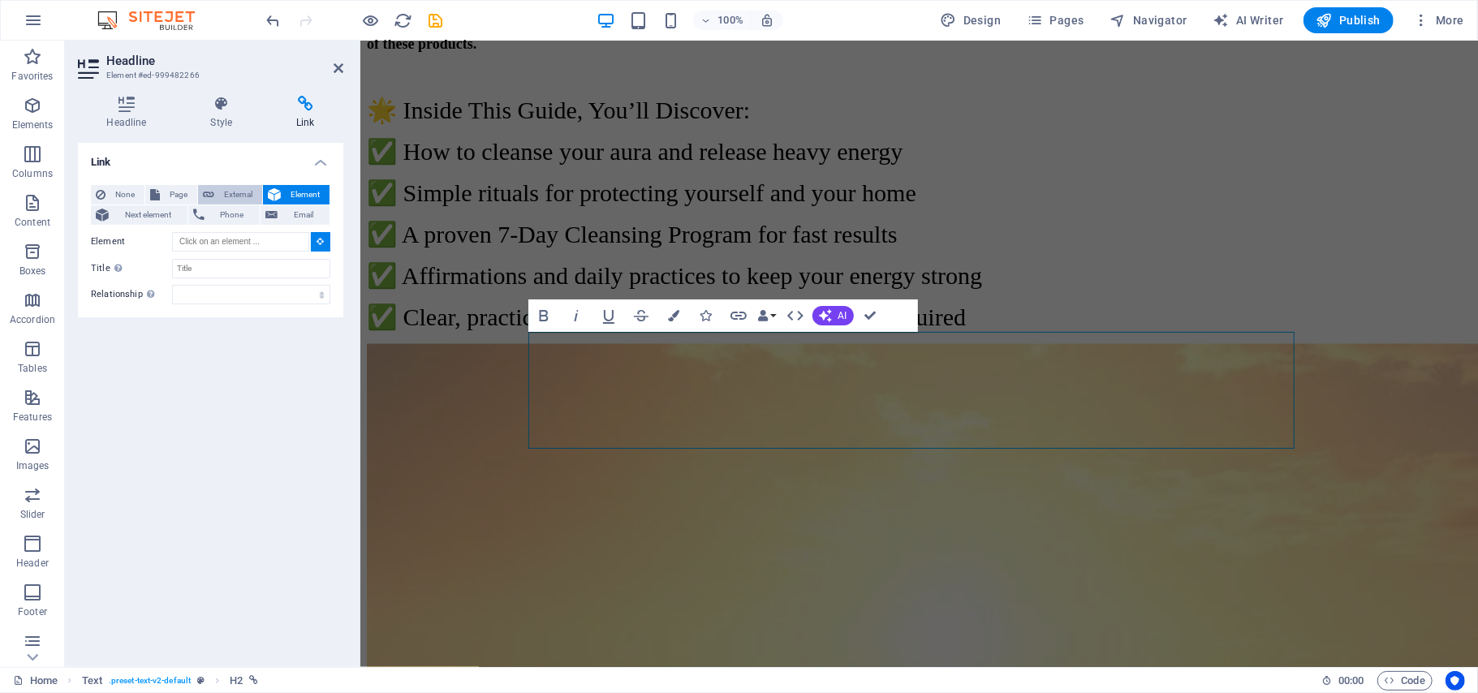
click at [242, 195] on span "External" at bounding box center [238, 194] width 38 height 19
select select
select select "blank"
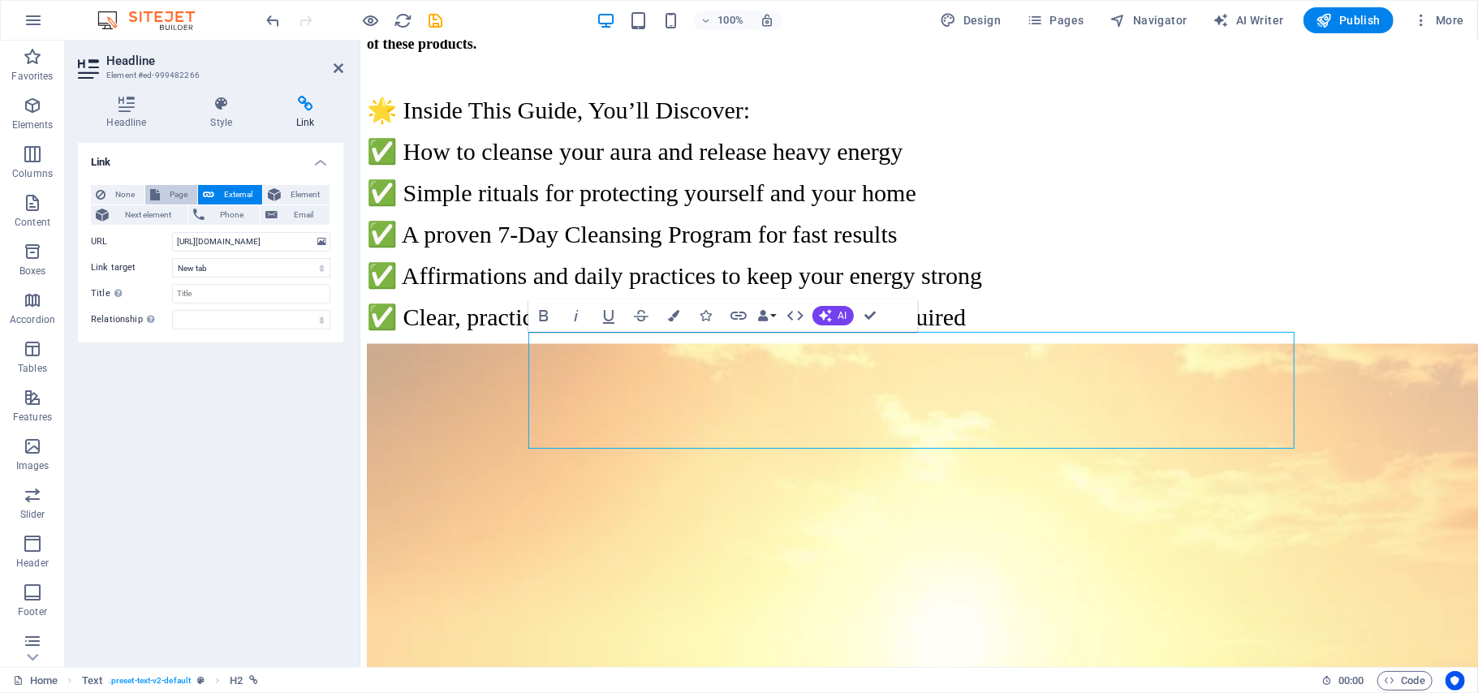
click at [166, 190] on span "Page" at bounding box center [179, 194] width 28 height 19
select select
click at [304, 209] on span "Email" at bounding box center [303, 214] width 42 height 19
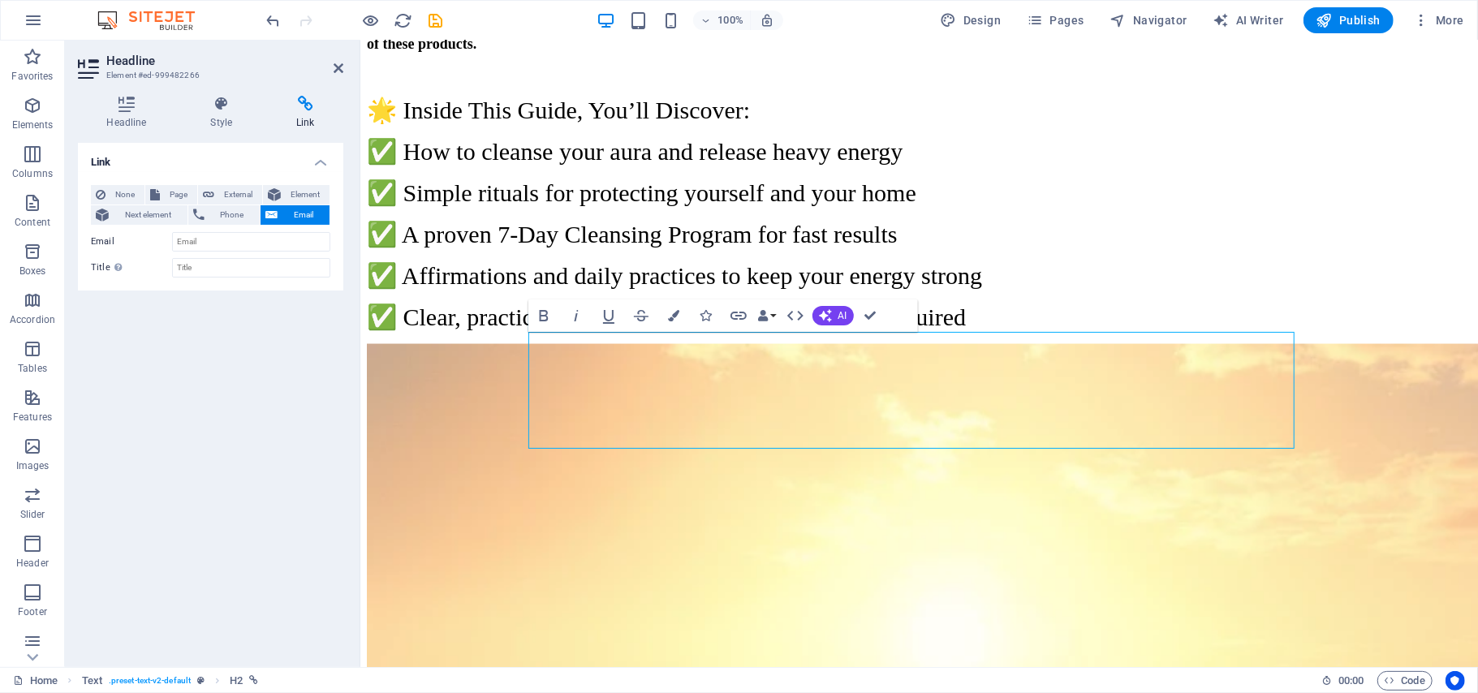
click at [318, 163] on h4 "Link" at bounding box center [210, 157] width 265 height 29
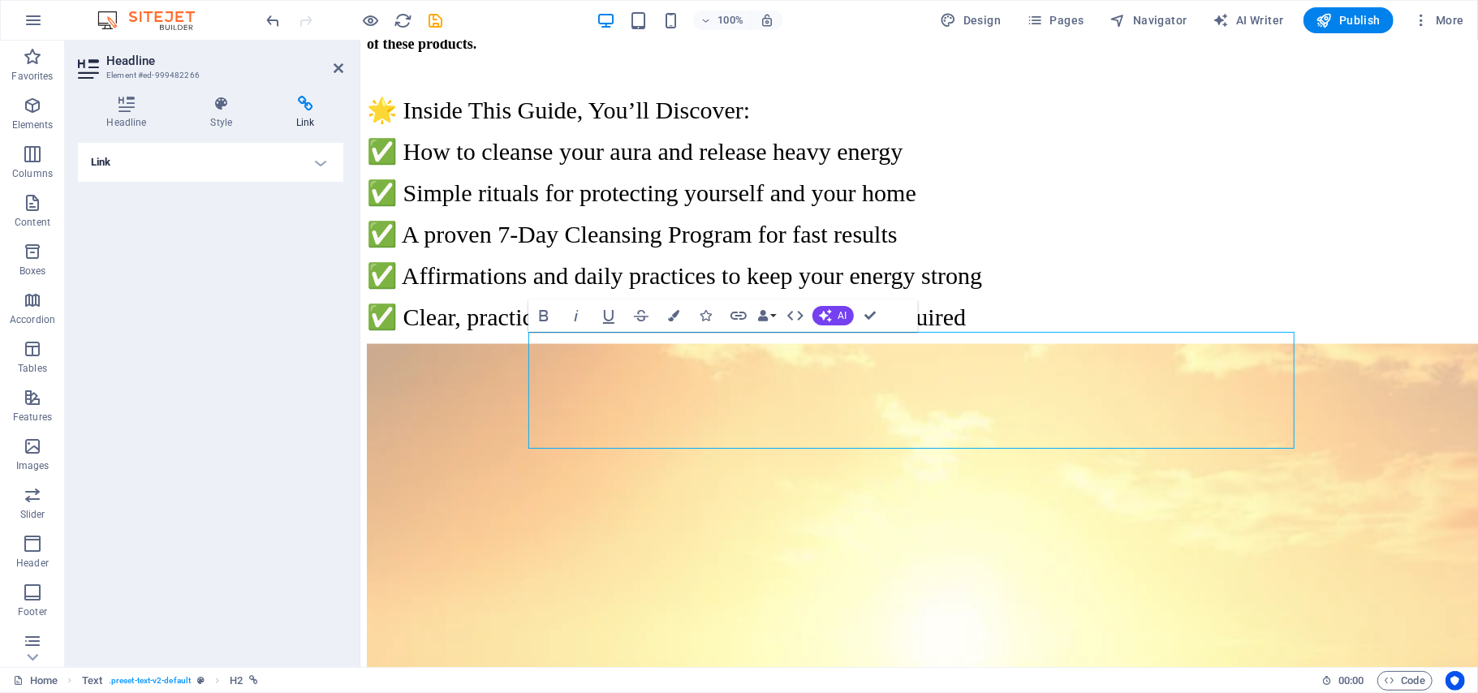
click at [318, 163] on h4 "Link" at bounding box center [210, 162] width 265 height 39
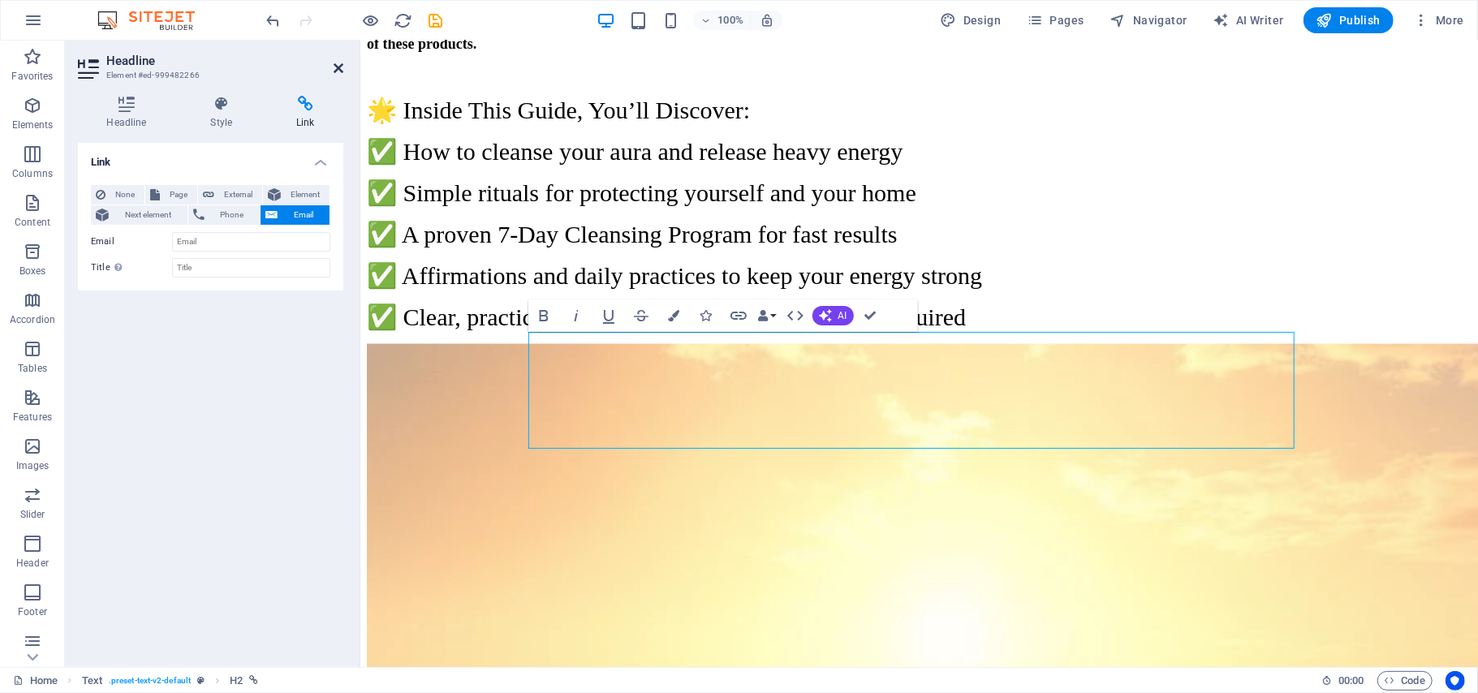
click at [335, 68] on icon at bounding box center [339, 68] width 10 height 13
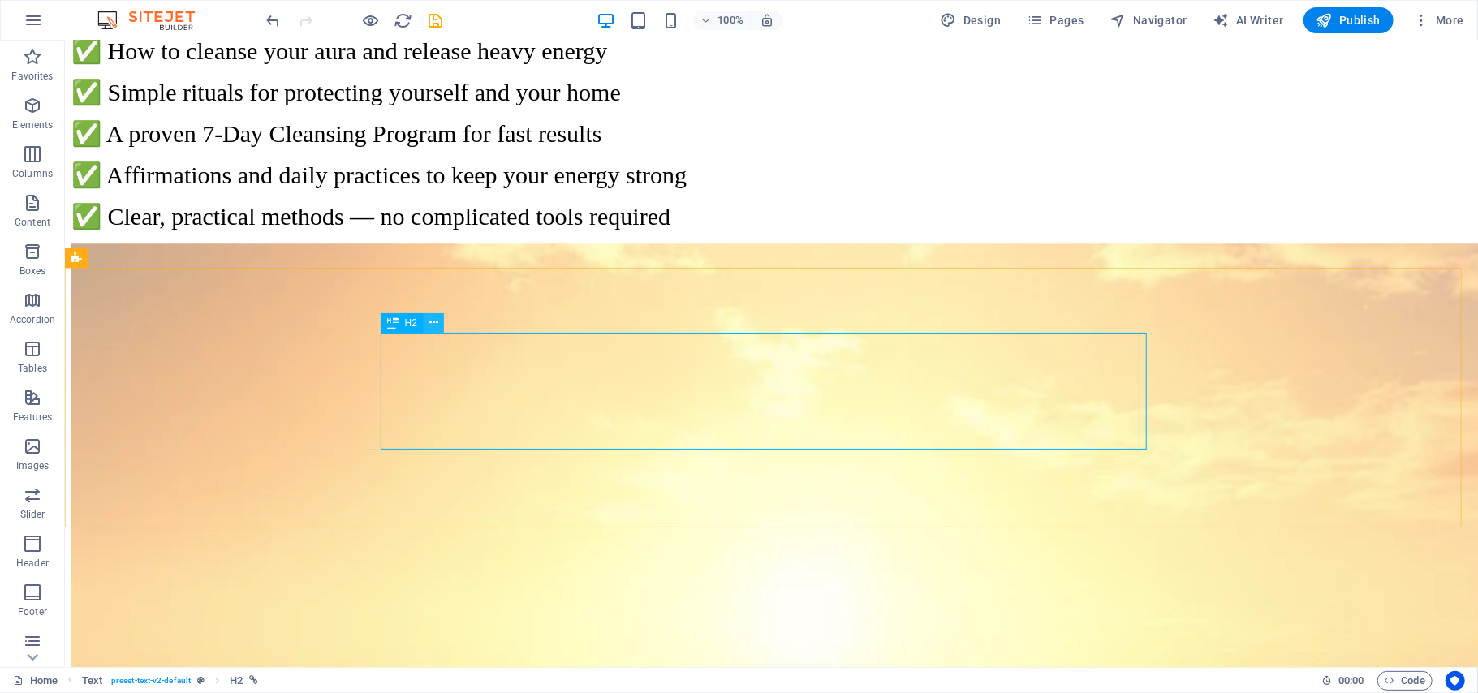
click at [433, 317] on icon at bounding box center [434, 322] width 9 height 17
click at [436, 321] on icon at bounding box center [434, 322] width 9 height 17
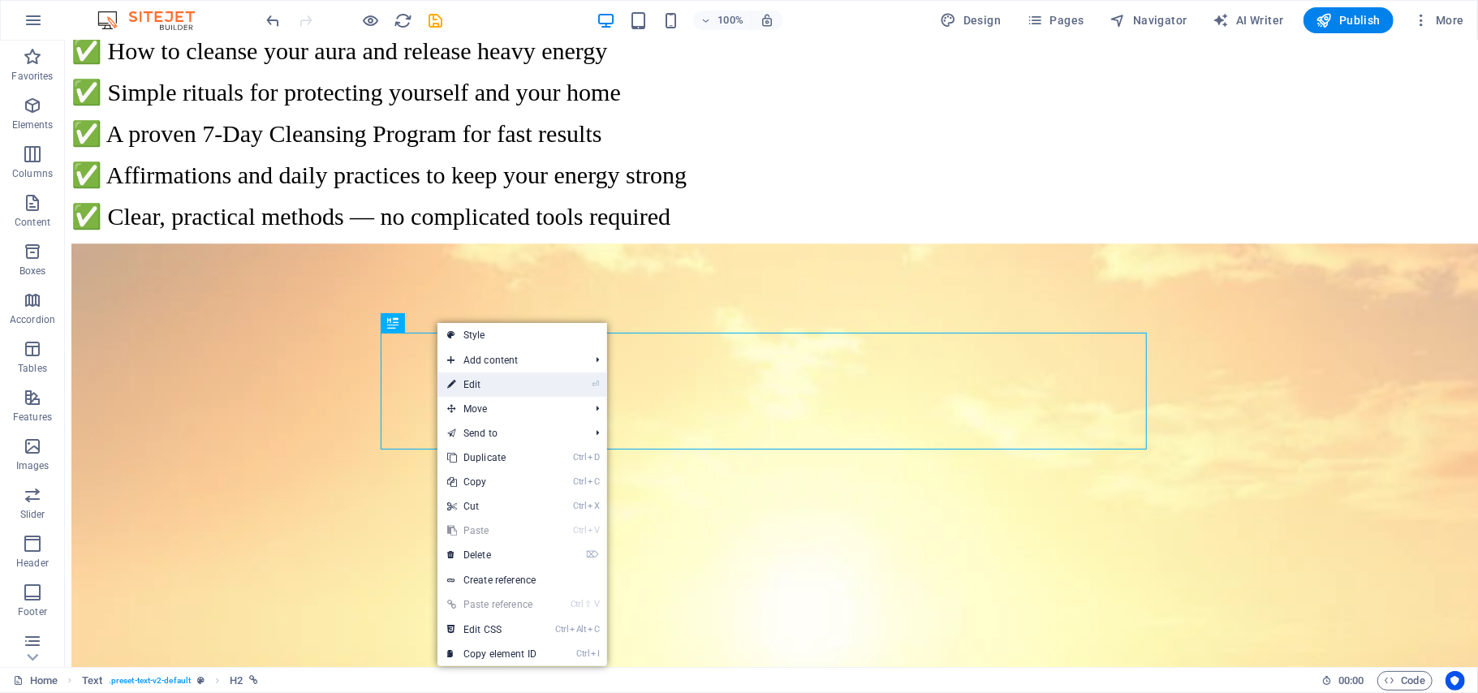
click at [481, 390] on link "⏎ Edit" at bounding box center [491, 385] width 109 height 24
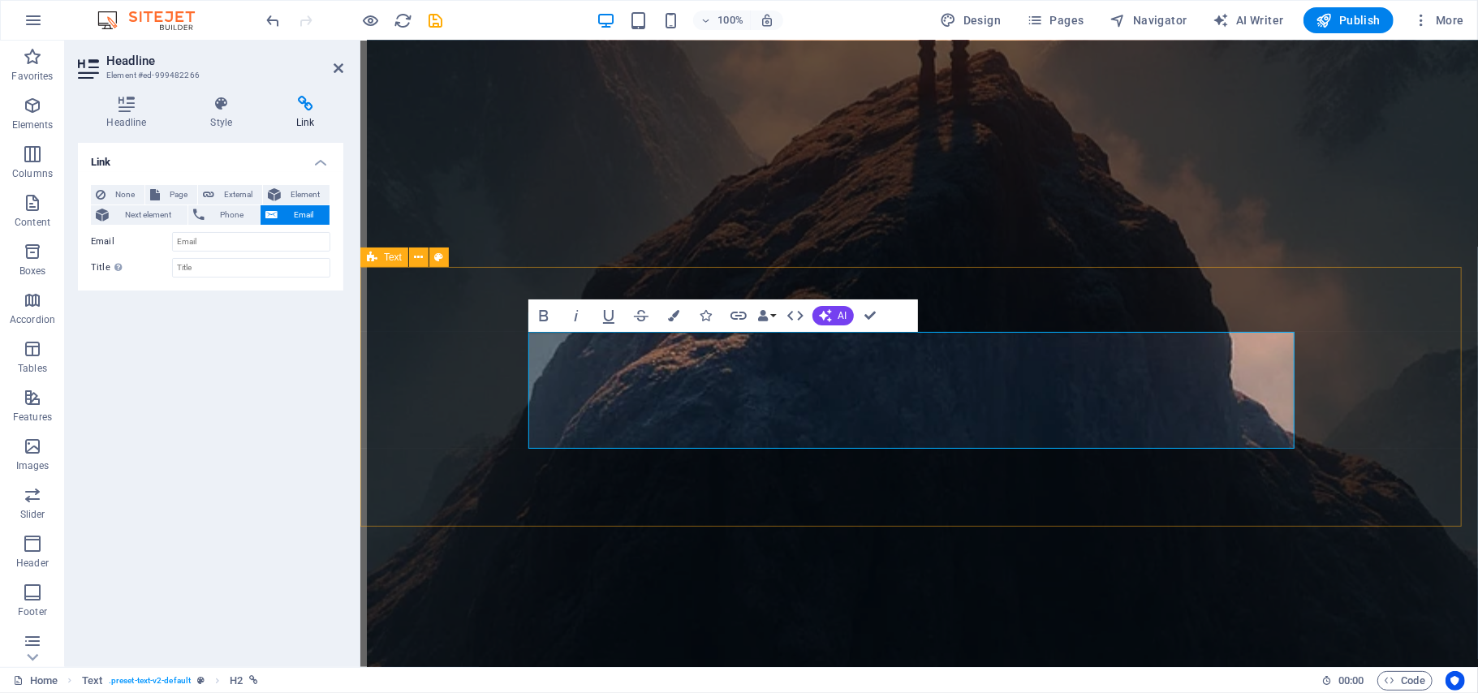
scroll to position [6211, 0]
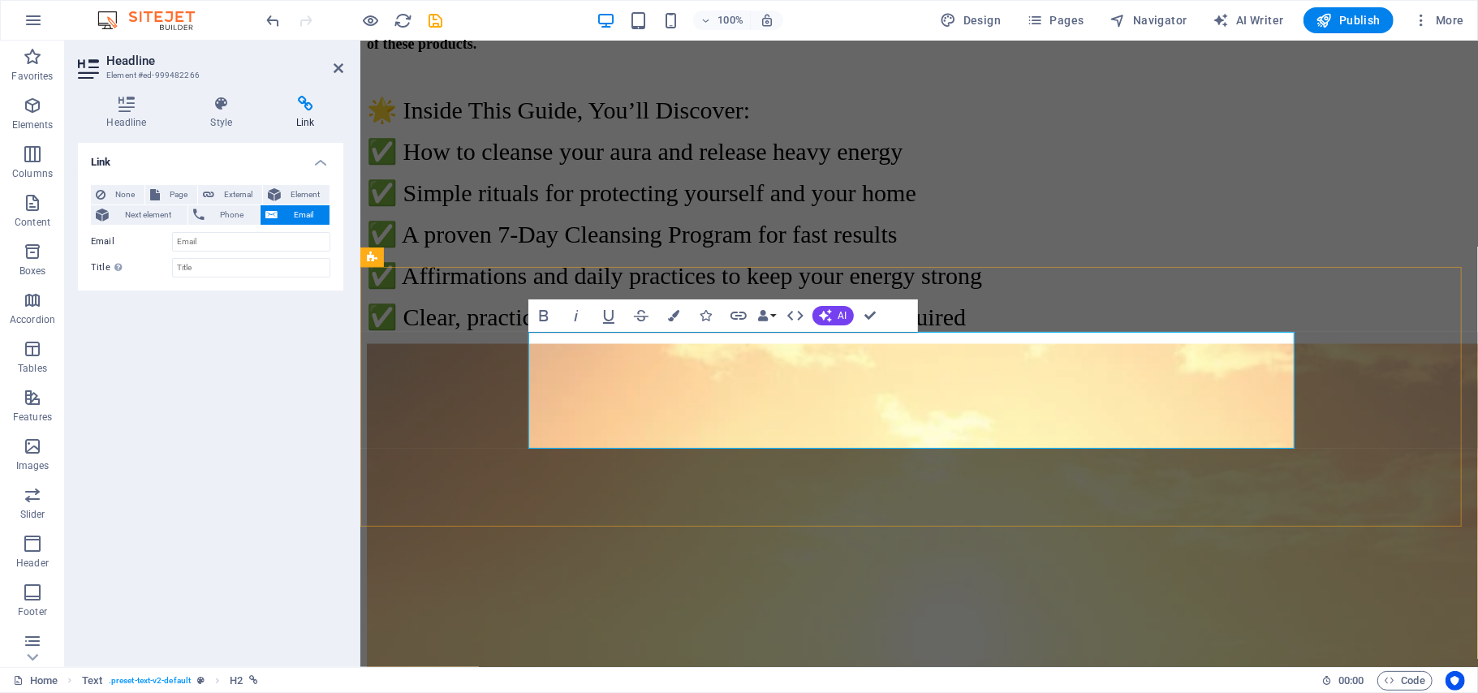
drag, startPoint x: 1185, startPoint y: 345, endPoint x: 1103, endPoint y: 354, distance: 82.5
click at [738, 317] on icon "button" at bounding box center [738, 315] width 19 height 19
click at [192, 237] on input "Email" at bounding box center [251, 241] width 158 height 19
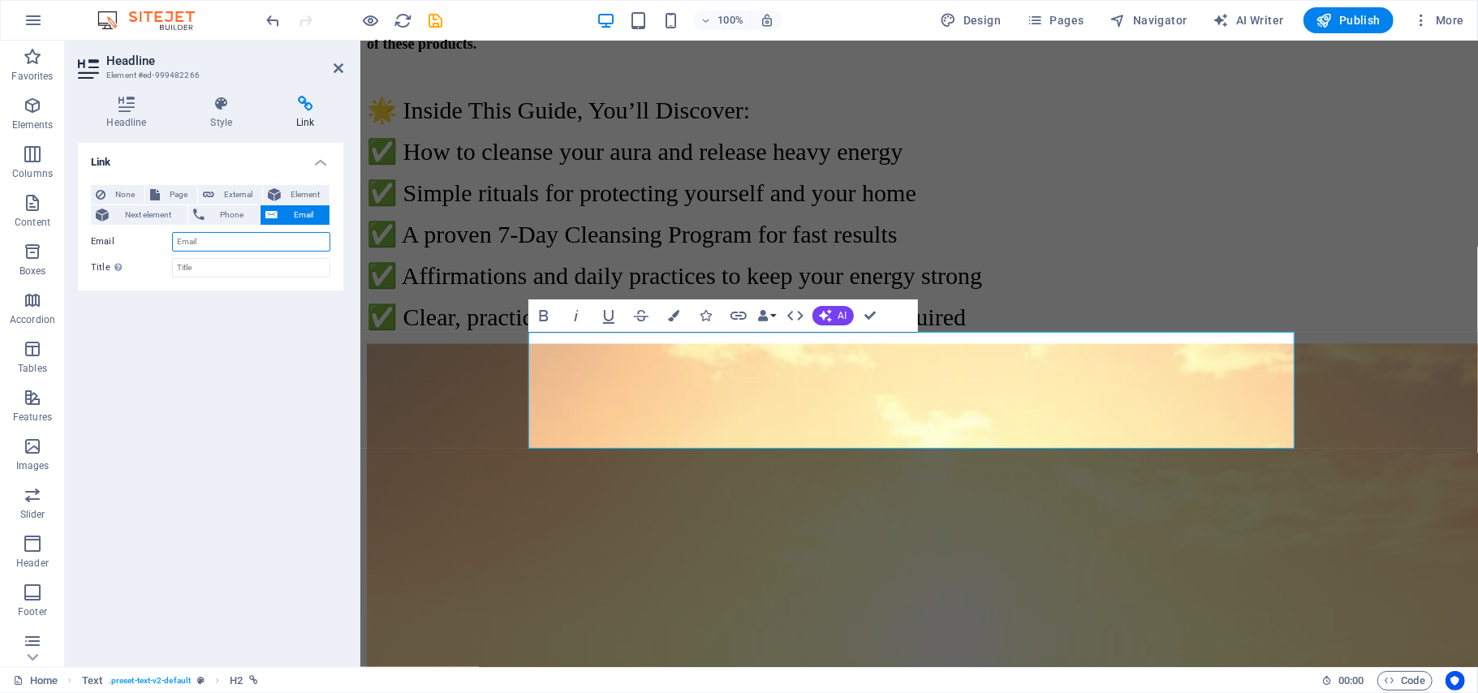
paste input "mailto:[EMAIL_ADDRESS][DOMAIN_NAME]"
type input "mailto:[EMAIL_ADDRESS][DOMAIN_NAME]"
click at [307, 104] on icon at bounding box center [305, 104] width 75 height 16
click at [338, 67] on icon at bounding box center [339, 68] width 10 height 13
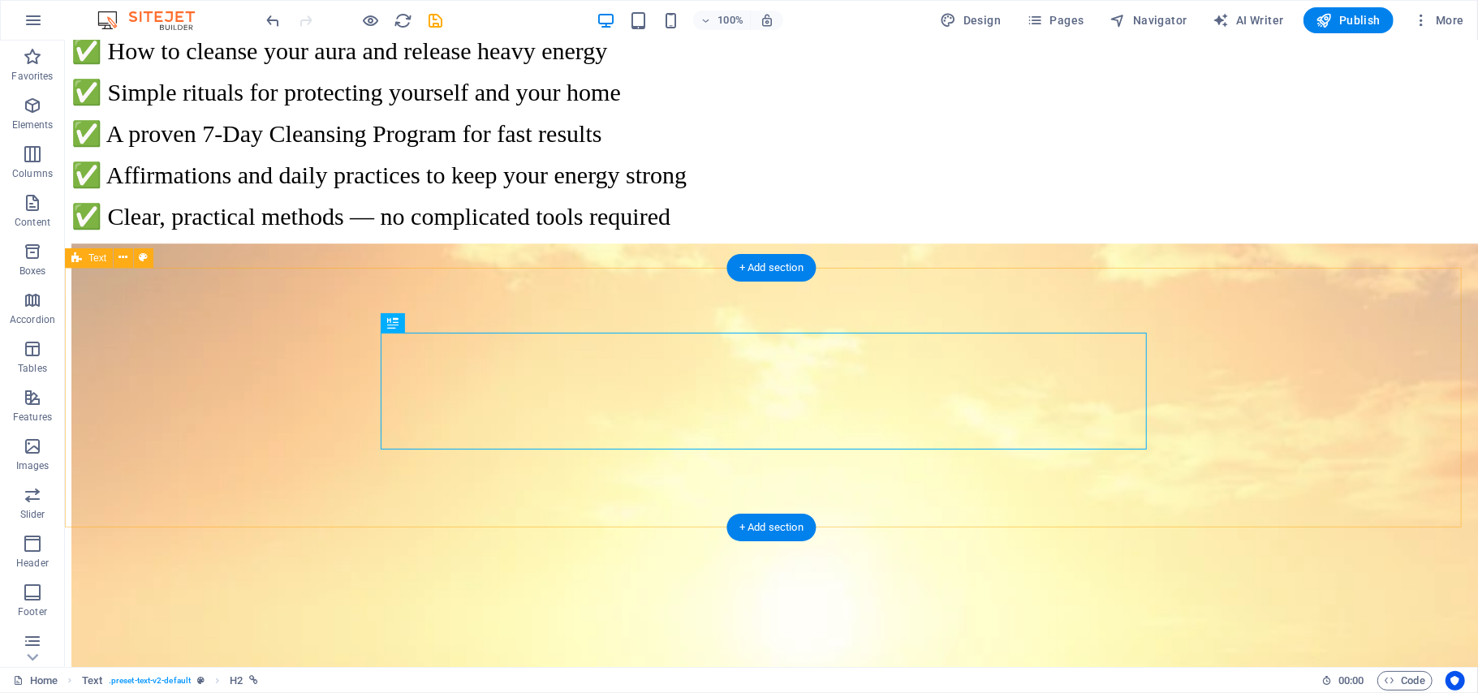
click at [432, 322] on icon at bounding box center [434, 322] width 9 height 17
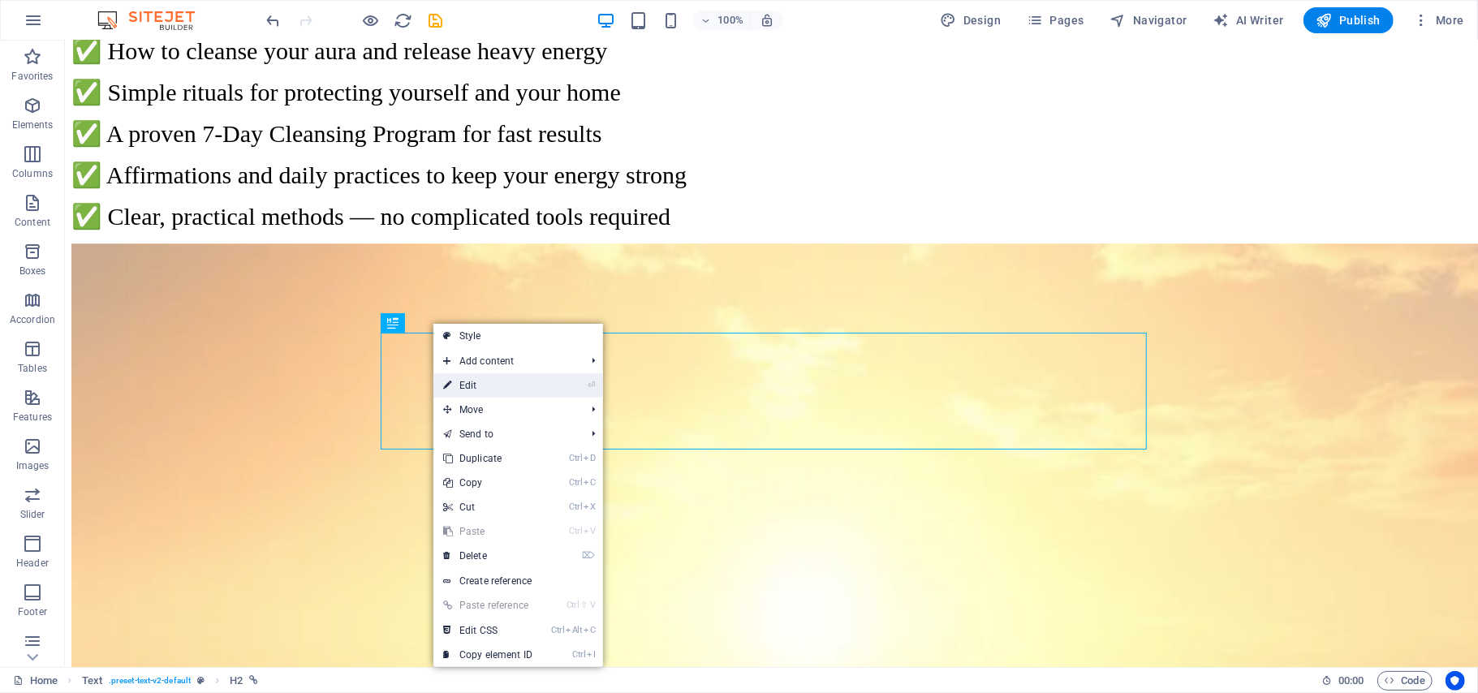
click at [456, 387] on link "⏎ Edit" at bounding box center [487, 385] width 109 height 24
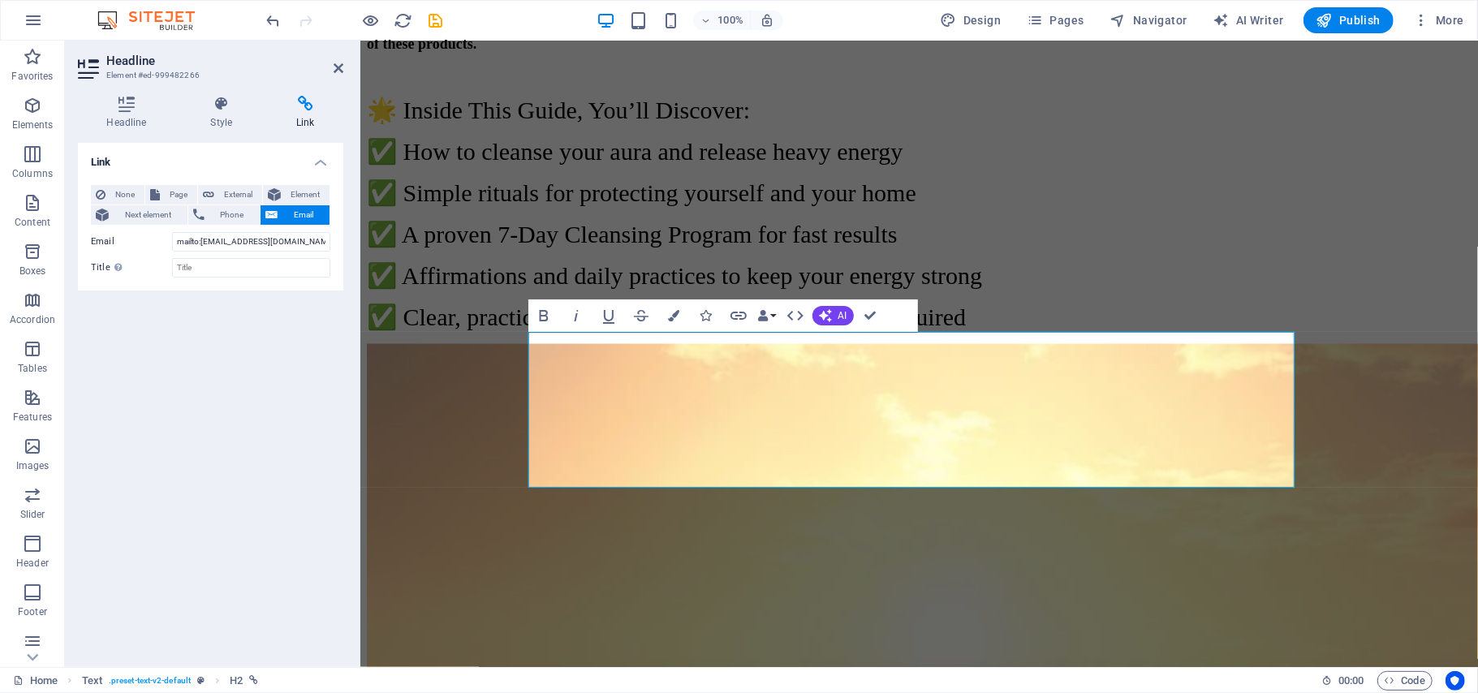
scroll to position [170, 1]
drag, startPoint x: 1103, startPoint y: 351, endPoint x: 1174, endPoint y: 351, distance: 71.4
click at [673, 312] on icon "button" at bounding box center [673, 315] width 11 height 11
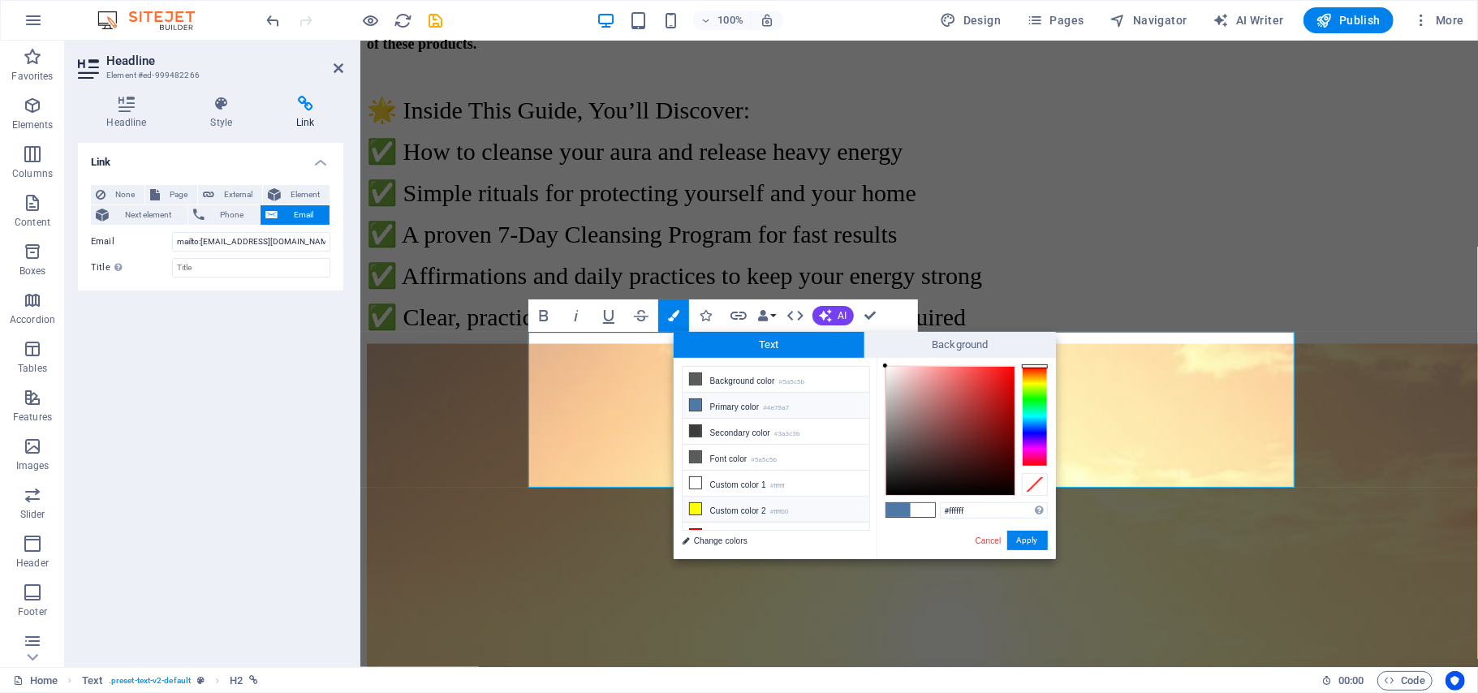
click at [692, 513] on icon at bounding box center [695, 508] width 11 height 11
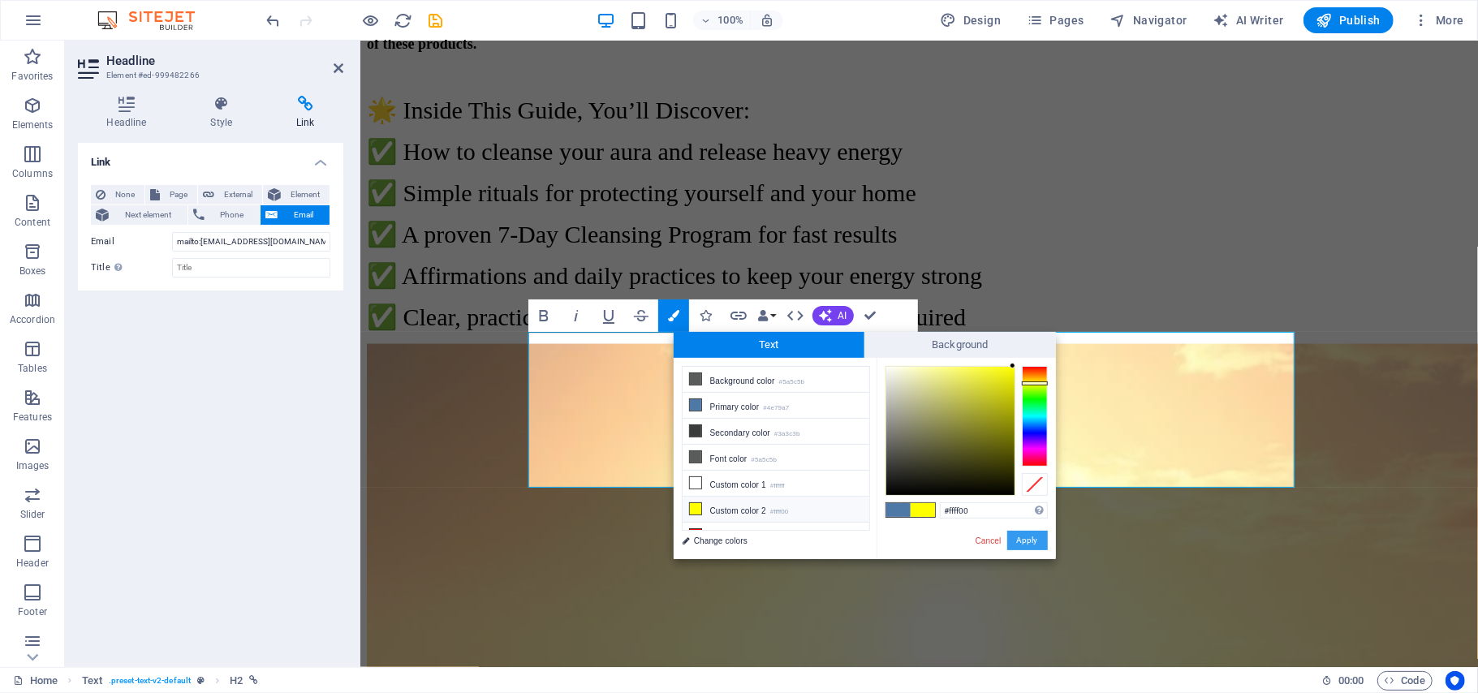
click at [1024, 540] on button "Apply" at bounding box center [1027, 540] width 41 height 19
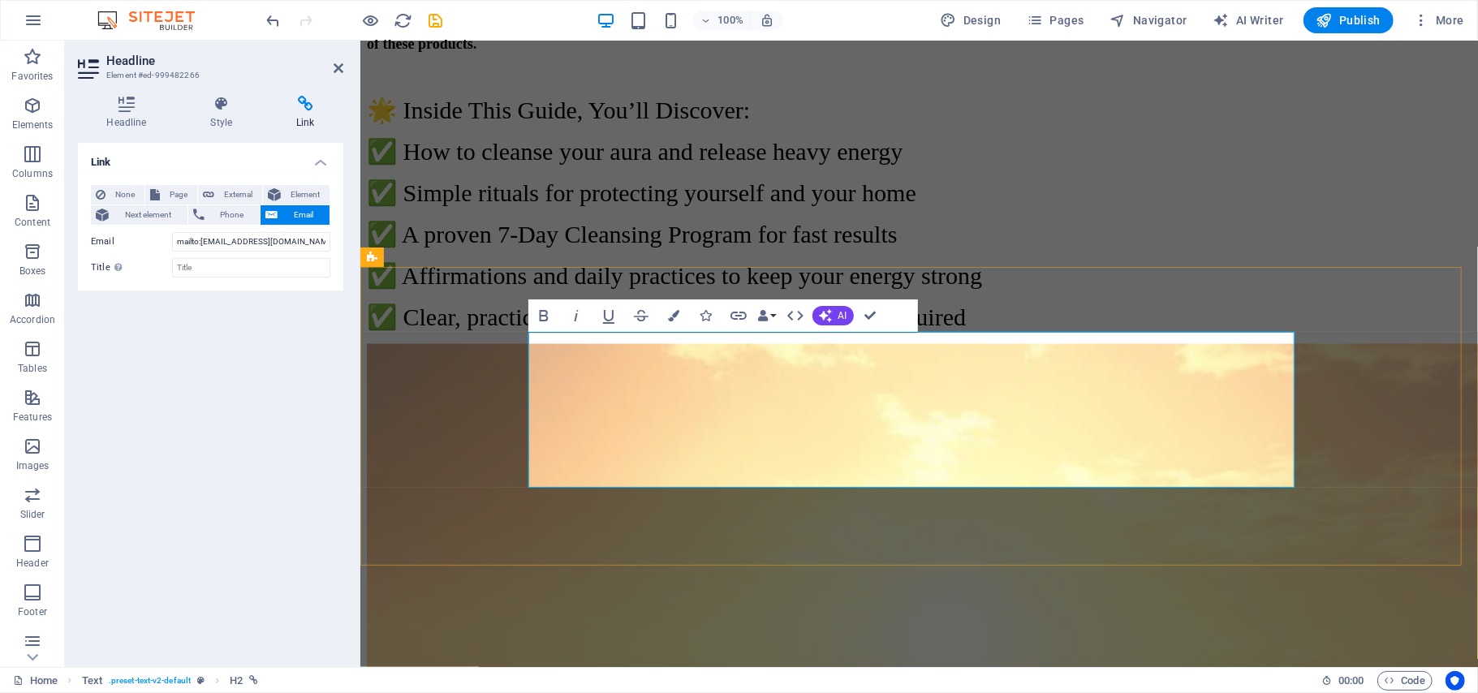
drag, startPoint x: 1092, startPoint y: 426, endPoint x: 1165, endPoint y: 423, distance: 73.9
click at [674, 315] on icon "button" at bounding box center [673, 315] width 11 height 11
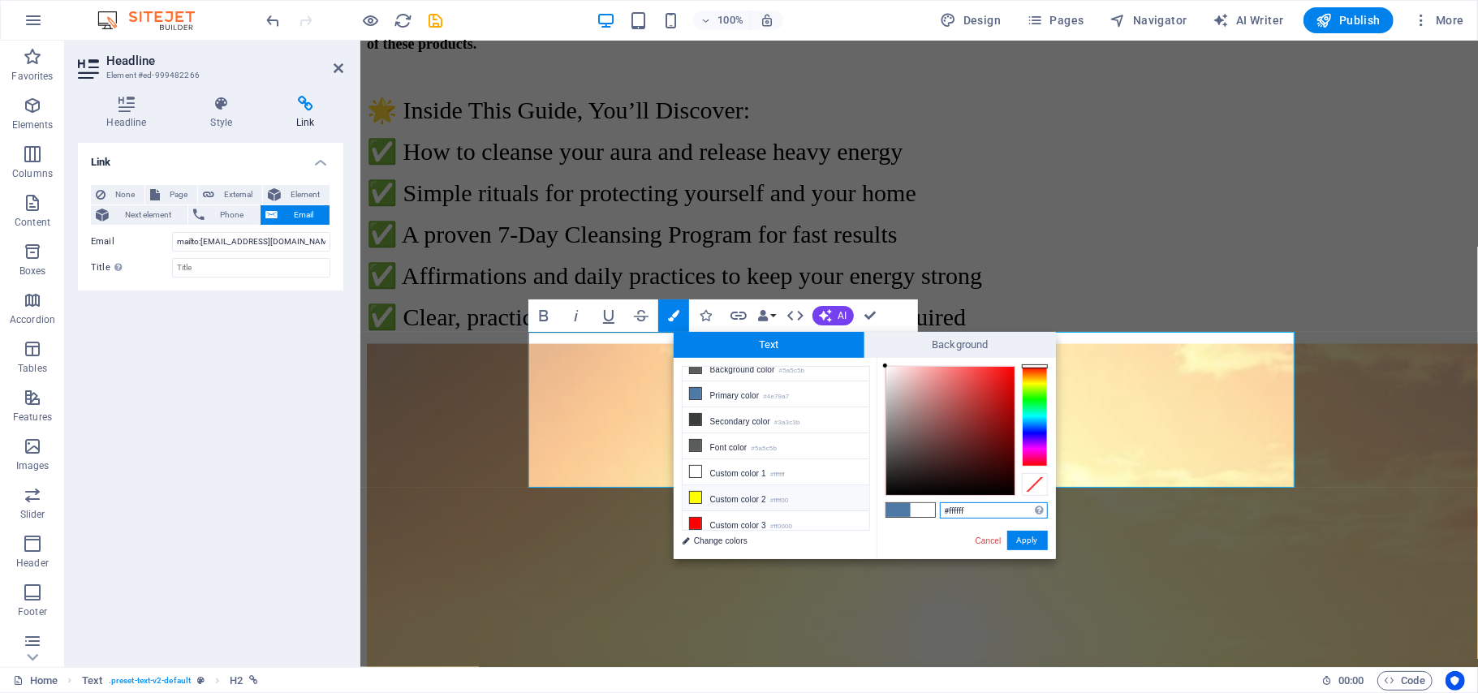
scroll to position [23, 0]
click at [693, 516] on icon at bounding box center [695, 516] width 11 height 11
type input "#ff0000"
click at [1029, 540] on button "Apply" at bounding box center [1027, 540] width 41 height 19
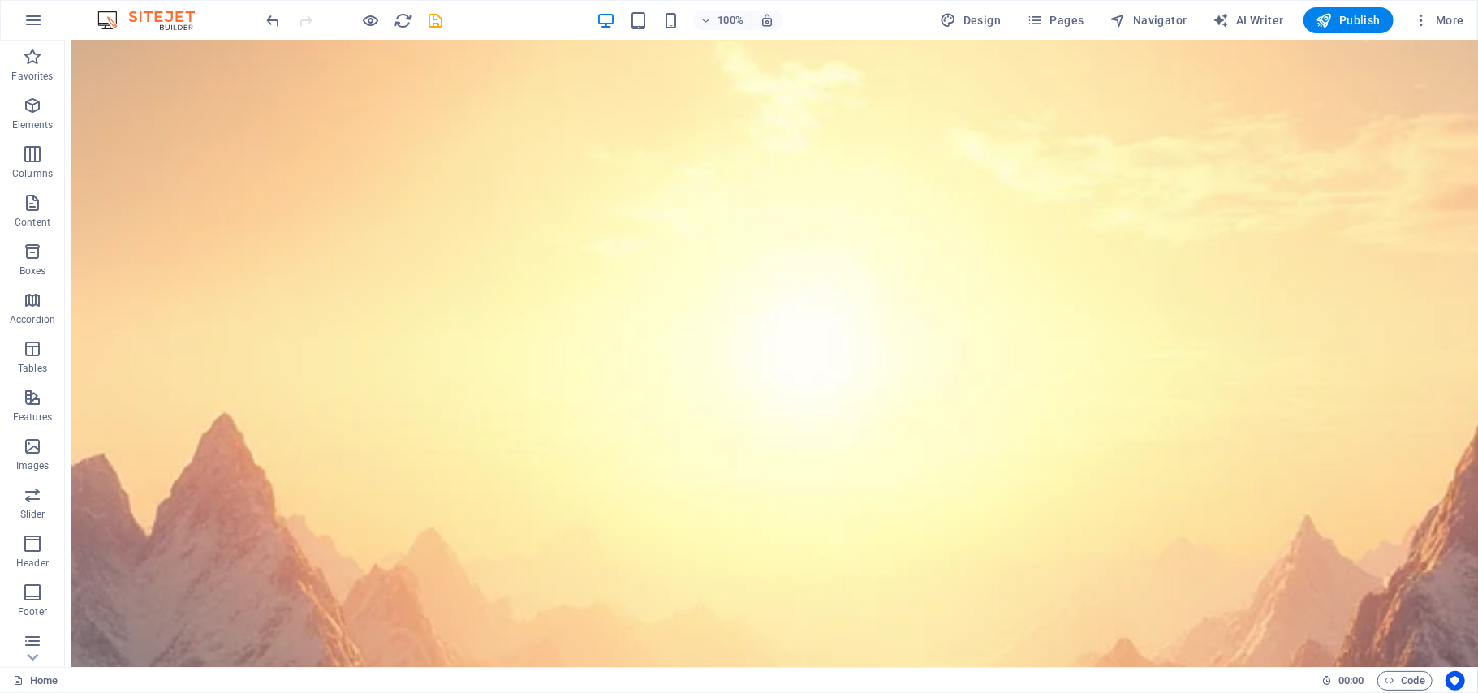
scroll to position [7657, 0]
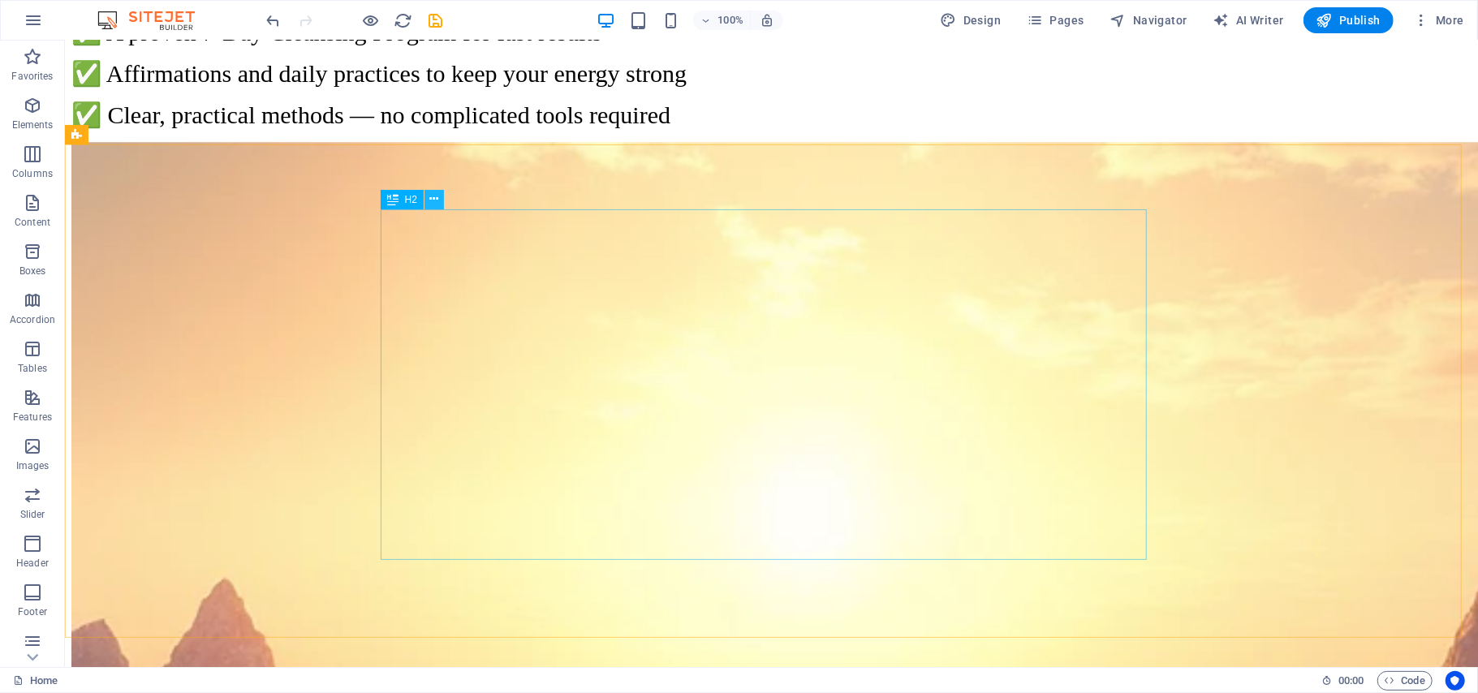
click at [435, 198] on icon at bounding box center [434, 199] width 9 height 17
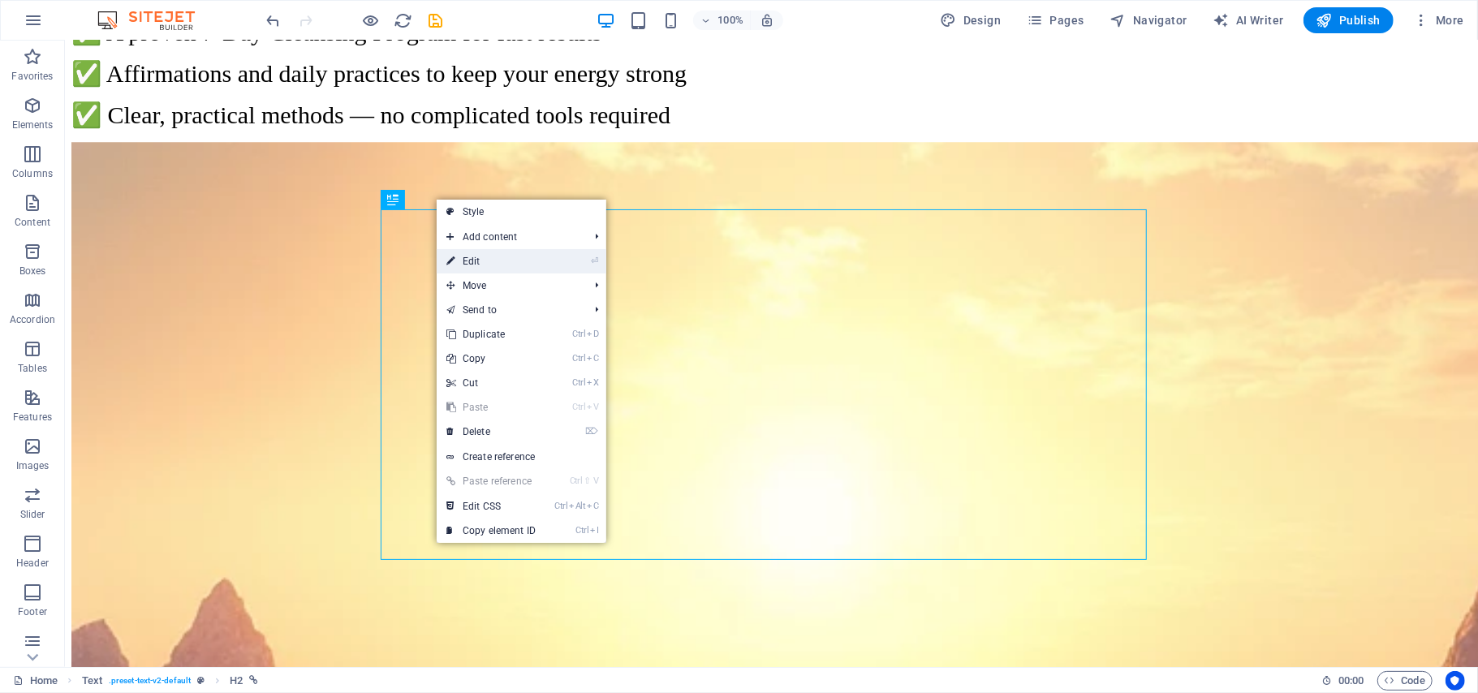
click at [477, 256] on link "⏎ Edit" at bounding box center [491, 261] width 109 height 24
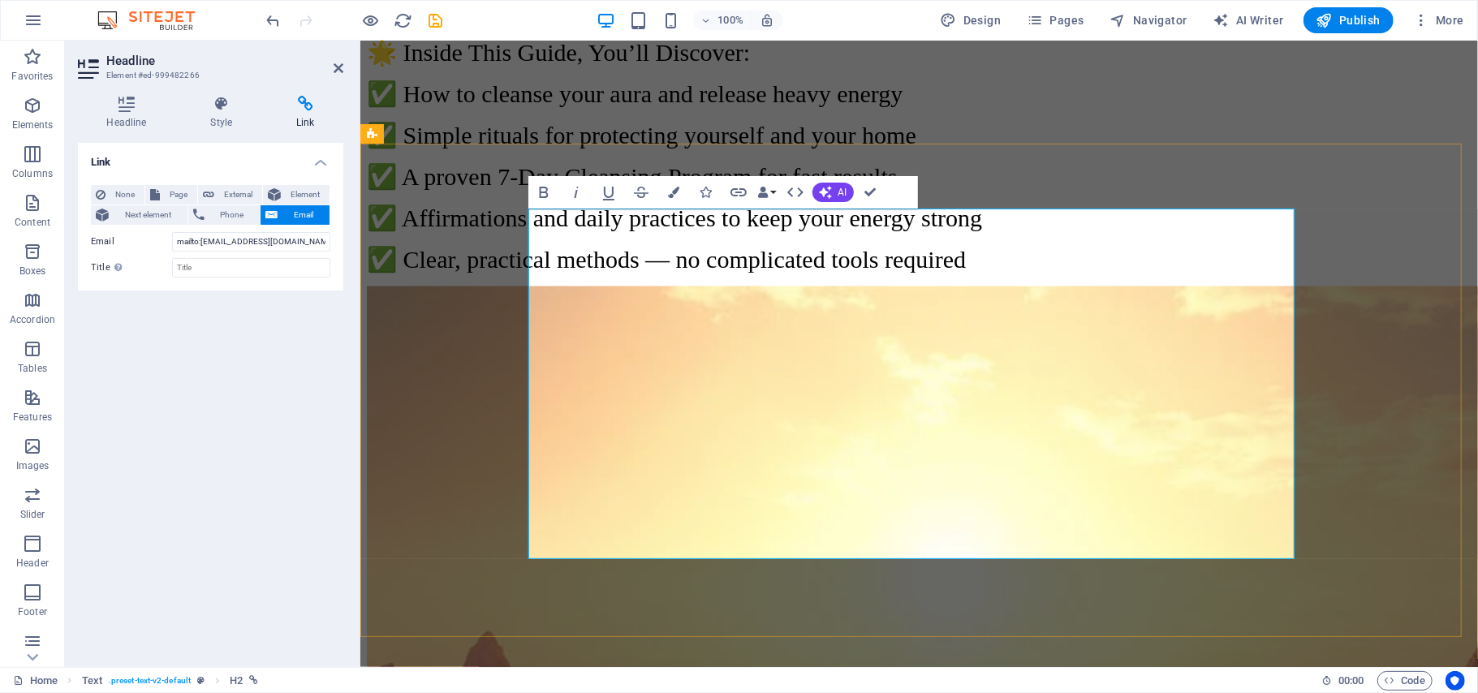
drag, startPoint x: 1094, startPoint y: 535, endPoint x: 1090, endPoint y: 305, distance: 229.7
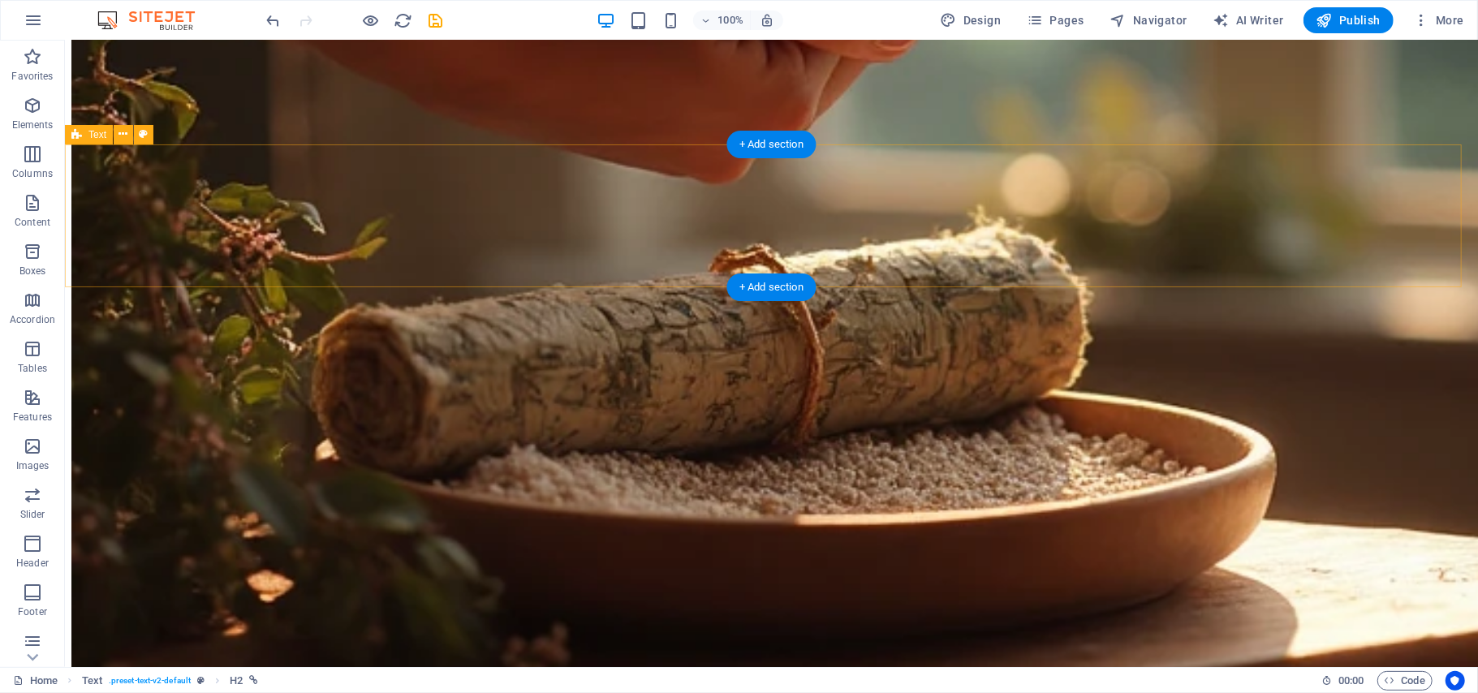
scroll to position [7657, 0]
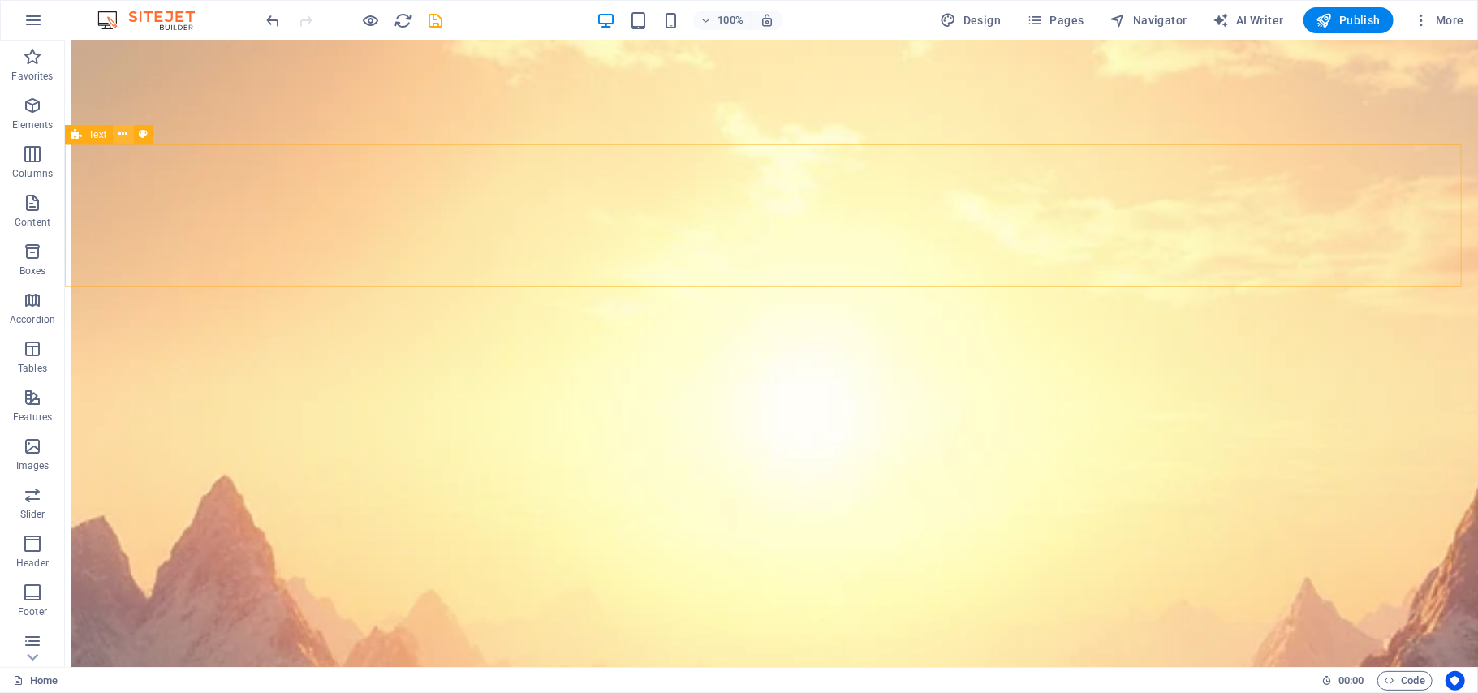
click at [121, 134] on icon at bounding box center [123, 134] width 9 height 17
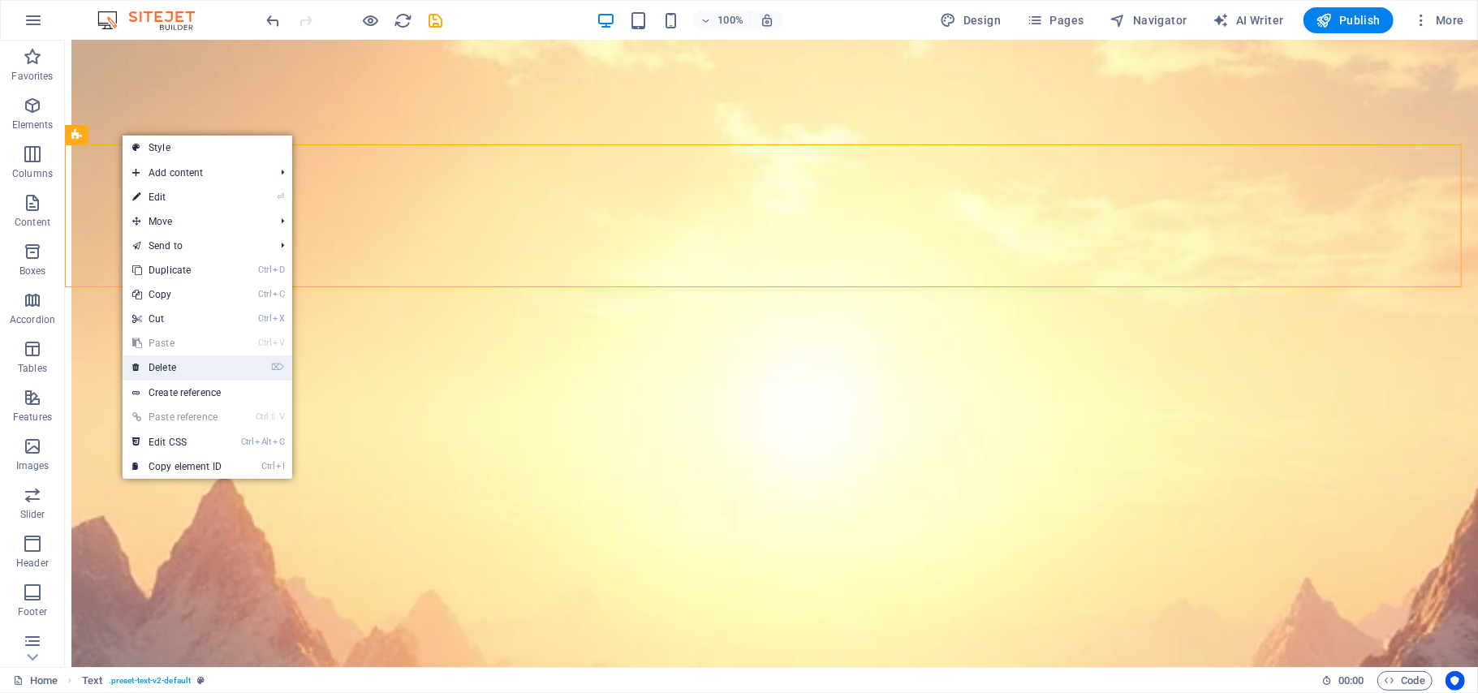
click at [164, 368] on link "⌦ Delete" at bounding box center [177, 367] width 109 height 24
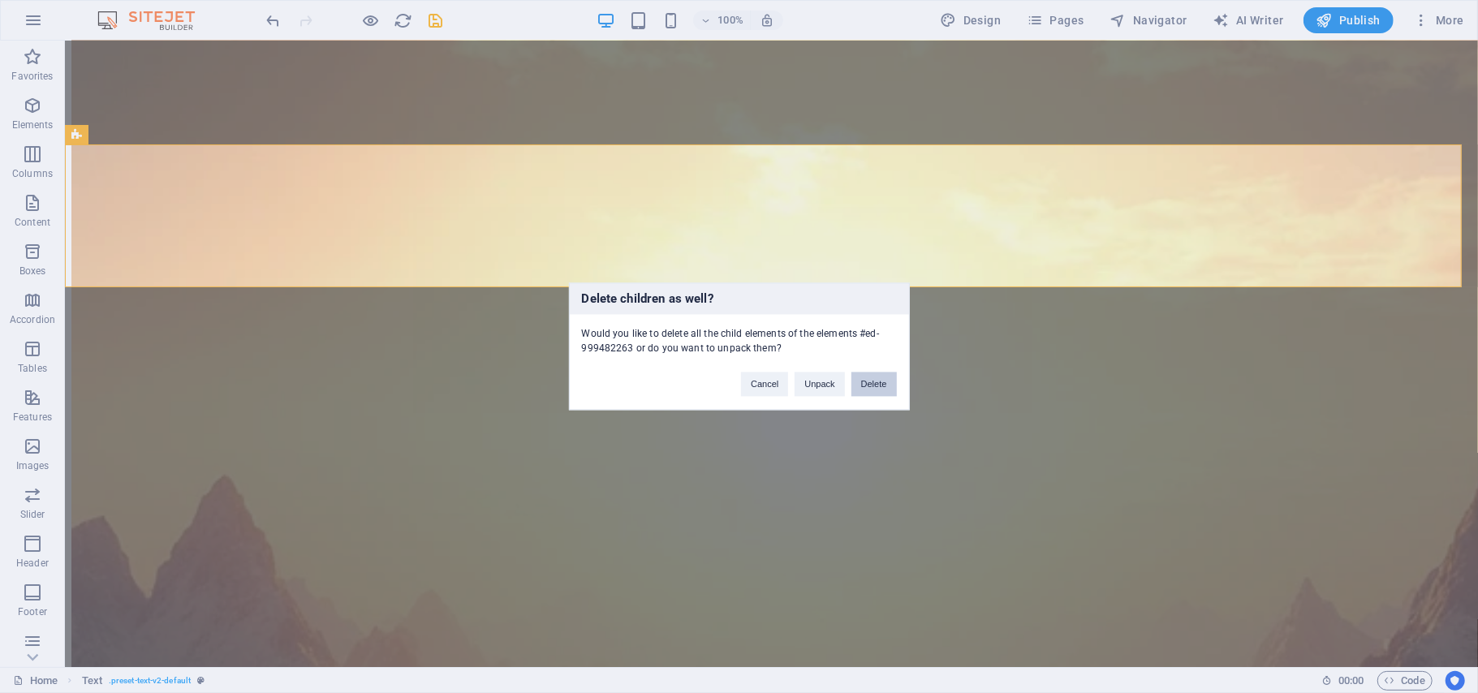
click at [868, 390] on button "Delete" at bounding box center [873, 385] width 45 height 24
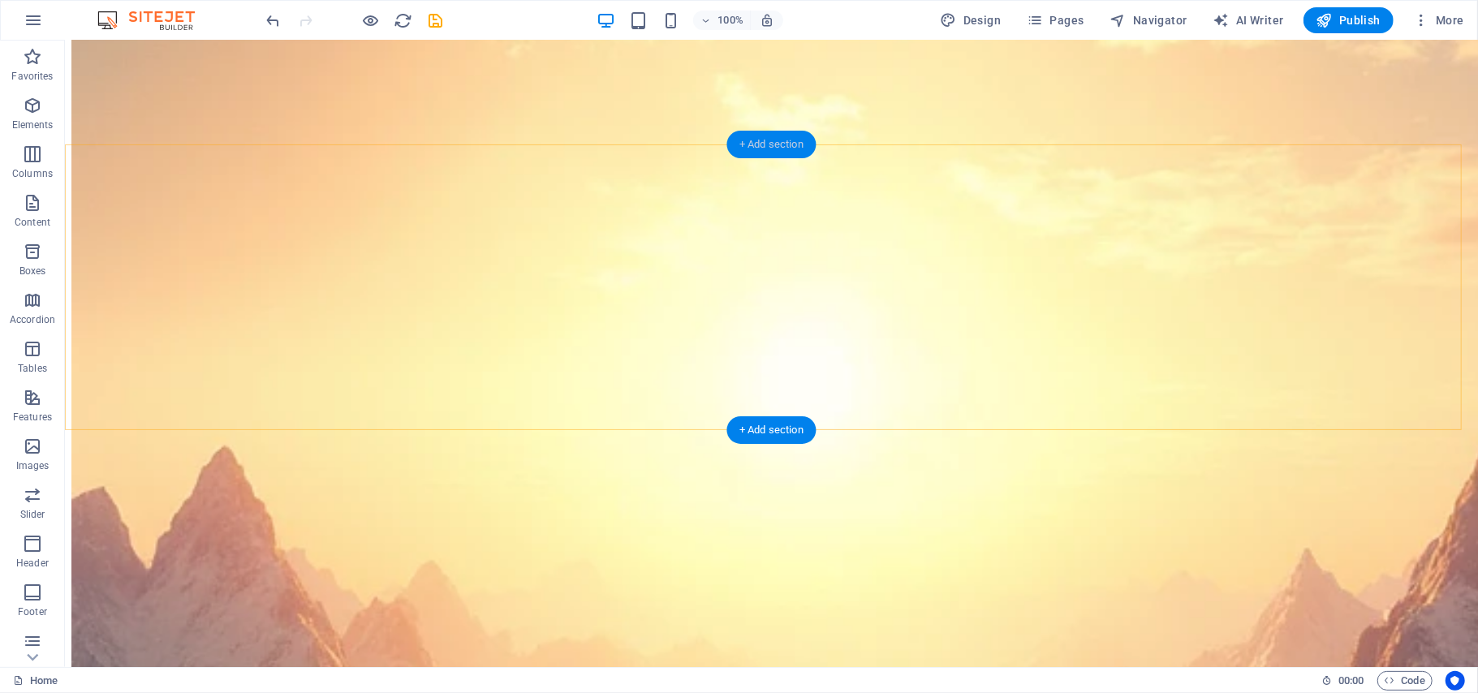
click at [776, 144] on div "+ Add section" at bounding box center [771, 145] width 90 height 28
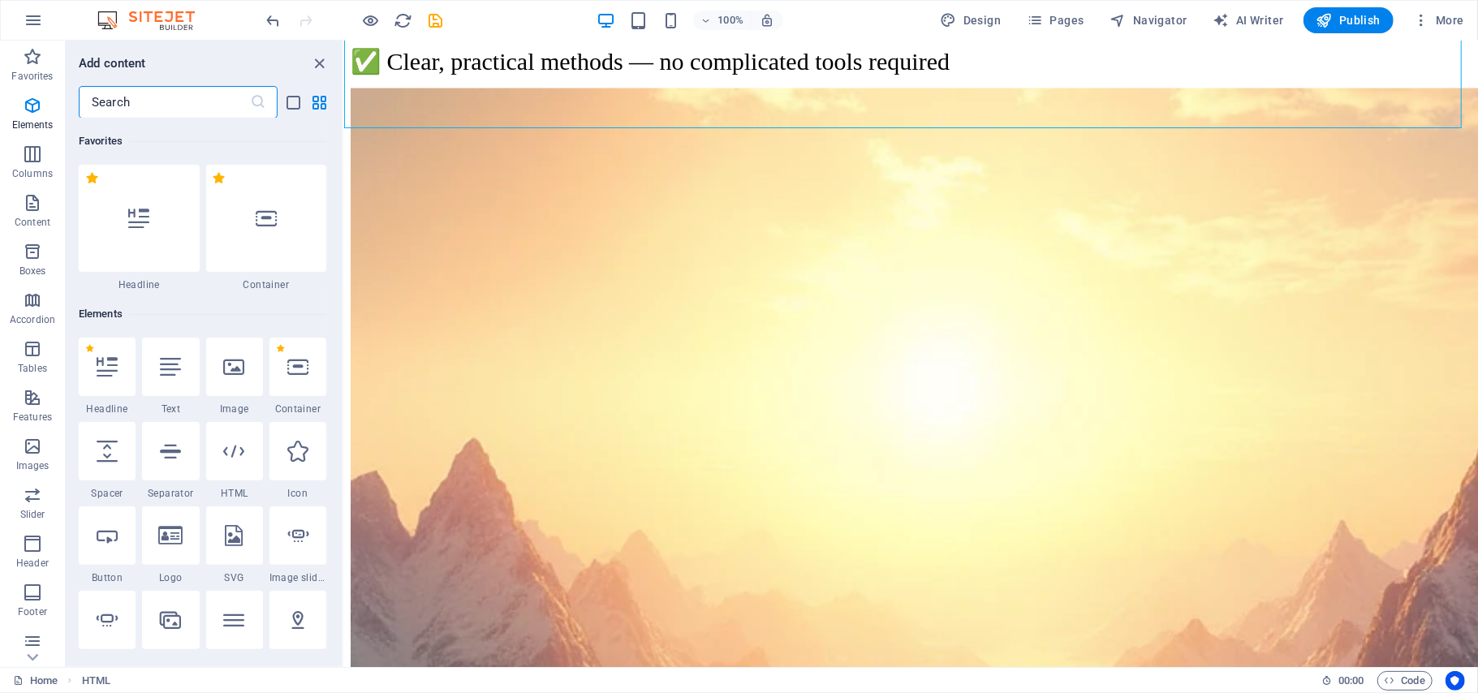
scroll to position [2839, 0]
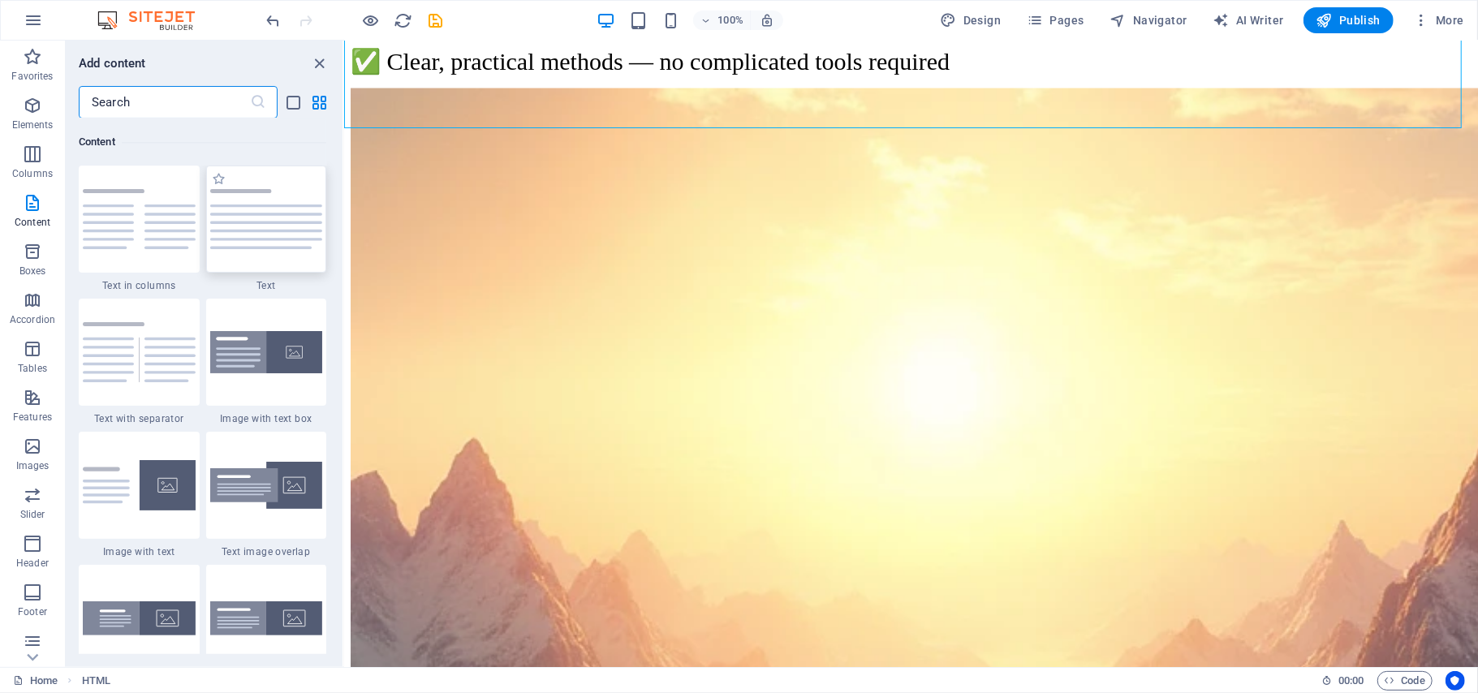
click at [261, 222] on img at bounding box center [266, 219] width 113 height 60
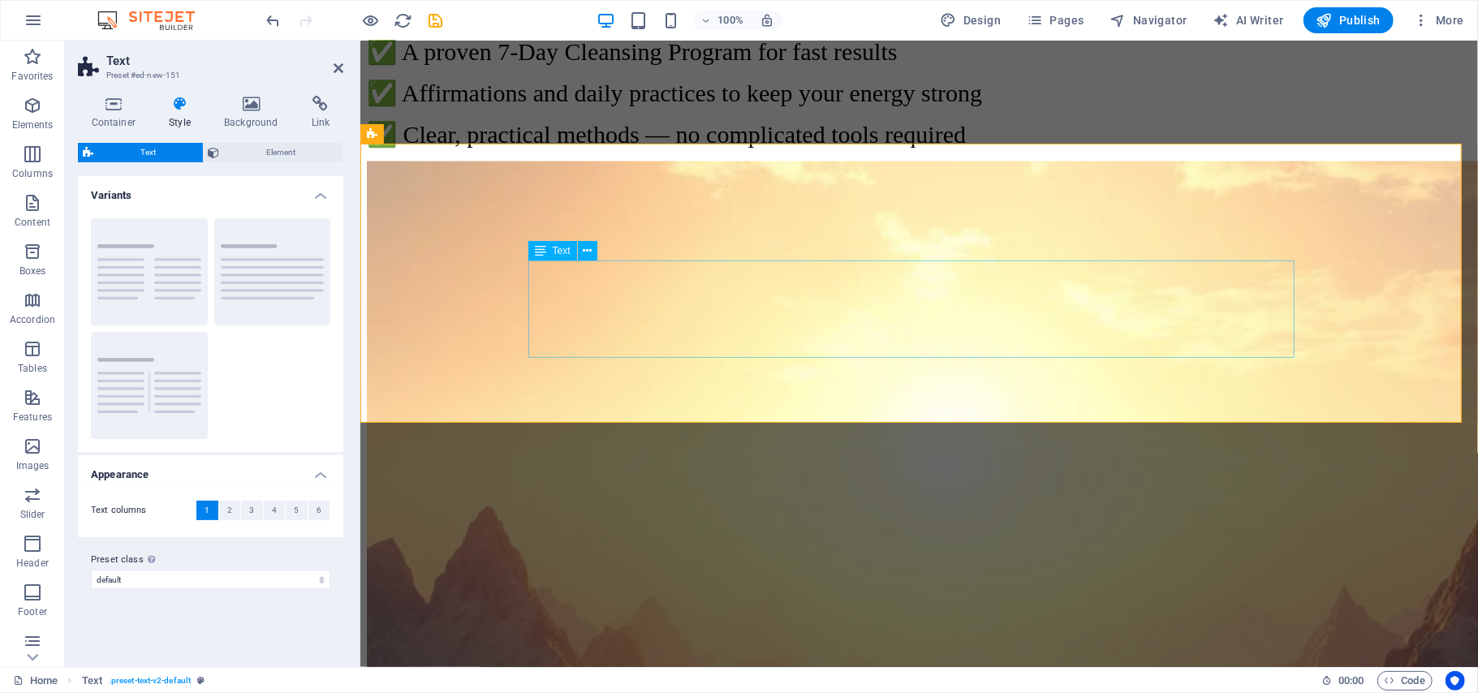
scroll to position [6335, 0]
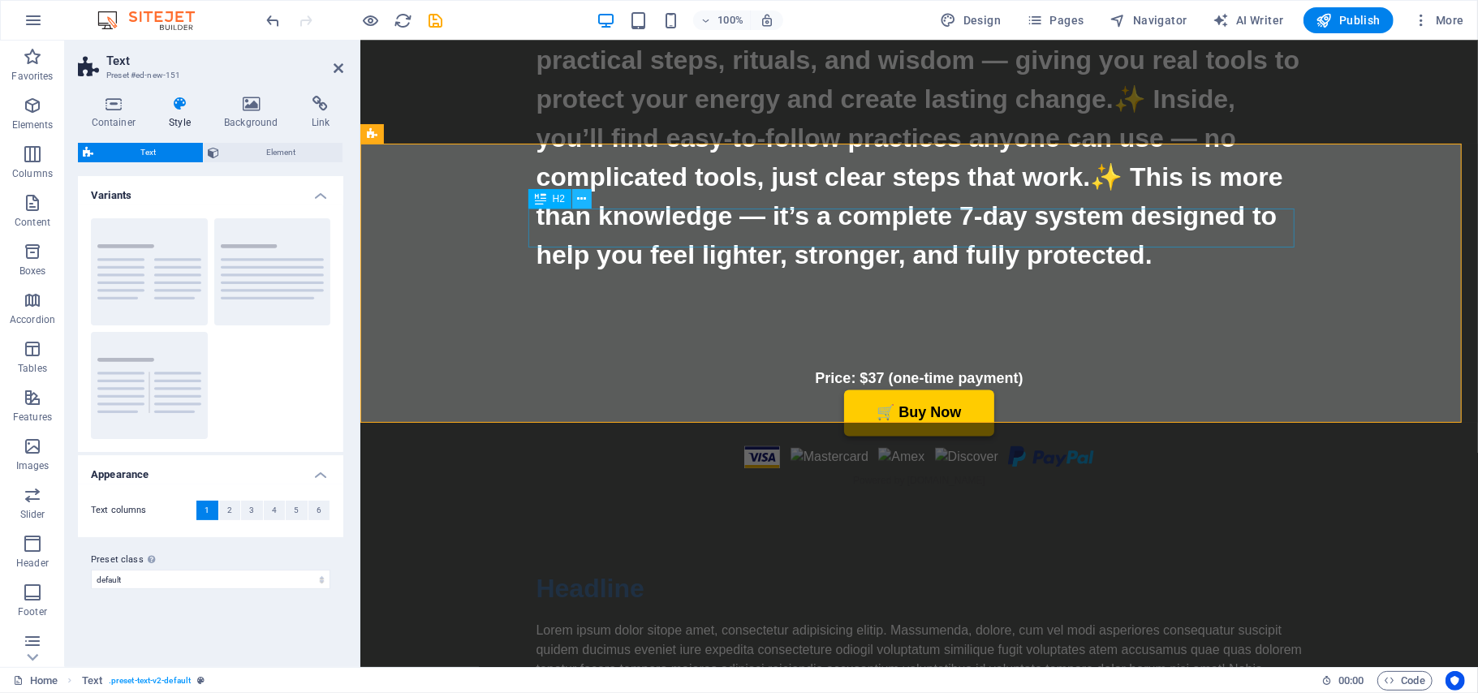
click at [583, 198] on icon at bounding box center [582, 199] width 9 height 17
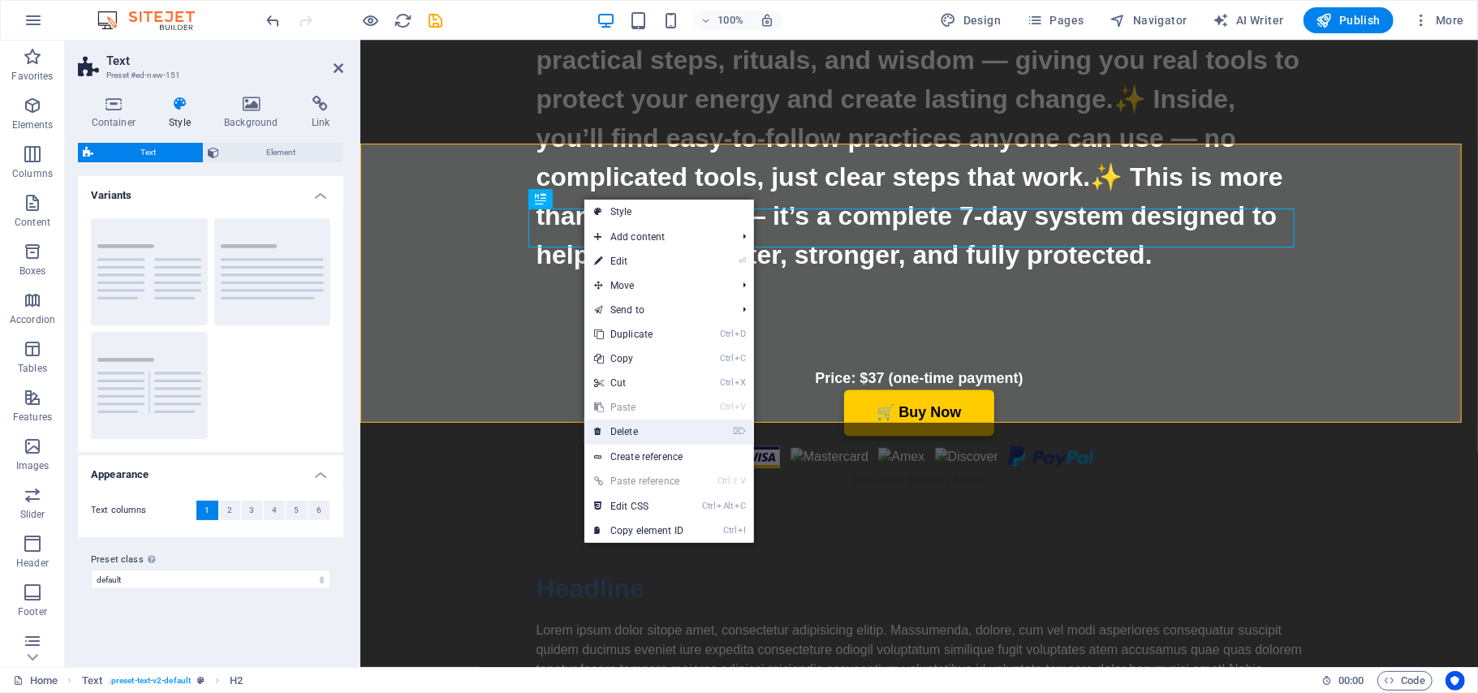
click at [636, 430] on link "⌦ Delete" at bounding box center [638, 432] width 109 height 24
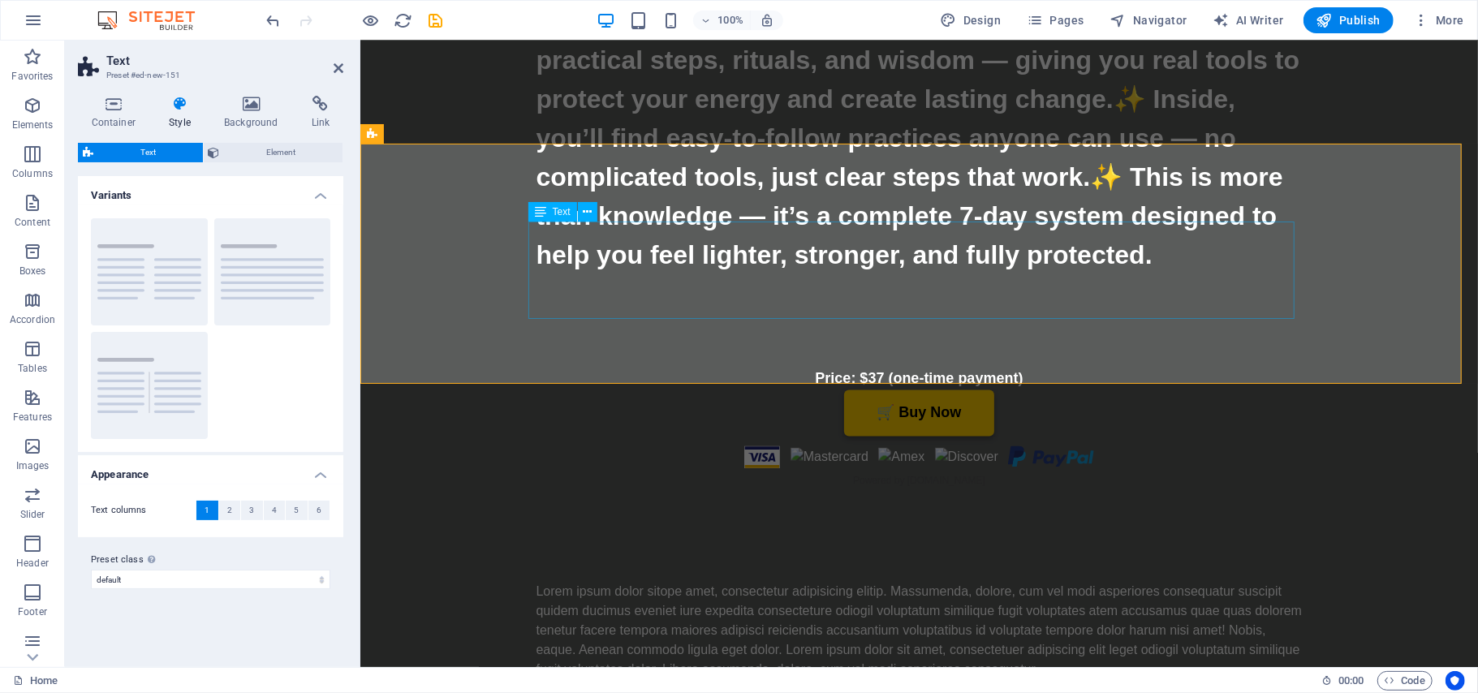
click at [1035, 582] on div "Lorem ipsum dolor sitope amet, consectetur adipisicing elitip. Massumenda, dolo…" at bounding box center [919, 630] width 766 height 97
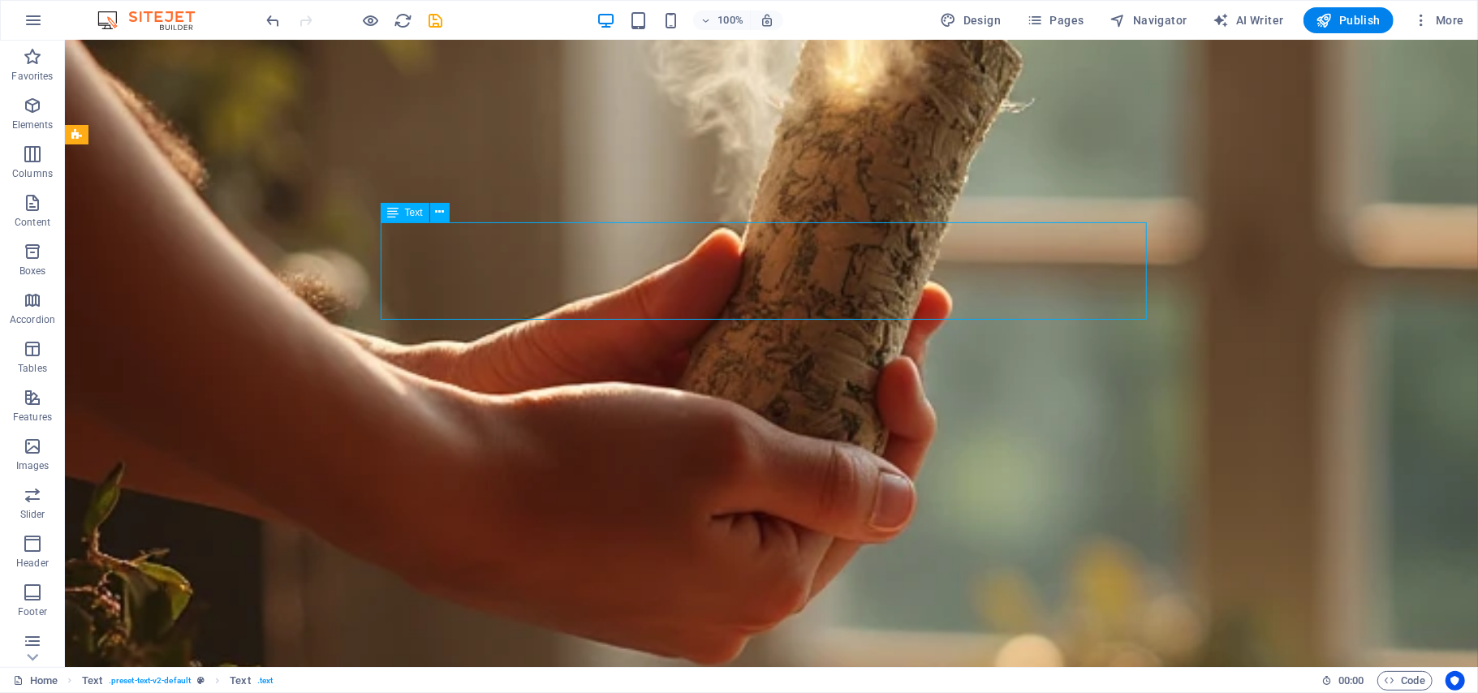
scroll to position [7657, 0]
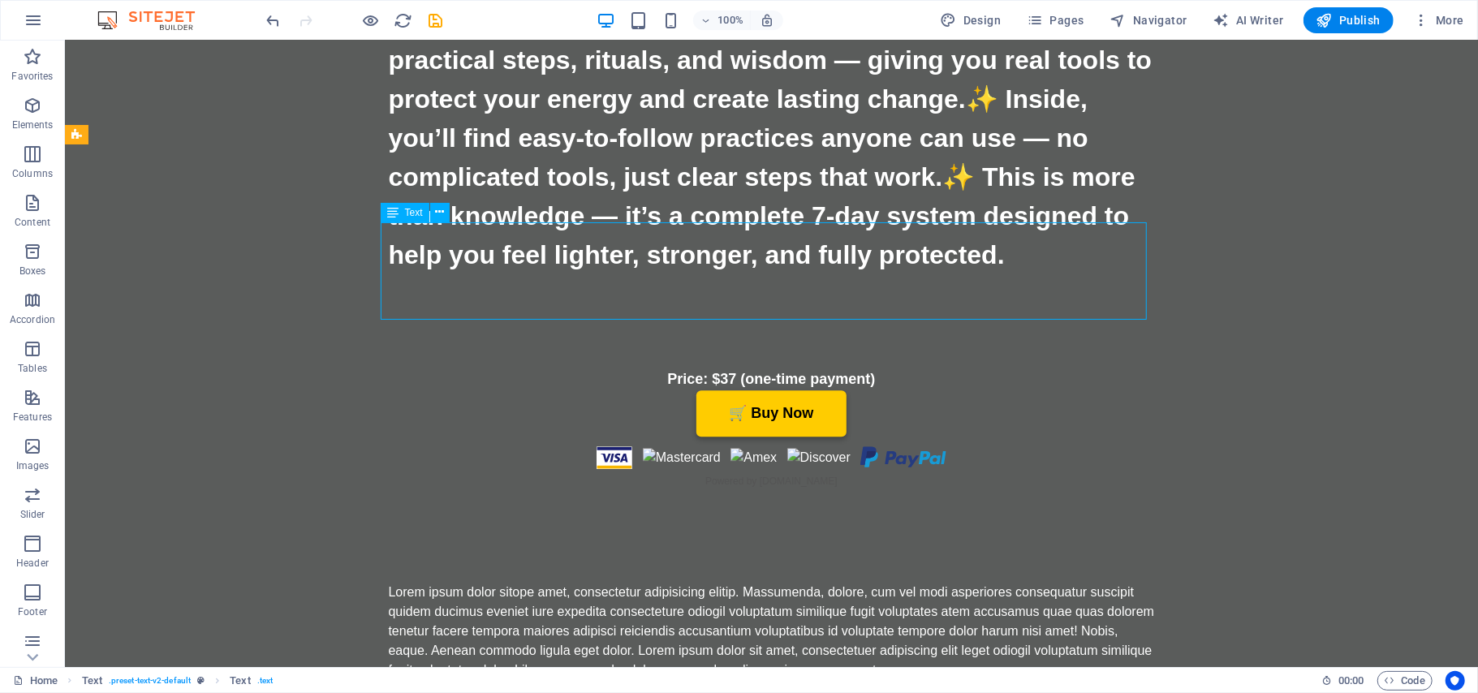
drag, startPoint x: 739, startPoint y: 305, endPoint x: 869, endPoint y: 286, distance: 131.2
click at [868, 582] on div "Lorem ipsum dolor sitope amet, consectetur adipisicing elitip. Massumenda, dolo…" at bounding box center [771, 630] width 766 height 97
click at [871, 582] on div "Lorem ipsum dolor sitope amet, consectetur adipisicing elitip. Massumenda, dolo…" at bounding box center [771, 630] width 766 height 97
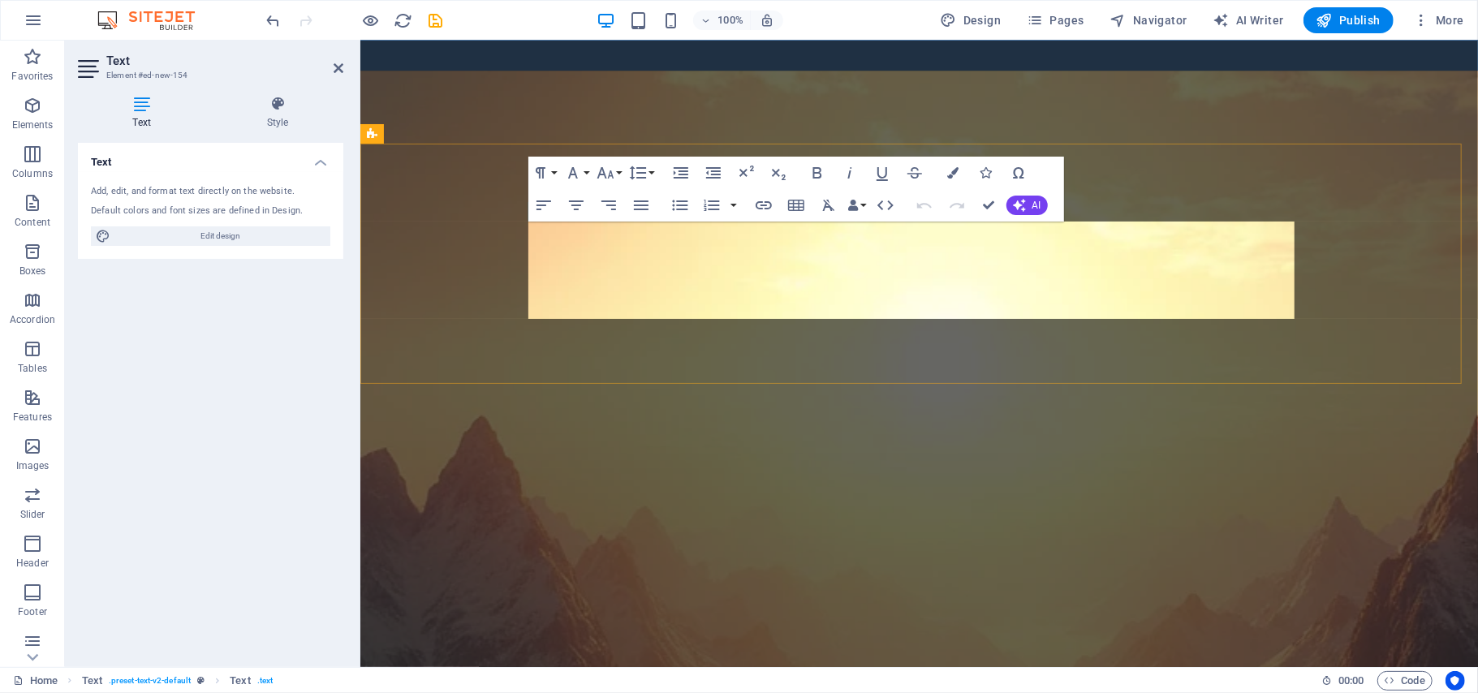
scroll to position [6335, 0]
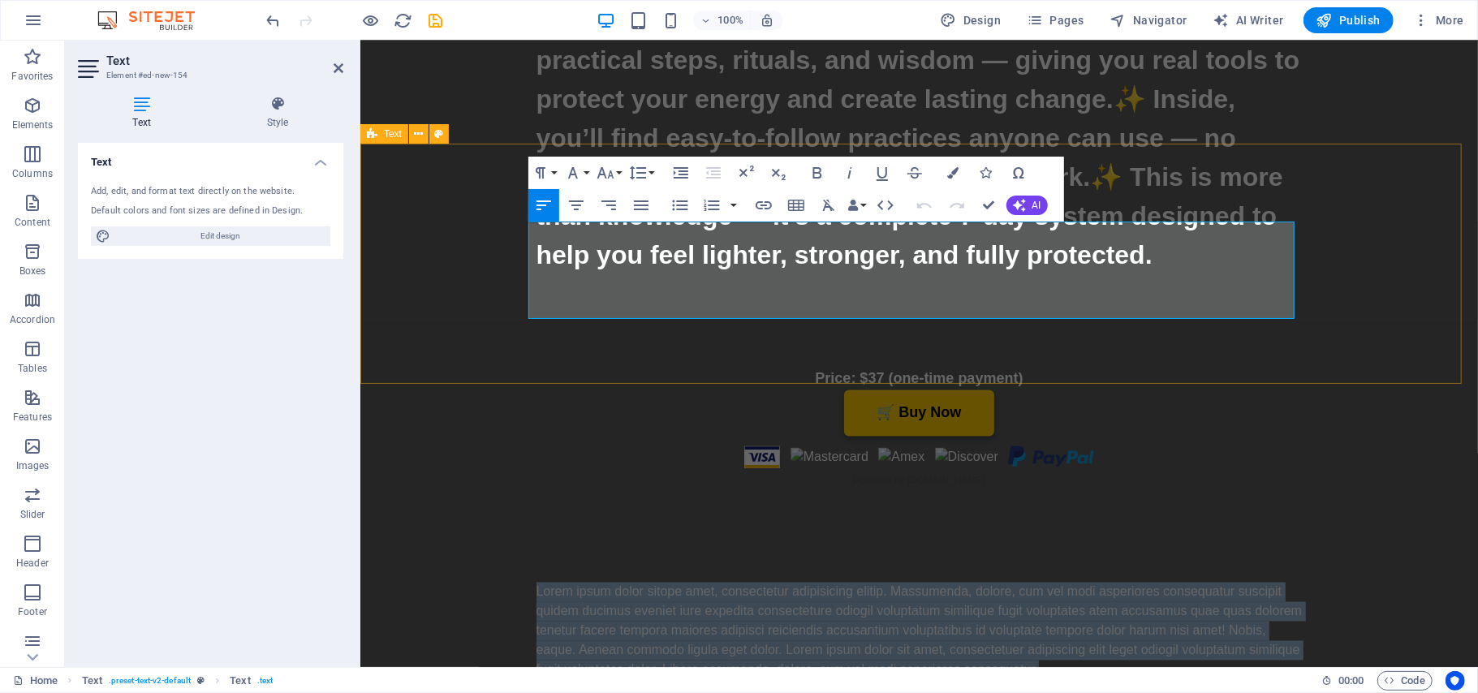
drag, startPoint x: 1032, startPoint y: 302, endPoint x: 516, endPoint y: 233, distance: 520.8
click at [516, 504] on div "Lorem ipsum dolor sitope amet, consectetur adipisicing elitip. Massumenda, dolo…" at bounding box center [919, 624] width 1118 height 240
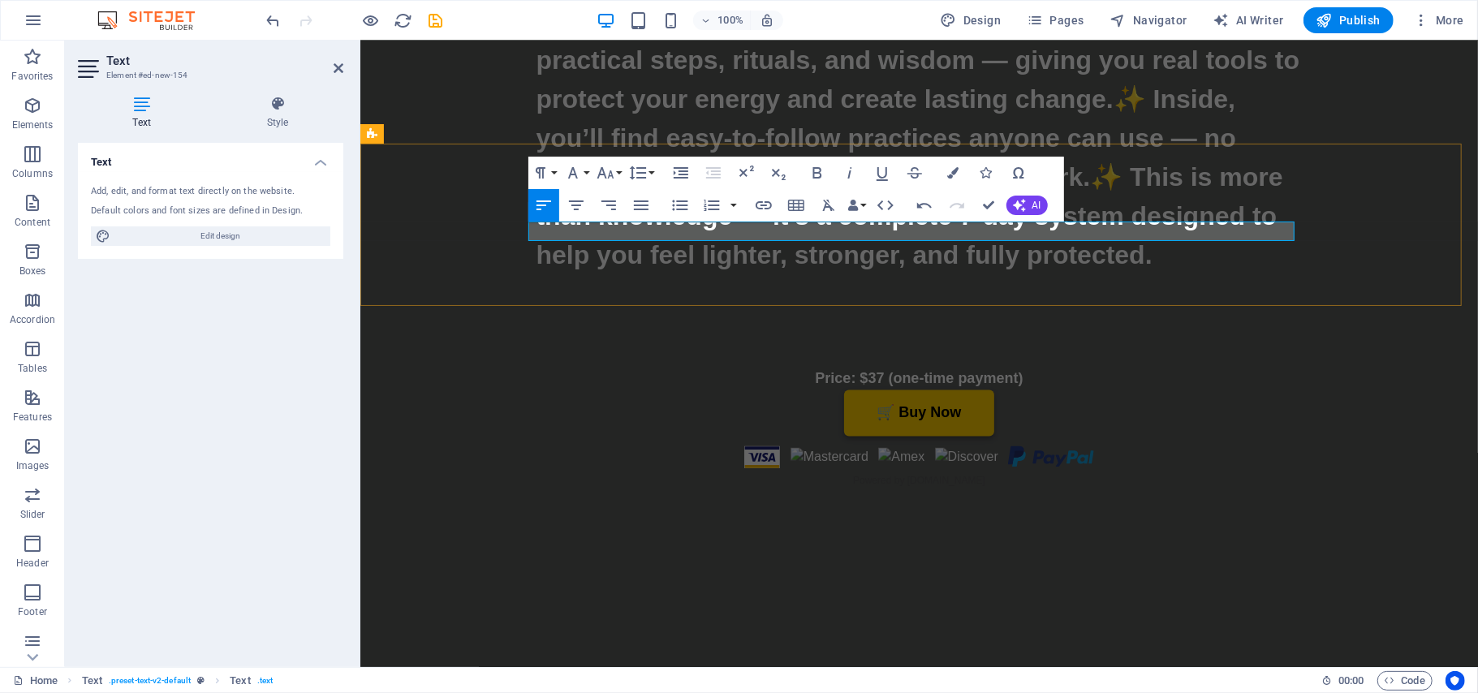
click at [552, 582] on p at bounding box center [919, 591] width 766 height 19
click at [618, 179] on button "Font Size" at bounding box center [608, 173] width 31 height 32
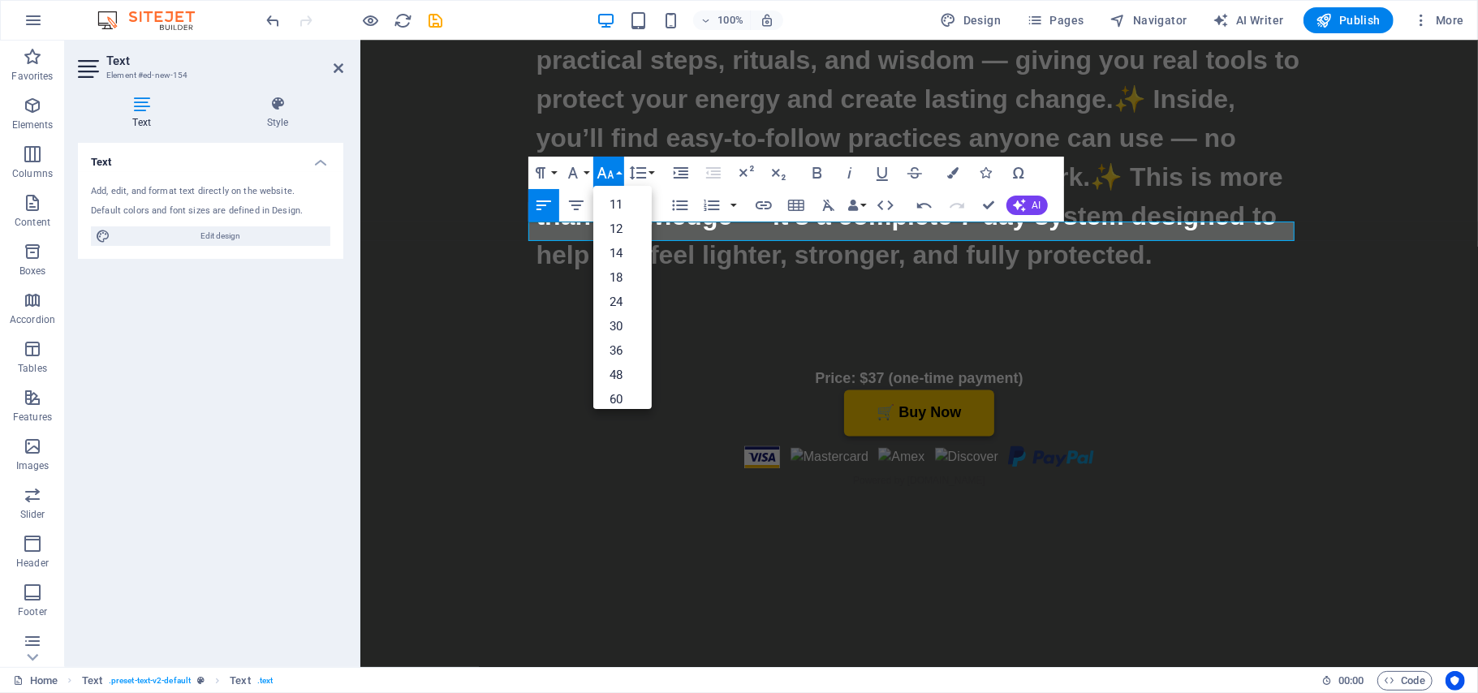
scroll to position [78, 0]
click at [633, 342] on link "36" at bounding box center [622, 346] width 58 height 24
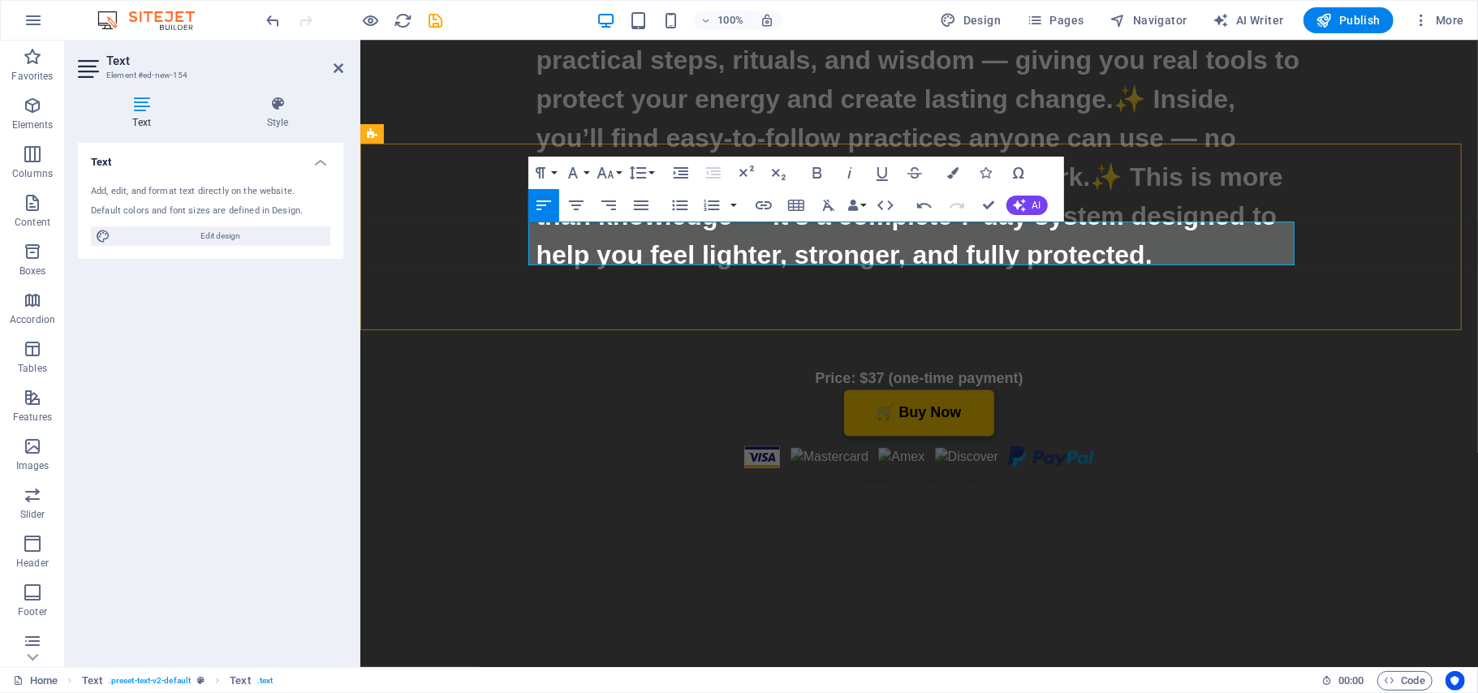
click at [548, 582] on p "​" at bounding box center [919, 604] width 766 height 44
click at [573, 212] on icon "button" at bounding box center [576, 205] width 19 height 19
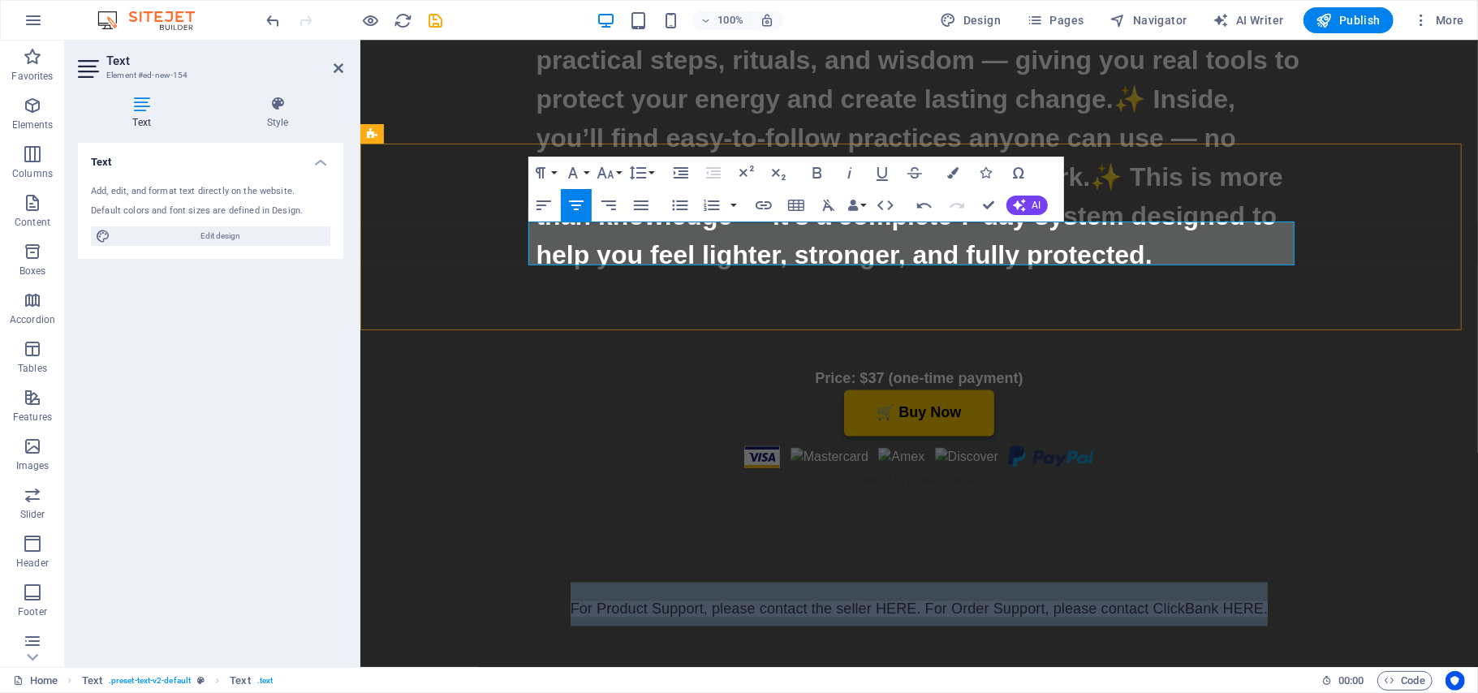
drag, startPoint x: 1264, startPoint y: 249, endPoint x: 559, endPoint y: 246, distance: 704.5
click at [559, 582] on p "​ For Product Support, please contact the seller HERE. For Order Support, pleas…" at bounding box center [919, 604] width 766 height 44
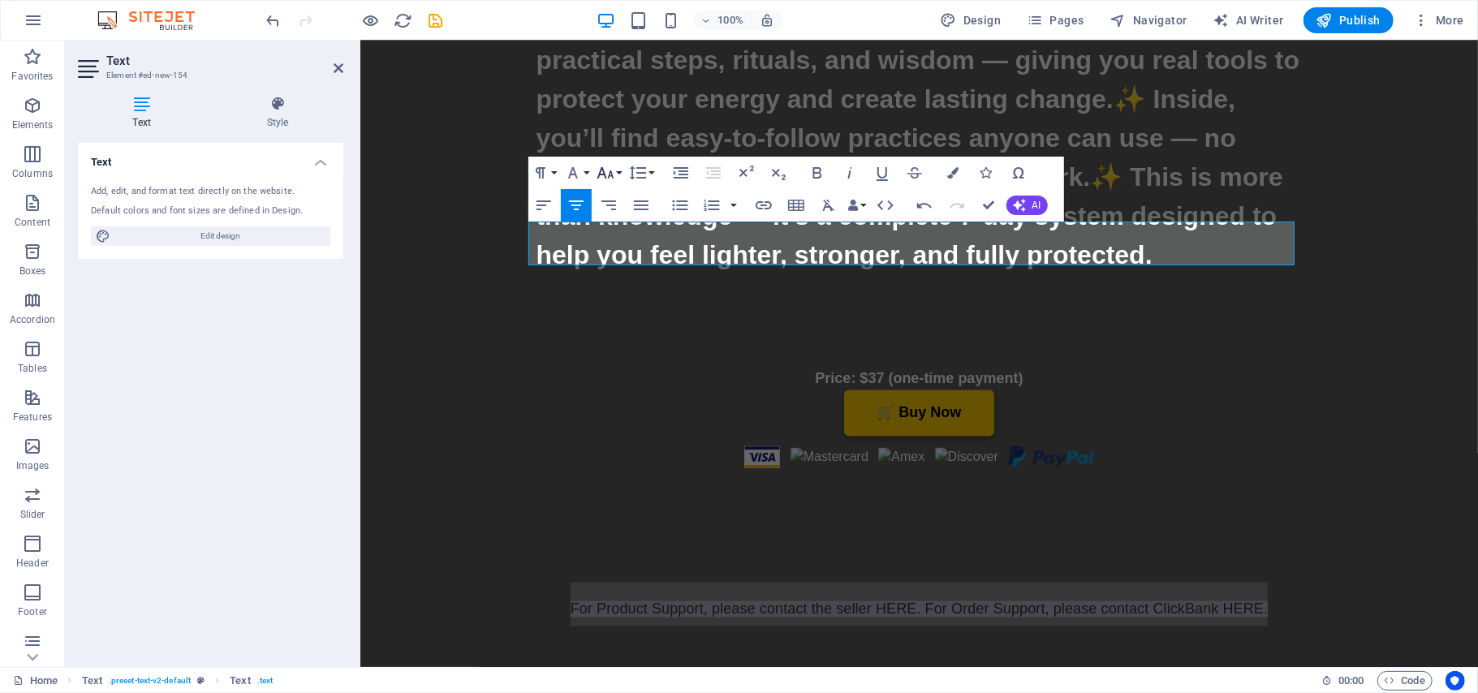
click at [617, 170] on button "Font Size" at bounding box center [608, 173] width 31 height 32
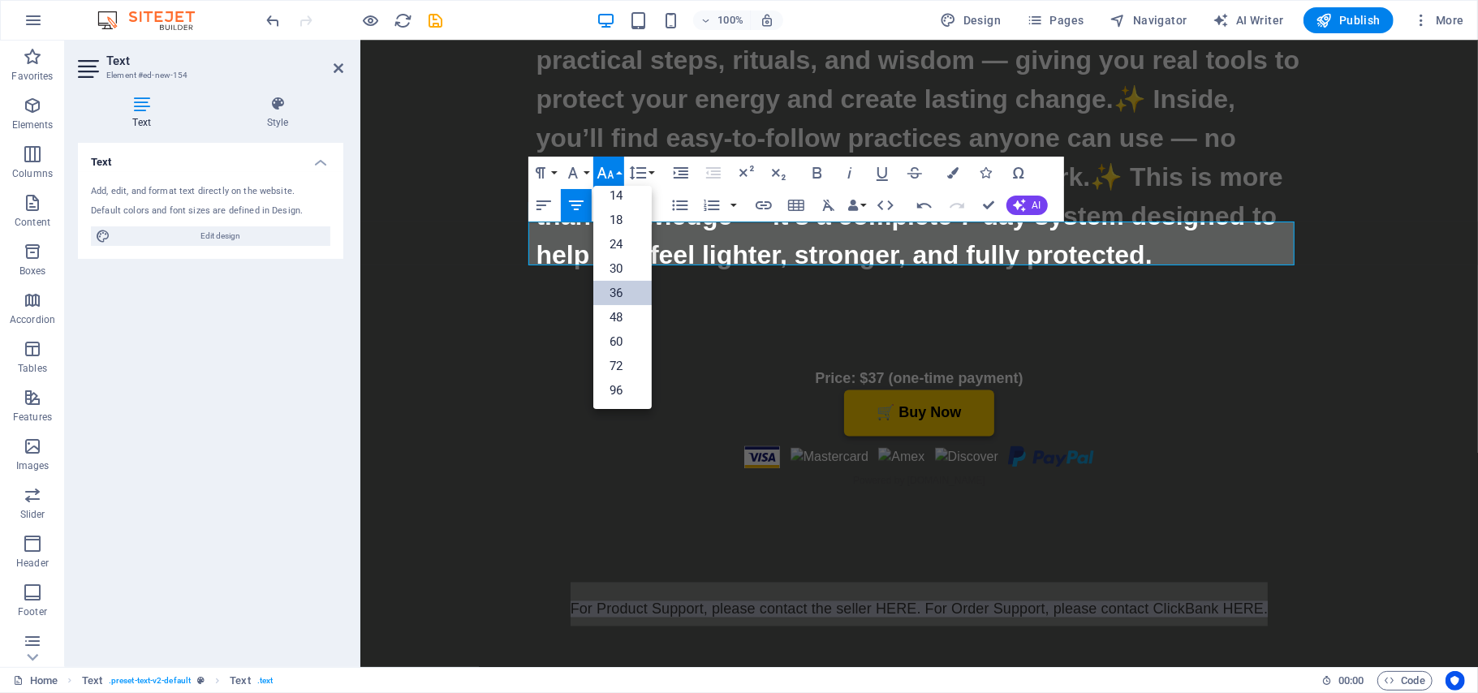
scroll to position [131, 0]
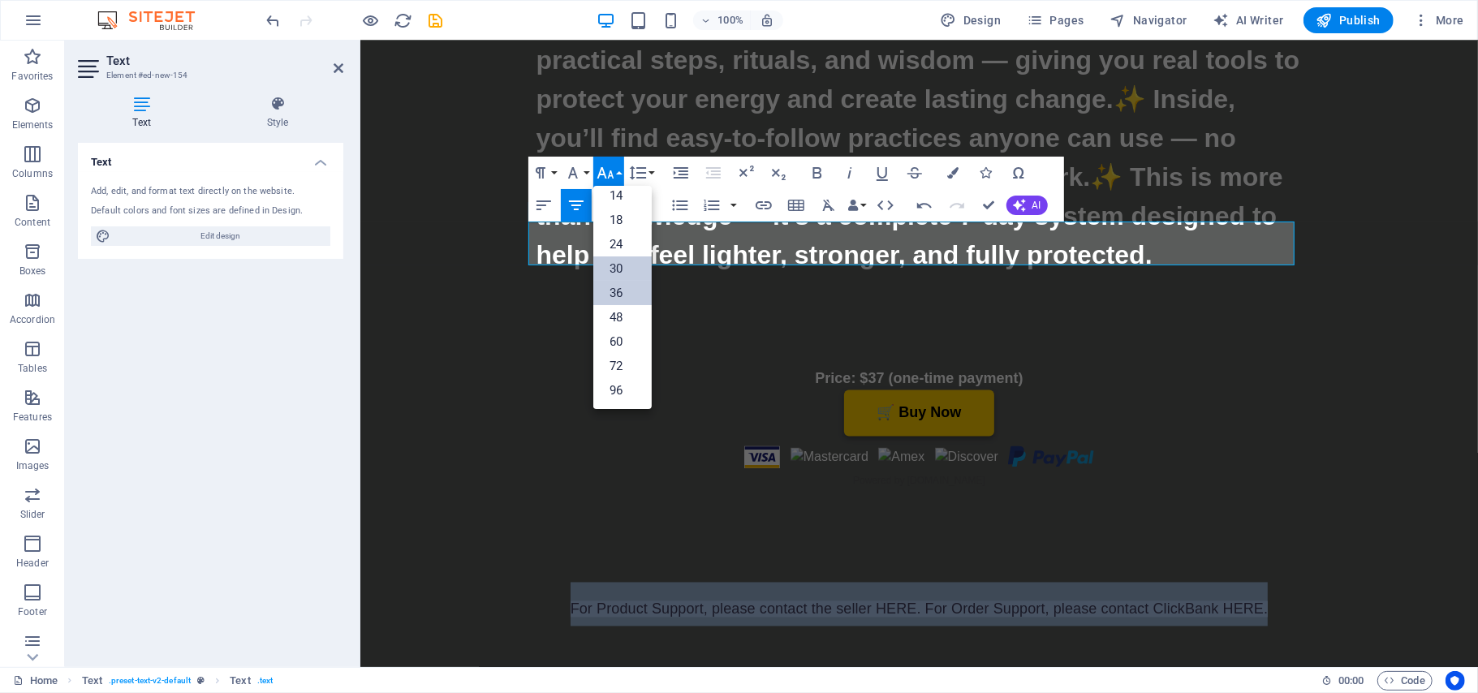
click at [622, 271] on link "30" at bounding box center [622, 268] width 58 height 24
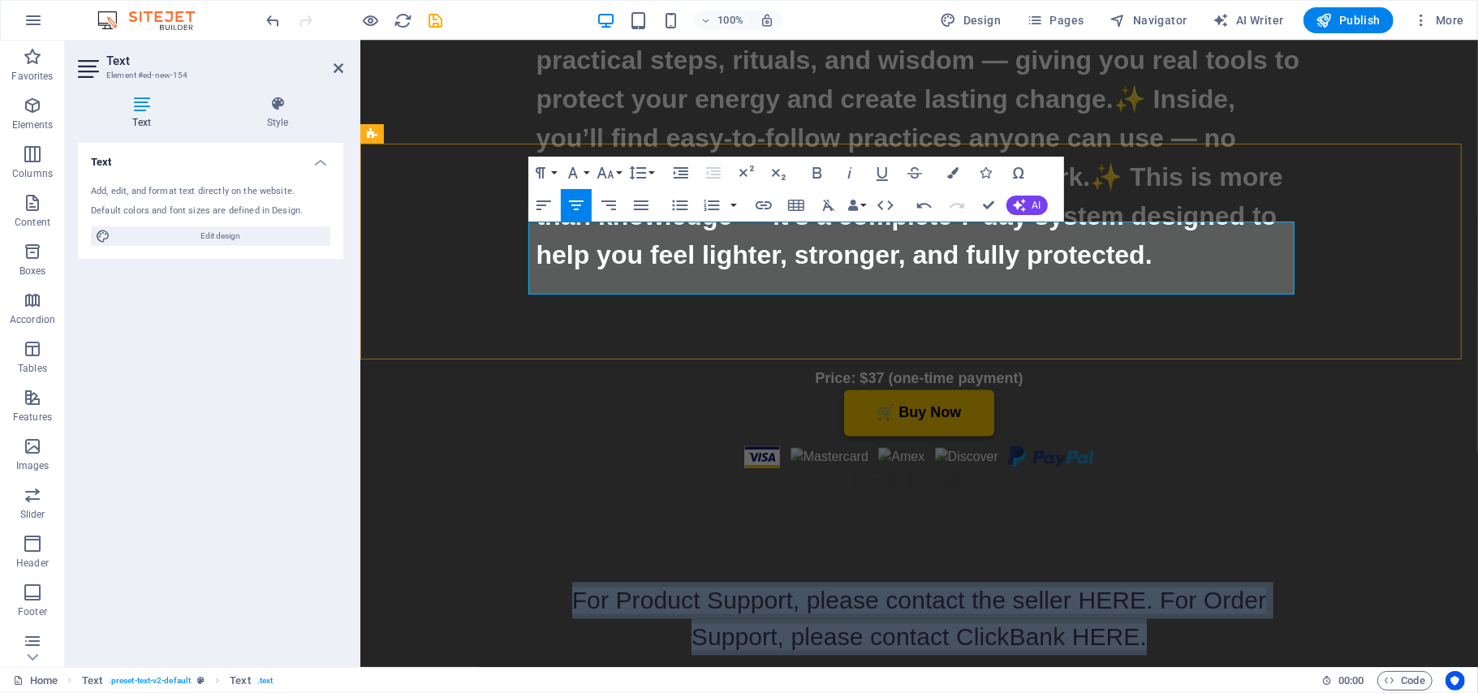
click at [1145, 587] on span "For Product Support, please contact the seller HERE. For Order Support, please …" at bounding box center [918, 618] width 695 height 63
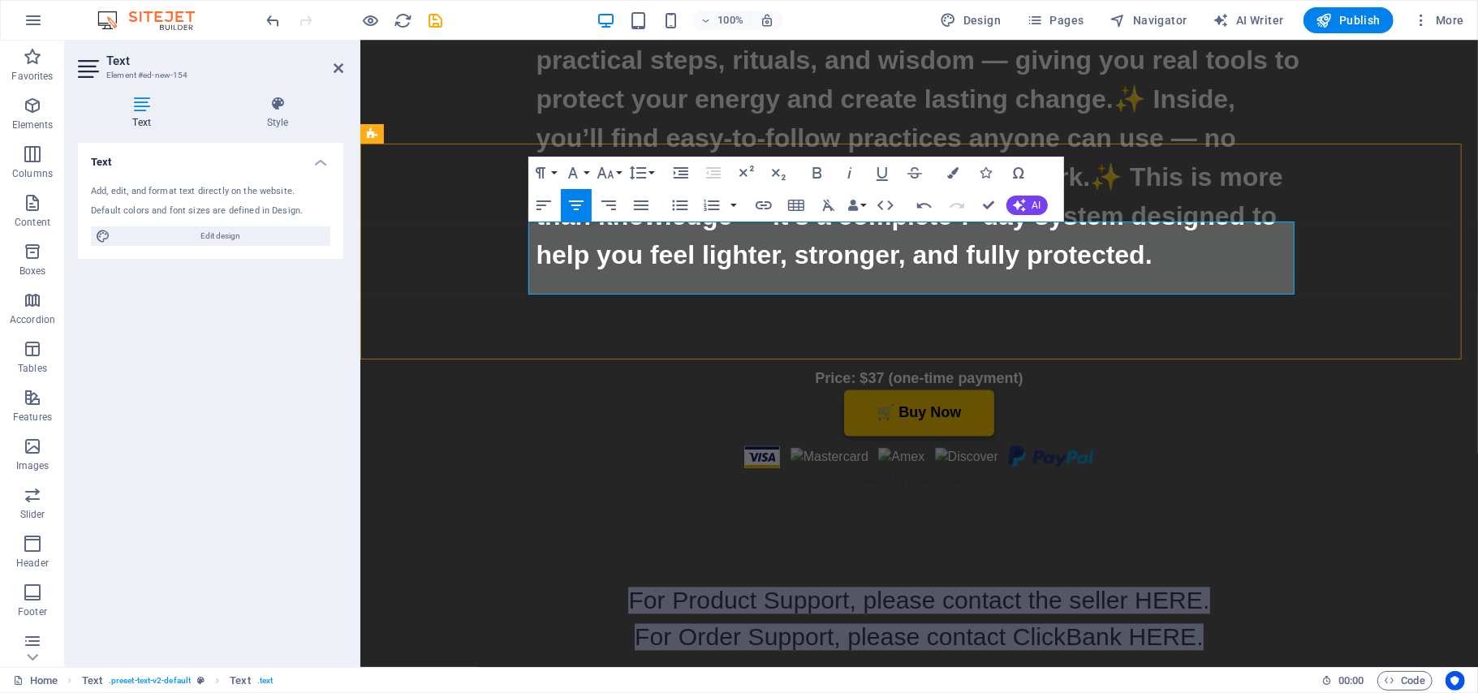
drag, startPoint x: 1188, startPoint y: 265, endPoint x: 623, endPoint y: 238, distance: 566.4
click at [623, 582] on div "​ For Product Support, please contact the seller HERE. For Order Support, pleas…" at bounding box center [919, 618] width 766 height 73
click at [950, 176] on icon "button" at bounding box center [953, 172] width 11 height 11
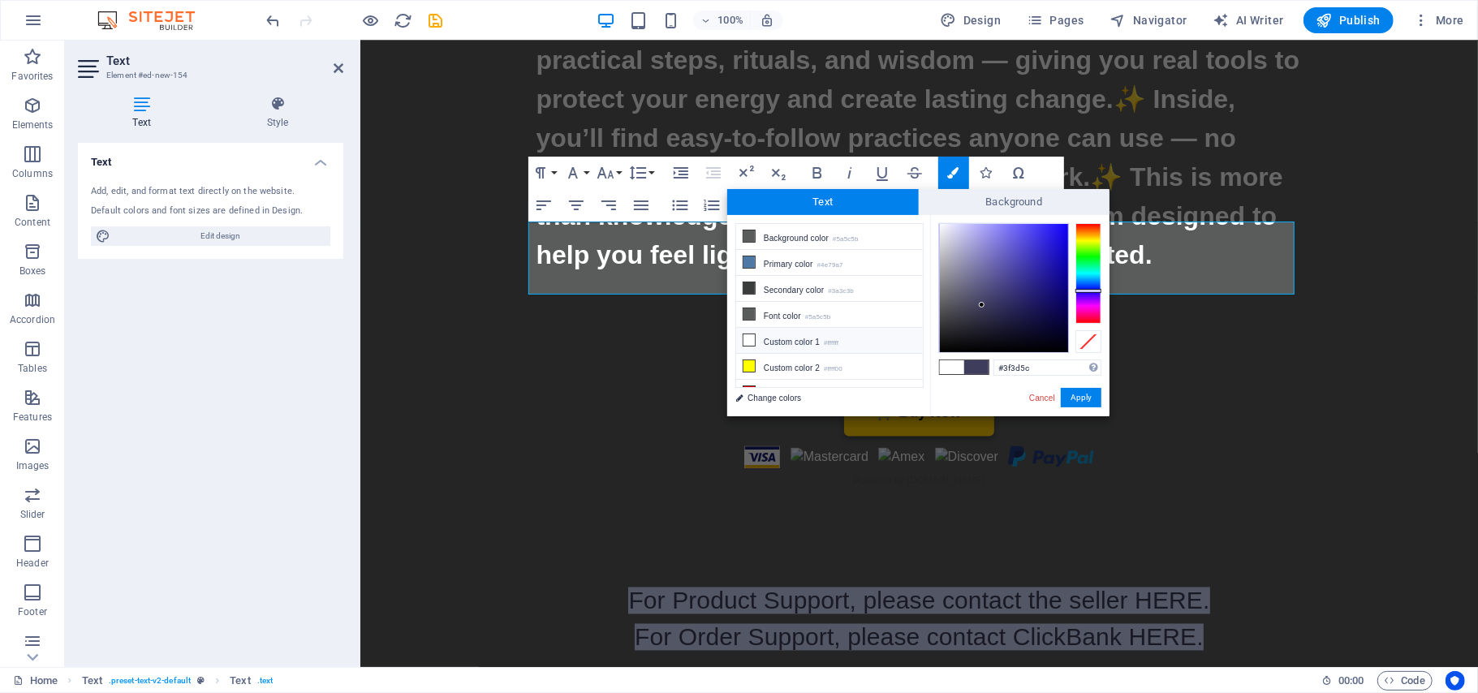
click at [756, 339] on li "Custom color 1 #ffffff" at bounding box center [829, 341] width 187 height 26
type input "#ffffff"
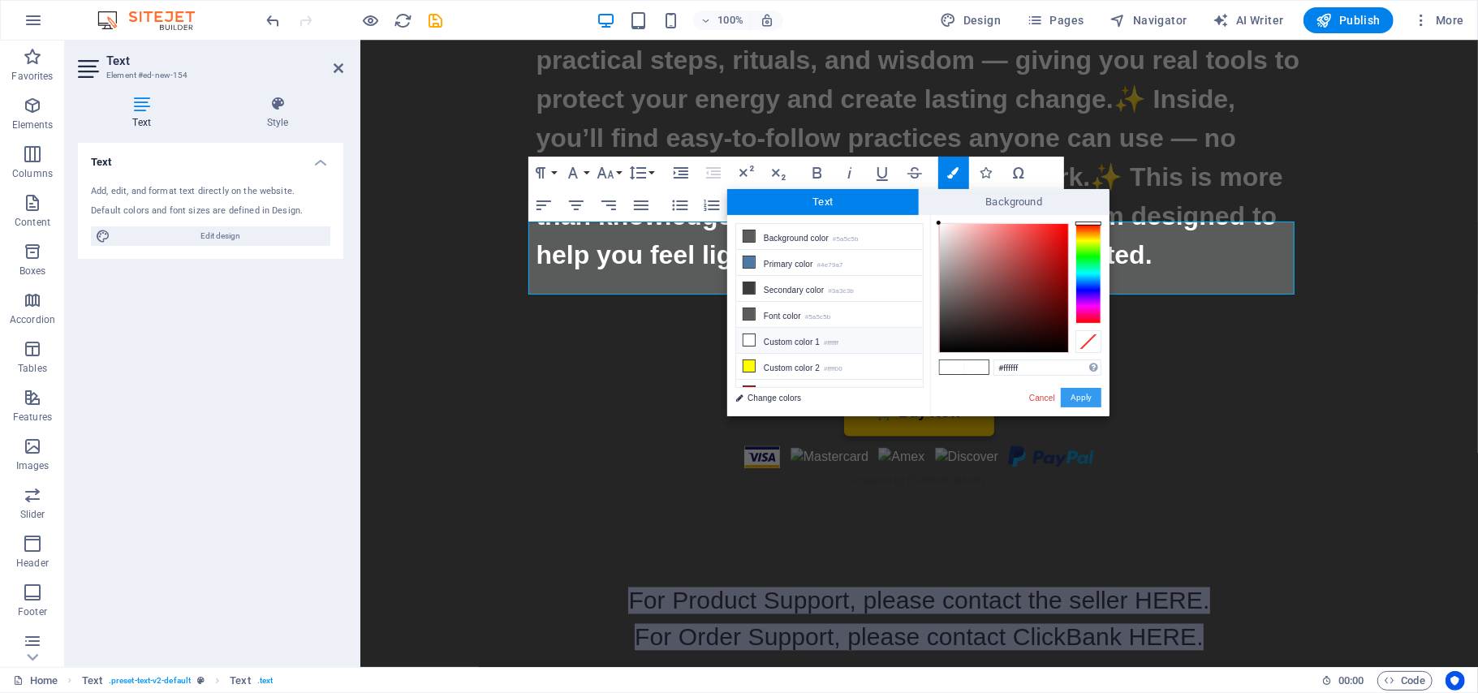
click at [1075, 394] on button "Apply" at bounding box center [1081, 397] width 41 height 19
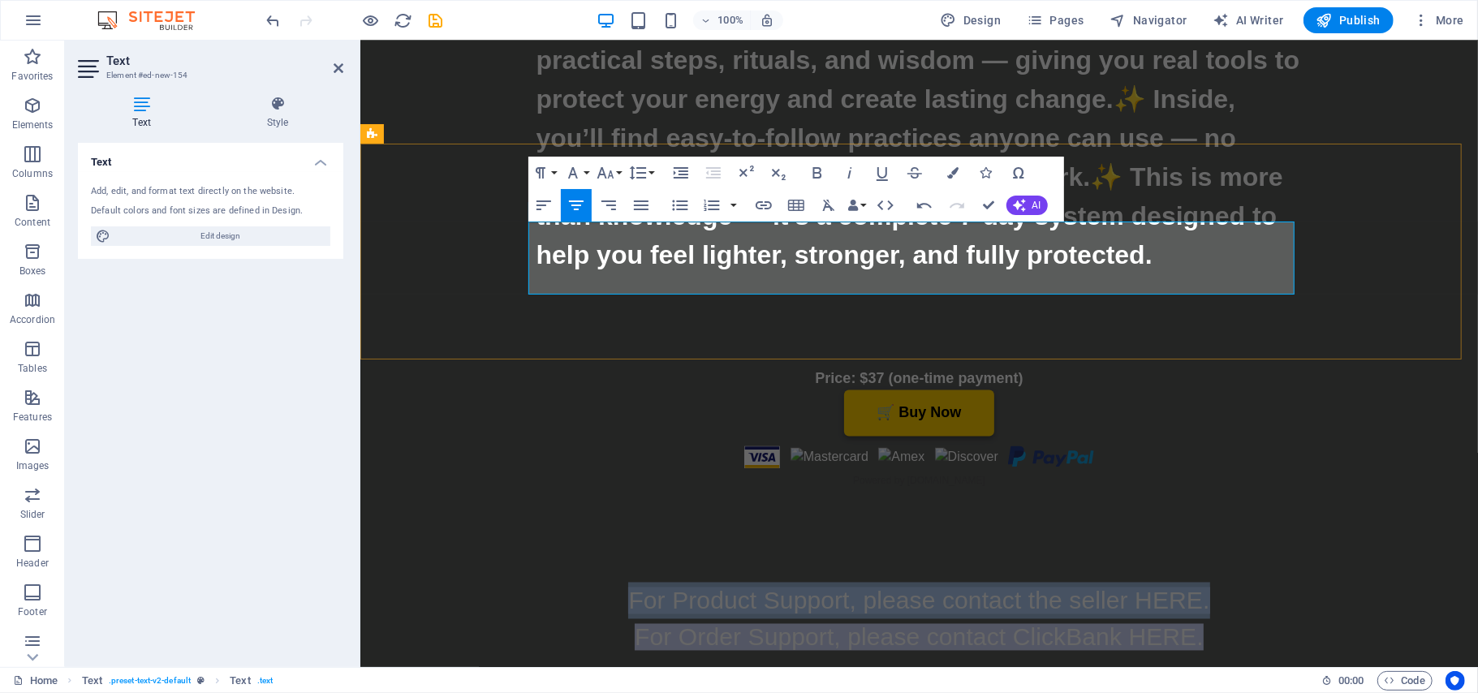
click at [1217, 582] on p "​ For Product Support, please contact the seller HERE." at bounding box center [919, 600] width 766 height 37
click at [1234, 582] on p "​ For Product Support, please contact the seller HERE." at bounding box center [919, 600] width 766 height 37
click at [1272, 504] on div "​ For Product Support, please contact the seller HERE. For Order Support, pleas…" at bounding box center [919, 612] width 1118 height 216
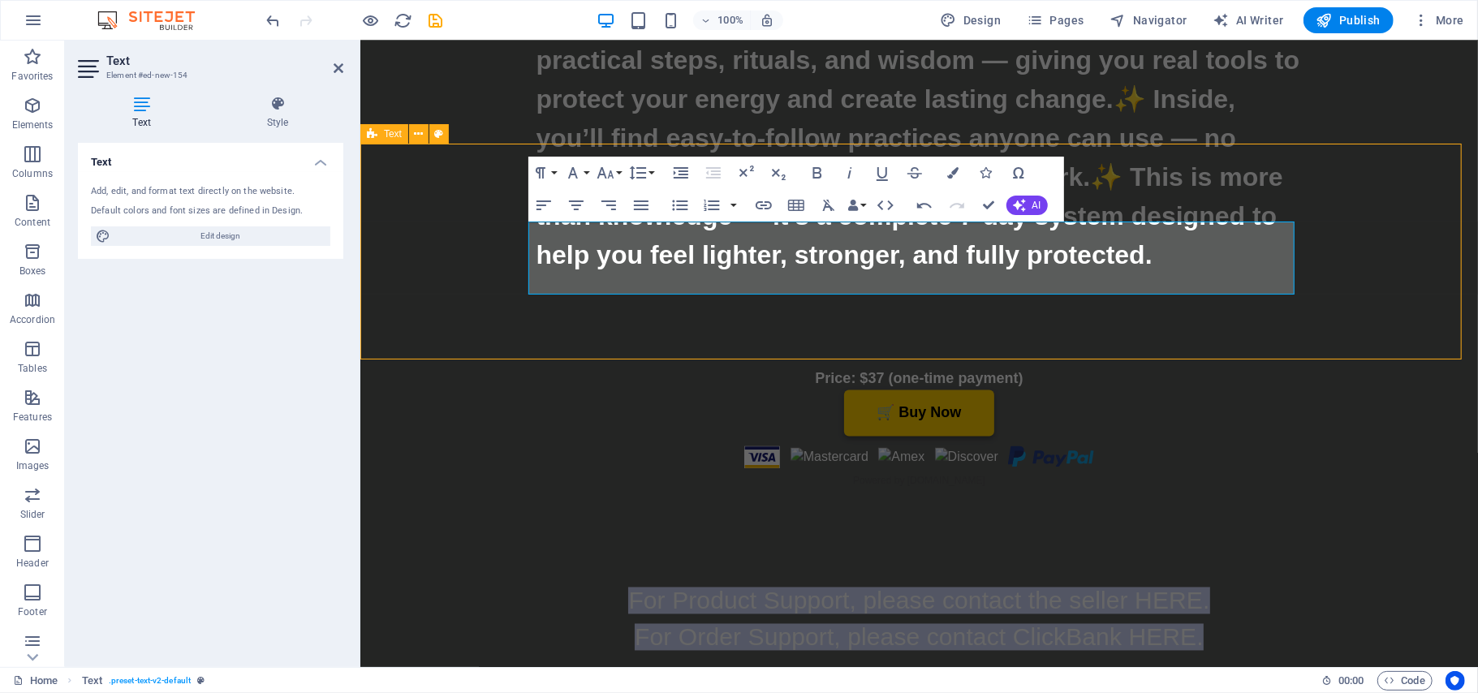
scroll to position [7657, 0]
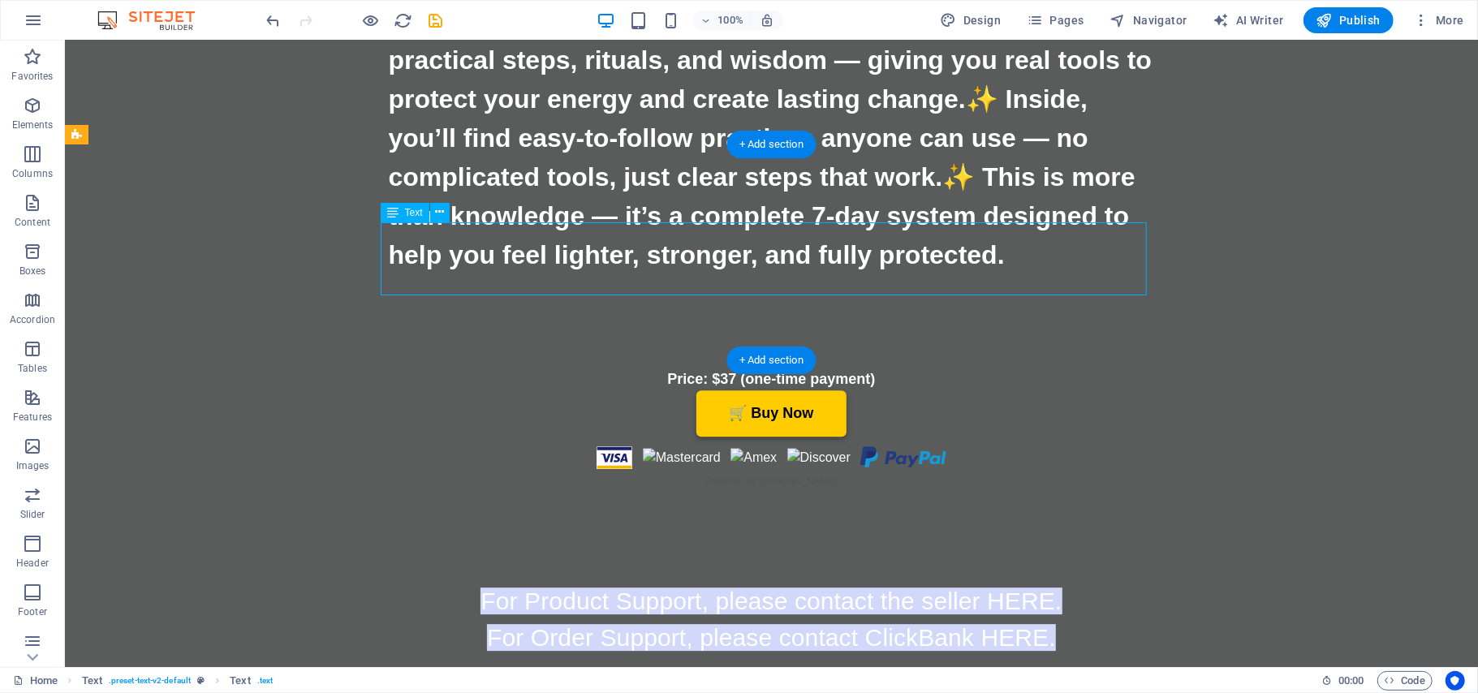
drag, startPoint x: 1065, startPoint y: 236, endPoint x: 997, endPoint y: 233, distance: 68.3
click at [997, 582] on div "For Product Support, please contact the seller HERE. For Order Support, please …" at bounding box center [771, 618] width 766 height 73
click at [438, 212] on icon at bounding box center [439, 212] width 9 height 17
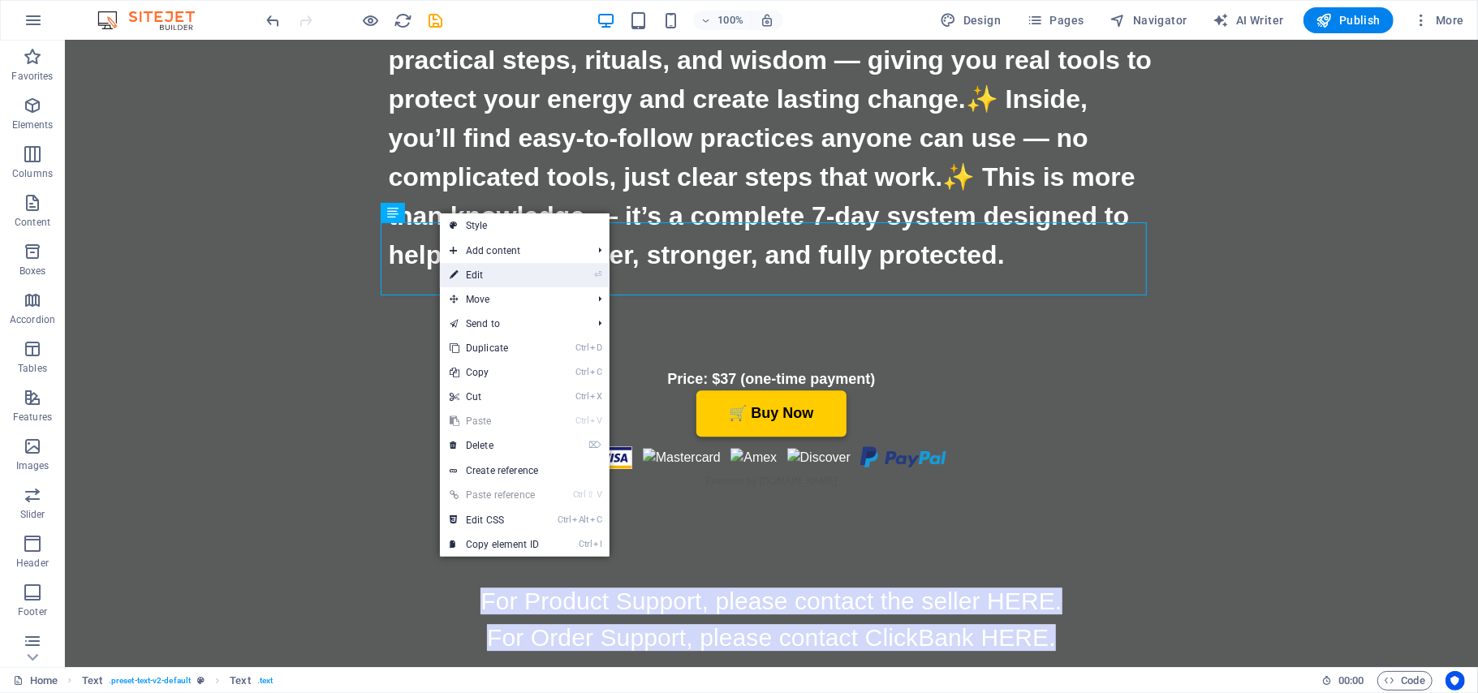
click at [471, 269] on link "⏎ Edit" at bounding box center [494, 275] width 109 height 24
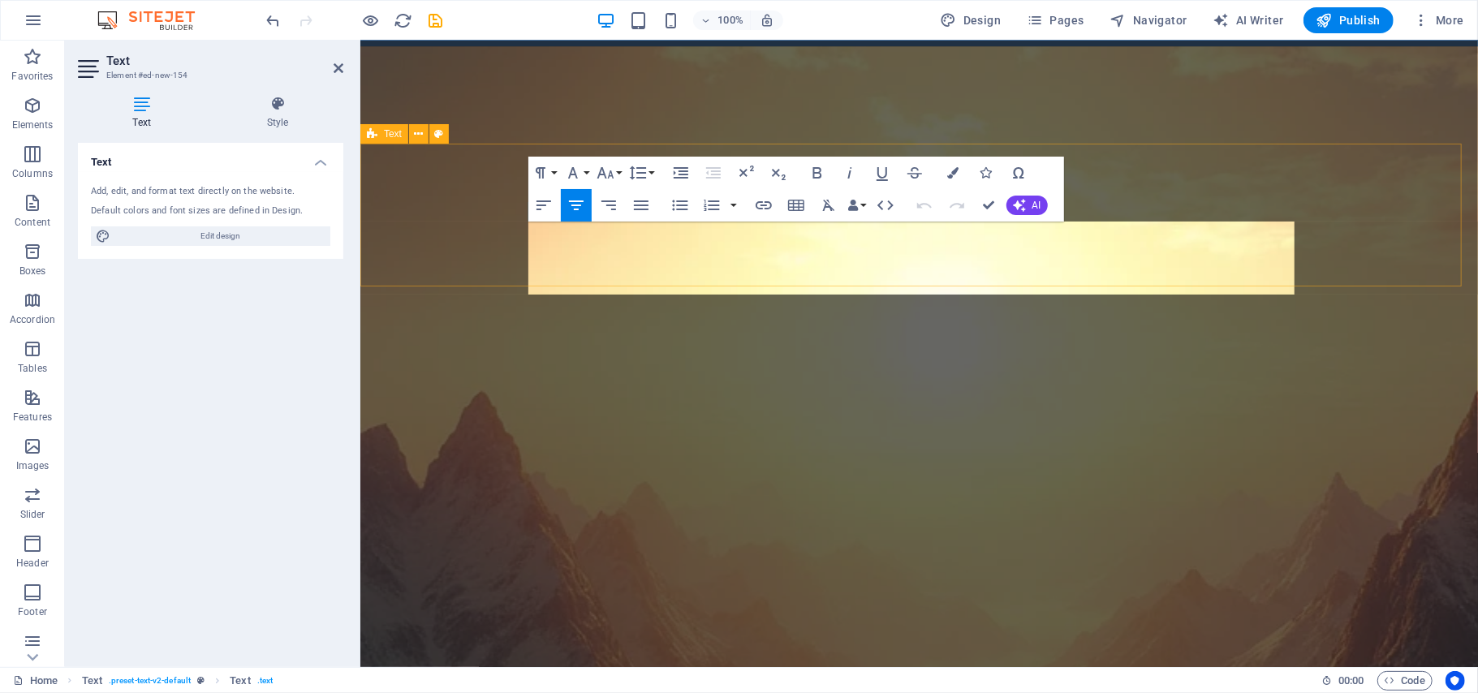
scroll to position [6335, 0]
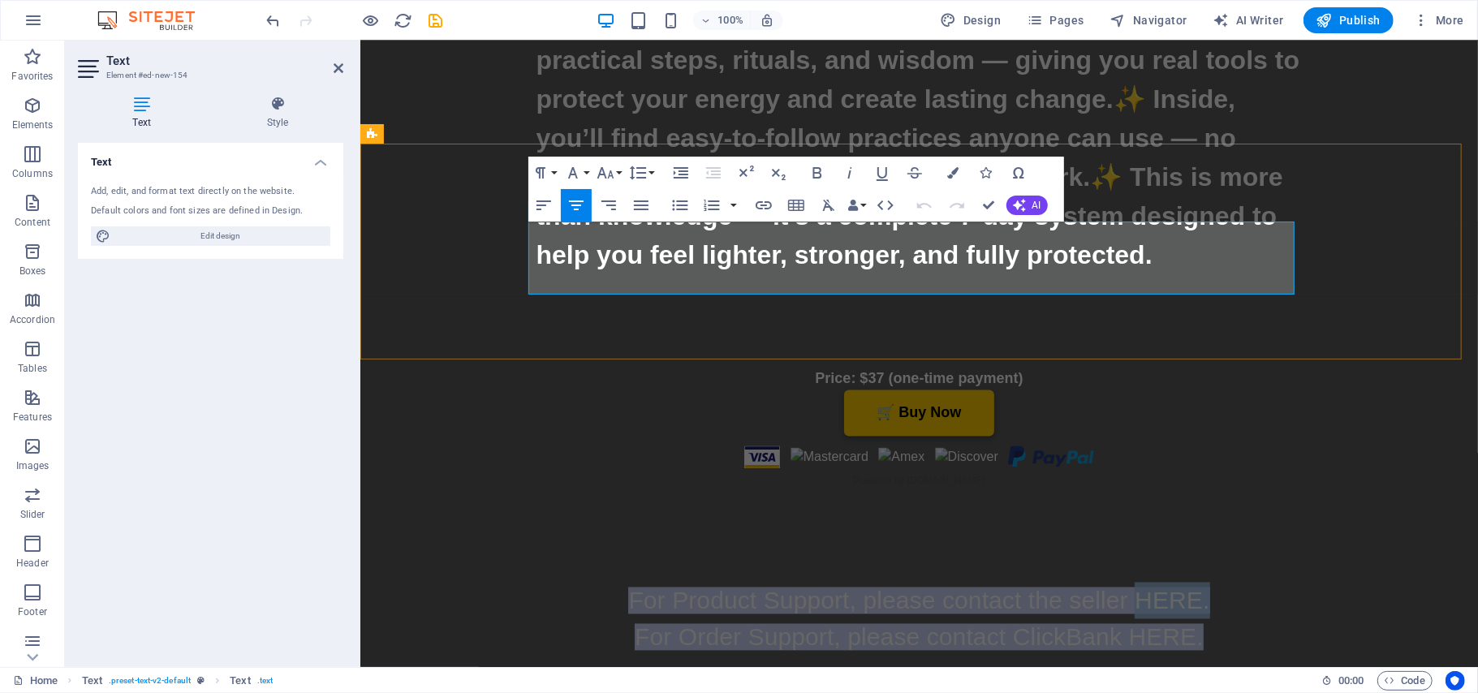
drag, startPoint x: 1212, startPoint y: 240, endPoint x: 1132, endPoint y: 234, distance: 79.8
click at [1132, 582] on p "For Product Support, please contact the seller HERE." at bounding box center [919, 600] width 766 height 37
click at [761, 209] on icon "button" at bounding box center [764, 205] width 16 height 8
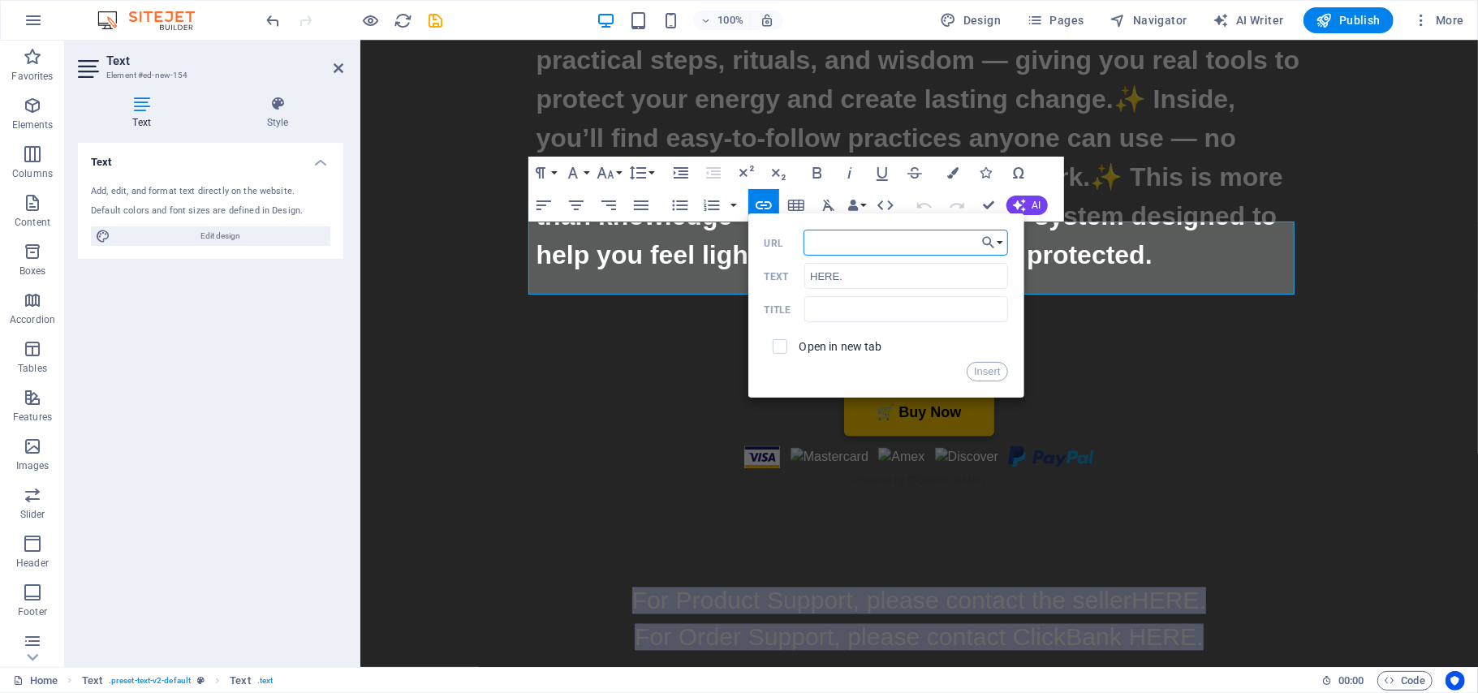
paste input "mailto:[EMAIL_ADDRESS][DOMAIN_NAME]"
type input "mailto:[EMAIL_ADDRESS][DOMAIN_NAME]"
click at [982, 373] on button "Insert" at bounding box center [987, 371] width 41 height 19
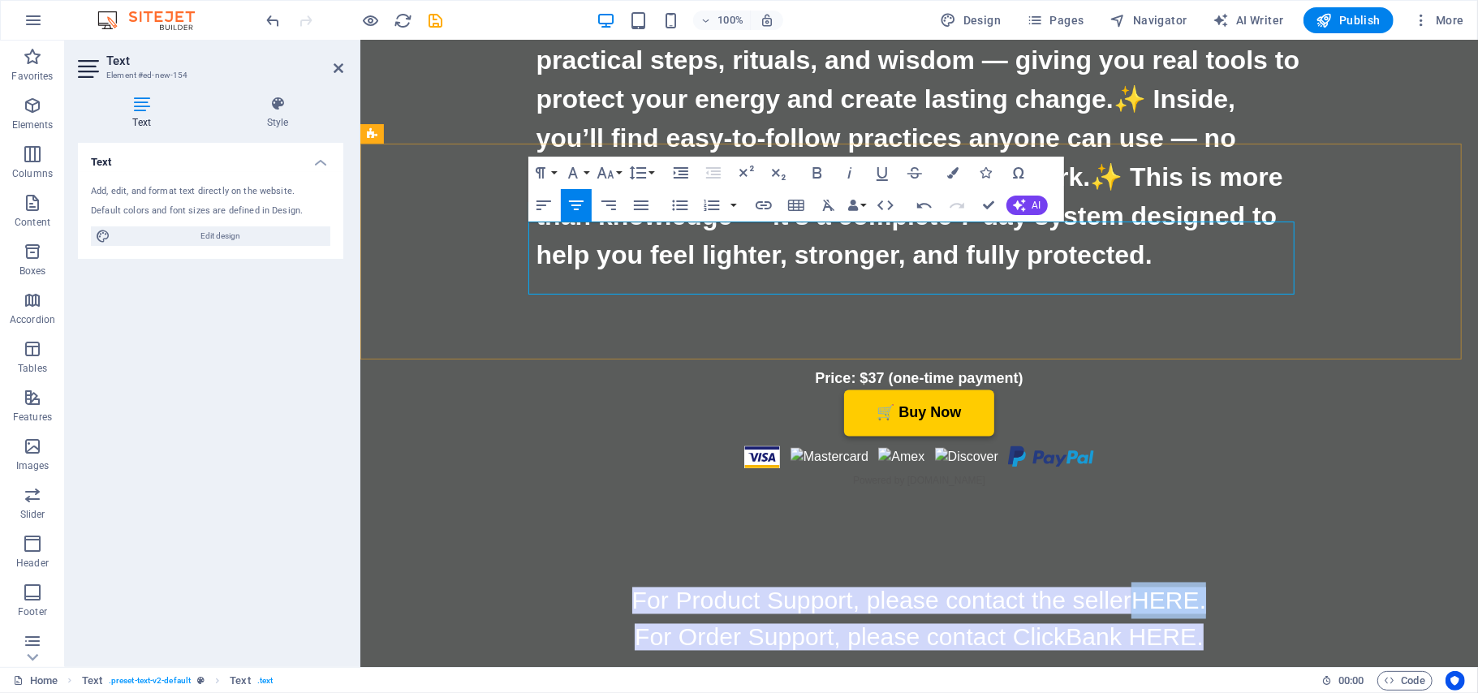
drag, startPoint x: 1213, startPoint y: 237, endPoint x: 1130, endPoint y: 235, distance: 83.6
click at [1130, 582] on p "For Product Support, please contact the seller HERE." at bounding box center [919, 600] width 766 height 37
click at [952, 174] on icon "button" at bounding box center [953, 172] width 11 height 11
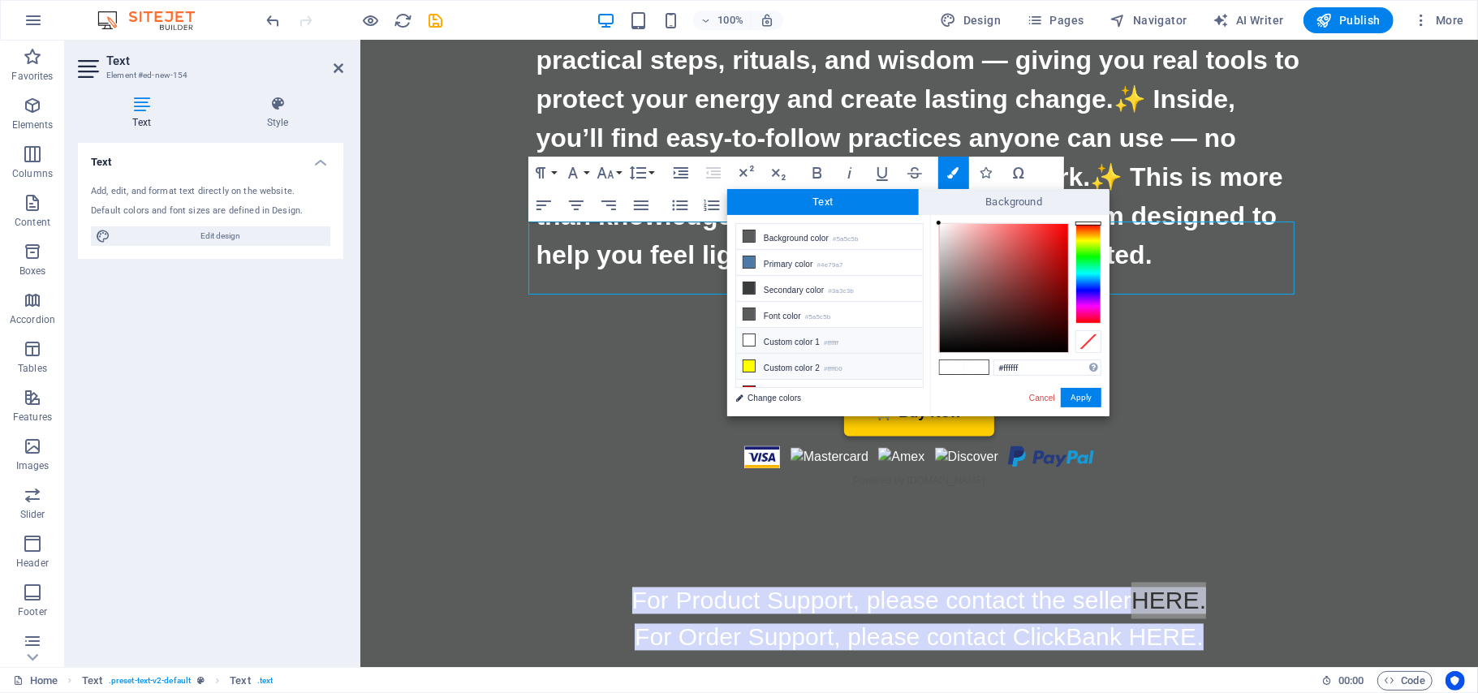
click at [745, 368] on icon at bounding box center [748, 365] width 11 height 11
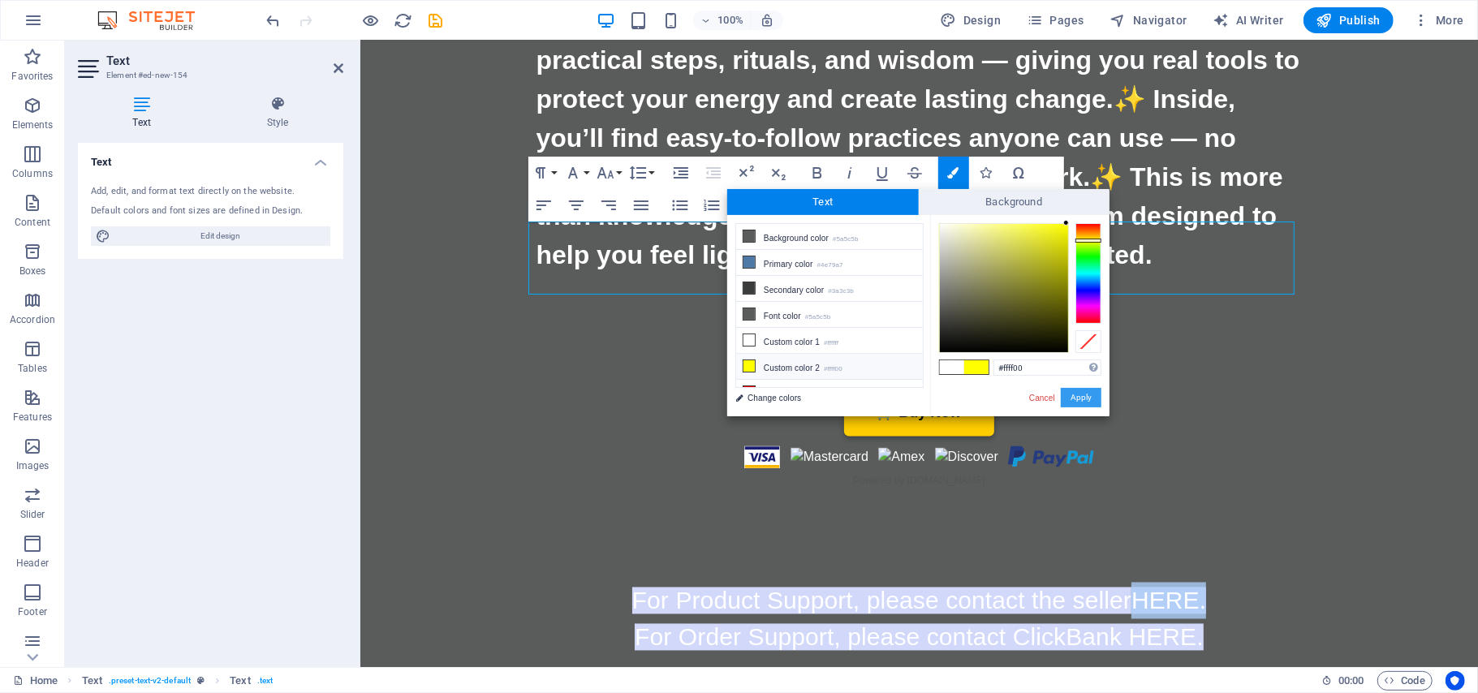
click at [1072, 394] on button "Apply" at bounding box center [1081, 397] width 41 height 19
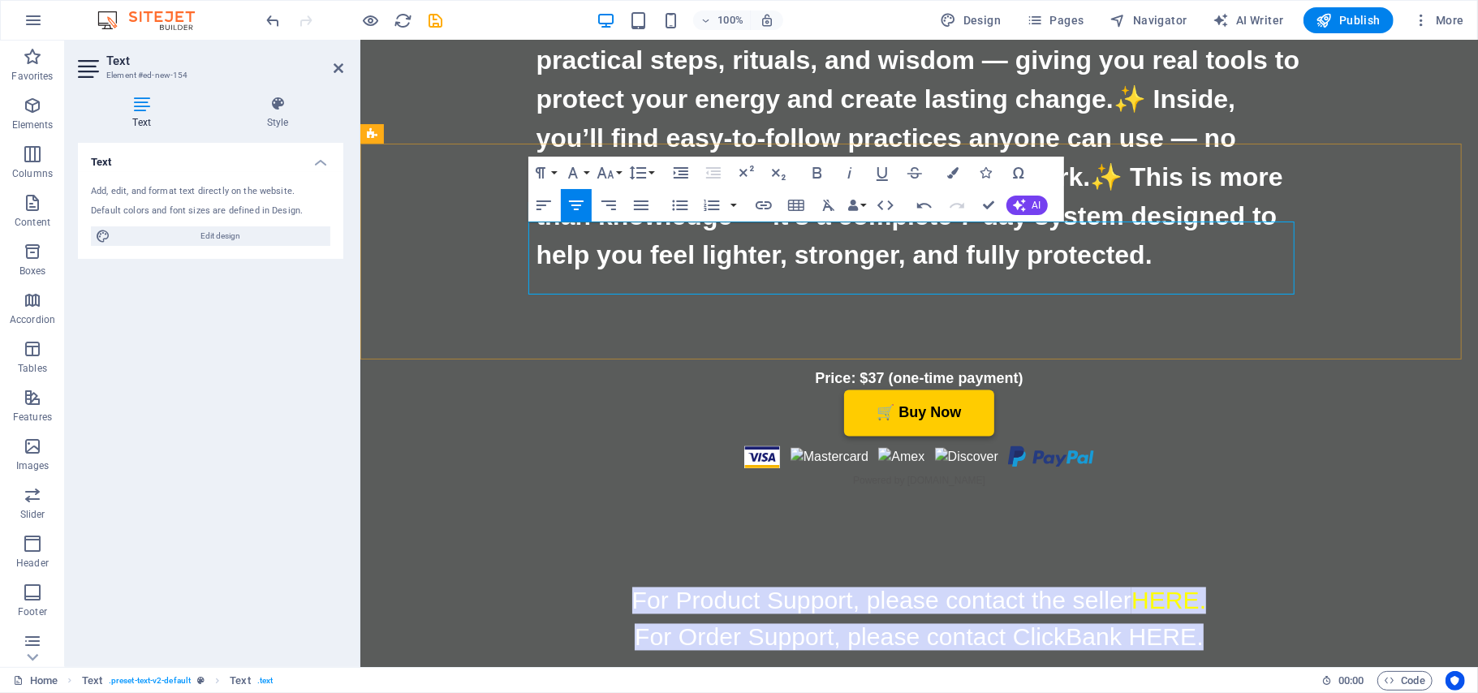
drag, startPoint x: 1200, startPoint y: 276, endPoint x: 1124, endPoint y: 270, distance: 76.5
click at [1124, 618] on p "For Order Support, please contact ClickBank HERE." at bounding box center [919, 636] width 766 height 37
click at [951, 179] on button "Colors" at bounding box center [953, 173] width 31 height 32
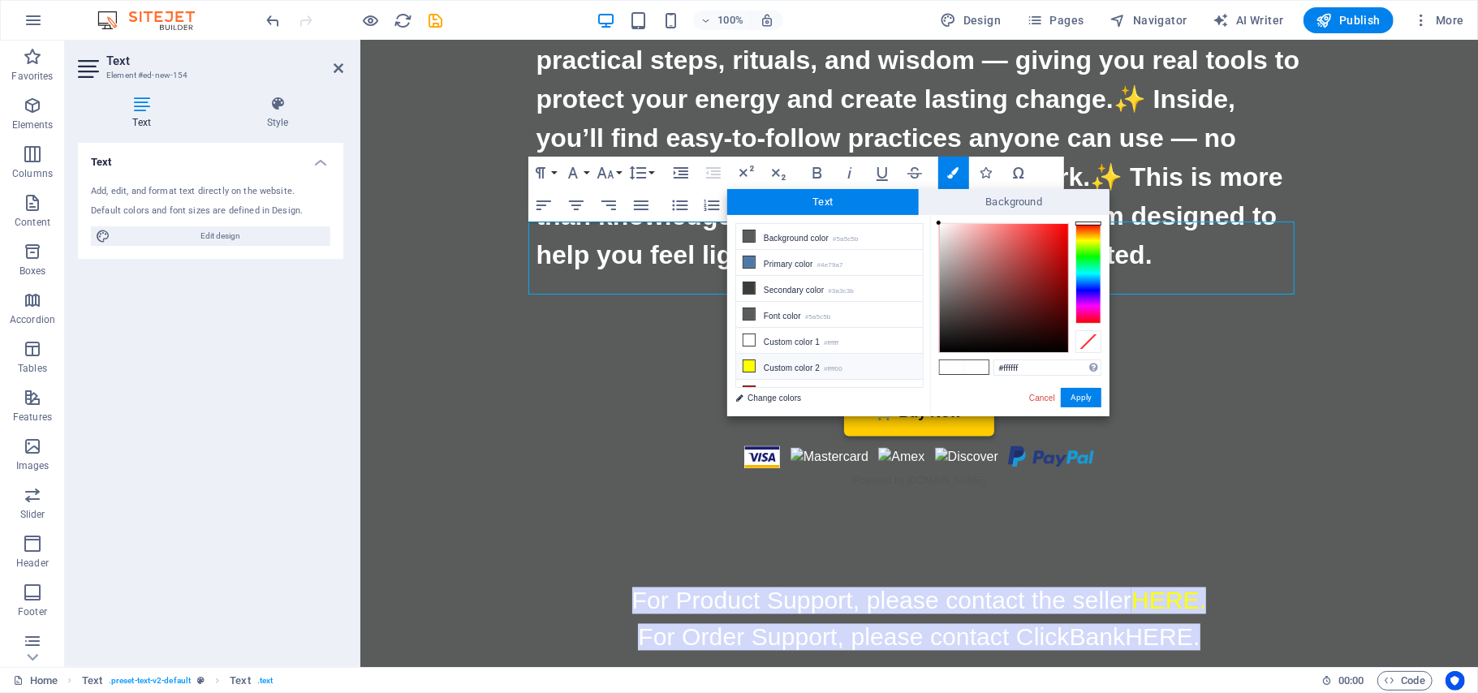
drag, startPoint x: 922, startPoint y: 322, endPoint x: 919, endPoint y: 380, distance: 57.7
click at [919, 381] on ul "Background color #5a5c5b Primary color #4e79a7 Secondary color #3a3c3b Font col…" at bounding box center [829, 305] width 188 height 165
click at [754, 370] on icon at bounding box center [748, 373] width 11 height 11
type input "#ff0000"
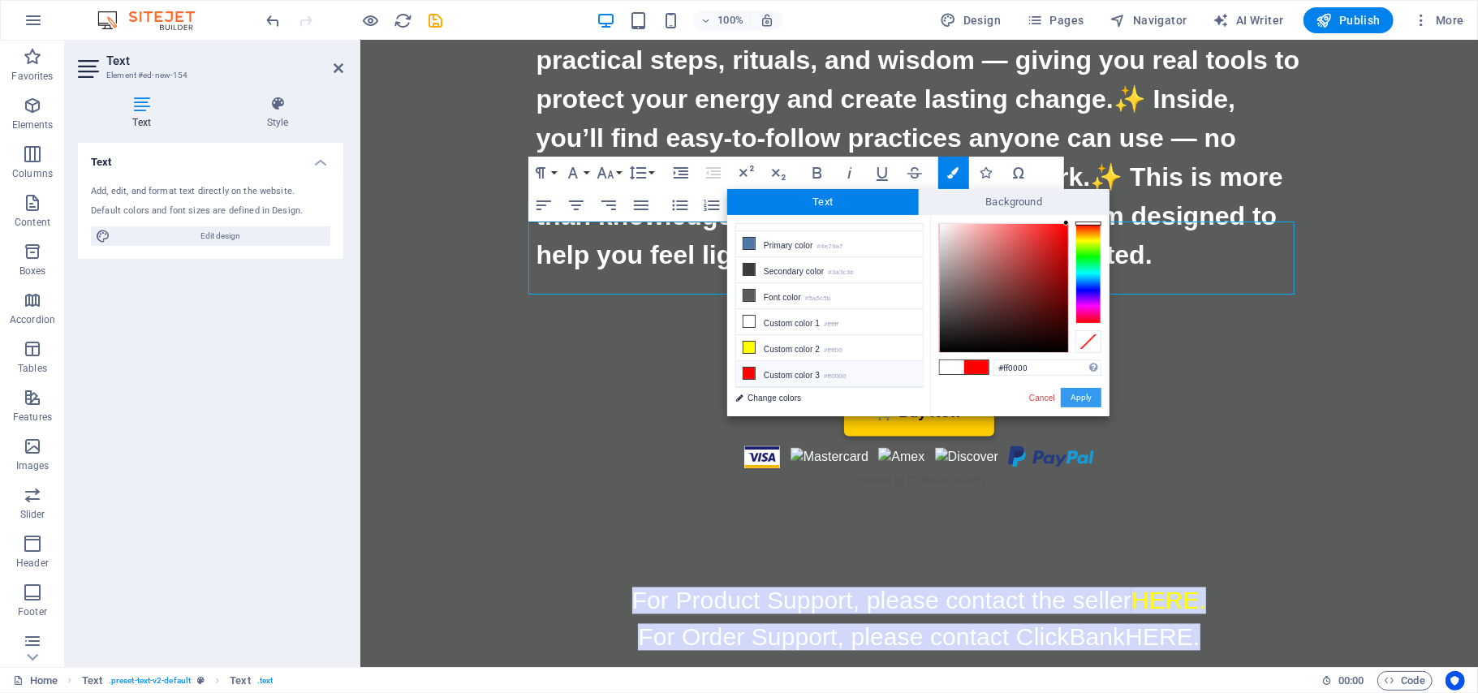
click at [1084, 398] on button "Apply" at bounding box center [1081, 397] width 41 height 19
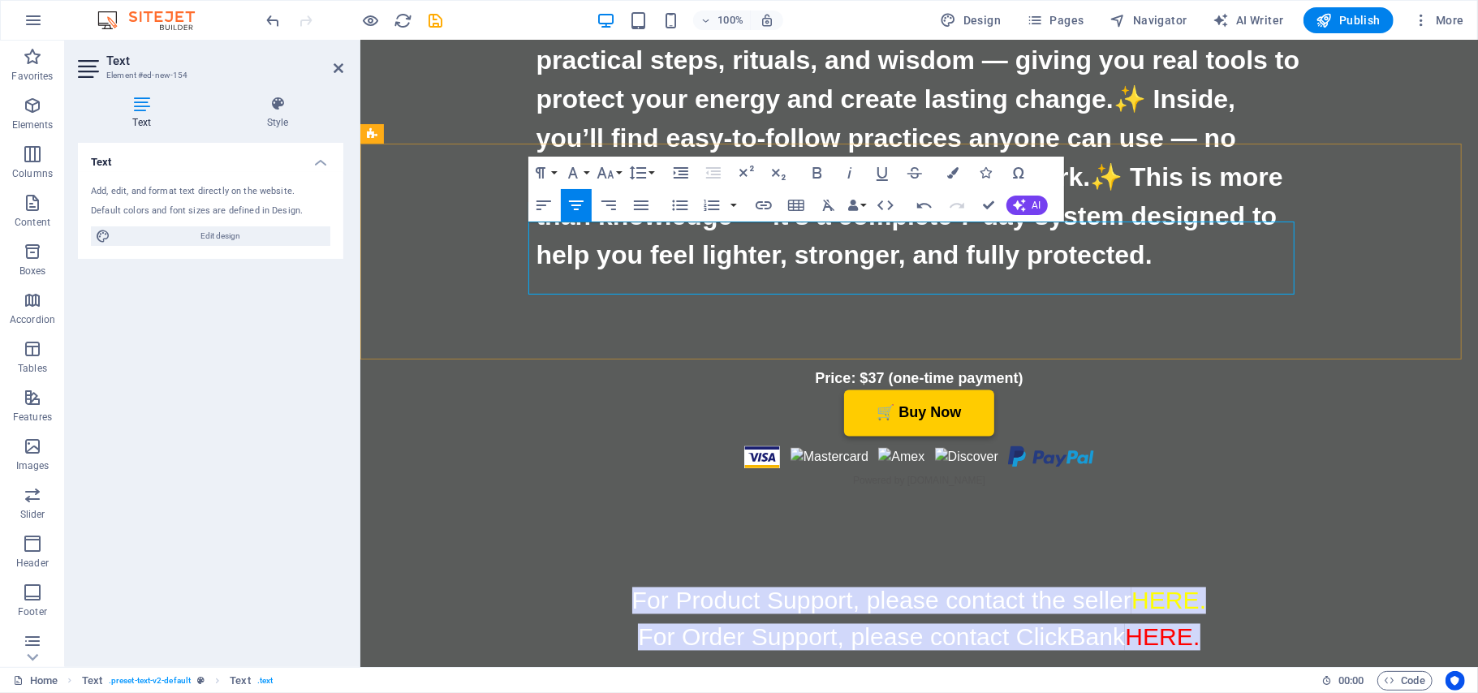
click at [1234, 618] on p "For Order Support, please contact ClickBank HERE." at bounding box center [919, 636] width 766 height 37
drag, startPoint x: 1189, startPoint y: 275, endPoint x: 1124, endPoint y: 272, distance: 65.0
click at [1124, 618] on p "For Order Support, please contact ClickBank HERE." at bounding box center [919, 636] width 766 height 37
click at [760, 211] on icon "button" at bounding box center [763, 205] width 19 height 19
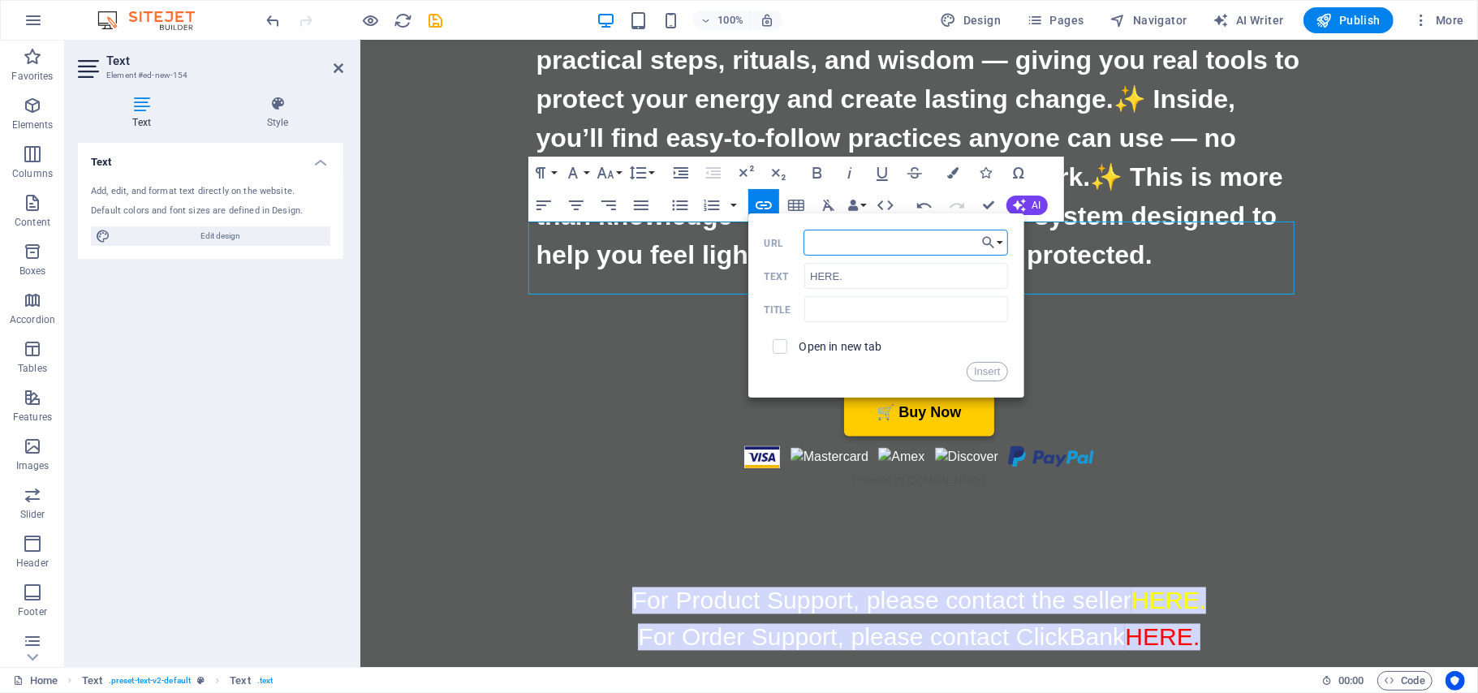
paste input "[URL][DOMAIN_NAME]"
type input "[URL][DOMAIN_NAME]"
click at [975, 375] on button "Insert" at bounding box center [987, 371] width 41 height 19
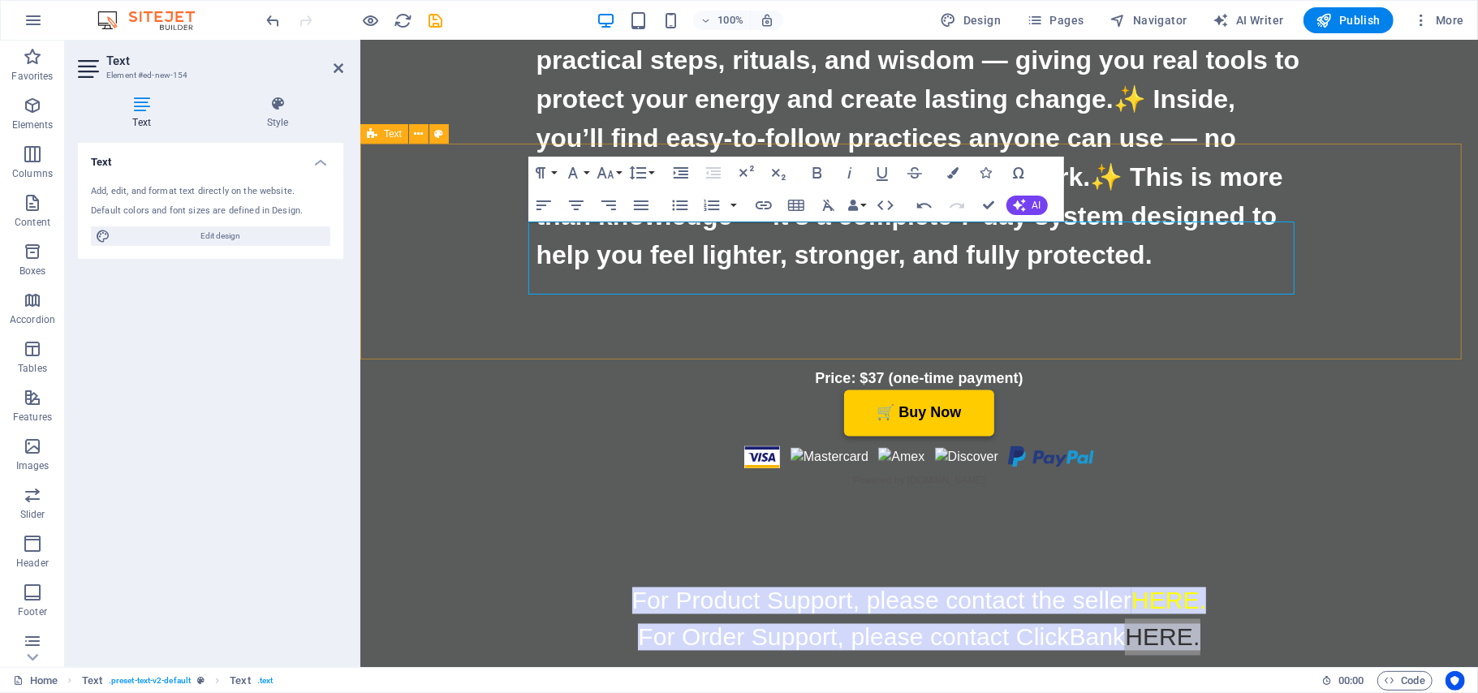
click at [1183, 504] on div "For Product Support, please contact the seller HERE. For Order Support, please …" at bounding box center [919, 612] width 1118 height 216
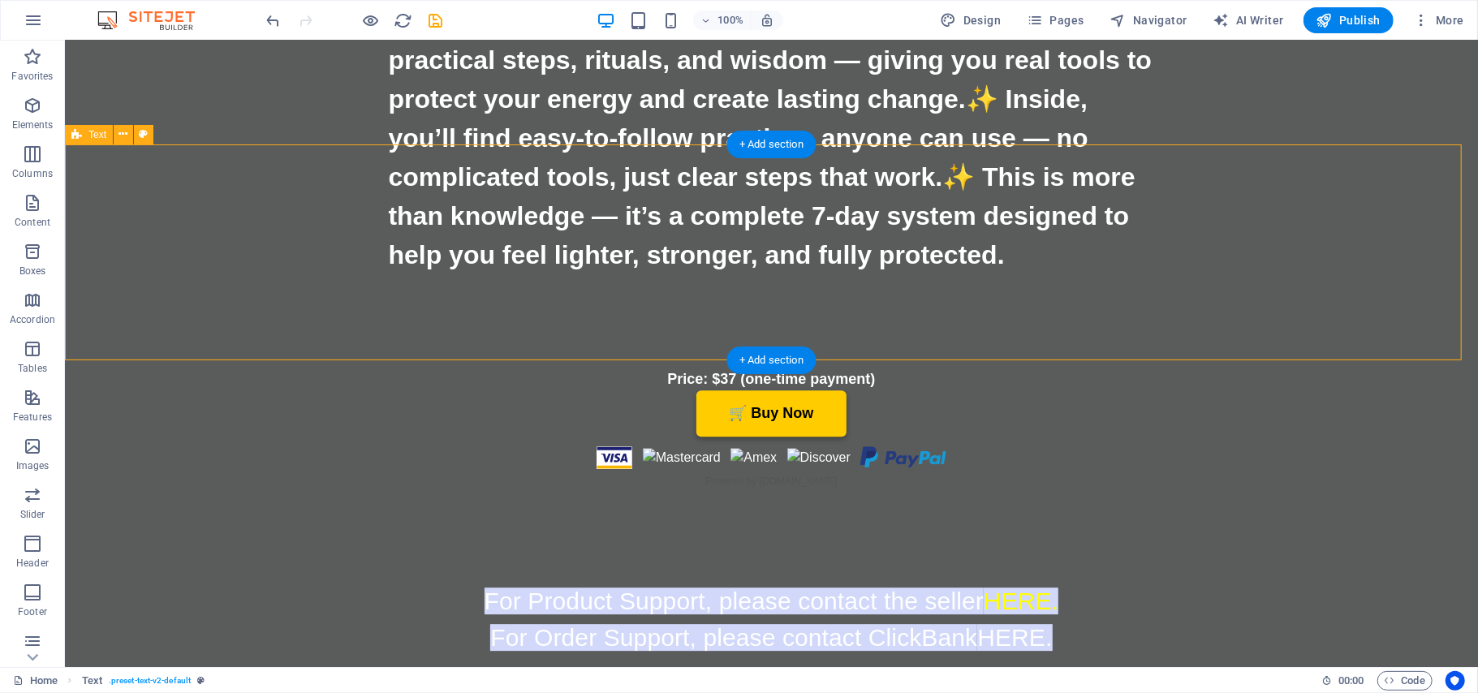
click at [1148, 504] on div "For Product Support, please contact the seller HERE. For Order Support, please …" at bounding box center [770, 612] width 1413 height 216
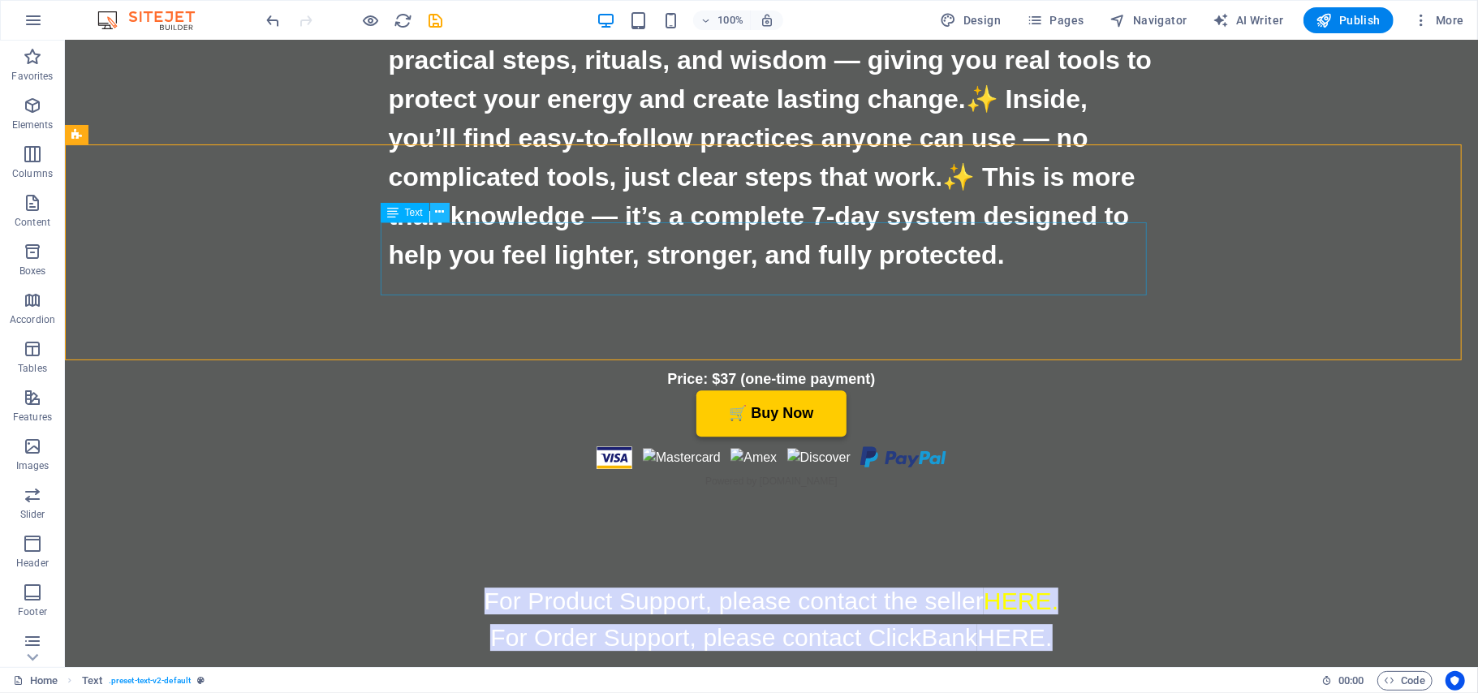
click at [442, 209] on icon at bounding box center [439, 212] width 9 height 17
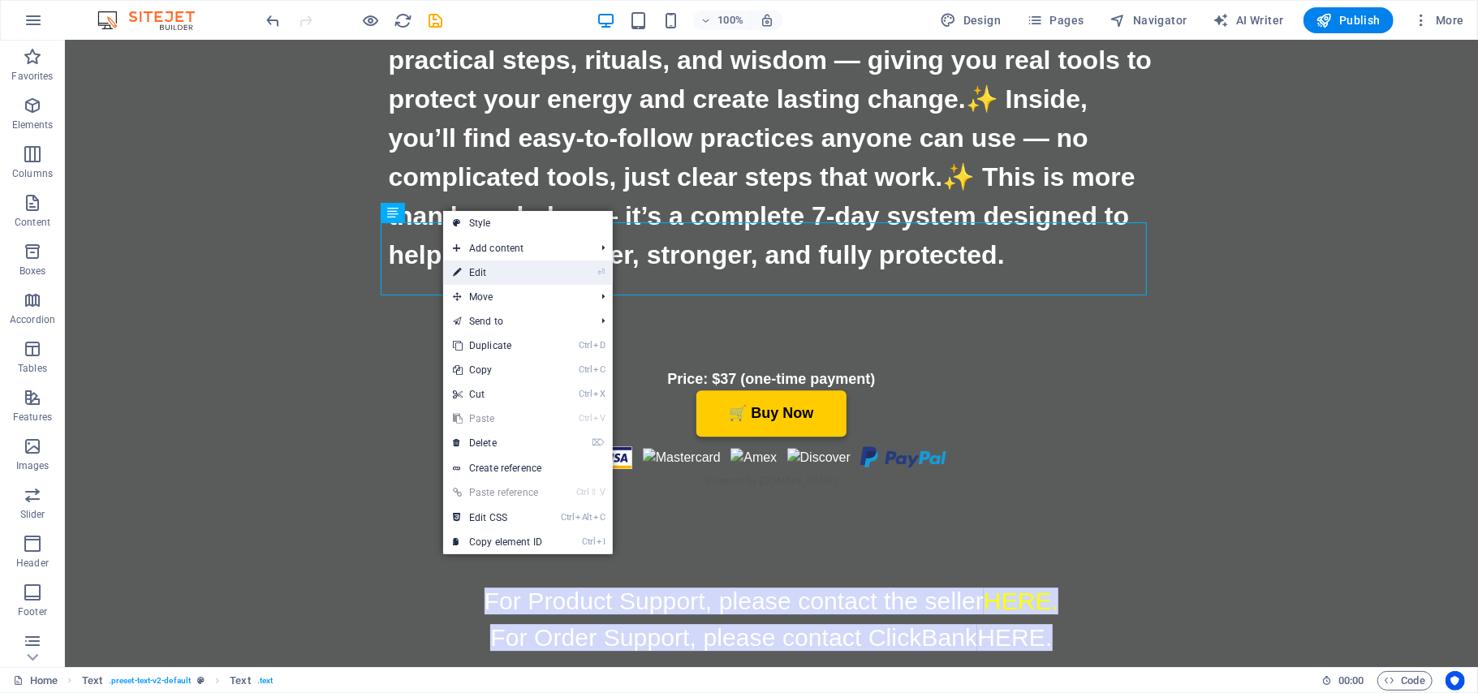
click at [484, 271] on link "⏎ Edit" at bounding box center [497, 273] width 109 height 24
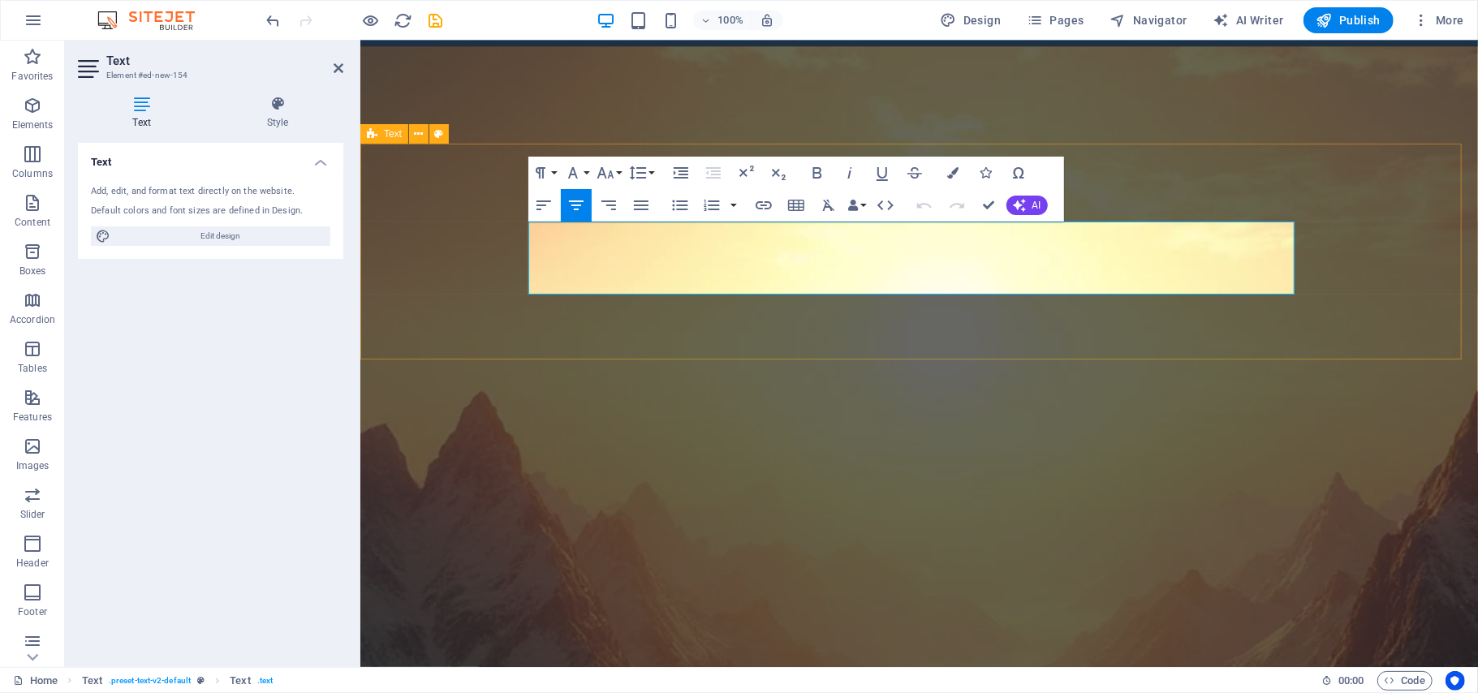
scroll to position [6335, 0]
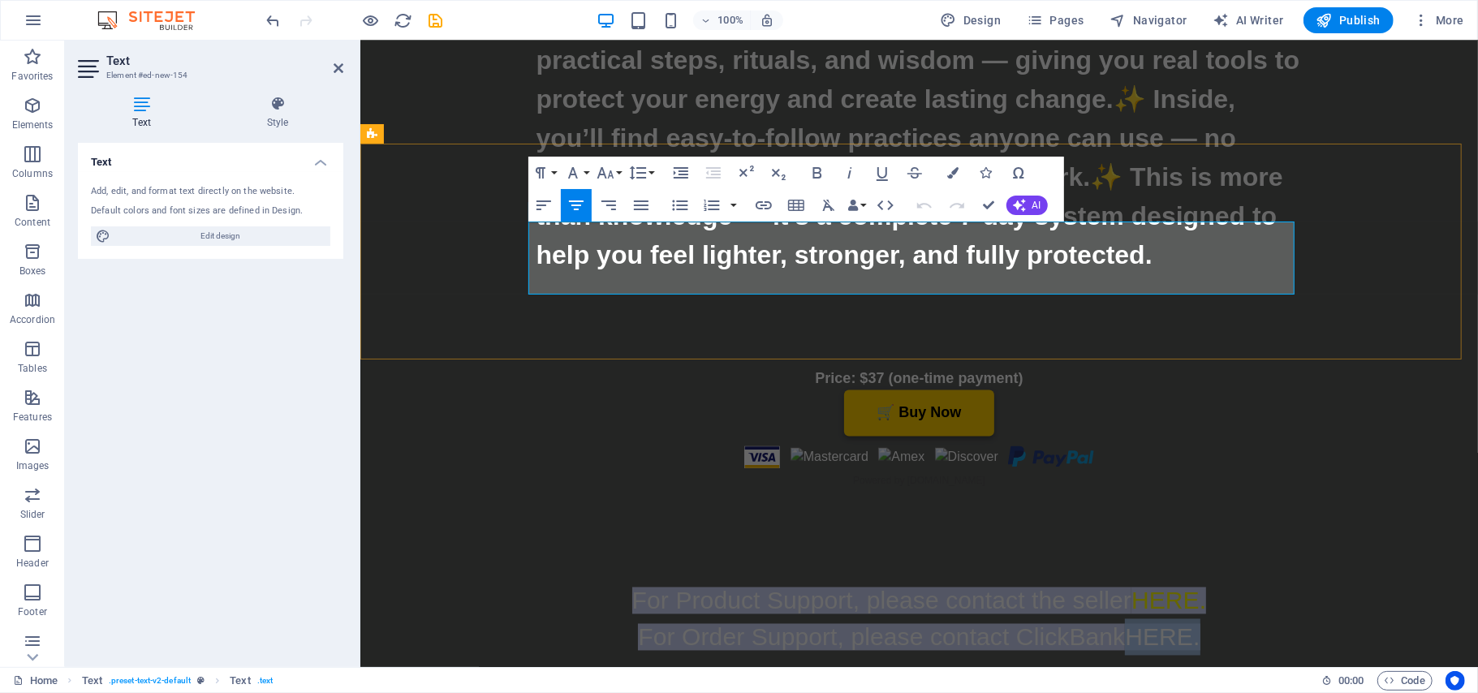
drag, startPoint x: 1201, startPoint y: 276, endPoint x: 1118, endPoint y: 269, distance: 83.8
click at [1118, 618] on p "For Order Support, please contact ClickBank HERE." at bounding box center [919, 636] width 766 height 37
click at [950, 175] on icon "button" at bounding box center [953, 172] width 11 height 11
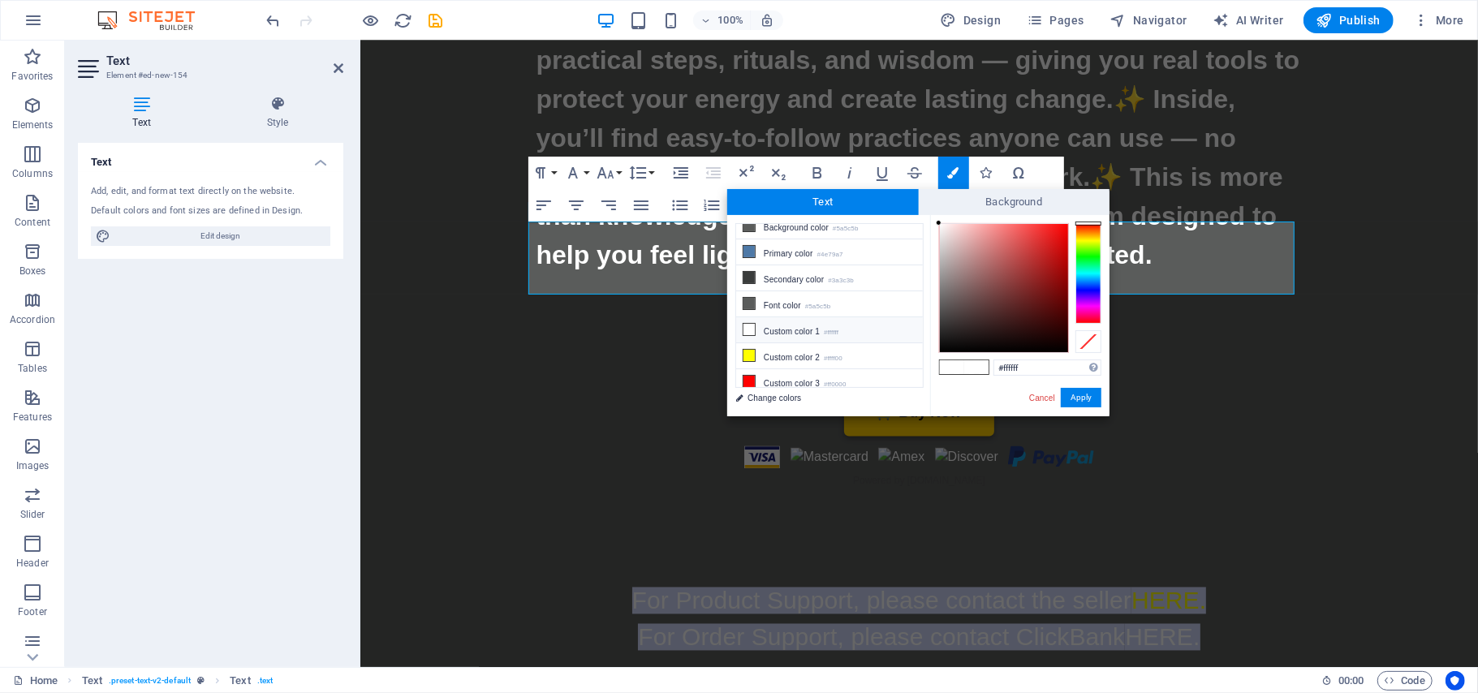
scroll to position [23, 0]
click at [744, 371] on icon at bounding box center [748, 373] width 11 height 11
type input "#ff0000"
click at [1075, 396] on button "Apply" at bounding box center [1081, 397] width 41 height 19
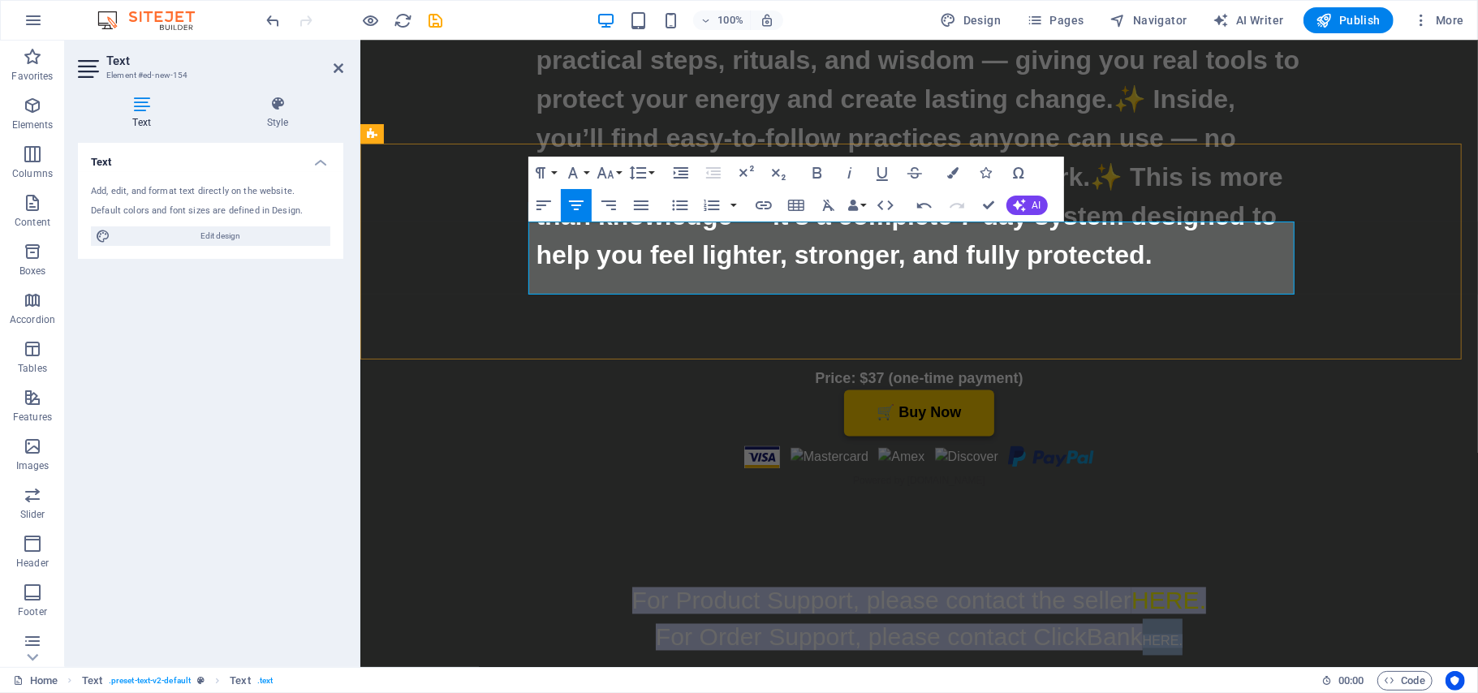
drag, startPoint x: 1188, startPoint y: 277, endPoint x: 1135, endPoint y: 274, distance: 52.9
click at [1135, 618] on p "For Order Support, please contact ClickBank ​ ​ HERE. ​" at bounding box center [919, 636] width 766 height 37
click at [621, 174] on button "Font Size" at bounding box center [608, 173] width 31 height 32
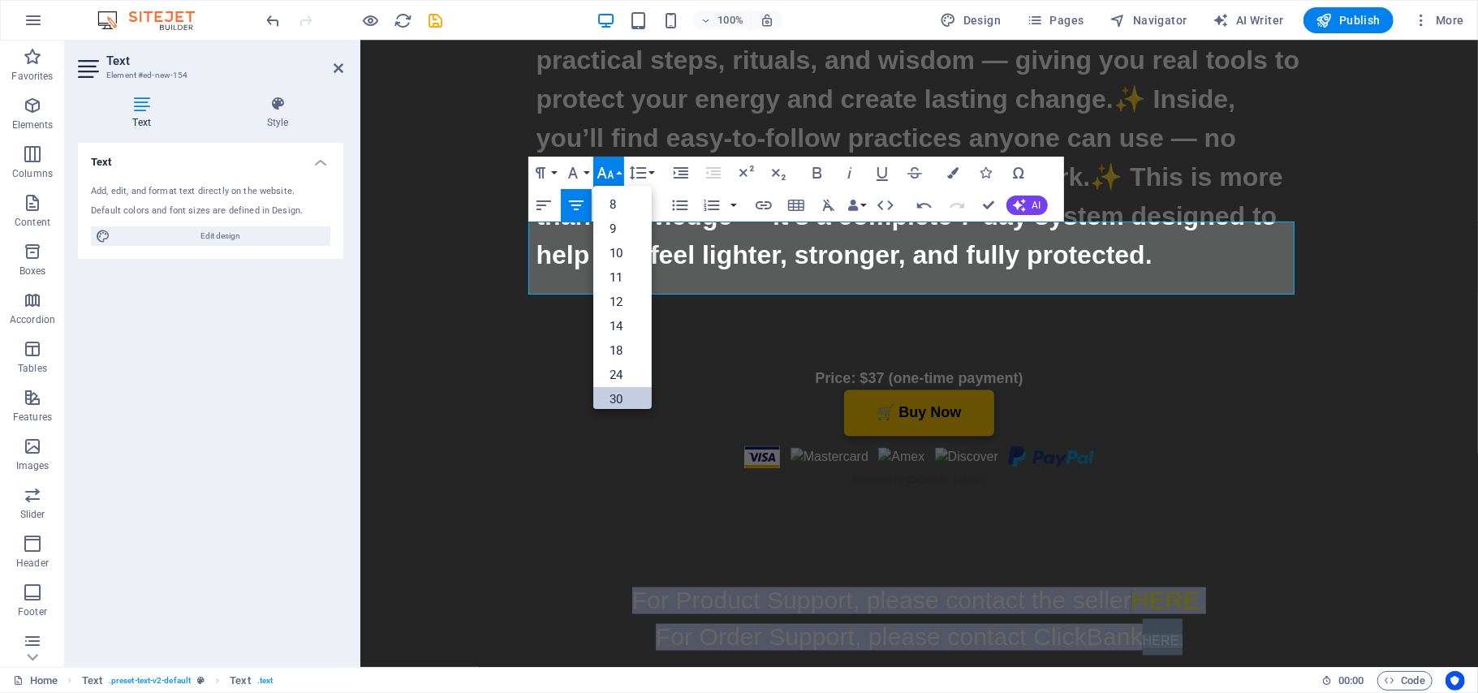
click at [627, 403] on link "30" at bounding box center [622, 399] width 58 height 24
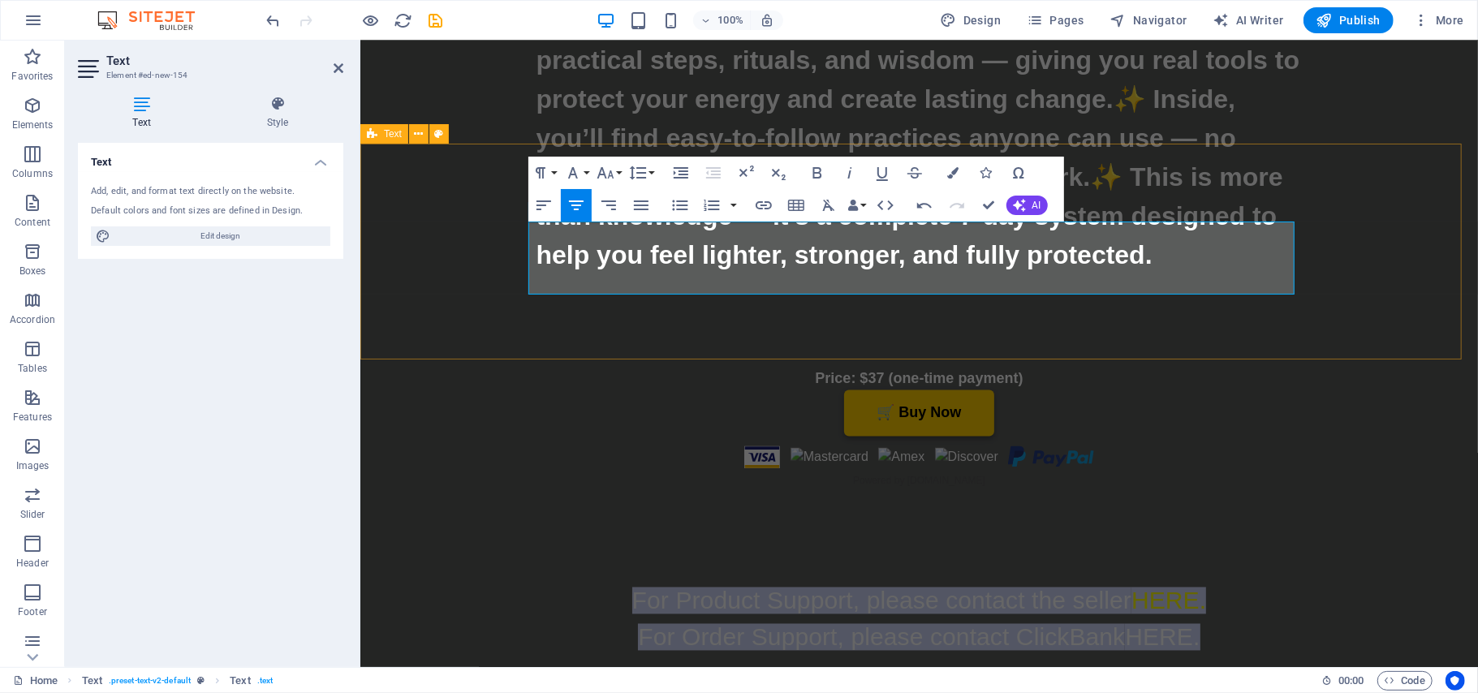
click at [1246, 504] on div "For Product Support, please contact the seller HERE. For Order Support, please …" at bounding box center [919, 612] width 1118 height 216
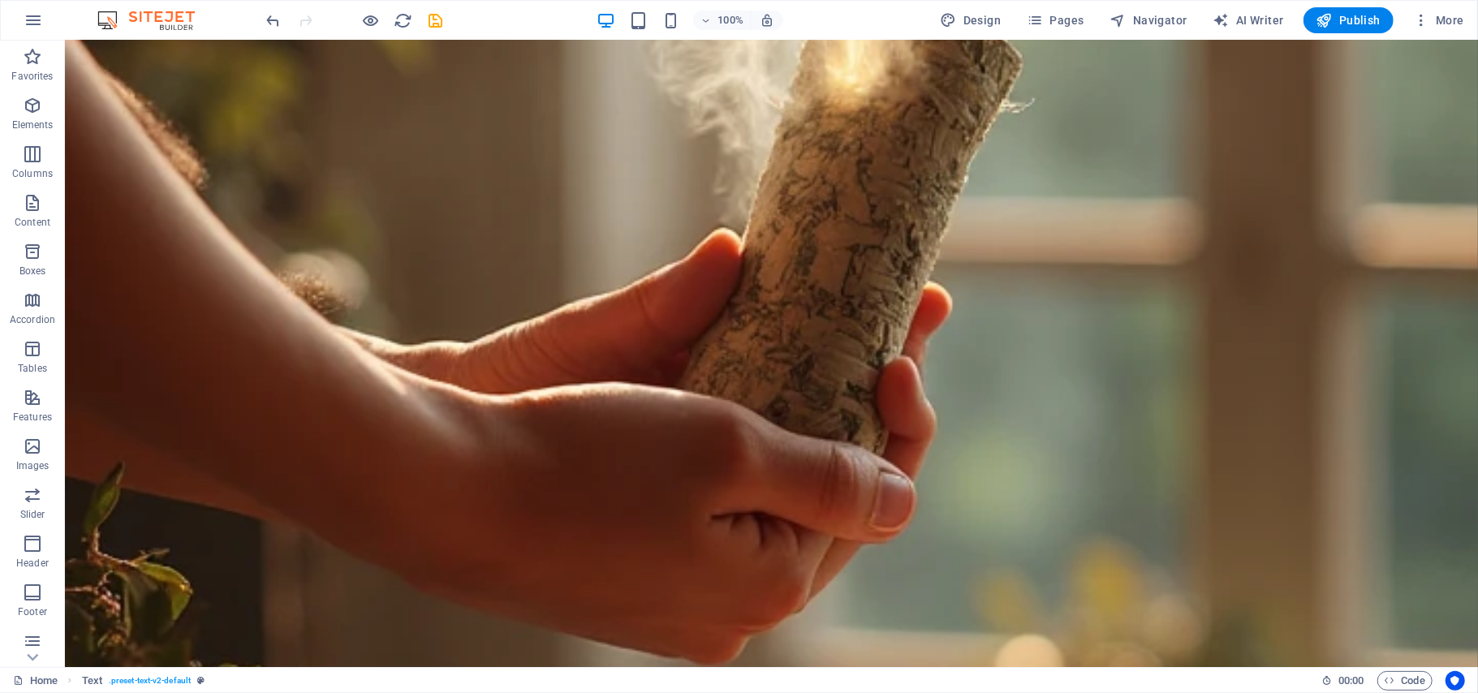
scroll to position [7657, 0]
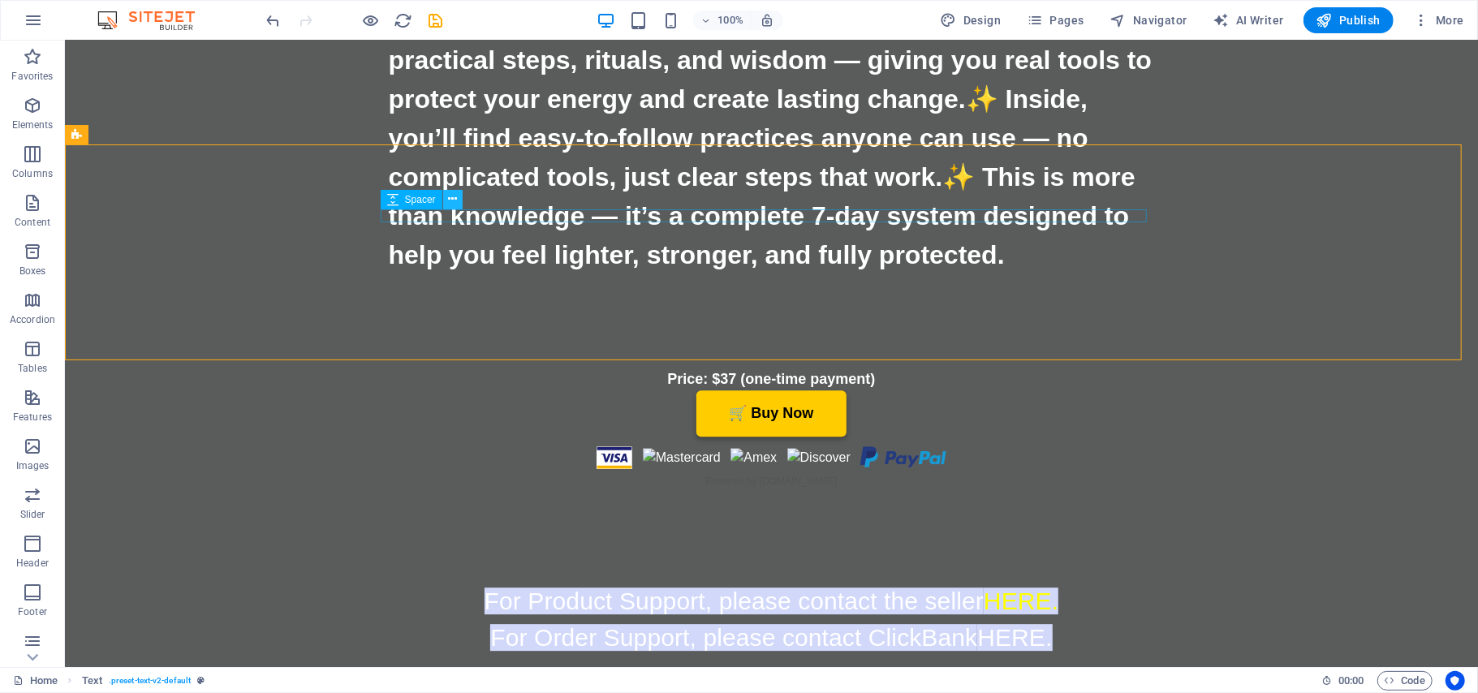
click at [446, 199] on button at bounding box center [452, 199] width 19 height 19
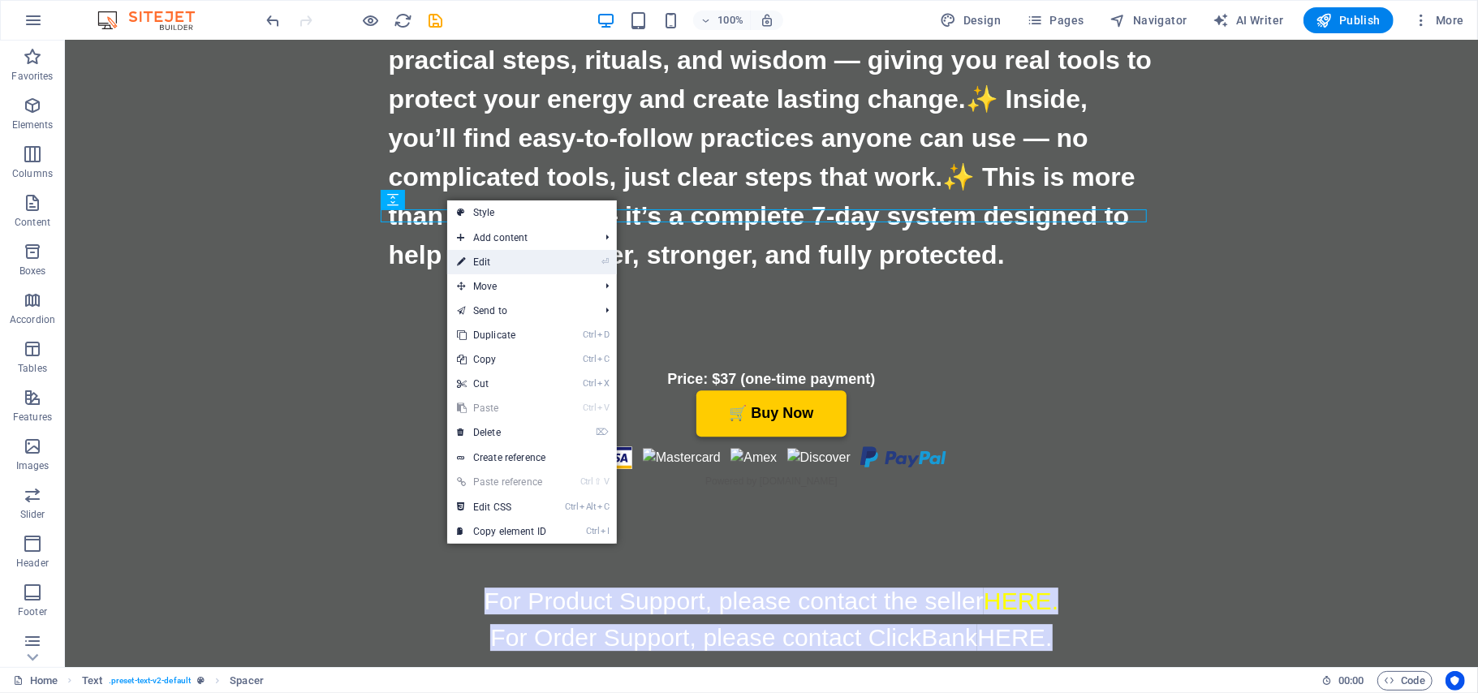
click at [502, 258] on link "⏎ Edit" at bounding box center [501, 262] width 109 height 24
select select "rem"
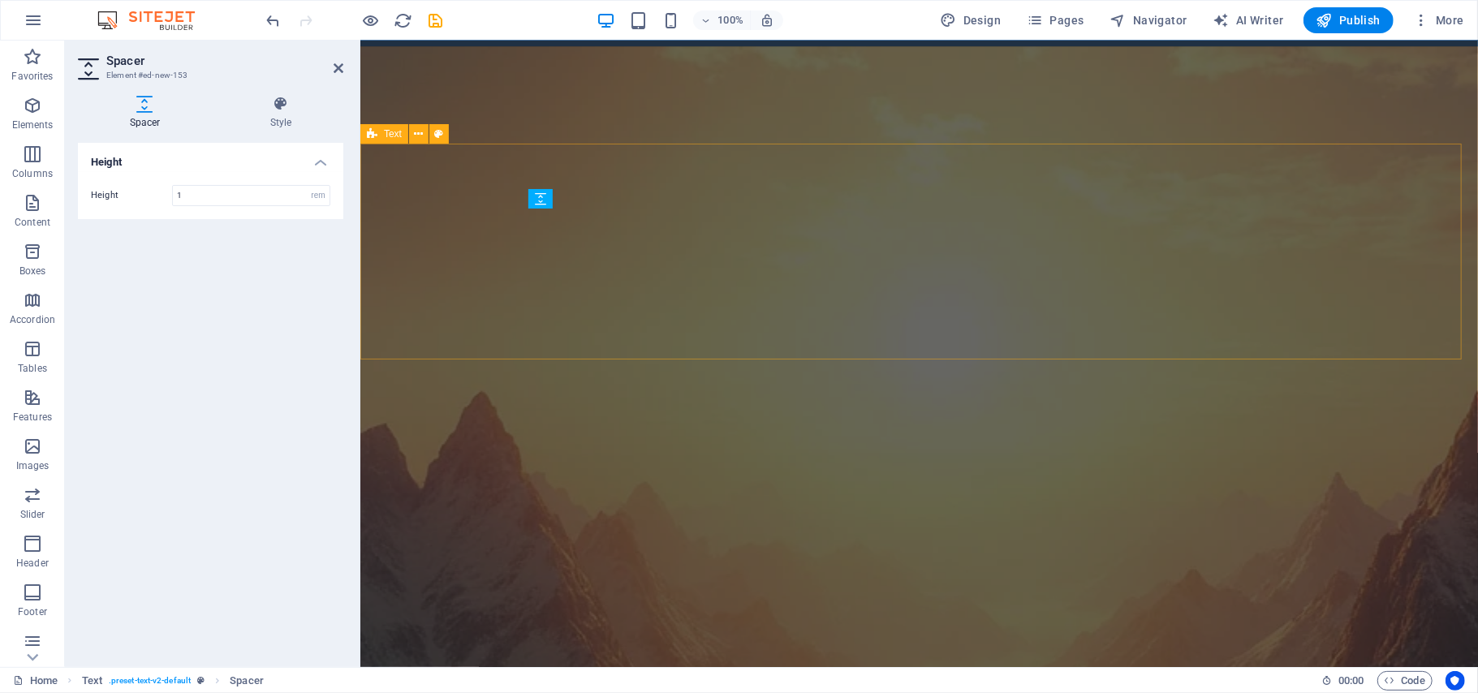
scroll to position [6335, 0]
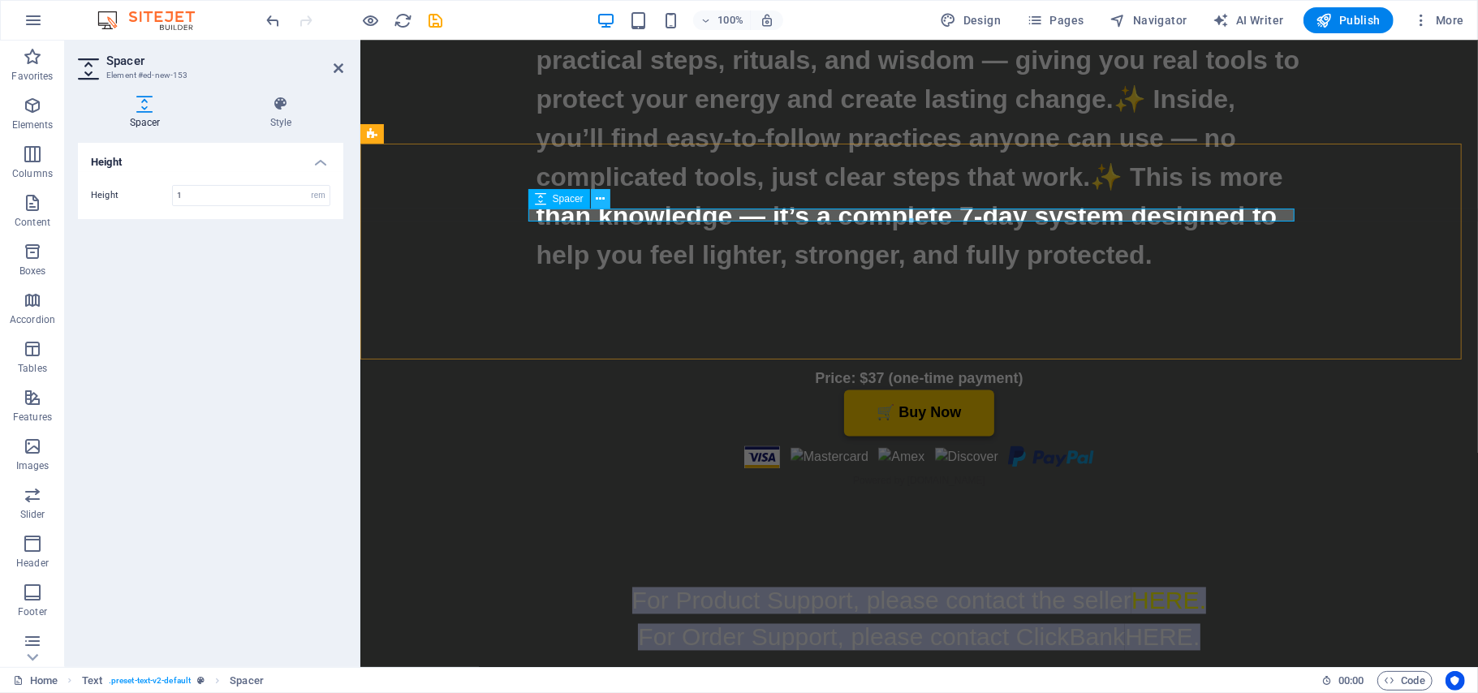
click at [596, 202] on icon at bounding box center [600, 199] width 9 height 17
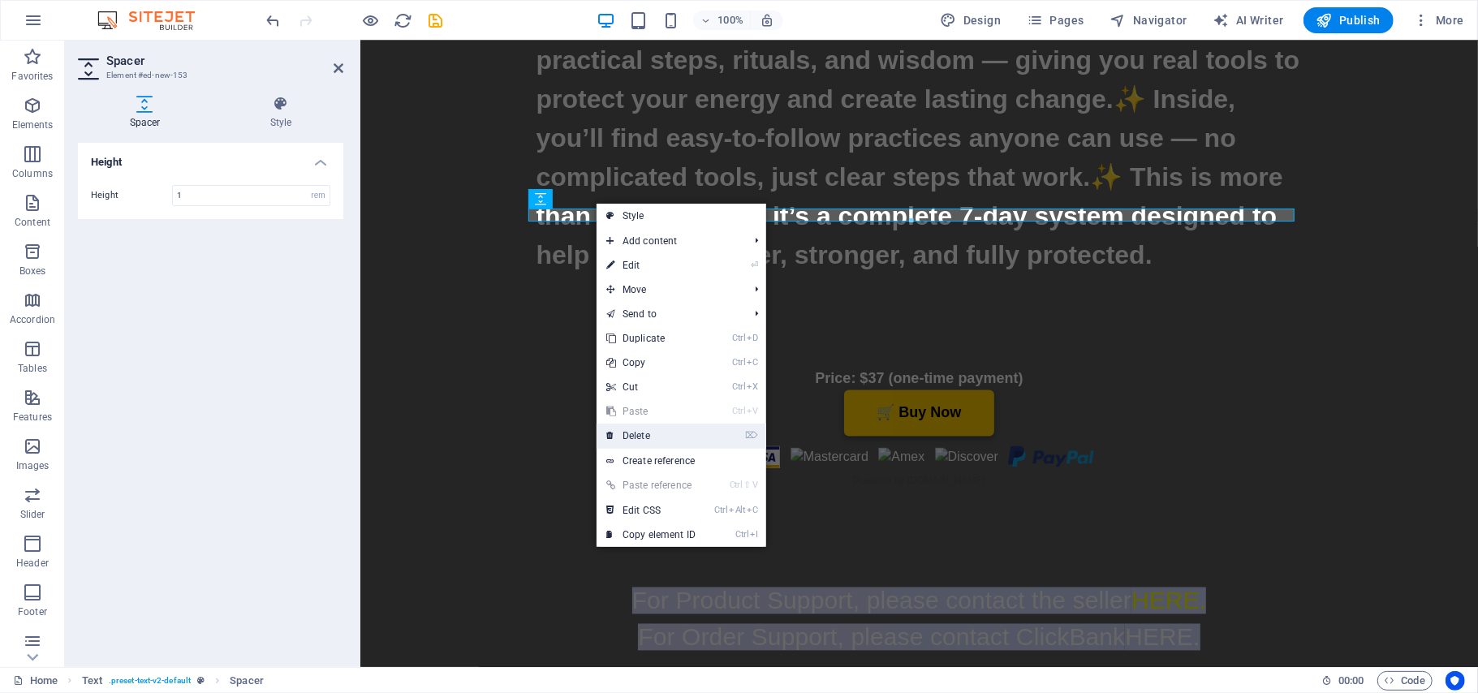
click at [635, 437] on link "⌦ Delete" at bounding box center [651, 436] width 109 height 24
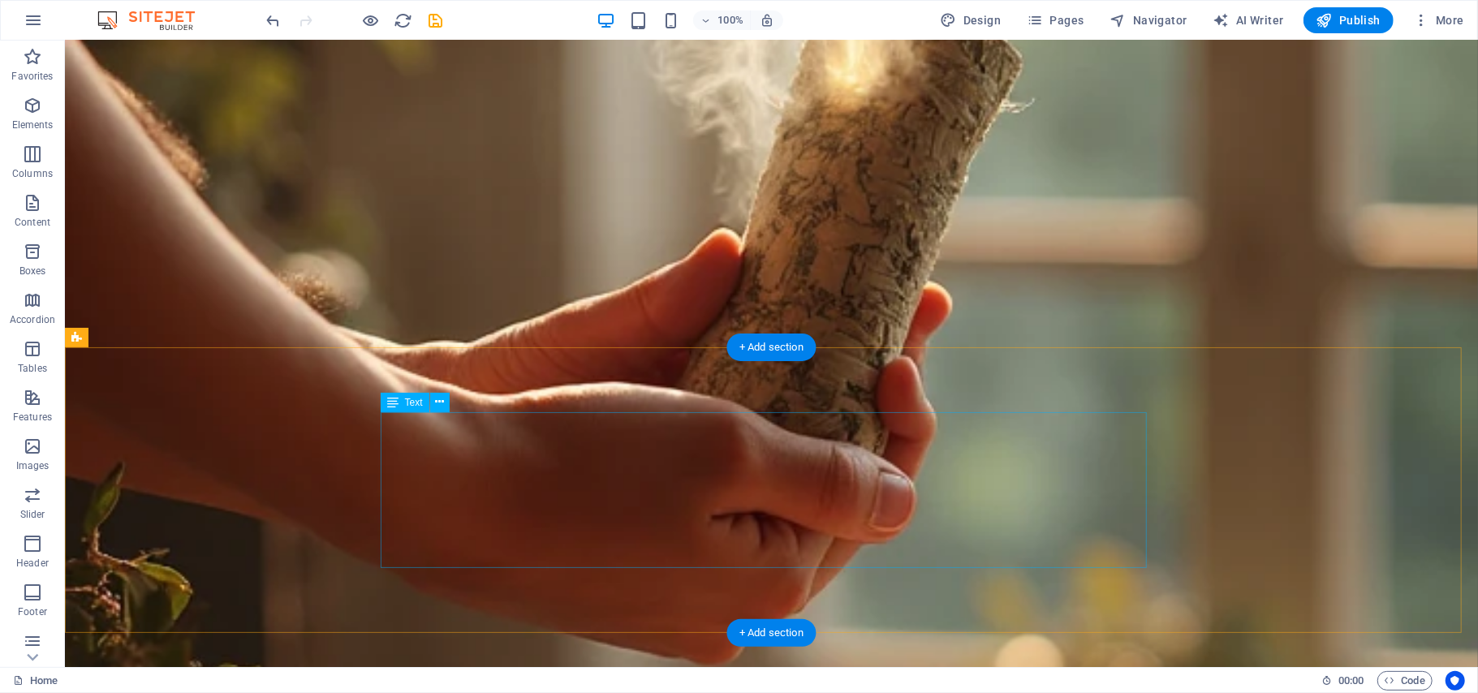
scroll to position [7657, 0]
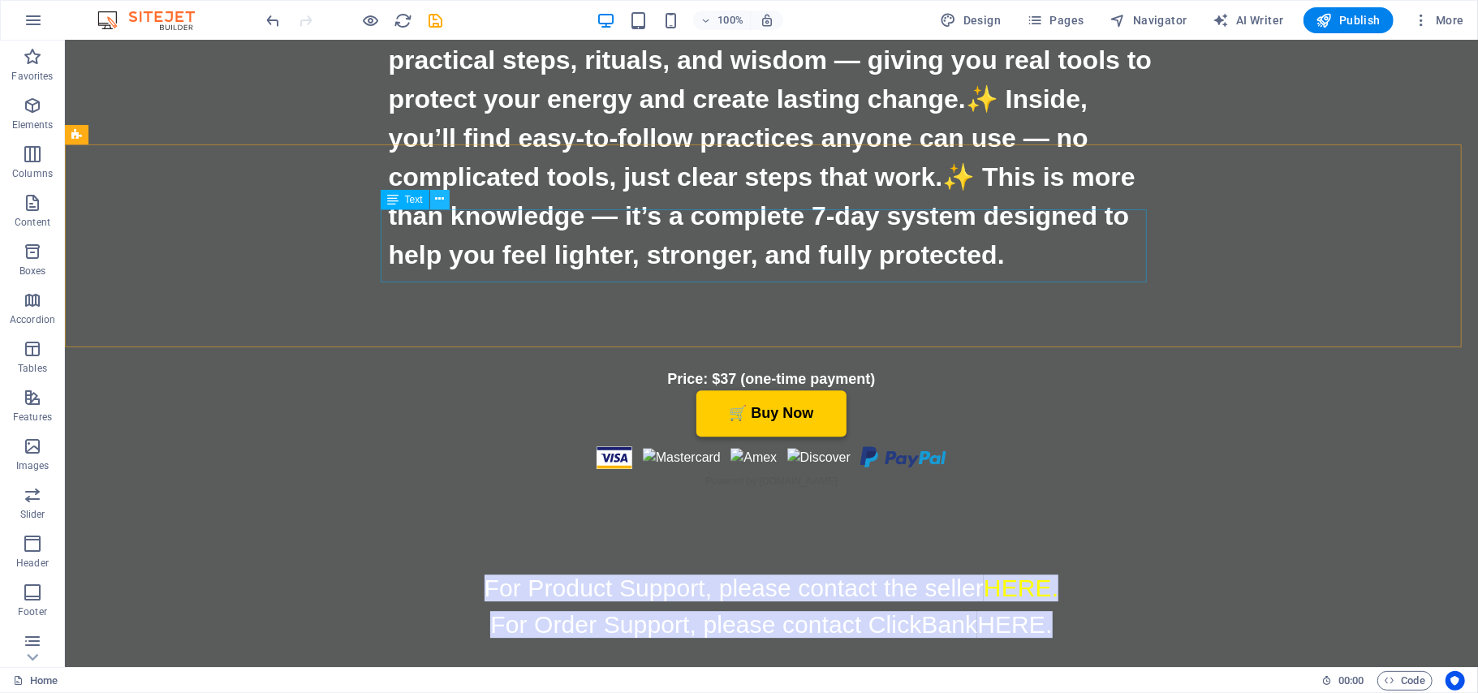
click at [443, 202] on icon at bounding box center [439, 199] width 9 height 17
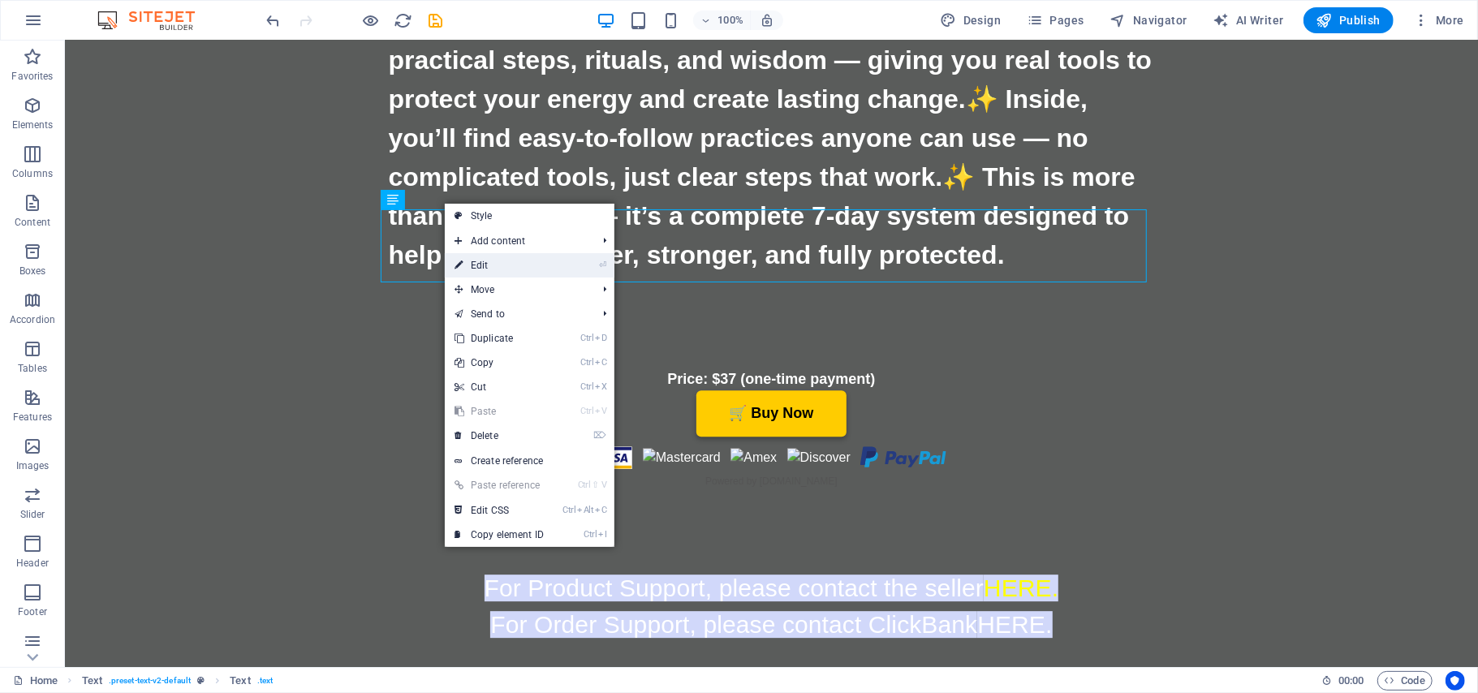
click at [477, 270] on link "⏎ Edit" at bounding box center [499, 265] width 109 height 24
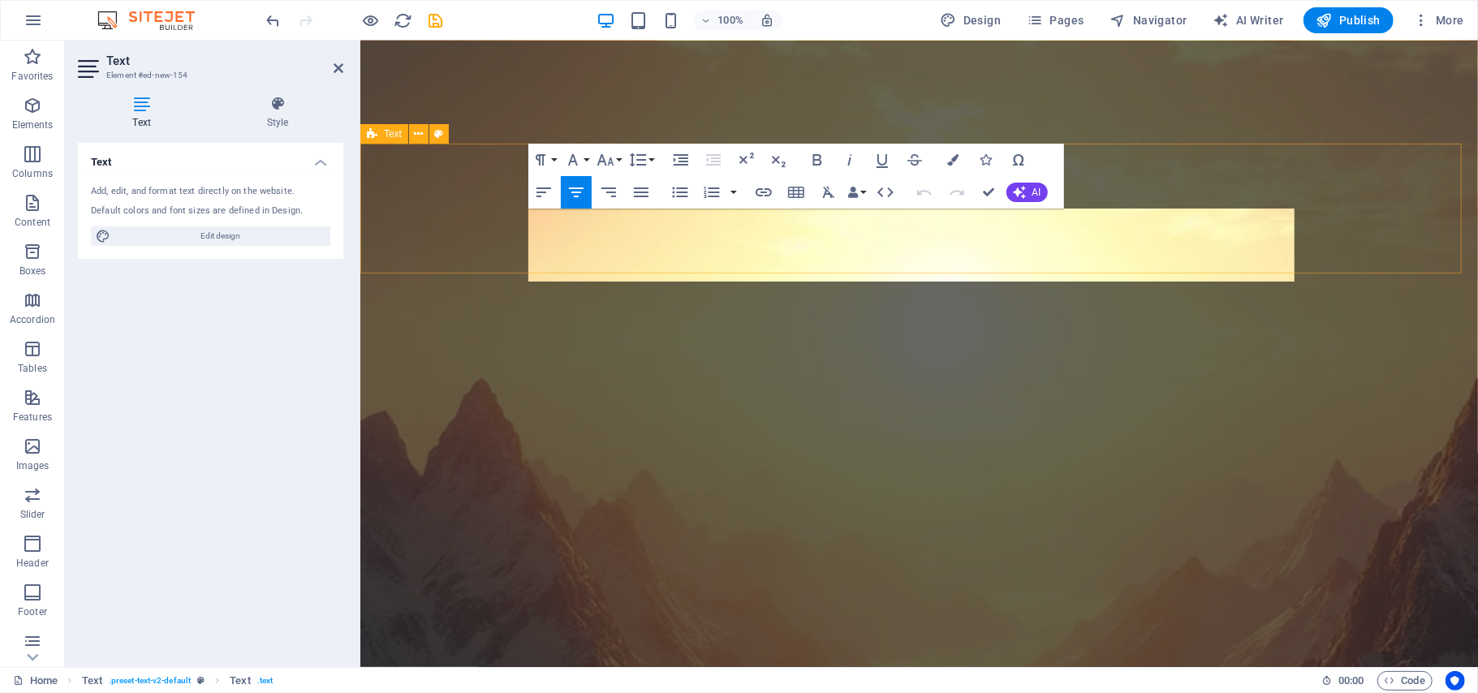
scroll to position [6335, 0]
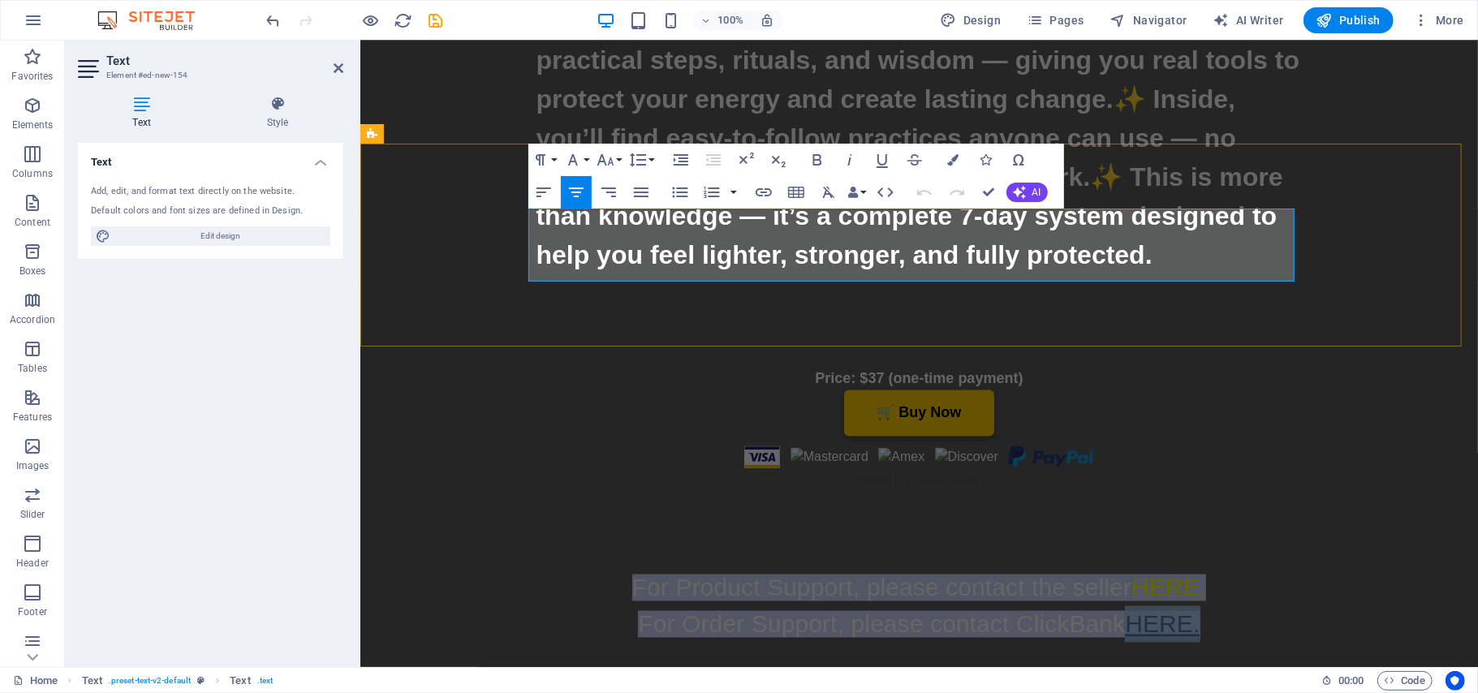
drag, startPoint x: 1204, startPoint y: 261, endPoint x: 1123, endPoint y: 259, distance: 80.4
click at [1123, 605] on p "For Order Support, please contact ClickBank HERE." at bounding box center [919, 623] width 766 height 37
click at [952, 159] on icon "button" at bounding box center [953, 159] width 11 height 11
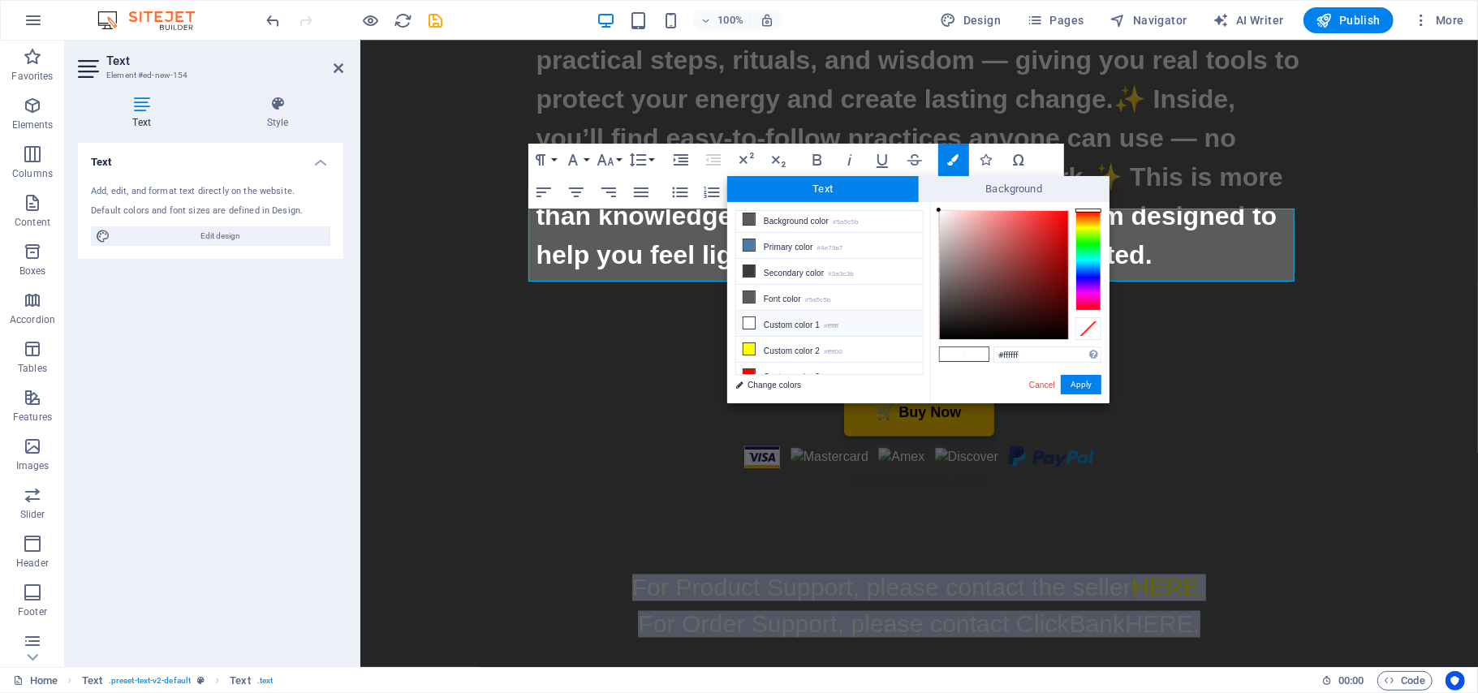
scroll to position [23, 0]
click at [747, 361] on icon at bounding box center [748, 360] width 11 height 11
type input "#ff0000"
click at [1068, 386] on button "Apply" at bounding box center [1081, 384] width 41 height 19
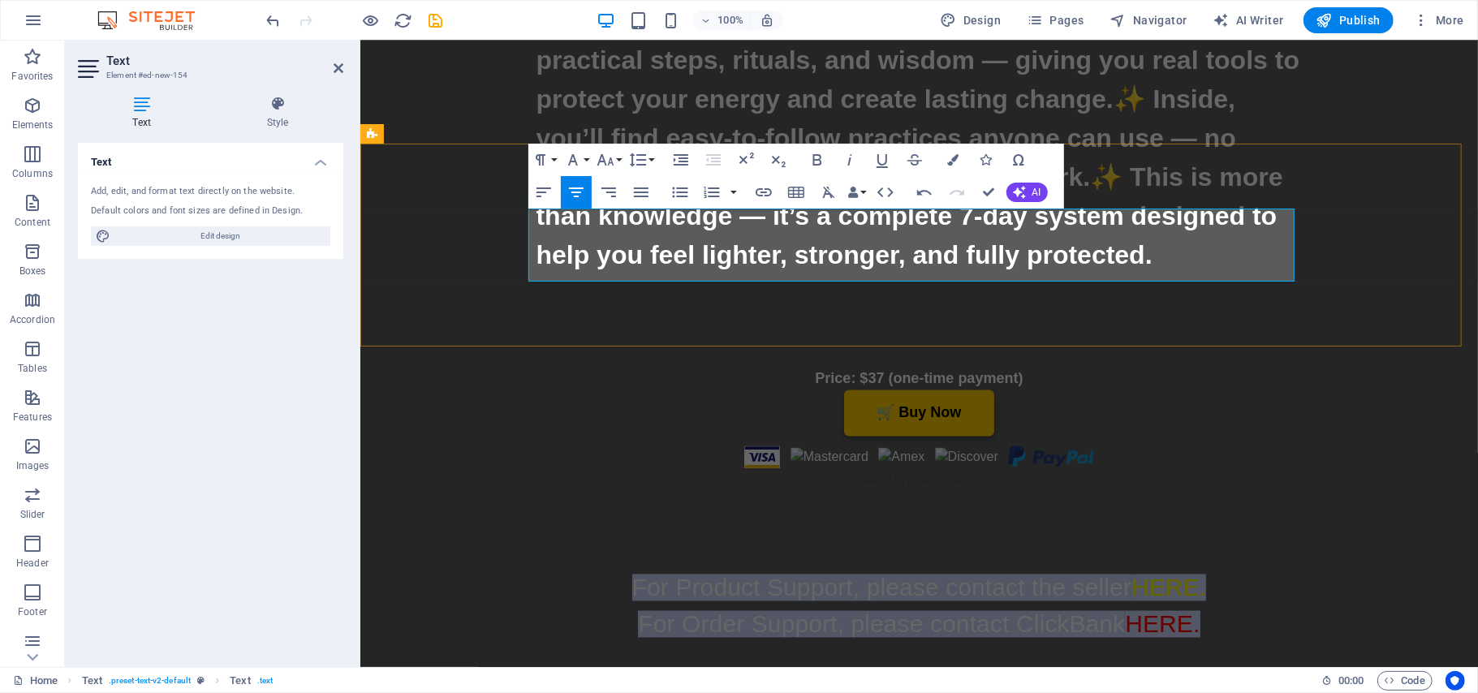
click at [1217, 569] on p "For Product Support, please contact the seller HERE." at bounding box center [919, 587] width 766 height 37
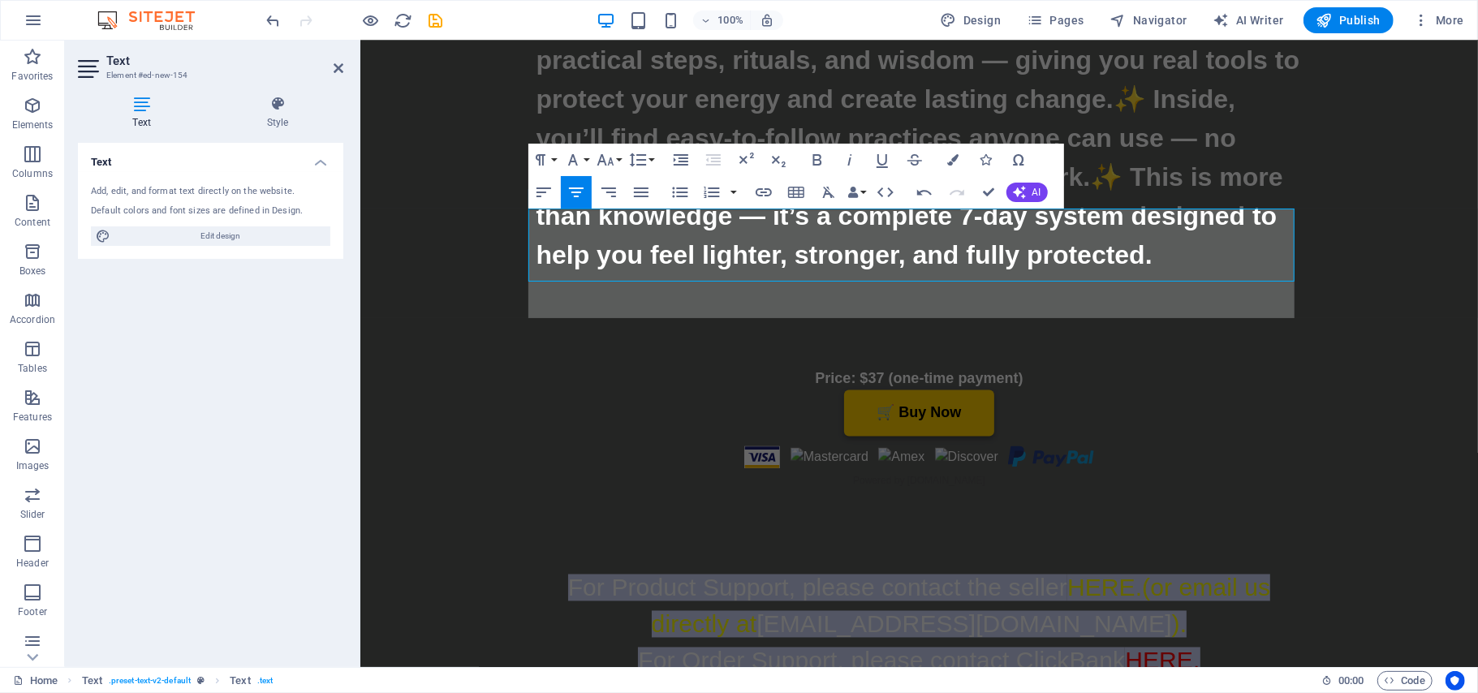
scroll to position [170, 1]
click at [455, 504] on div "For Product Support, please contact the seller HERE.(or email us directly at [E…" at bounding box center [919, 623] width 1118 height 239
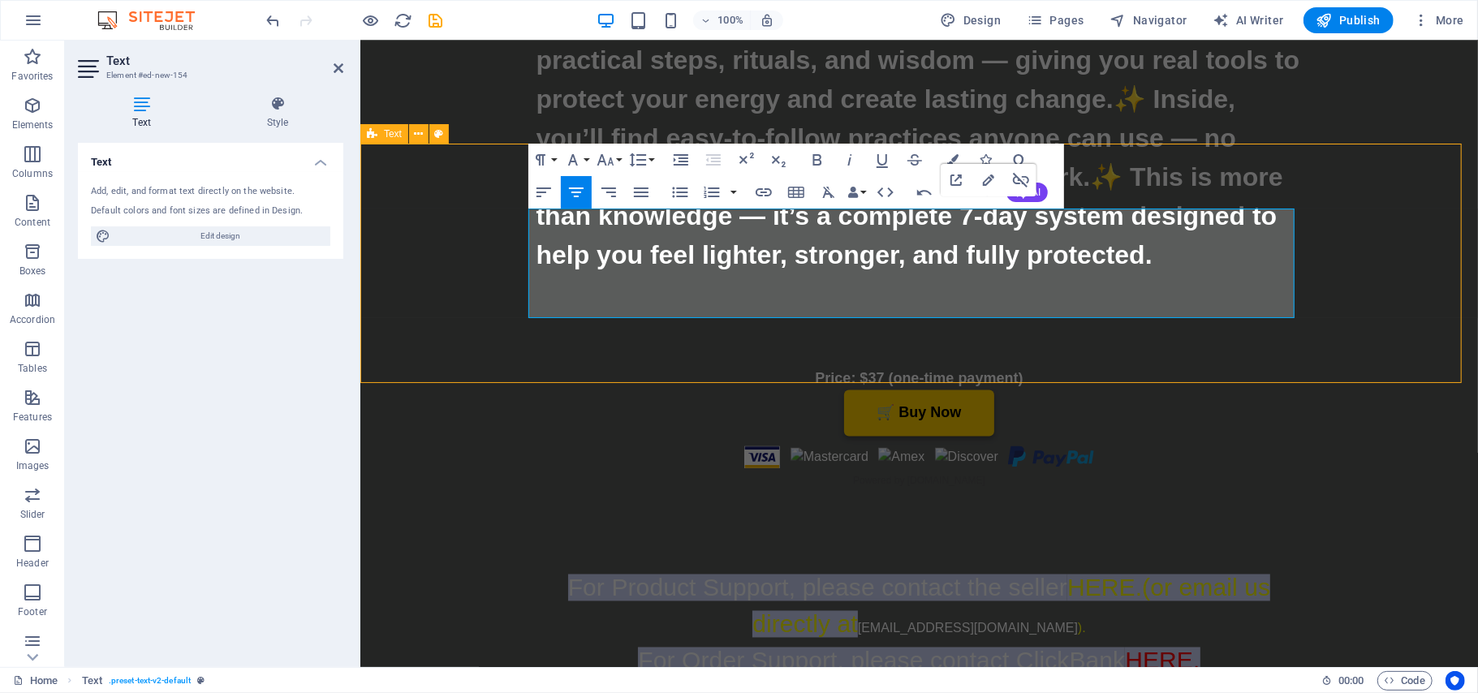
scroll to position [7657, 0]
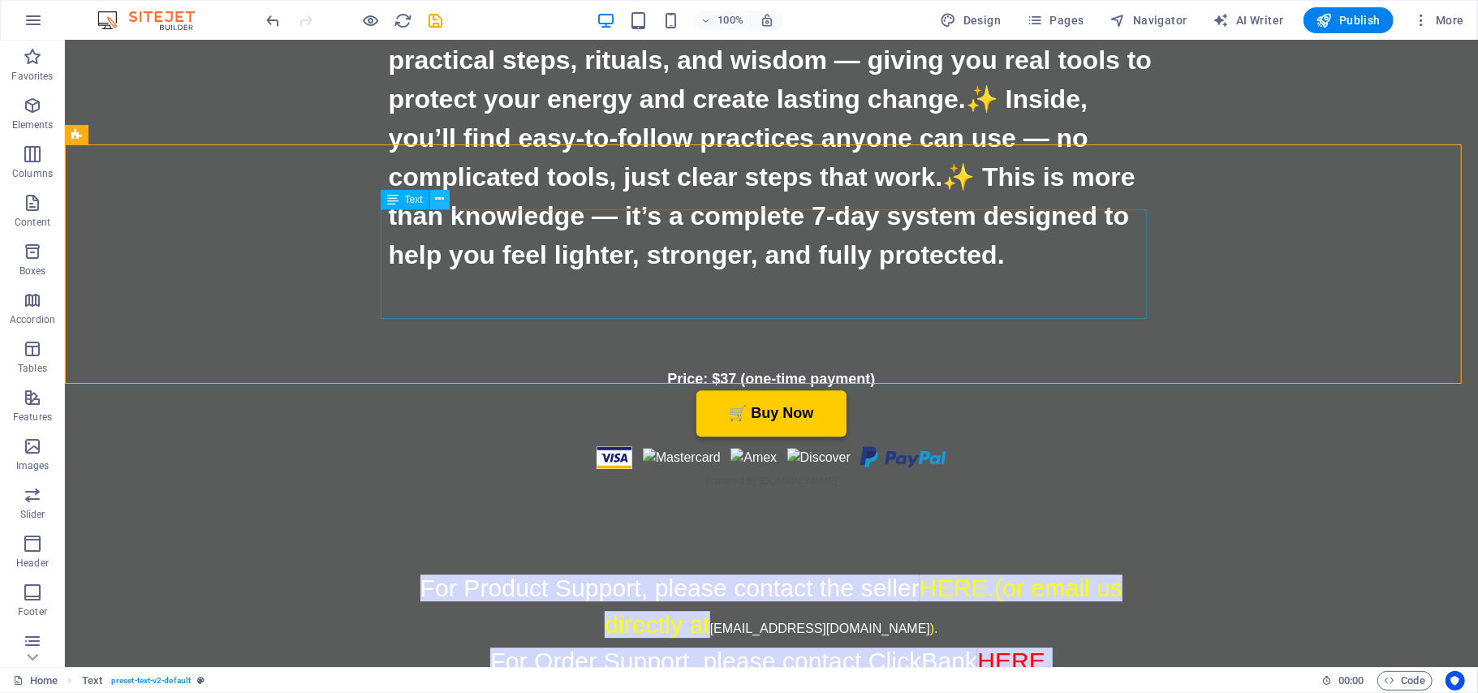
click at [436, 201] on icon at bounding box center [439, 199] width 9 height 17
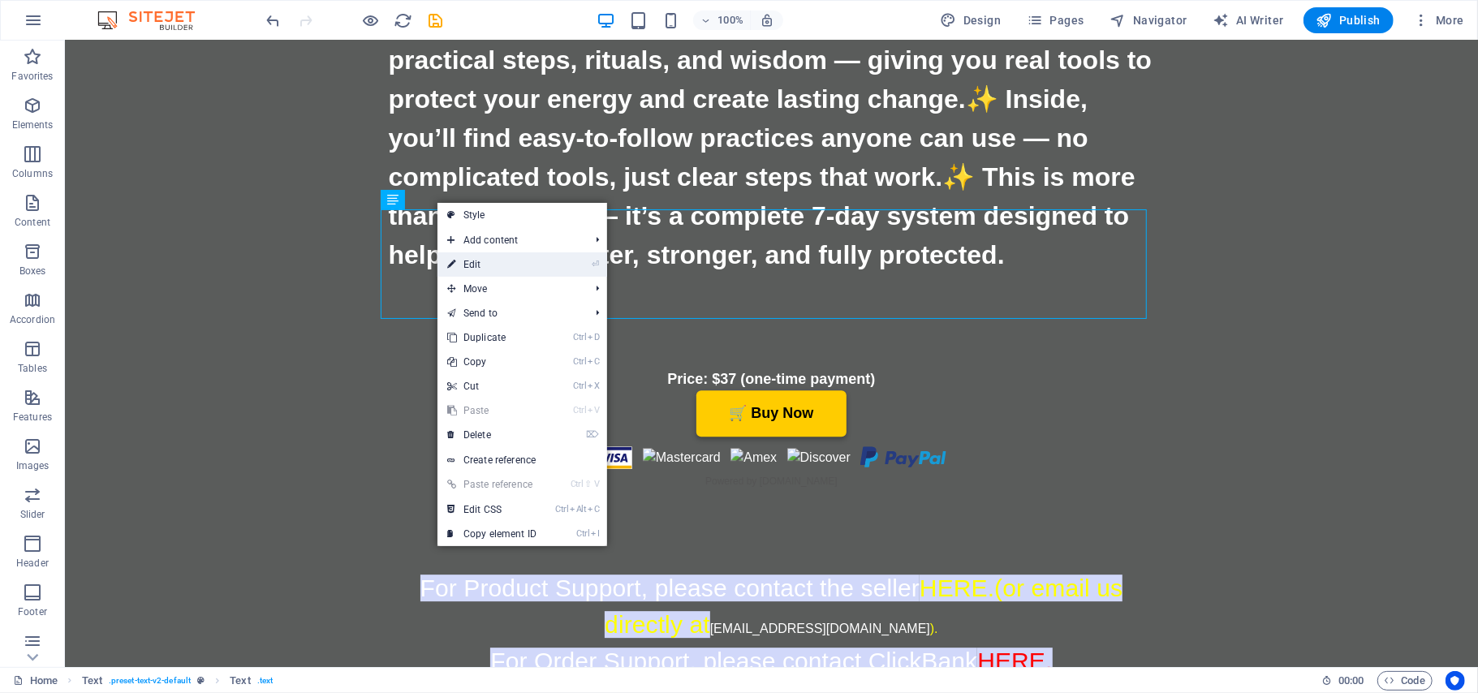
click at [463, 269] on link "⏎ Edit" at bounding box center [491, 264] width 109 height 24
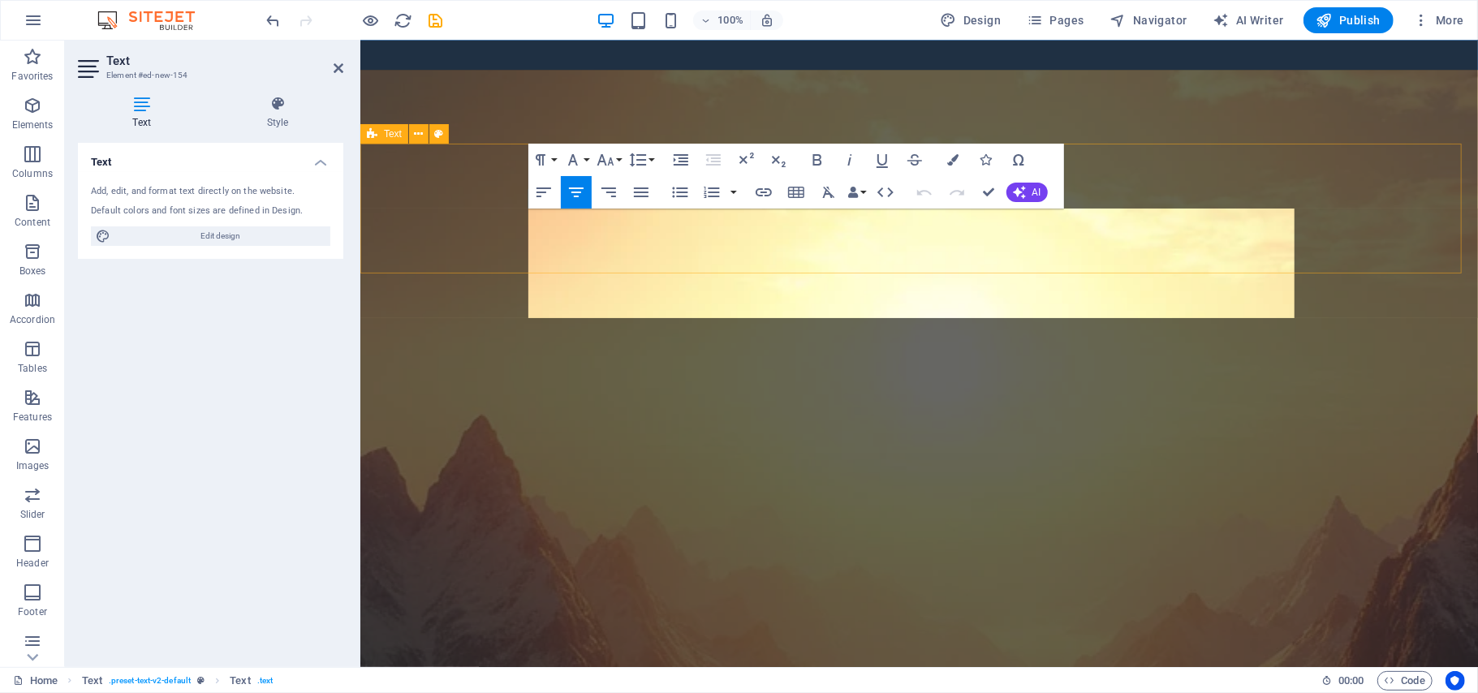
scroll to position [6335, 0]
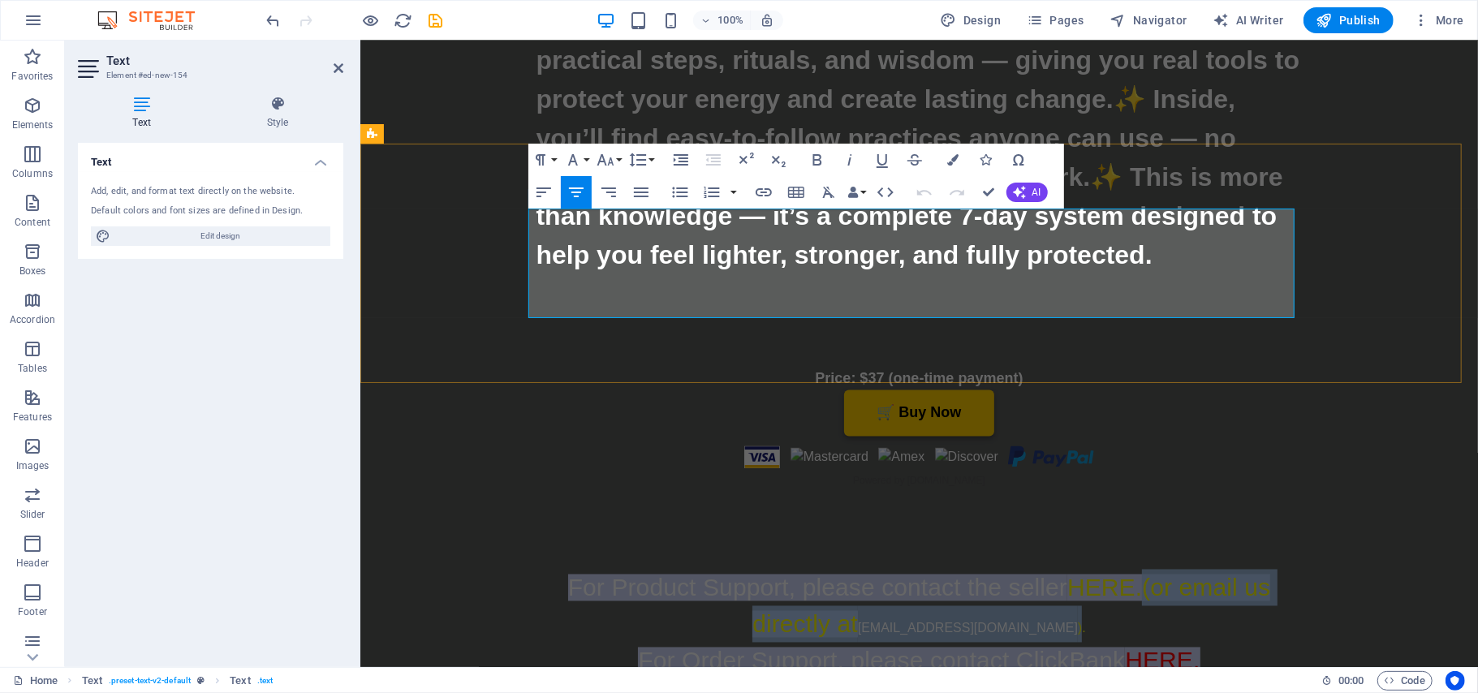
drag, startPoint x: 1039, startPoint y: 267, endPoint x: 1139, endPoint y: 222, distance: 109.7
click at [1139, 584] on span "HERE.(or email us directly at [EMAIL_ADDRESS][DOMAIN_NAME] )." at bounding box center [1011, 609] width 518 height 50
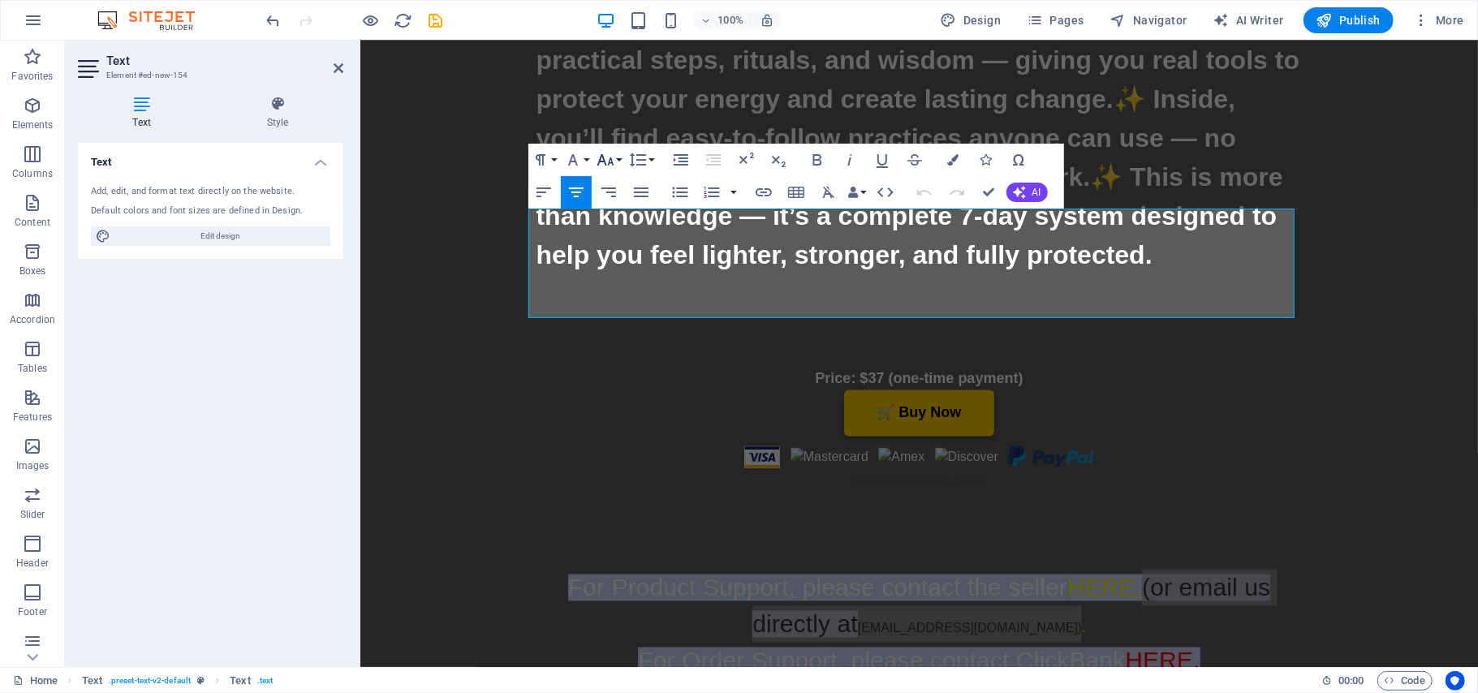
click at [618, 163] on button "Font Size" at bounding box center [608, 160] width 31 height 32
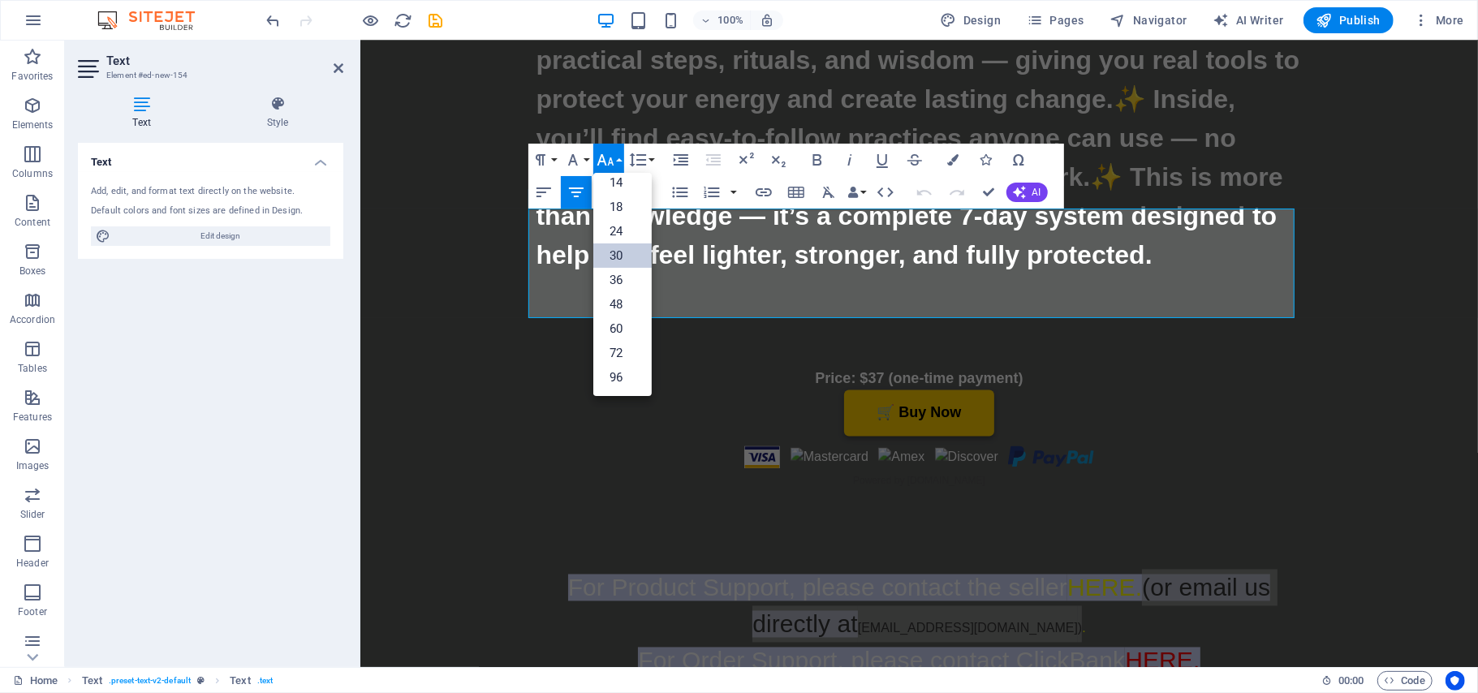
scroll to position [131, 0]
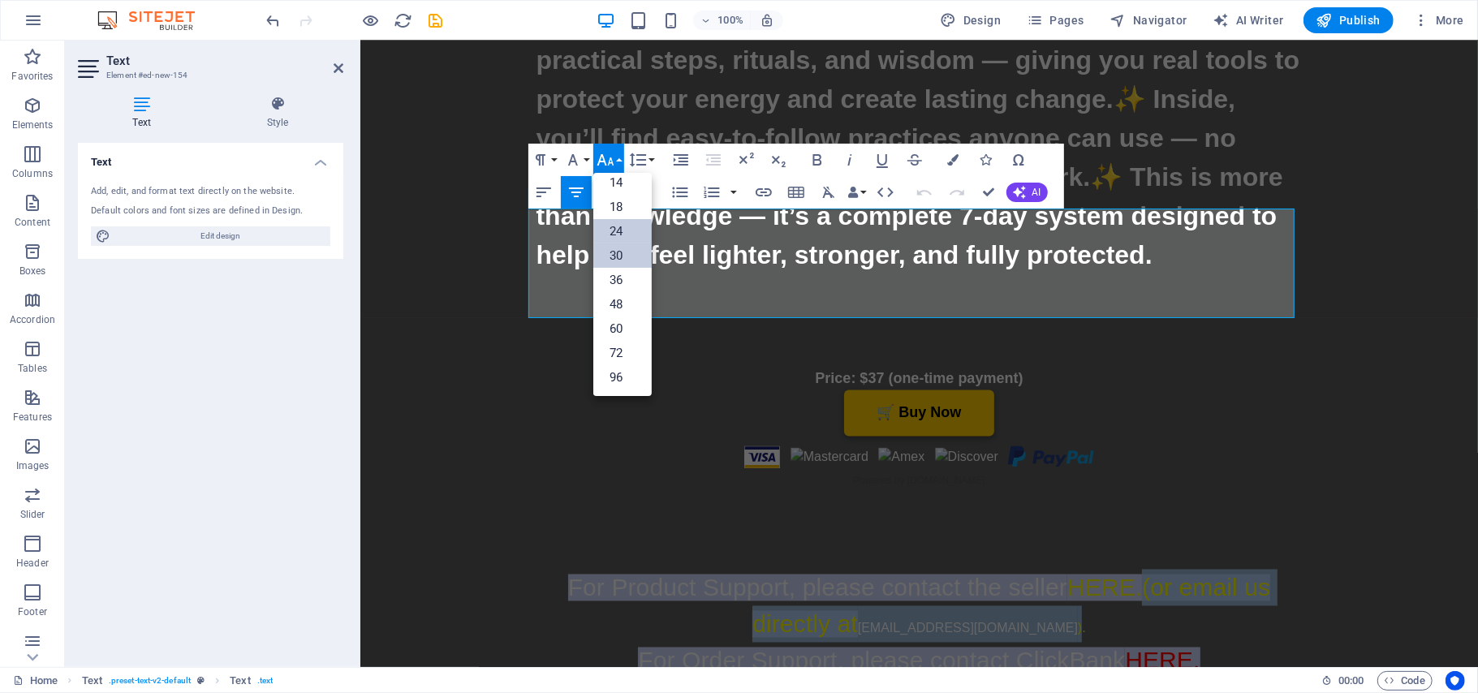
click at [625, 227] on link "24" at bounding box center [622, 231] width 58 height 24
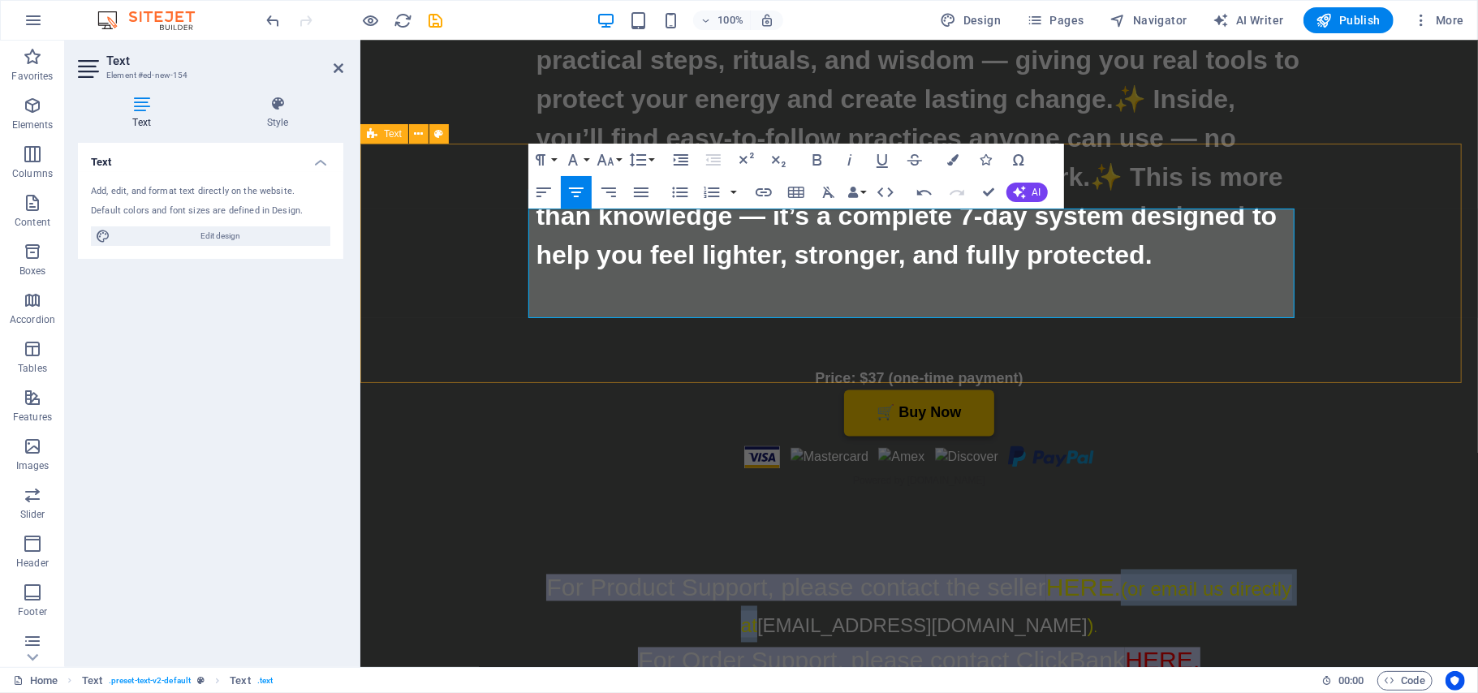
click at [1188, 504] on div "For Product Support, please contact the seller HERE. (or email us directly at […" at bounding box center [919, 623] width 1118 height 239
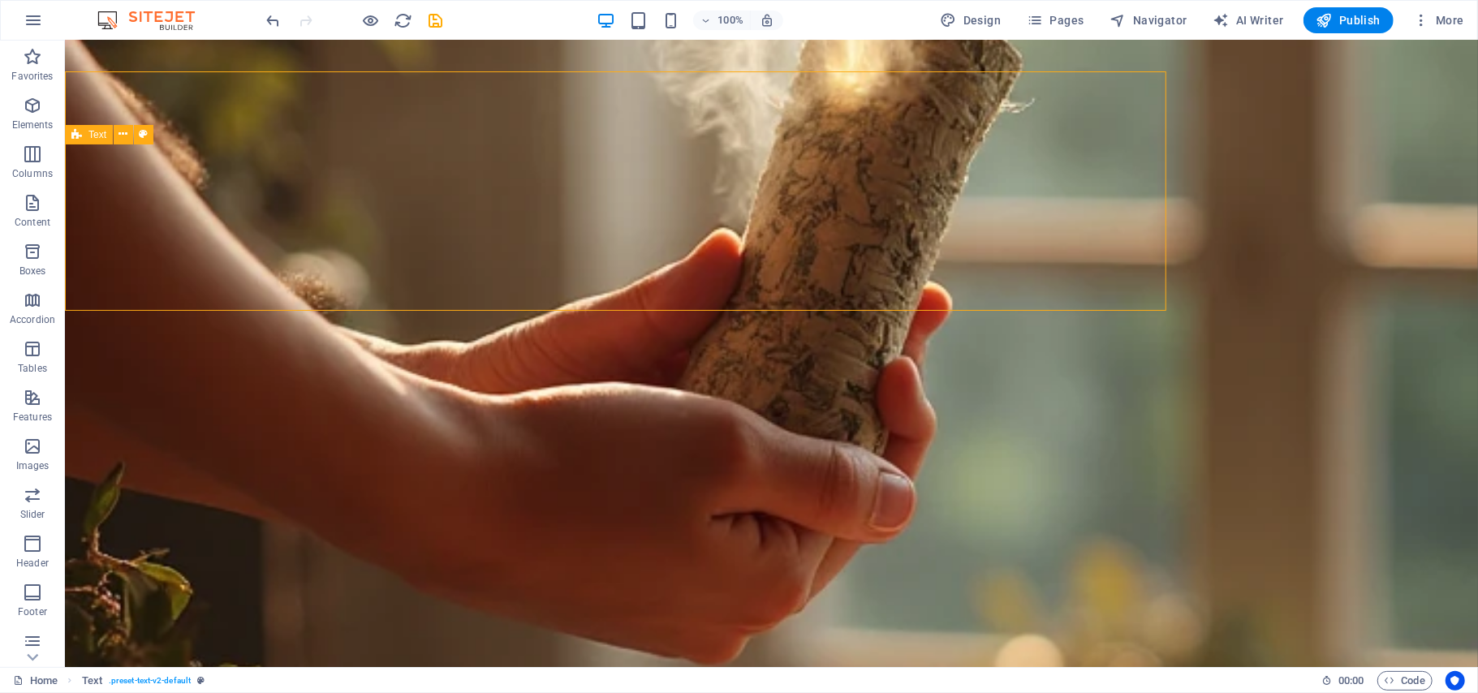
scroll to position [7657, 0]
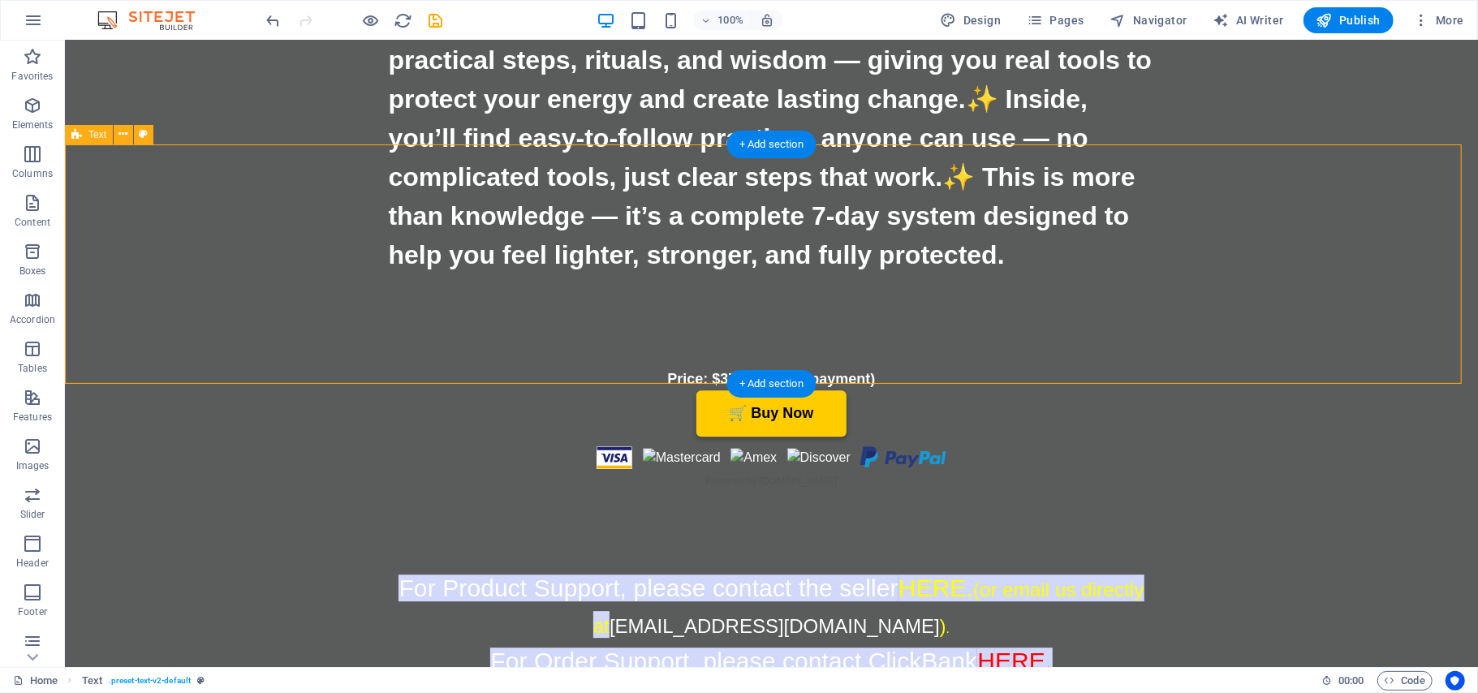
click at [236, 504] on div "For Product Support, please contact the seller HERE. (or email us directly at […" at bounding box center [770, 623] width 1413 height 239
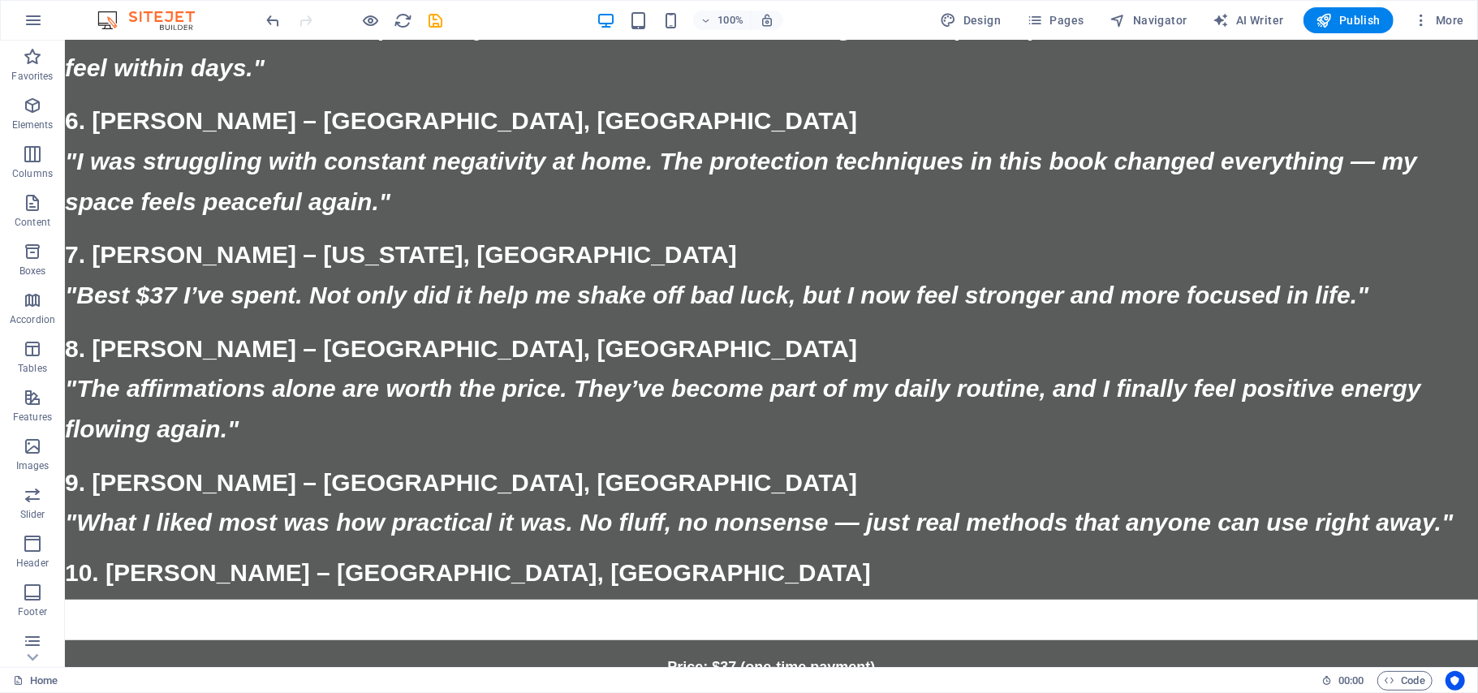
scroll to position [18385, 0]
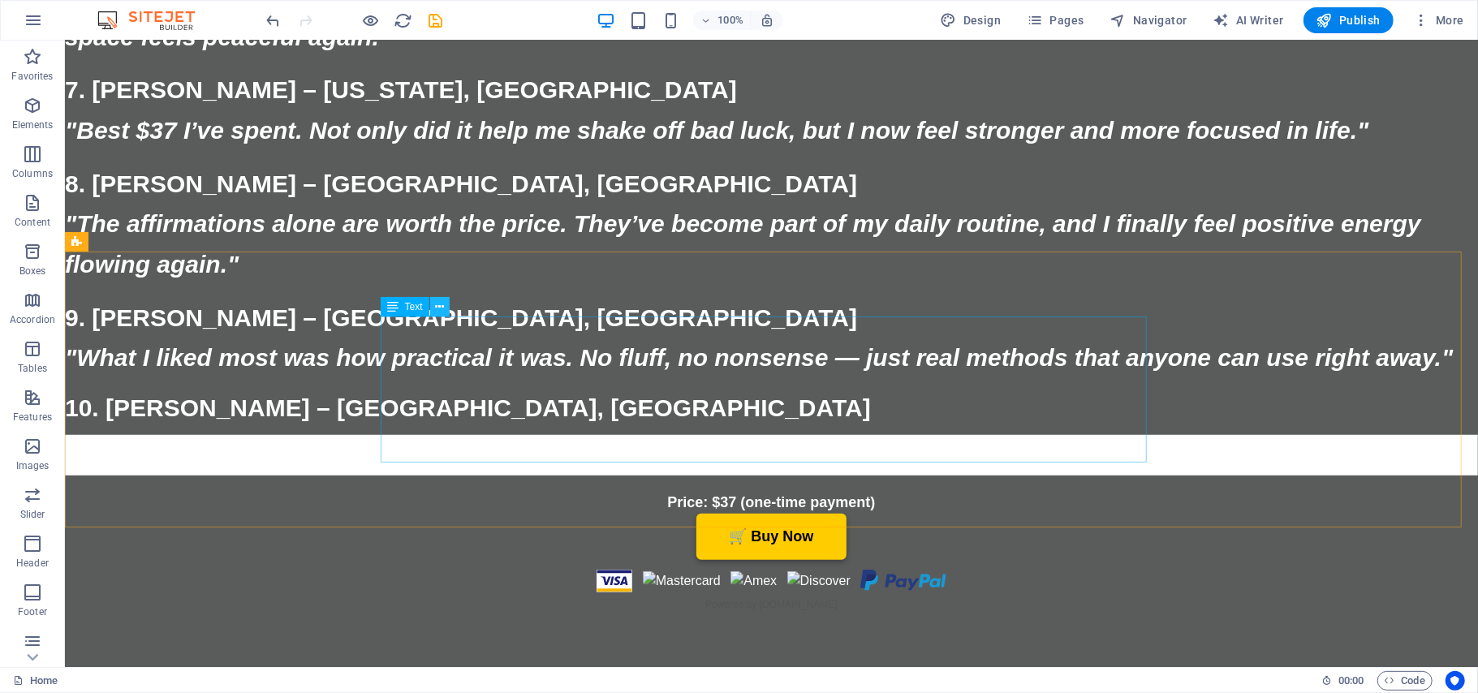
click at [443, 304] on icon at bounding box center [439, 307] width 9 height 17
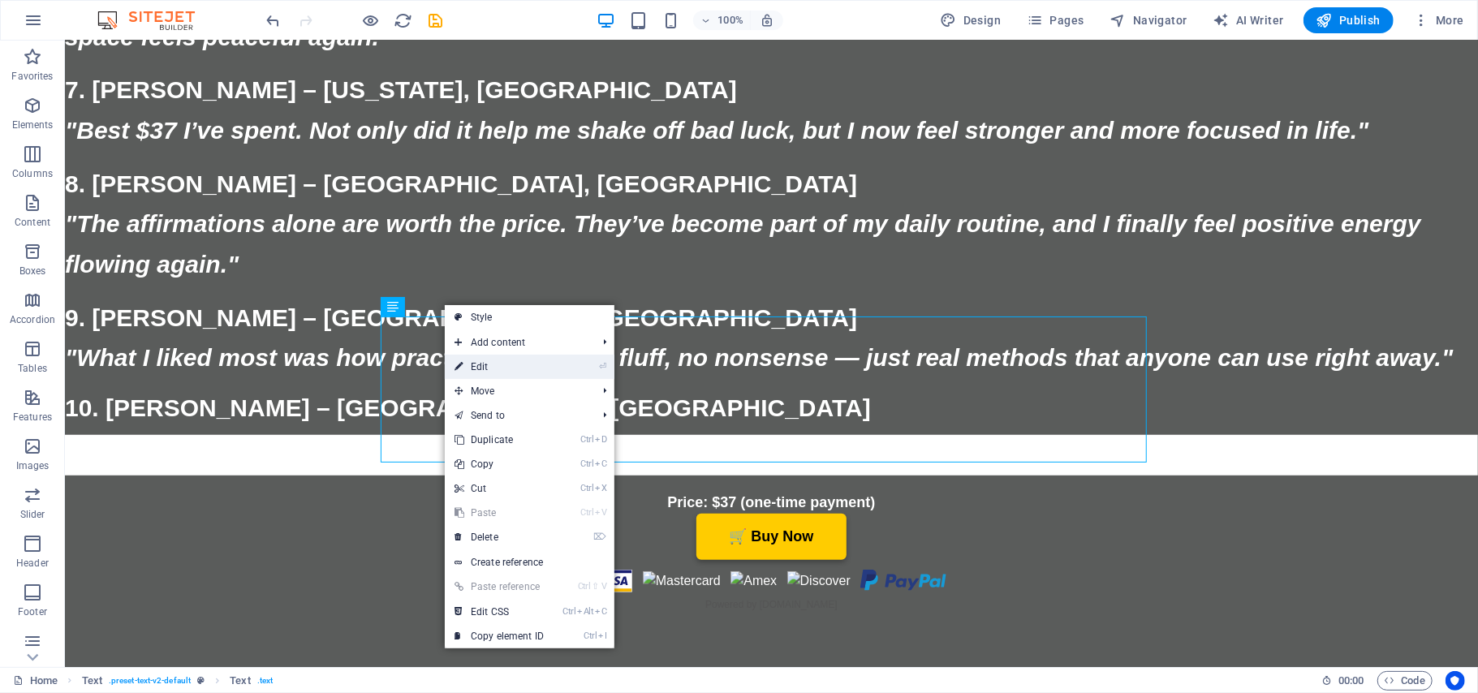
click at [476, 371] on link "⏎ Edit" at bounding box center [499, 367] width 109 height 24
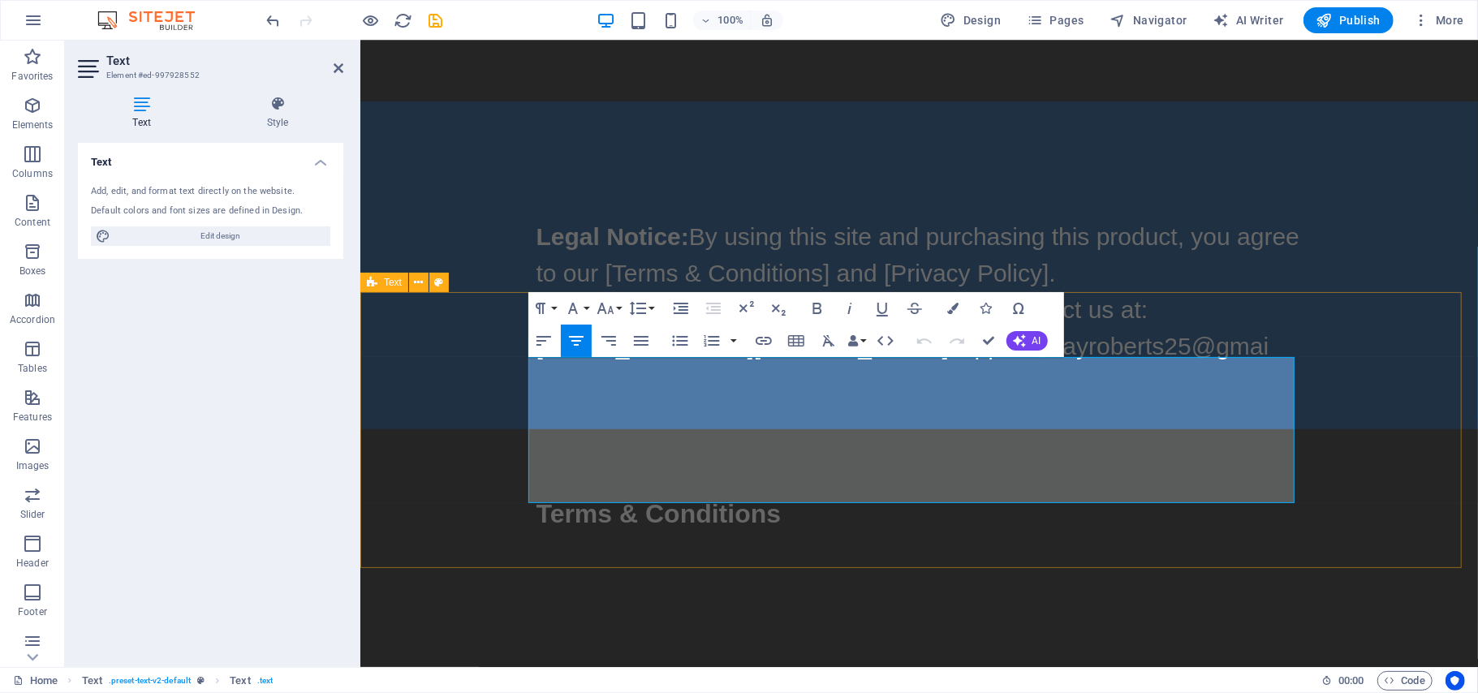
scroll to position [16112, 0]
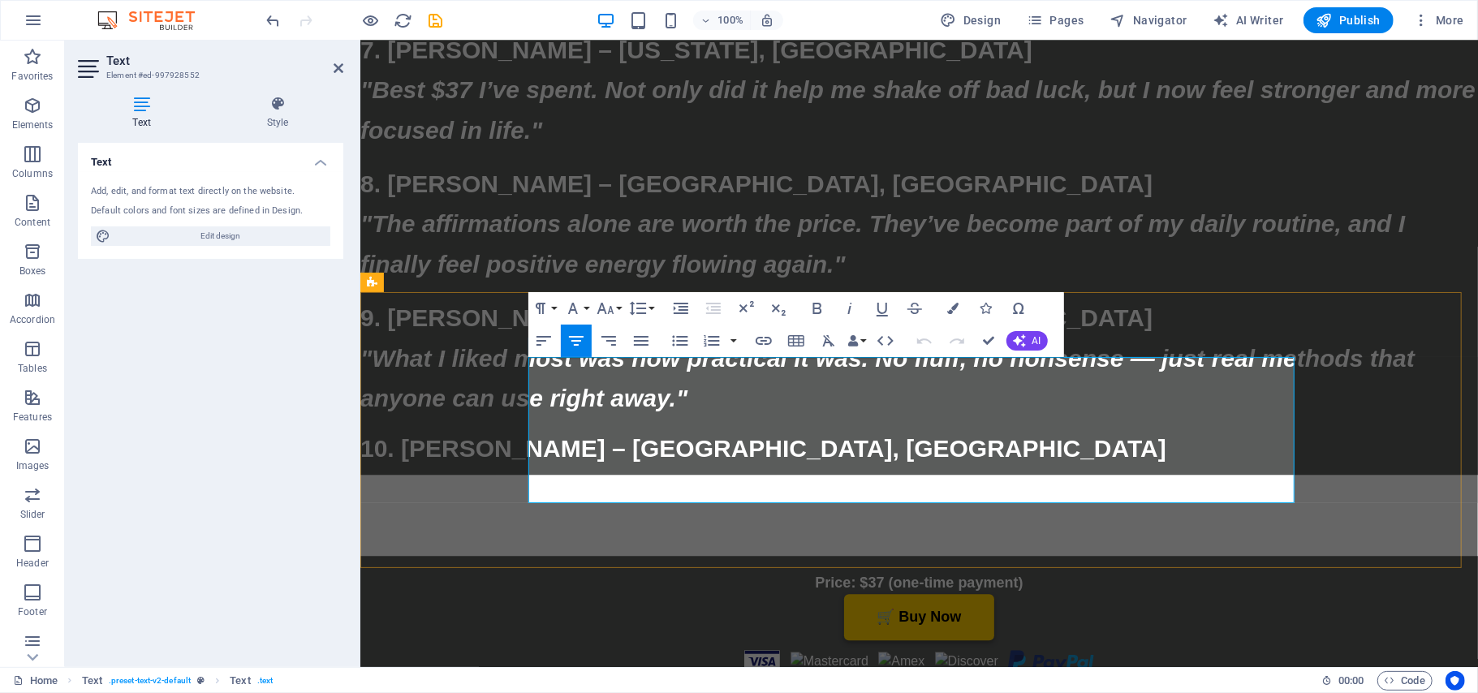
drag, startPoint x: 1262, startPoint y: 377, endPoint x: 1174, endPoint y: 381, distance: 87.7
click at [761, 338] on icon "button" at bounding box center [764, 341] width 16 height 8
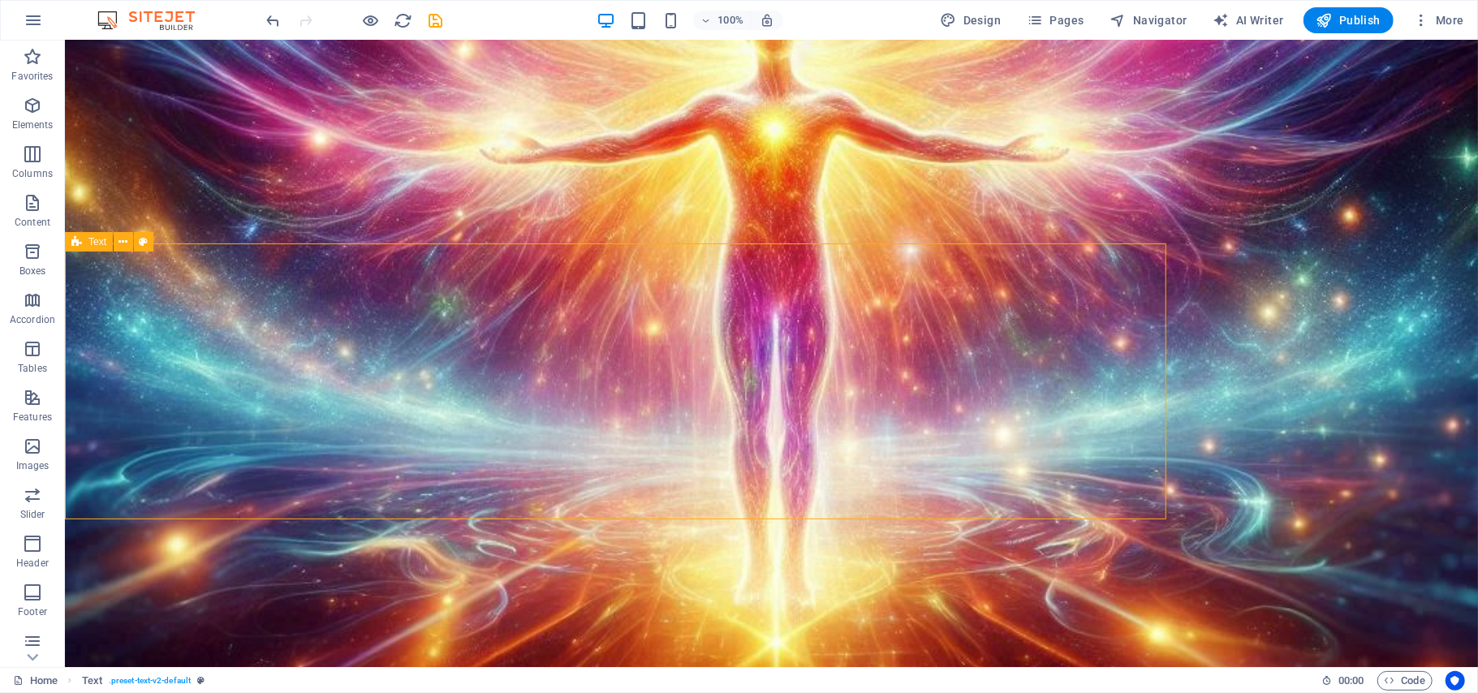
scroll to position [18385, 0]
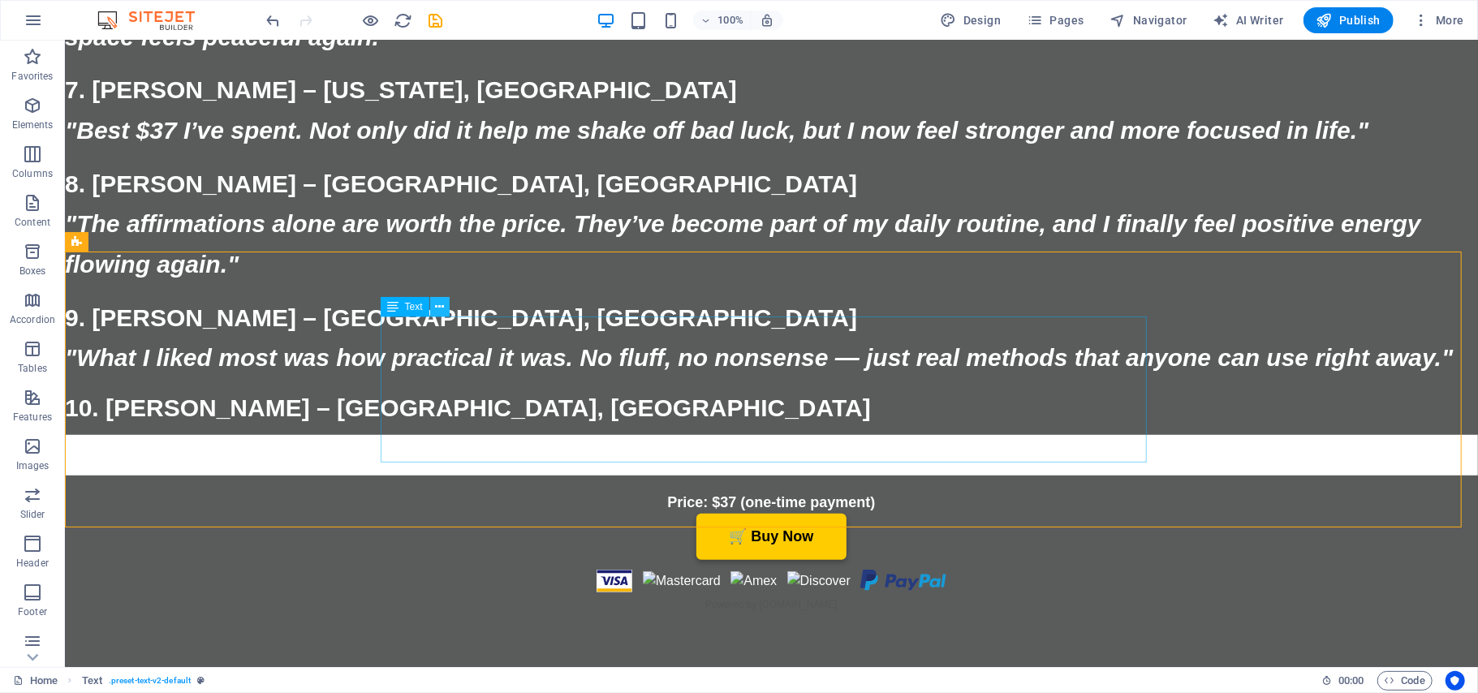
click at [440, 304] on icon at bounding box center [439, 307] width 9 height 17
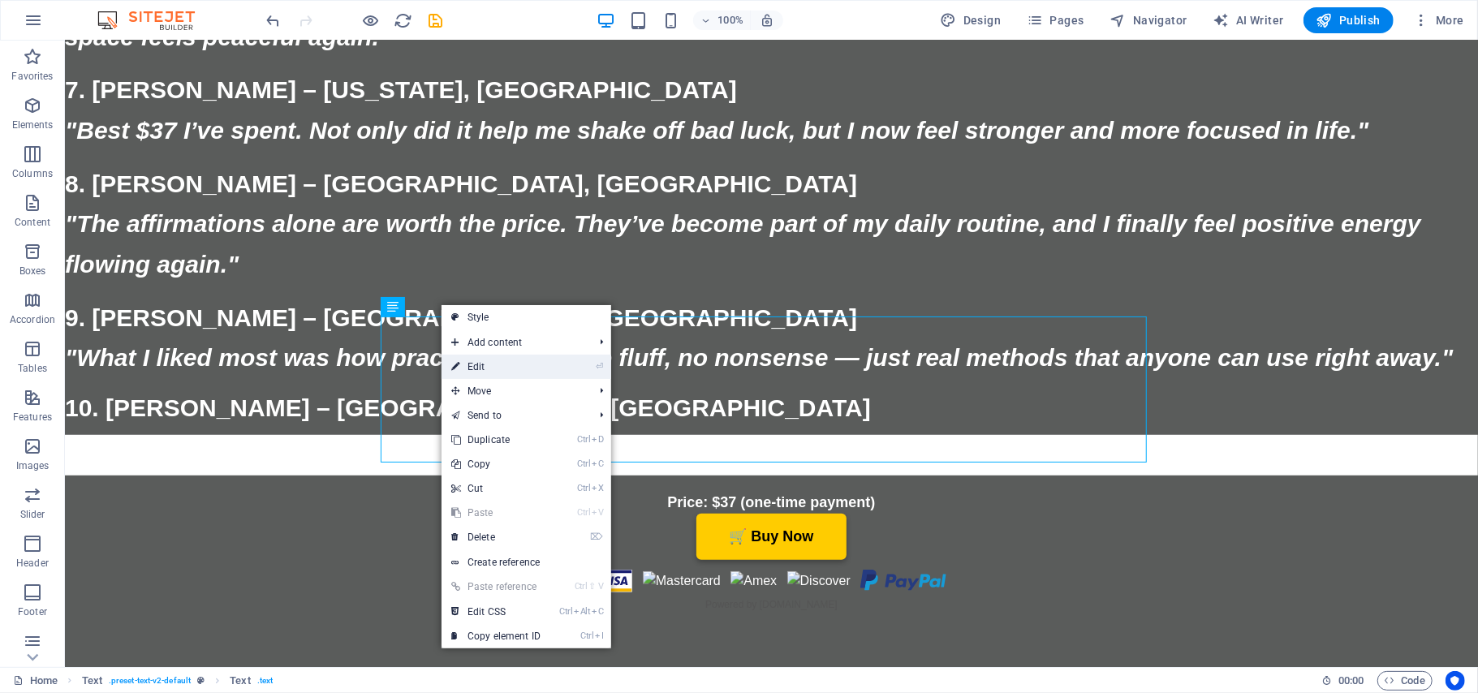
click at [467, 364] on link "⏎ Edit" at bounding box center [496, 367] width 109 height 24
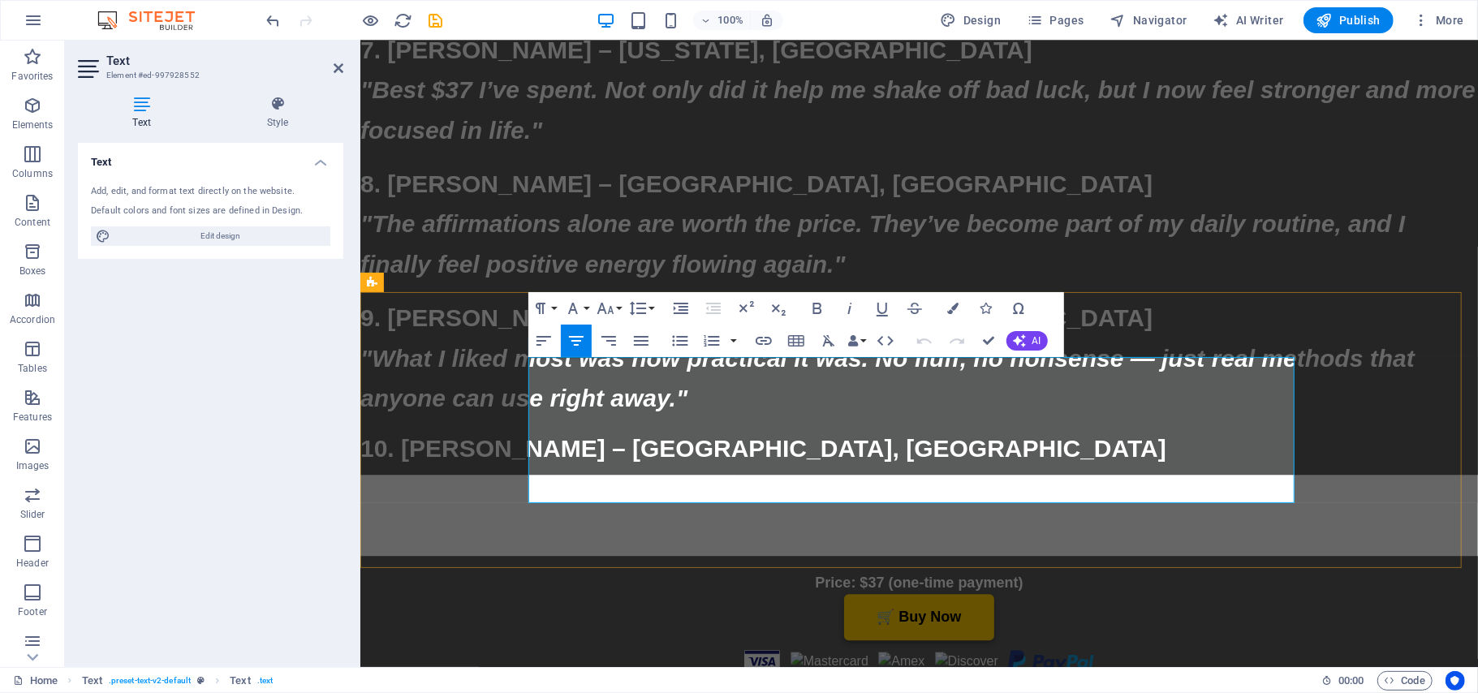
drag, startPoint x: 1252, startPoint y: 483, endPoint x: 1165, endPoint y: 473, distance: 87.4
click at [757, 347] on icon "button" at bounding box center [763, 340] width 19 height 19
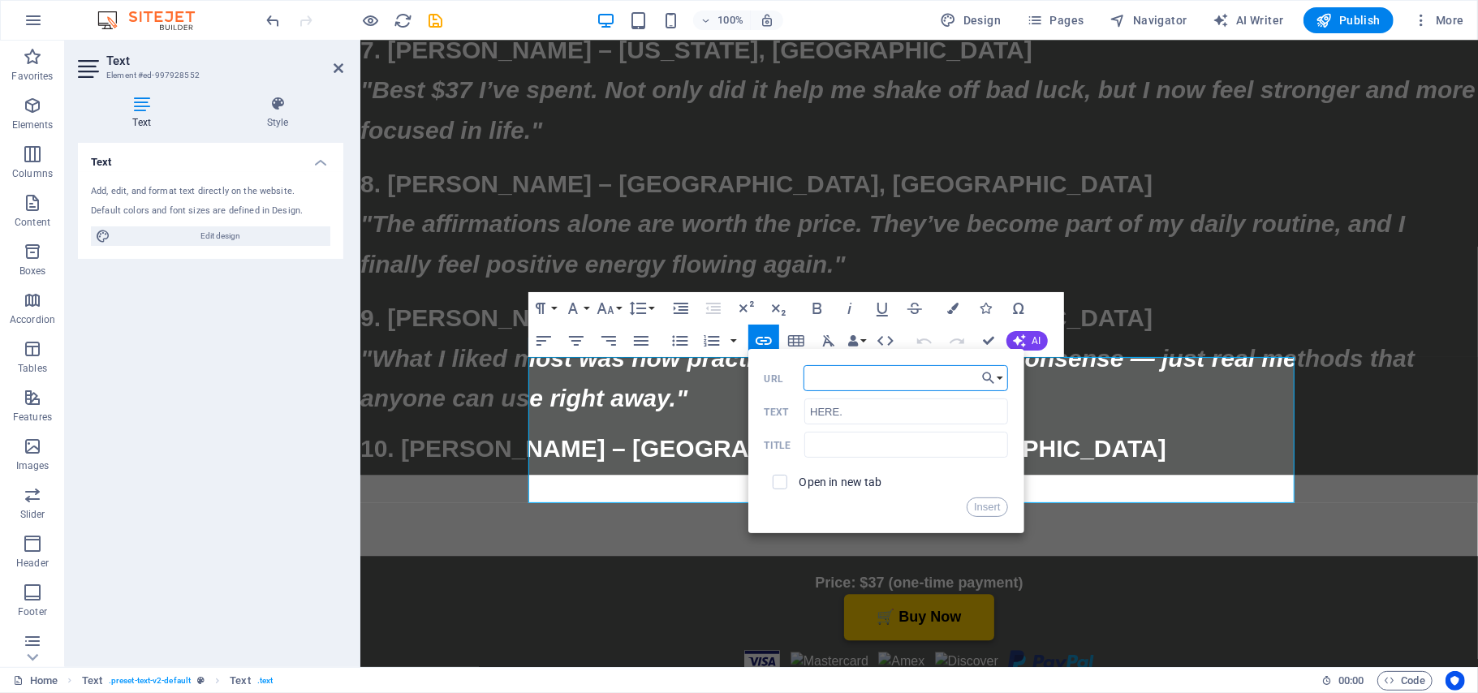
paste input "[URL][DOMAIN_NAME]"
type input "[URL][DOMAIN_NAME]"
click at [985, 505] on button "Insert" at bounding box center [987, 507] width 41 height 19
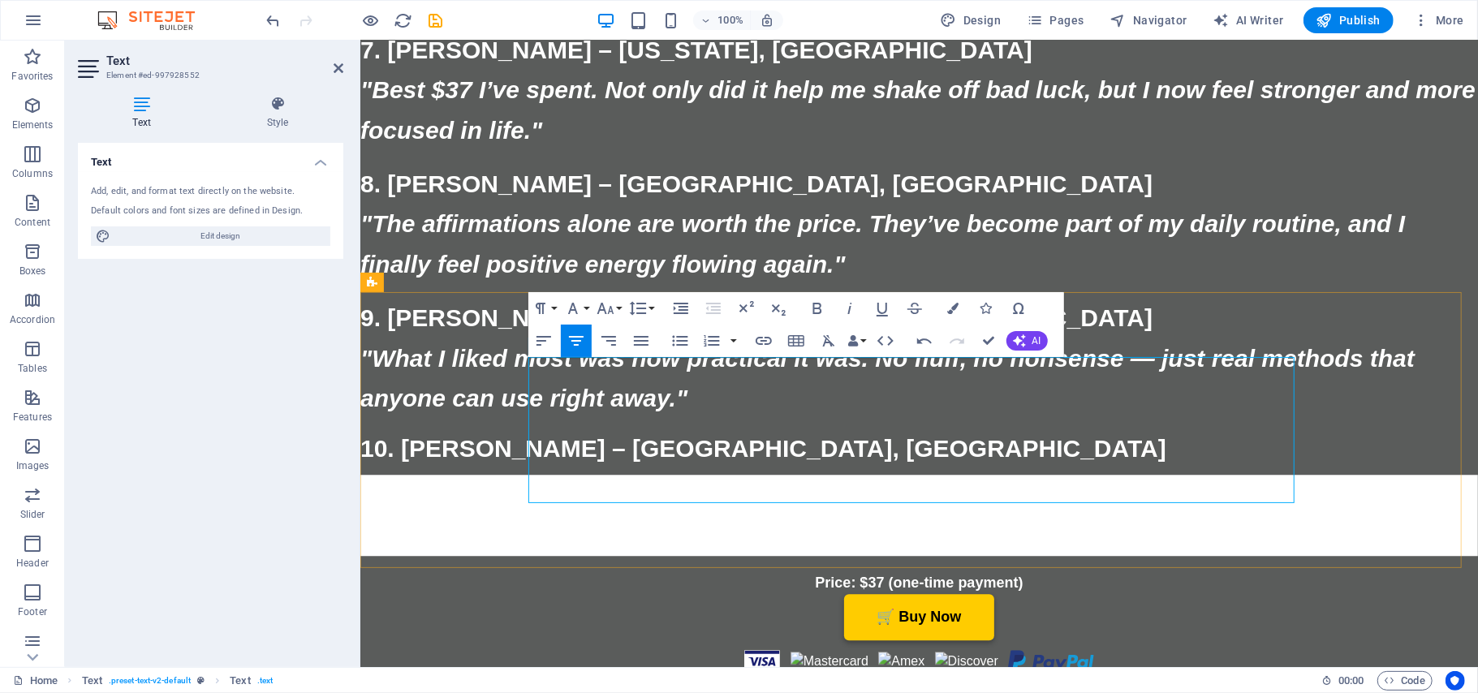
drag, startPoint x: 1221, startPoint y: 477, endPoint x: 1186, endPoint y: 477, distance: 34.9
click at [621, 310] on button "Font Size" at bounding box center [608, 308] width 31 height 32
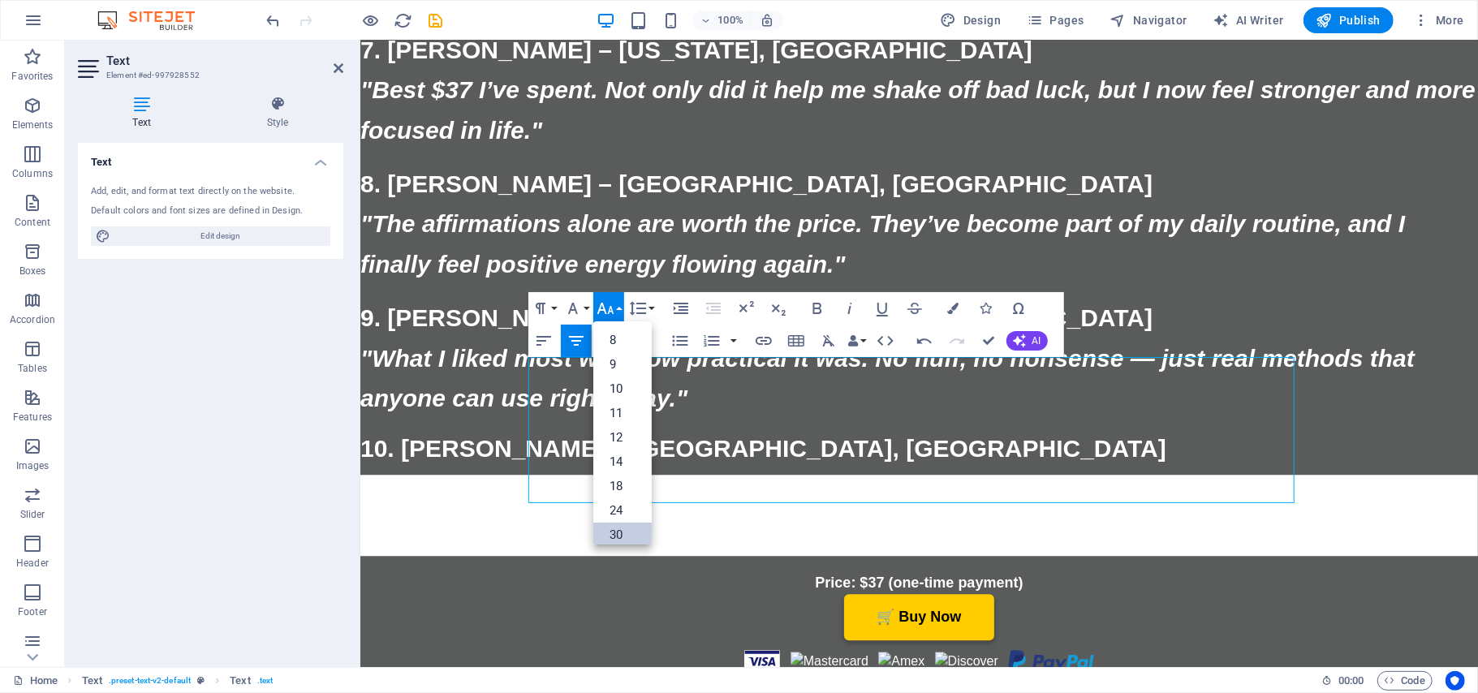
click at [612, 529] on link "30" at bounding box center [622, 535] width 58 height 24
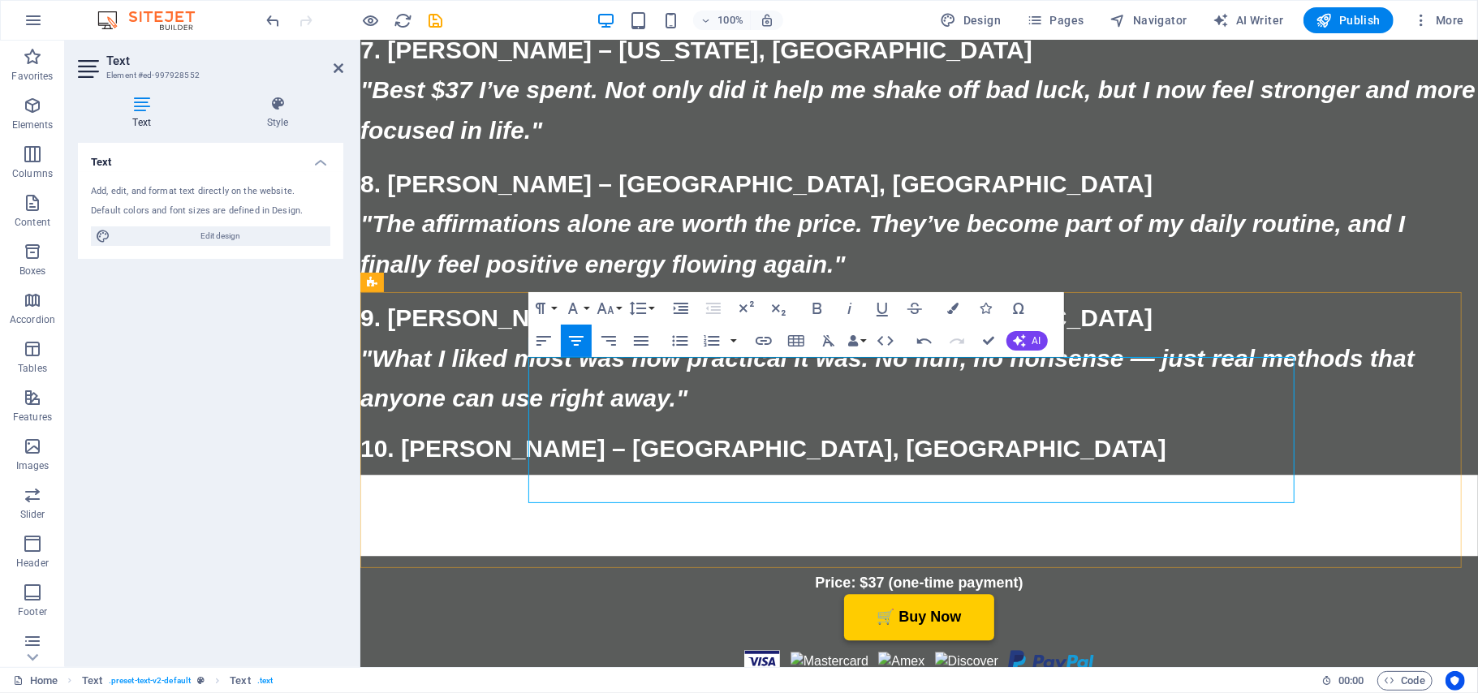
drag, startPoint x: 1243, startPoint y: 478, endPoint x: 1532, endPoint y: 518, distance: 292.5
click at [955, 304] on icon "button" at bounding box center [953, 308] width 11 height 11
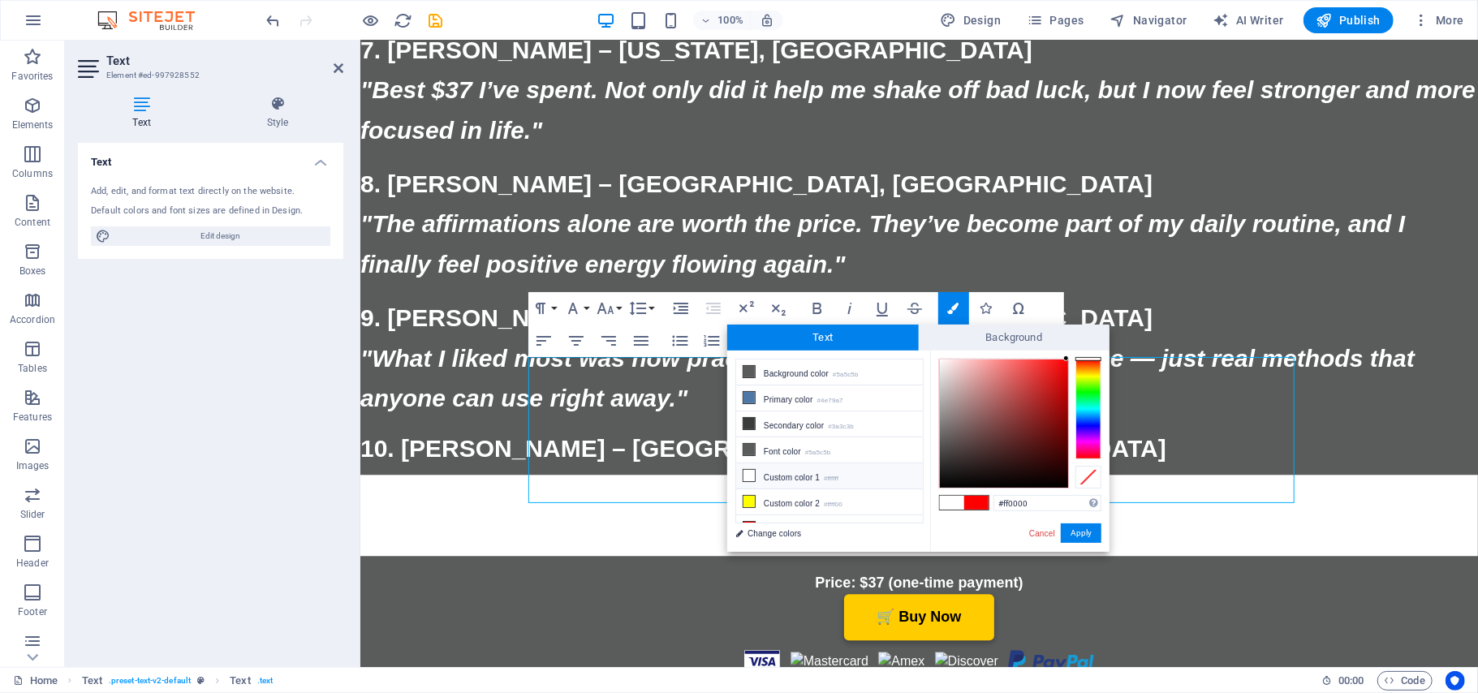
drag, startPoint x: 923, startPoint y: 472, endPoint x: 920, endPoint y: 532, distance: 60.1
click at [920, 532] on div "less Background color #5a5c5b Primary color #4e79a7 Secondary color #3a3c3b Fon…" at bounding box center [918, 451] width 382 height 201
click at [920, 480] on ul "Background color #5a5c5b Primary color #4e79a7 Secondary color #3a3c3b Font col…" at bounding box center [829, 441] width 188 height 165
click at [750, 506] on icon at bounding box center [748, 508] width 11 height 11
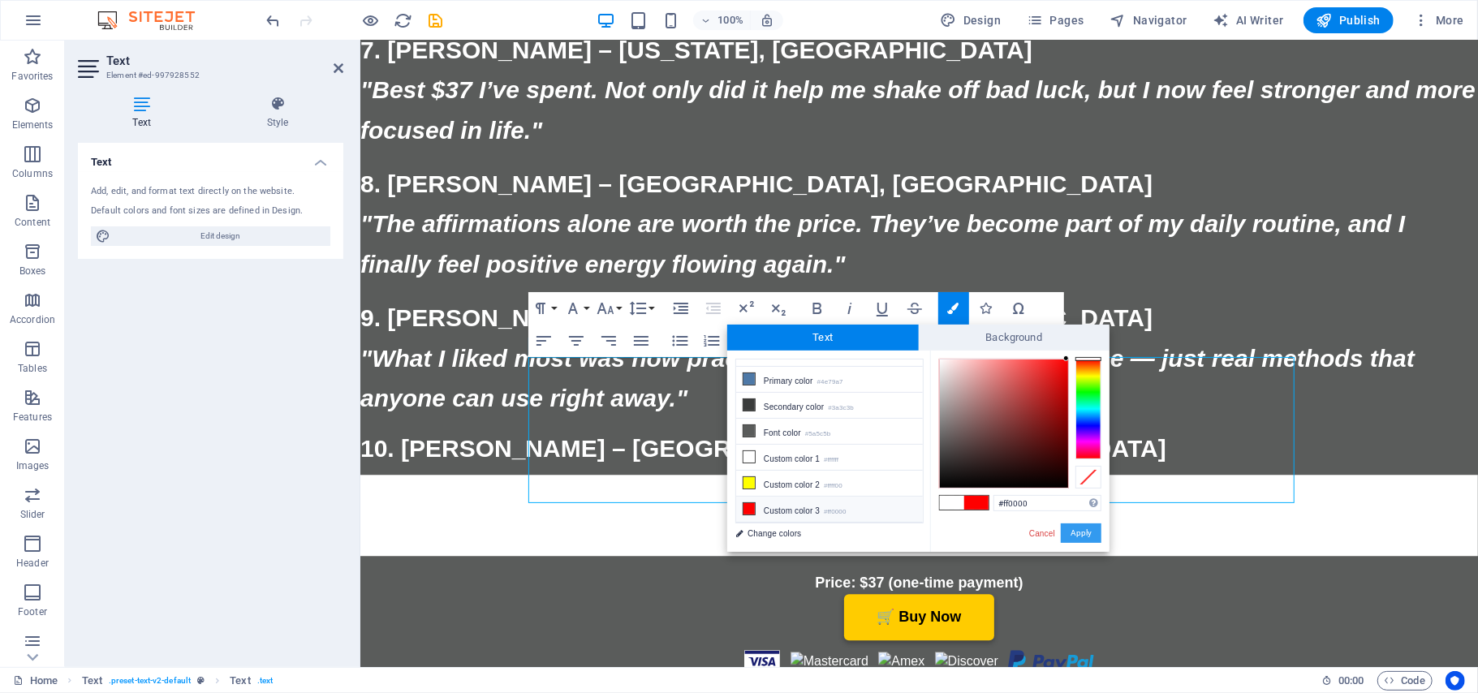
click at [1075, 533] on button "Apply" at bounding box center [1081, 532] width 41 height 19
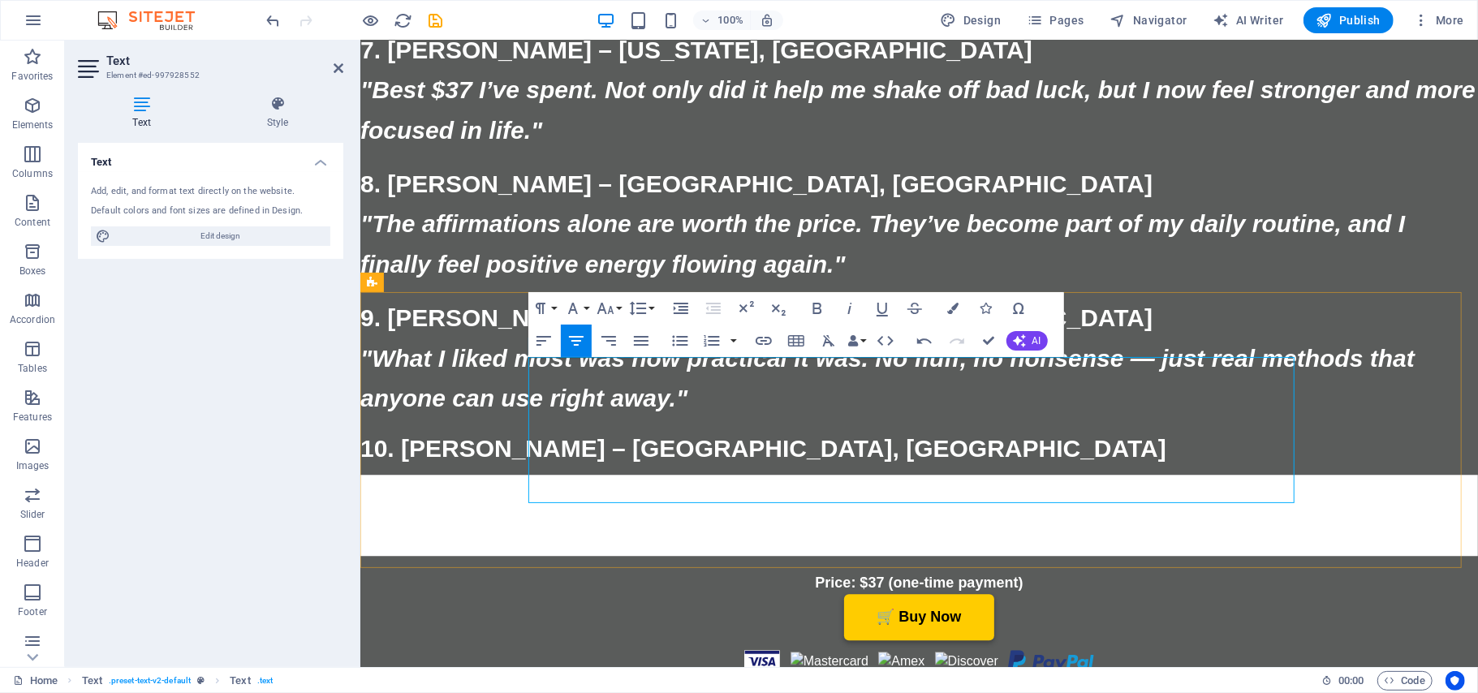
drag, startPoint x: 1234, startPoint y: 477, endPoint x: 1172, endPoint y: 476, distance: 61.7
click at [618, 312] on button "Font Size" at bounding box center [608, 308] width 31 height 32
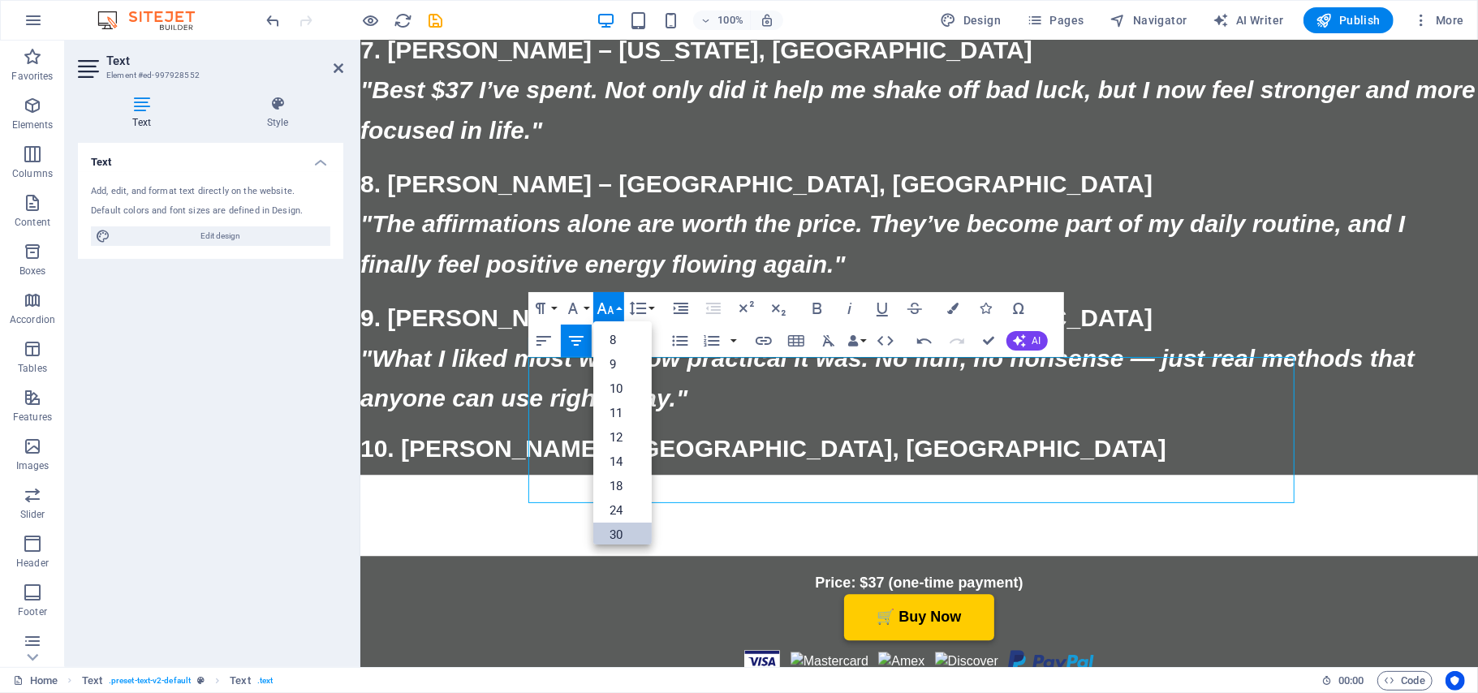
click at [630, 534] on link "30" at bounding box center [622, 535] width 58 height 24
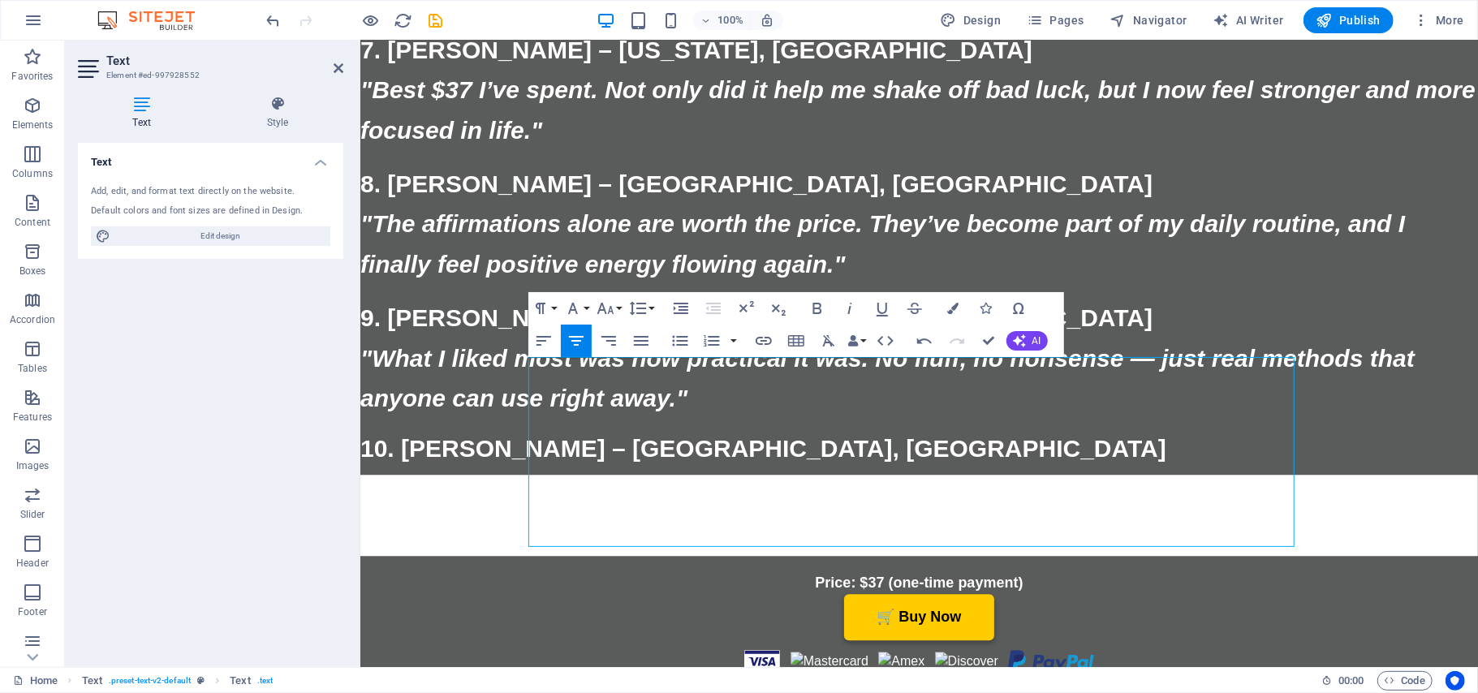
scroll to position [170, 1]
drag, startPoint x: 1244, startPoint y: 526, endPoint x: 1166, endPoint y: 517, distance: 78.4
click at [615, 309] on button "Font Size" at bounding box center [608, 308] width 31 height 32
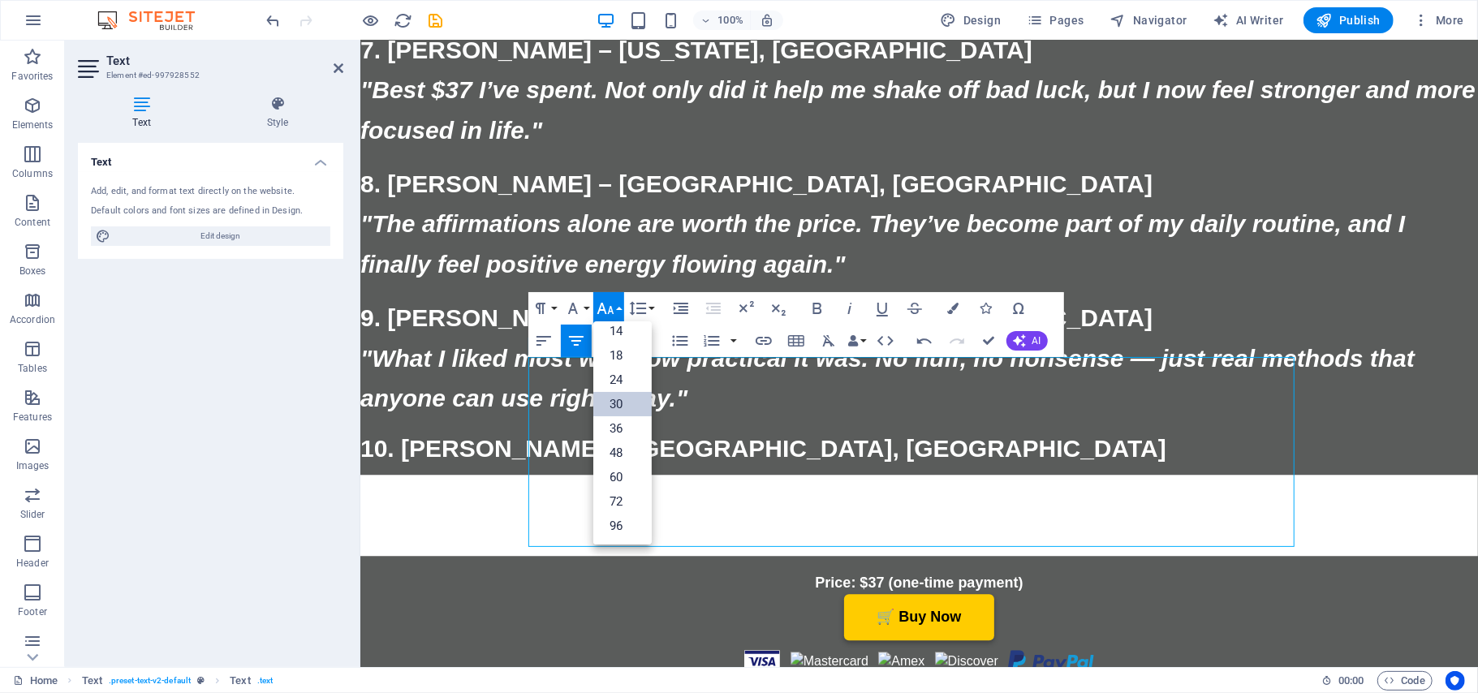
scroll to position [131, 0]
click at [631, 420] on link "36" at bounding box center [622, 428] width 58 height 24
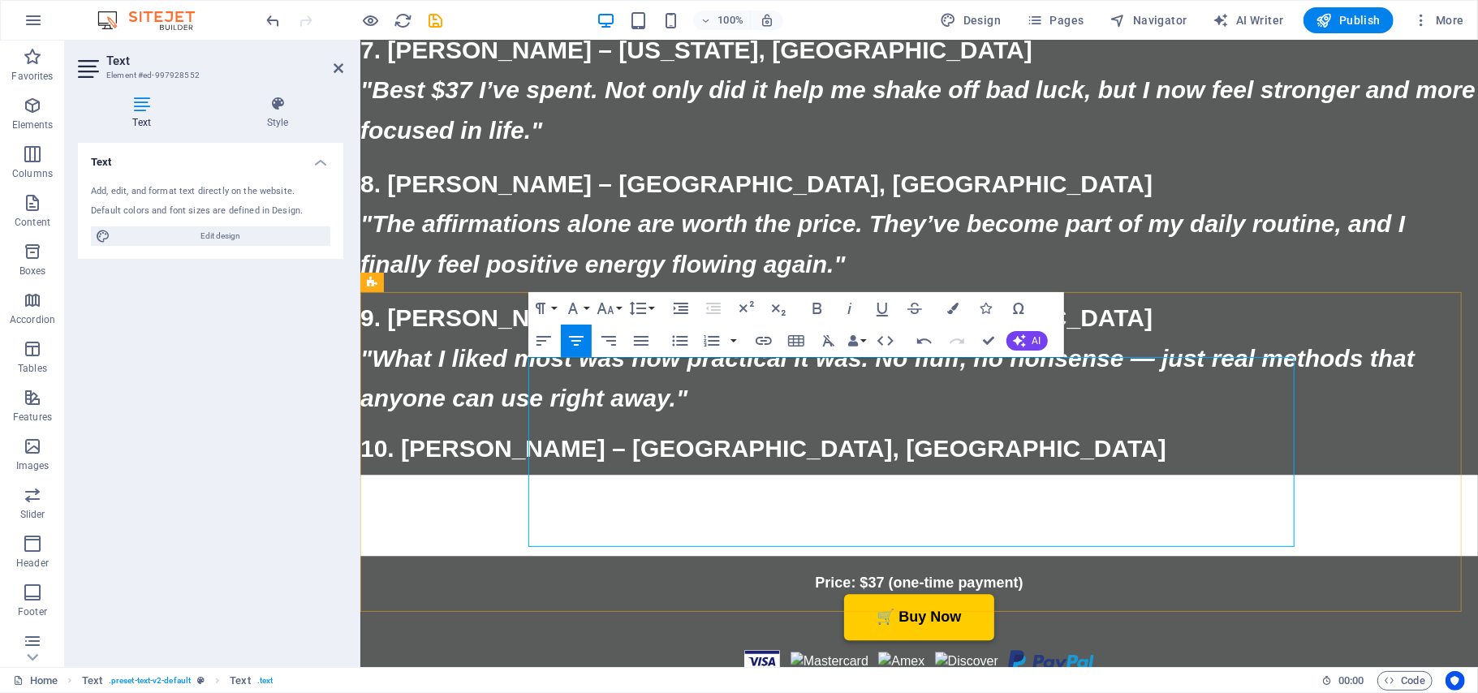
drag, startPoint x: 1239, startPoint y: 519, endPoint x: 1161, endPoint y: 515, distance: 78.0
click at [955, 307] on icon "button" at bounding box center [953, 308] width 11 height 11
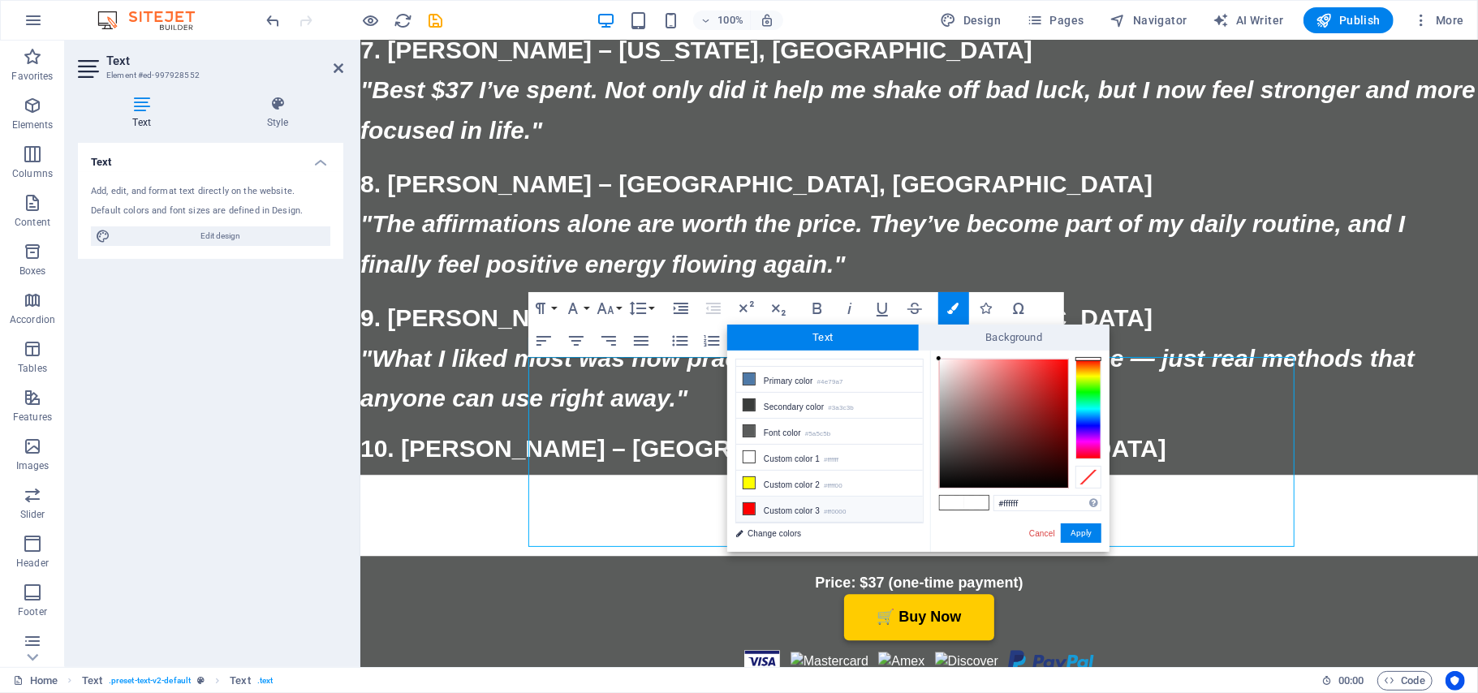
click at [781, 510] on li "Custom color 3 #ff0000" at bounding box center [829, 510] width 187 height 26
type input "#ff0000"
click at [1075, 531] on button "Apply" at bounding box center [1081, 532] width 41 height 19
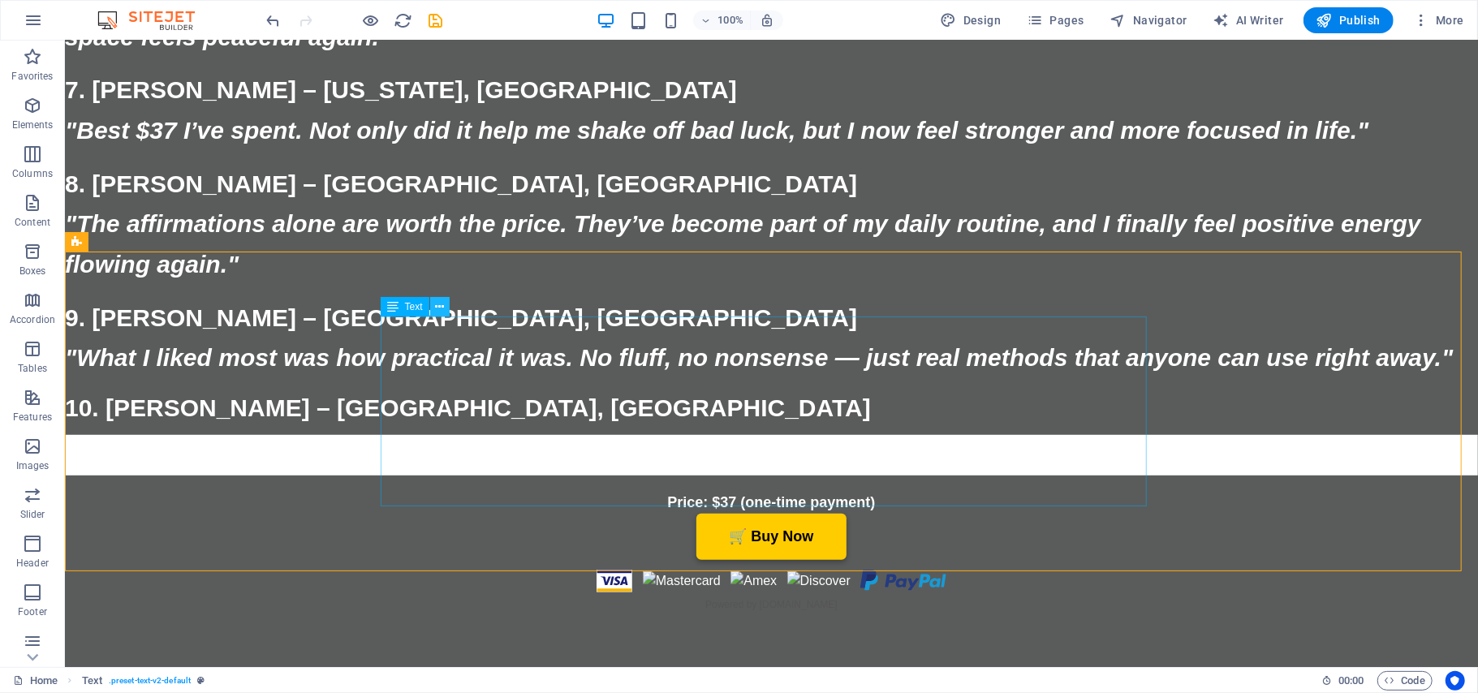
click at [442, 300] on icon at bounding box center [439, 307] width 9 height 17
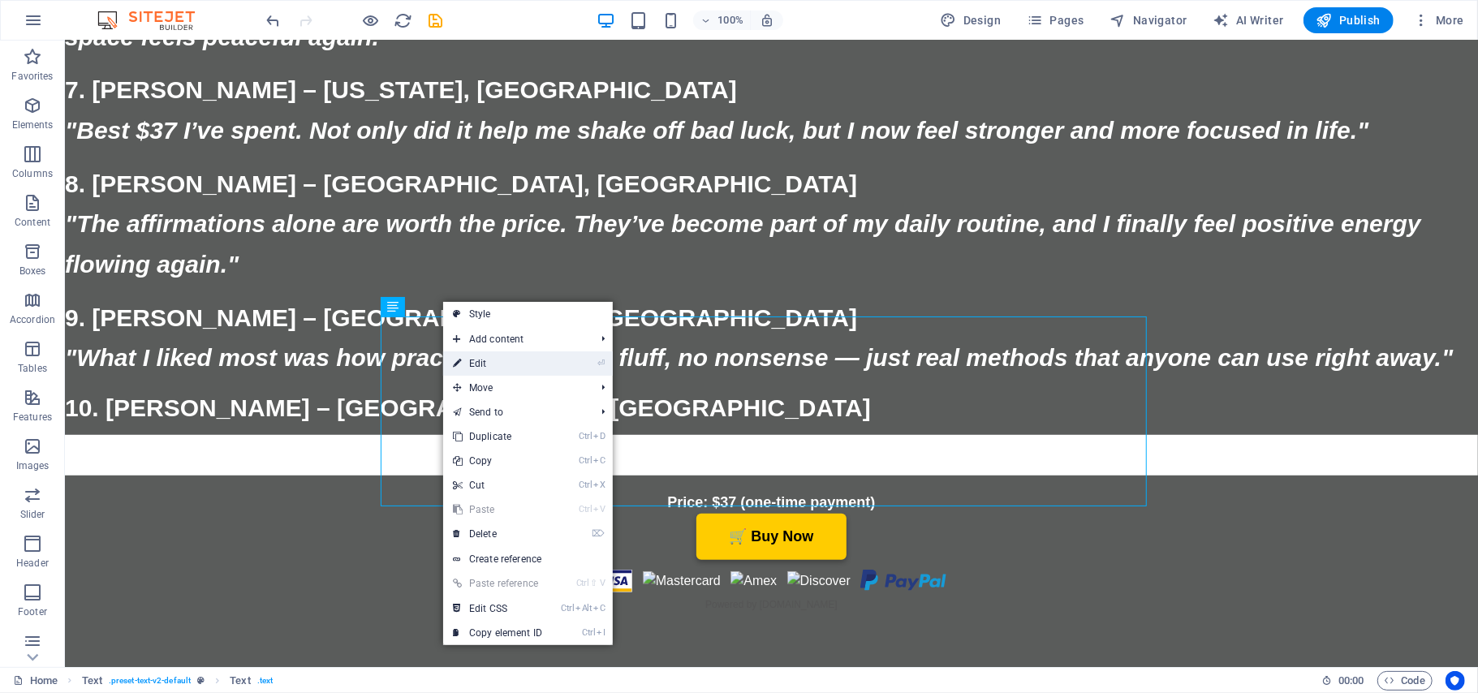
click at [462, 365] on link "⏎ Edit" at bounding box center [497, 363] width 109 height 24
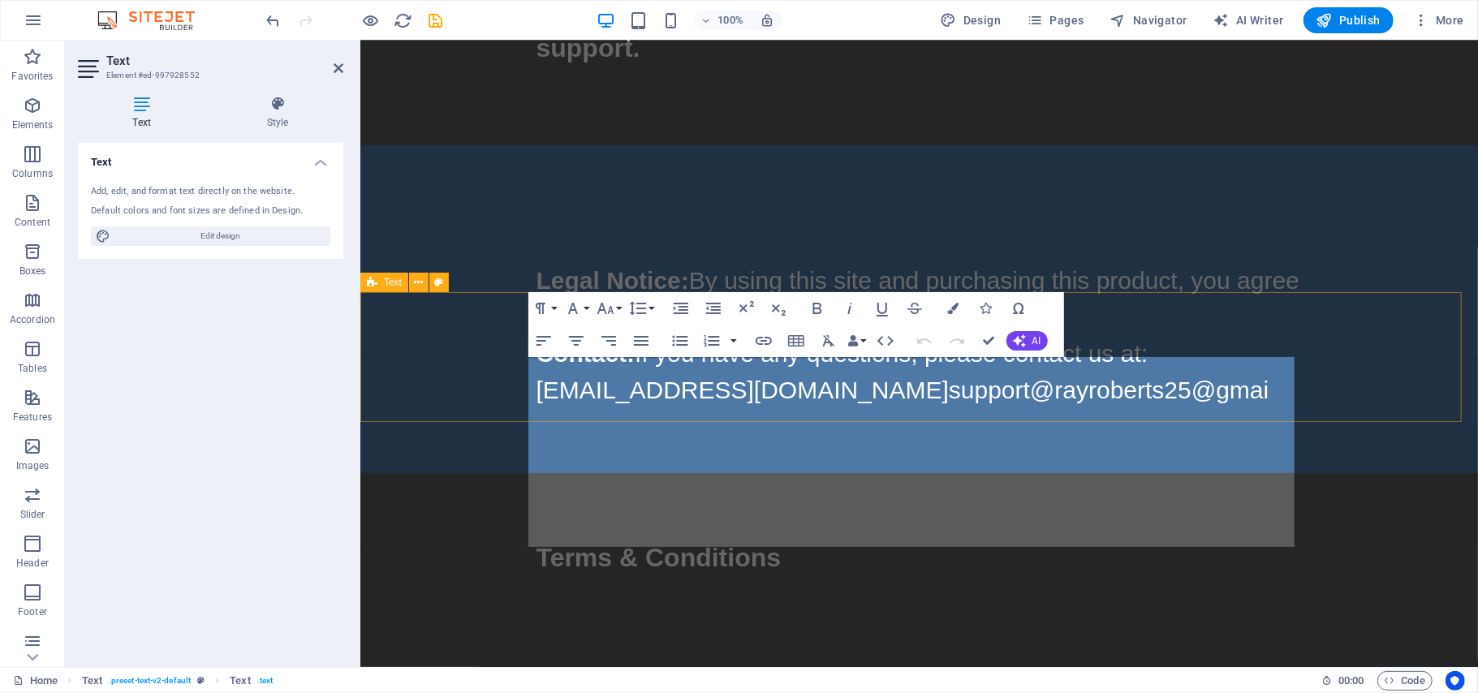
scroll to position [16112, 0]
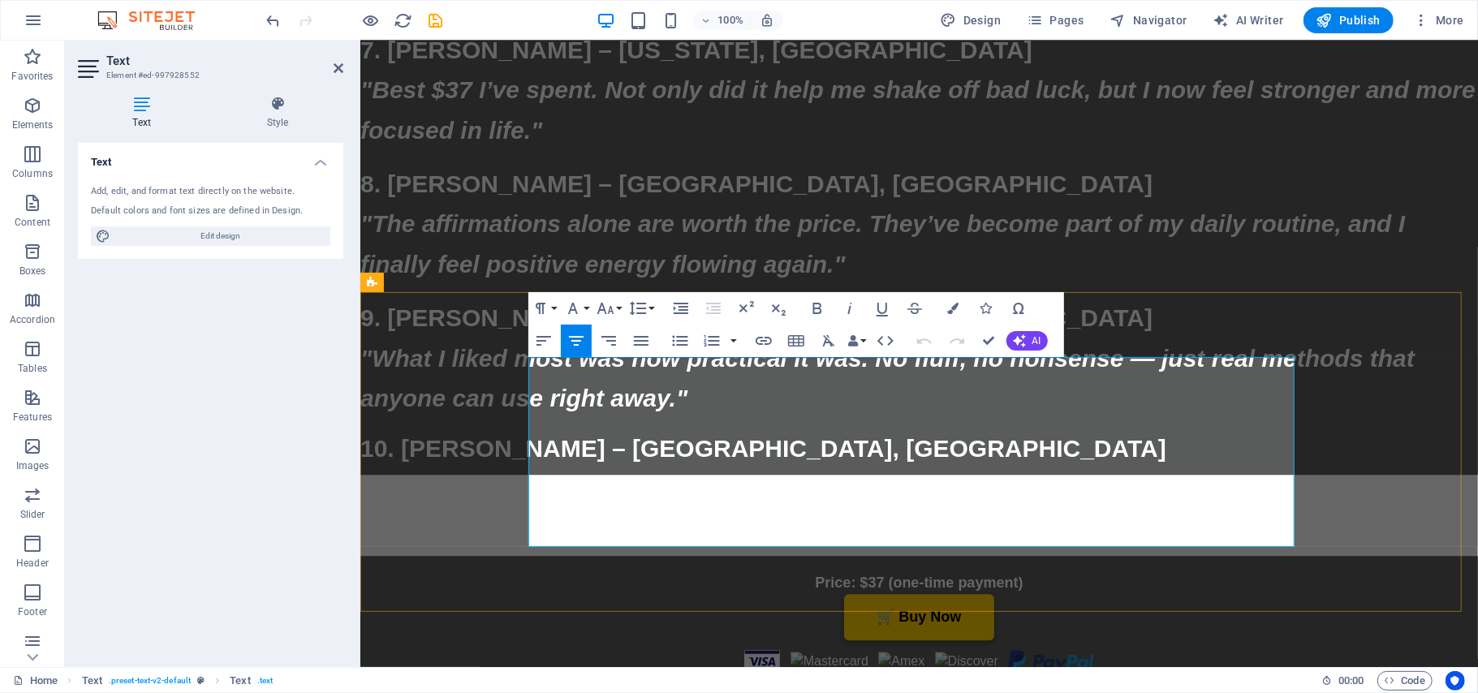
drag, startPoint x: 1121, startPoint y: 429, endPoint x: 952, endPoint y: 433, distance: 168.8
click at [618, 310] on button "Font Size" at bounding box center [608, 308] width 31 height 32
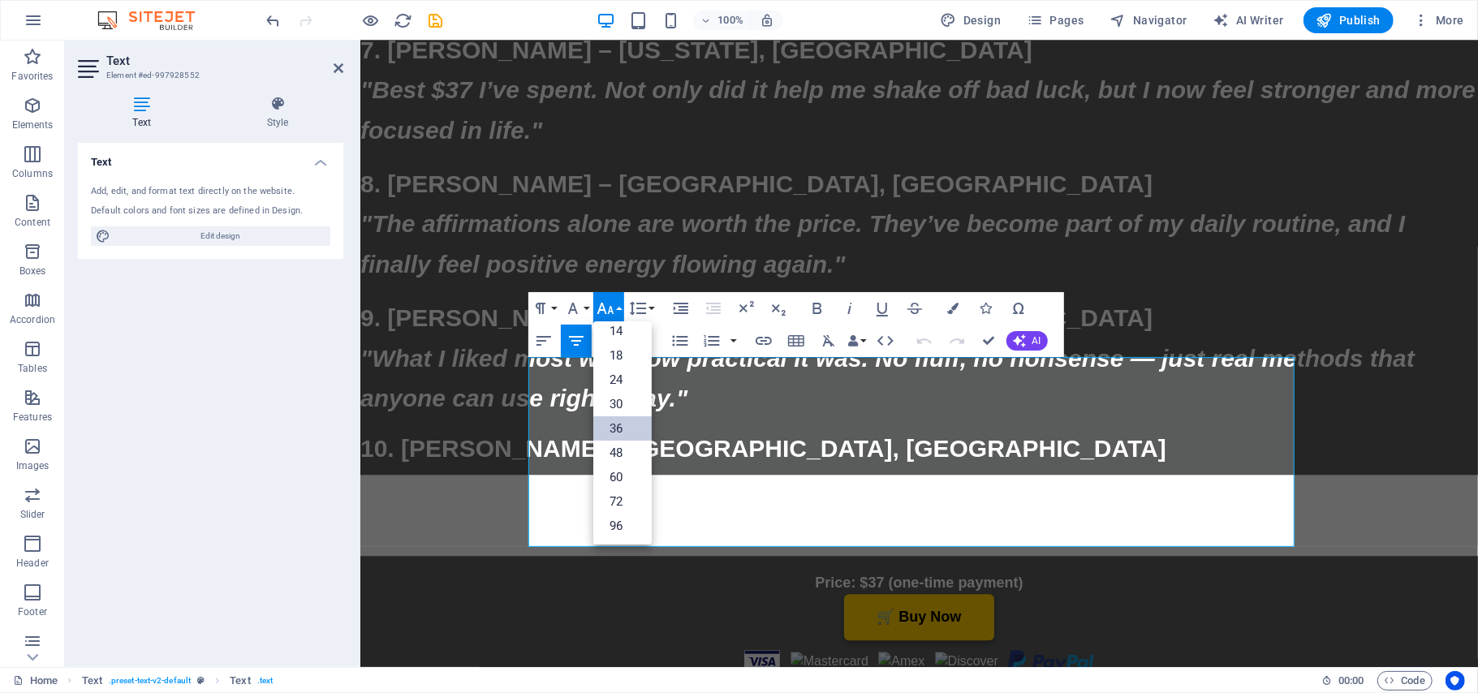
scroll to position [131, 0]
click at [618, 404] on link "30" at bounding box center [622, 404] width 58 height 24
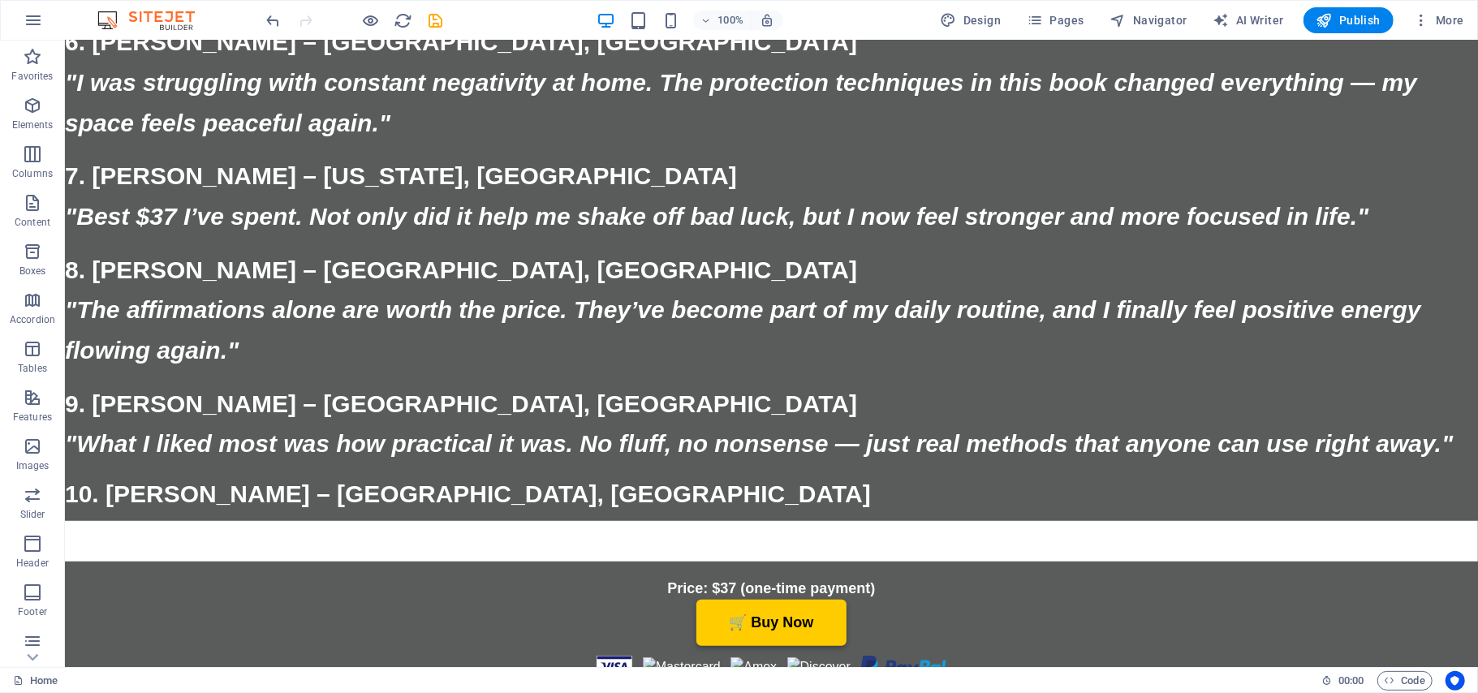
scroll to position [18463, 0]
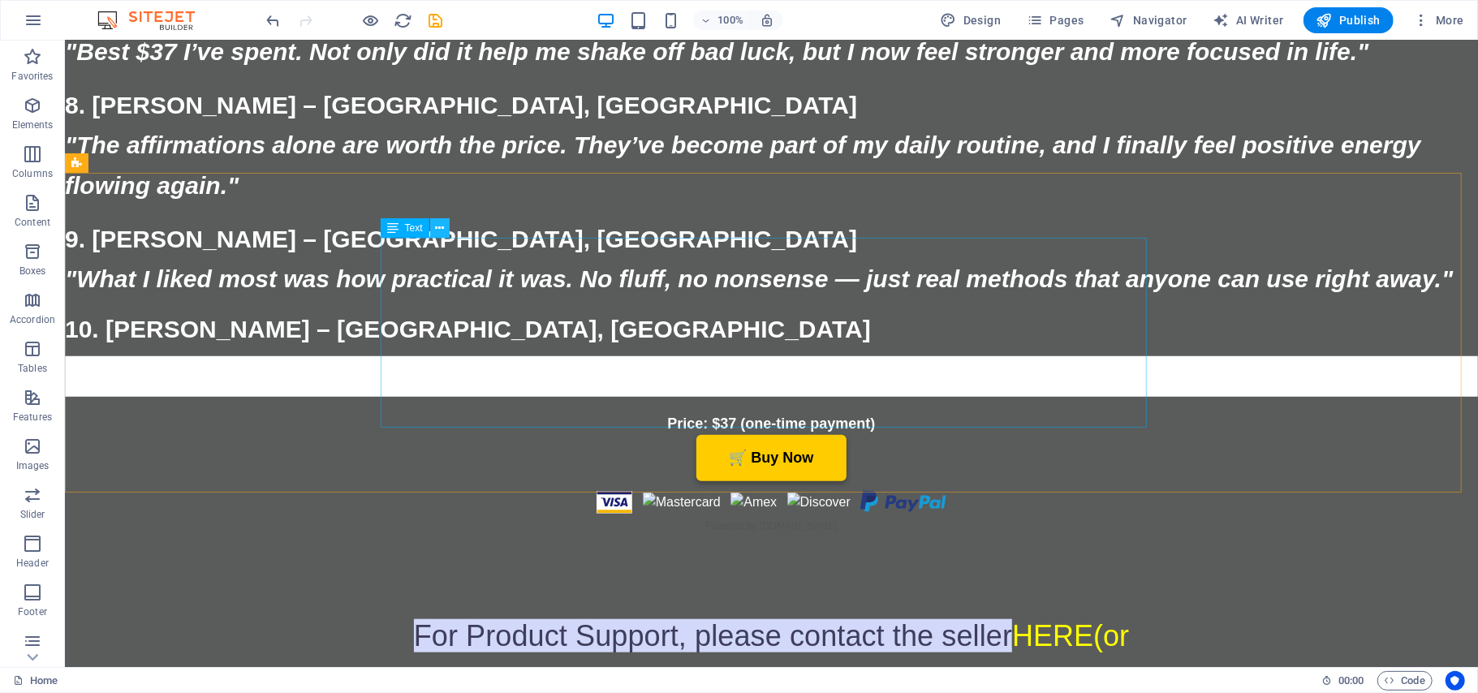
click at [442, 227] on icon at bounding box center [439, 228] width 9 height 17
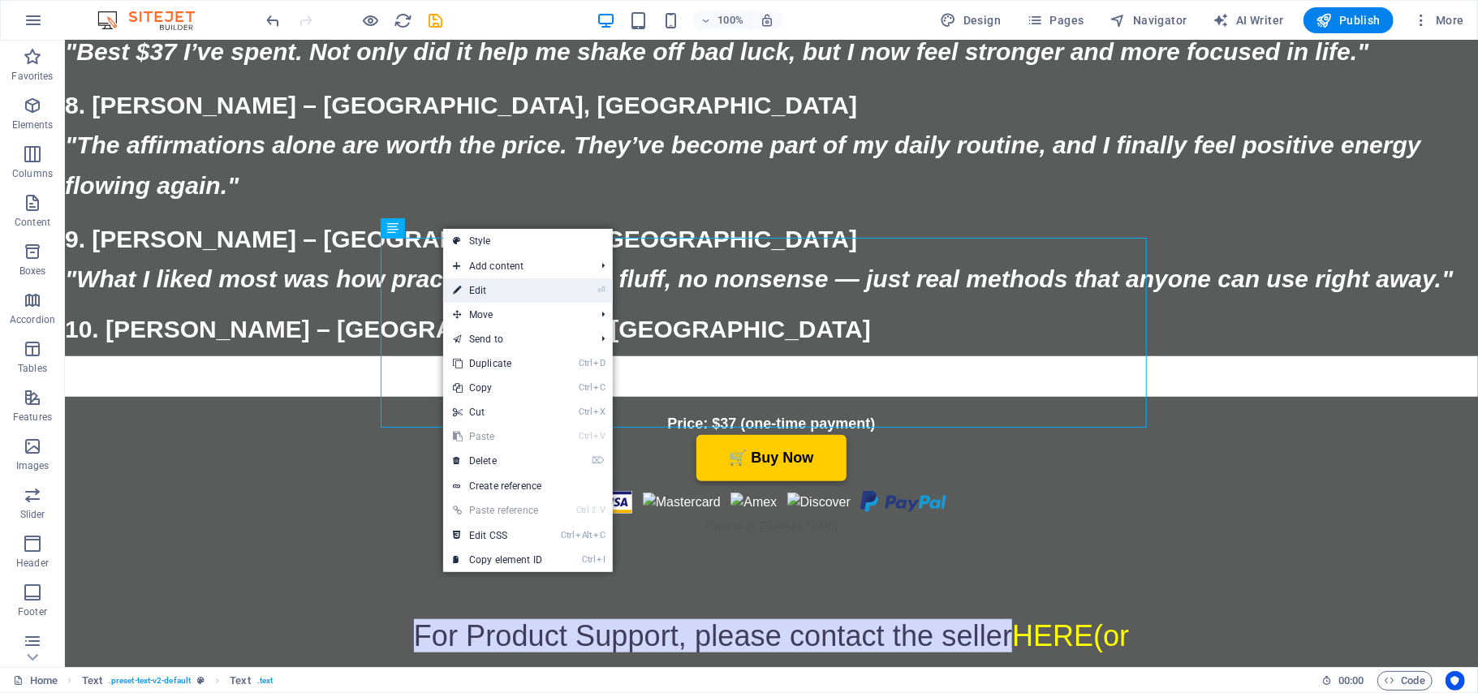
click at [472, 291] on link "⏎ Edit" at bounding box center [497, 290] width 109 height 24
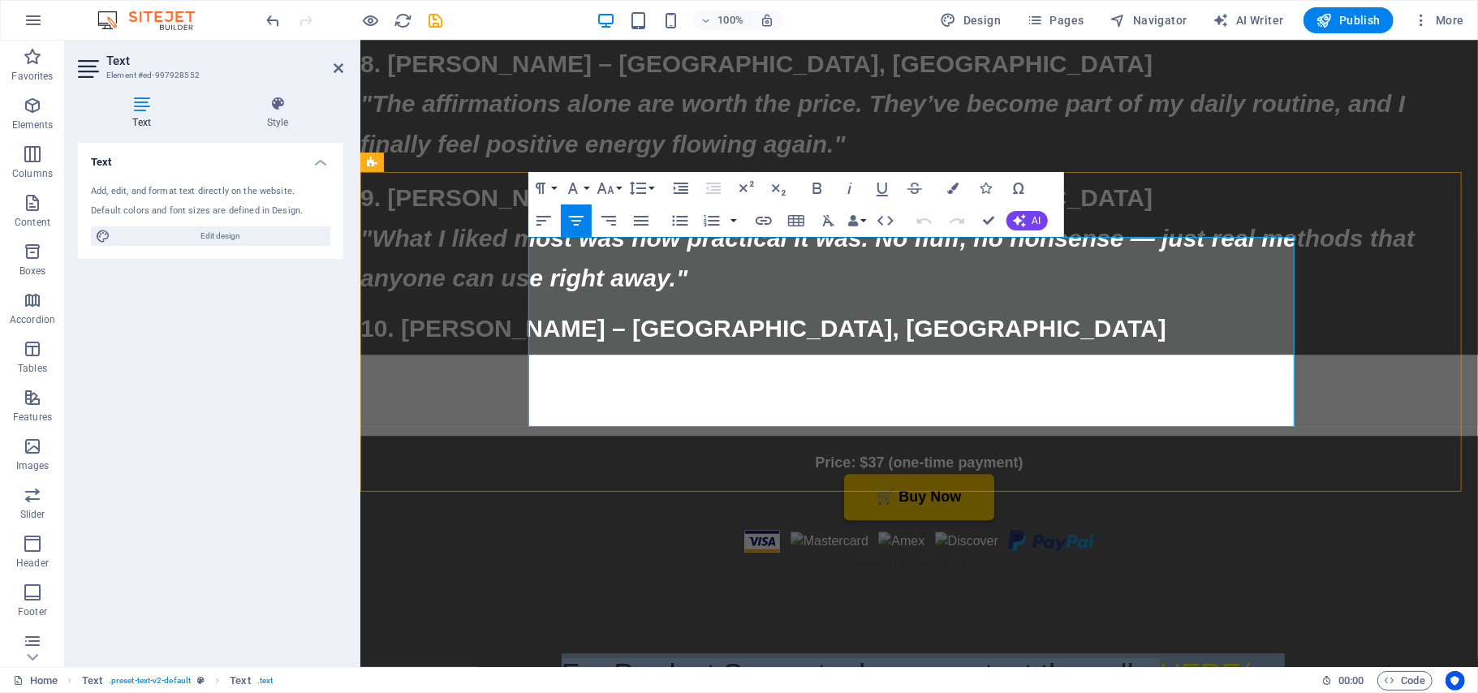
drag, startPoint x: 1273, startPoint y: 399, endPoint x: 540, endPoint y: 243, distance: 749.3
copy div "For Product Support, please contact the seller HERE(or email us directly at [EM…"
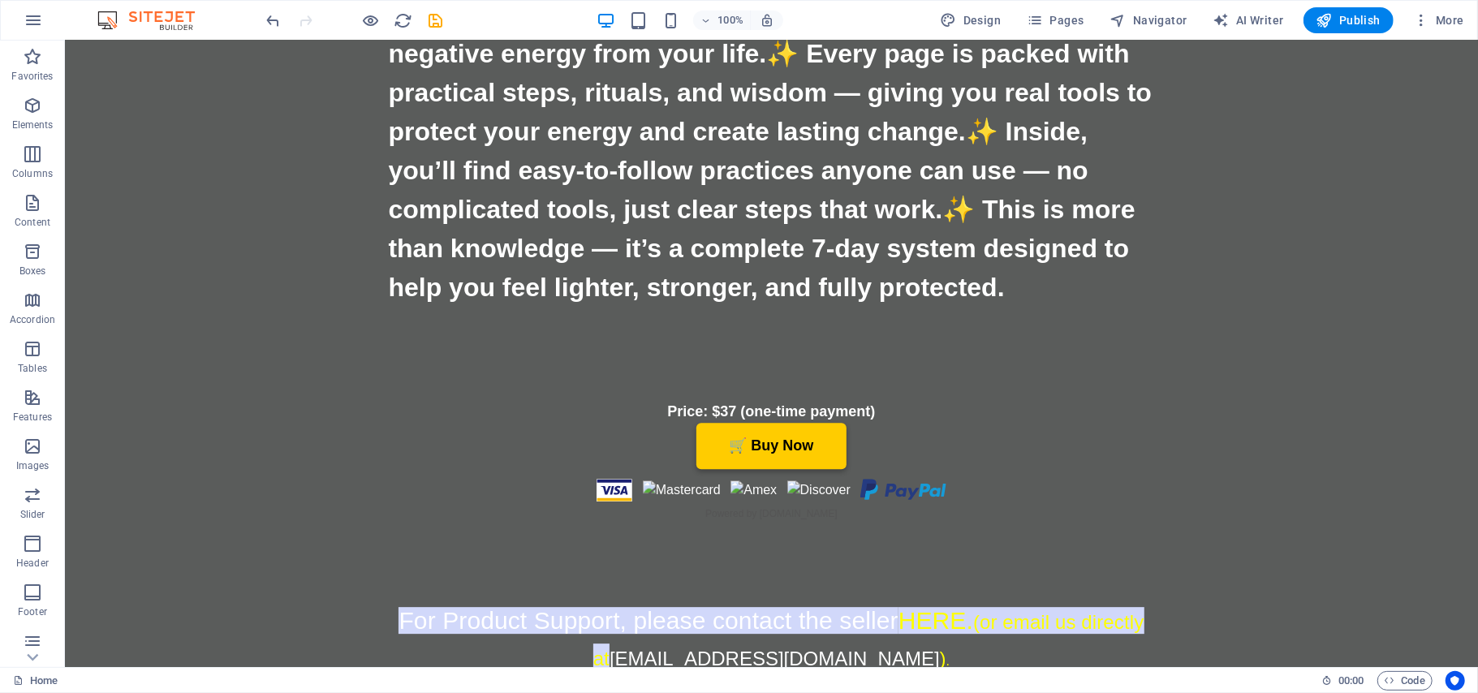
scroll to position [7584, 0]
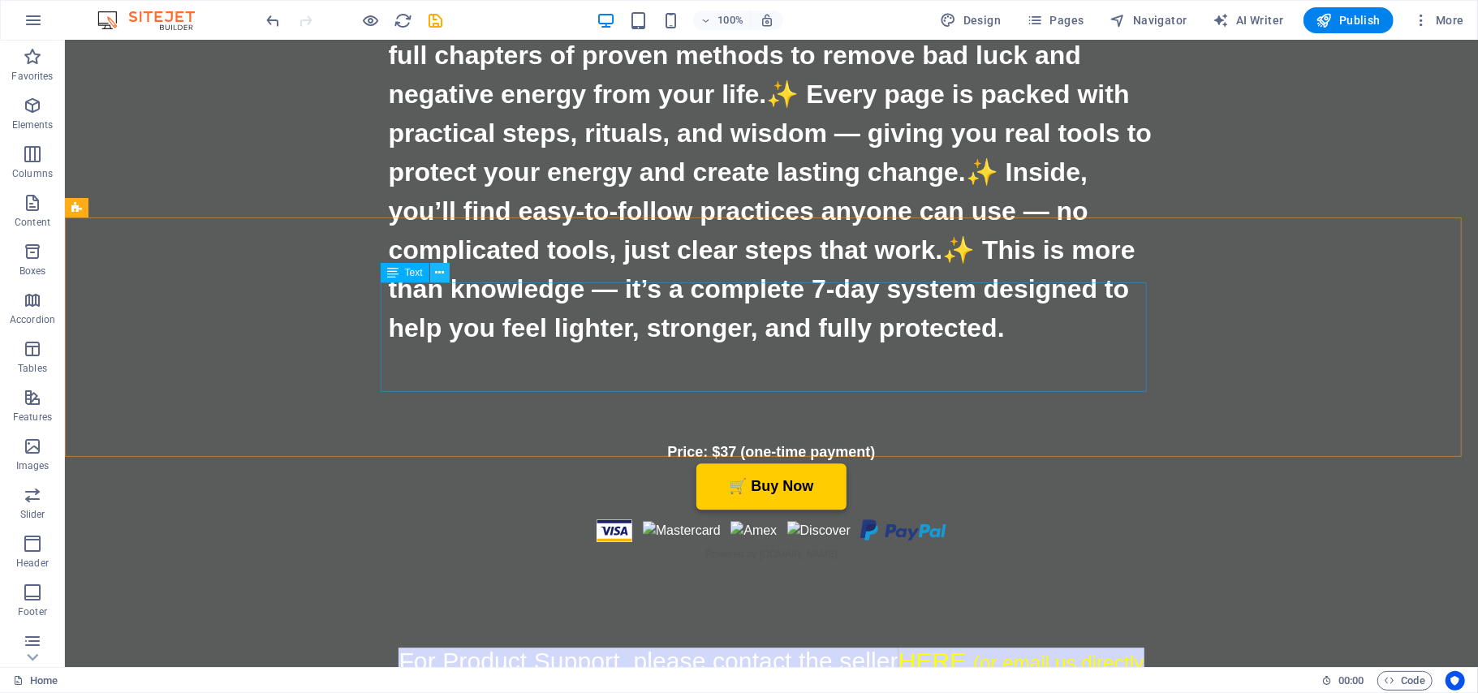
click at [433, 276] on button at bounding box center [439, 272] width 19 height 19
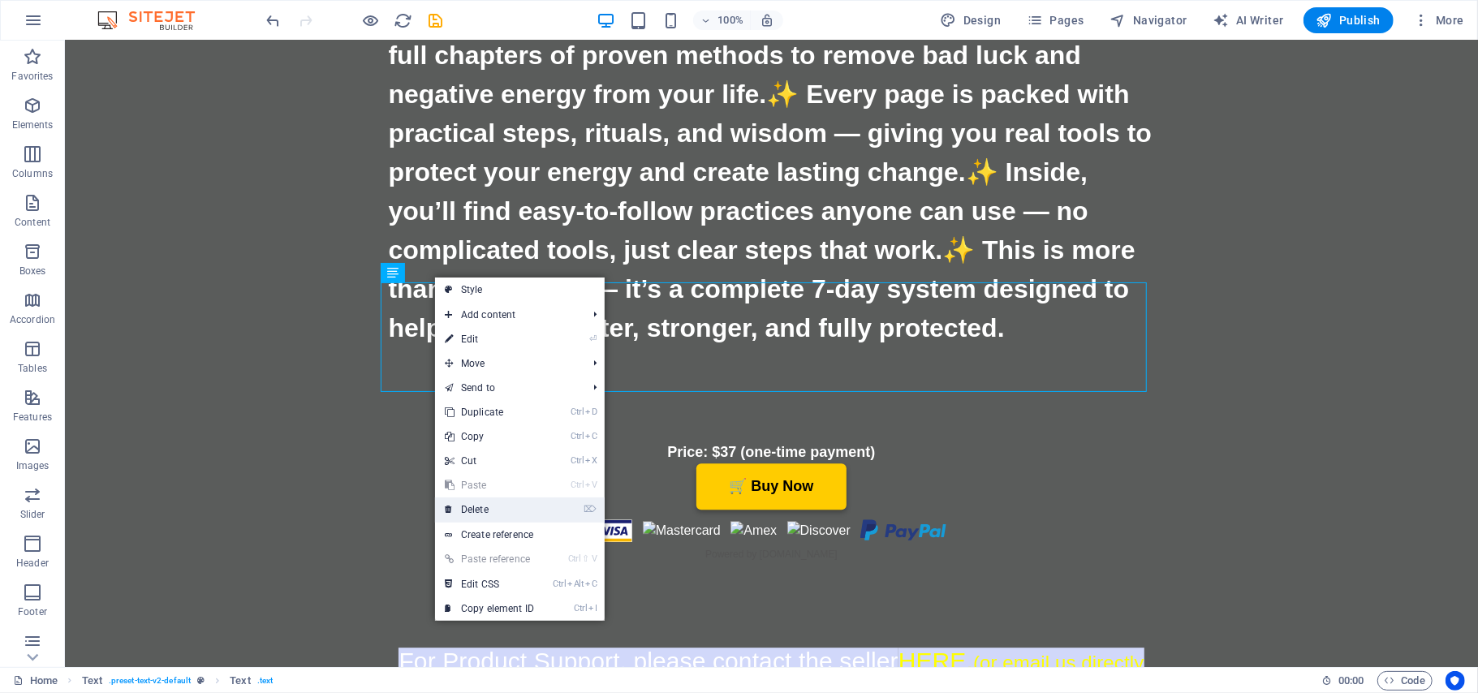
click at [463, 510] on link "⌦ Delete" at bounding box center [489, 510] width 109 height 24
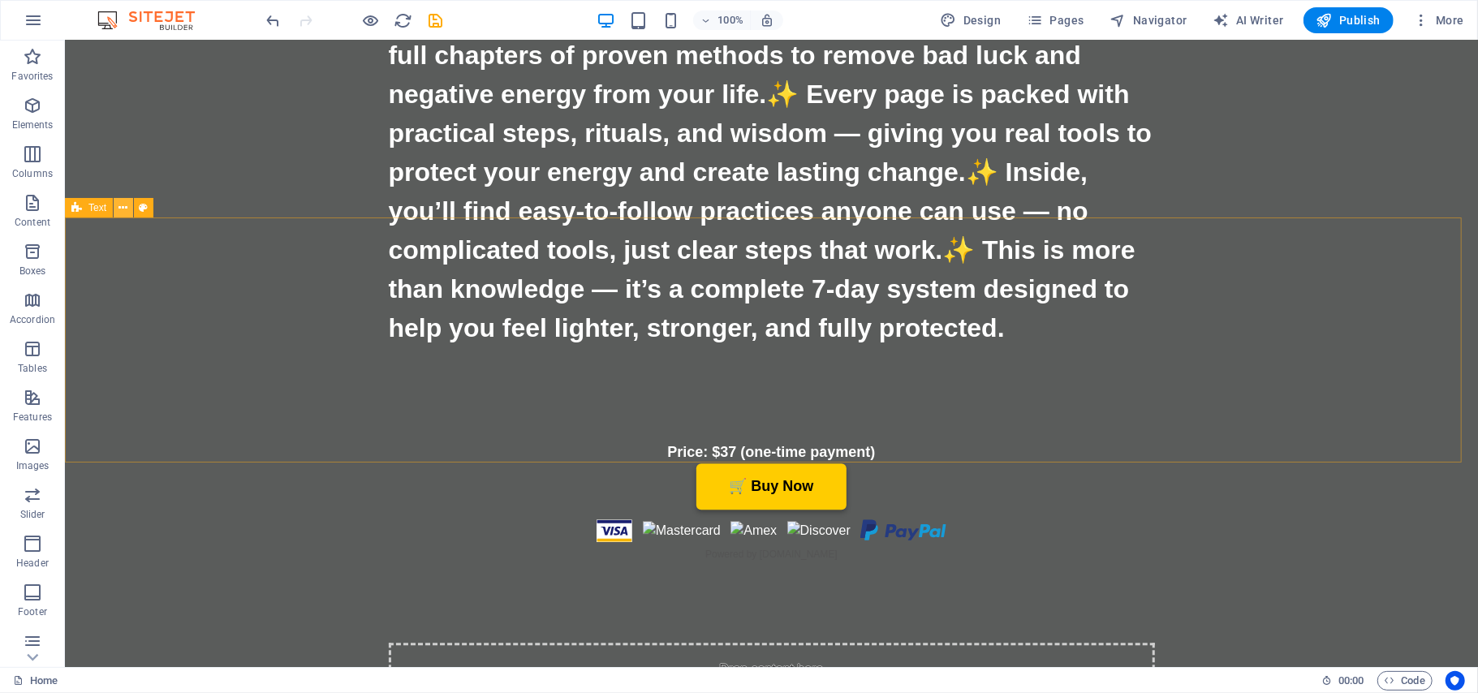
click at [124, 209] on icon at bounding box center [123, 208] width 9 height 17
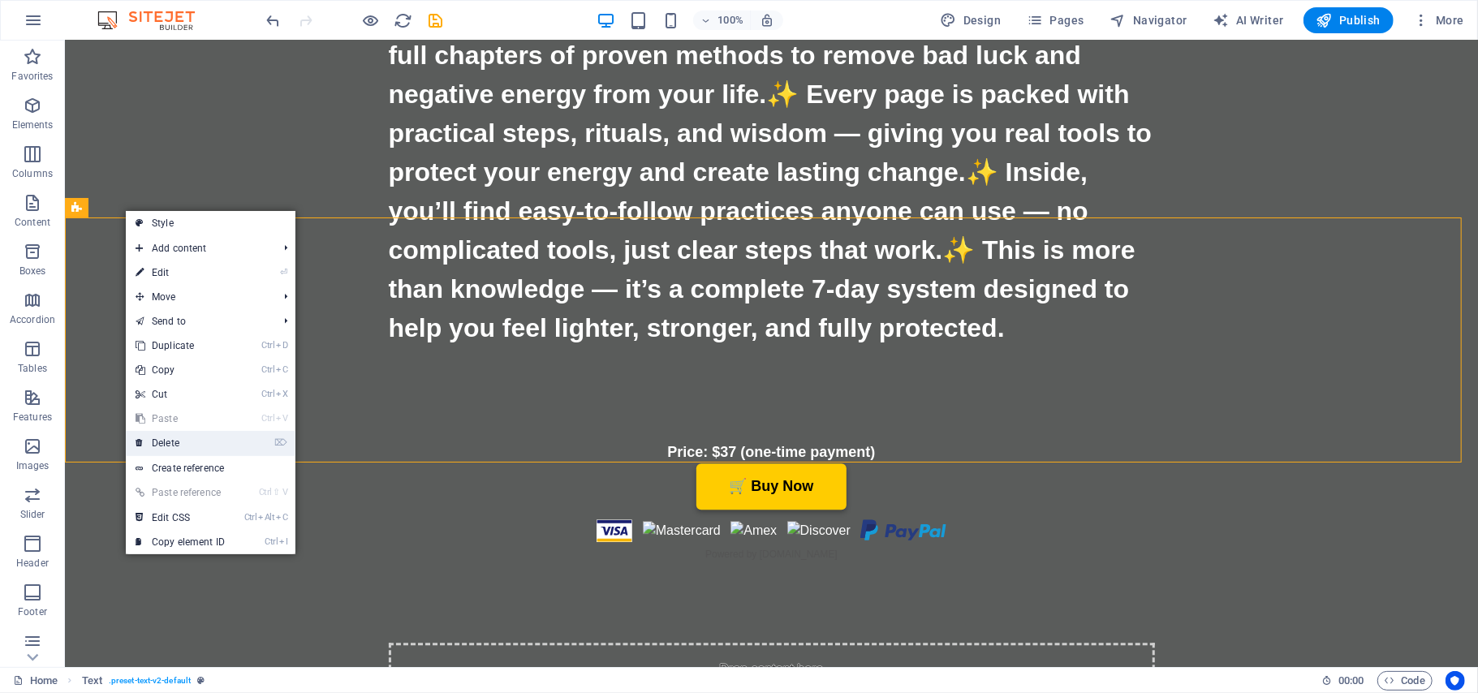
click at [166, 445] on link "⌦ Delete" at bounding box center [180, 443] width 109 height 24
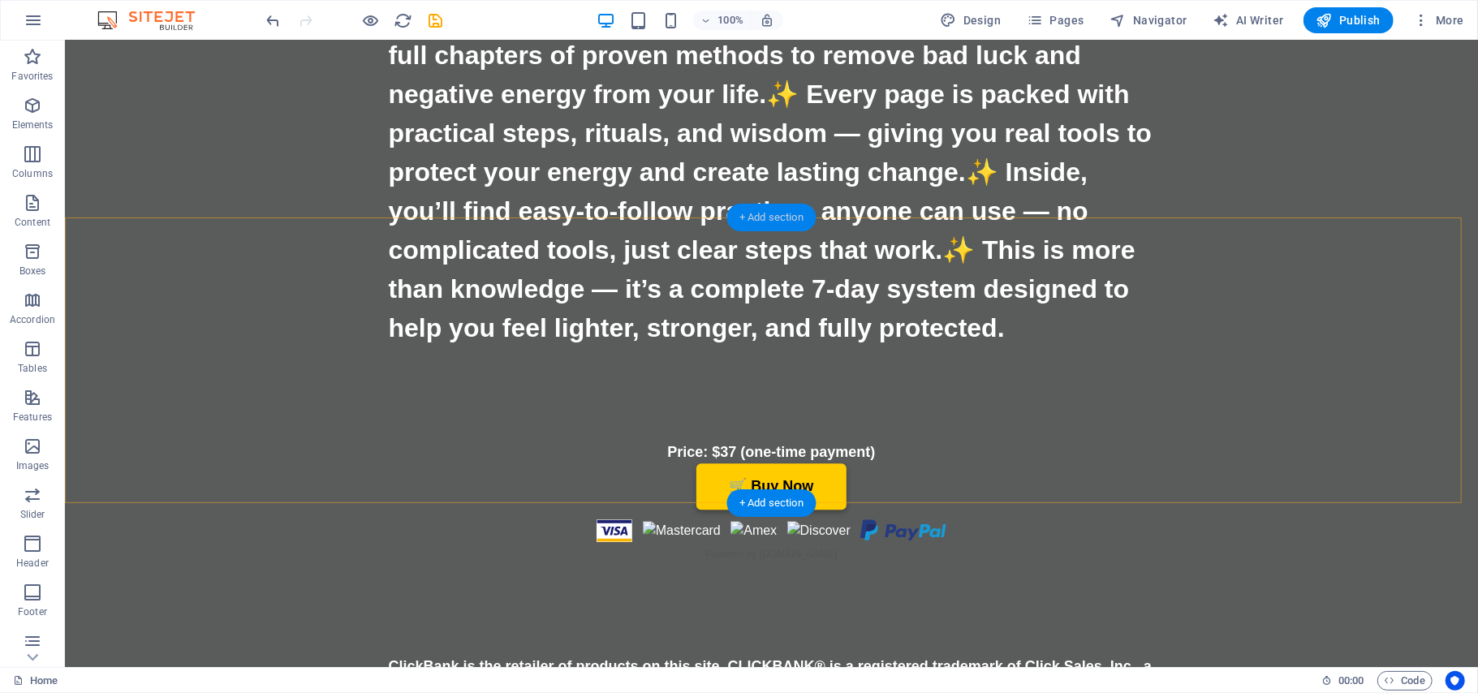
click at [774, 215] on div "+ Add section" at bounding box center [771, 218] width 90 height 28
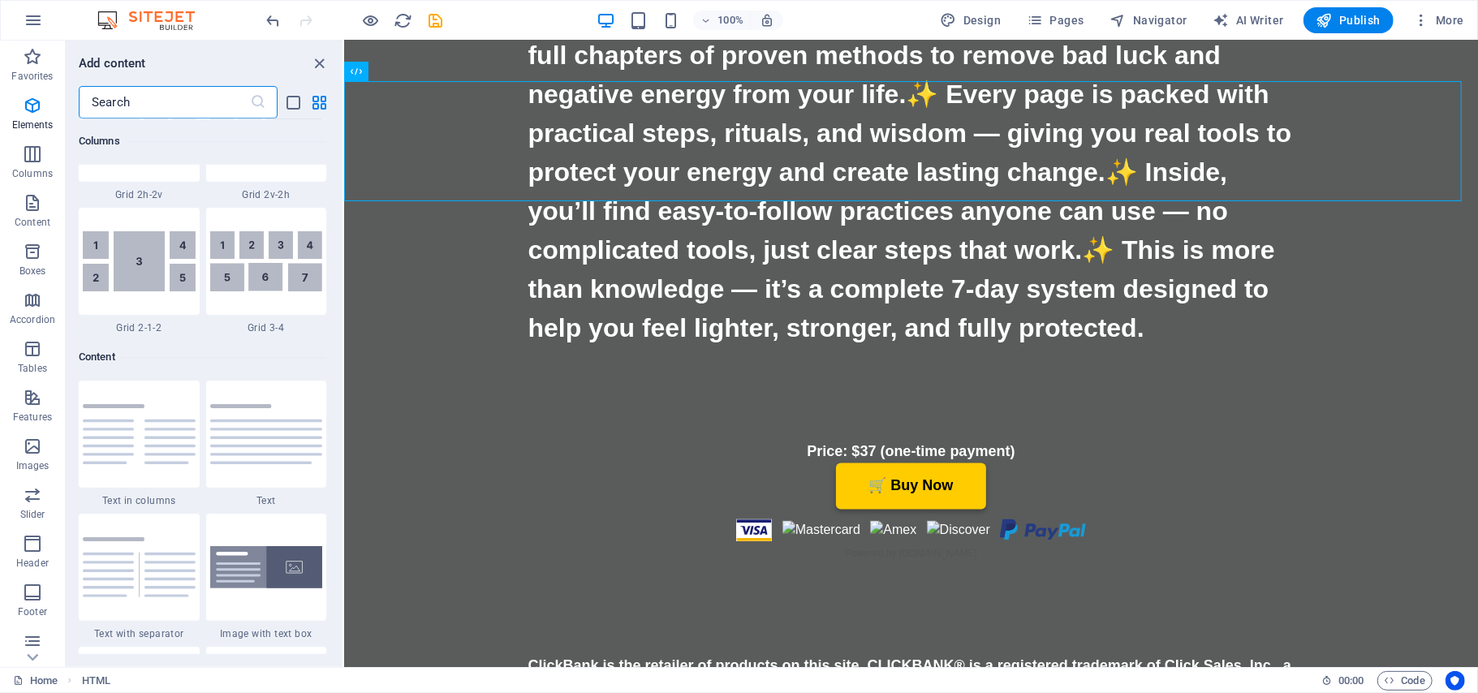
scroll to position [2839, 0]
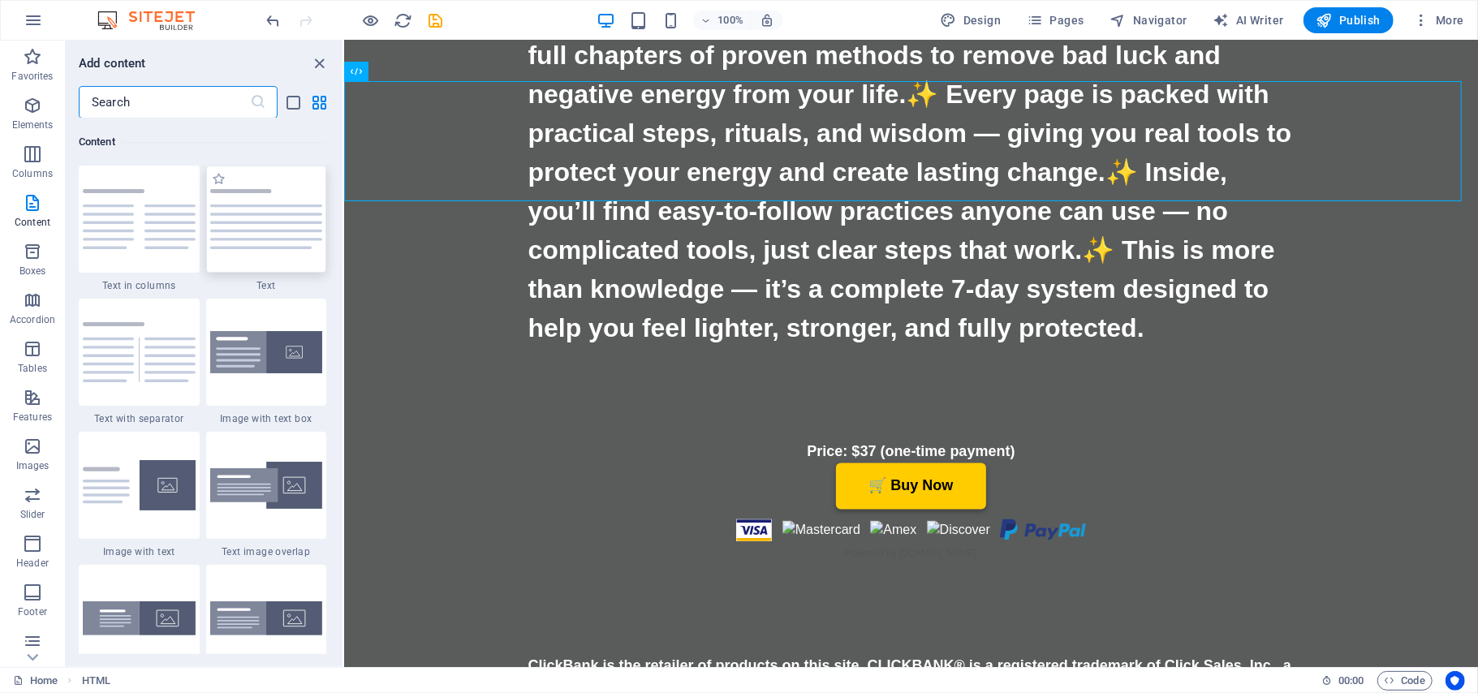
click at [258, 231] on img at bounding box center [266, 219] width 113 height 60
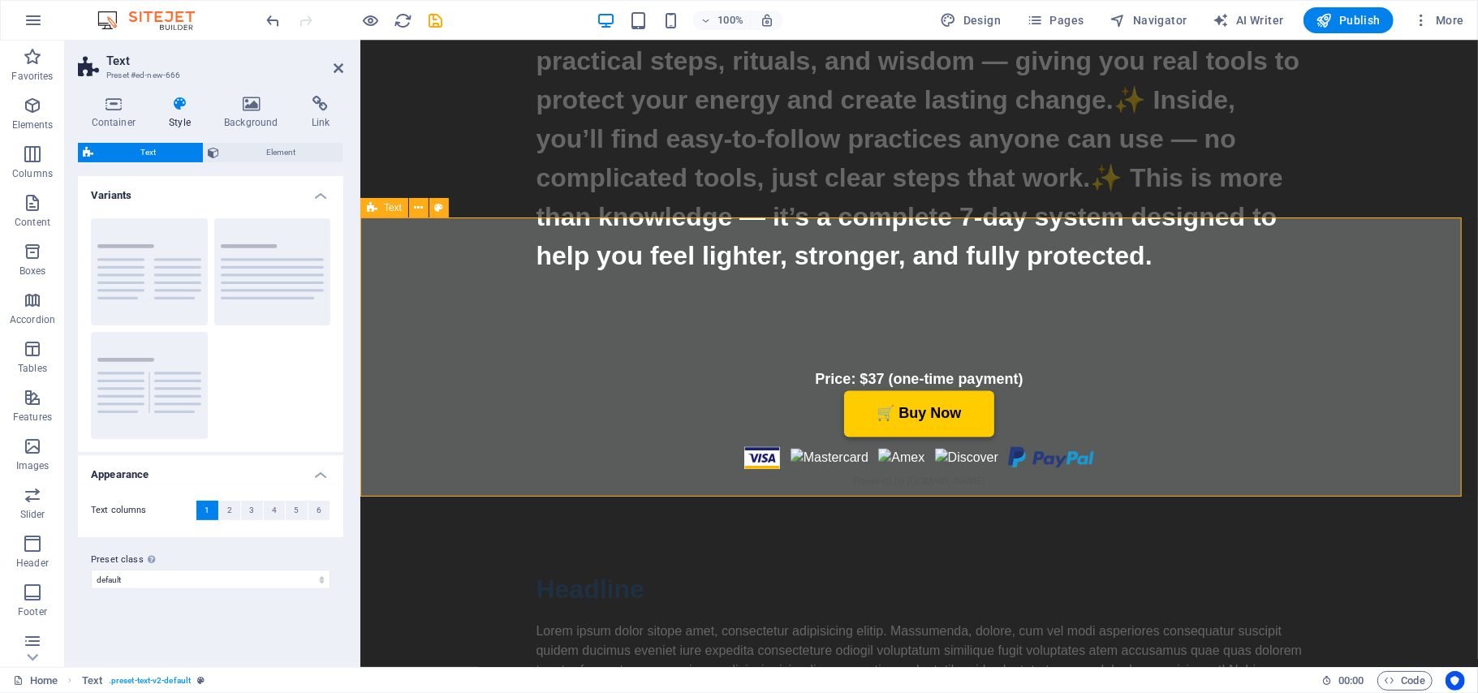
scroll to position [6261, 0]
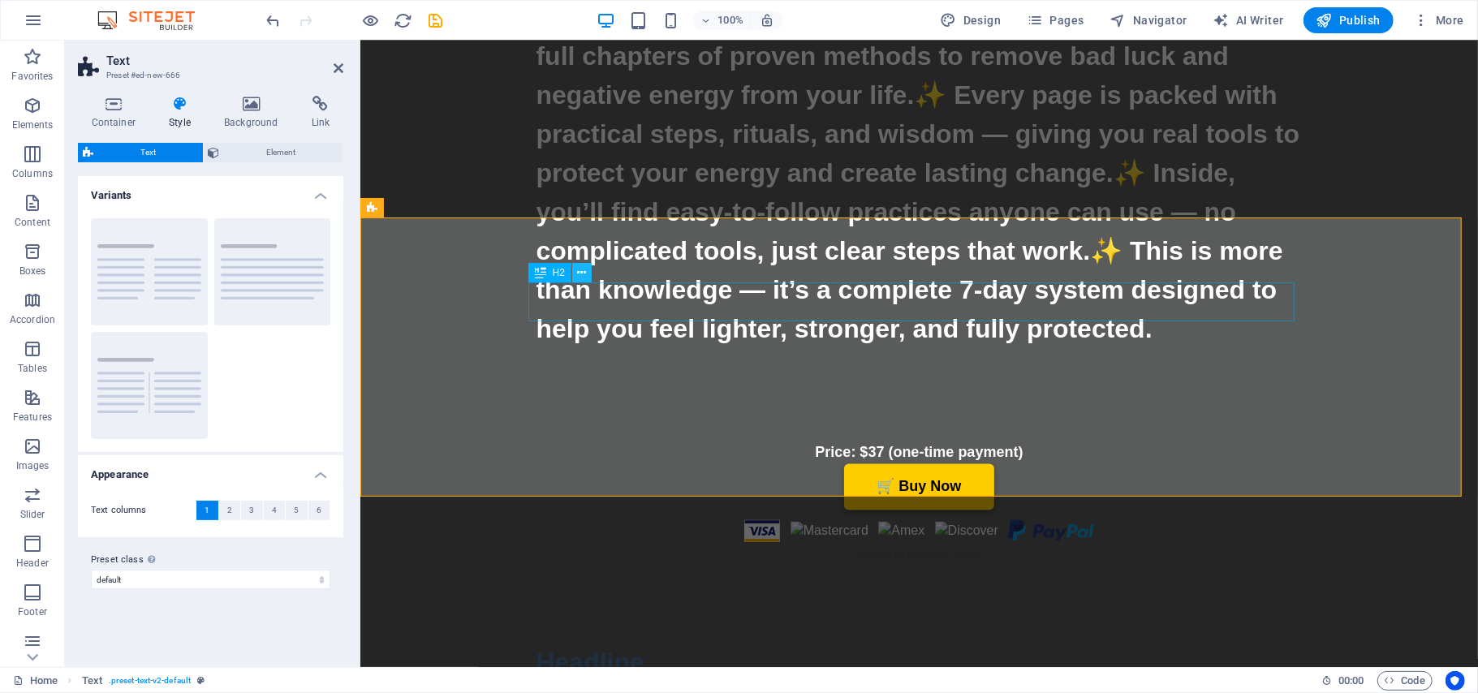
click at [578, 273] on icon at bounding box center [582, 273] width 9 height 17
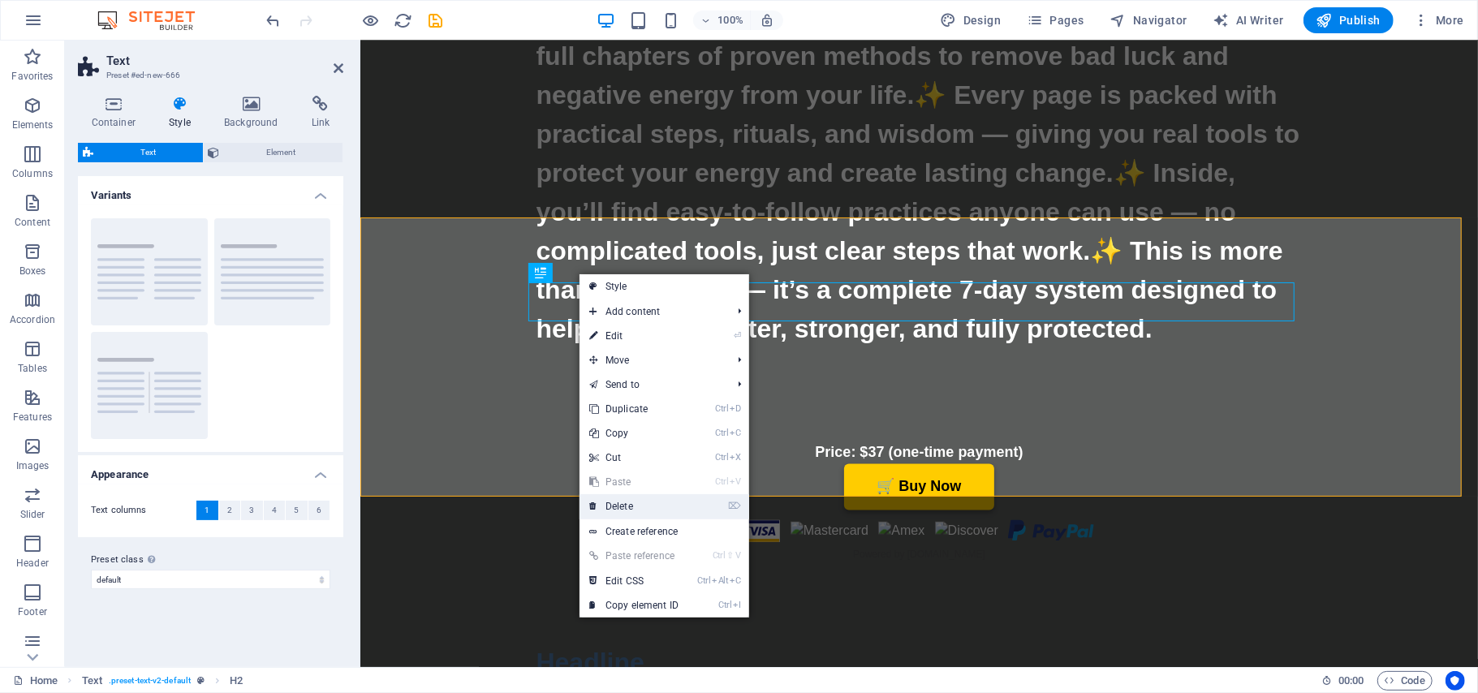
click at [623, 498] on link "⌦ Delete" at bounding box center [633, 506] width 109 height 24
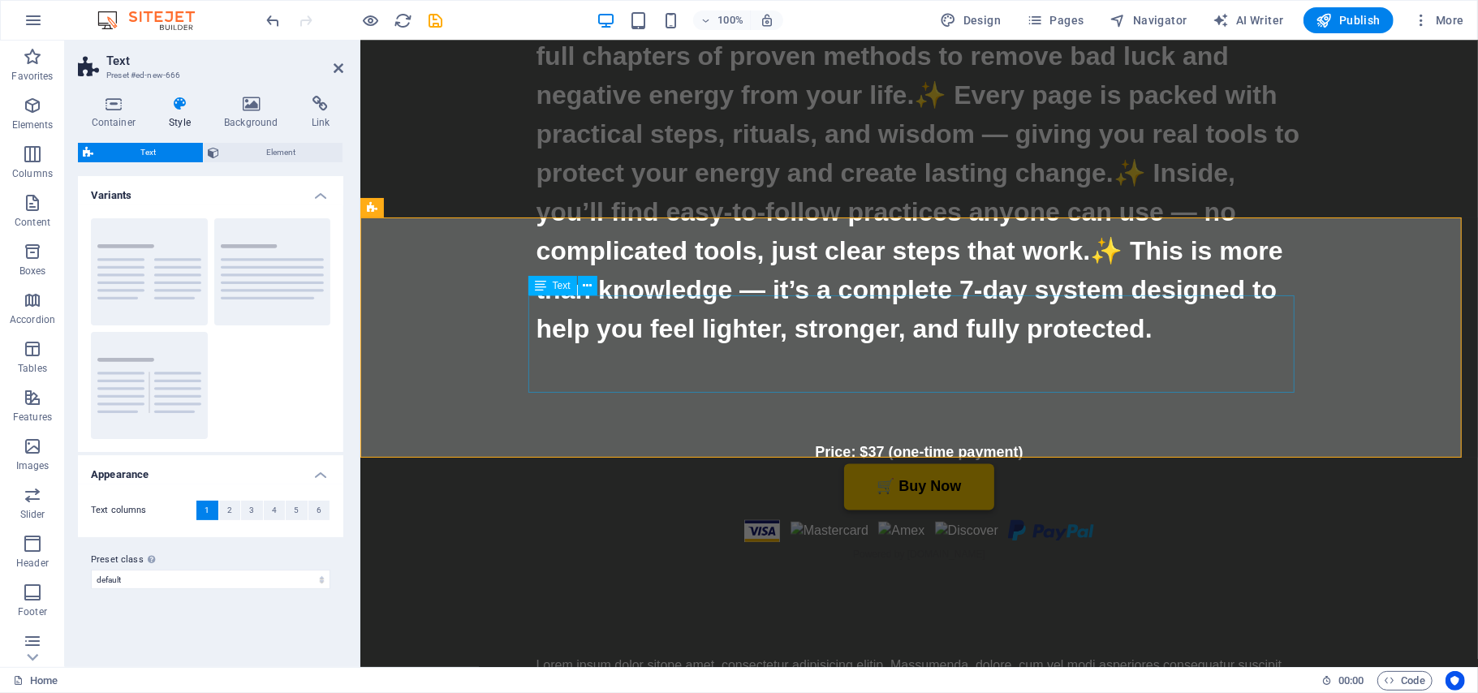
click at [1043, 656] on div "Lorem ipsum dolor sitope amet, consectetur adipisicing elitip. Massumenda, dolo…" at bounding box center [919, 704] width 766 height 97
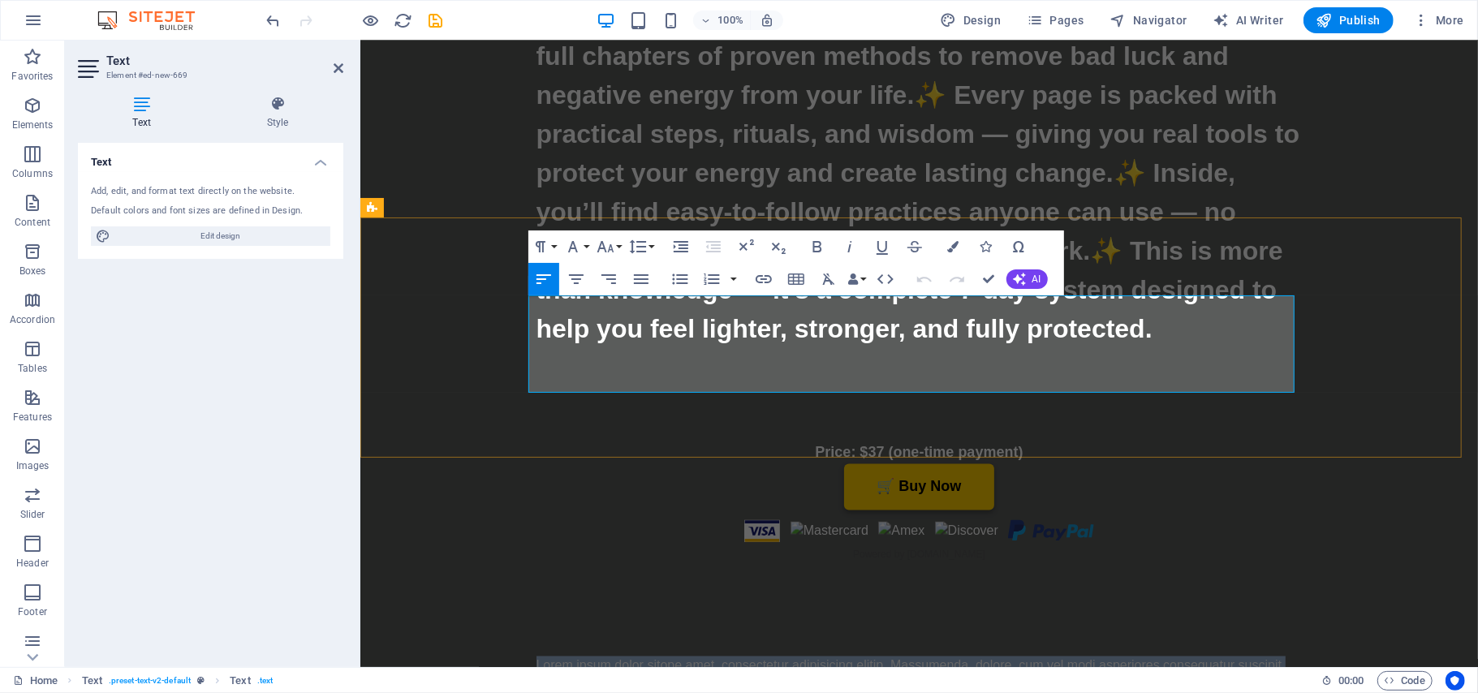
drag, startPoint x: 967, startPoint y: 373, endPoint x: 526, endPoint y: 303, distance: 447.1
click at [526, 578] on div "Lorem ipsum dolor sitope amet, consectetur adipisicing elitip. Massumenda, dolo…" at bounding box center [919, 698] width 1118 height 240
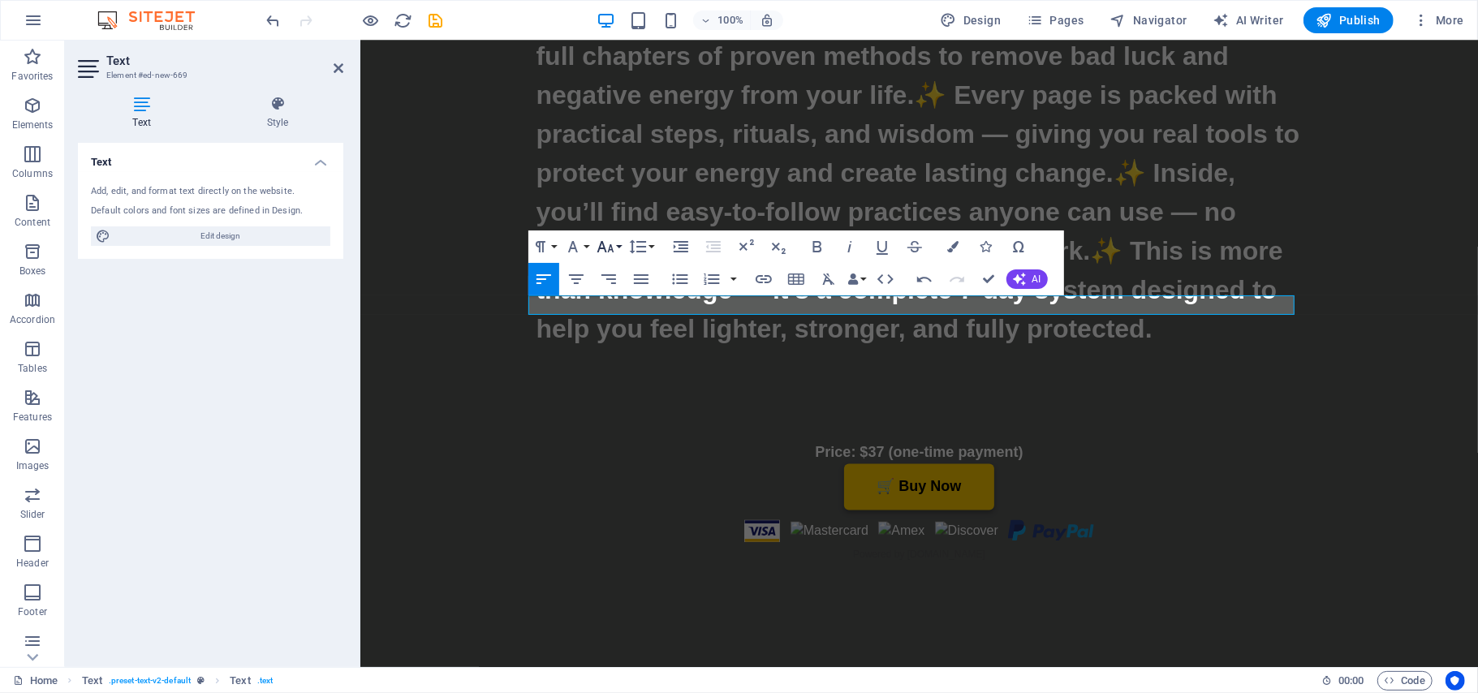
click at [618, 245] on button "Font Size" at bounding box center [608, 246] width 31 height 32
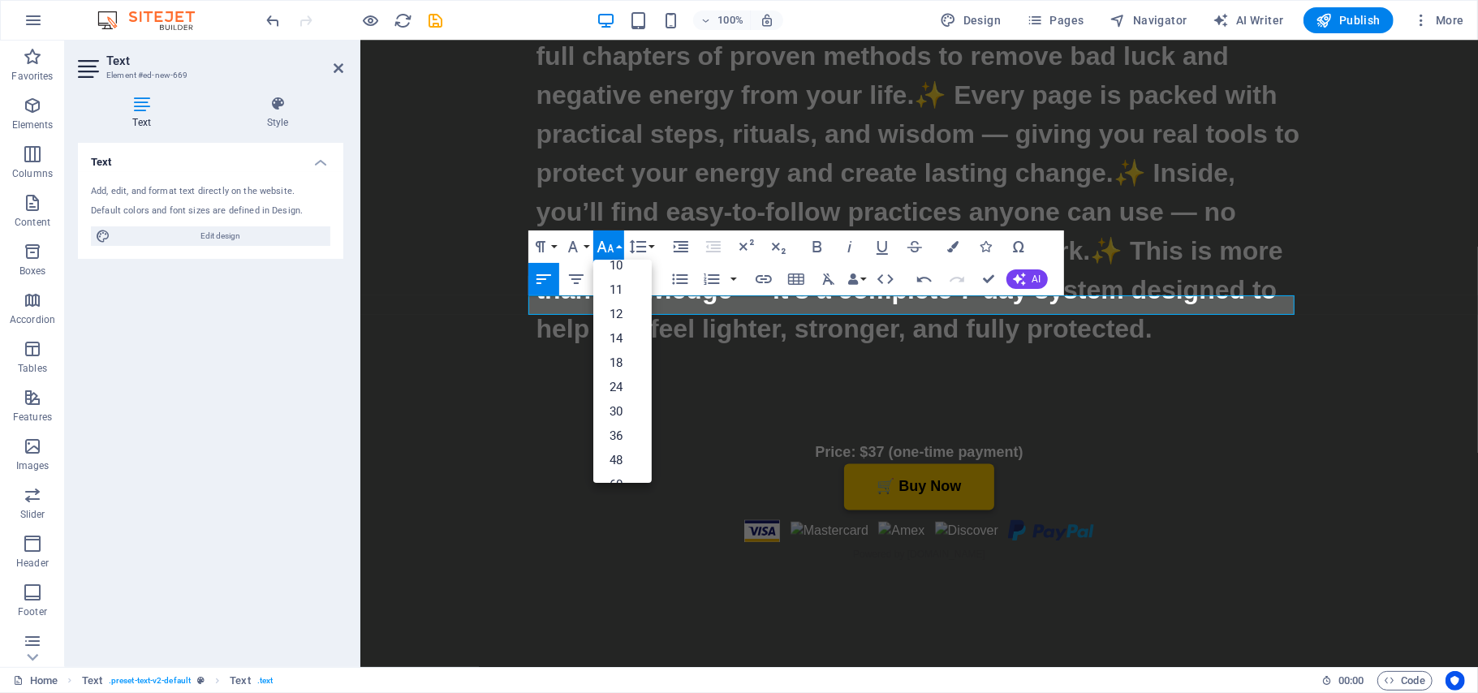
scroll to position [79, 0]
click at [617, 413] on link "36" at bounding box center [622, 419] width 58 height 24
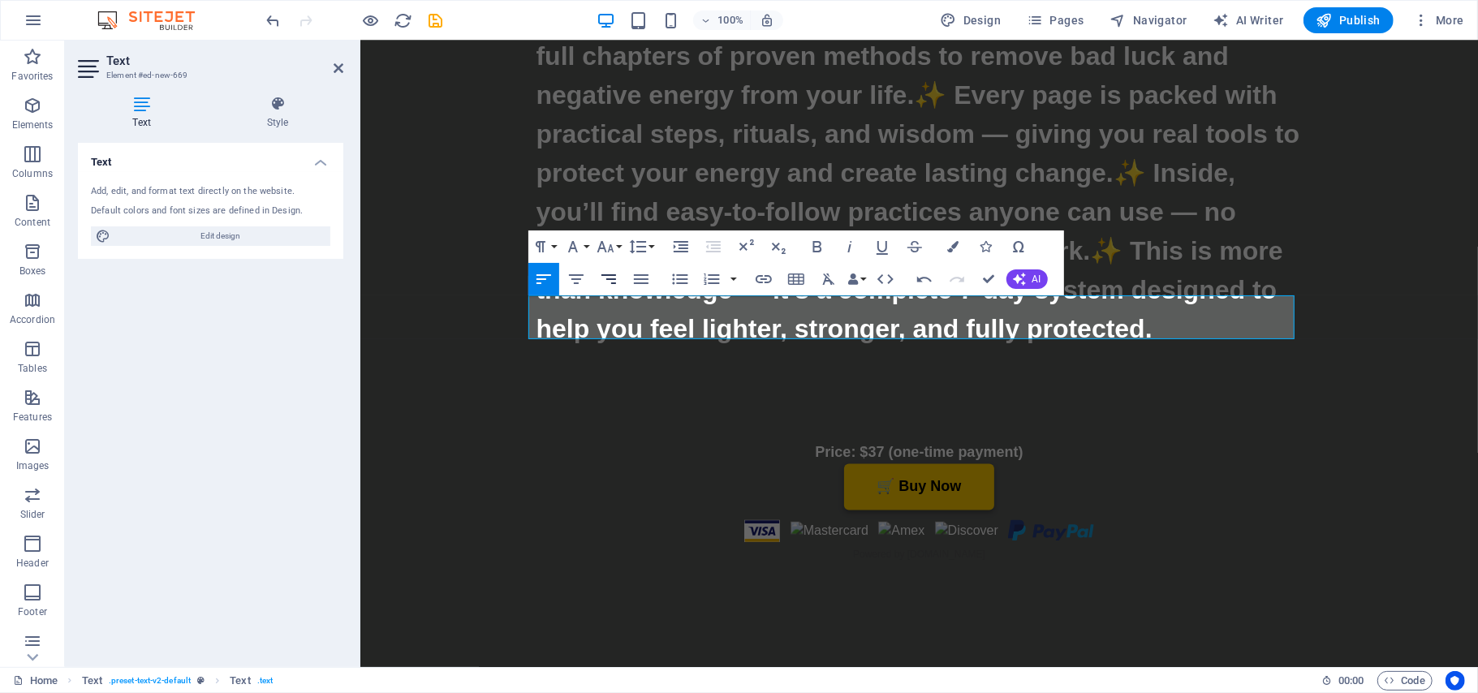
click at [614, 277] on icon "button" at bounding box center [608, 278] width 19 height 19
click at [578, 282] on icon "button" at bounding box center [576, 278] width 19 height 19
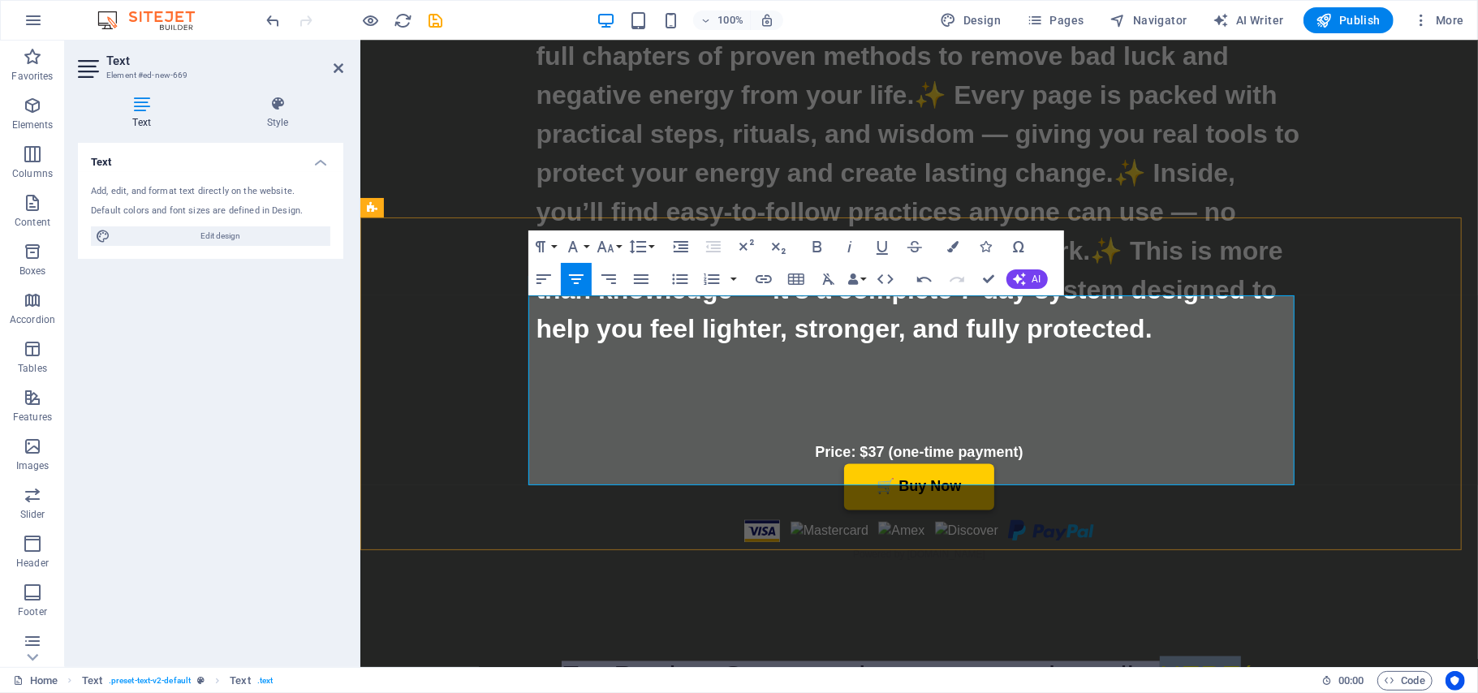
drag, startPoint x: 1237, startPoint y: 314, endPoint x: 1158, endPoint y: 319, distance: 78.9
click at [1158, 661] on span "HERE(or email us directly at" at bounding box center [928, 699] width 696 height 77
drag, startPoint x: 1254, startPoint y: 455, endPoint x: 1166, endPoint y: 460, distance: 87.8
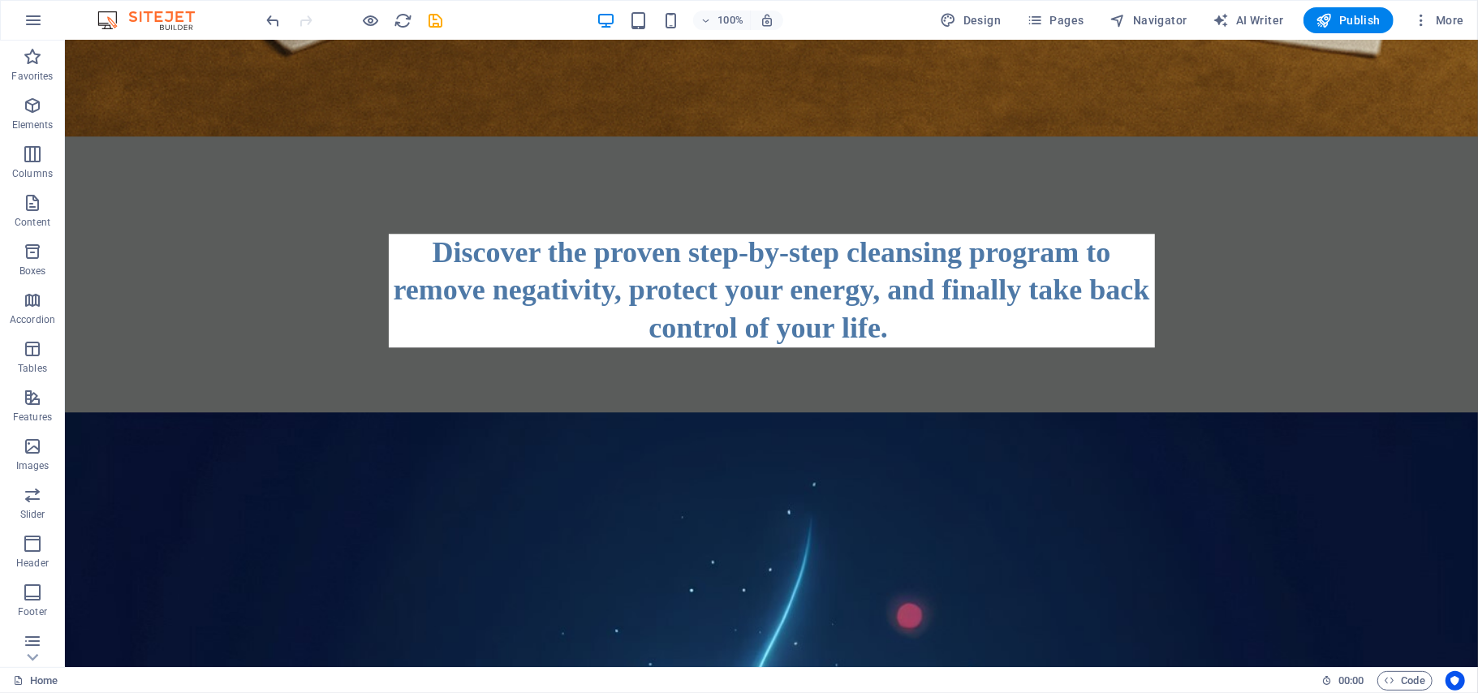
scroll to position [0, 0]
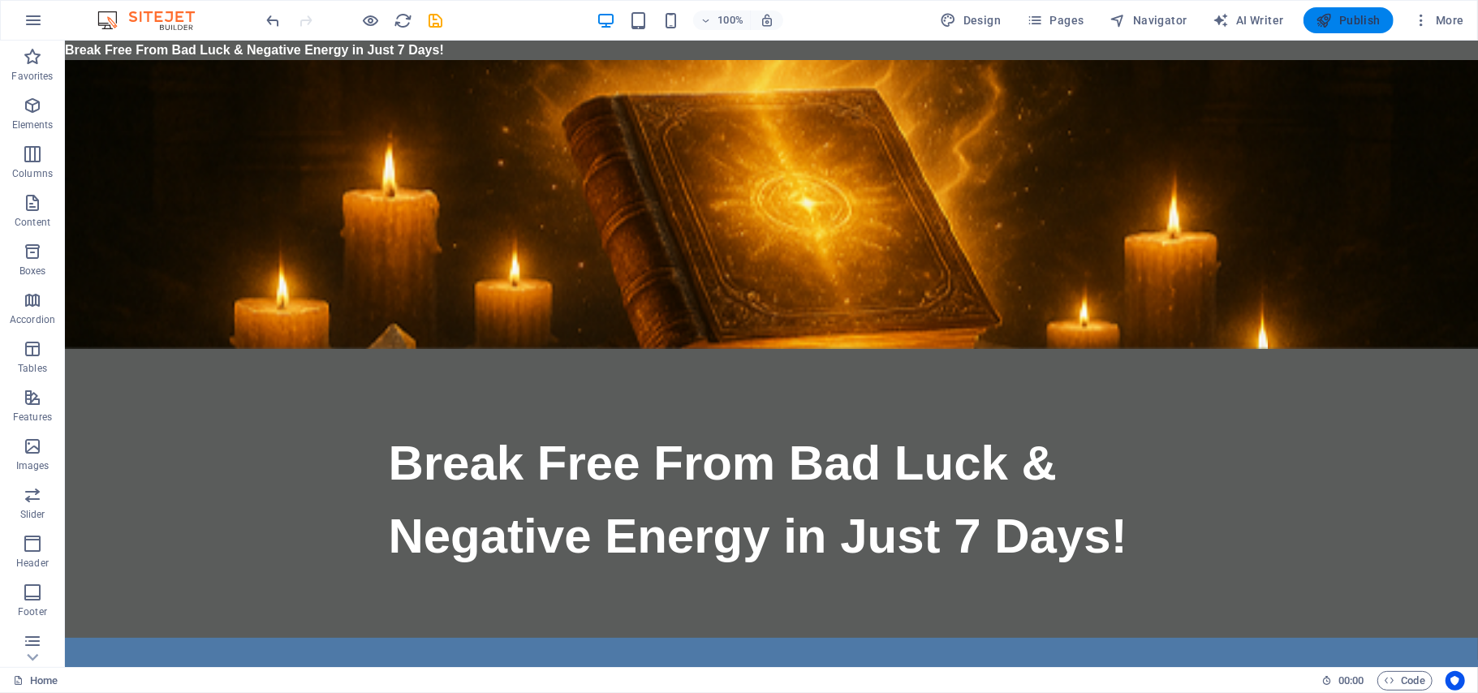
click at [1354, 21] on span "Publish" at bounding box center [1348, 20] width 64 height 16
